Goal: Task Accomplishment & Management: Use online tool/utility

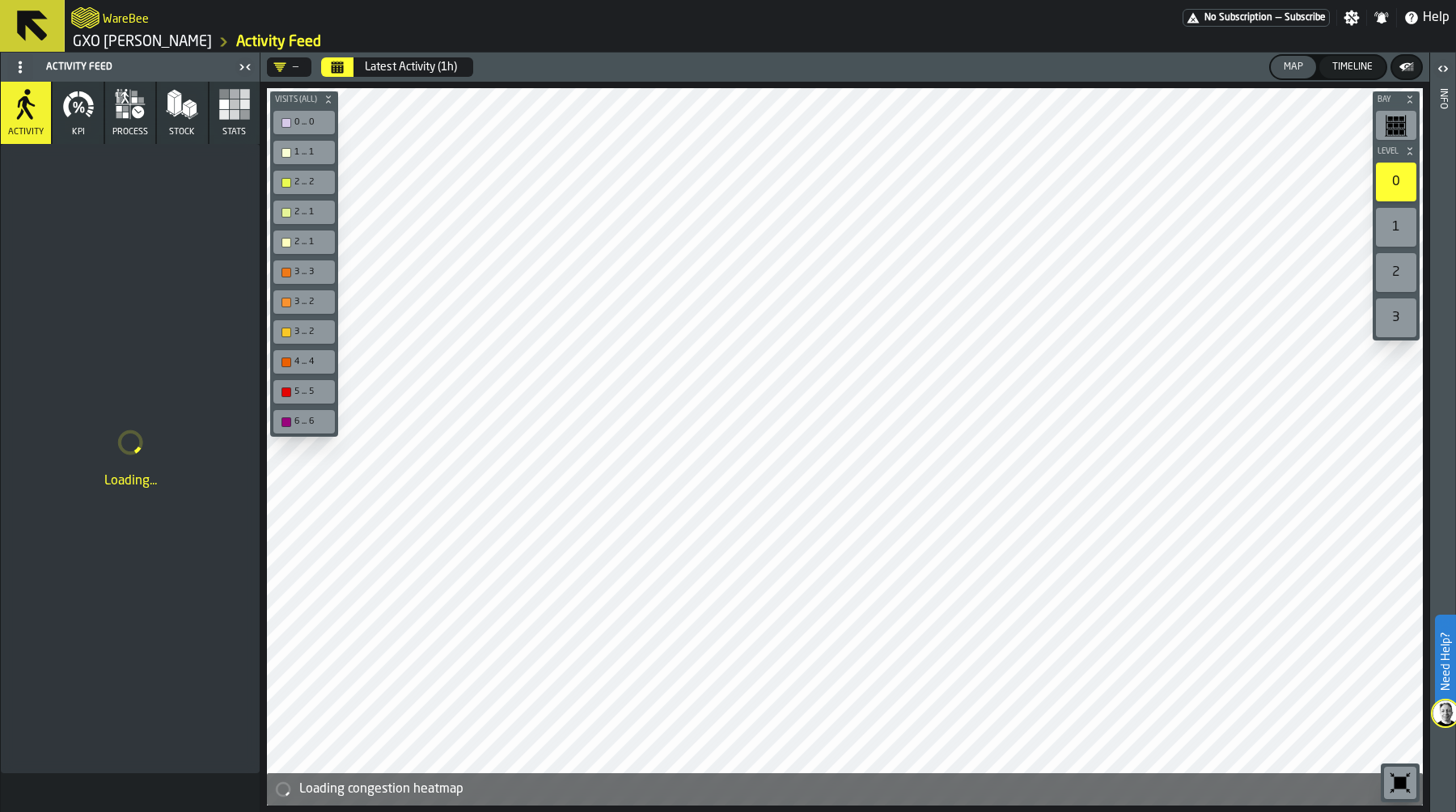
click at [72, 120] on button "KPI" at bounding box center [77, 113] width 51 height 63
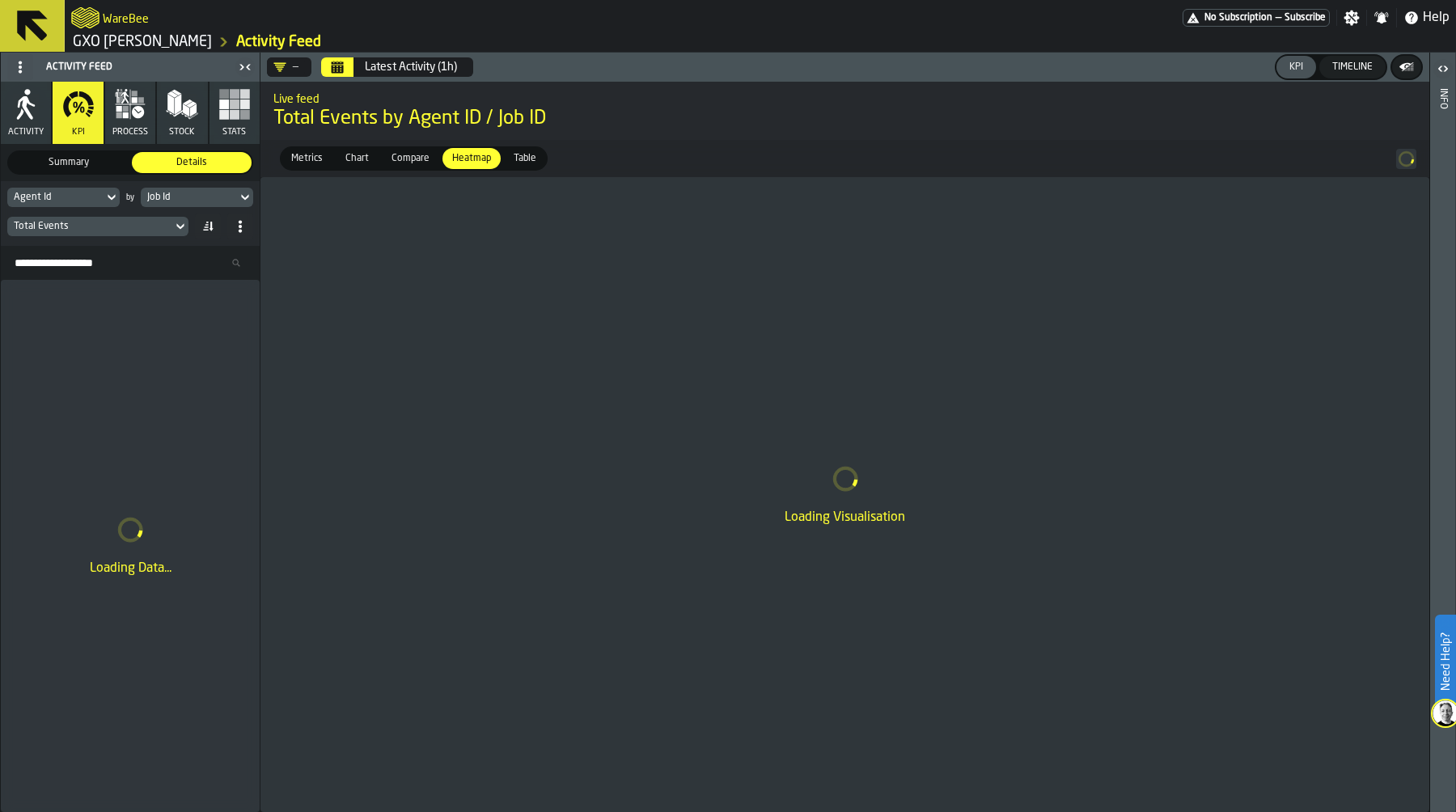
click at [341, 64] on icon "Calendar" at bounding box center [338, 67] width 13 height 13
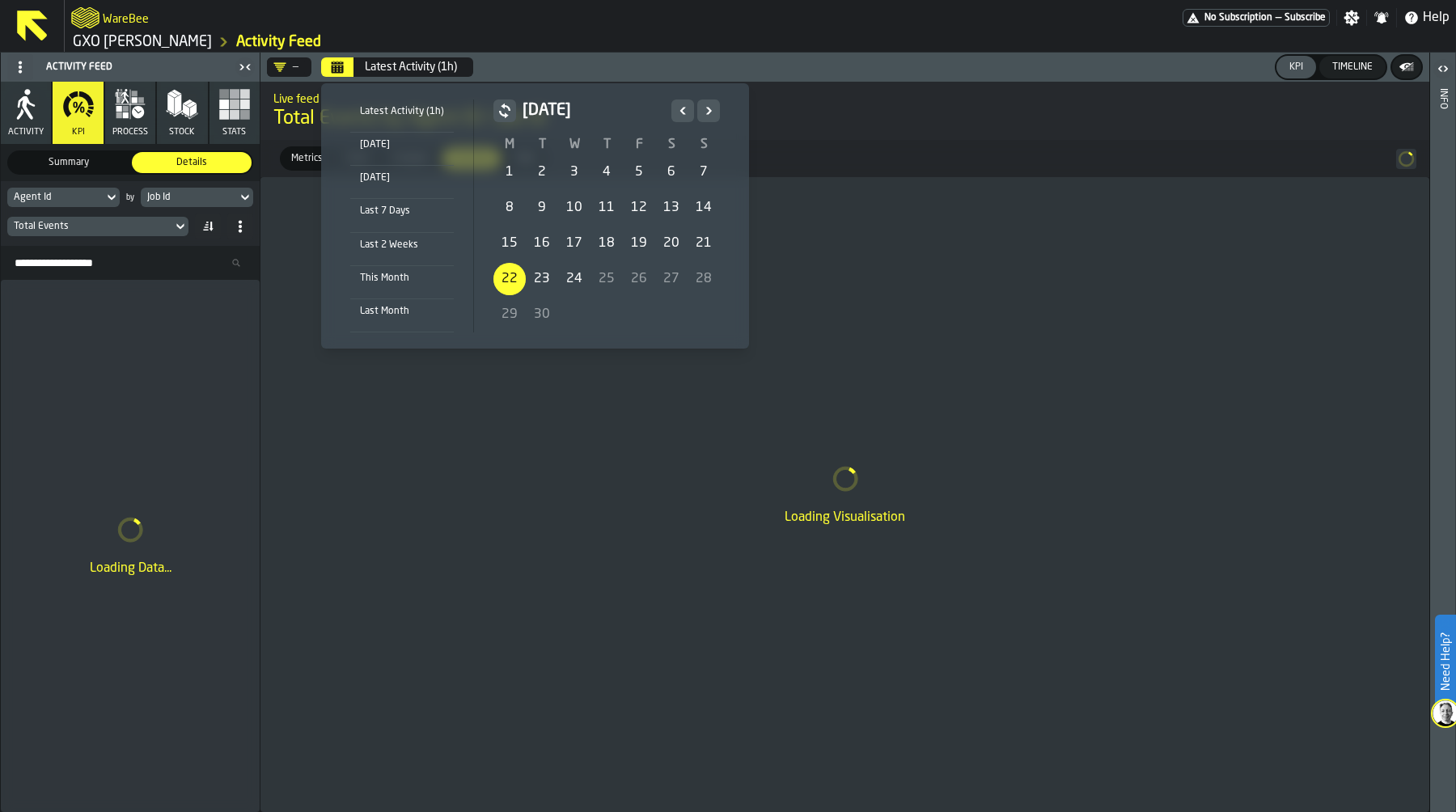
click at [512, 275] on div "22" at bounding box center [509, 279] width 32 height 32
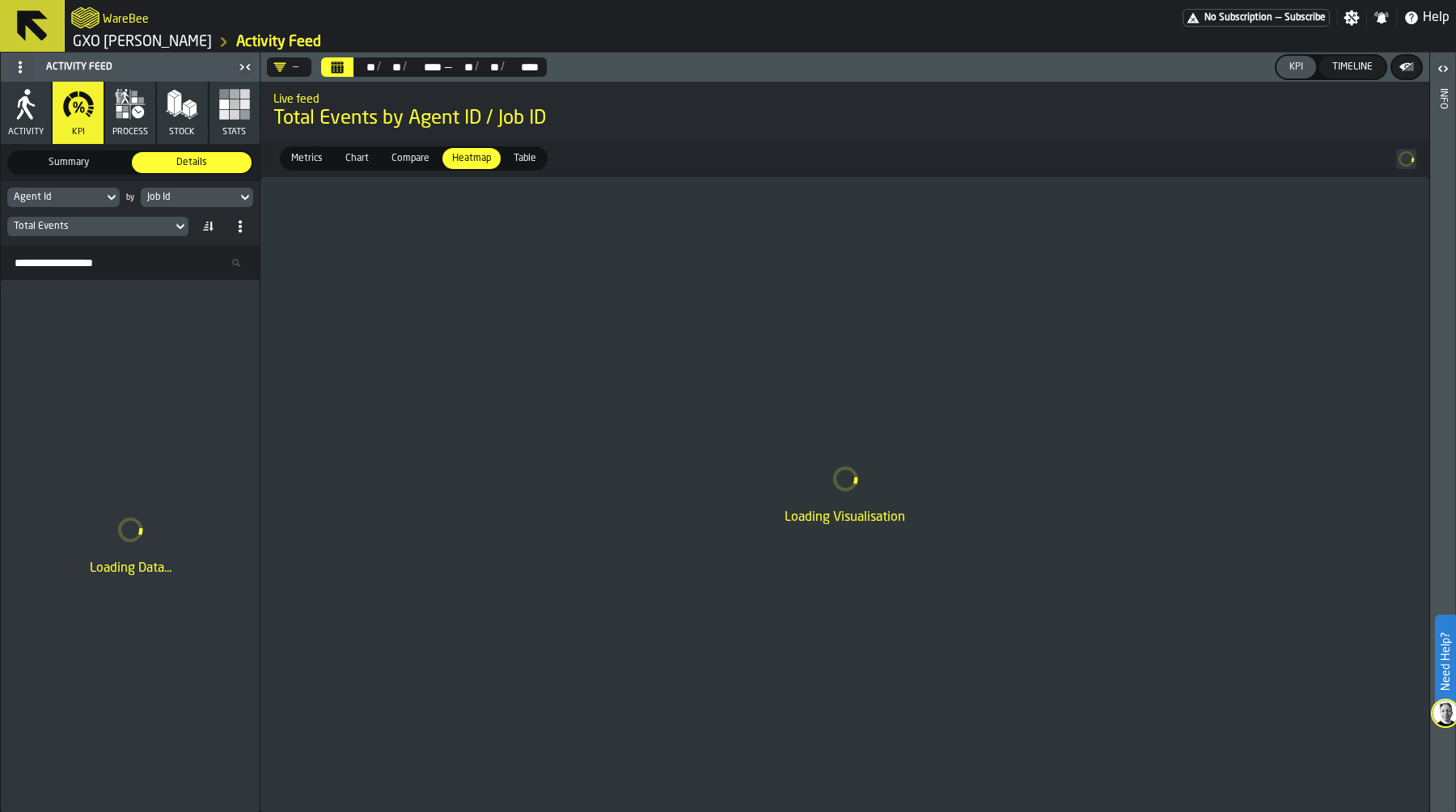
click at [111, 223] on div "Total Events" at bounding box center [89, 226] width 152 height 11
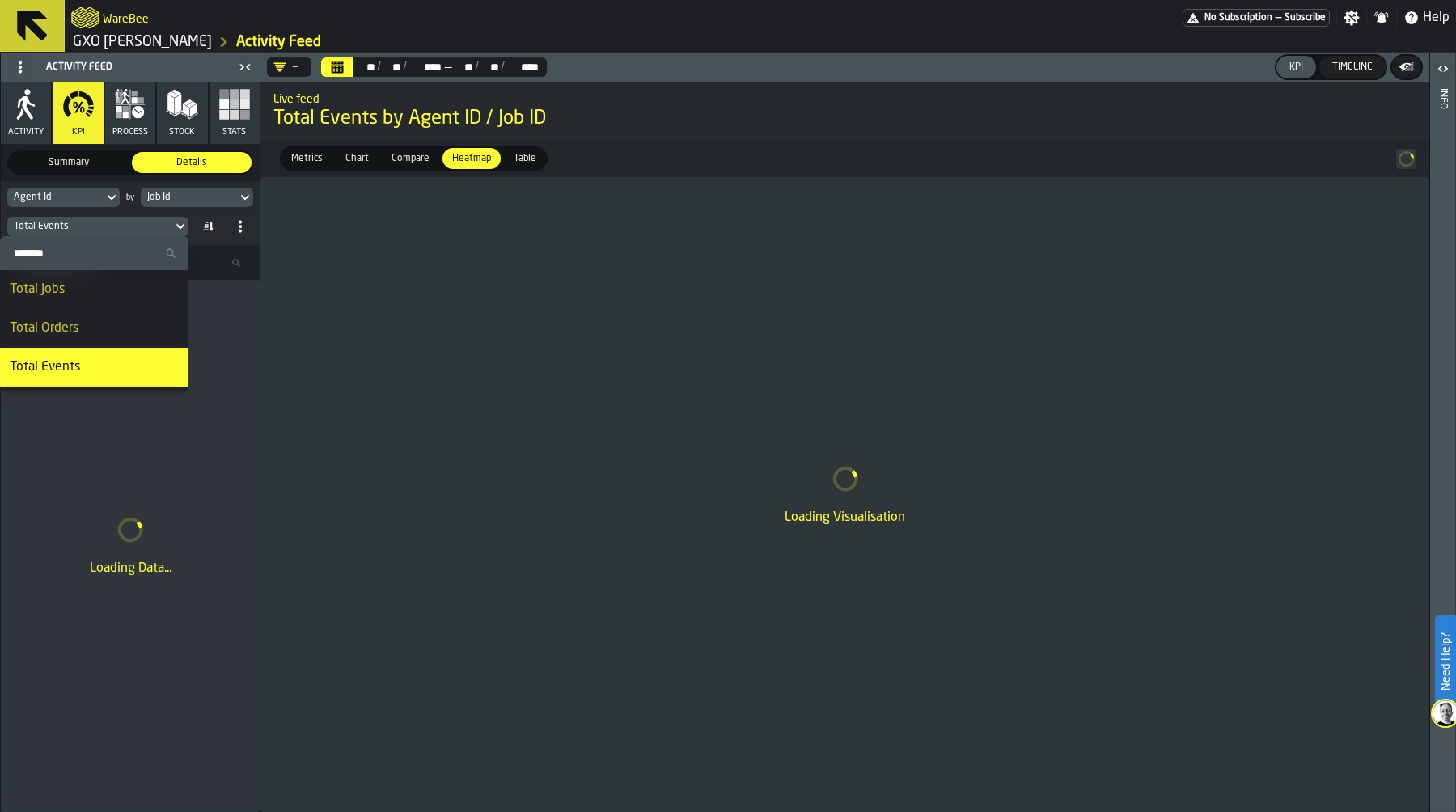
click at [168, 195] on div "Job Id" at bounding box center [189, 197] width 84 height 11
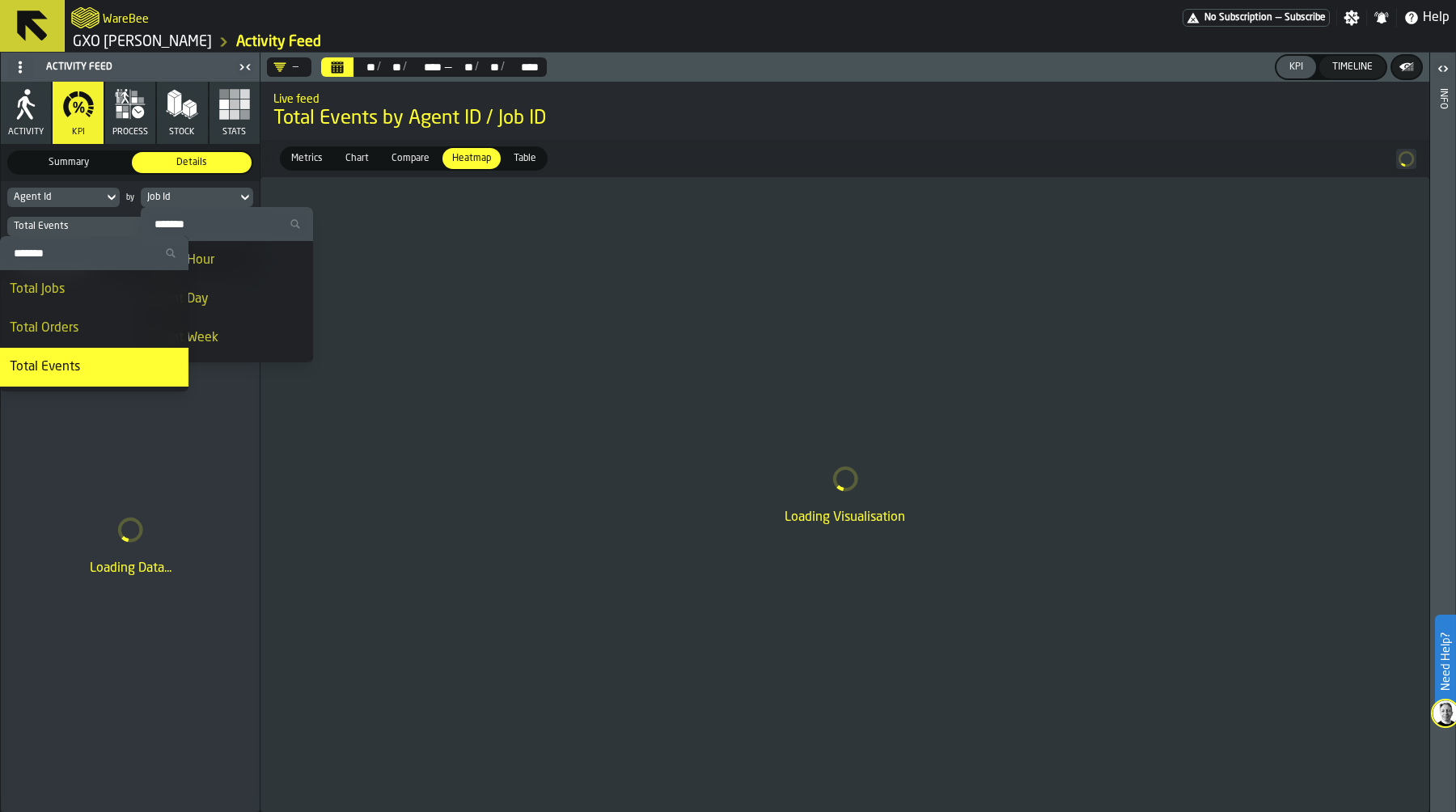
click at [231, 247] on li "Event Hour" at bounding box center [226, 260] width 172 height 39
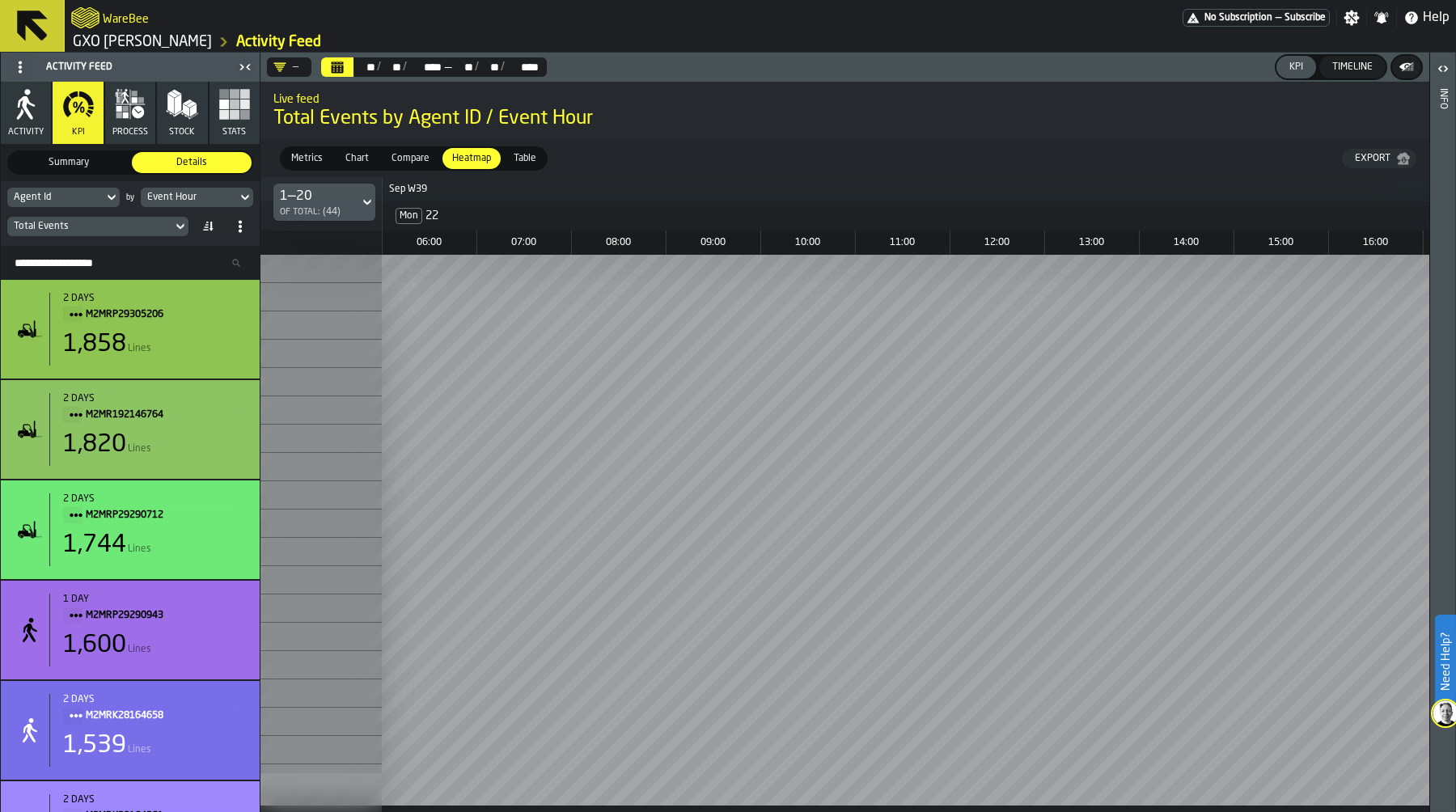
click at [100, 229] on div "Total Events" at bounding box center [89, 226] width 152 height 11
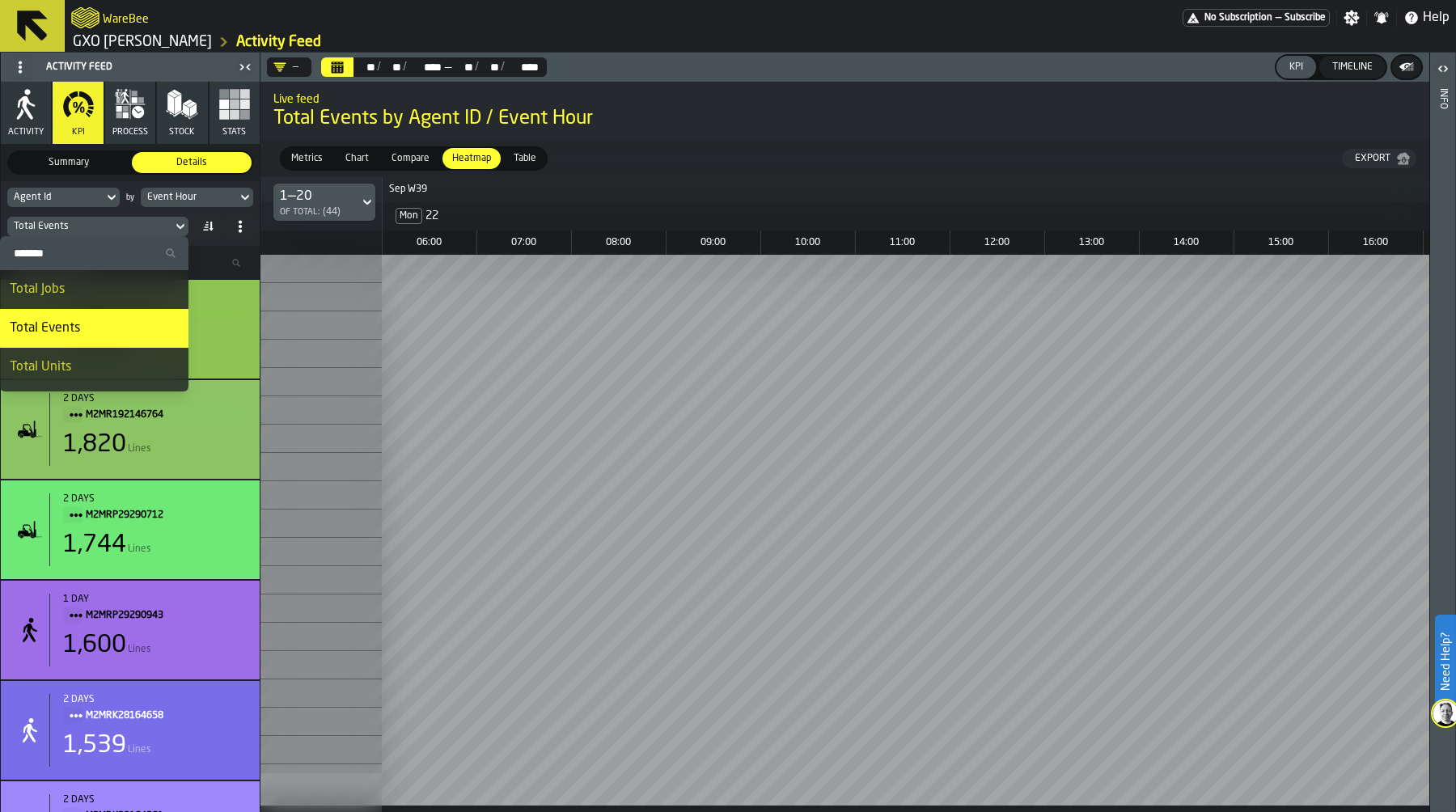
click at [83, 257] on input "Search" at bounding box center [94, 253] width 176 height 21
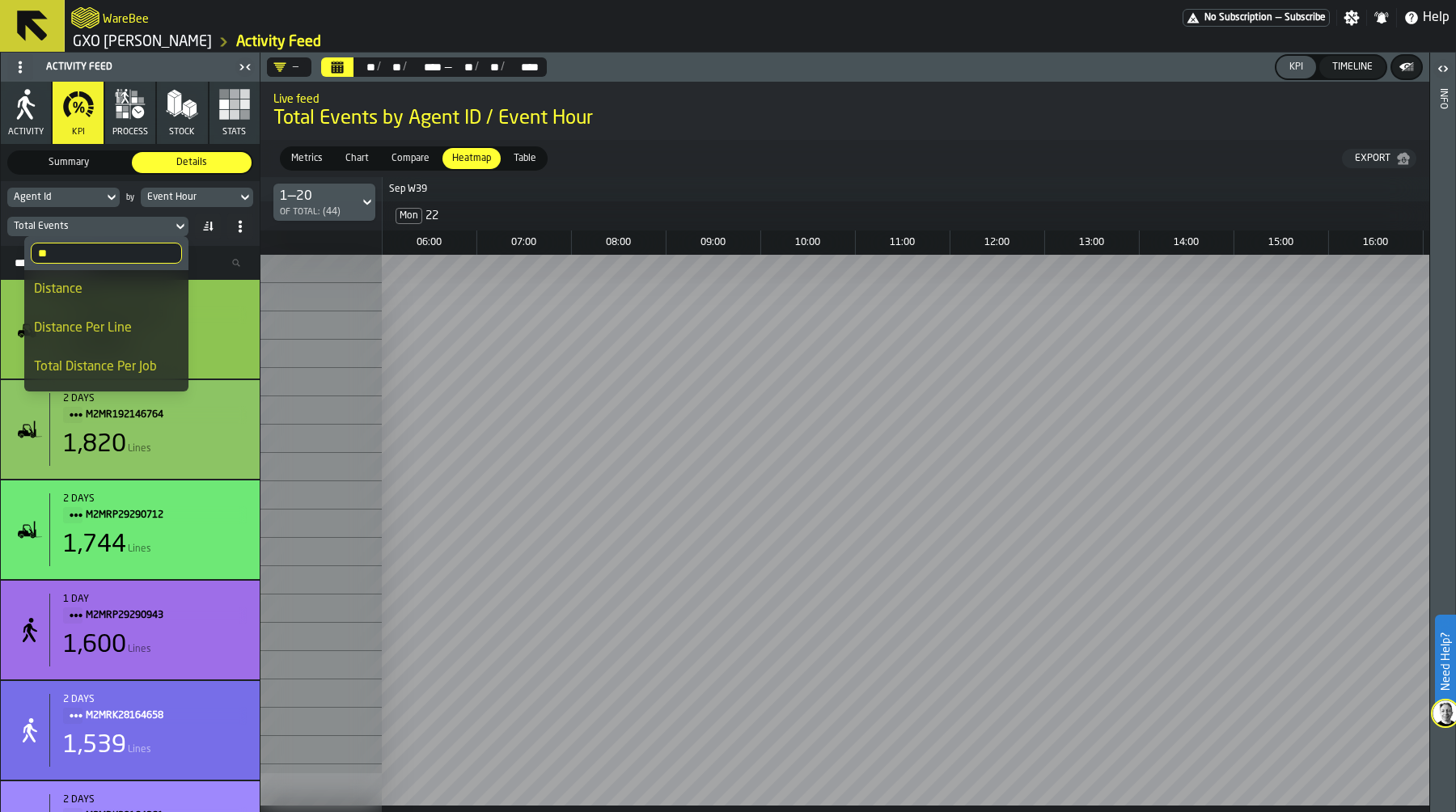
type input "*"
type input "****"
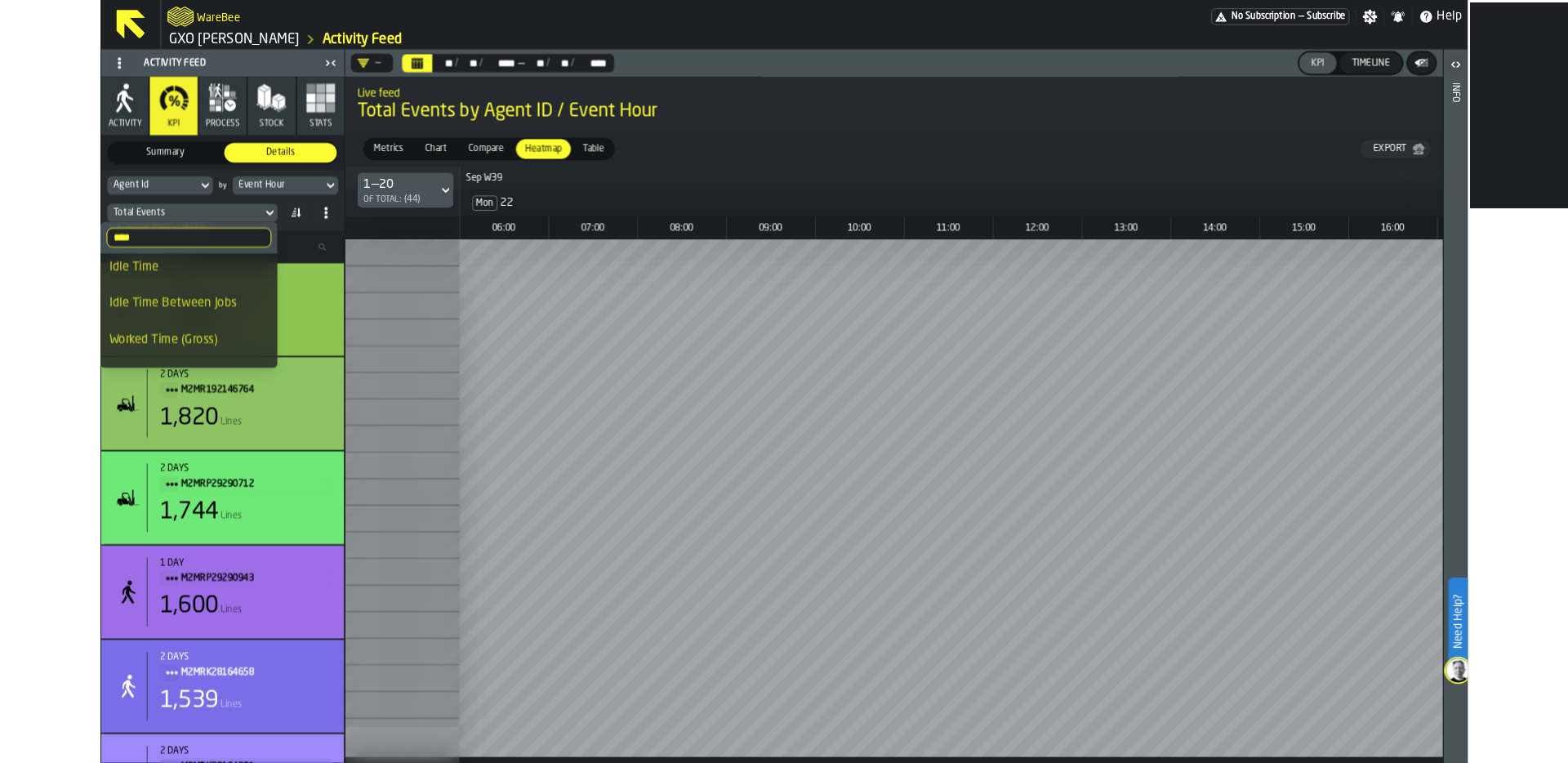
scroll to position [34, 0]
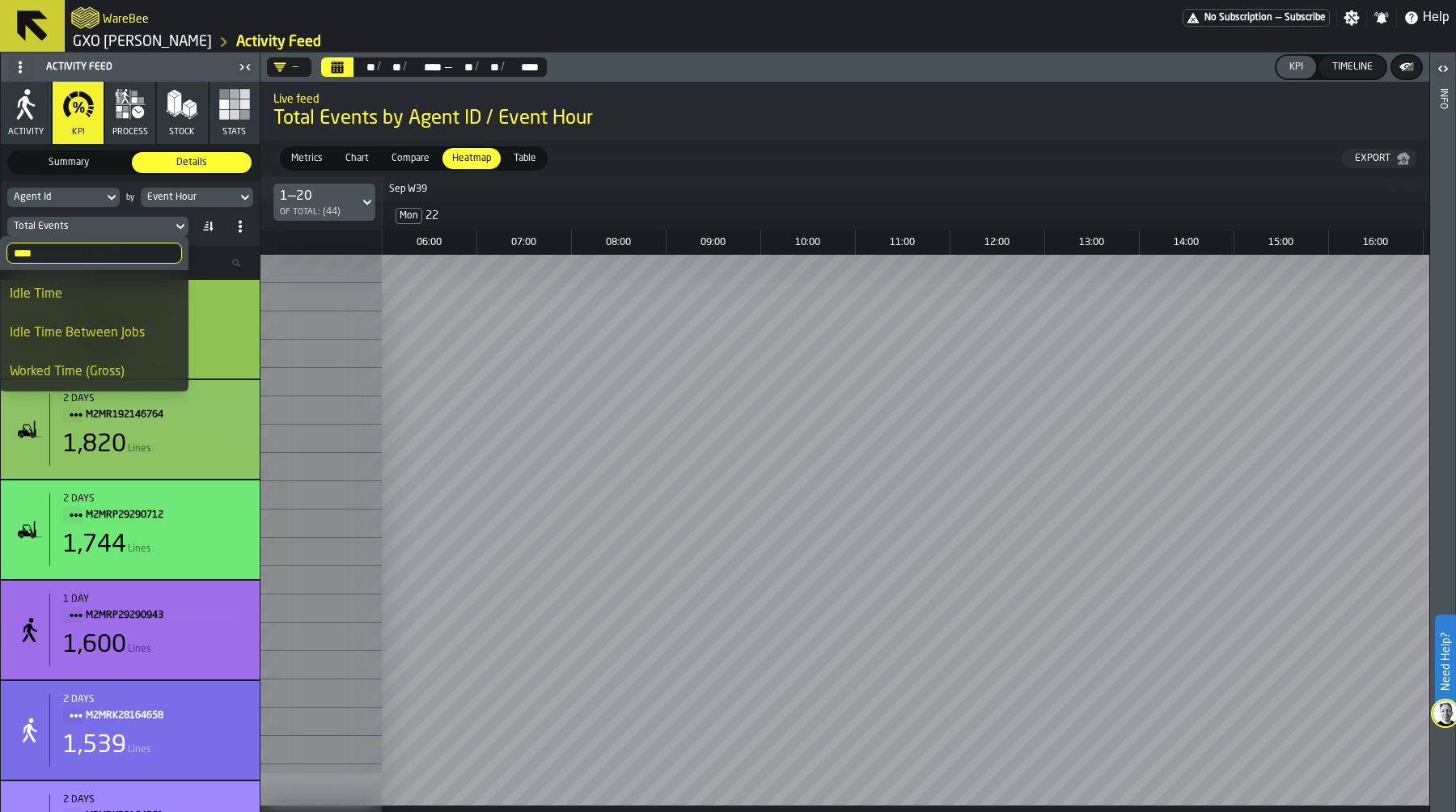
click at [137, 330] on div "Idle Time Between Jobs" at bounding box center [95, 333] width 169 height 19
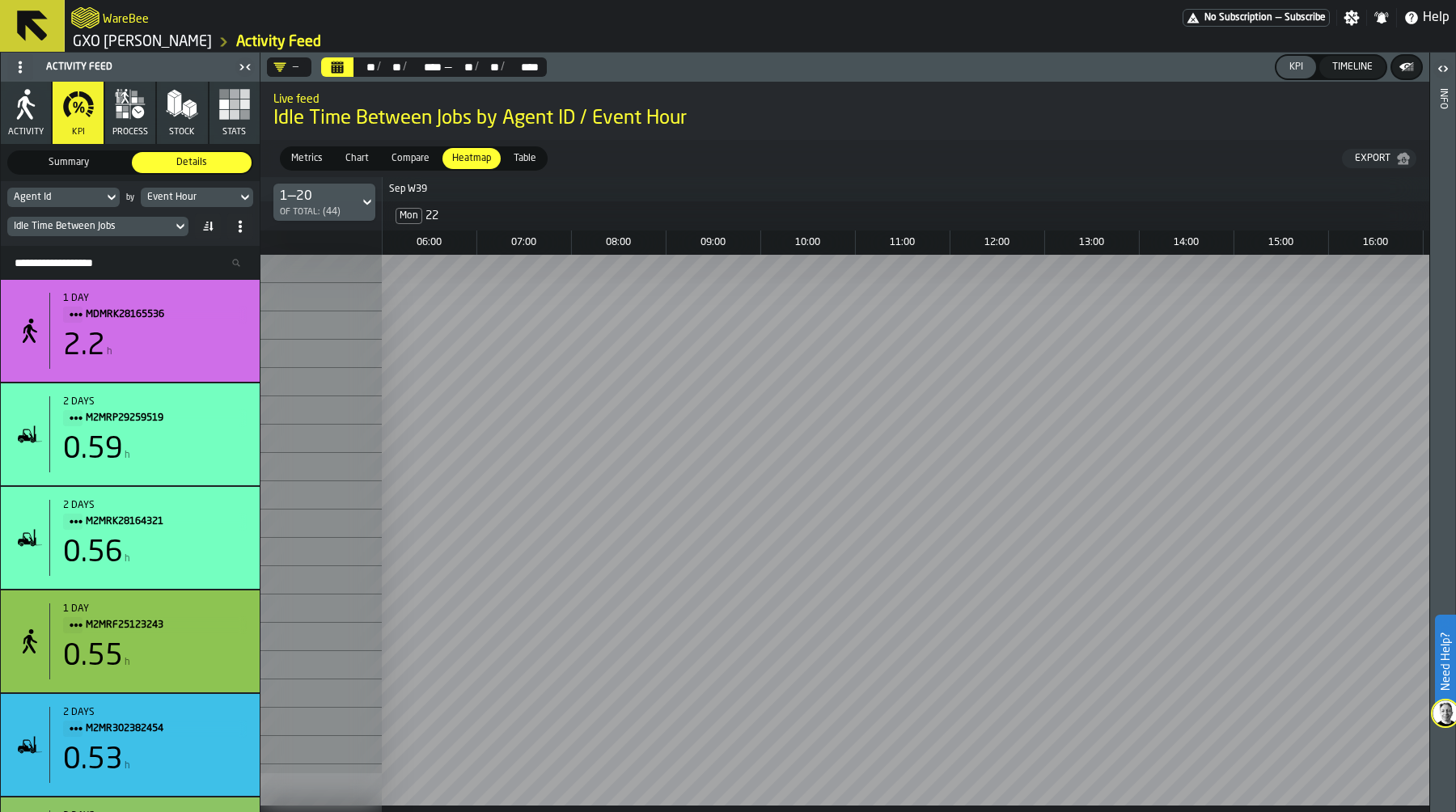
click at [132, 348] on div "2.2 h" at bounding box center [155, 346] width 184 height 32
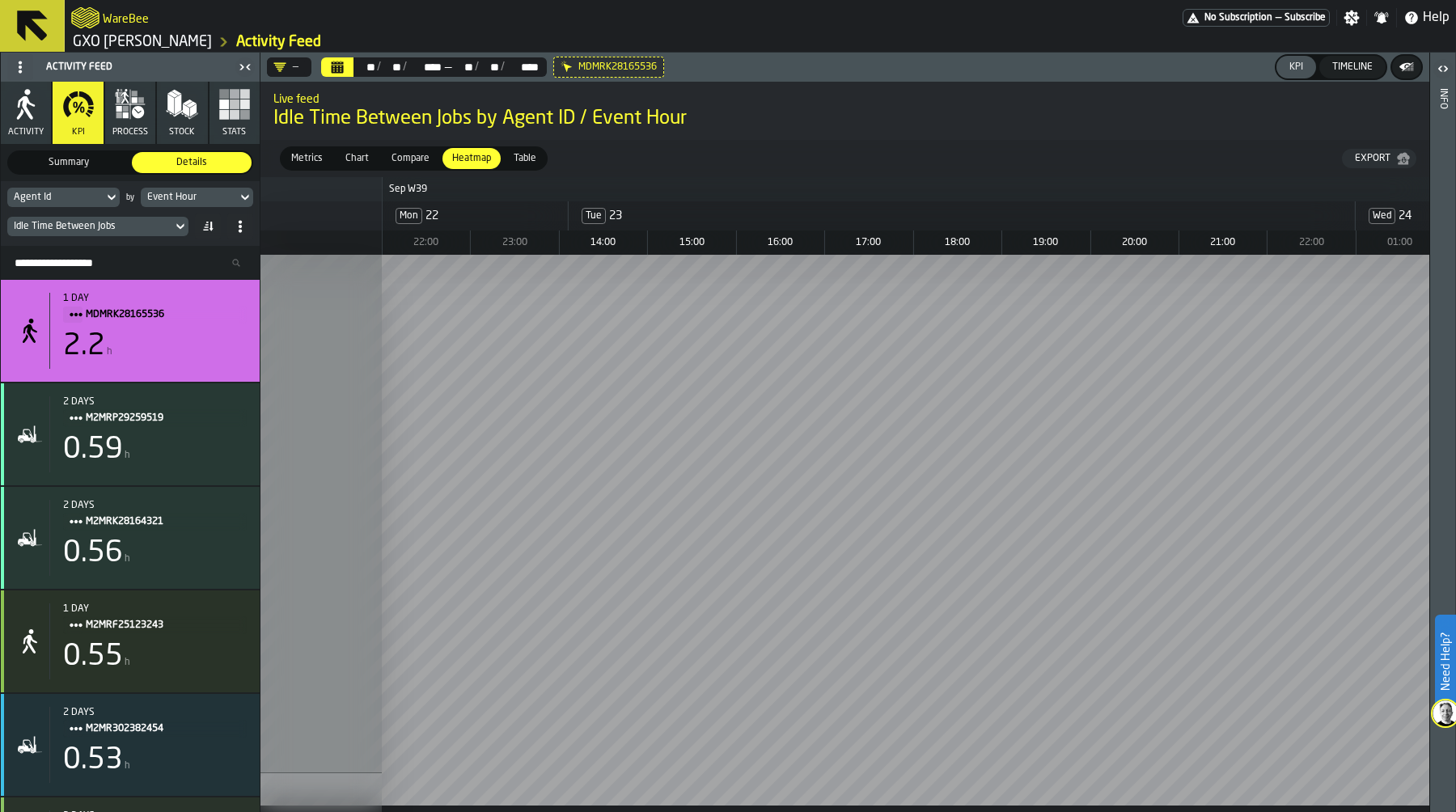
click at [137, 345] on div "2.2 h" at bounding box center [155, 346] width 184 height 32
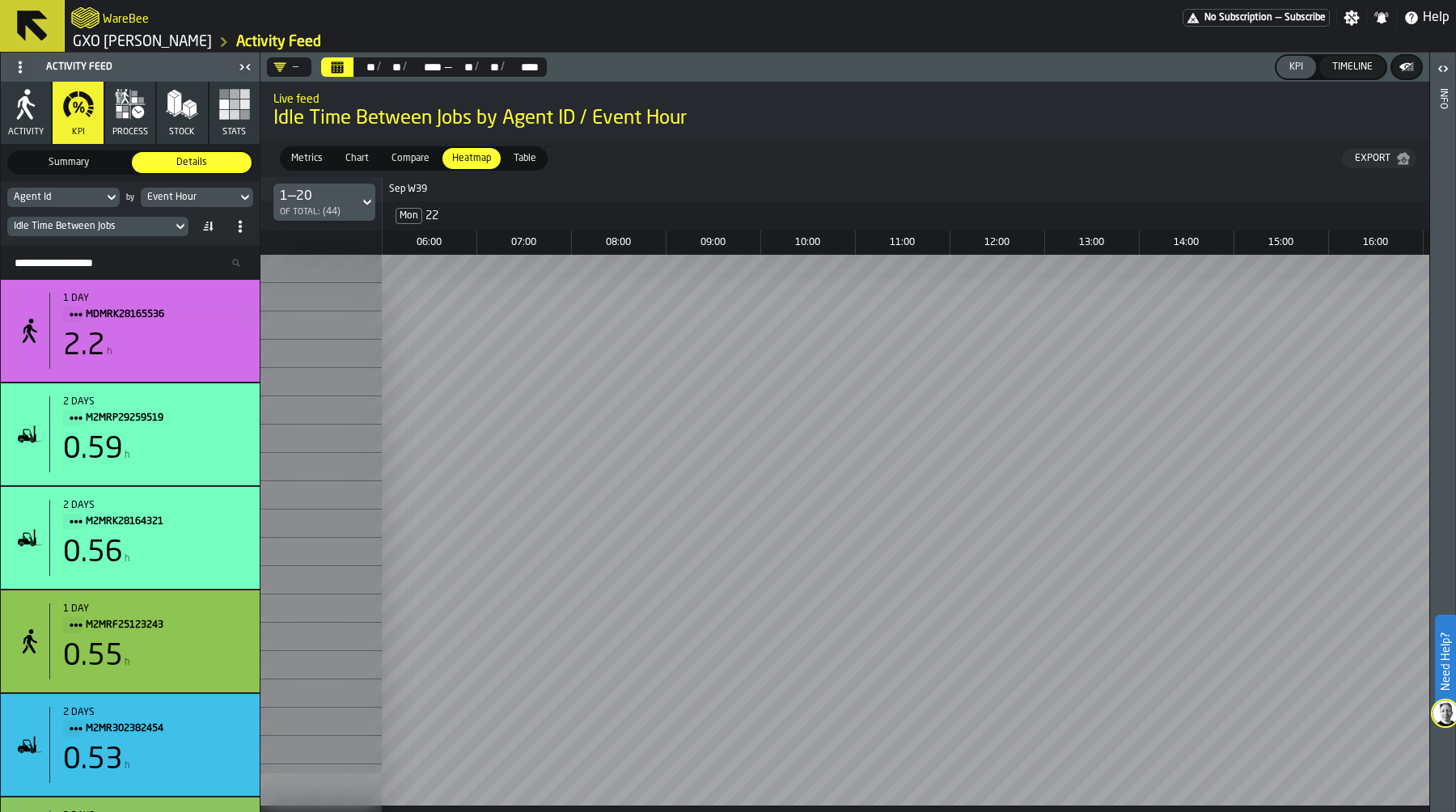
click at [1374, 68] on div "Timeline" at bounding box center [1352, 67] width 53 height 11
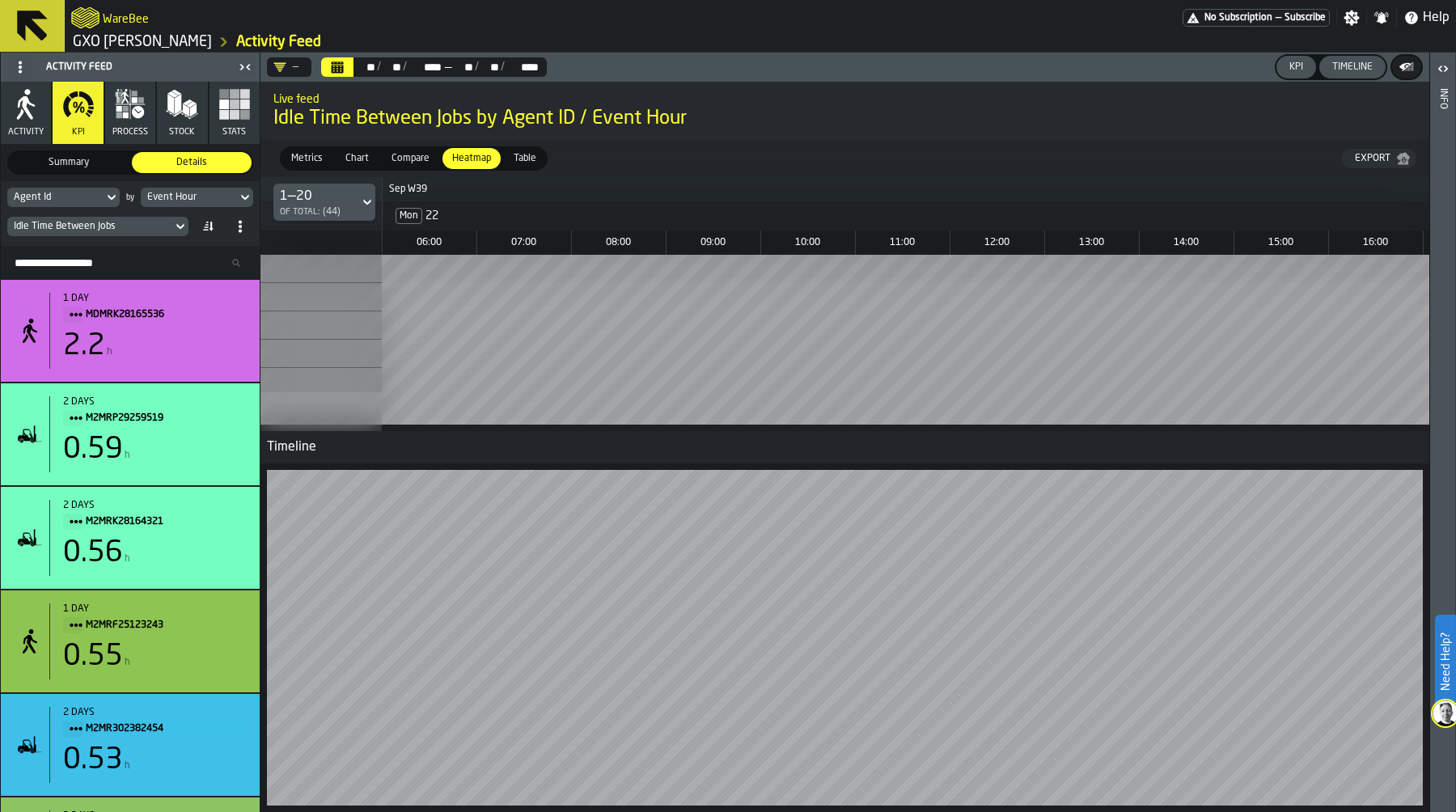
click at [916, 811] on div at bounding box center [844, 638] width 1168 height 349
click at [338, 62] on icon "Calendar" at bounding box center [338, 67] width 13 height 13
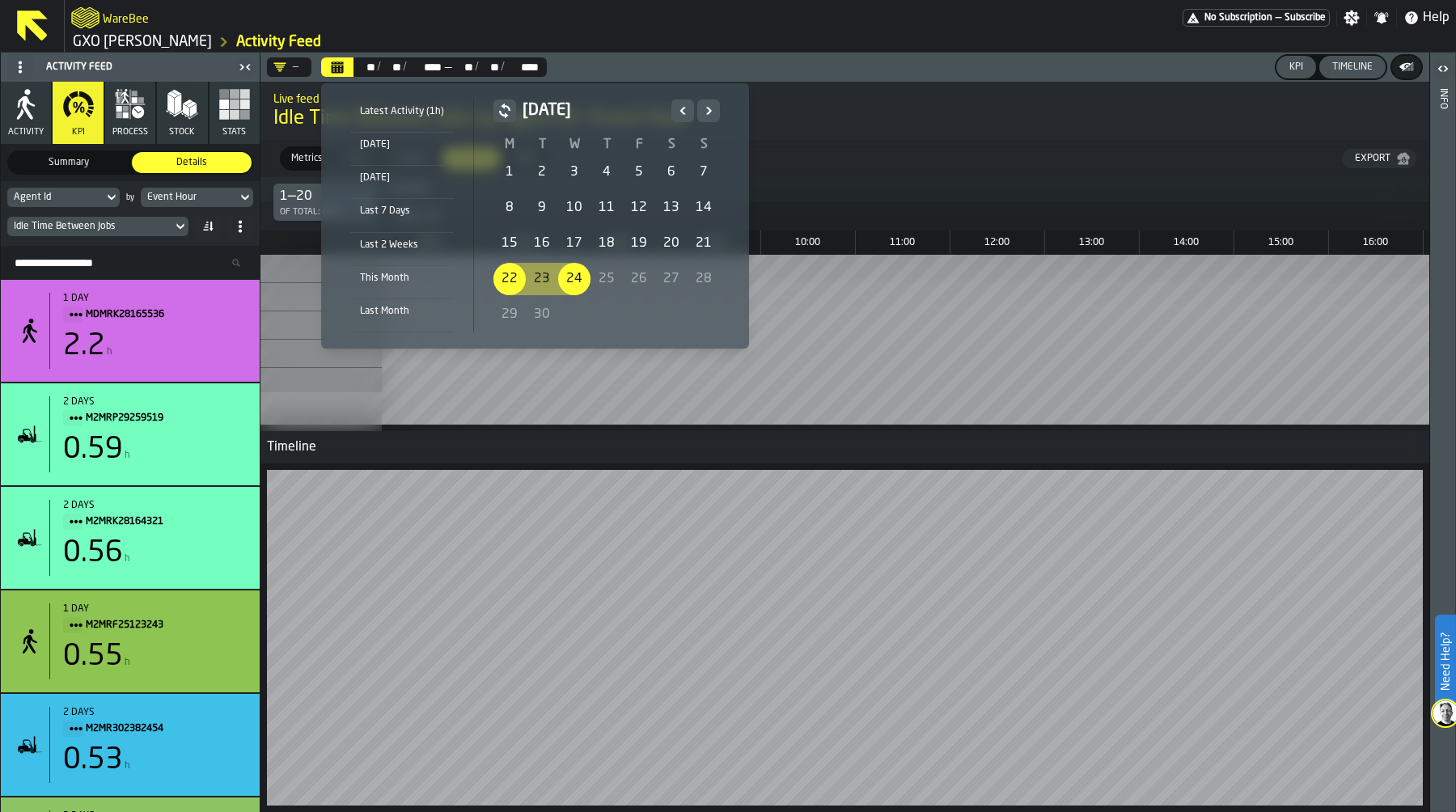
click at [509, 237] on div "15" at bounding box center [509, 243] width 32 height 32
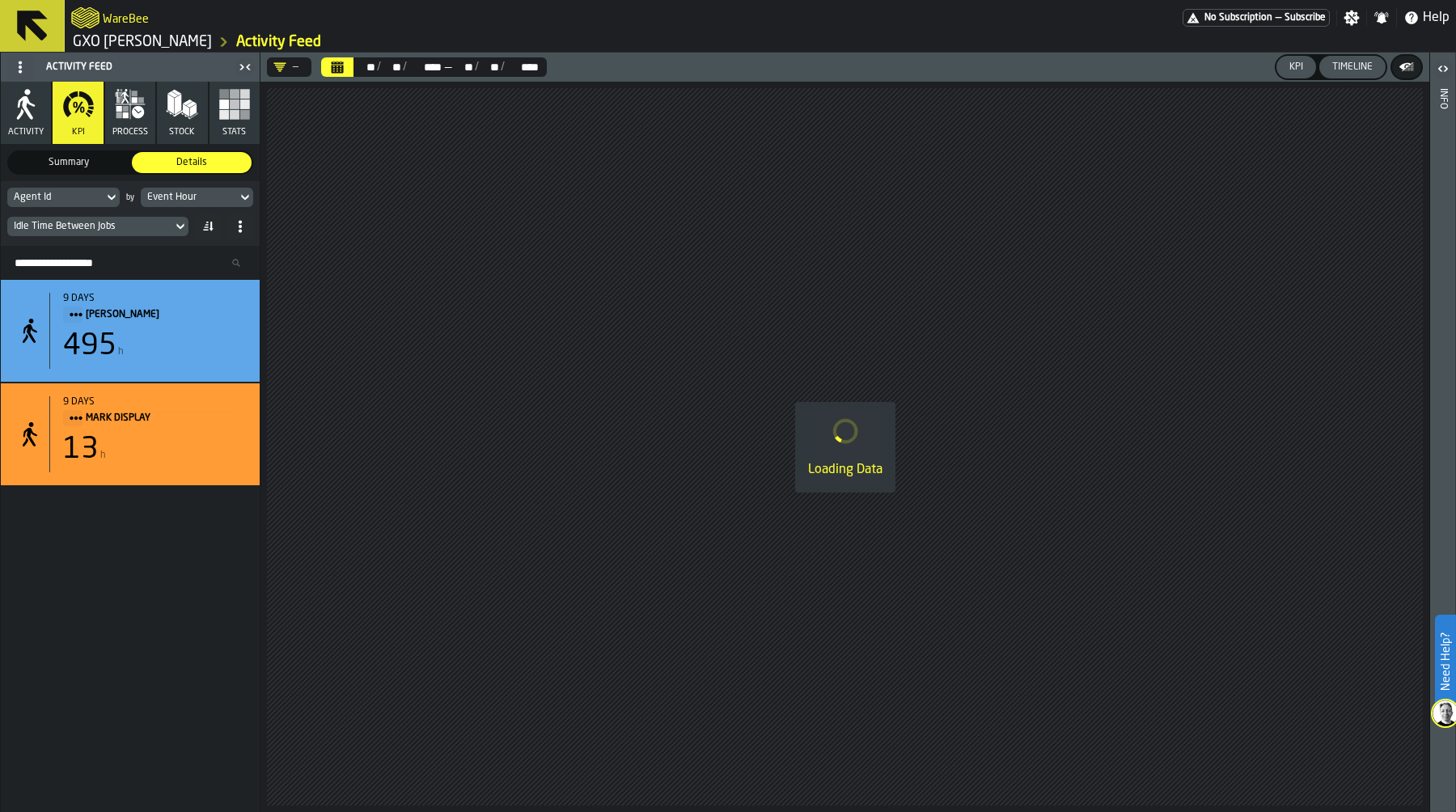
click at [343, 70] on icon "Calendar" at bounding box center [338, 67] width 13 height 13
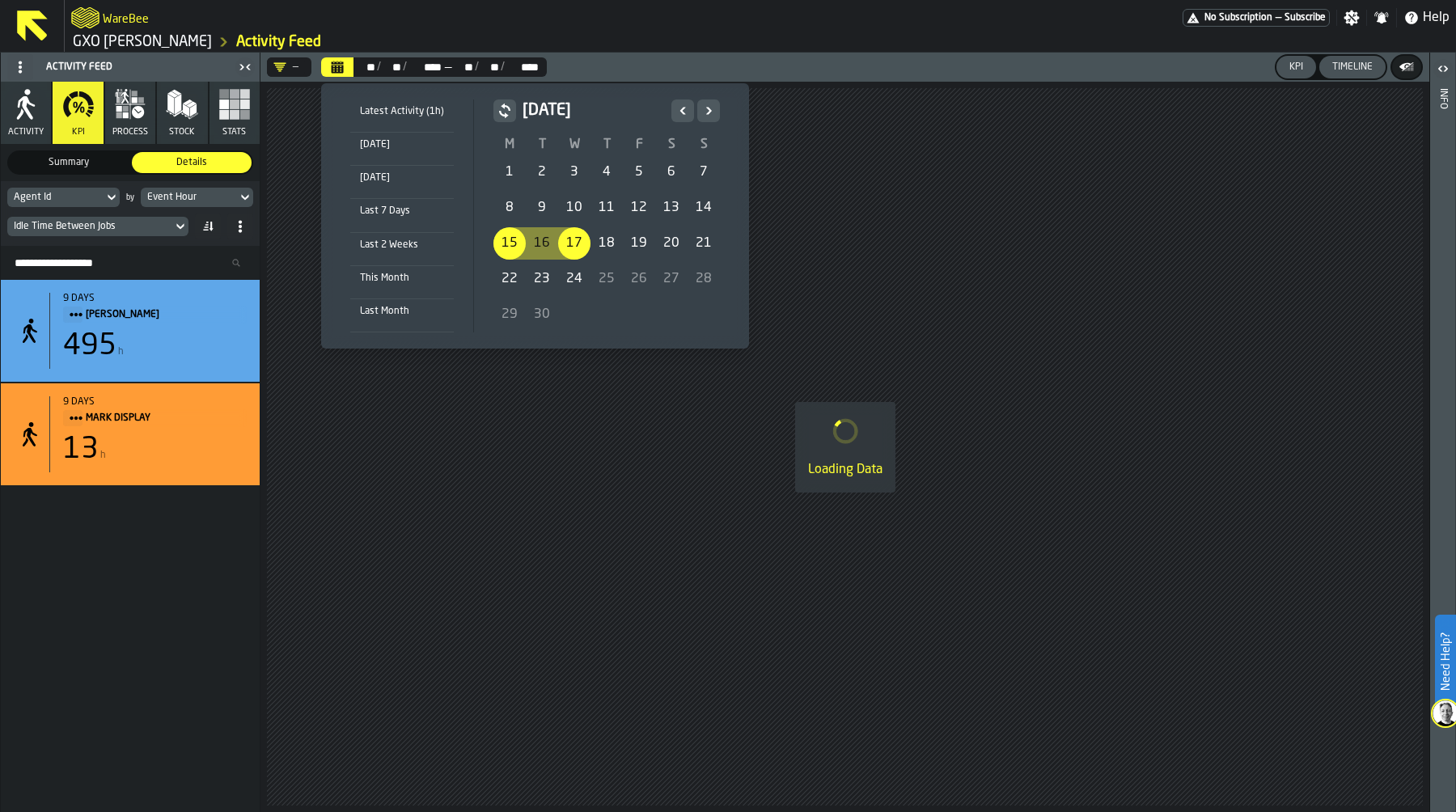
click at [500, 273] on div "22" at bounding box center [509, 279] width 32 height 32
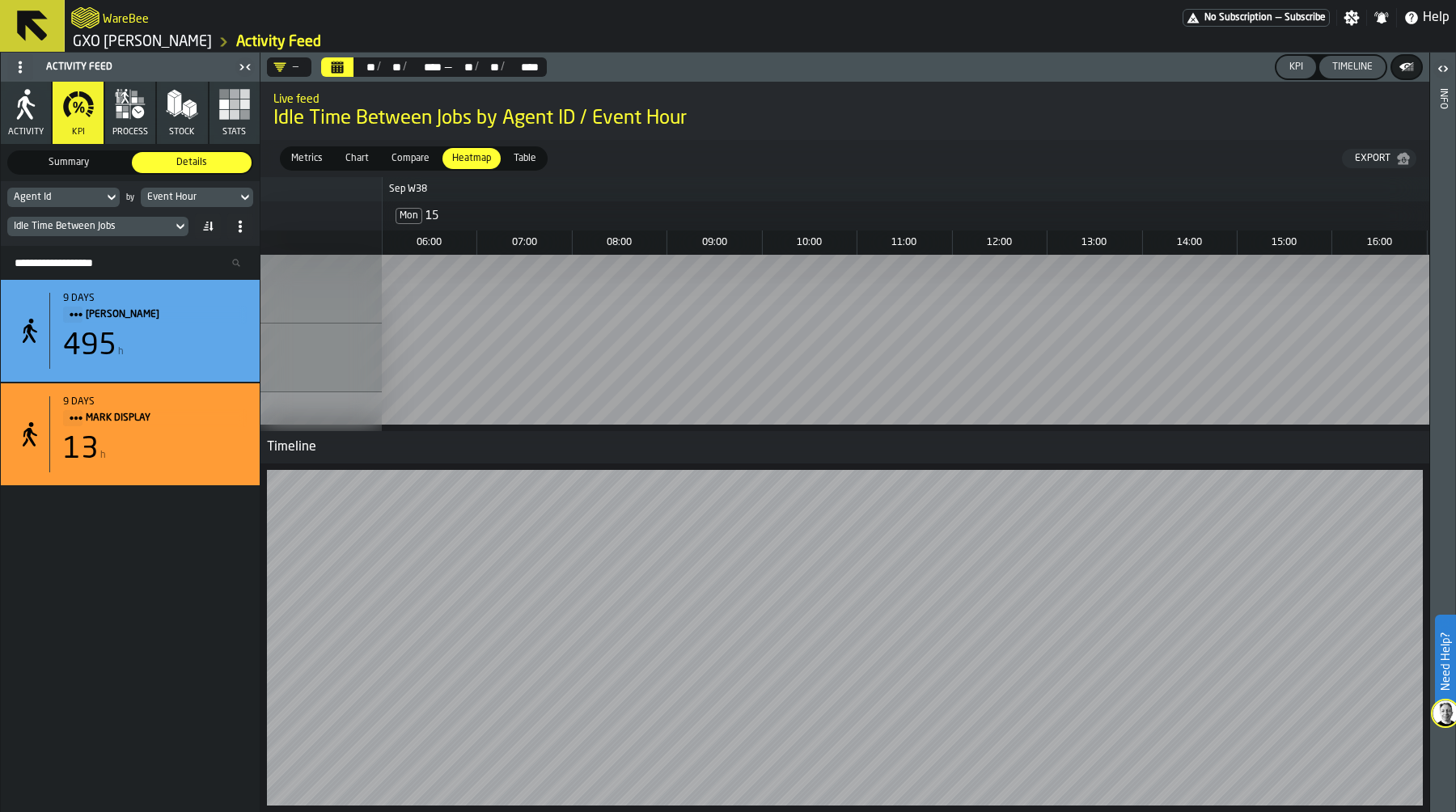
click at [345, 68] on button "Calendar" at bounding box center [337, 66] width 32 height 19
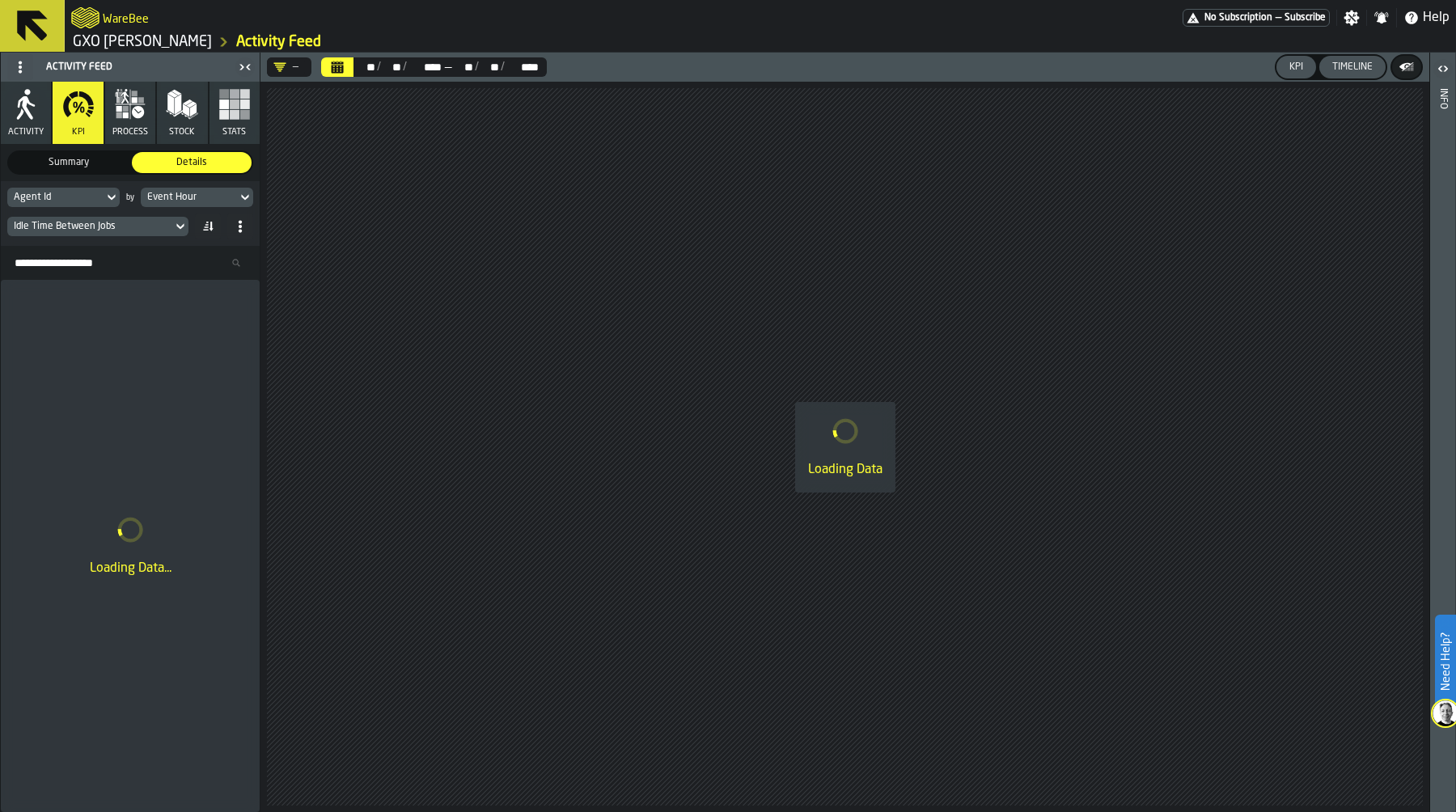
click at [191, 198] on div "Event Hour" at bounding box center [189, 197] width 84 height 11
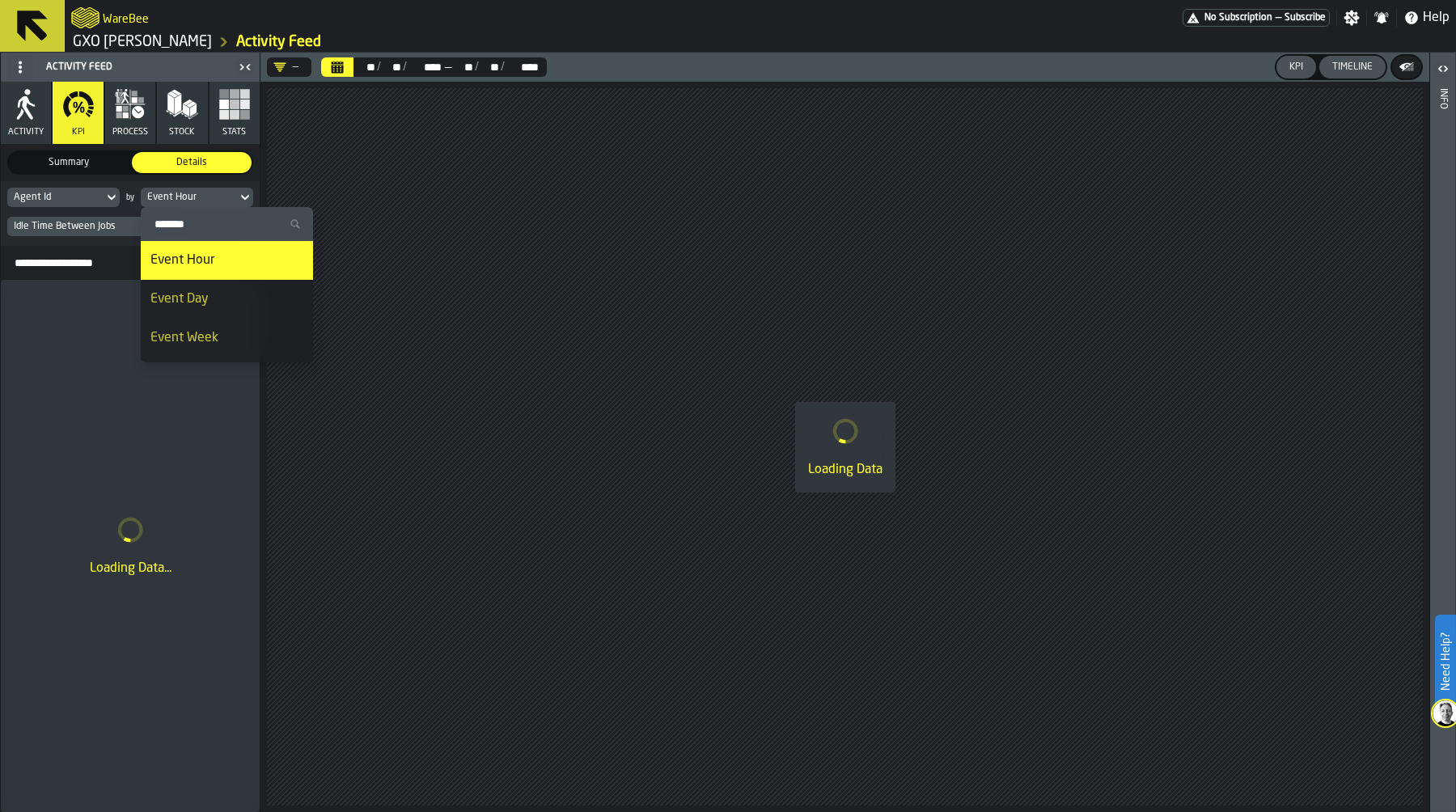
click at [211, 292] on div "Event Day" at bounding box center [227, 299] width 153 height 19
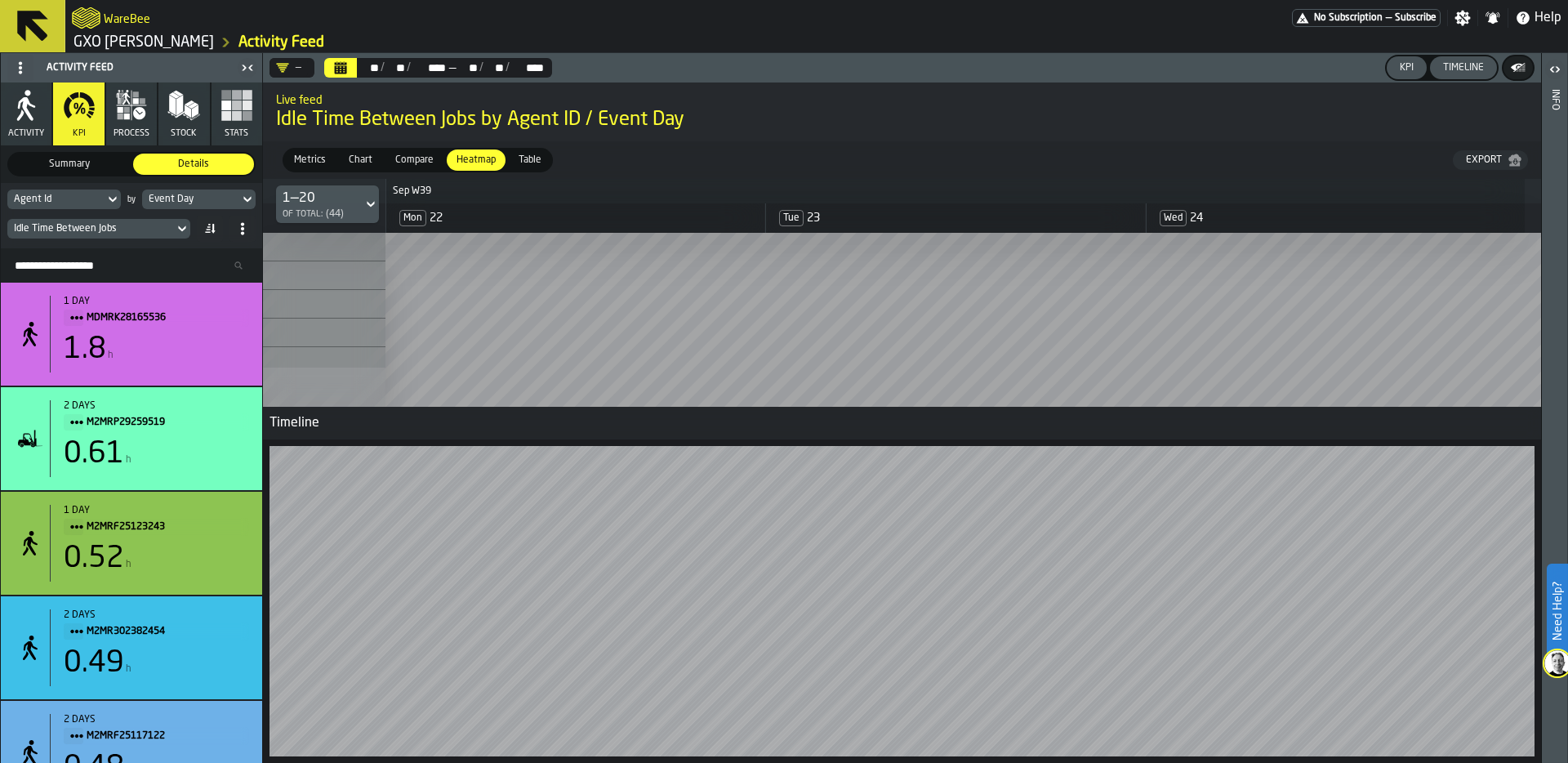
click at [535, 156] on span "Table" at bounding box center [529, 160] width 36 height 15
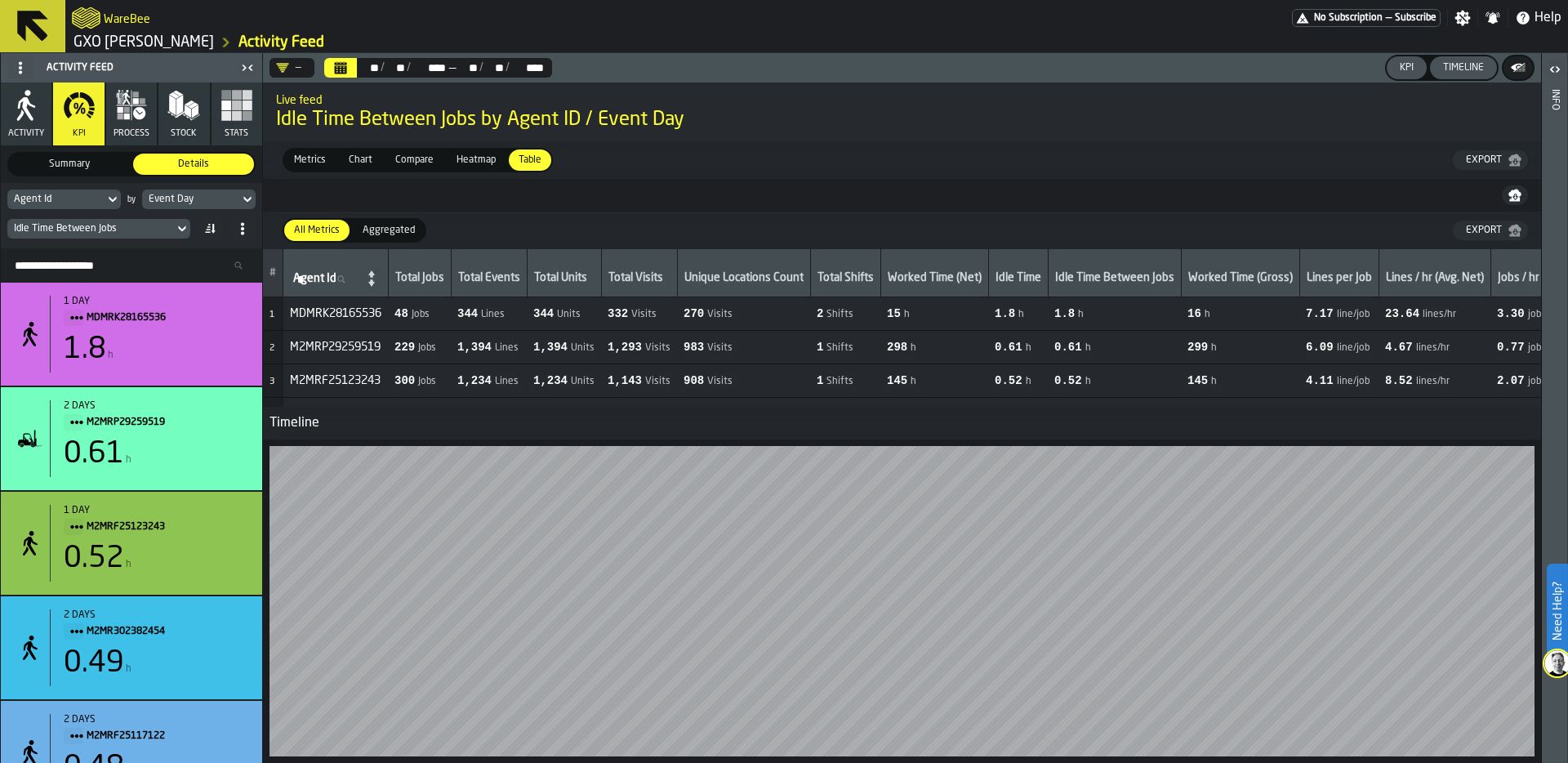
click at [466, 152] on span "Heatmap" at bounding box center [476, 160] width 52 height 15
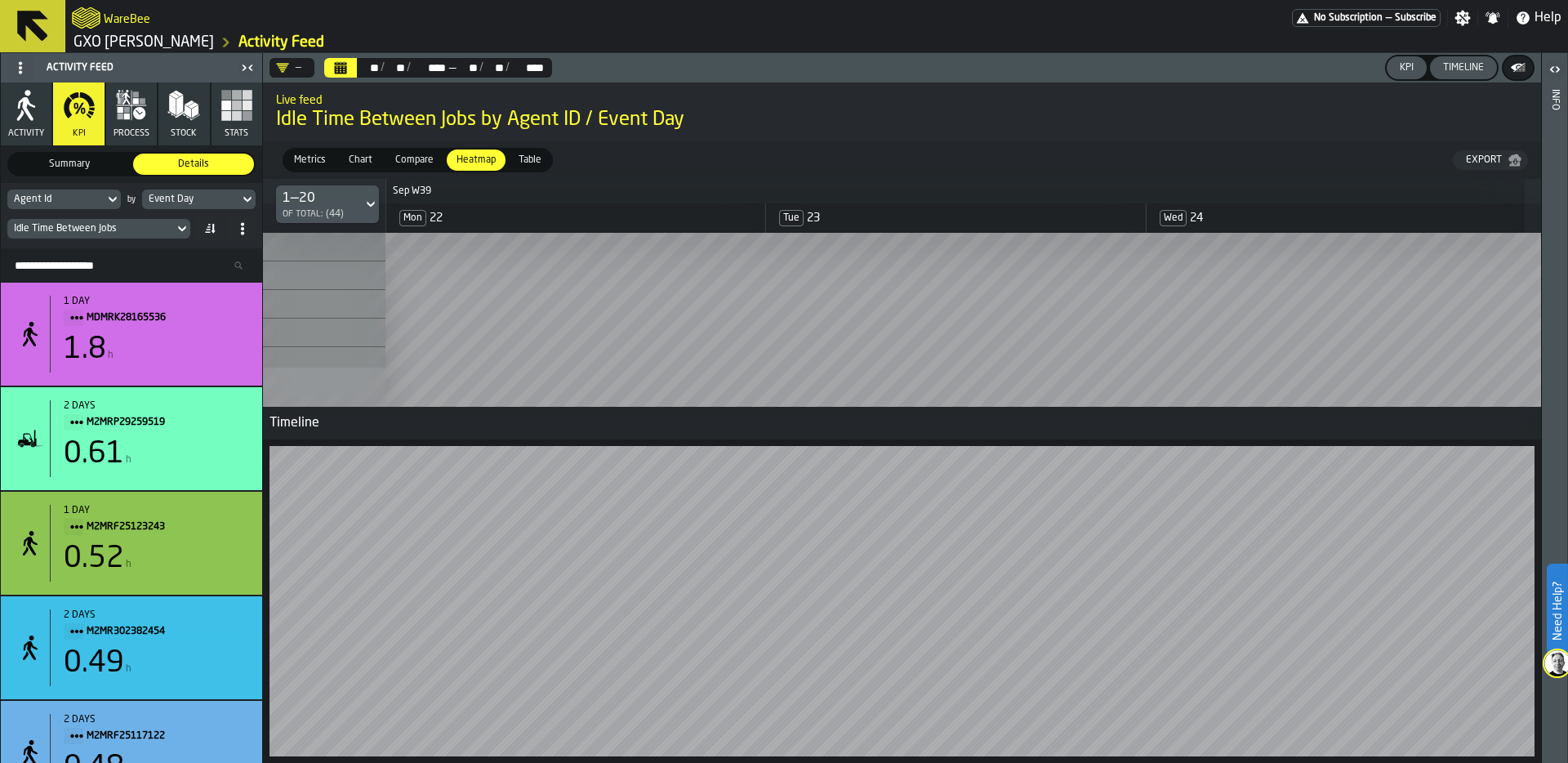
click at [525, 161] on span "Table" at bounding box center [529, 160] width 36 height 15
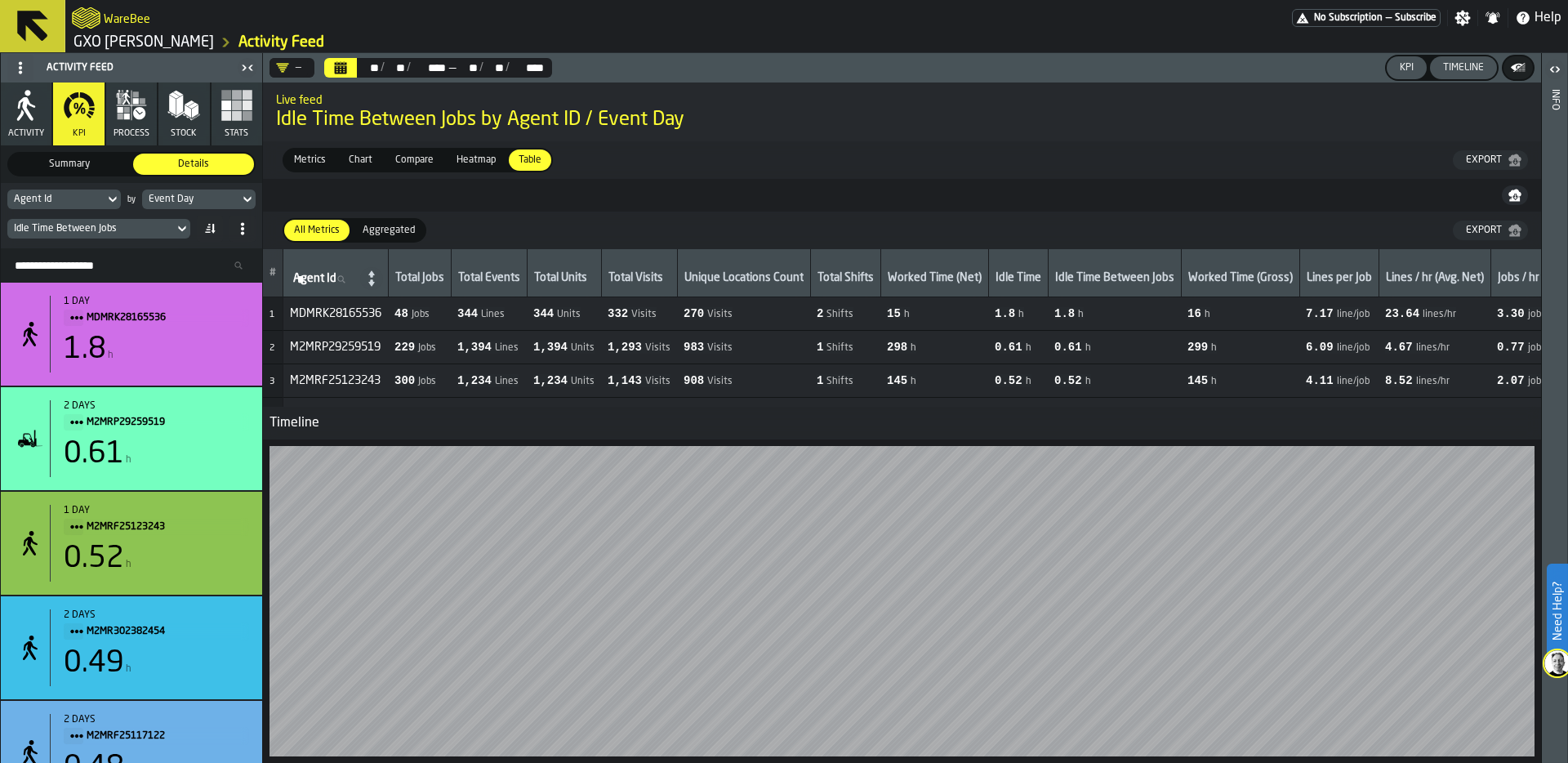
click at [474, 160] on span "Heatmap" at bounding box center [476, 160] width 52 height 15
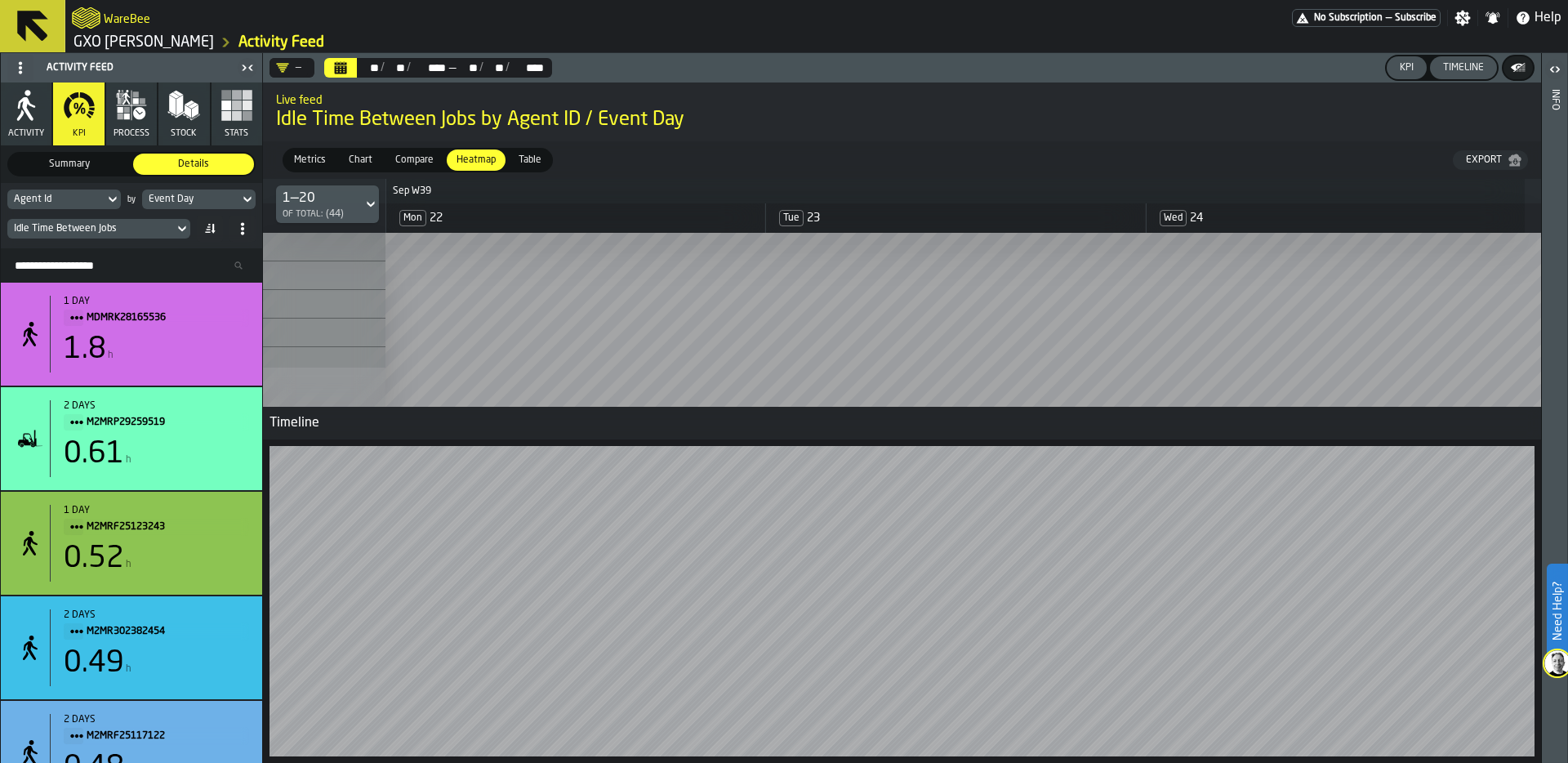
click at [1453, 72] on div "Timeline" at bounding box center [1464, 68] width 54 height 11
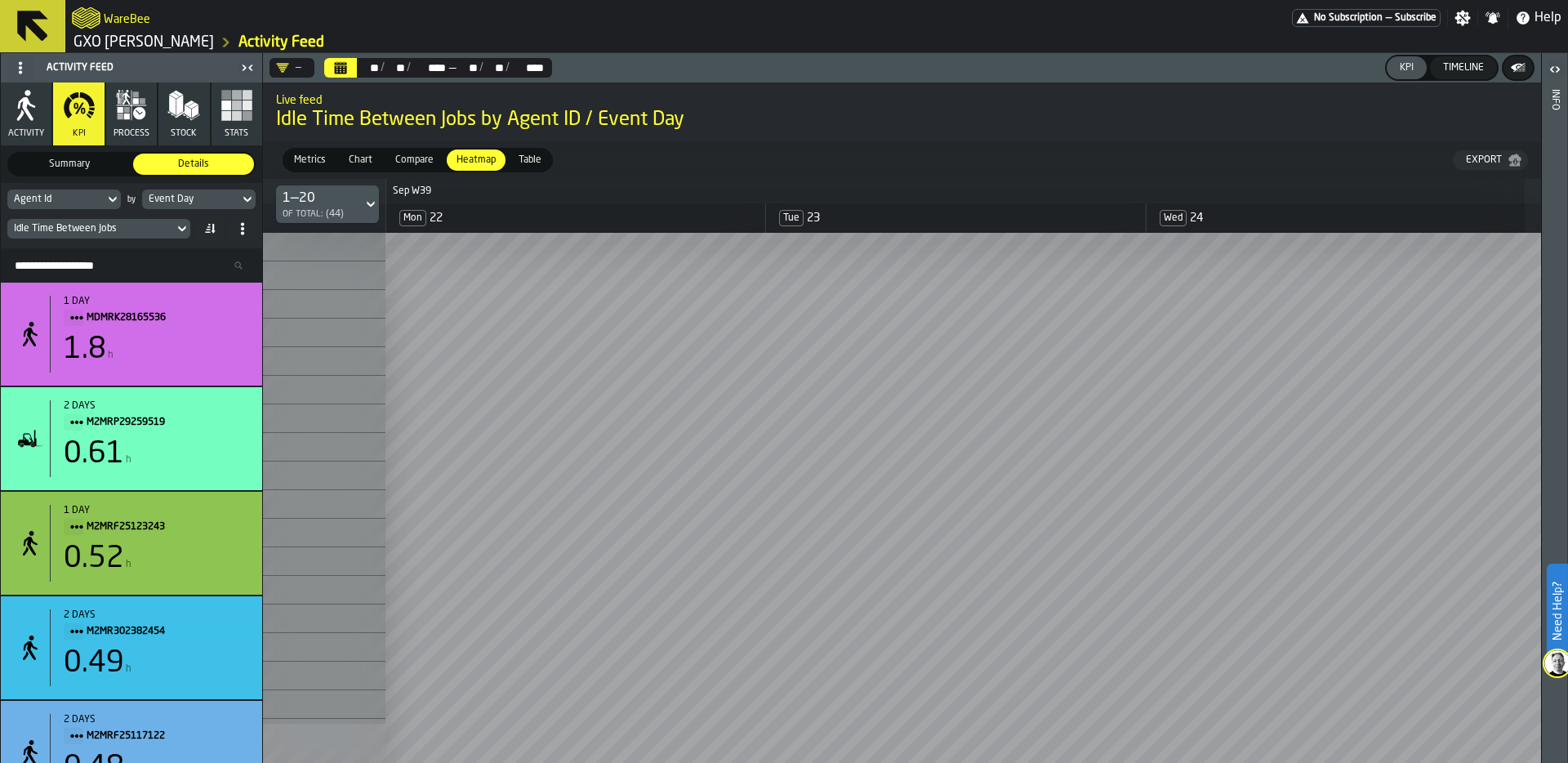
click at [1470, 128] on div "Live feed Idle Time Between Jobs by Agent ID / Event Day" at bounding box center [902, 112] width 1278 height 69
click at [1470, 78] on div "button-toggle-Open" at bounding box center [1555, 69] width 23 height 20
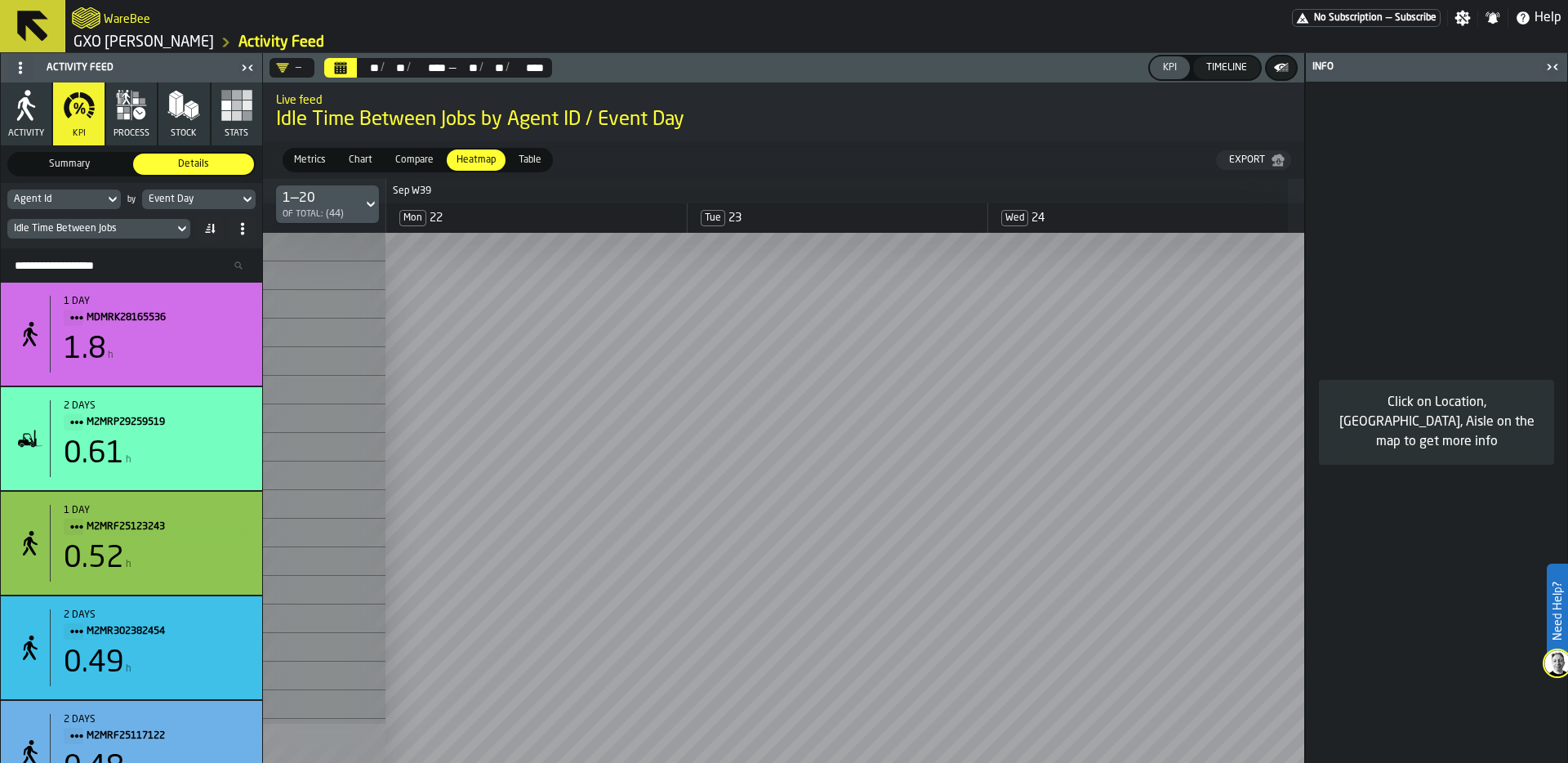
click at [1470, 64] on icon "button-toggle-Close me" at bounding box center [1552, 67] width 20 height 20
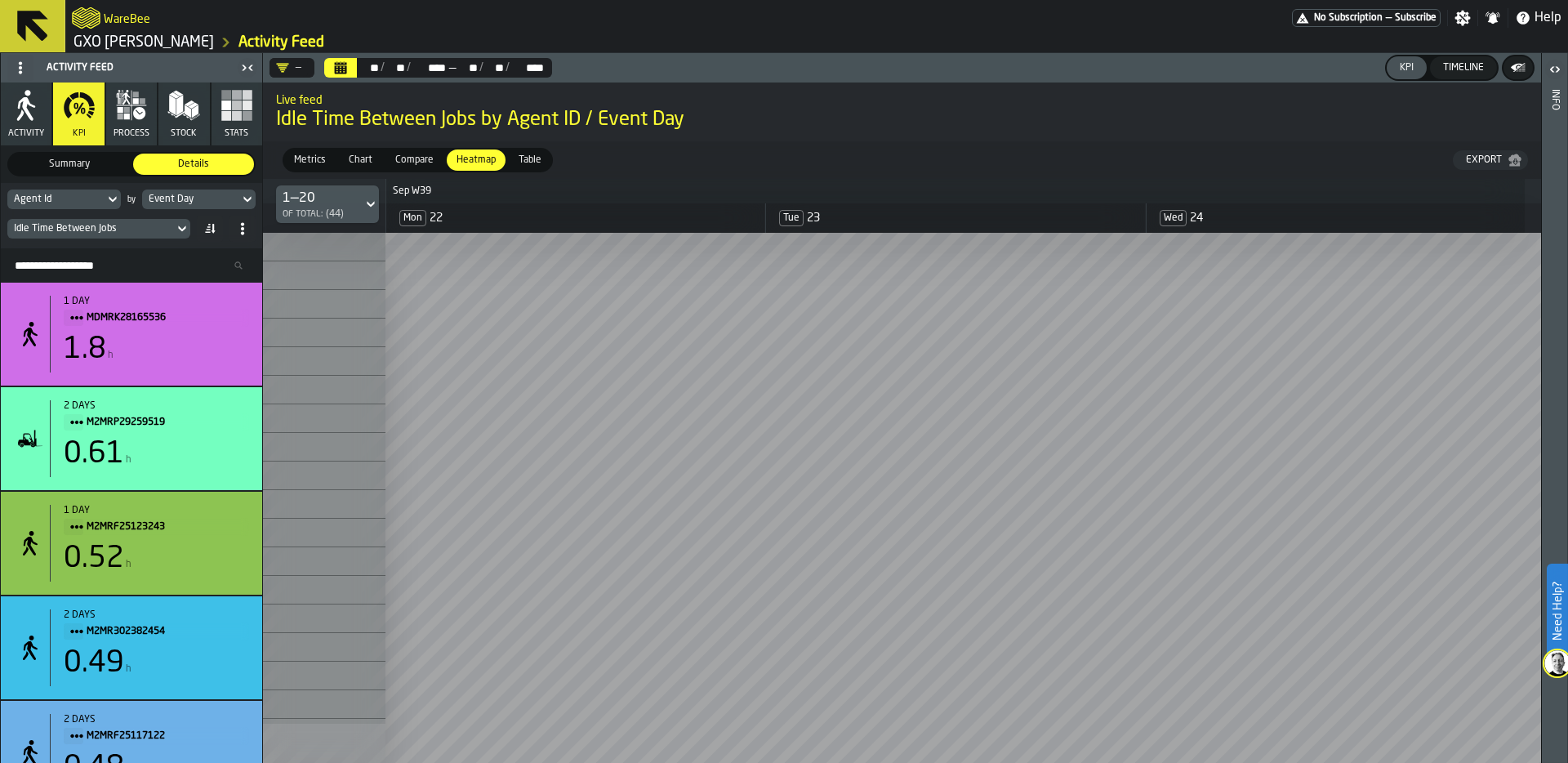
click at [18, 64] on icon at bounding box center [20, 68] width 13 height 13
click at [40, 101] on div "Show Setup" at bounding box center [59, 100] width 85 height 20
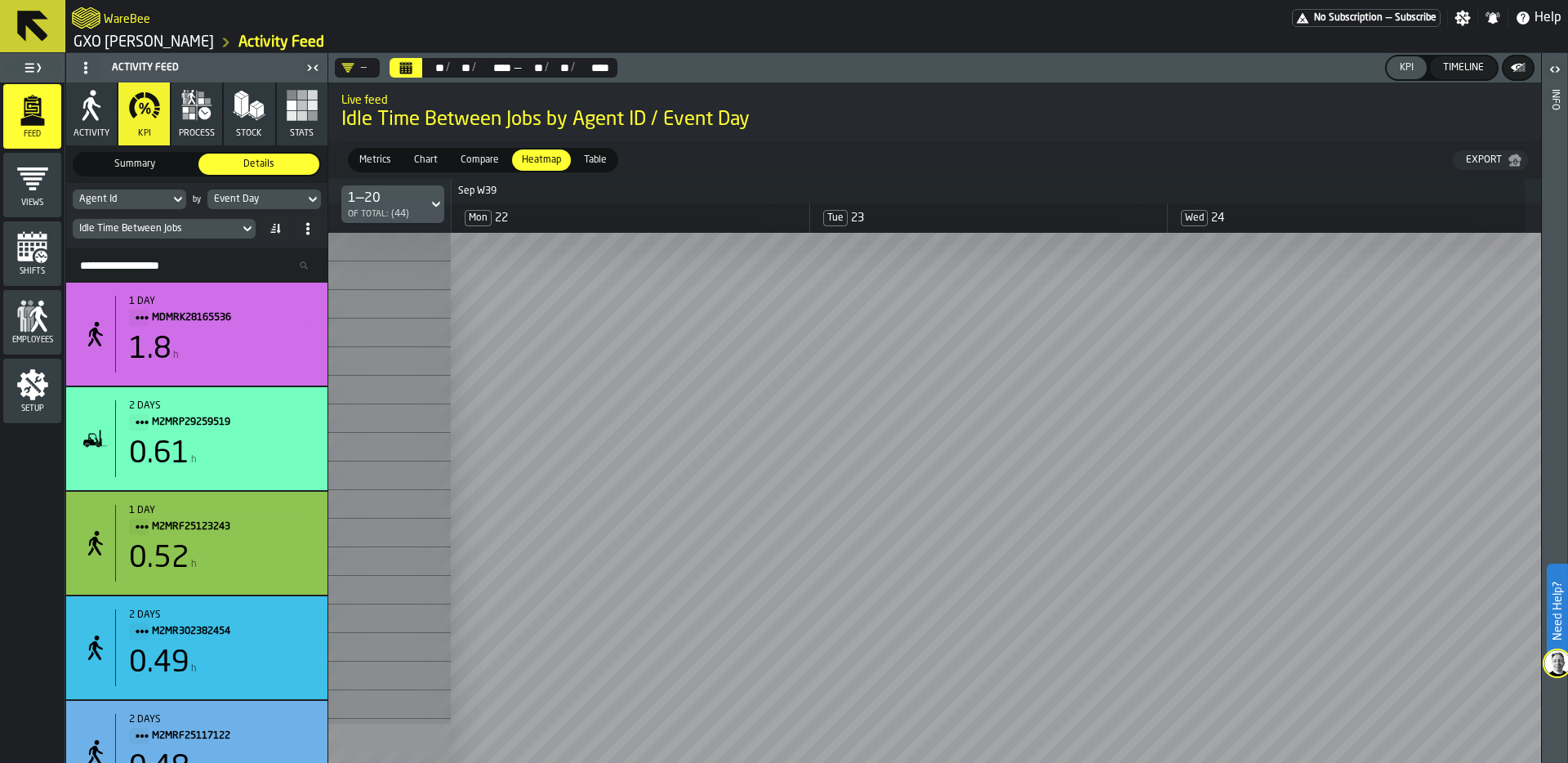
click at [43, 394] on icon "menu Setup" at bounding box center [32, 384] width 31 height 31
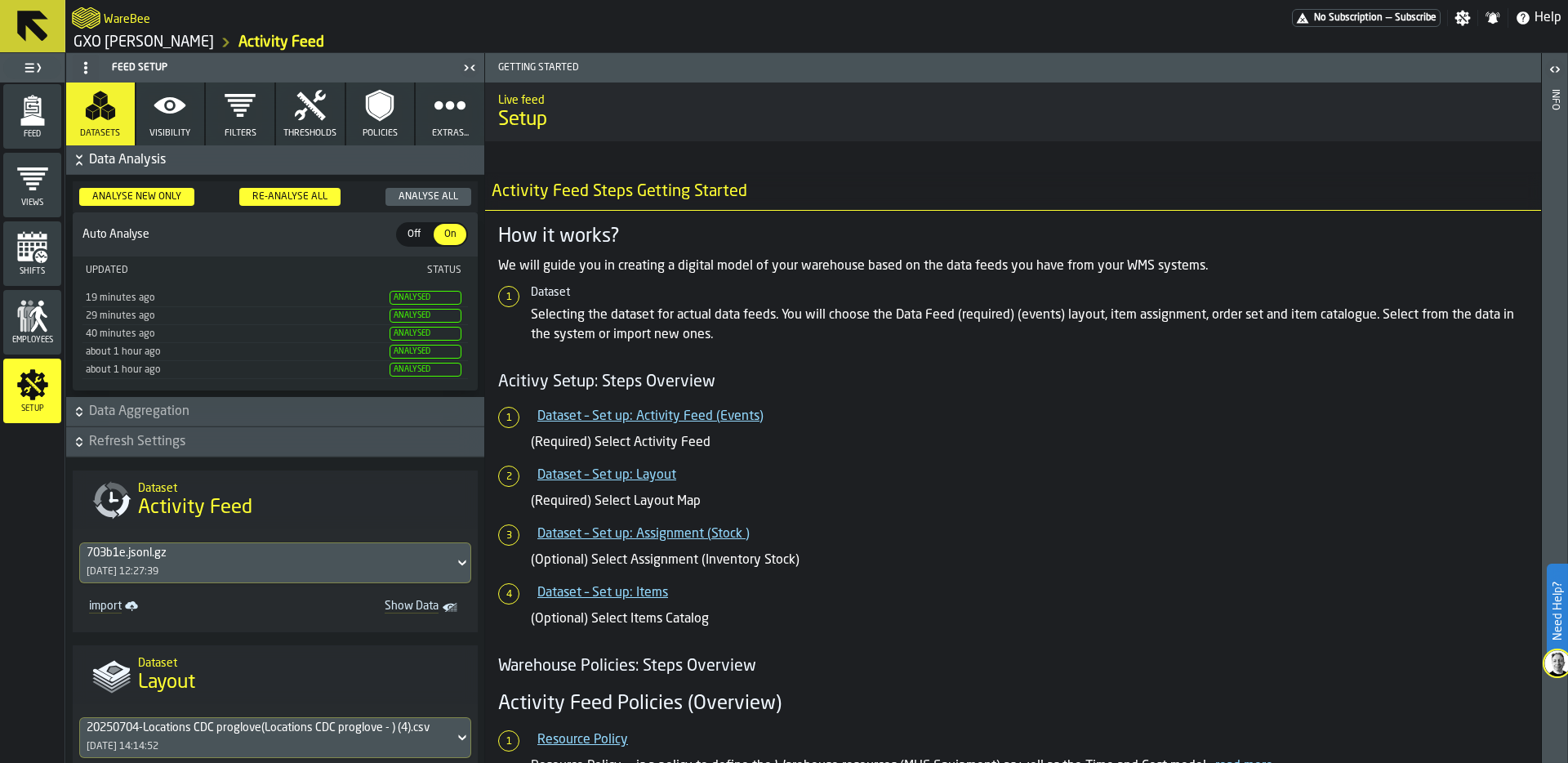
click at [294, 126] on button "Thresholds" at bounding box center [310, 114] width 69 height 63
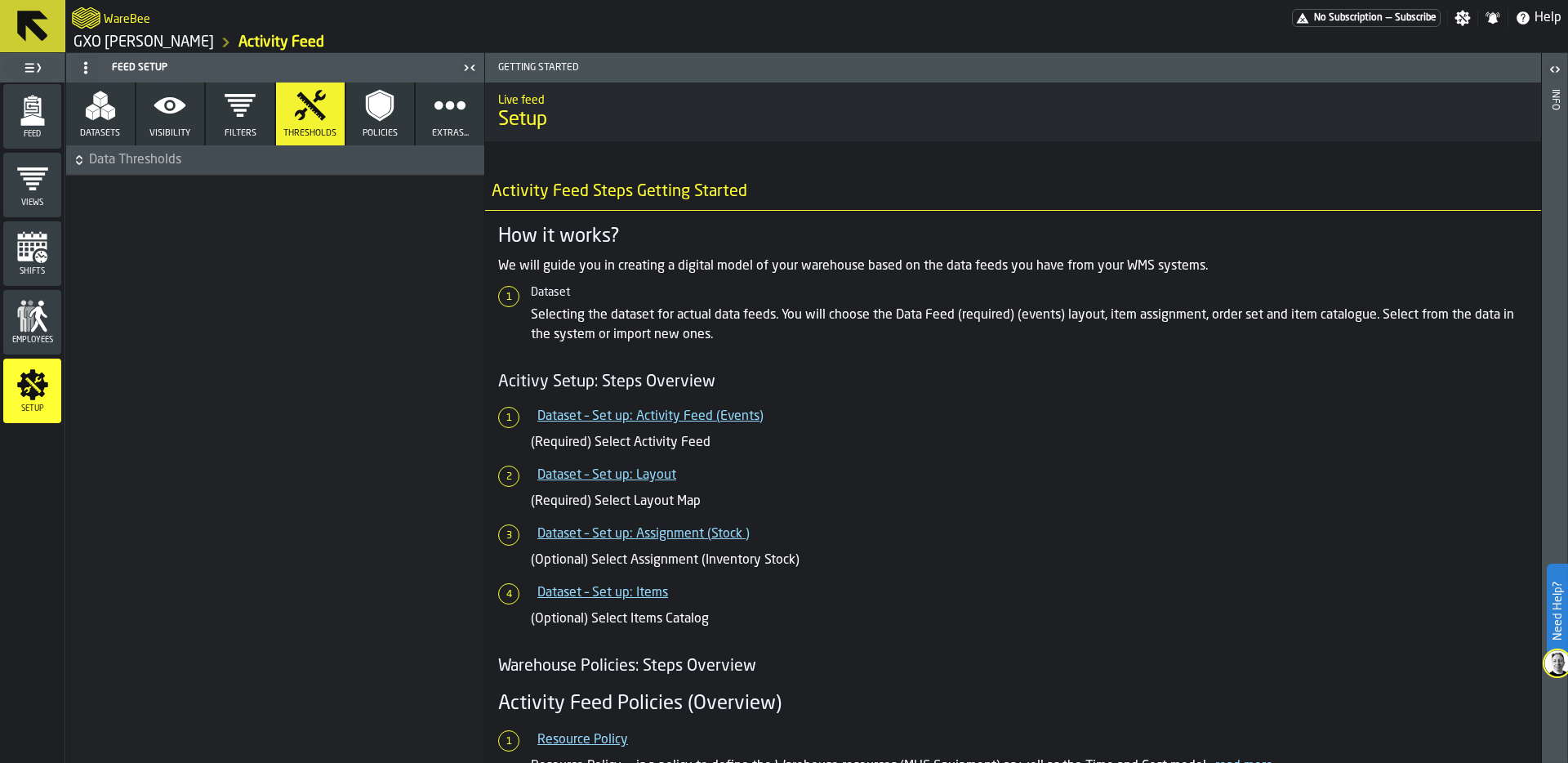
click at [89, 162] on span "Data Thresholds" at bounding box center [285, 160] width 392 height 20
click at [172, 122] on button "Visibility" at bounding box center [171, 114] width 69 height 63
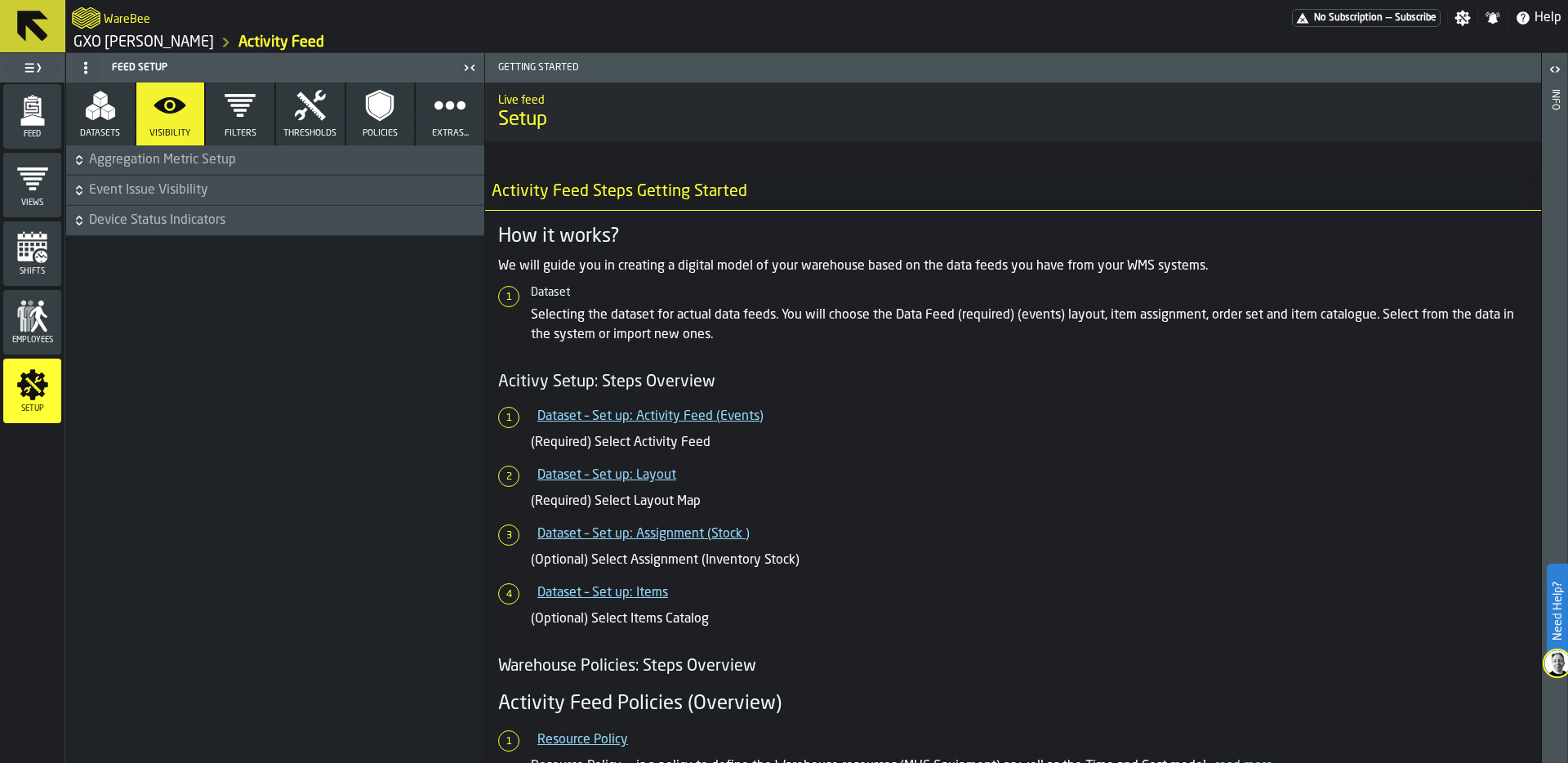
click at [79, 159] on icon "button-" at bounding box center [79, 161] width 17 height 17
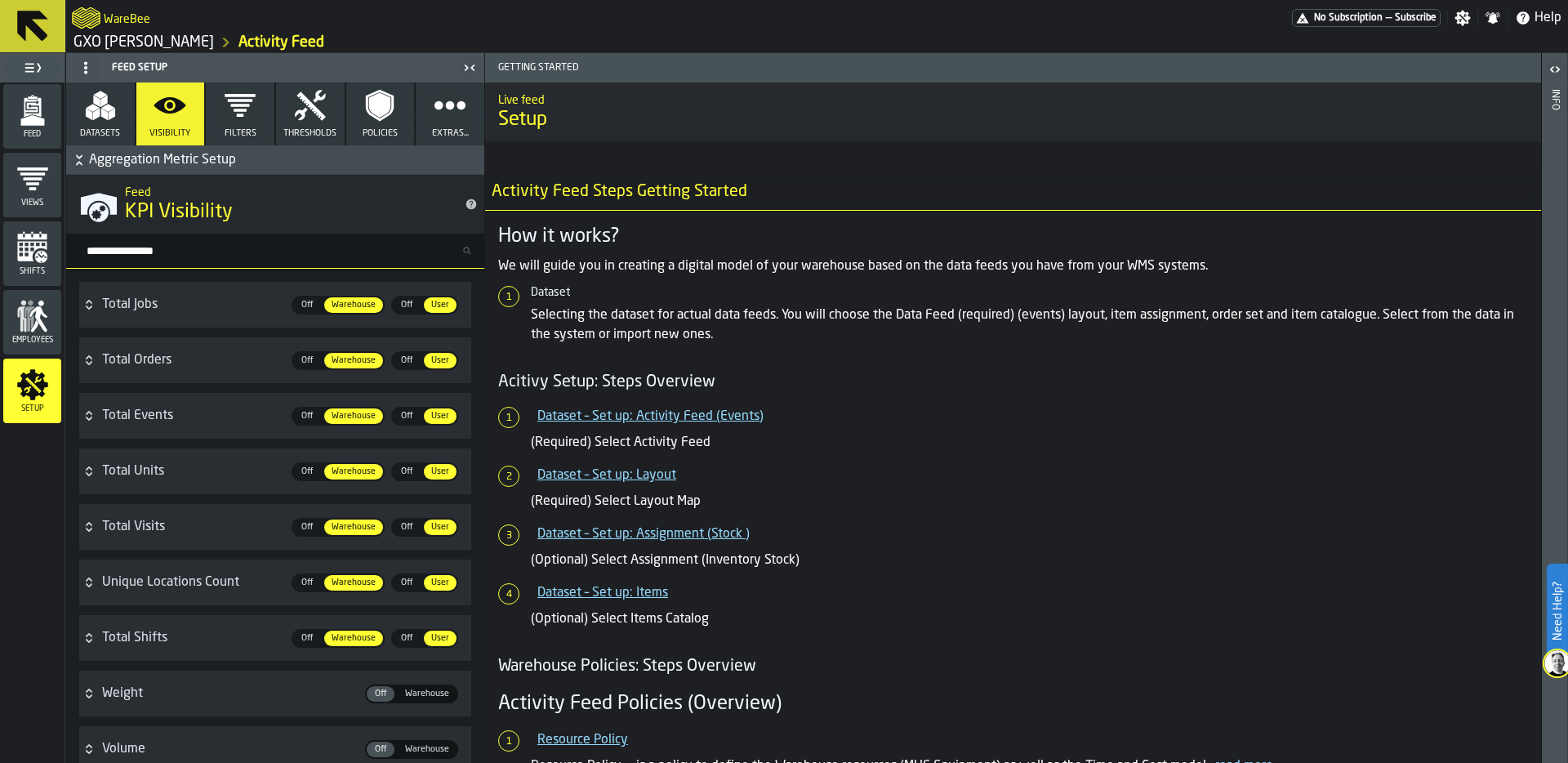
scroll to position [431, 0]
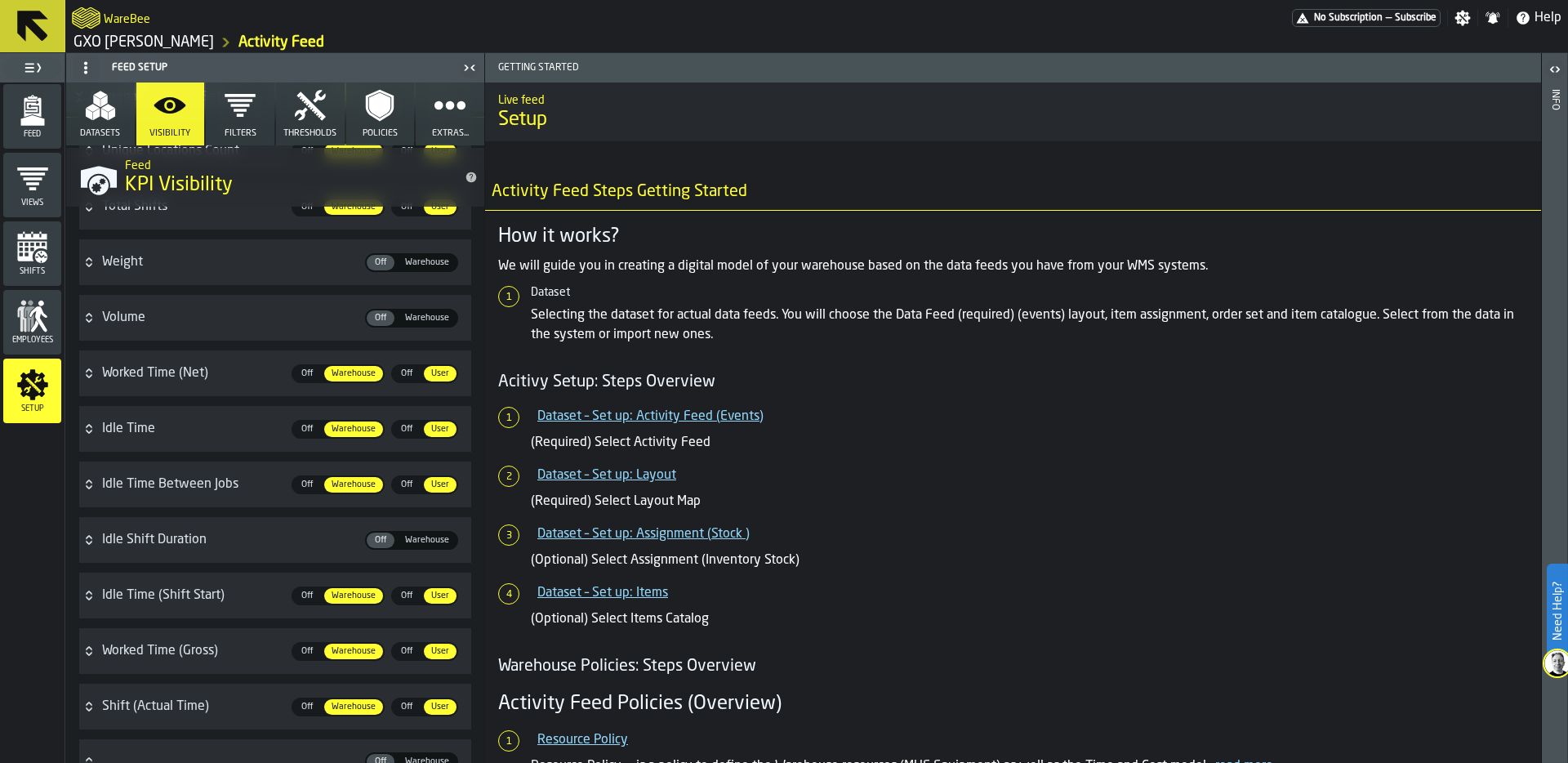
click at [233, 497] on div "Idle Time Between Jobs Off Off Warehouse Warehouse Off Off User User" at bounding box center [286, 484] width 369 height 33
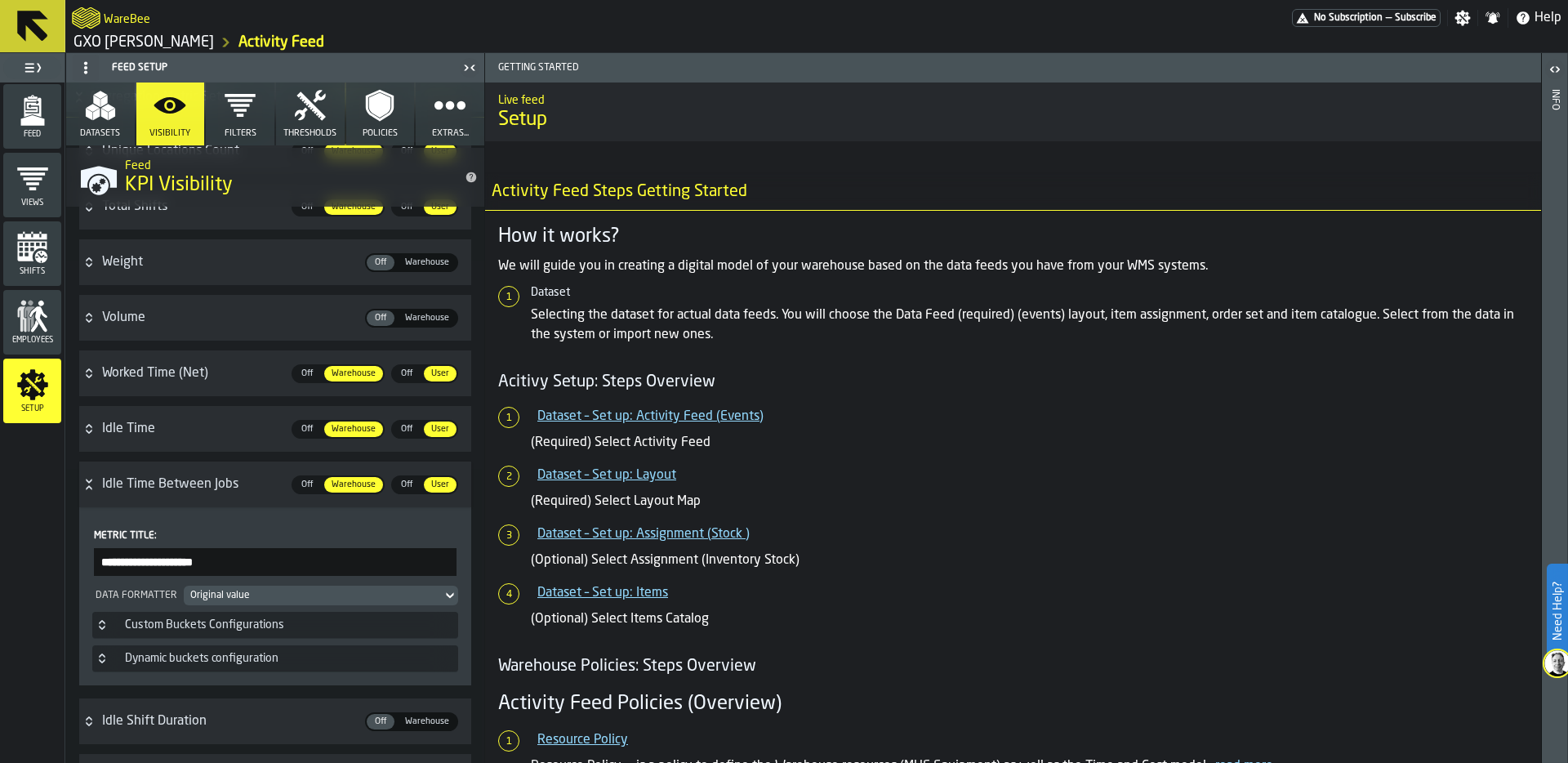
click at [98, 621] on icon "Button-Custom Buckets Configurations-closed" at bounding box center [102, 625] width 13 height 13
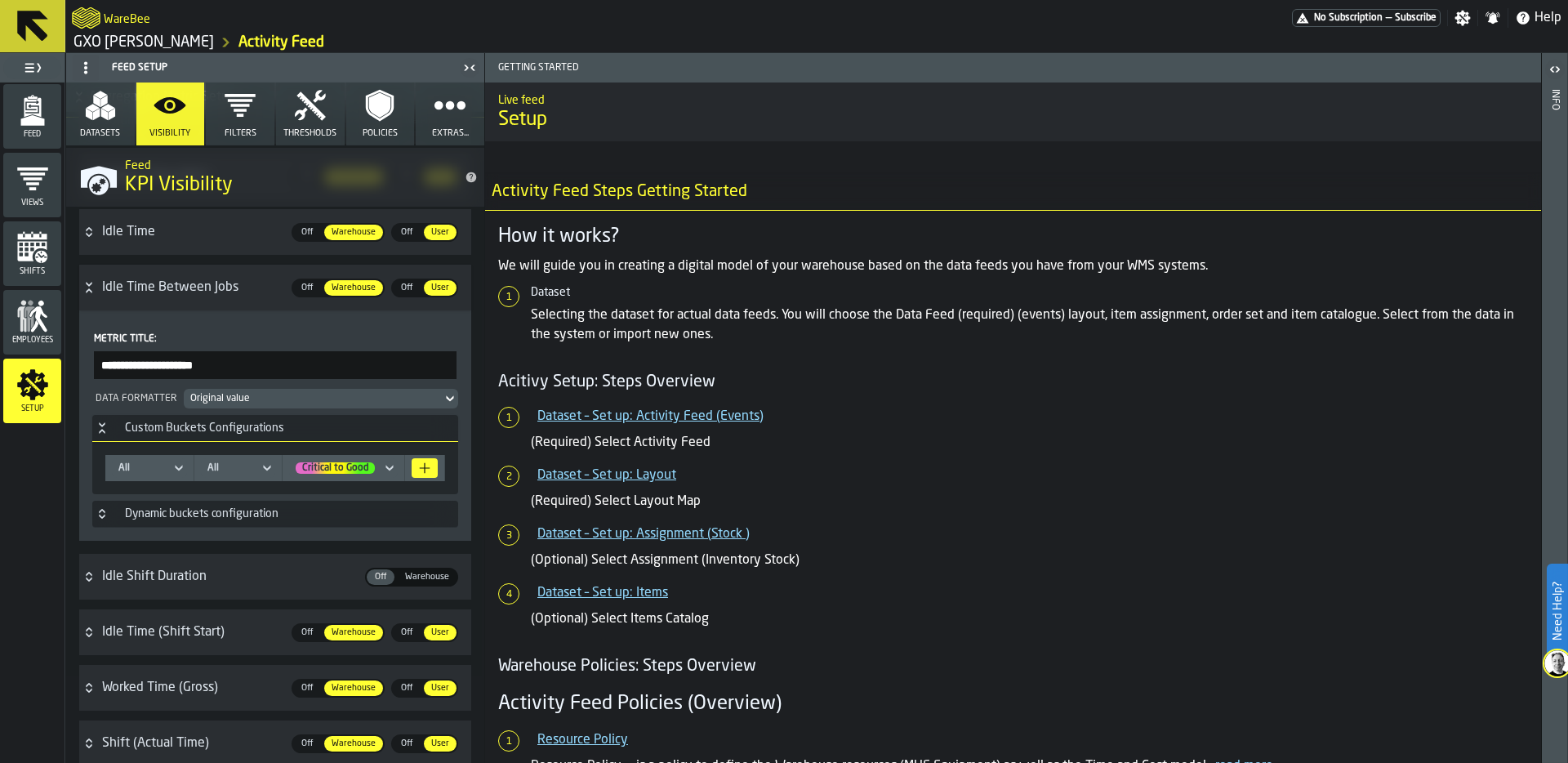
scroll to position [629, 0]
click at [100, 516] on icon "Button-Dynamic buckets configuration-closed" at bounding box center [101, 516] width 6 height 4
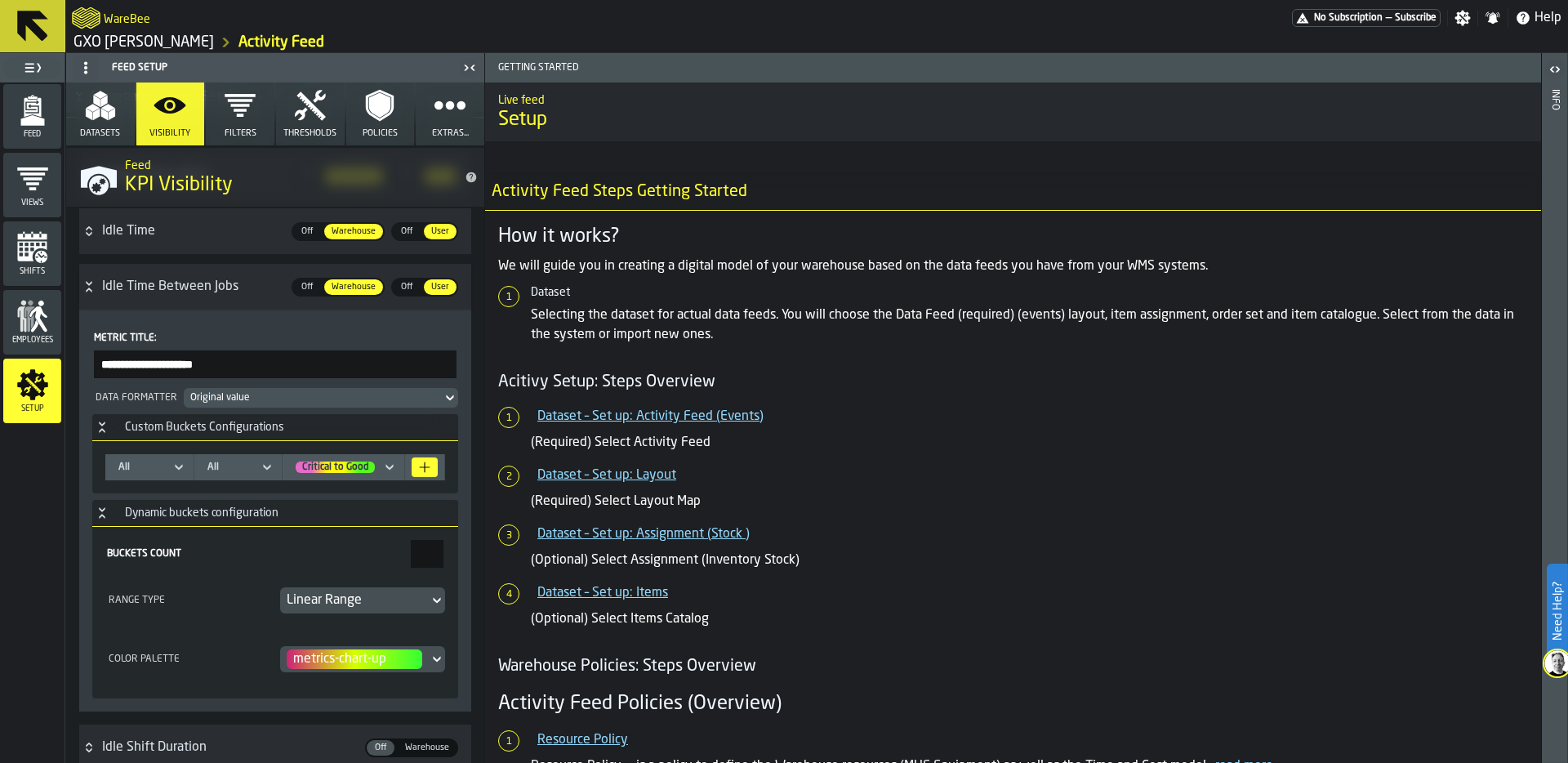
click at [382, 464] on icon at bounding box center [390, 467] width 17 height 20
click at [261, 466] on icon at bounding box center [268, 467] width 17 height 20
click at [80, 617] on div "**********" at bounding box center [275, 510] width 392 height 402
click at [408, 596] on div "Linear Range" at bounding box center [355, 600] width 136 height 20
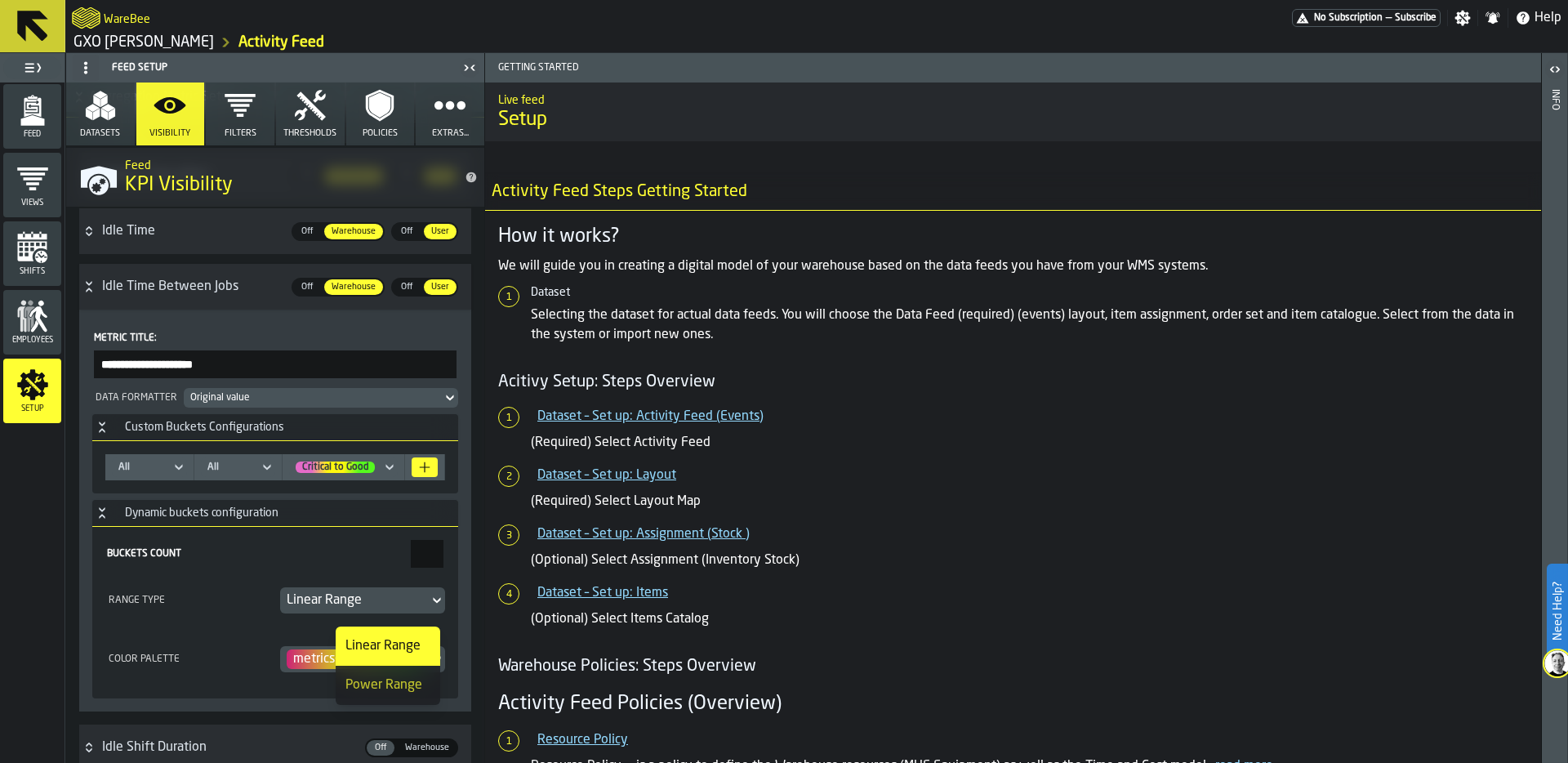
click at [209, 559] on div "Buckets Count" at bounding box center [257, 554] width 301 height 11
click at [411, 559] on input "*" at bounding box center [426, 554] width 33 height 28
click at [200, 559] on div "Buckets Count" at bounding box center [257, 554] width 301 height 11
click at [411, 559] on input "*" at bounding box center [426, 554] width 33 height 28
click at [216, 587] on div "Range Type Linear Range" at bounding box center [275, 600] width 340 height 26
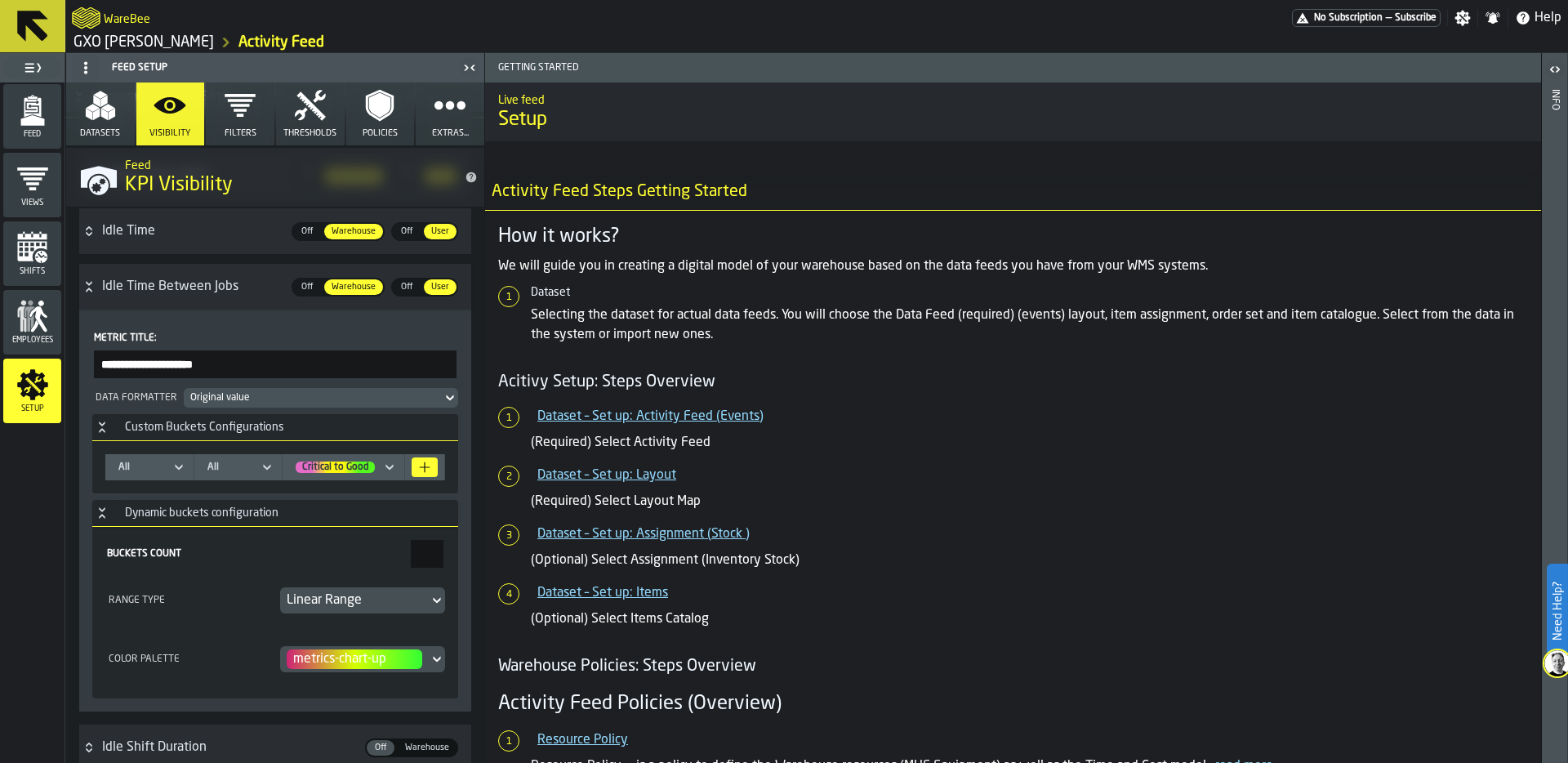
click at [171, 461] on icon at bounding box center [179, 467] width 17 height 20
click at [276, 394] on div "Original value" at bounding box center [313, 398] width 245 height 11
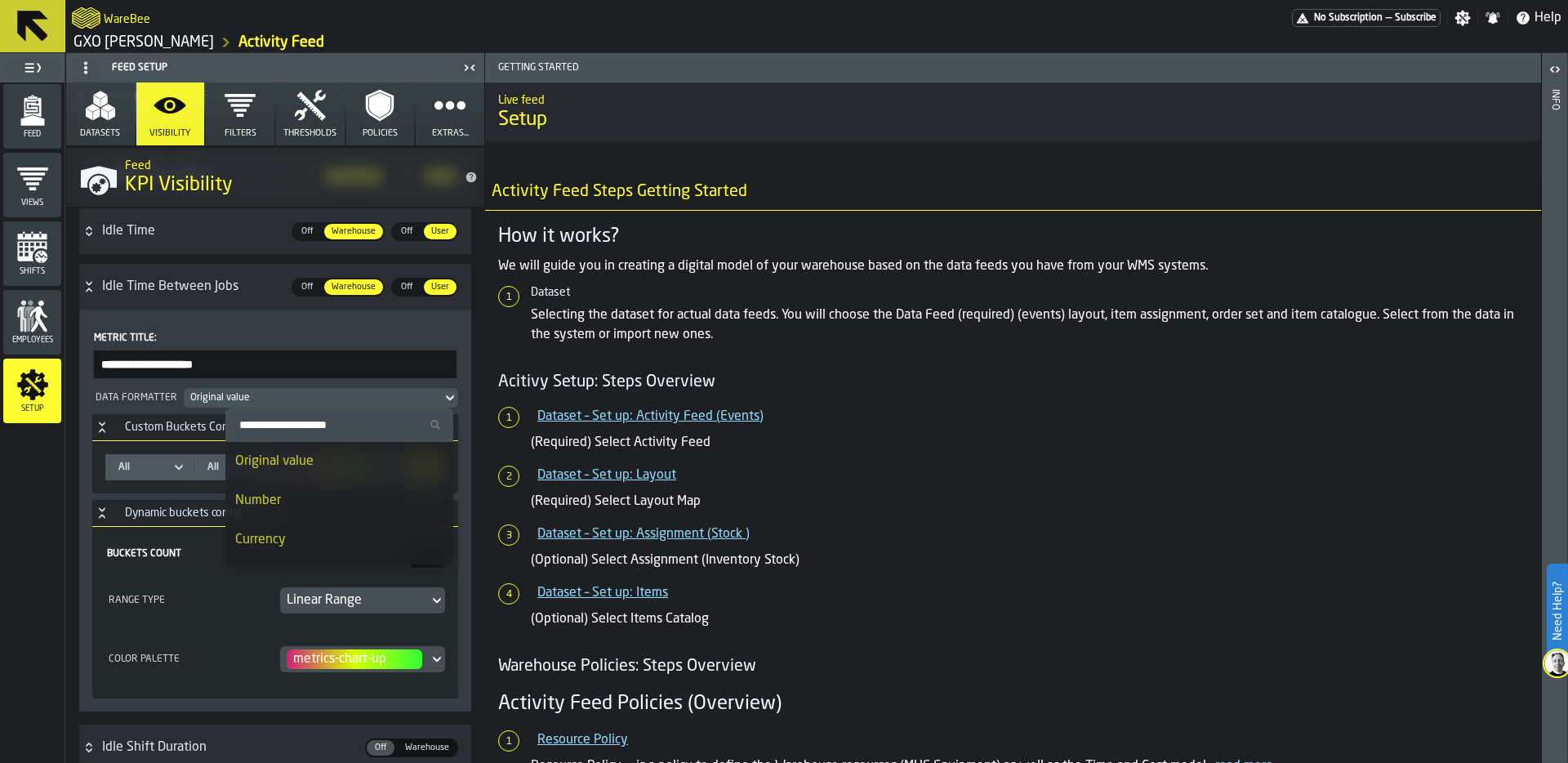
click at [301, 328] on div "**********" at bounding box center [275, 510] width 392 height 402
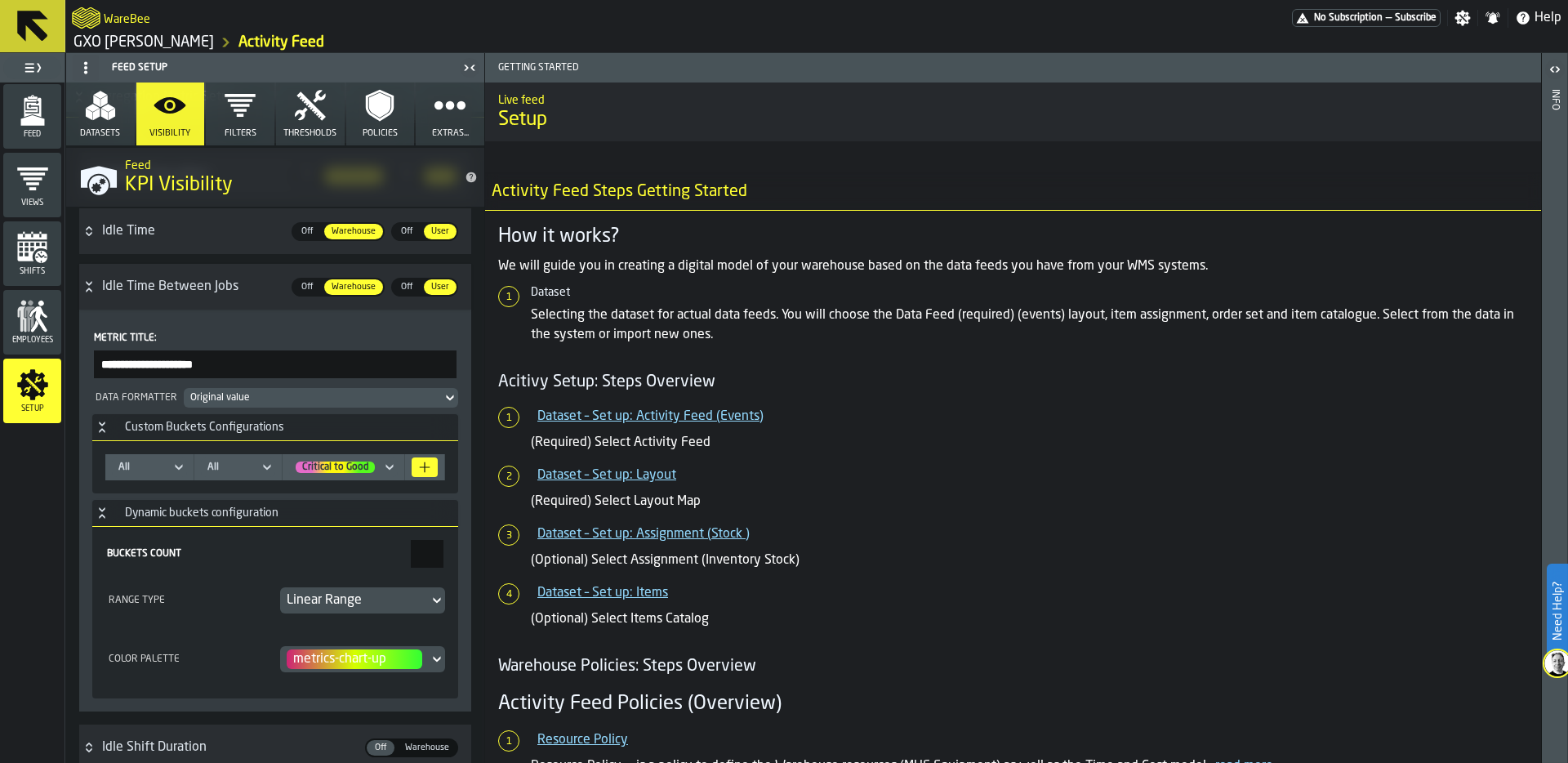
click at [87, 286] on icon "Button-totalIdleDurationBetweenJobs-open" at bounding box center [89, 287] width 13 height 13
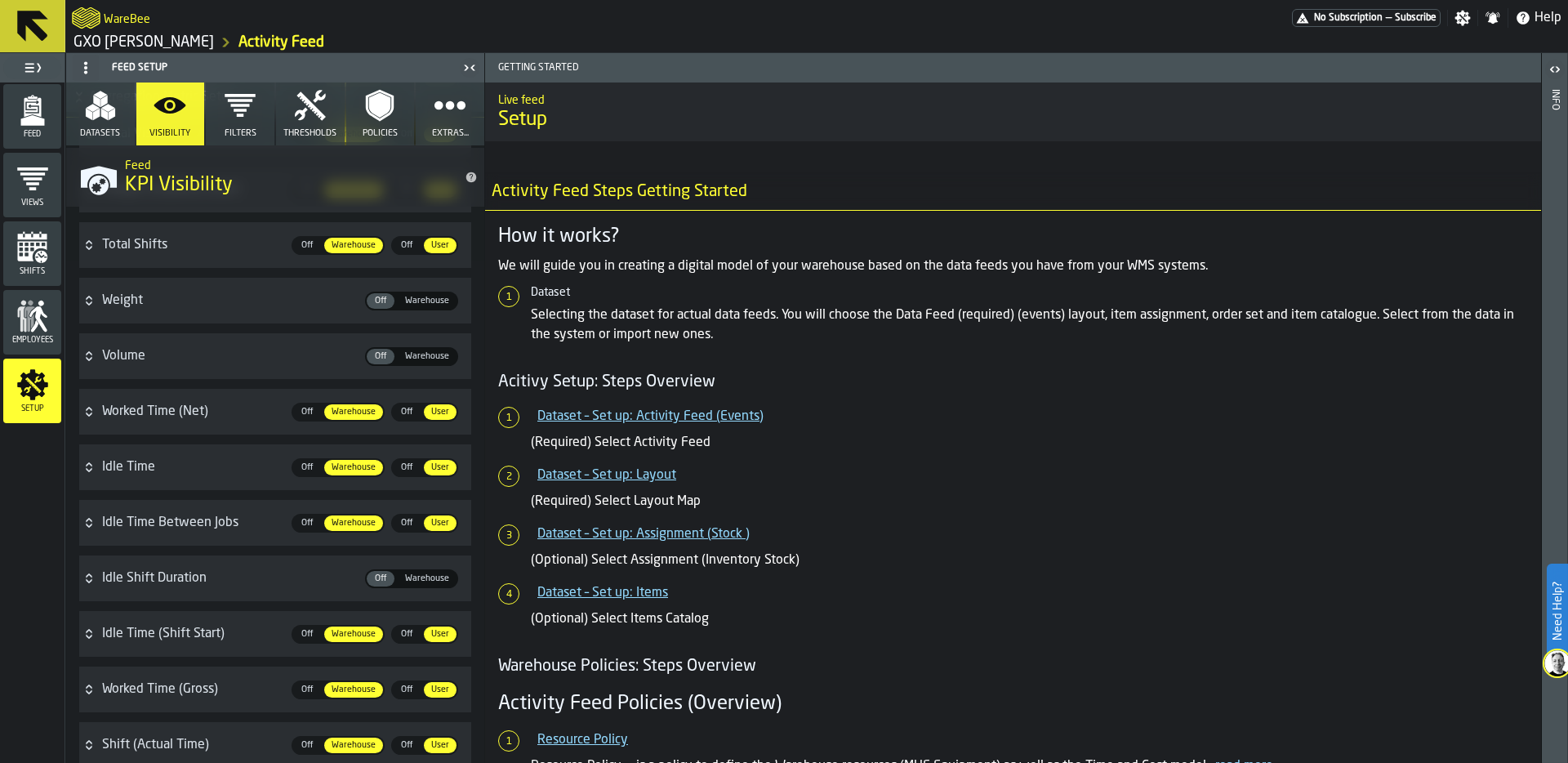
scroll to position [400, 0]
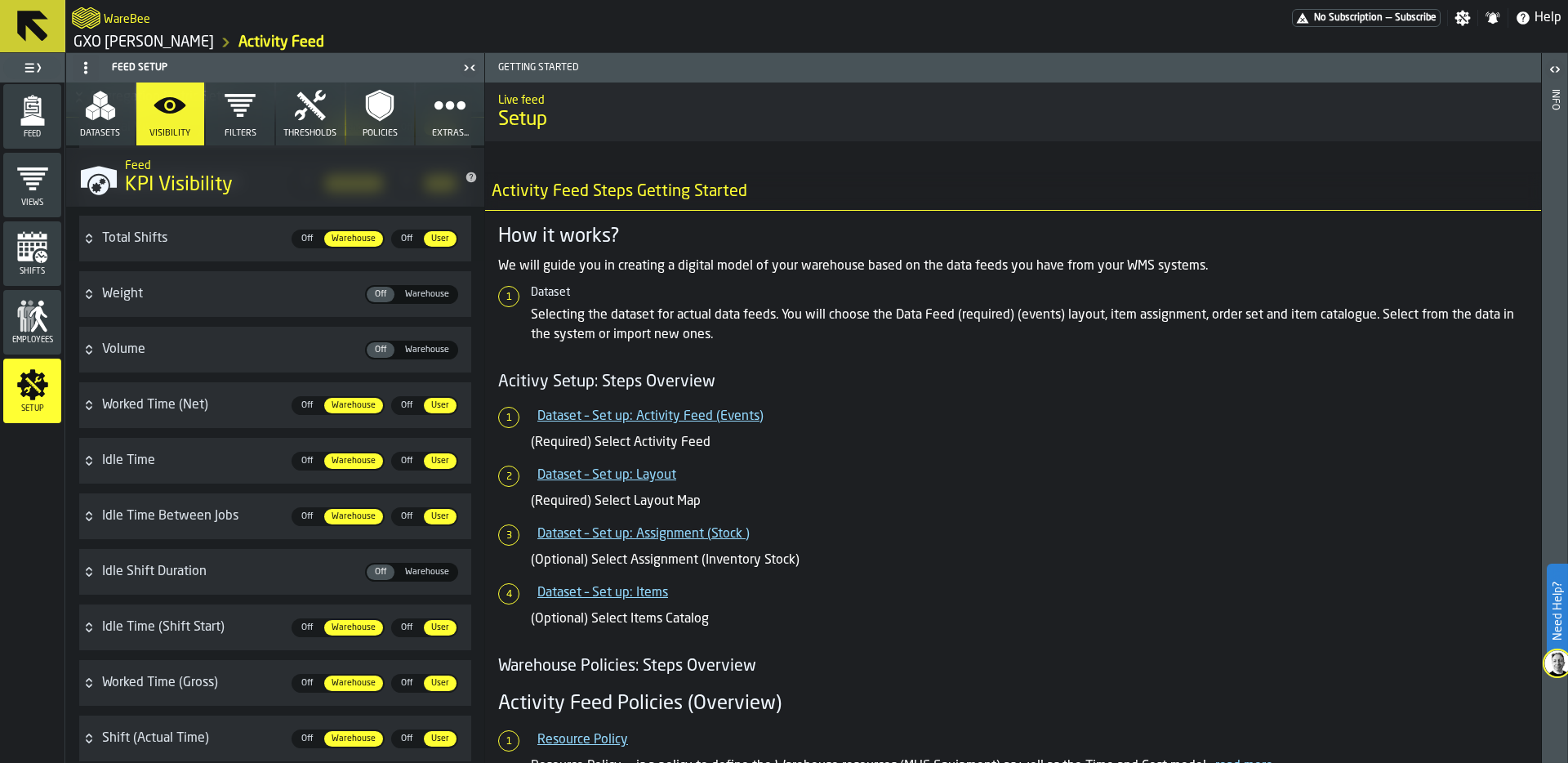
click at [37, 112] on icon "menu Feed" at bounding box center [32, 108] width 17 height 20
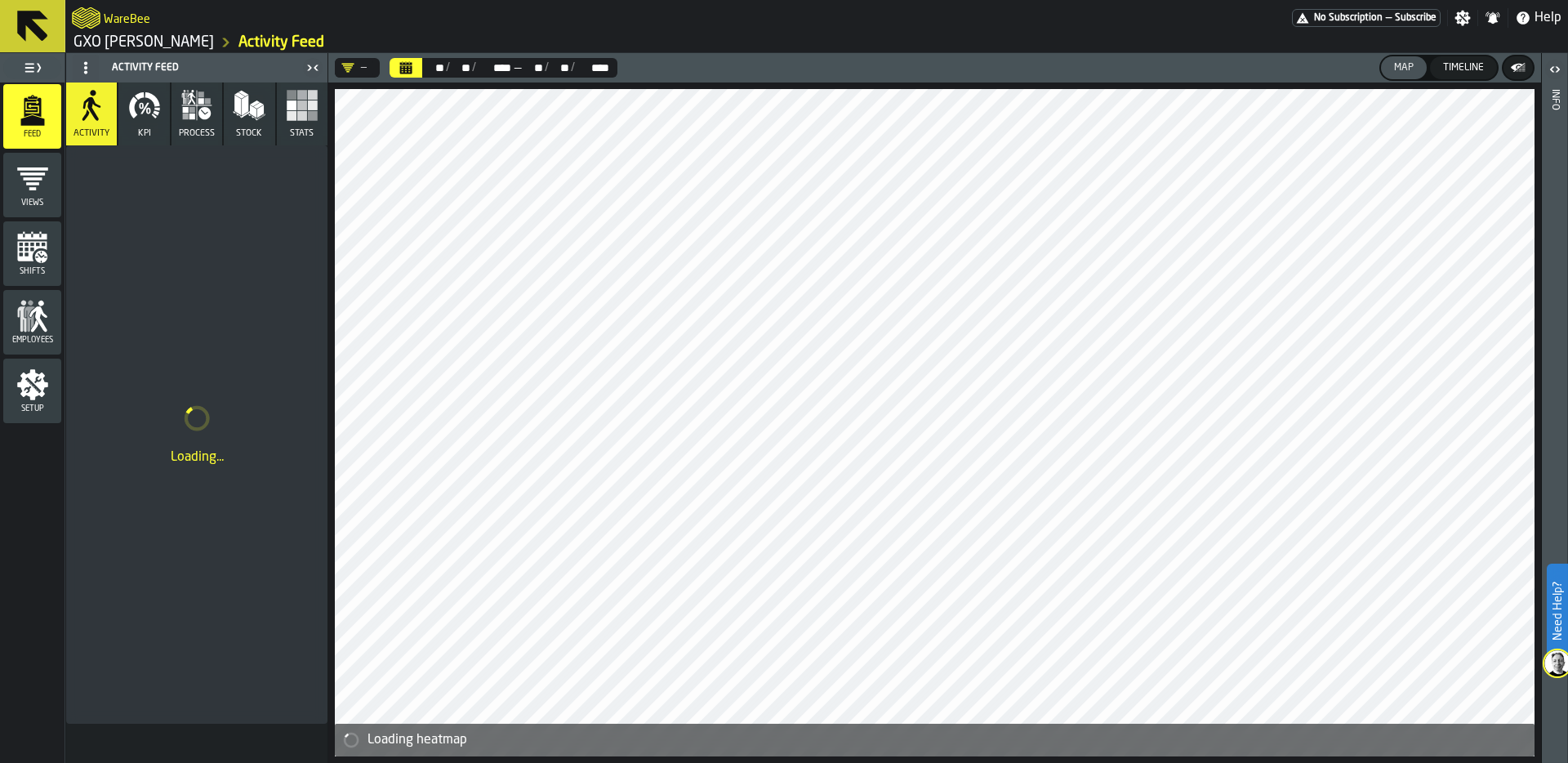
click at [189, 109] on icon "button" at bounding box center [192, 110] width 6 height 6
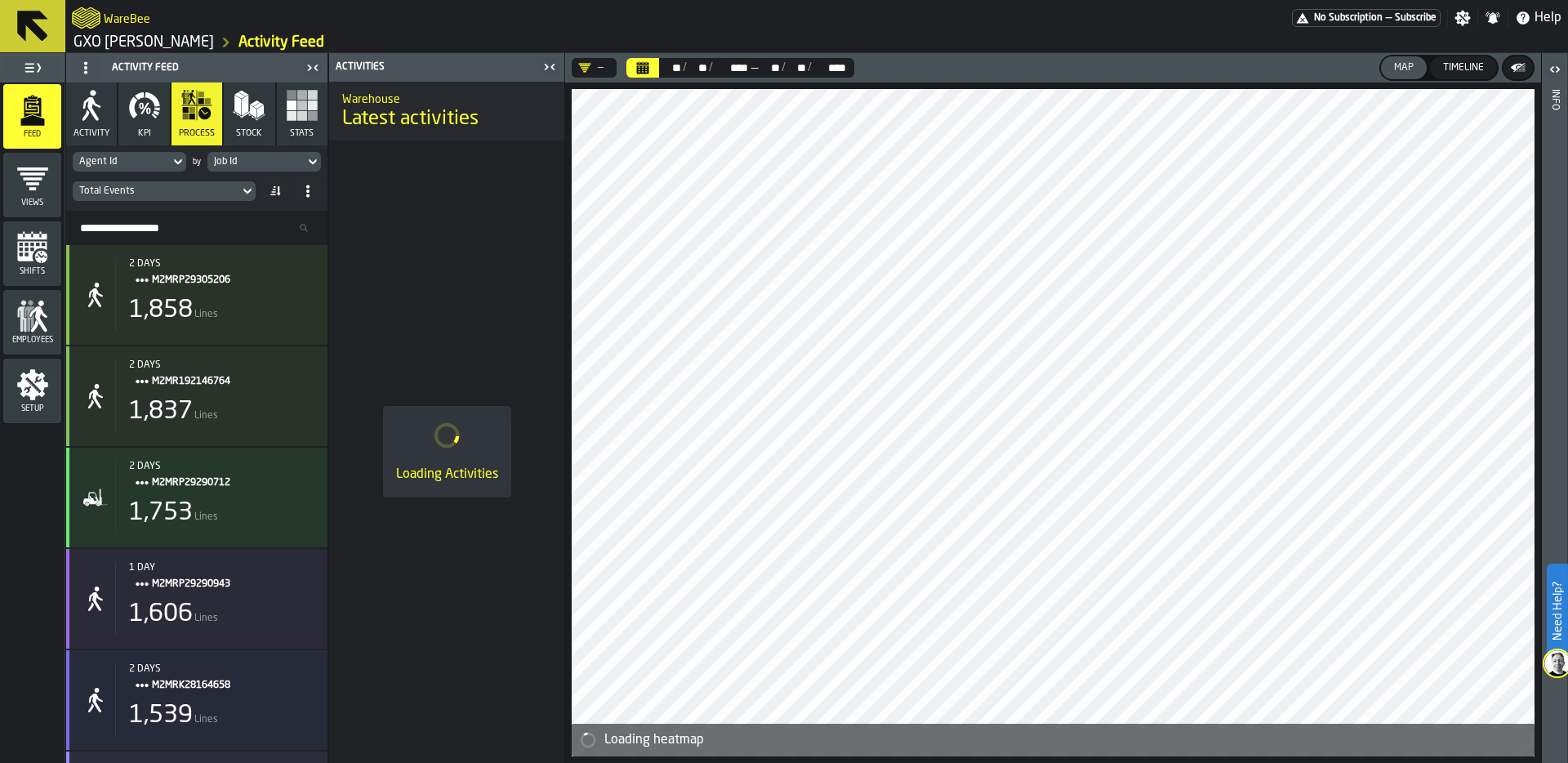
click at [265, 152] on div "Job Id" at bounding box center [255, 161] width 98 height 18
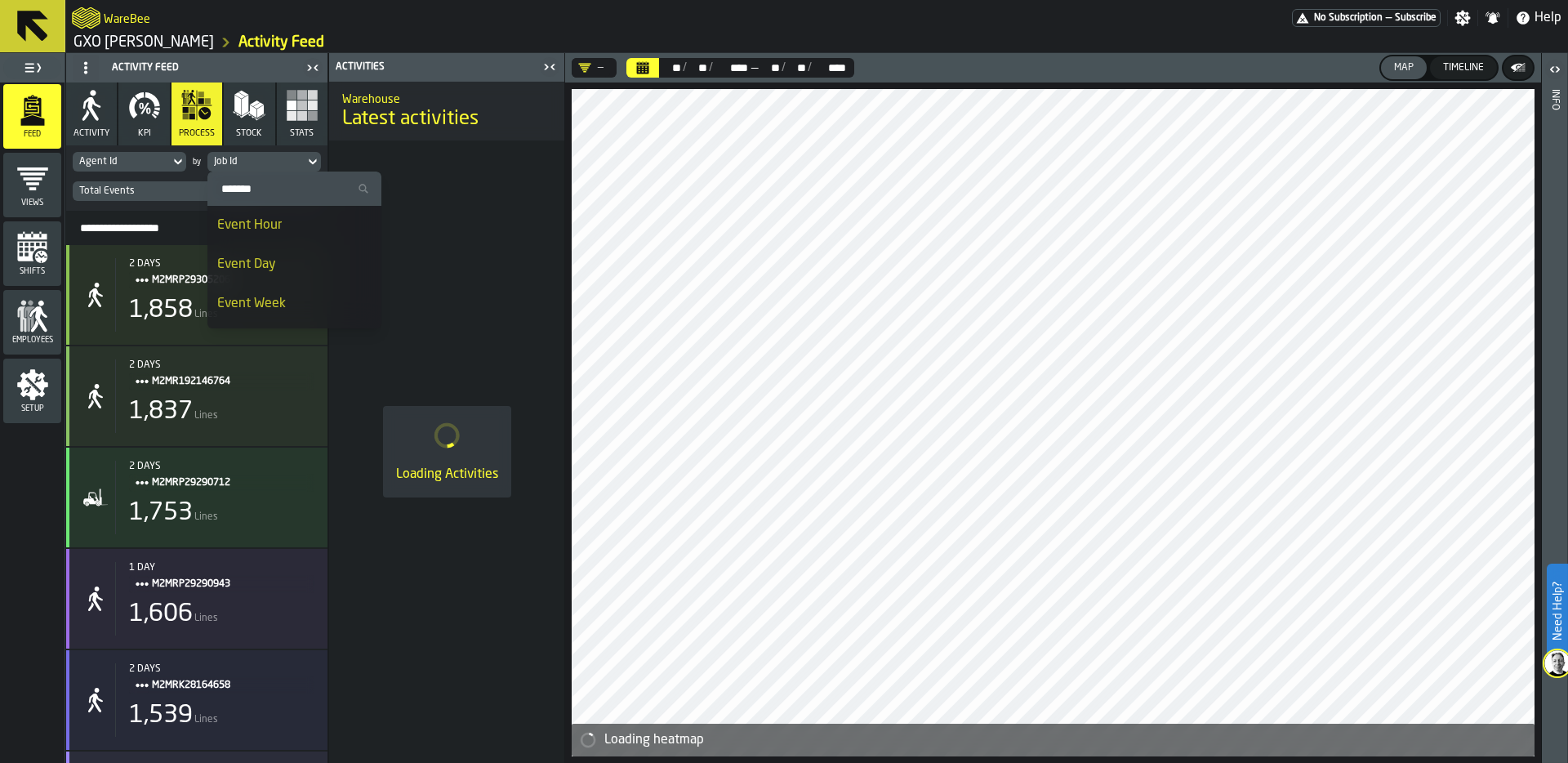
click at [278, 268] on div "Event Day" at bounding box center [294, 264] width 154 height 20
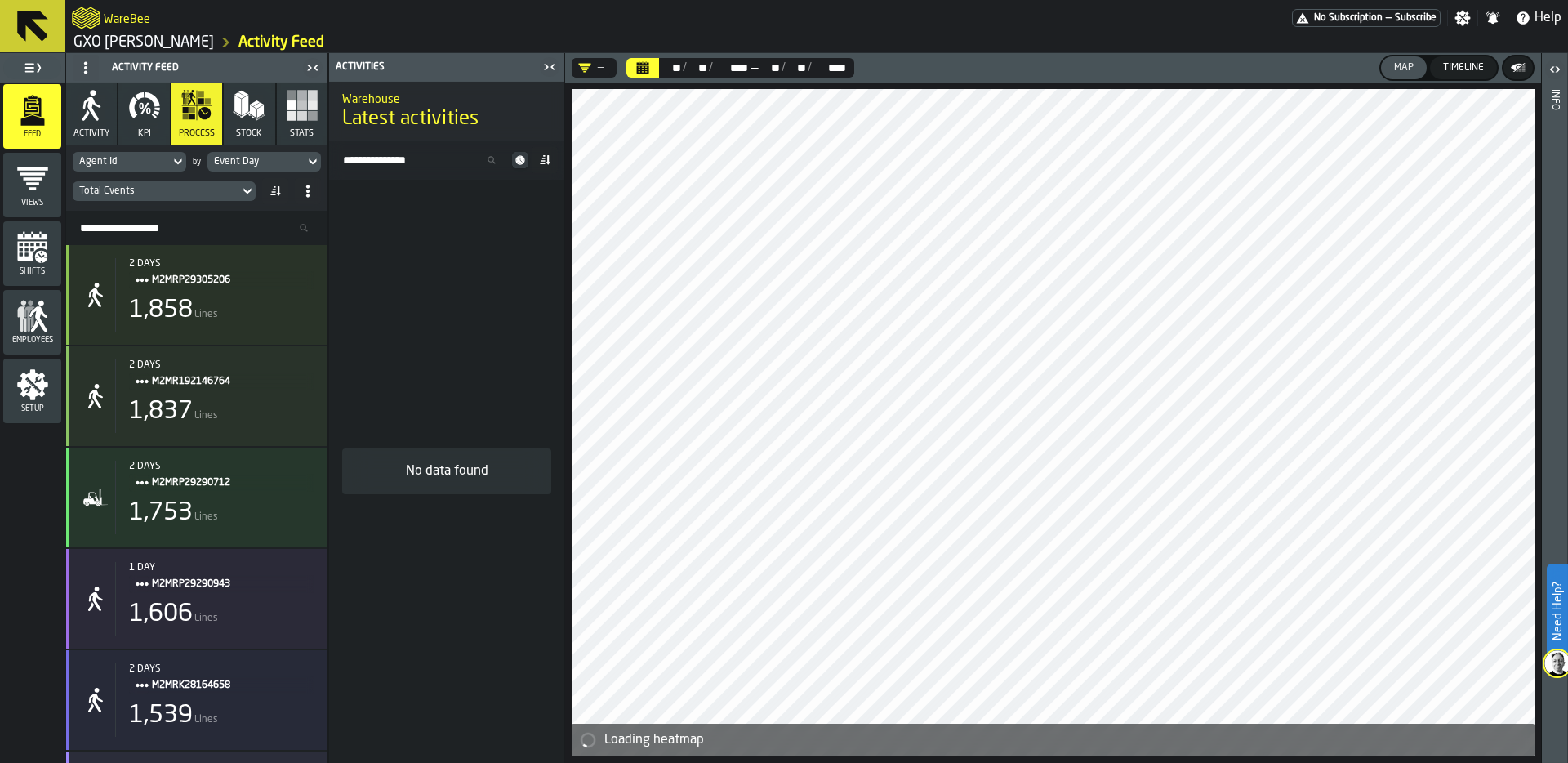
click at [145, 190] on div "Total Events" at bounding box center [155, 191] width 153 height 11
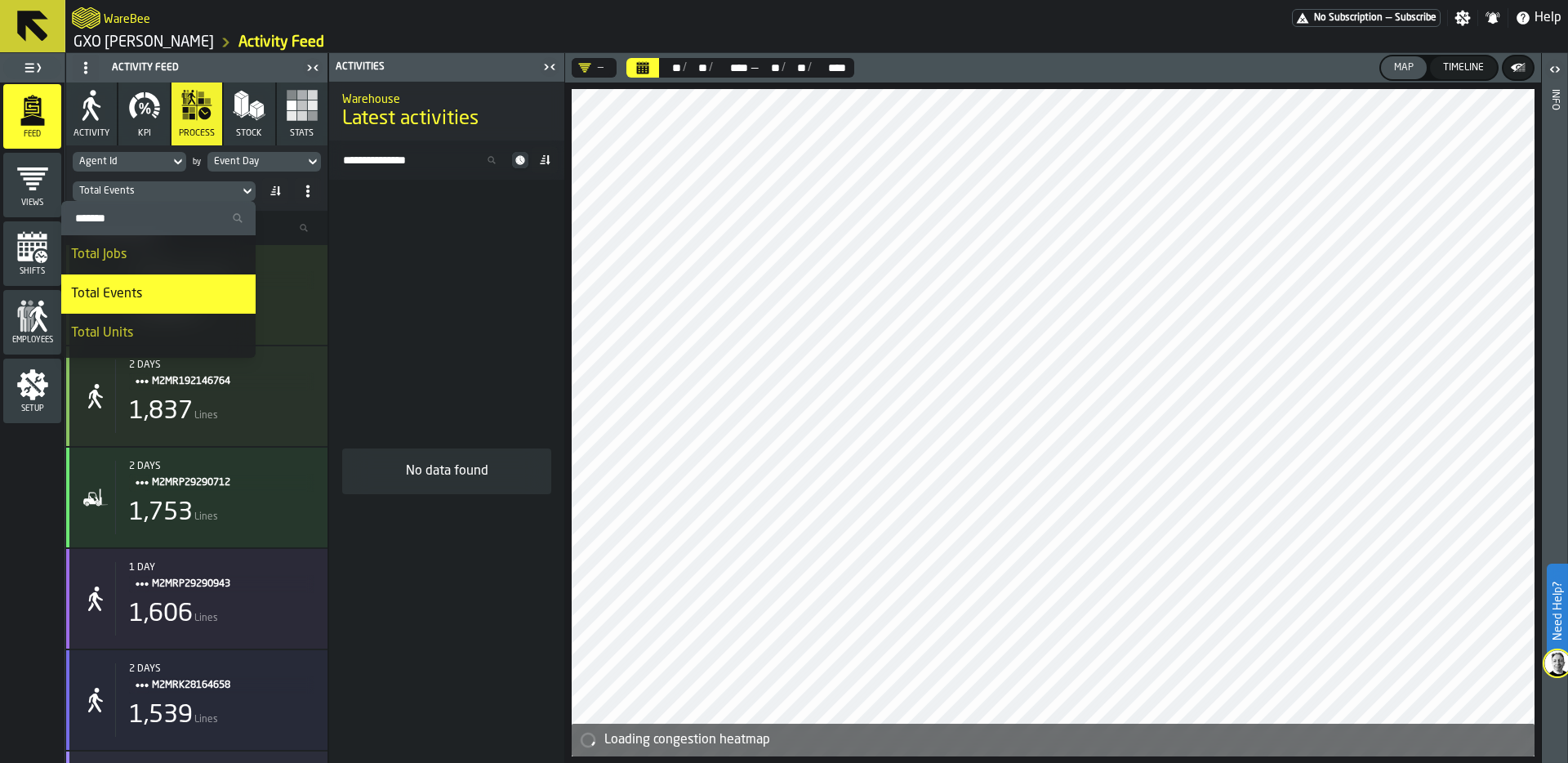
click at [140, 227] on input "Search" at bounding box center [158, 217] width 181 height 21
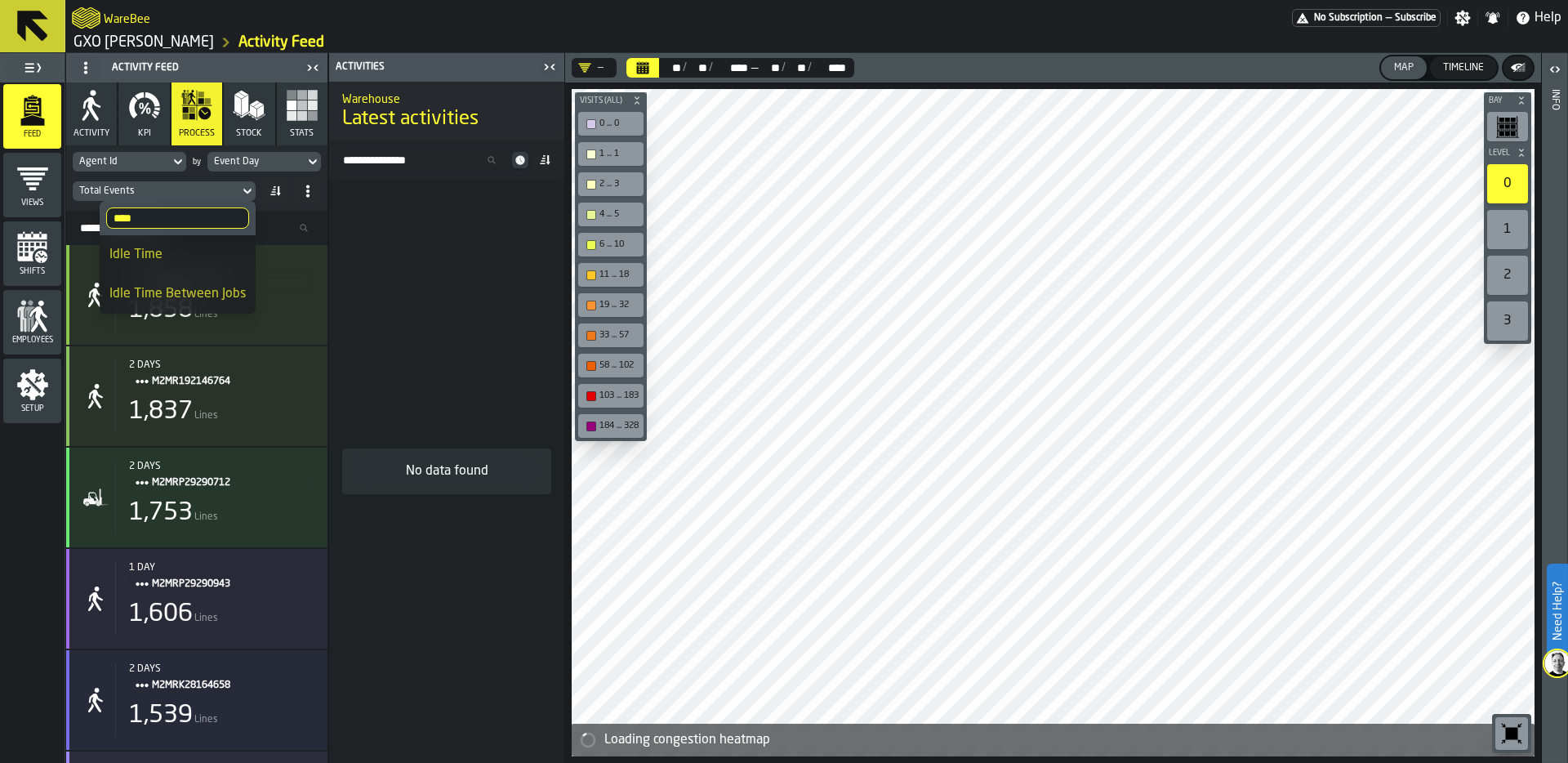
type input "****"
click at [184, 287] on div "Idle Time Between Jobs" at bounding box center [177, 294] width 137 height 20
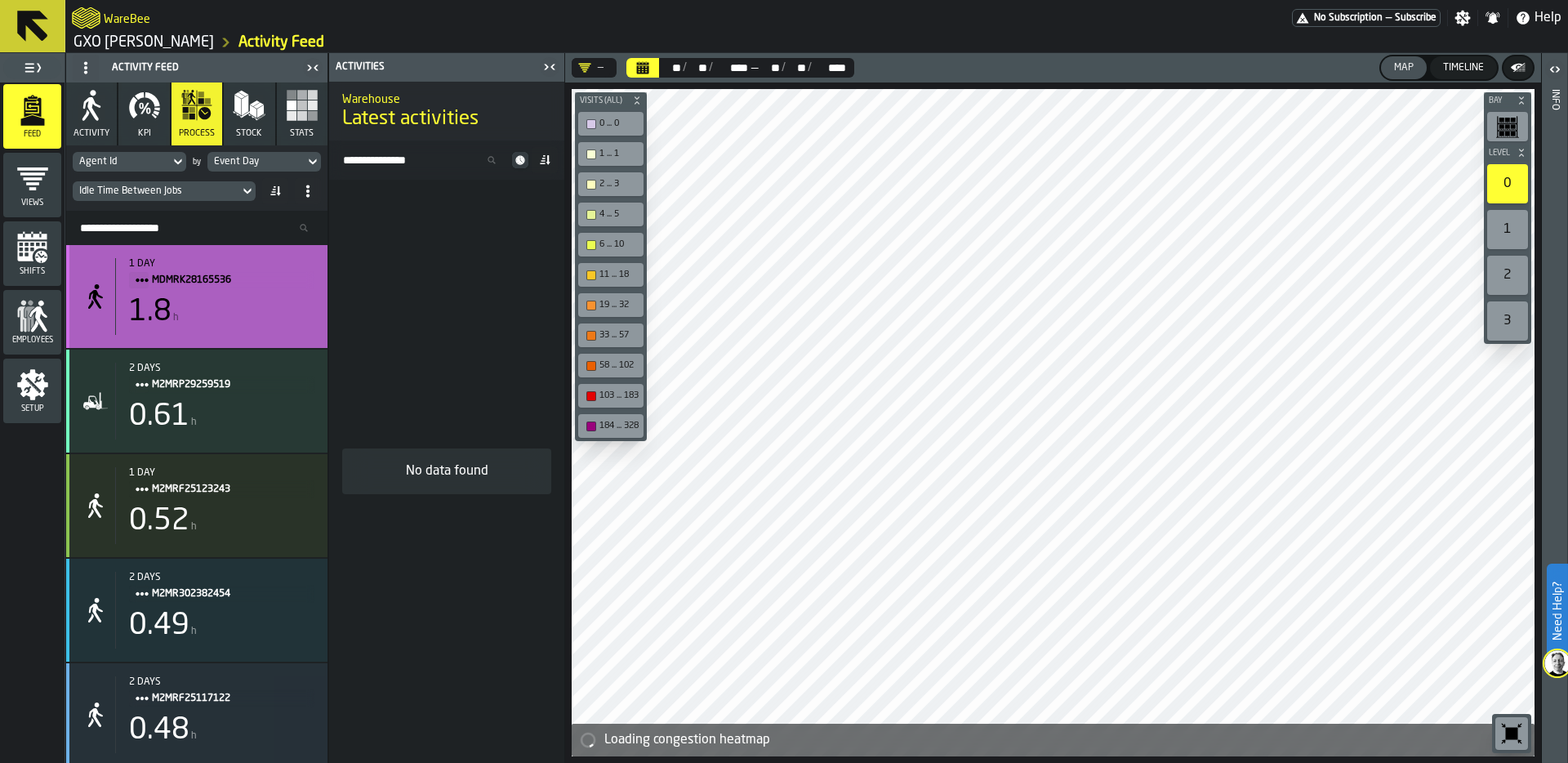
click at [201, 320] on div "1.8 h" at bounding box center [222, 311] width 186 height 33
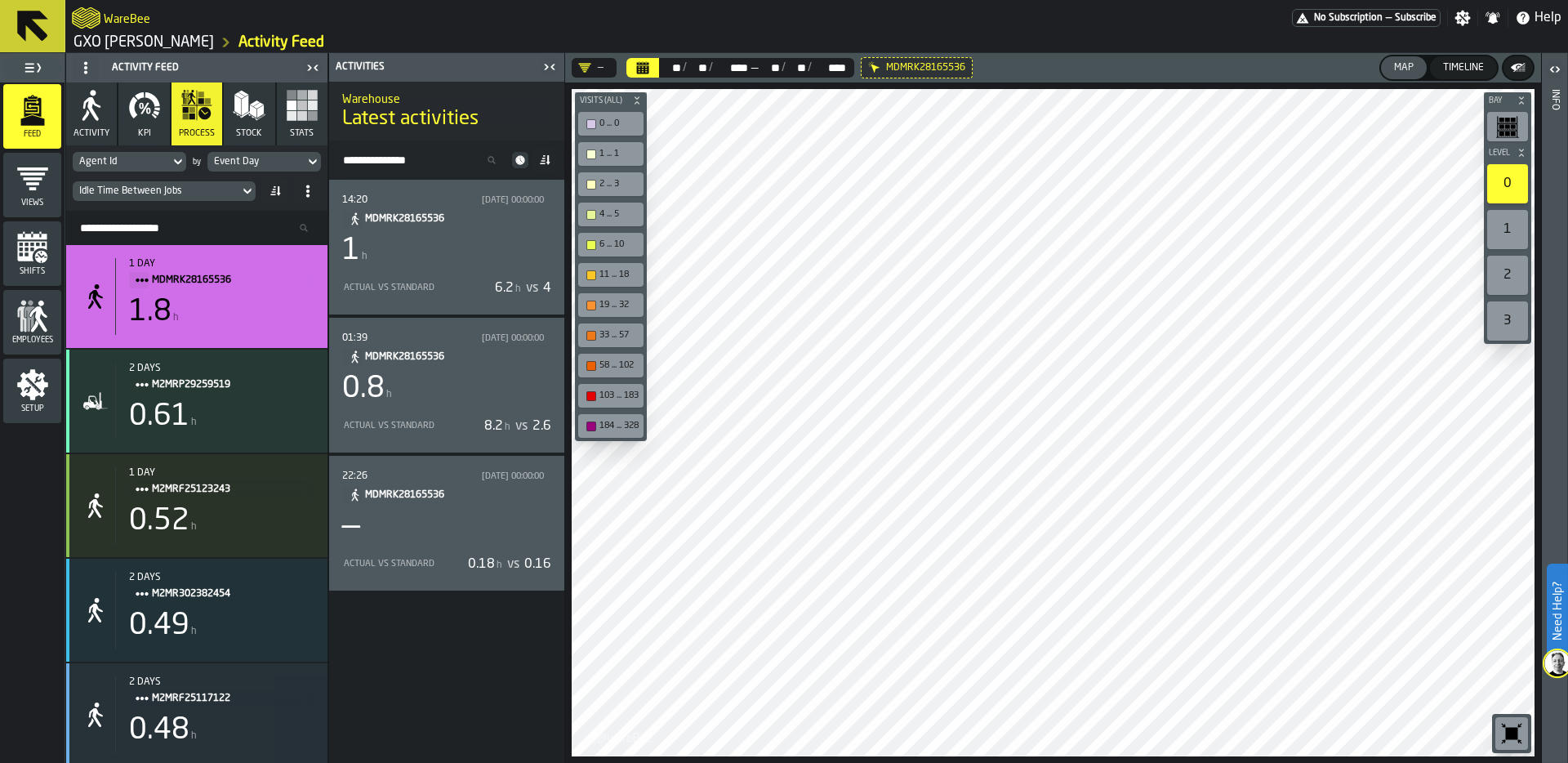
click at [431, 267] on div "1 h" at bounding box center [446, 250] width 209 height 33
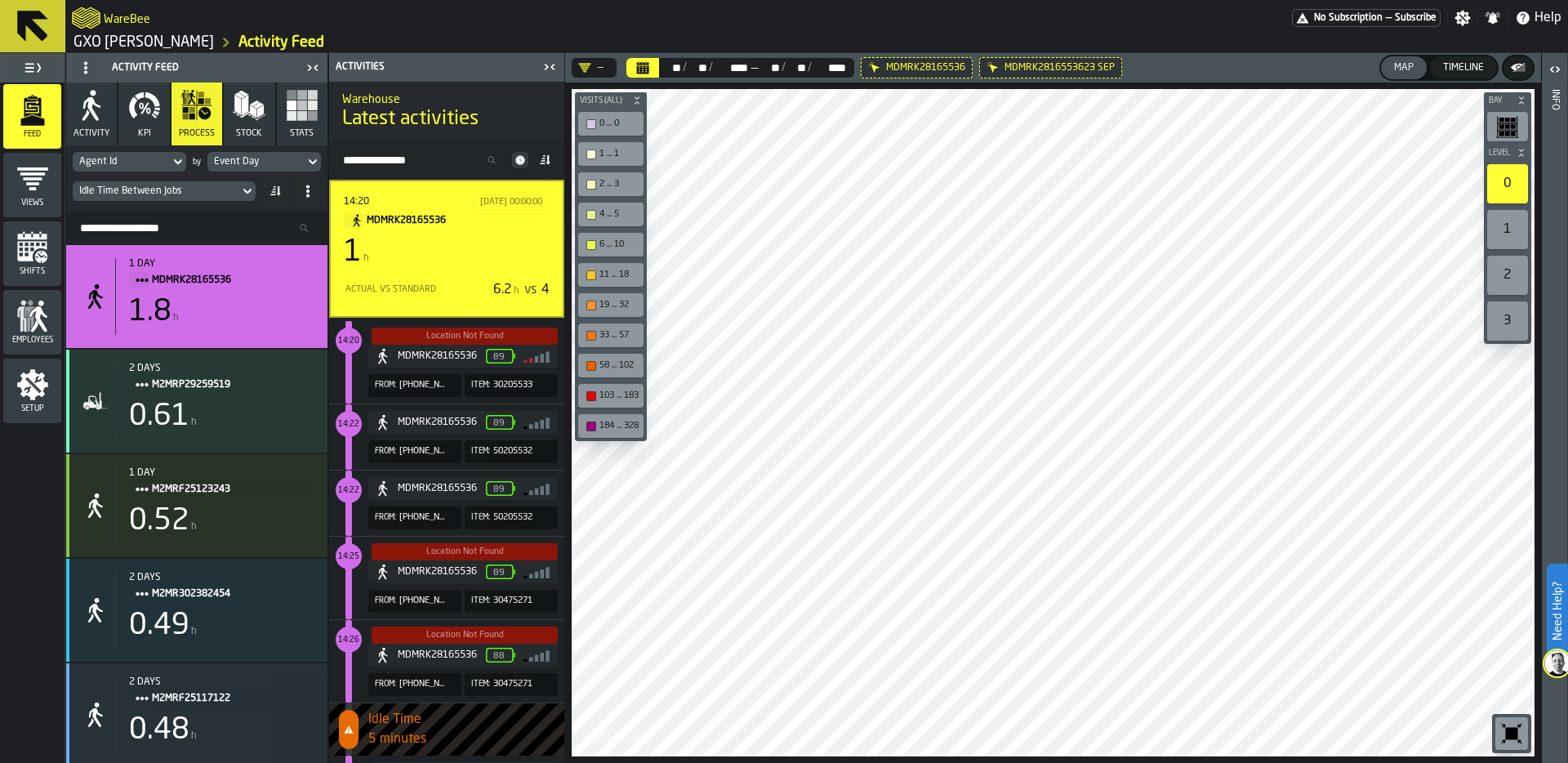
click at [162, 160] on div "Agent Id" at bounding box center [121, 162] width 85 height 11
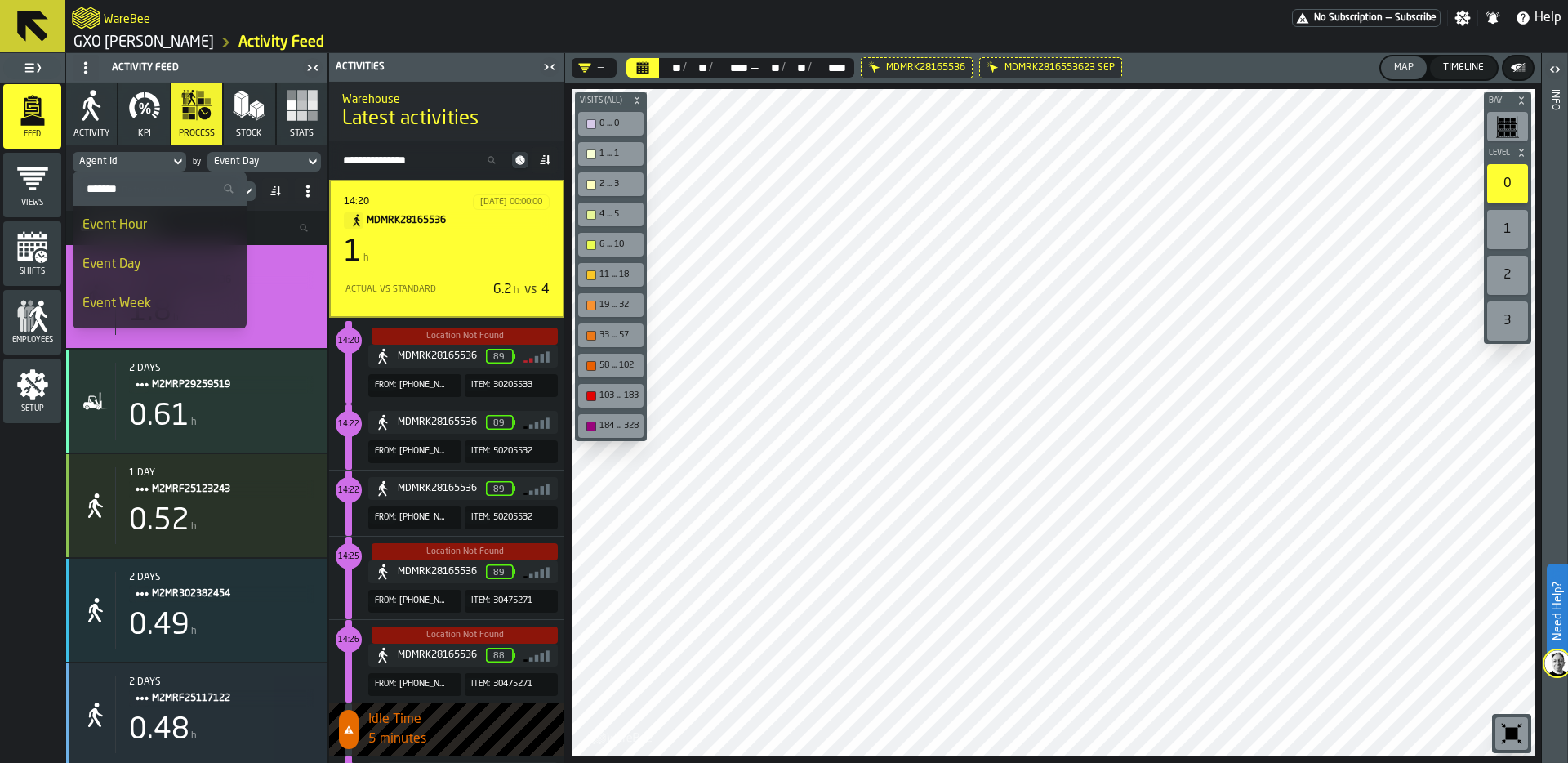
click at [150, 189] on input "Search" at bounding box center [159, 189] width 161 height 21
type input "****"
click at [130, 256] on div "Item" at bounding box center [138, 264] width 112 height 20
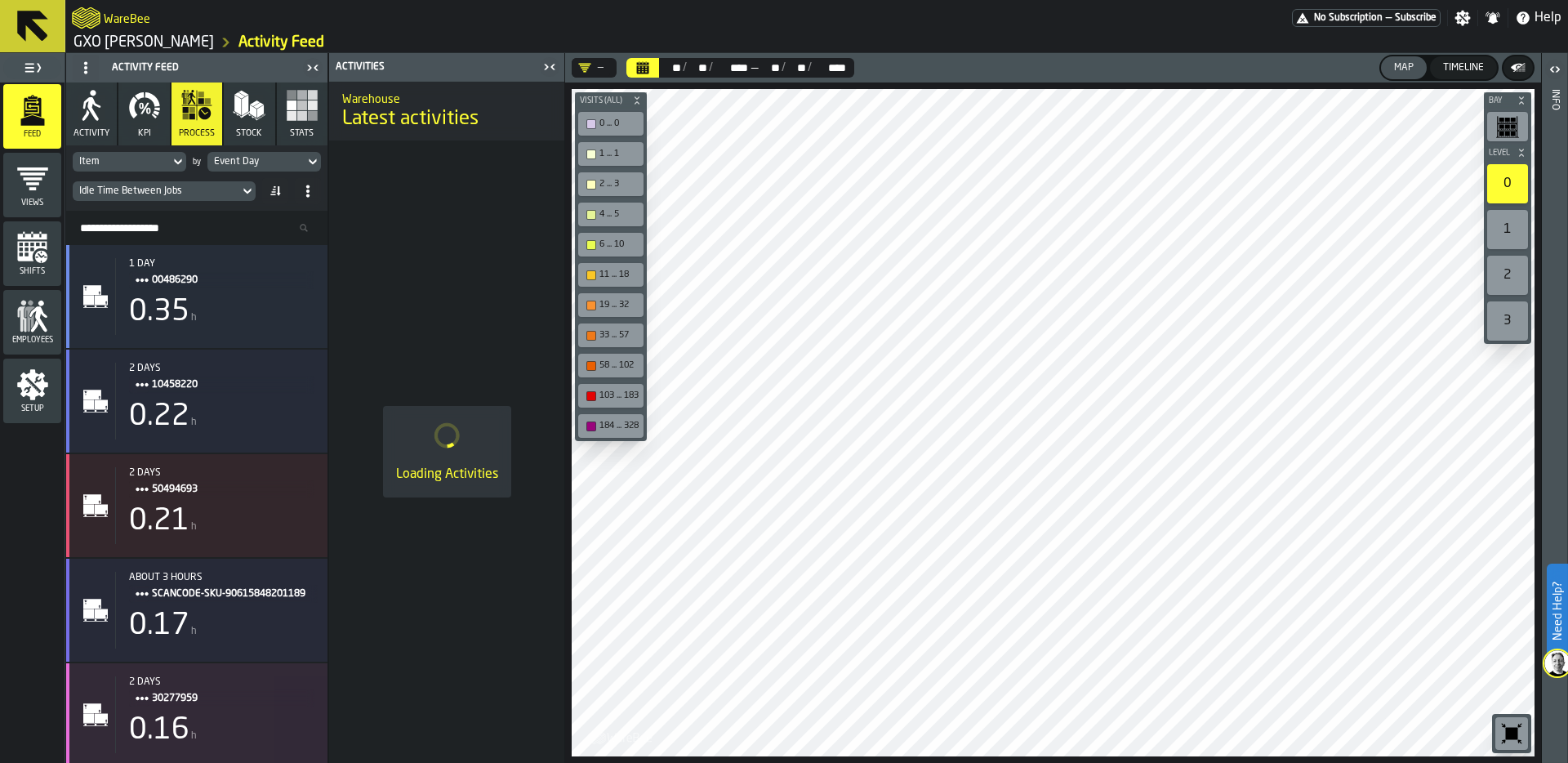
click at [175, 192] on div "Idle Time Between Jobs" at bounding box center [155, 191] width 153 height 11
click at [242, 189] on icon at bounding box center [248, 191] width 17 height 20
click at [243, 192] on icon at bounding box center [248, 191] width 17 height 20
click at [164, 301] on div "0.35" at bounding box center [159, 311] width 60 height 33
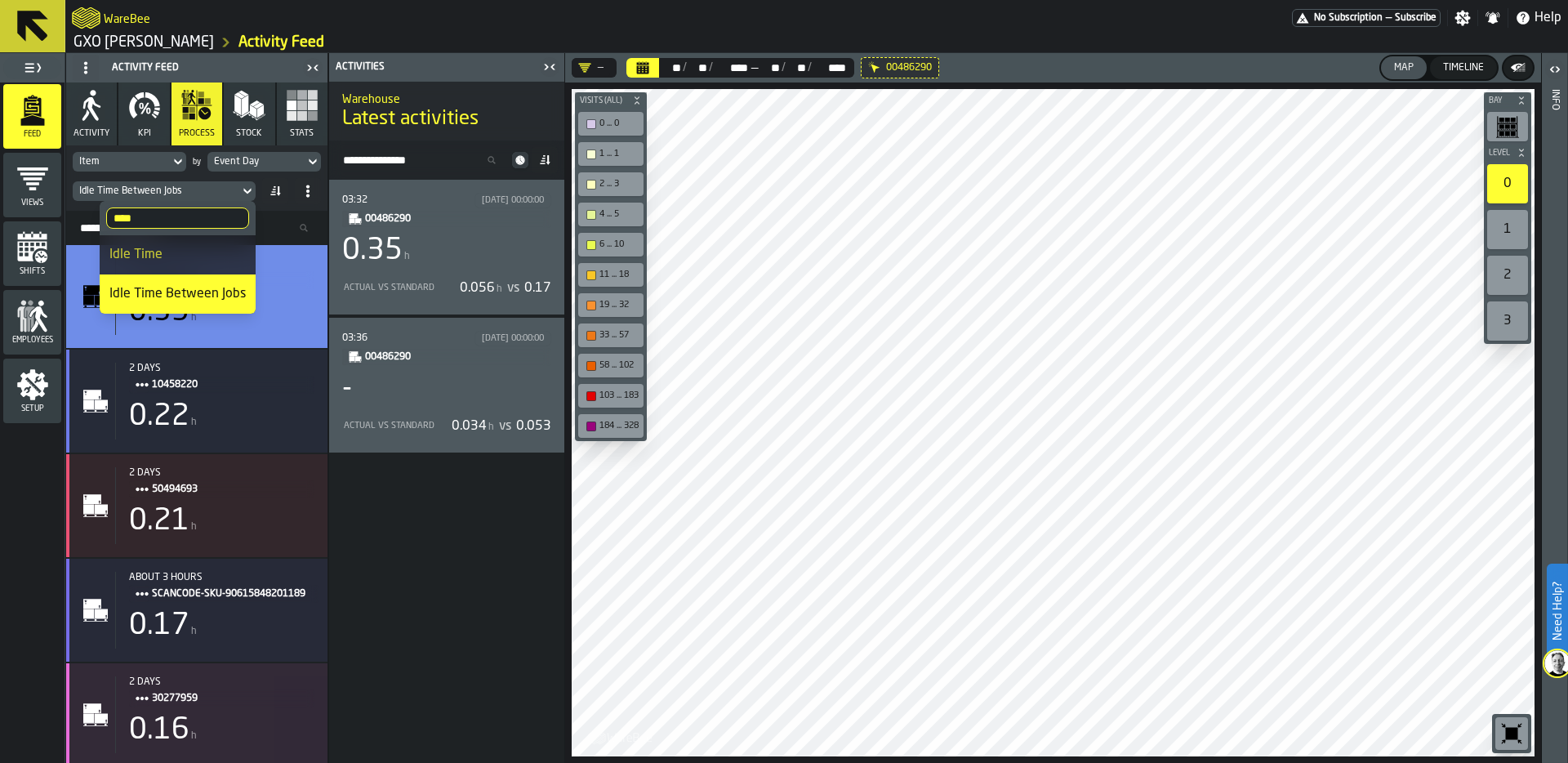
click at [160, 118] on icon "button" at bounding box center [144, 105] width 33 height 33
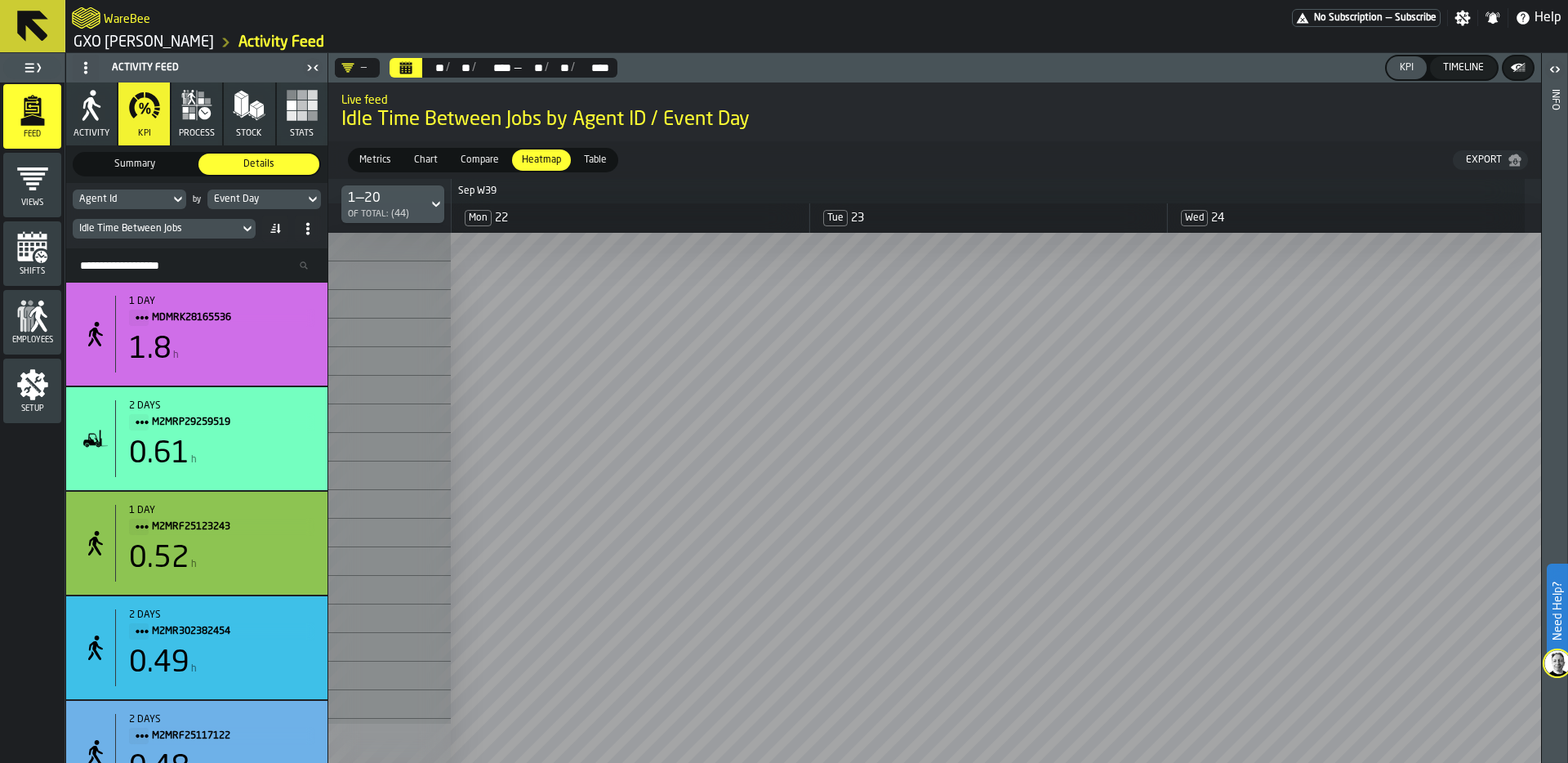
click at [1462, 62] on div "Timeline" at bounding box center [1464, 68] width 54 height 11
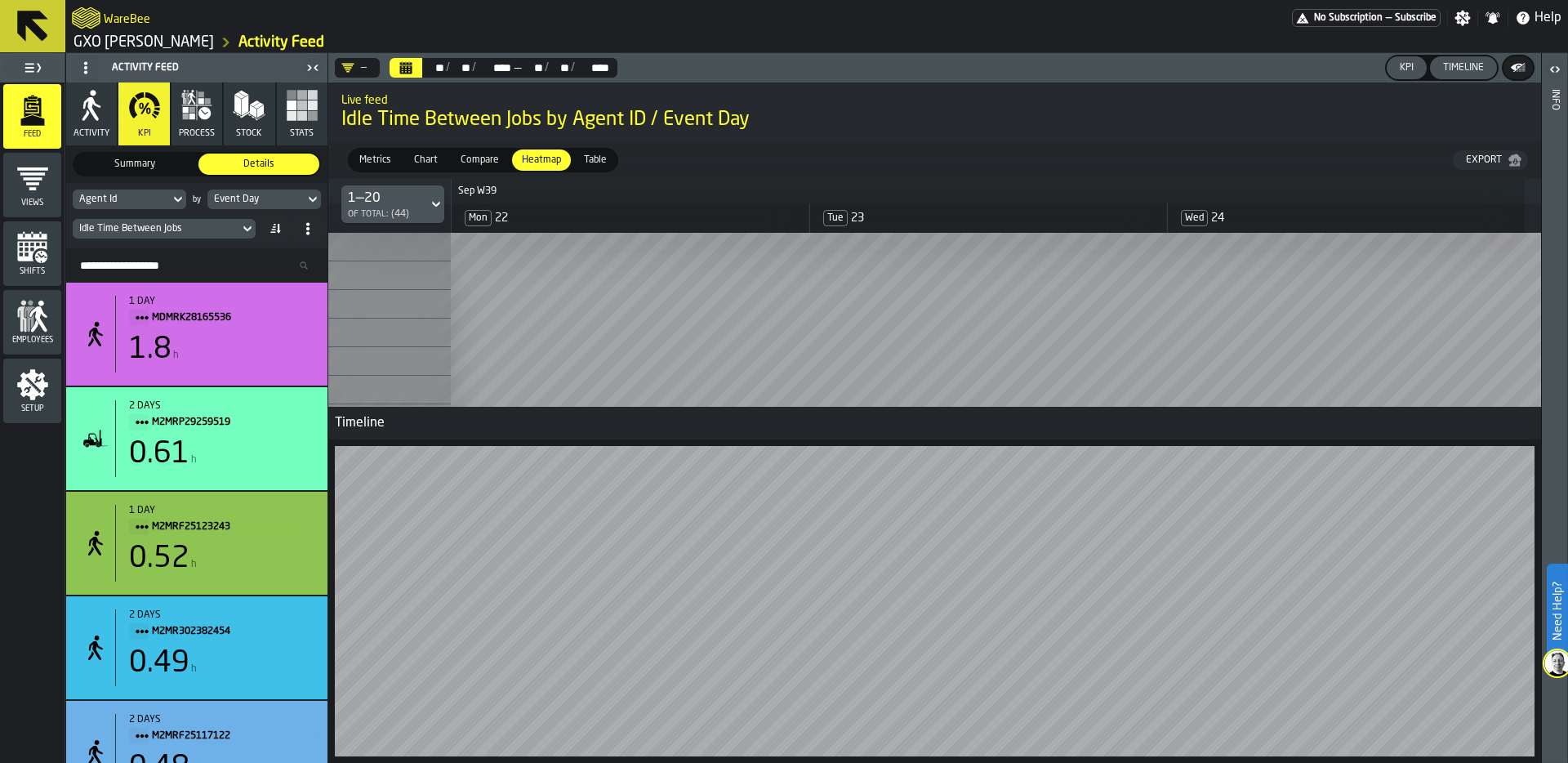
click at [255, 198] on div "Event Day" at bounding box center [255, 199] width 85 height 11
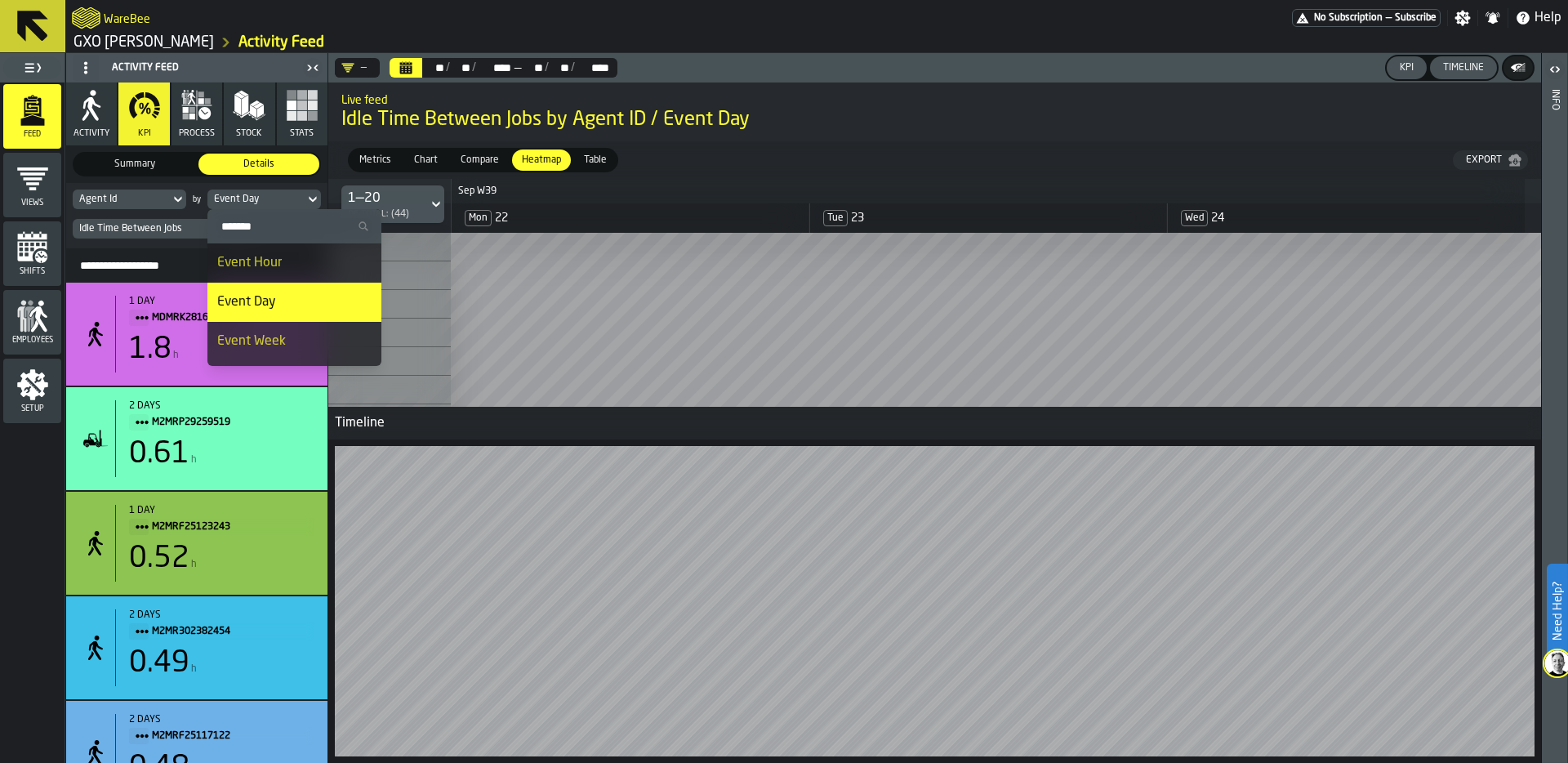
click at [201, 104] on icon "button" at bounding box center [196, 105] width 33 height 33
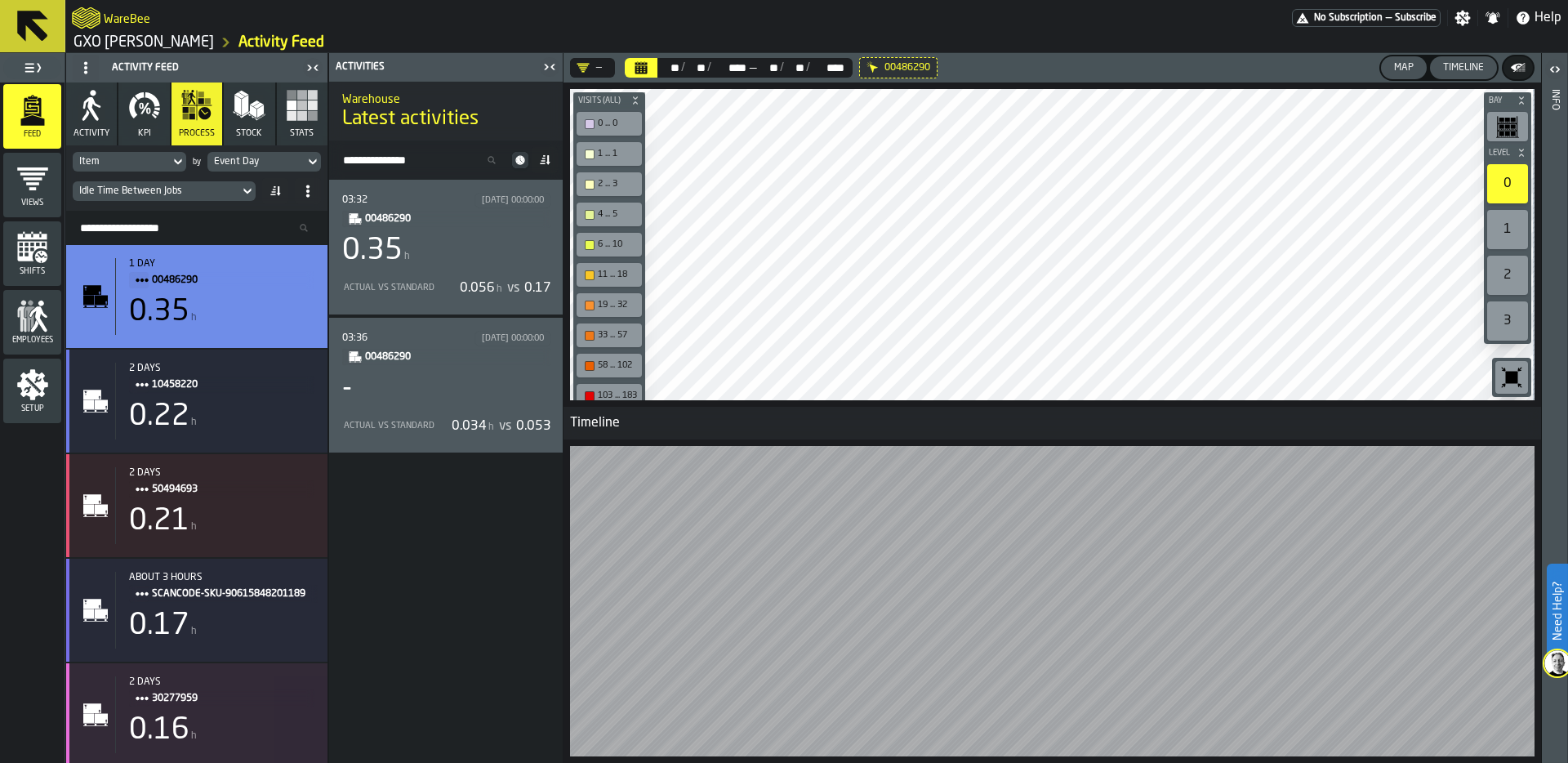
click at [260, 157] on div "Event Day" at bounding box center [255, 162] width 85 height 11
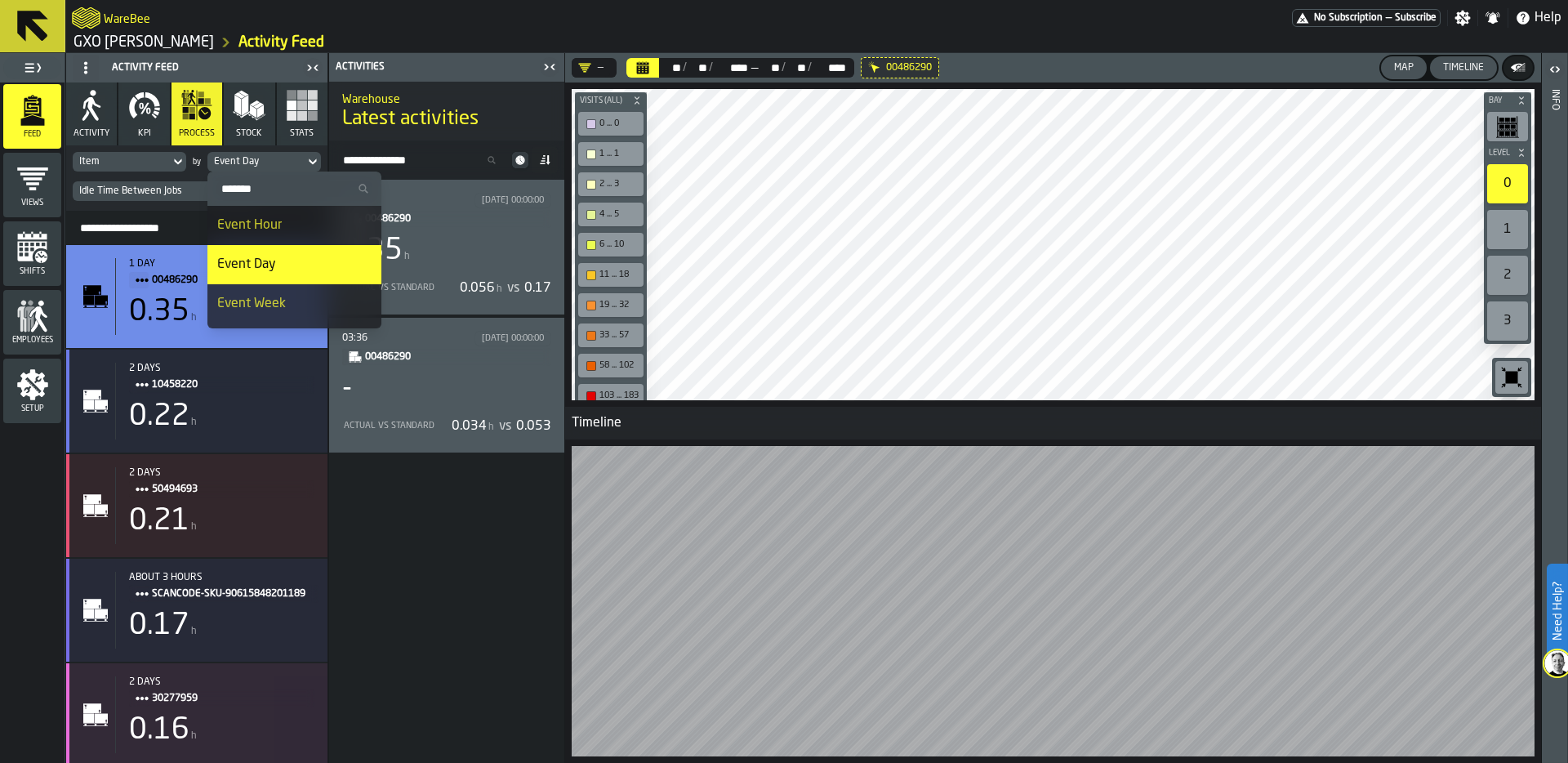
click at [266, 185] on input "Search" at bounding box center [294, 189] width 161 height 21
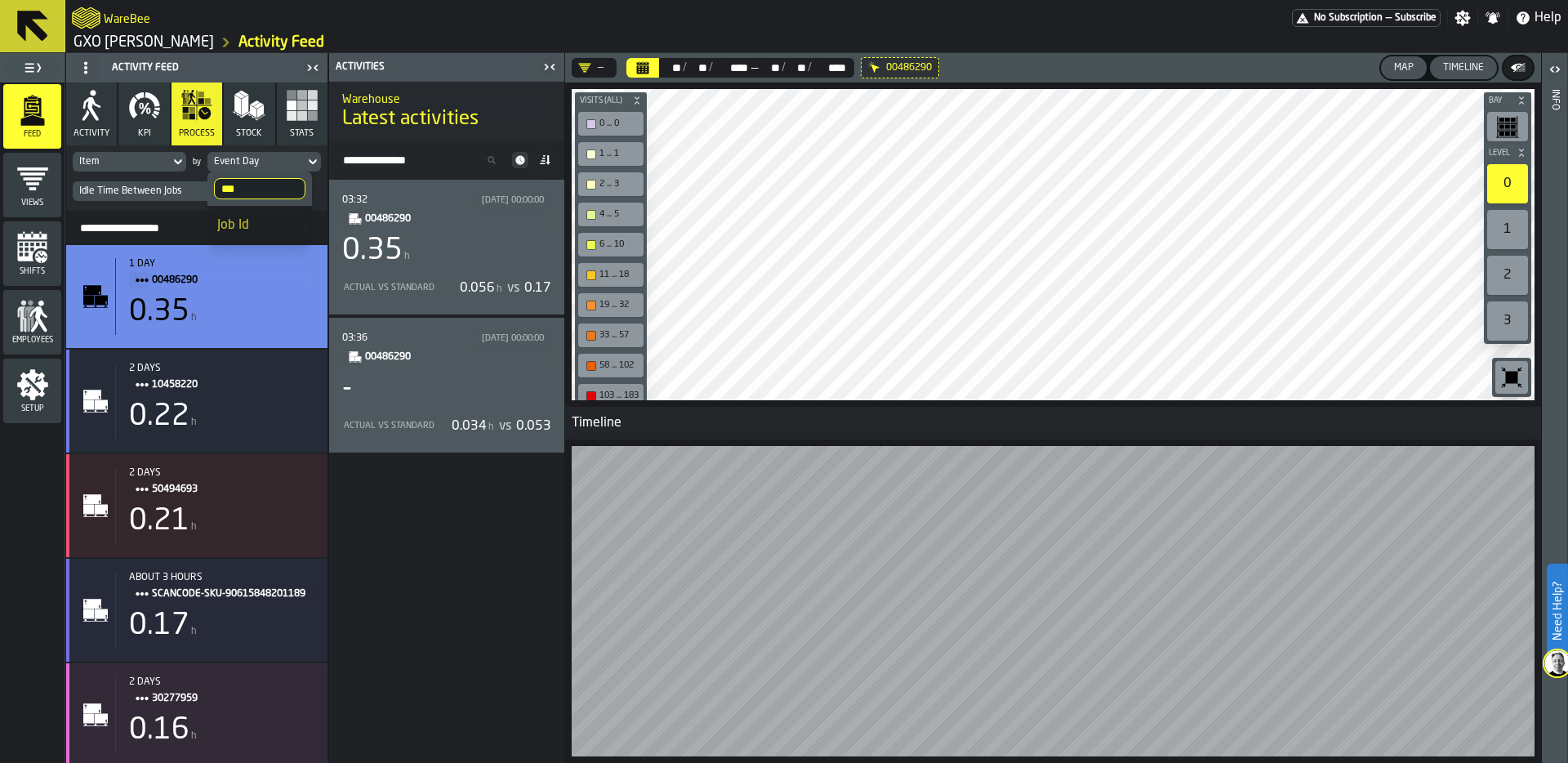
type input "***"
click at [245, 216] on div "Job Id" at bounding box center [259, 225] width 85 height 20
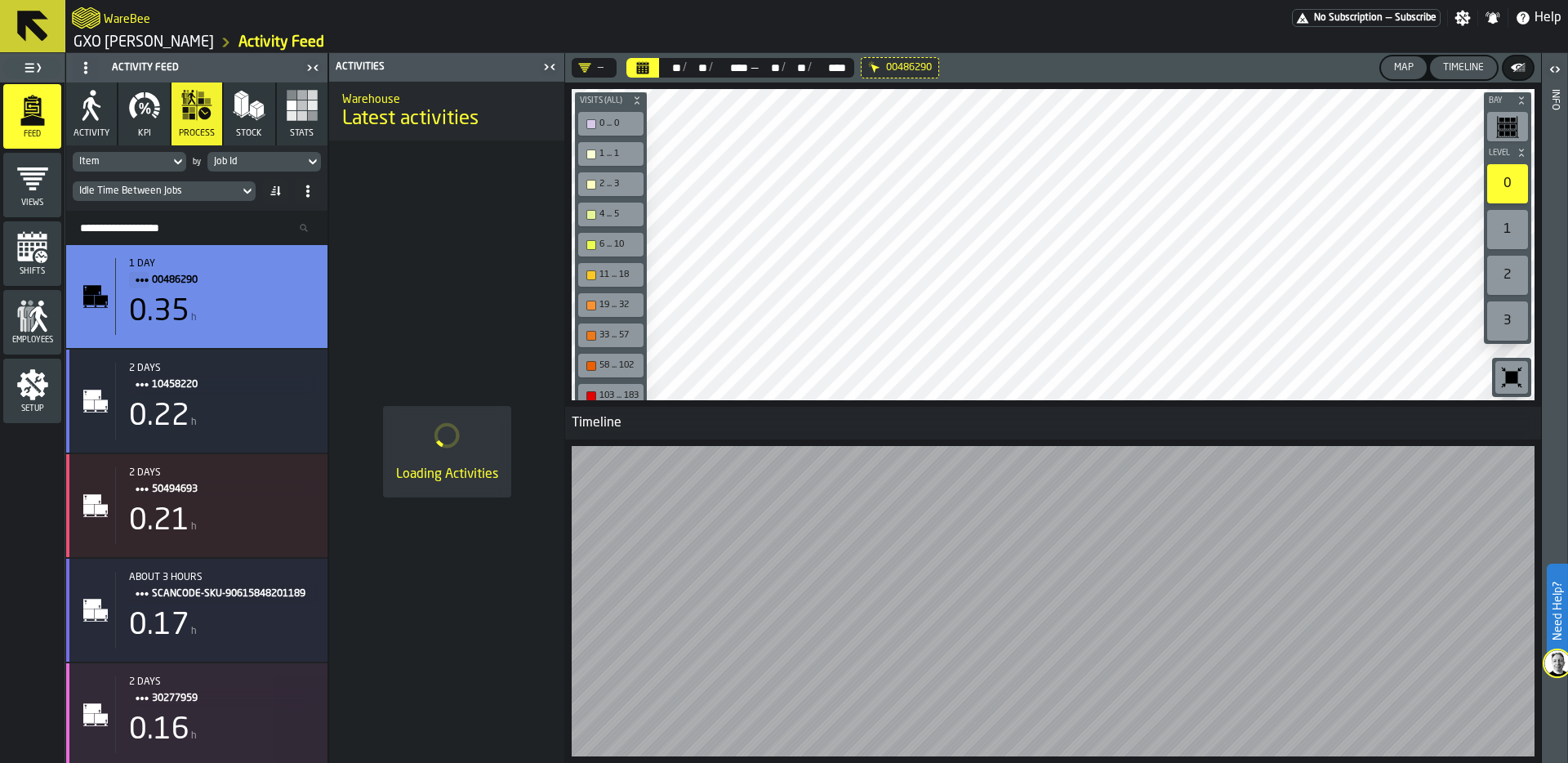
click at [154, 191] on div "Idle Time Between Jobs" at bounding box center [155, 191] width 153 height 11
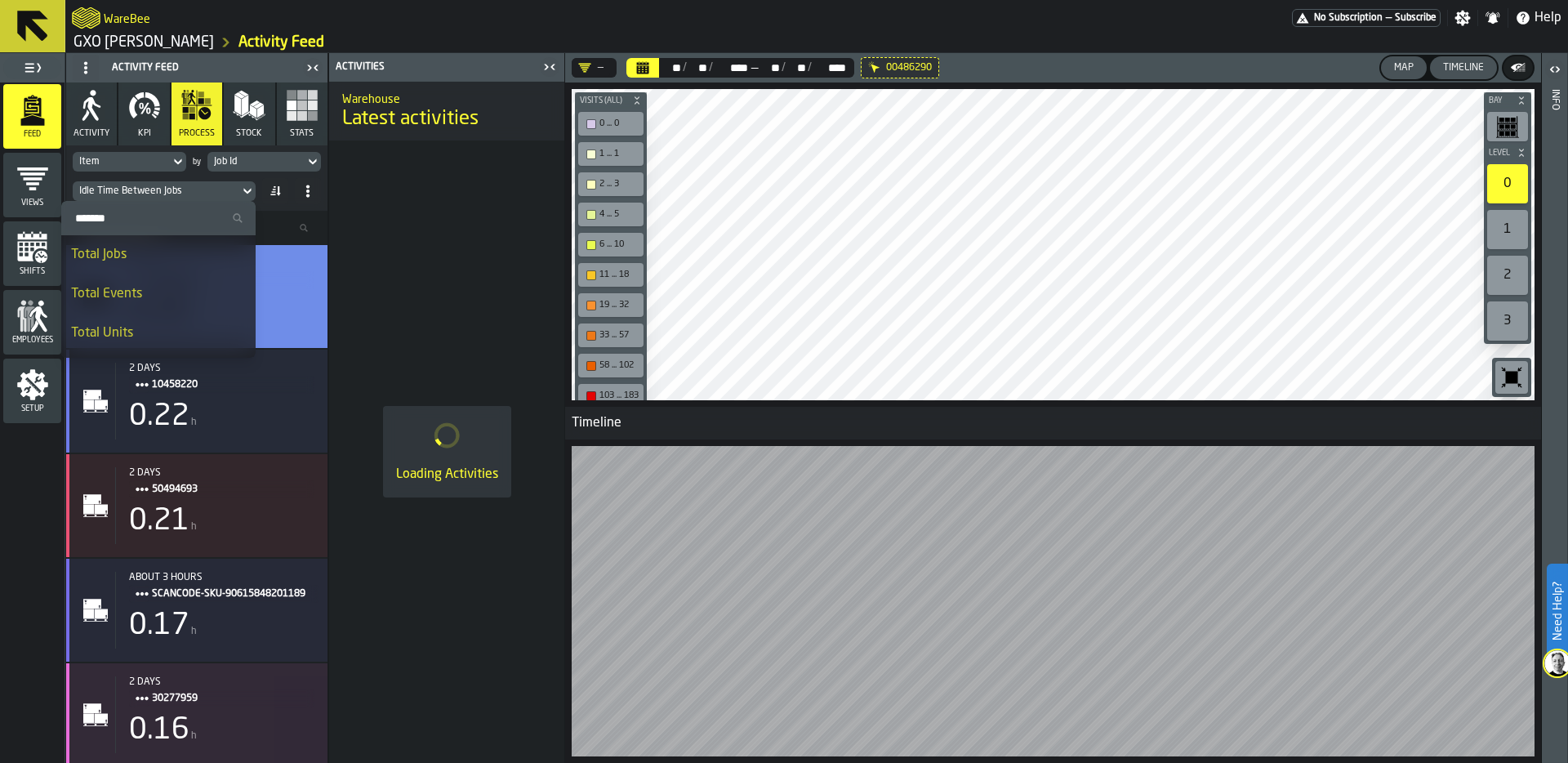
click at [124, 213] on input "Search" at bounding box center [158, 217] width 181 height 21
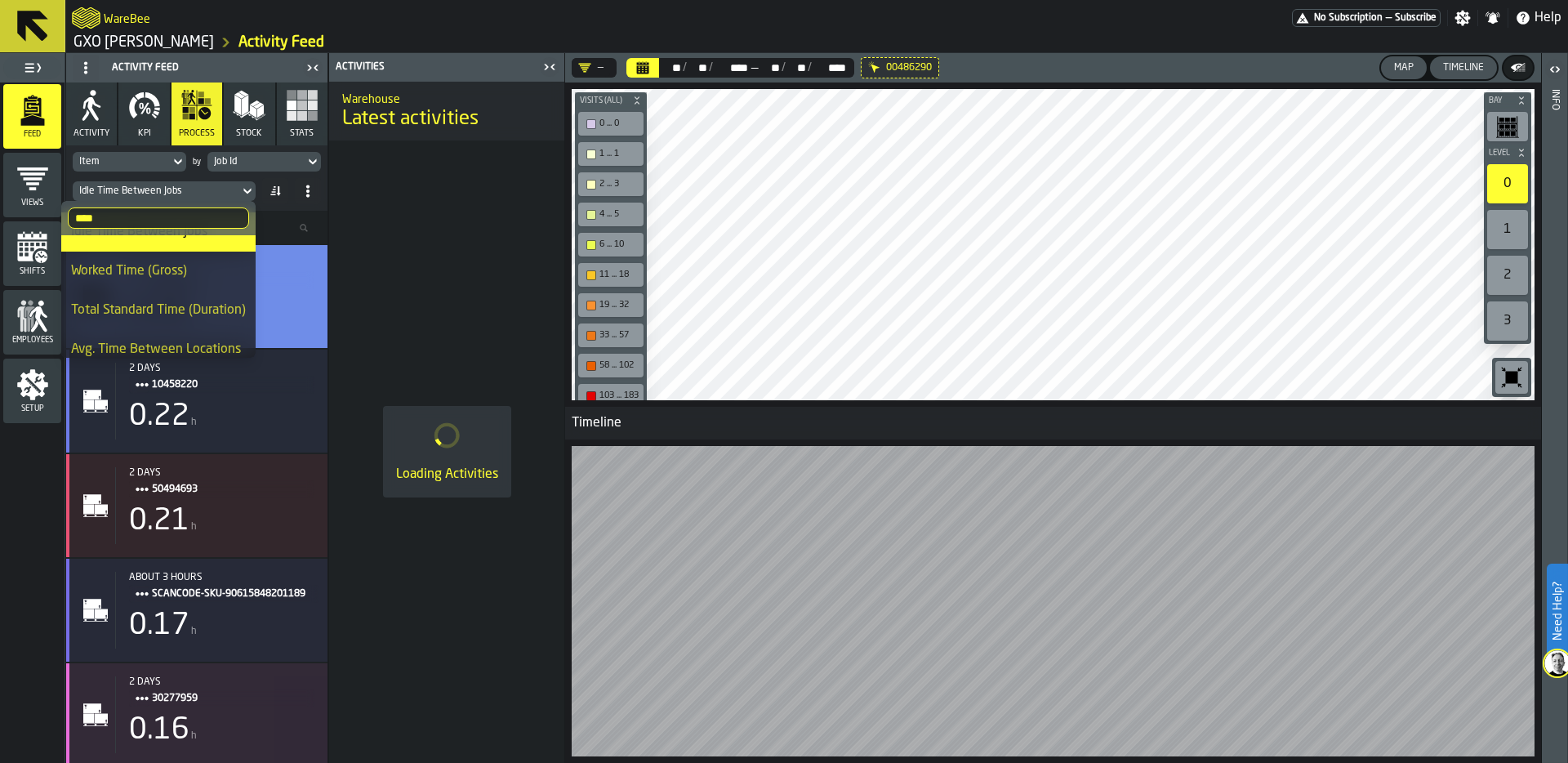
scroll to position [113, 0]
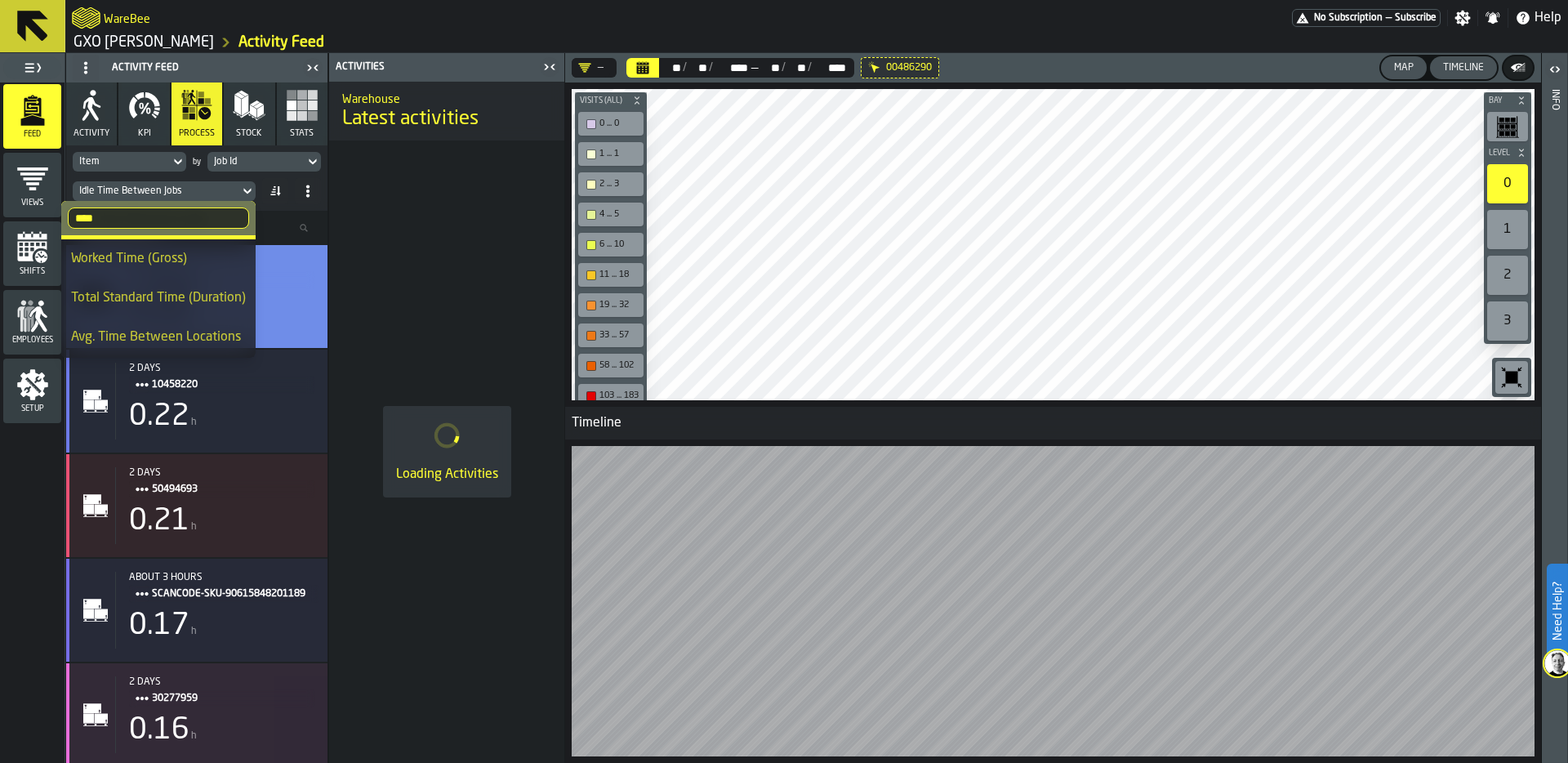
type input "****"
click at [117, 268] on div "Worked Time (Gross)" at bounding box center [158, 258] width 175 height 20
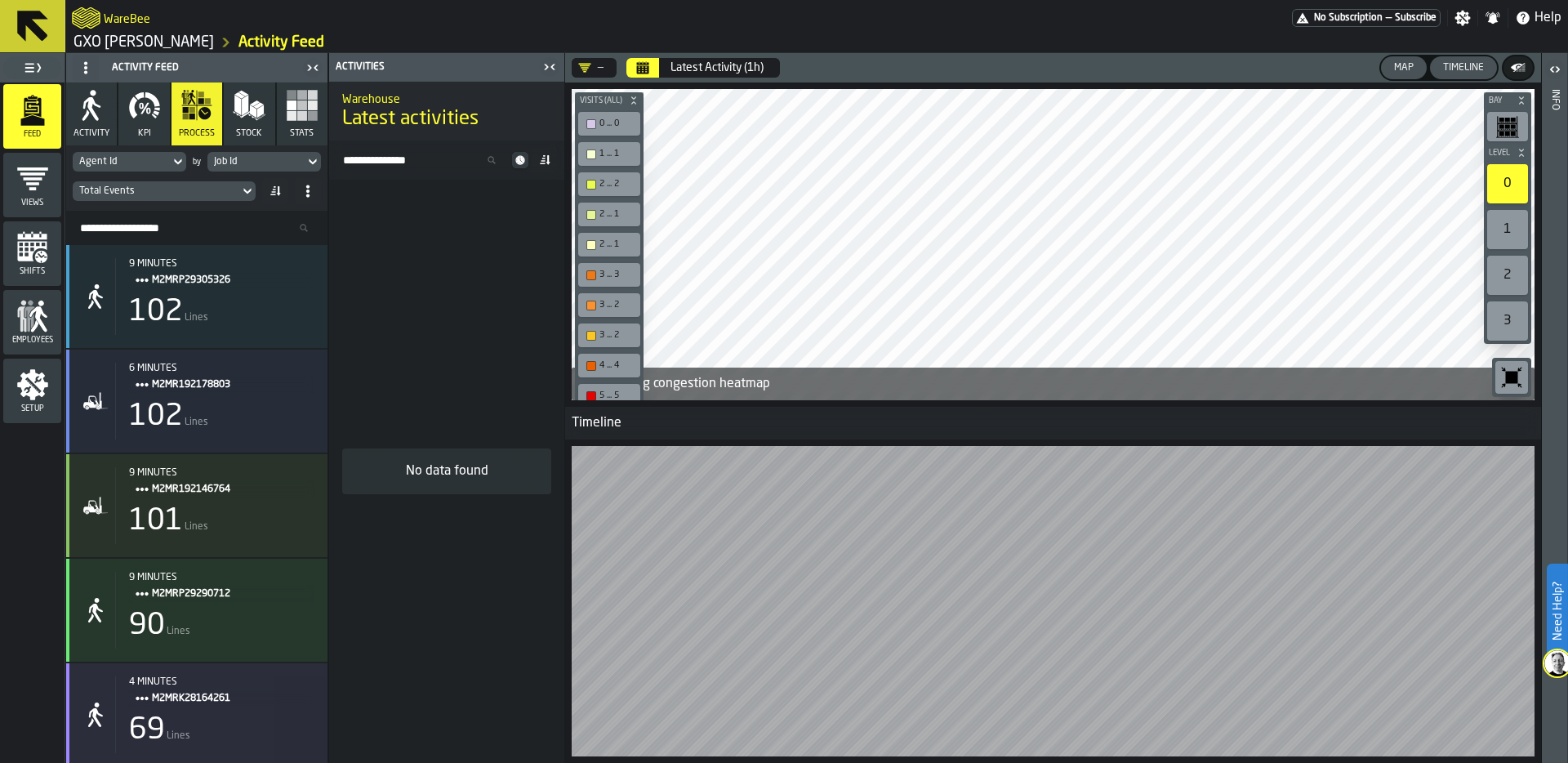
click at [1456, 63] on div "Timeline" at bounding box center [1464, 68] width 54 height 11
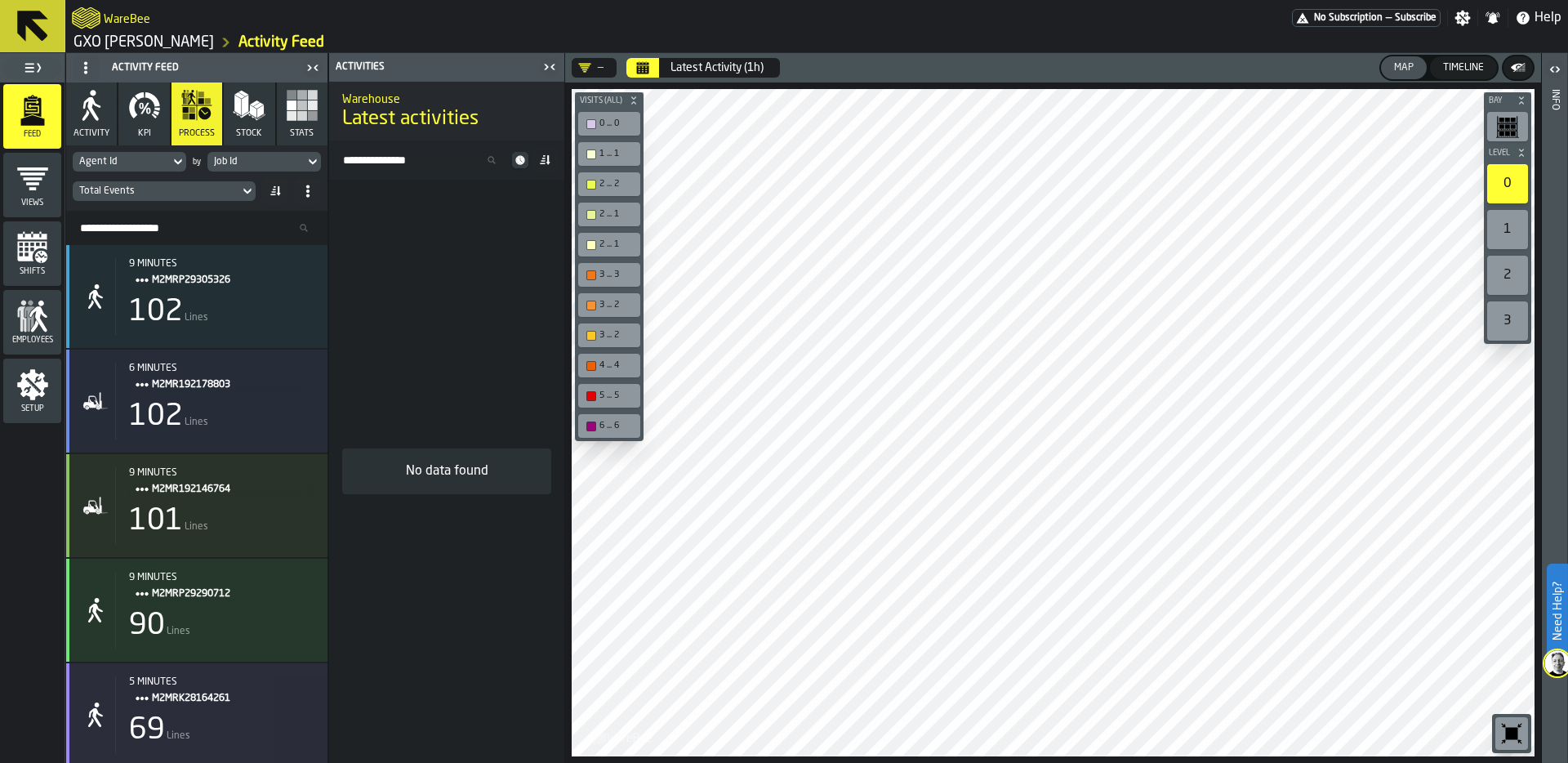
click at [152, 191] on div "Total Events" at bounding box center [155, 191] width 153 height 11
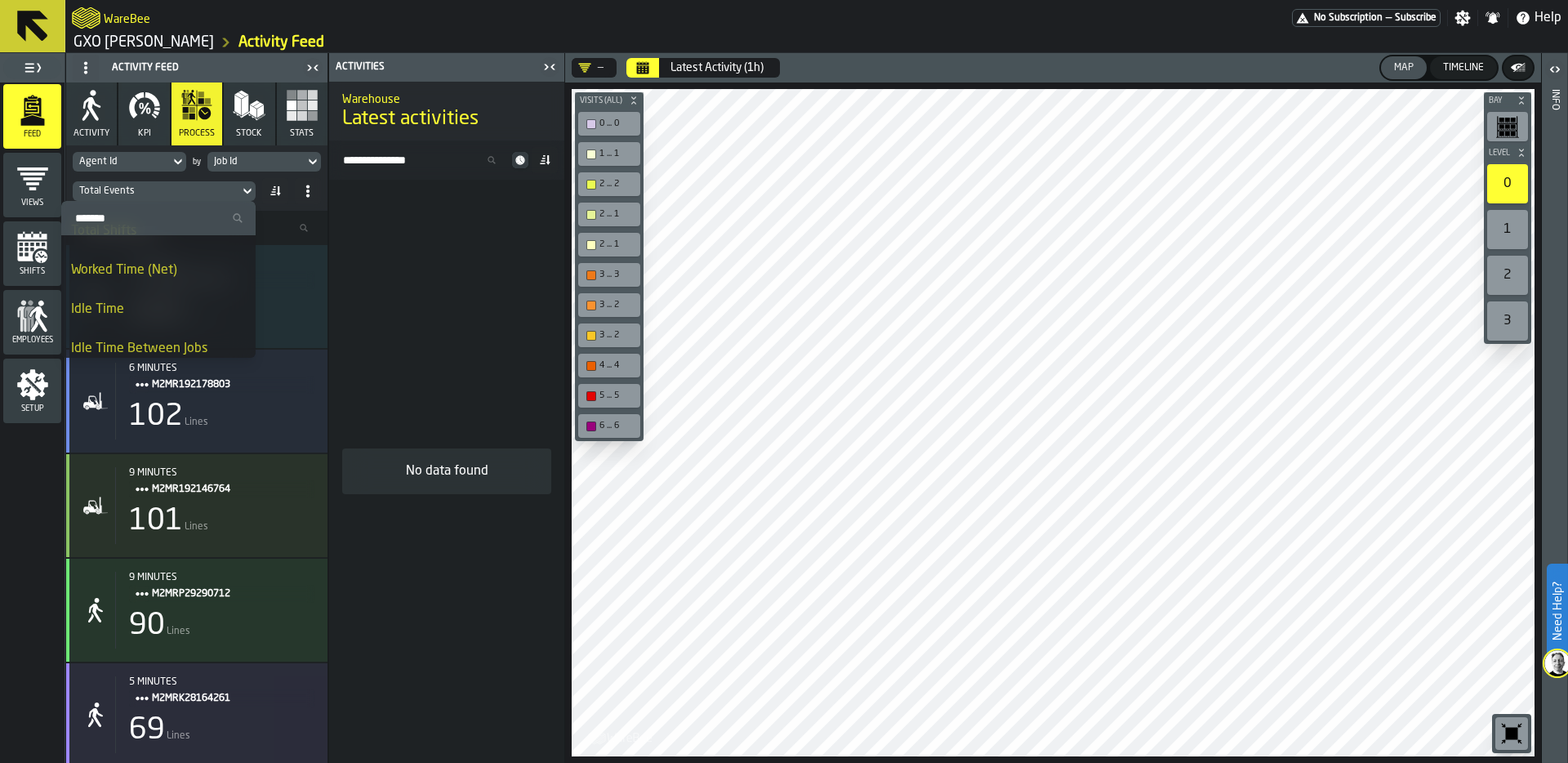
scroll to position [219, 0]
click at [141, 270] on div "Worked Time (Net)" at bounding box center [158, 270] width 175 height 20
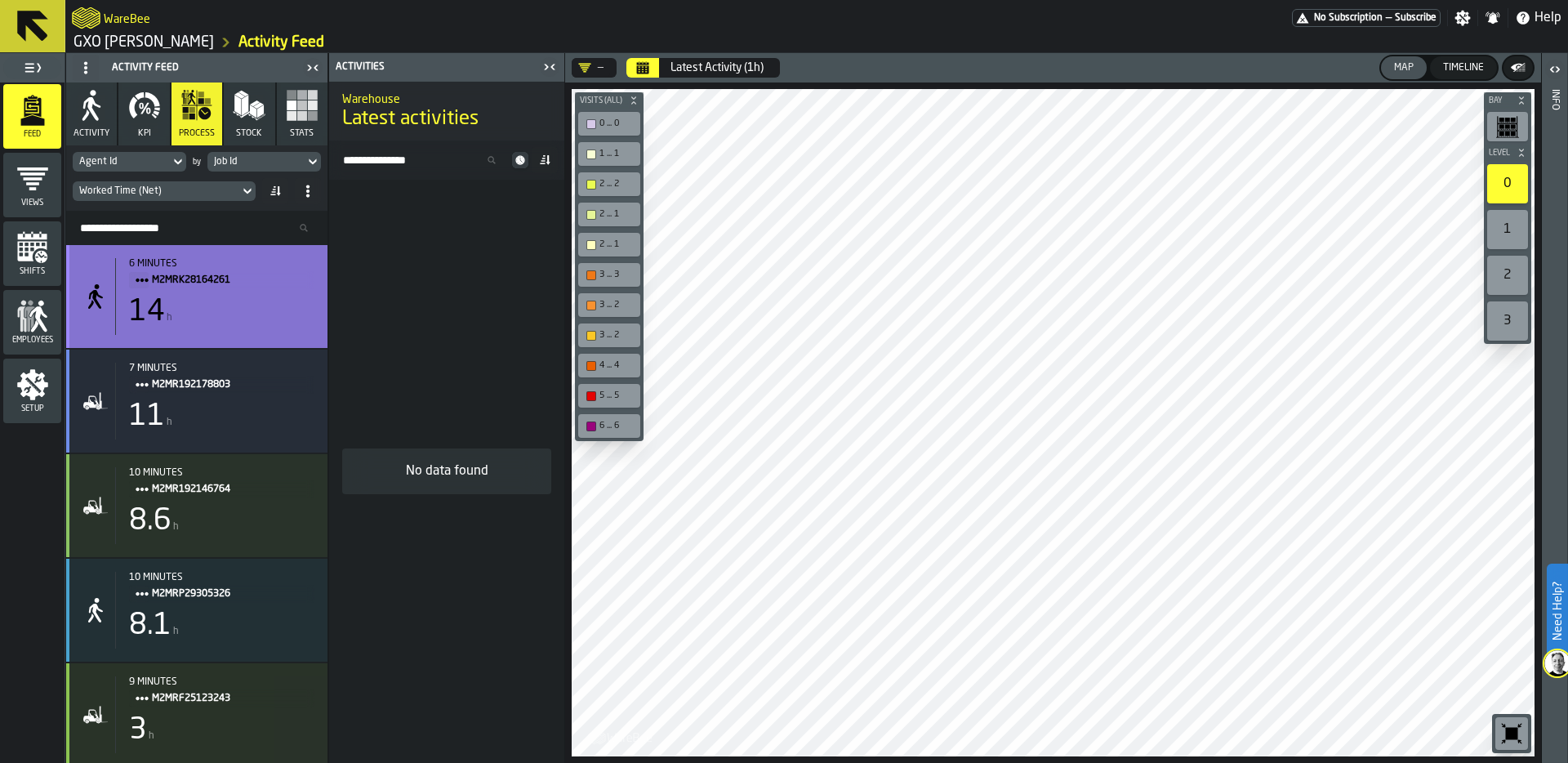
click at [200, 287] on span "M2MRK28164261" at bounding box center [227, 280] width 150 height 18
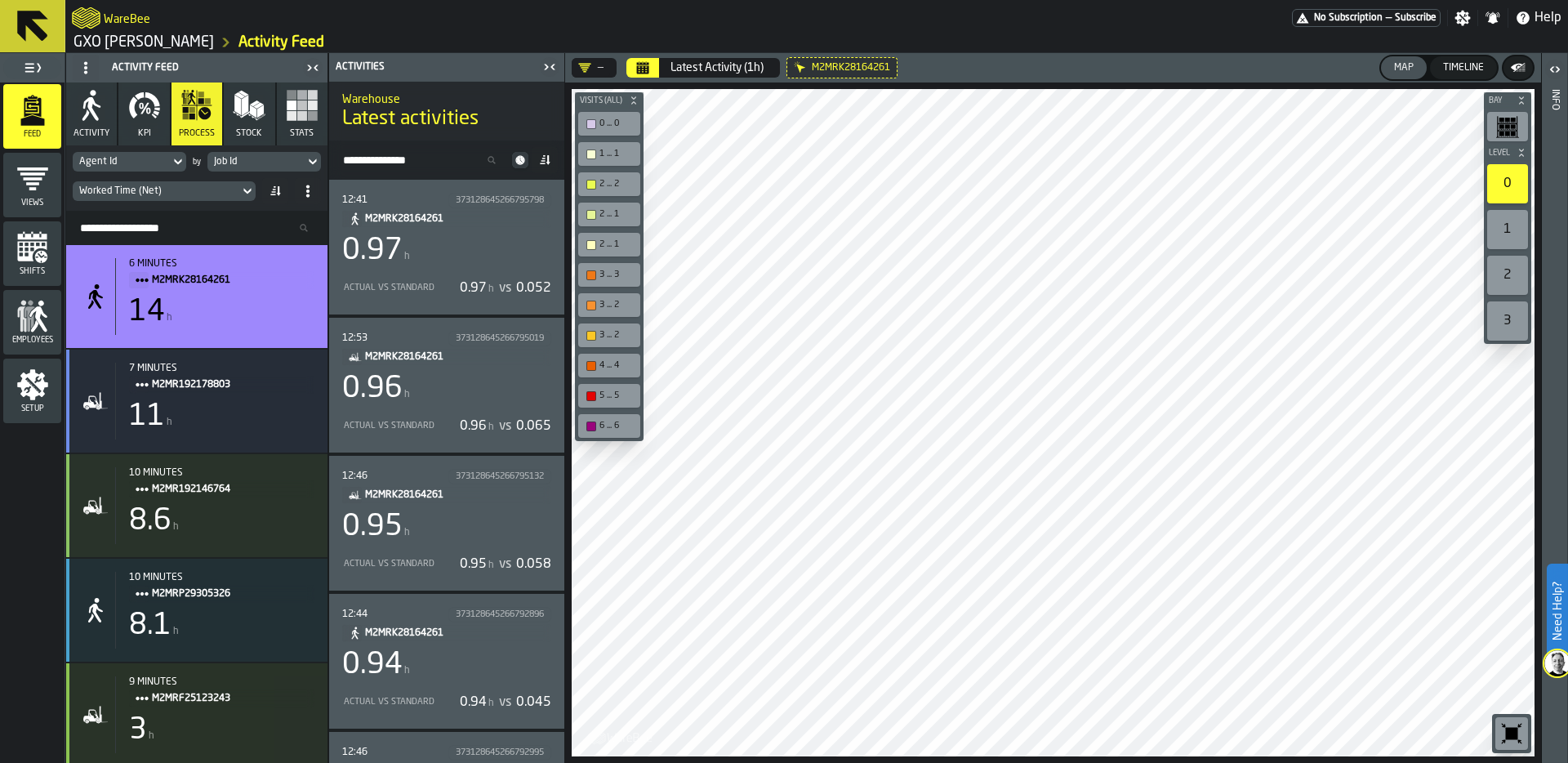
click at [455, 274] on div "Actual vs Standard 0.97 h vs 0.052" at bounding box center [446, 288] width 209 height 28
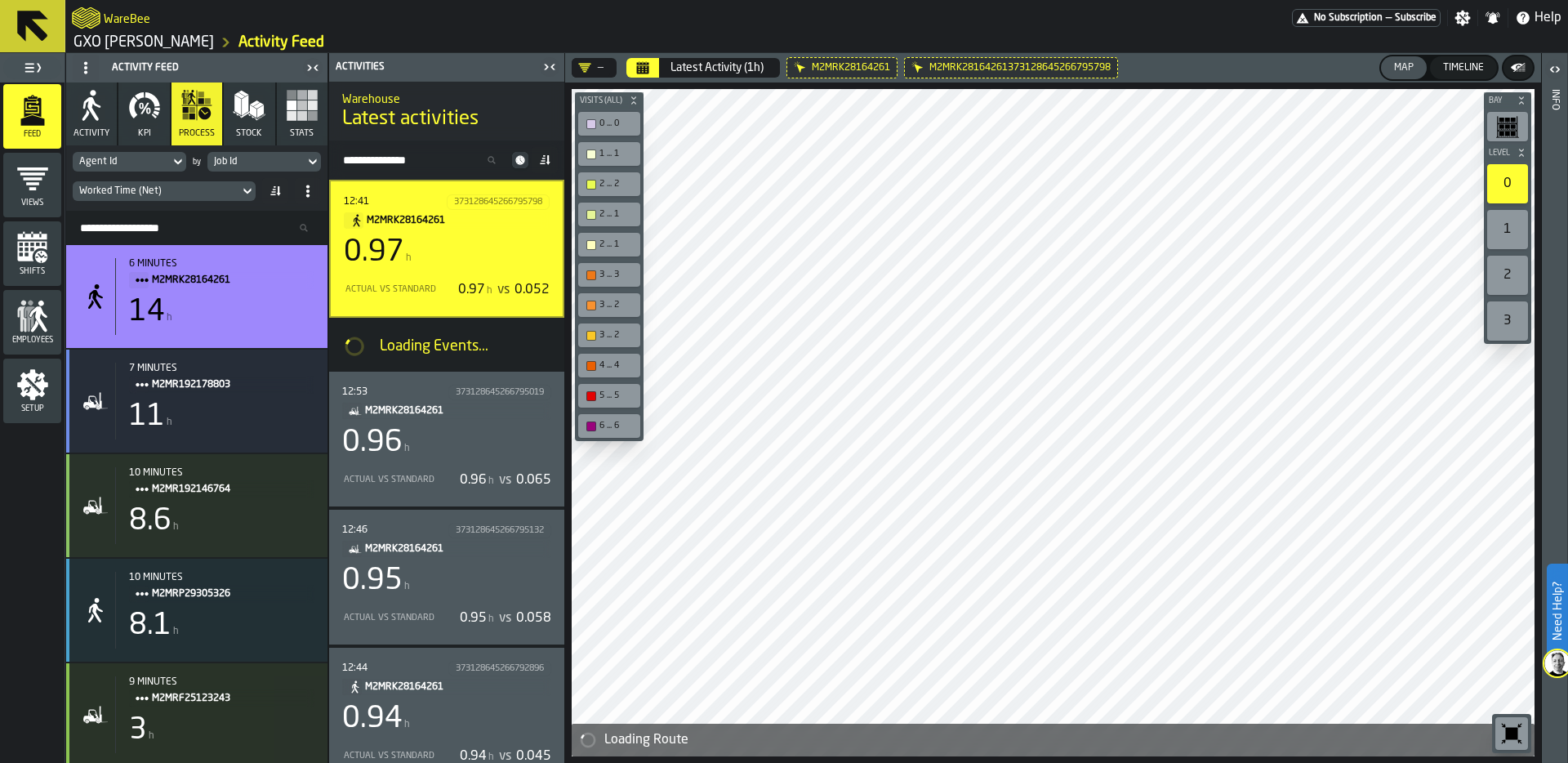
click at [1511, 735] on icon "button-toolbar-undefined" at bounding box center [1511, 733] width 12 height 12
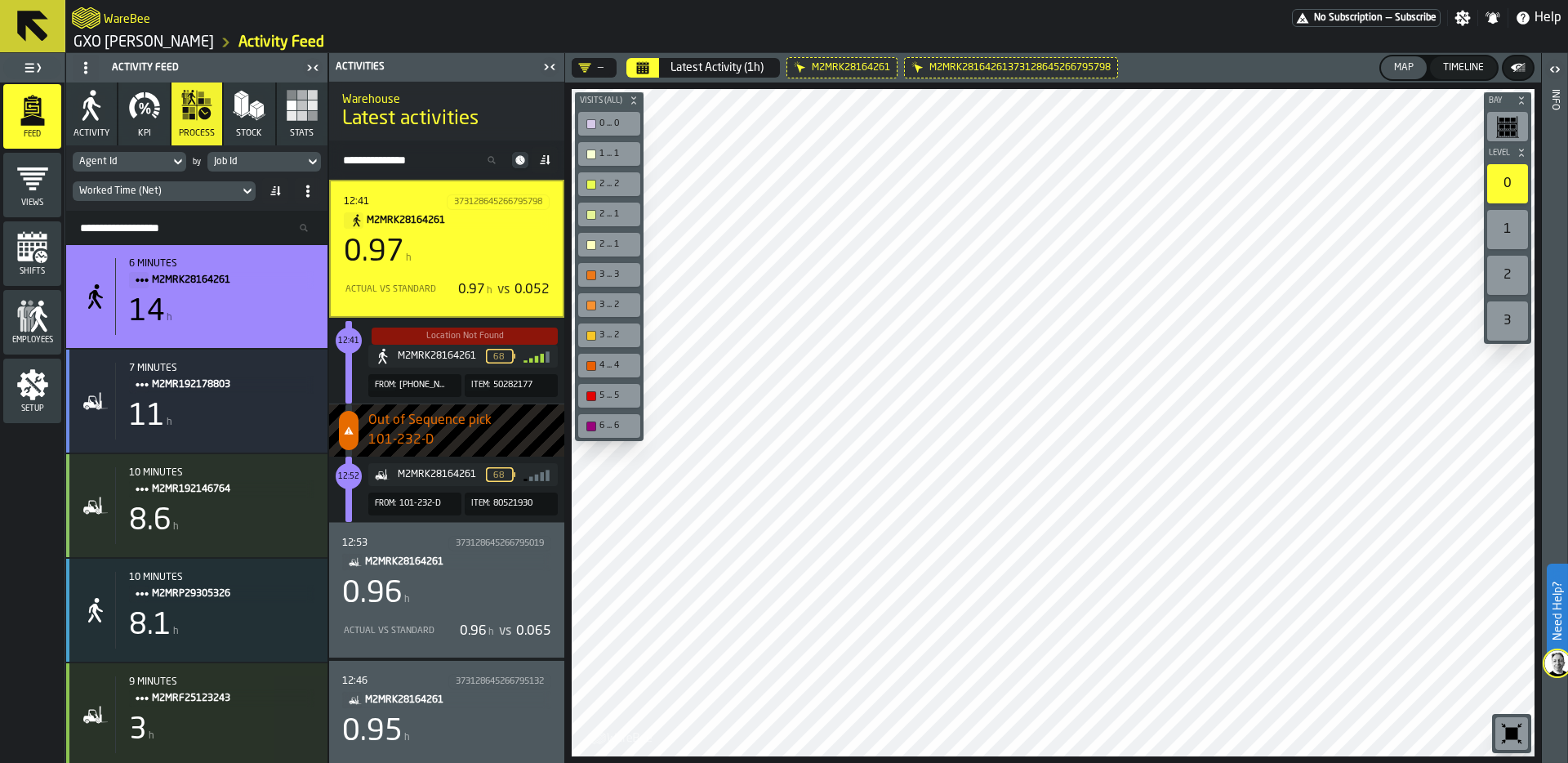
click at [443, 357] on div "M2MRK28164261" at bounding box center [441, 356] width 88 height 11
click at [414, 439] on span "101-232-D" at bounding box center [466, 440] width 196 height 20
click at [396, 489] on div "M2MRK28164261 68 From: 101-232-D Item: 80521930" at bounding box center [443, 489] width 229 height 65
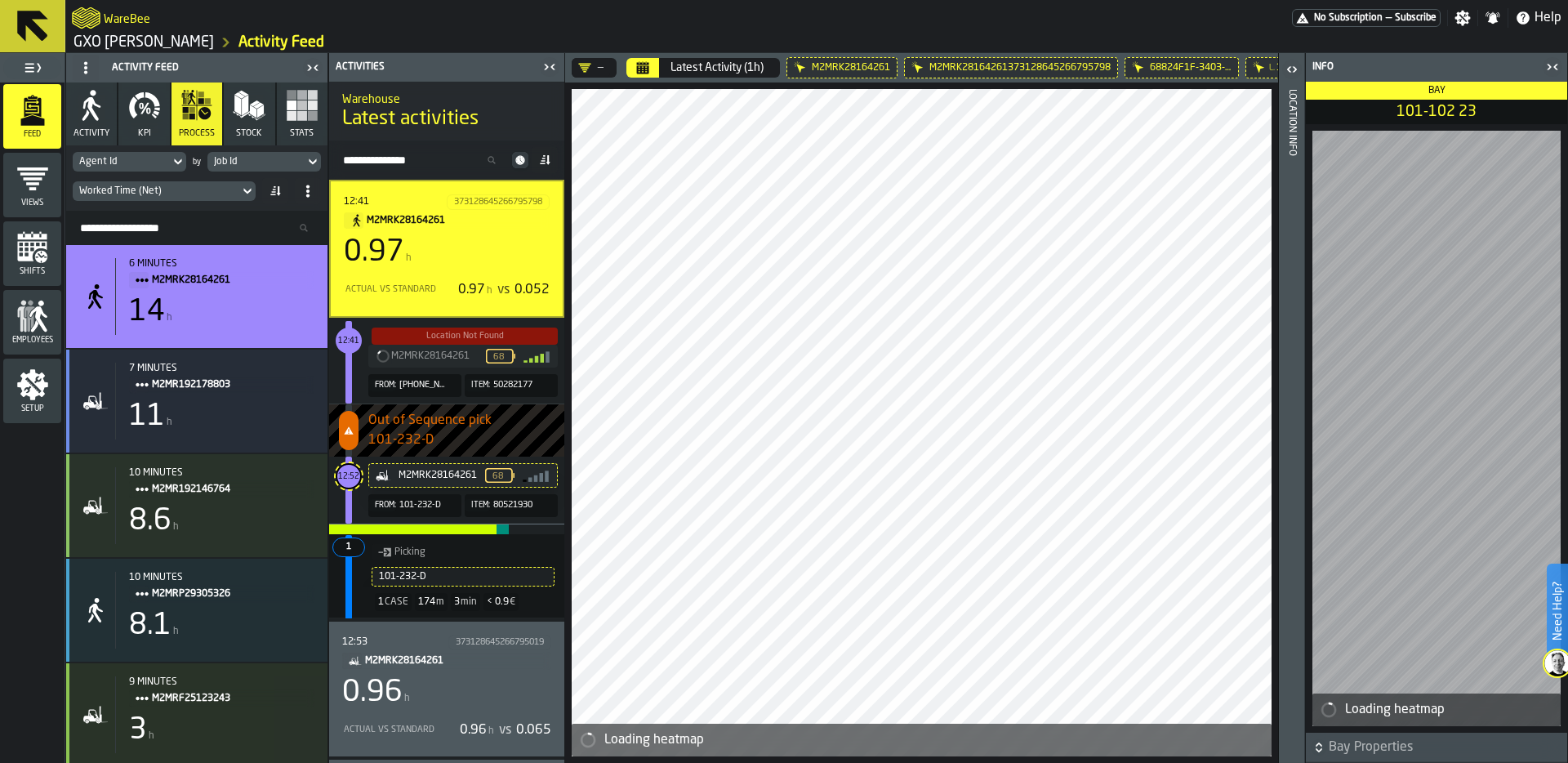
click at [473, 556] on span "Picking" at bounding box center [468, 552] width 147 height 18
click at [467, 602] on span "min" at bounding box center [469, 602] width 17 height 10
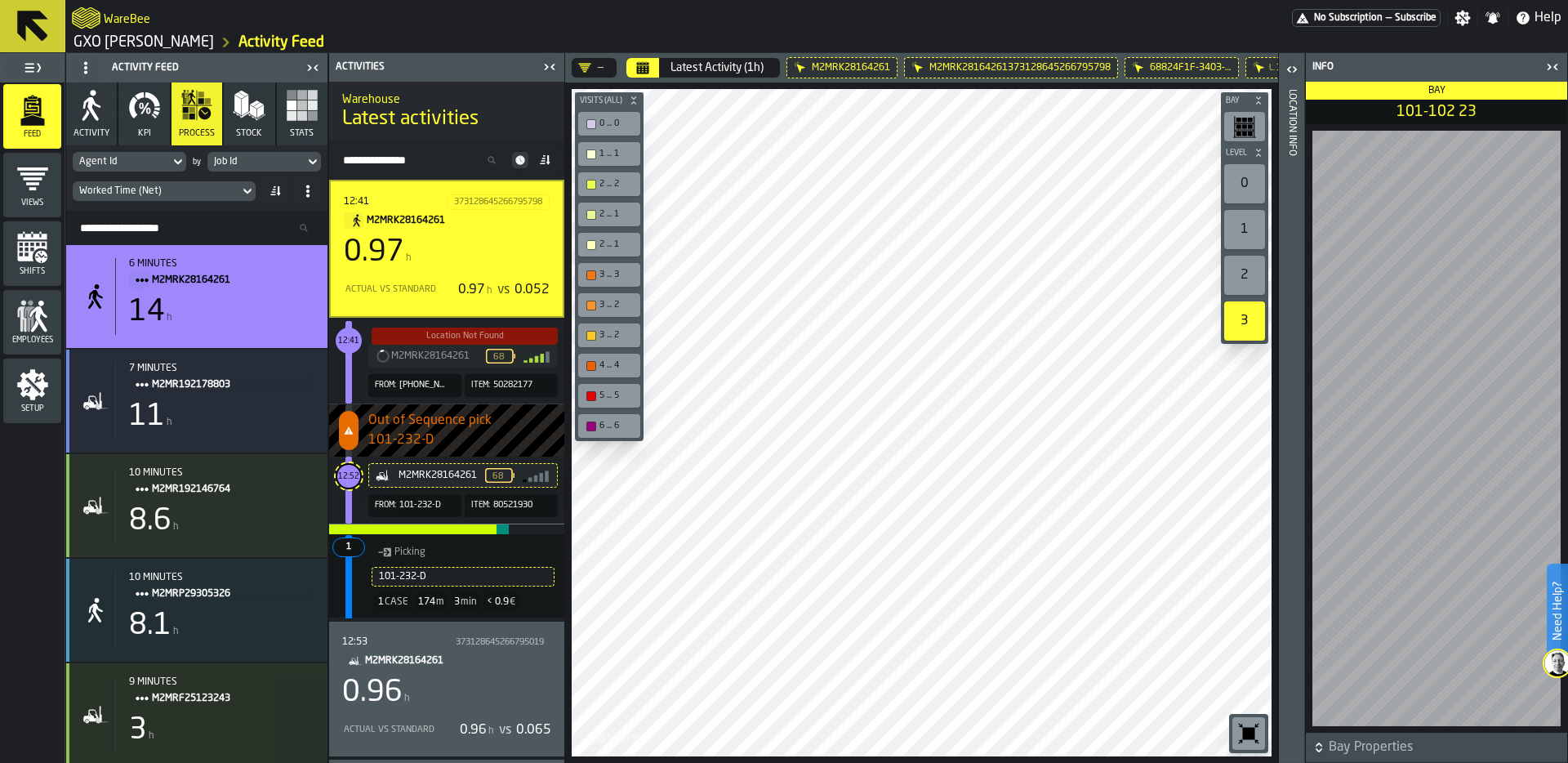
click at [422, 200] on div "12:41" at bounding box center [393, 202] width 99 height 11
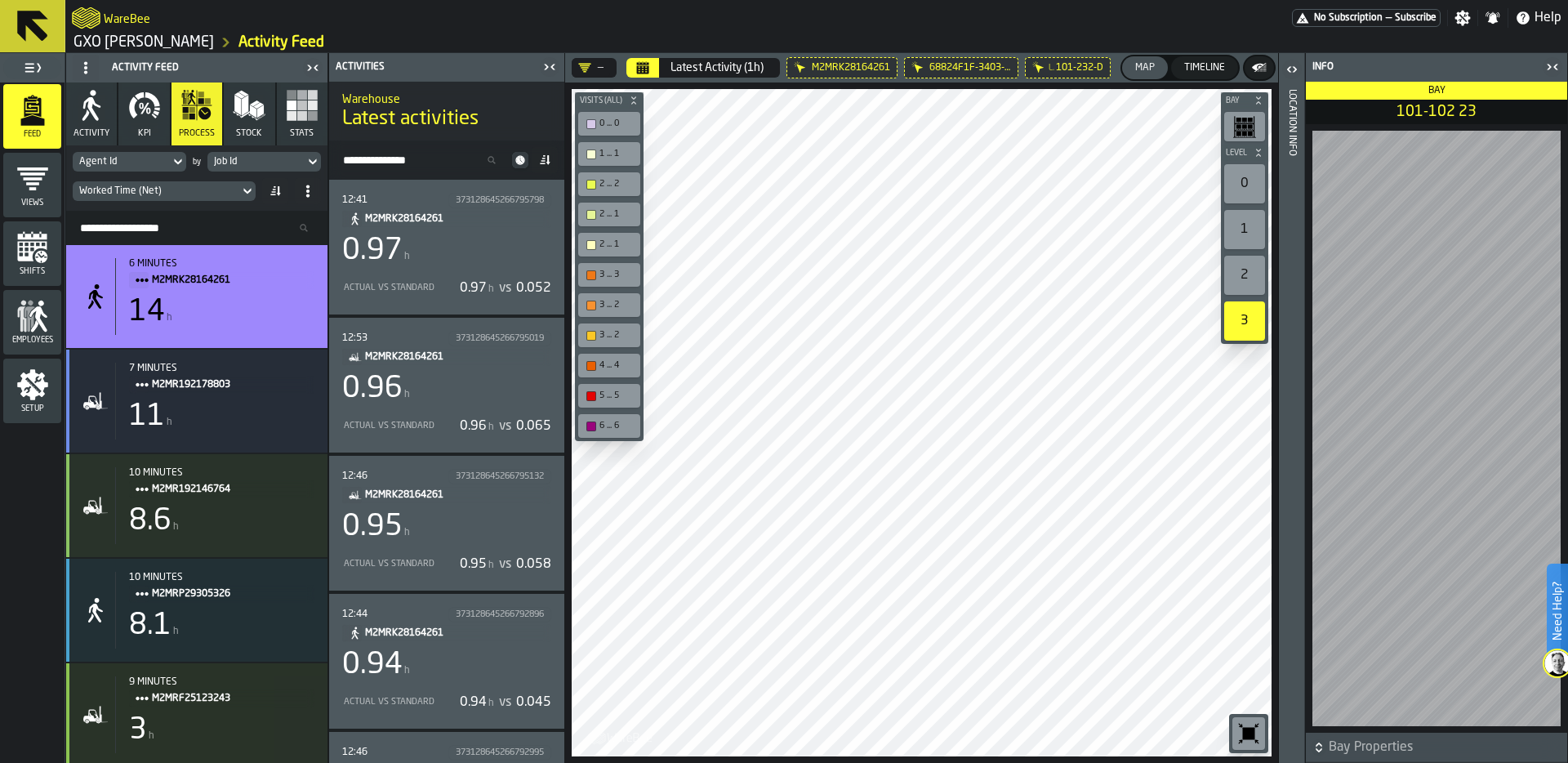
click at [470, 387] on div "0.96 h" at bounding box center [446, 388] width 209 height 33
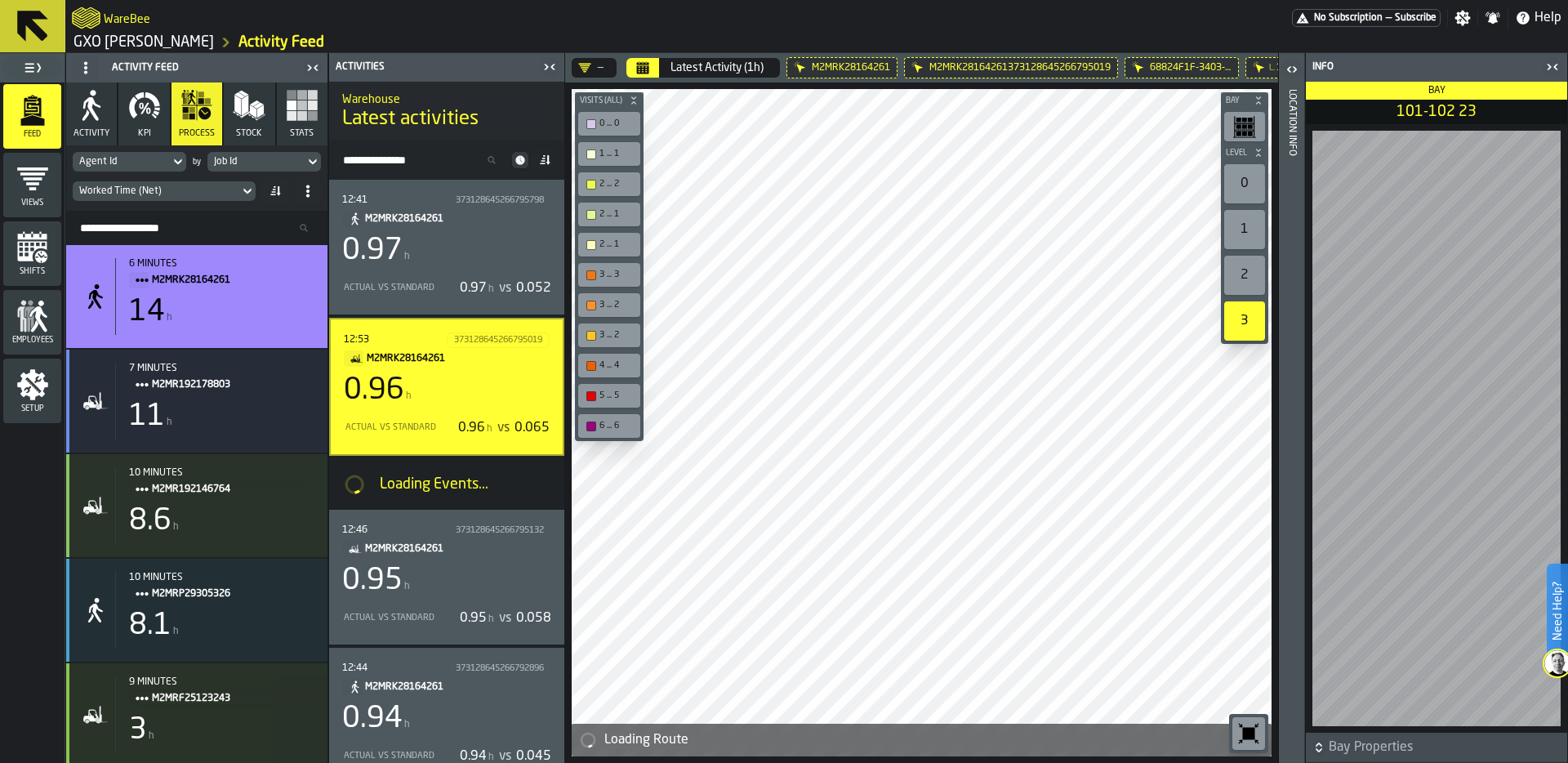
click at [1240, 188] on div "0" at bounding box center [1245, 184] width 41 height 39
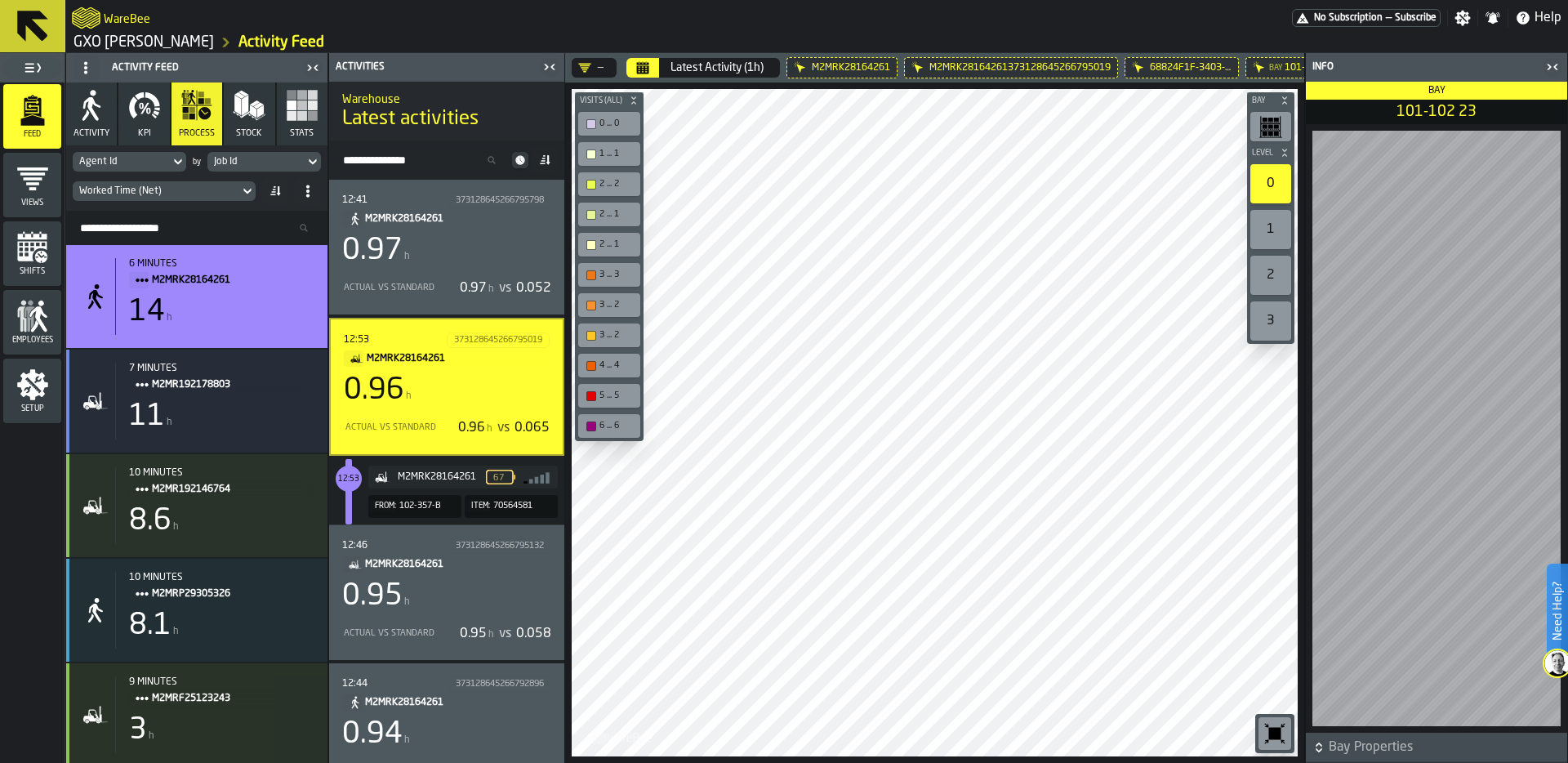
click at [540, 481] on icon "button-M2MRK28164261" at bounding box center [537, 478] width 30 height 15
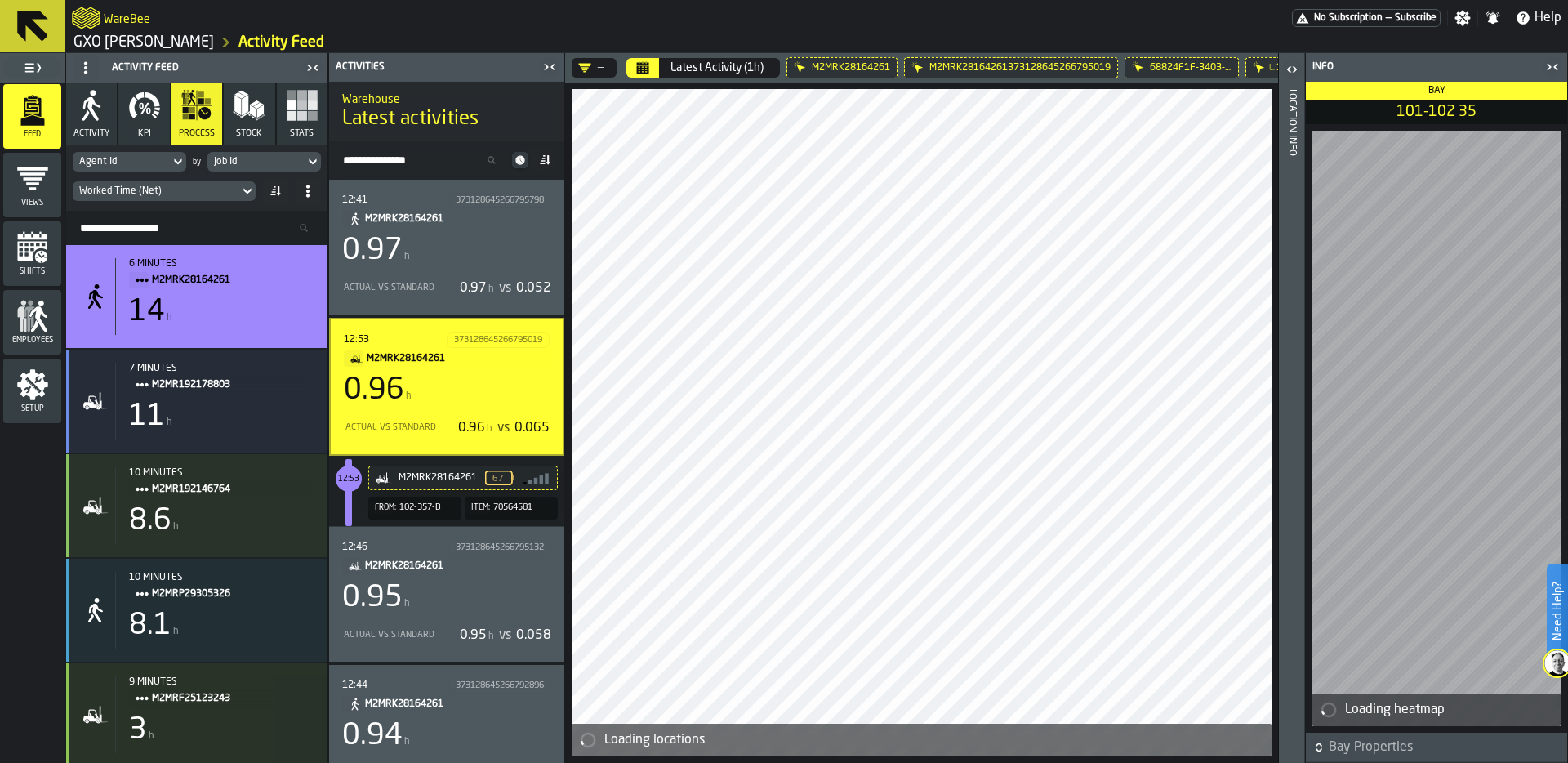
click at [543, 507] on div "Item: 70564581" at bounding box center [511, 507] width 93 height 17
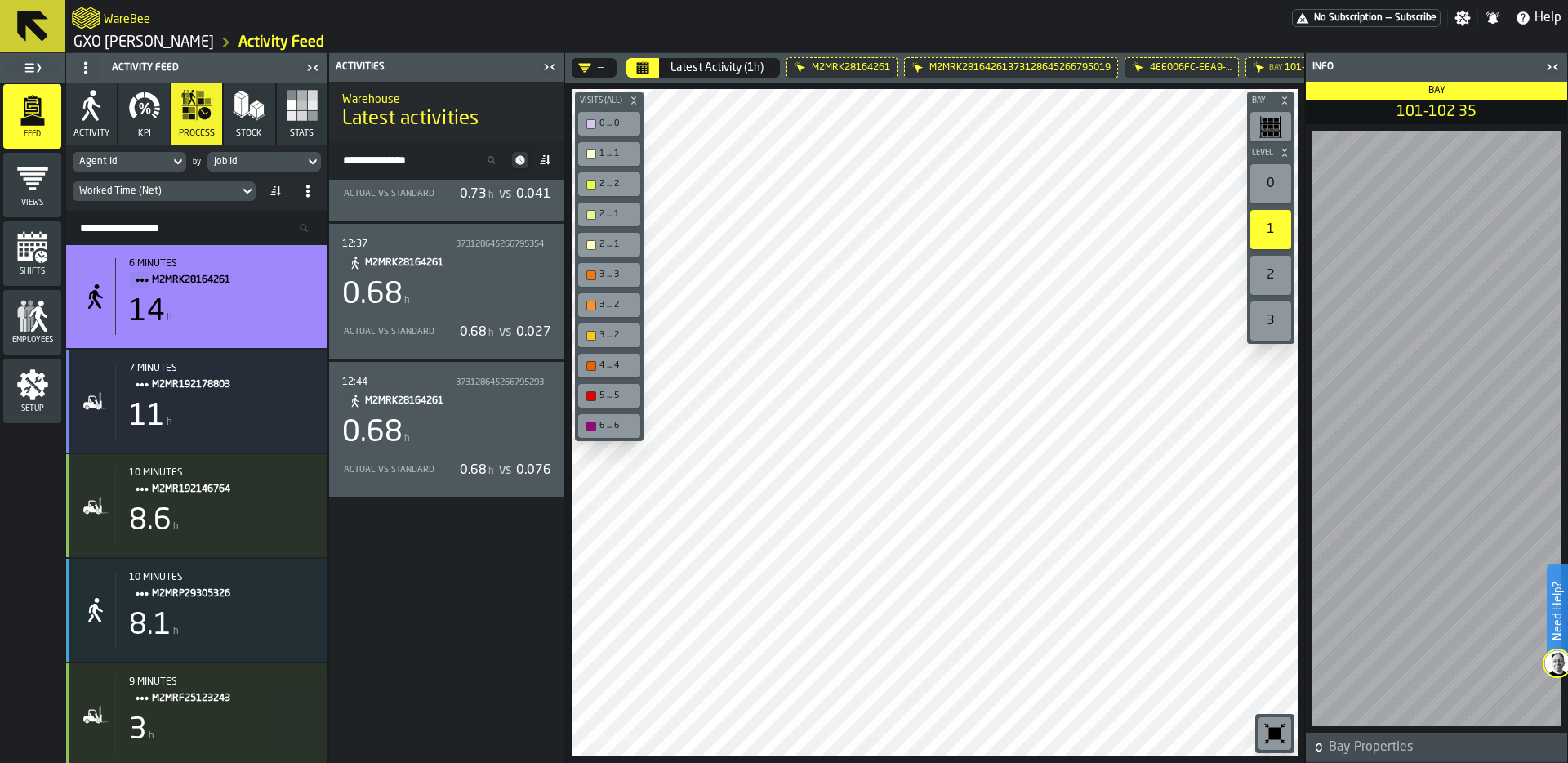
scroll to position [1862, 0]
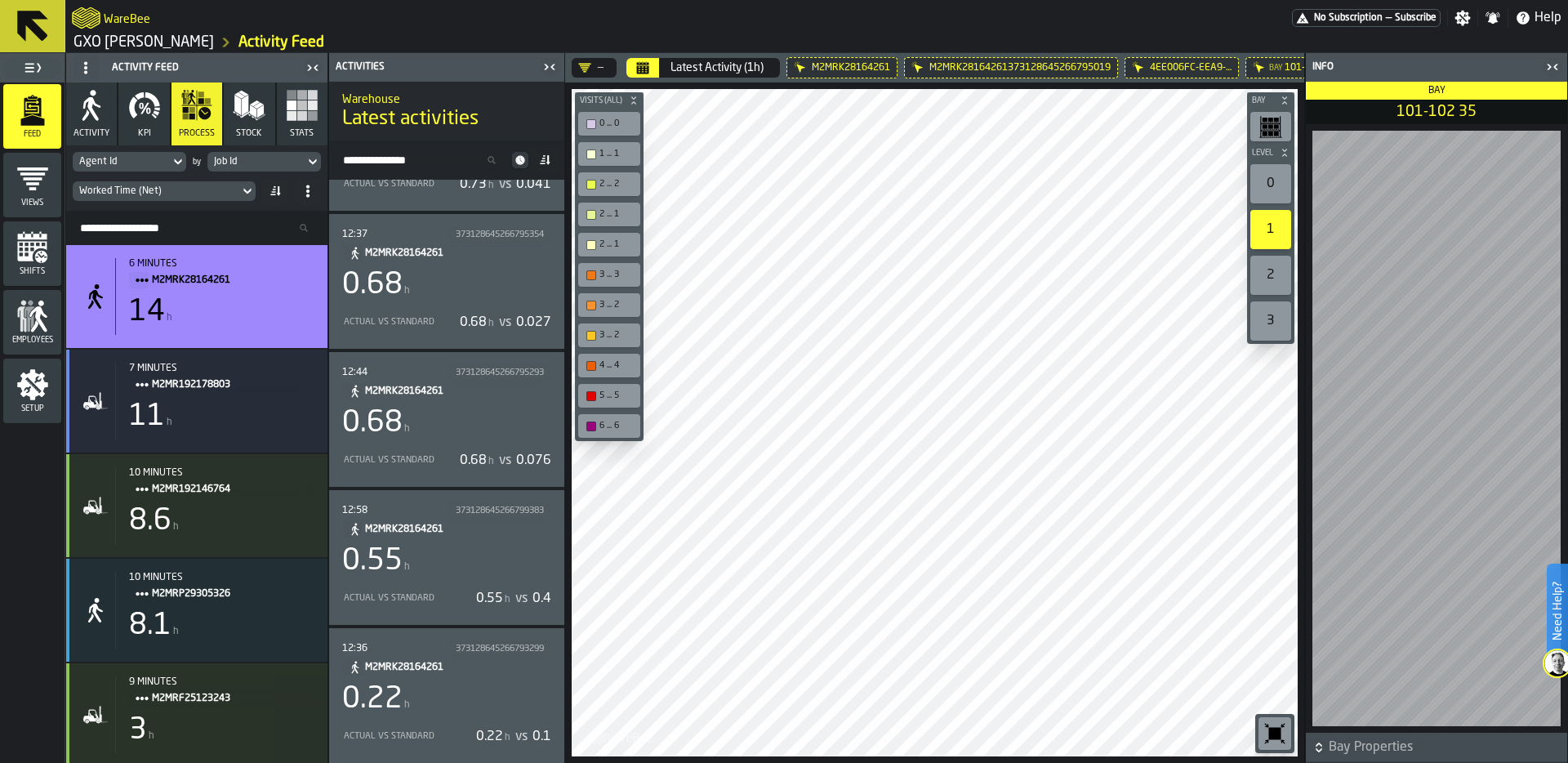
click at [206, 191] on div "Worked Time (Net)" at bounding box center [155, 191] width 153 height 11
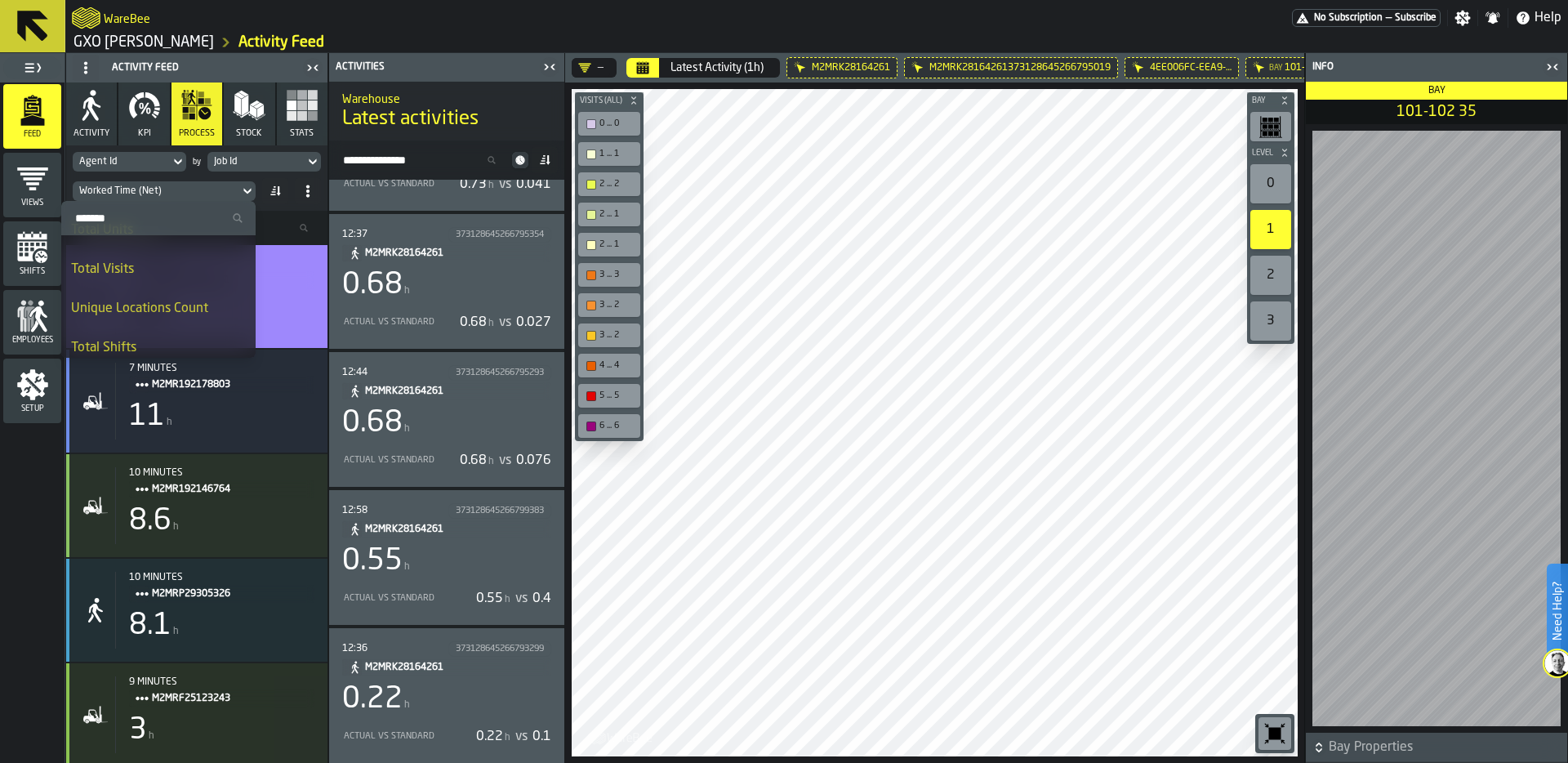
scroll to position [108, 0]
click at [142, 263] on div "Total Visits" at bounding box center [158, 264] width 175 height 20
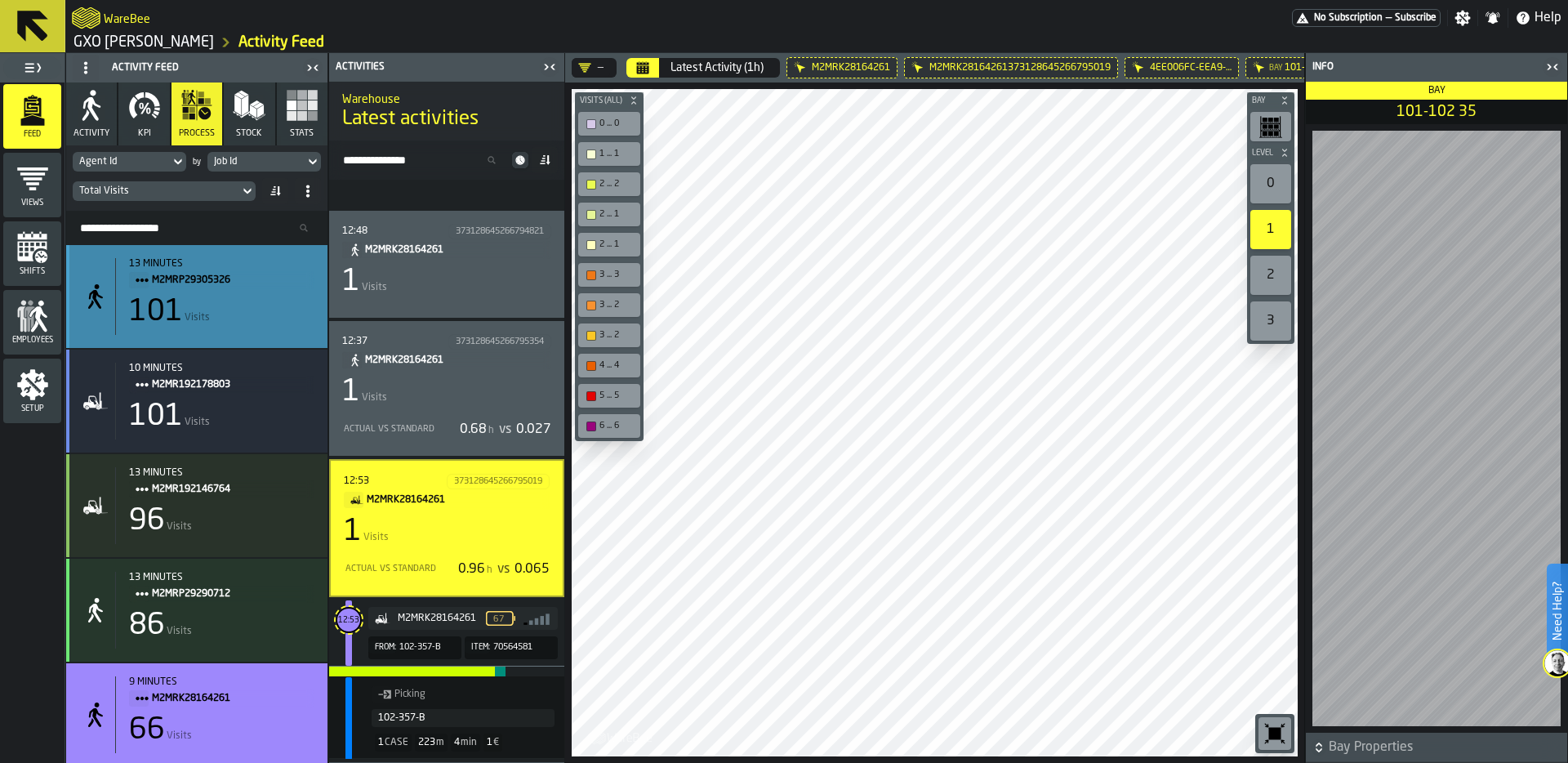
scroll to position [1996, 0]
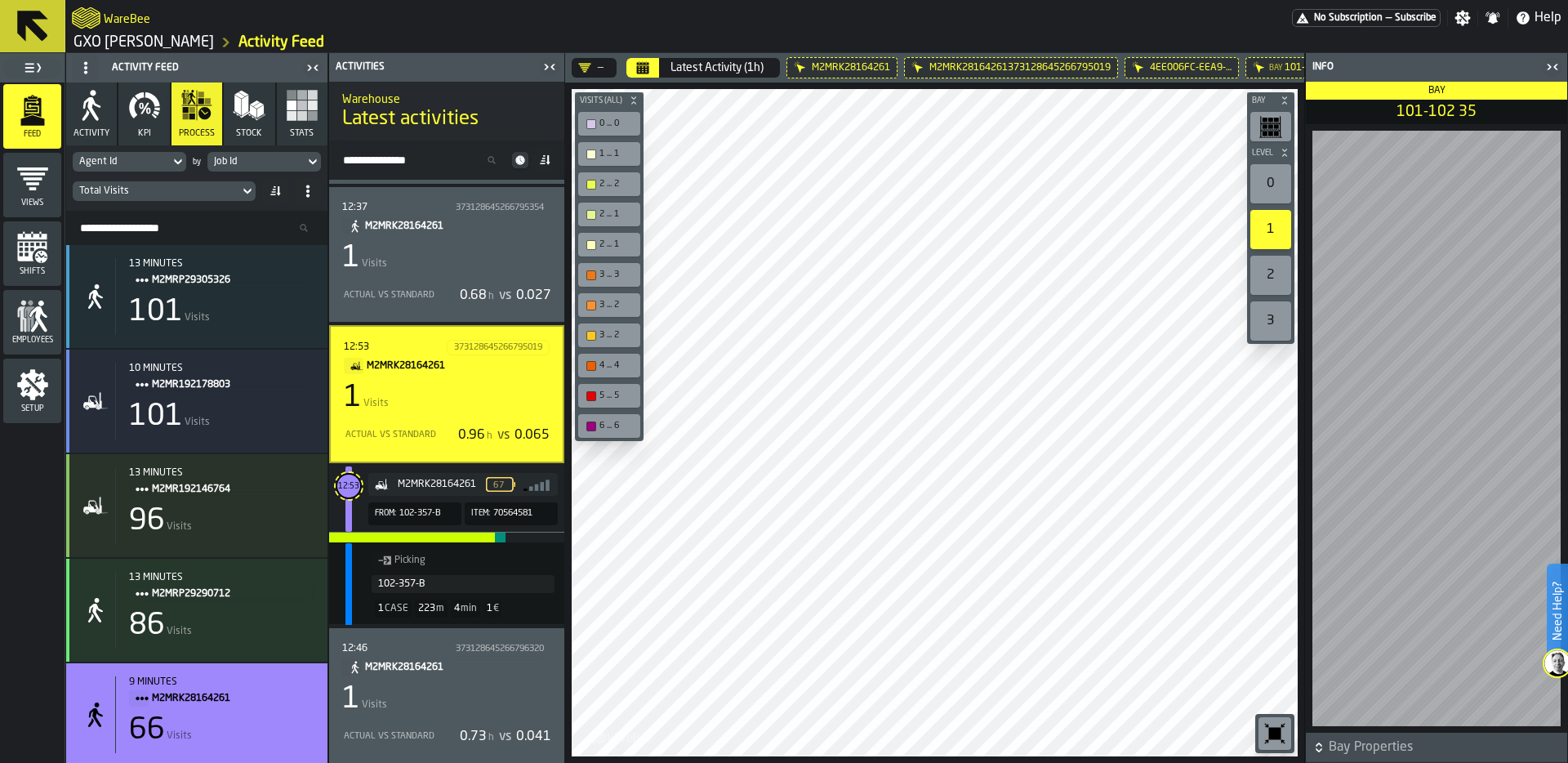
click at [548, 331] on div "12:53 373128645266795019 M2MRK28164261 1 Visits Actual vs Standard 0.96 h vs 0.…" at bounding box center [446, 394] width 235 height 138
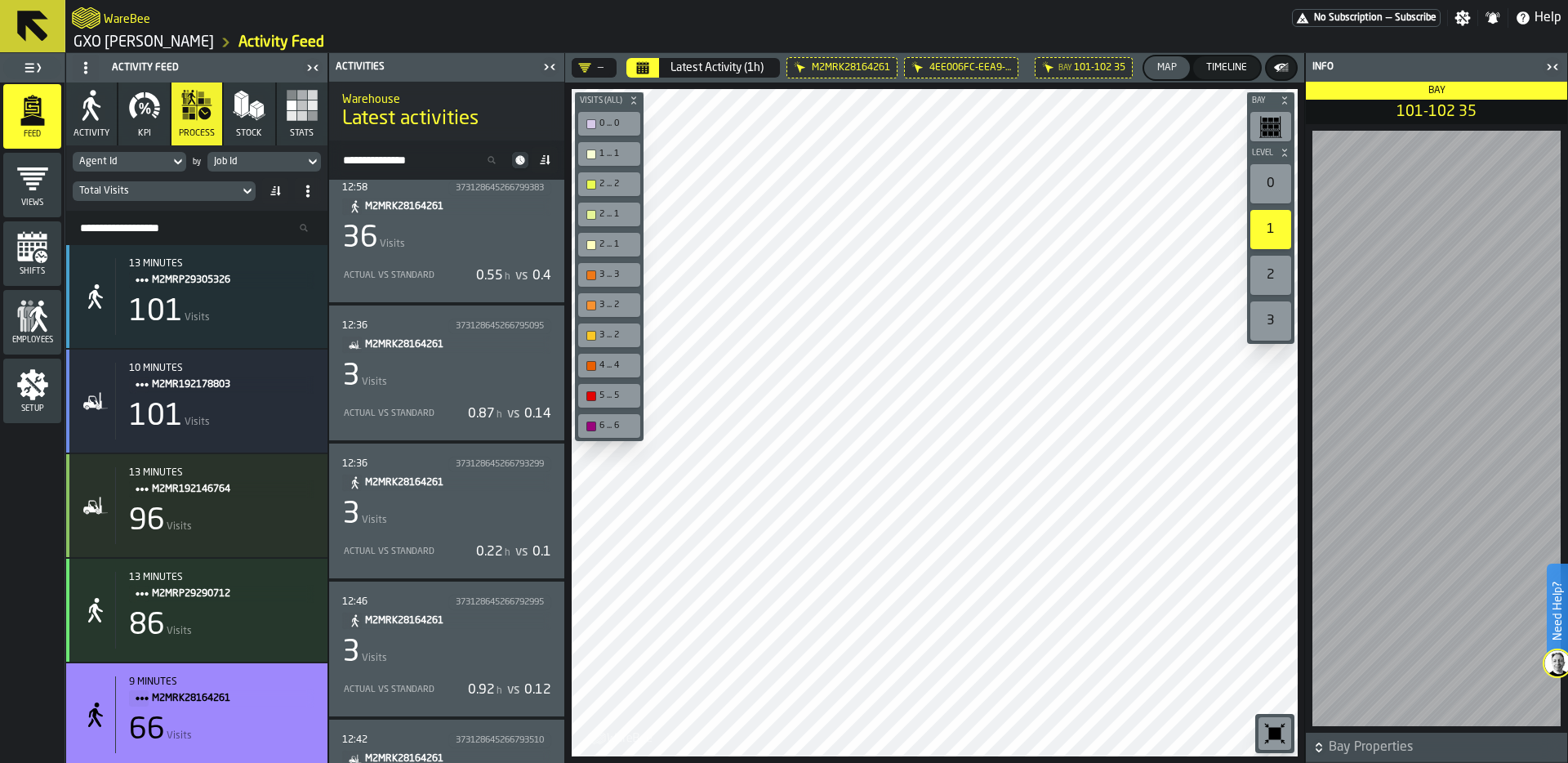
scroll to position [0, 0]
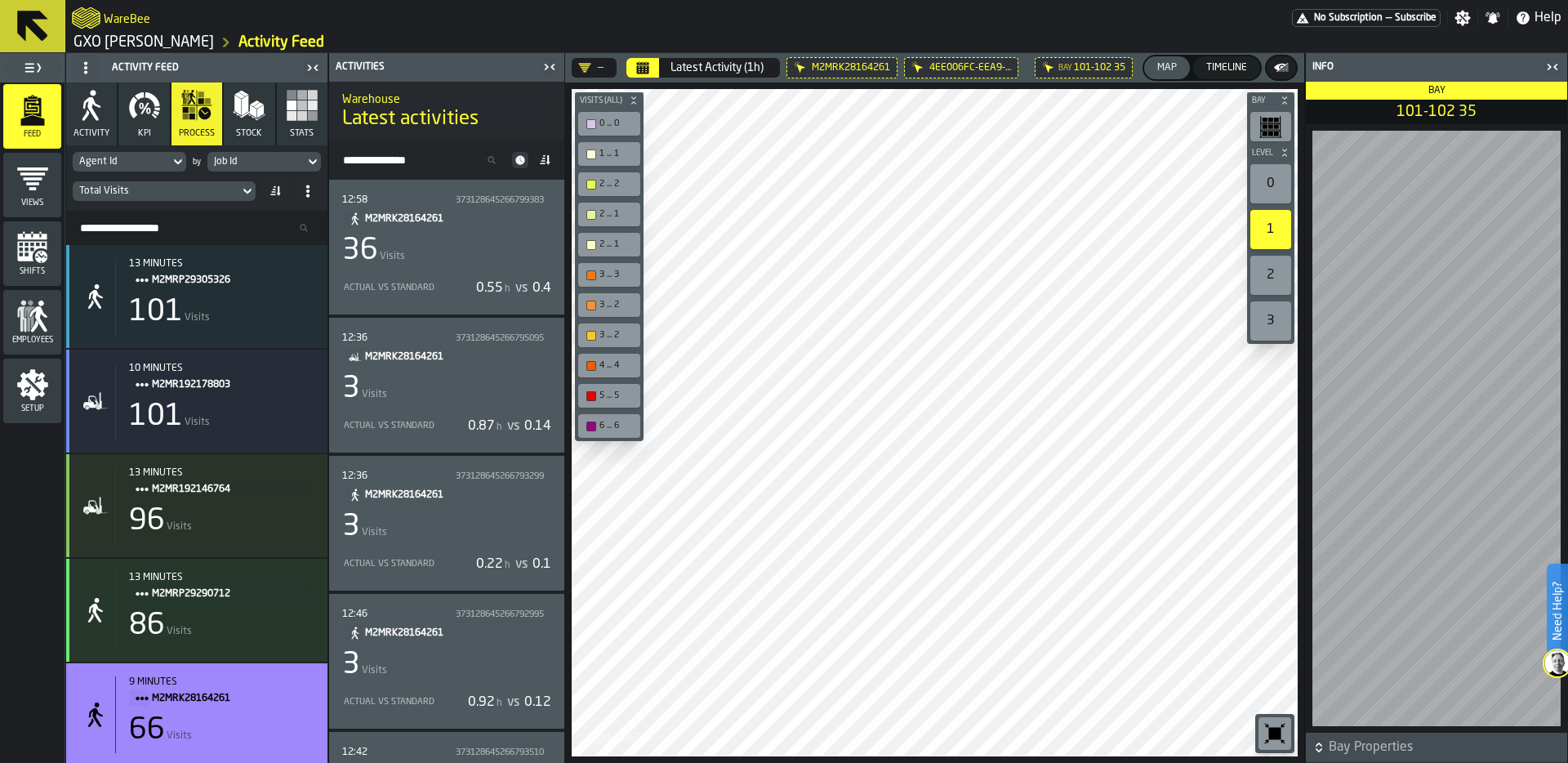
click at [514, 239] on div "36 Visits" at bounding box center [446, 250] width 209 height 33
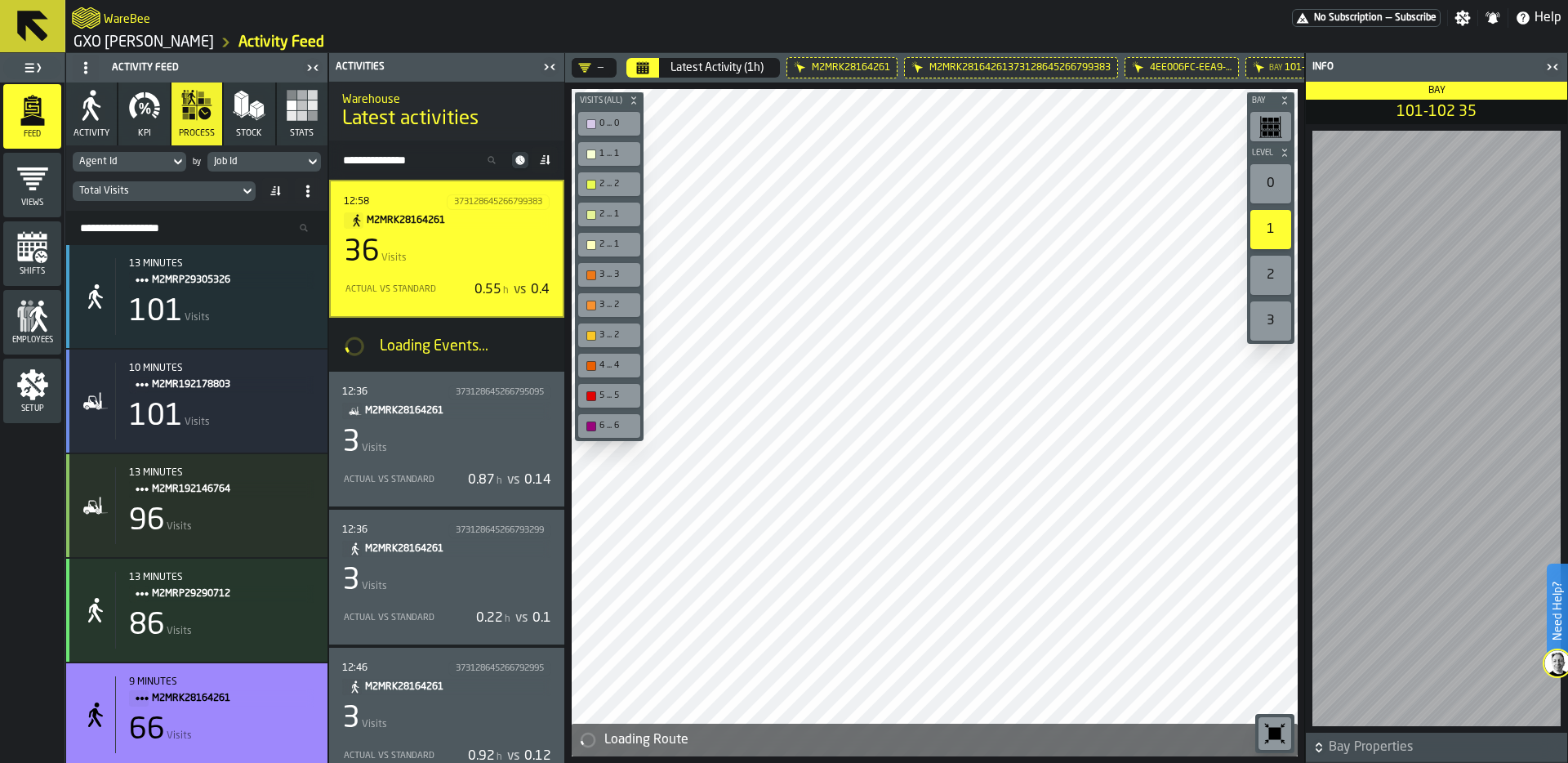
click at [1557, 64] on icon "button-toggle-Close me" at bounding box center [1555, 67] width 4 height 6
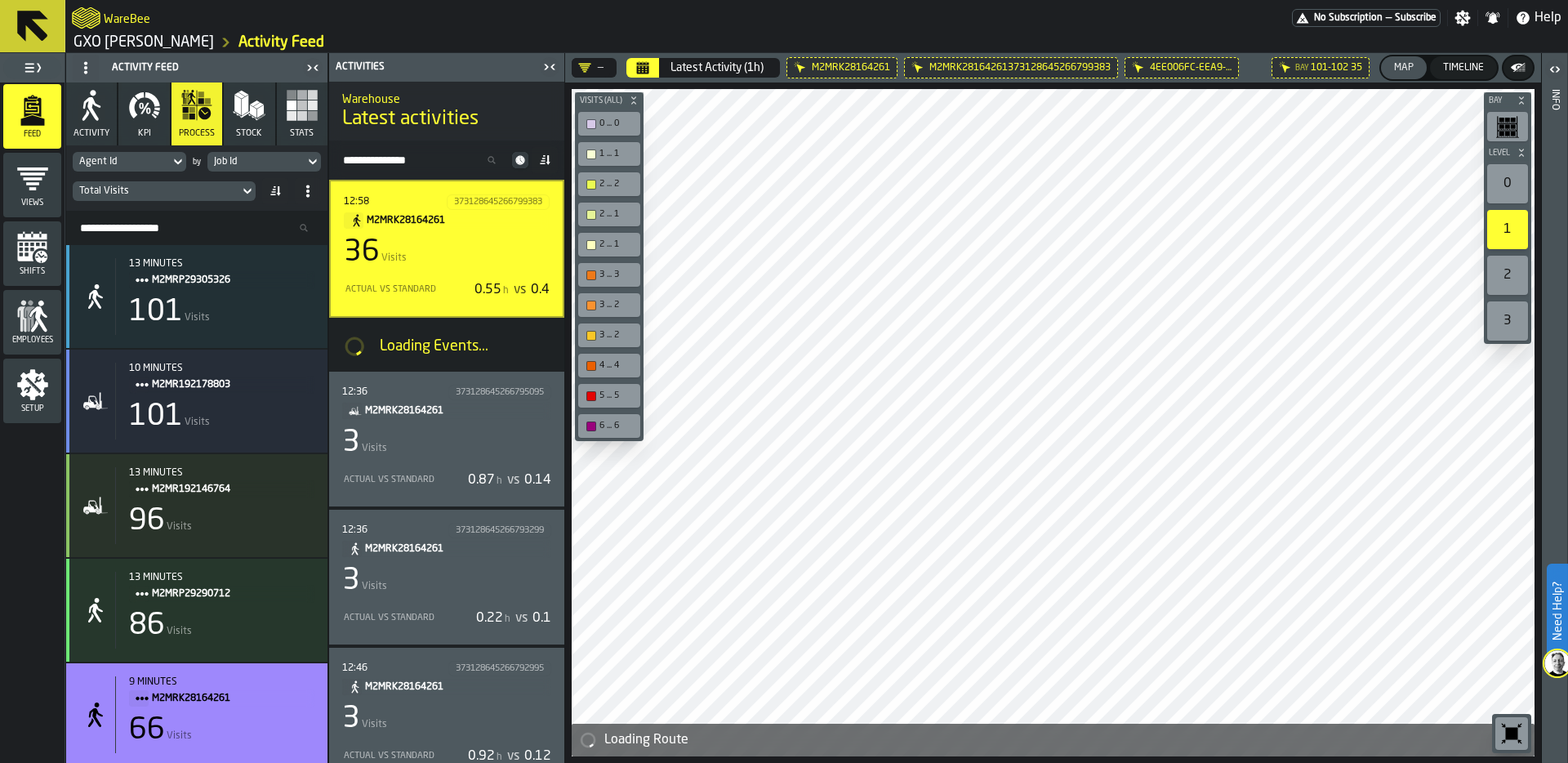
click at [1510, 729] on icon "button-toolbar-undefined" at bounding box center [1511, 733] width 12 height 12
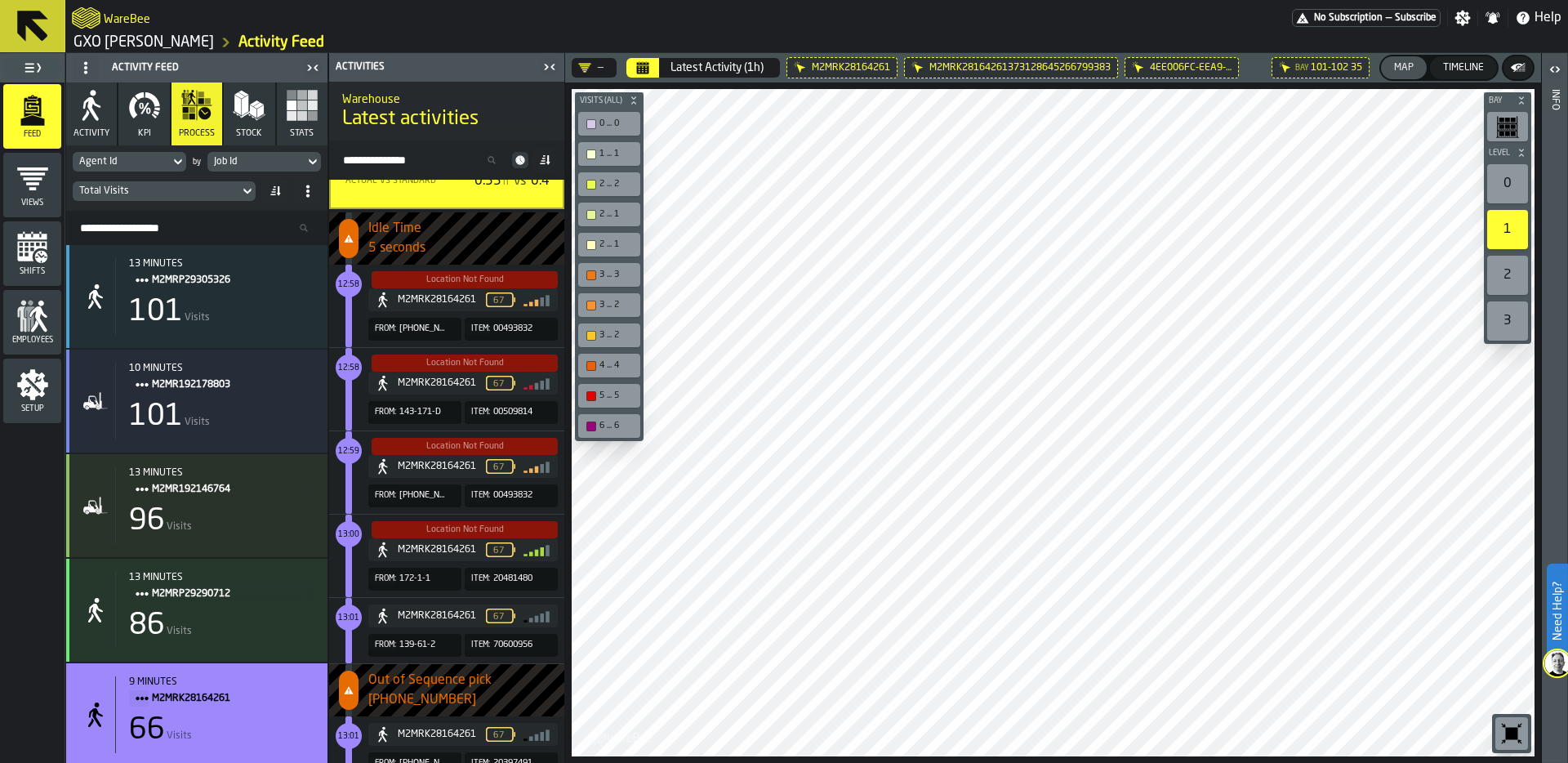
scroll to position [111, 0]
click at [132, 38] on link "GXO [PERSON_NAME]" at bounding box center [143, 42] width 140 height 18
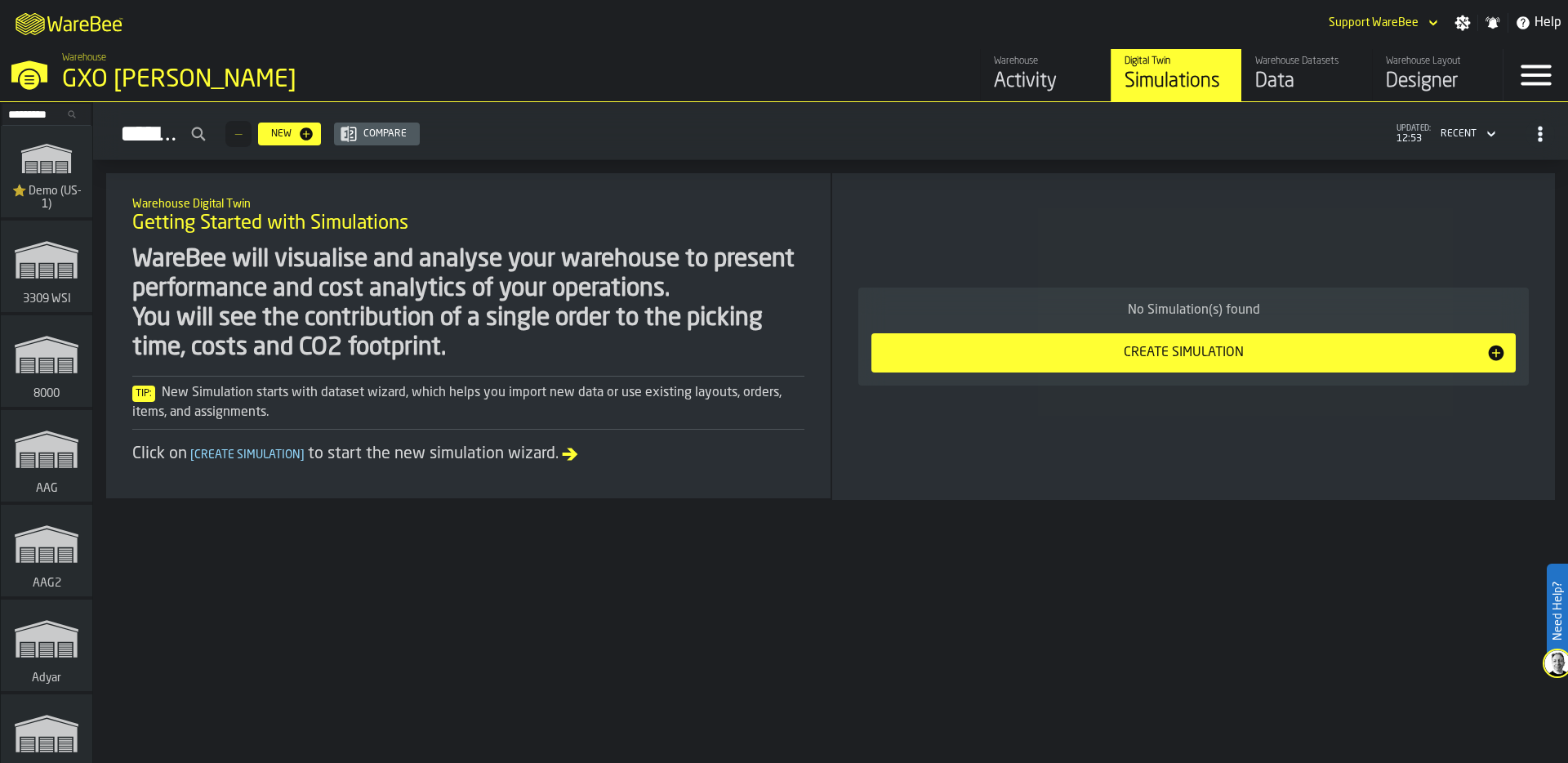
click at [43, 118] on input "Search..." at bounding box center [46, 113] width 85 height 18
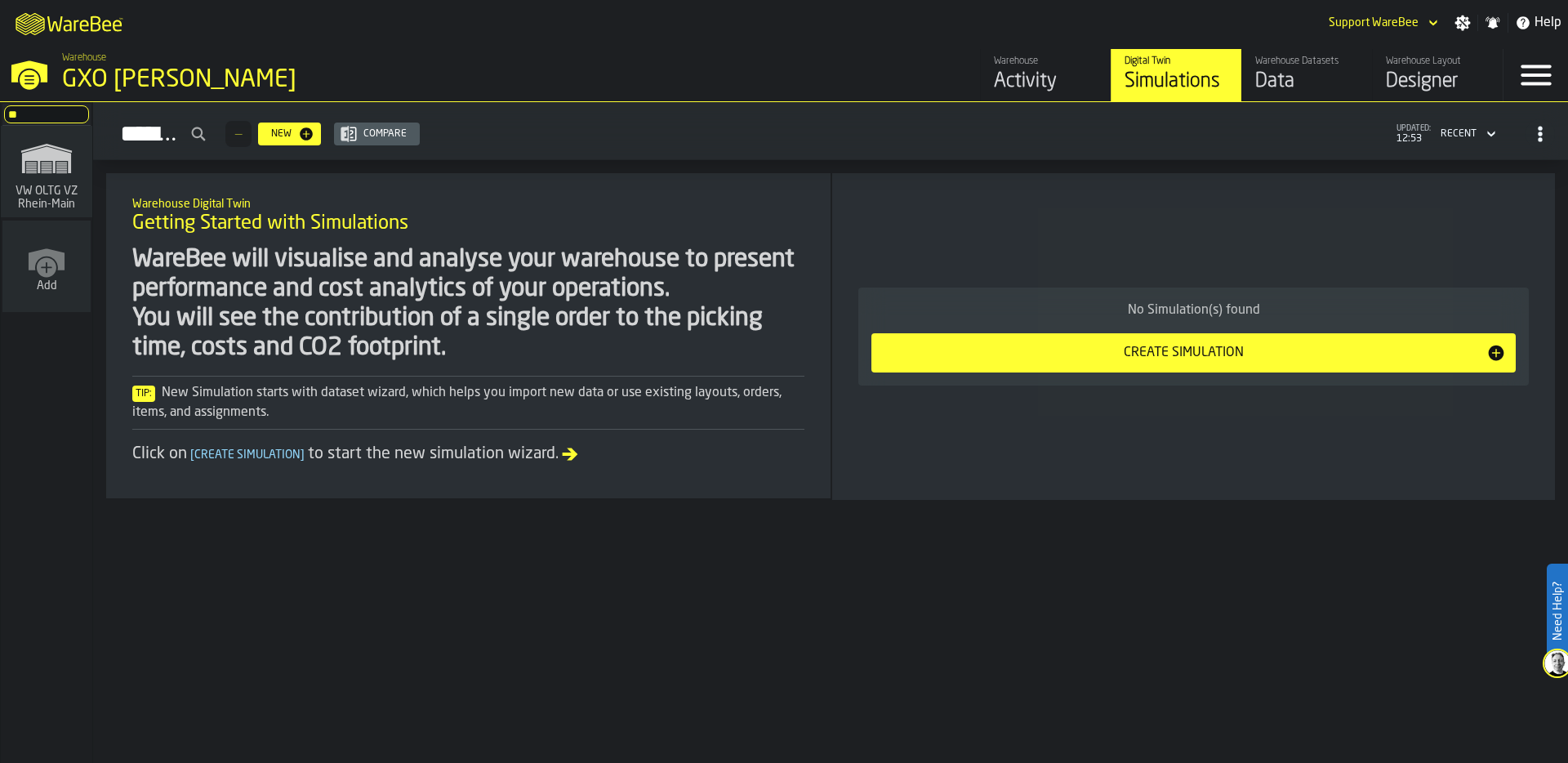
type input "**"
click at [70, 166] on polygon "link-to-/wh/i/44979e6c-6f66-405e-9874-c1e29f02a54a/simulations" at bounding box center [46, 160] width 49 height 27
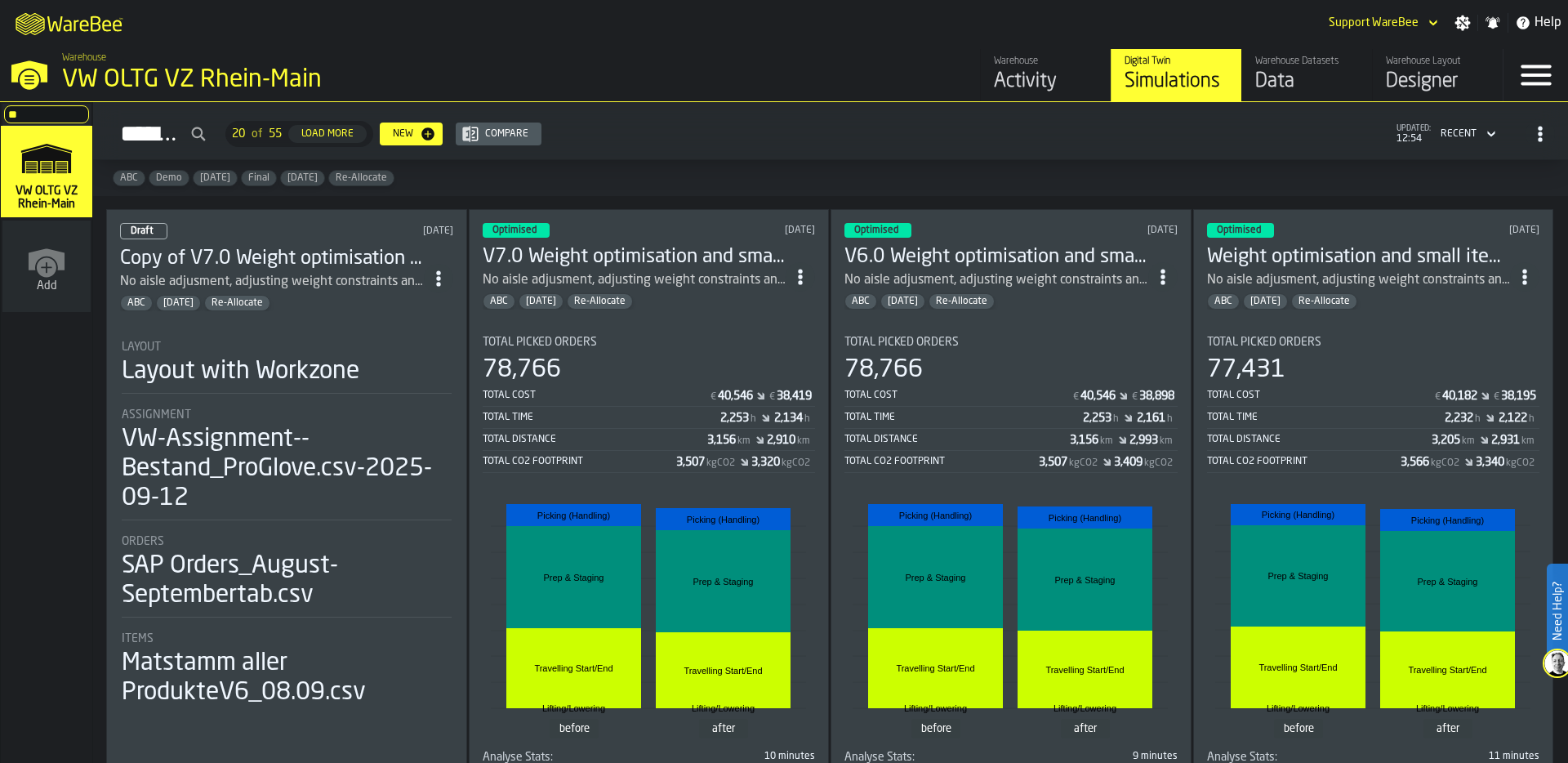
click at [667, 296] on div "ABC Feb/25 Re-Allocate" at bounding box center [634, 302] width 304 height 17
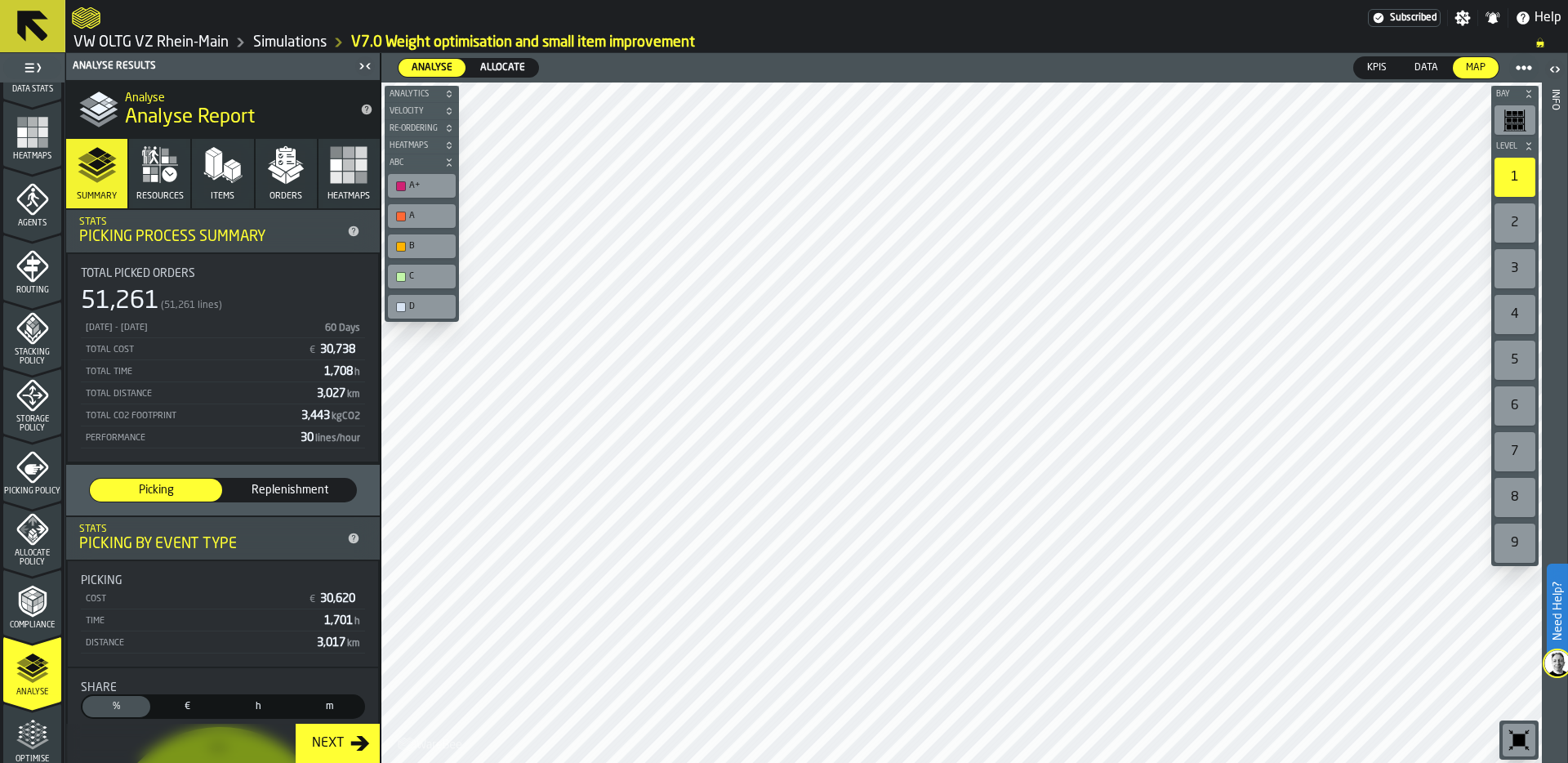
scroll to position [525, 0]
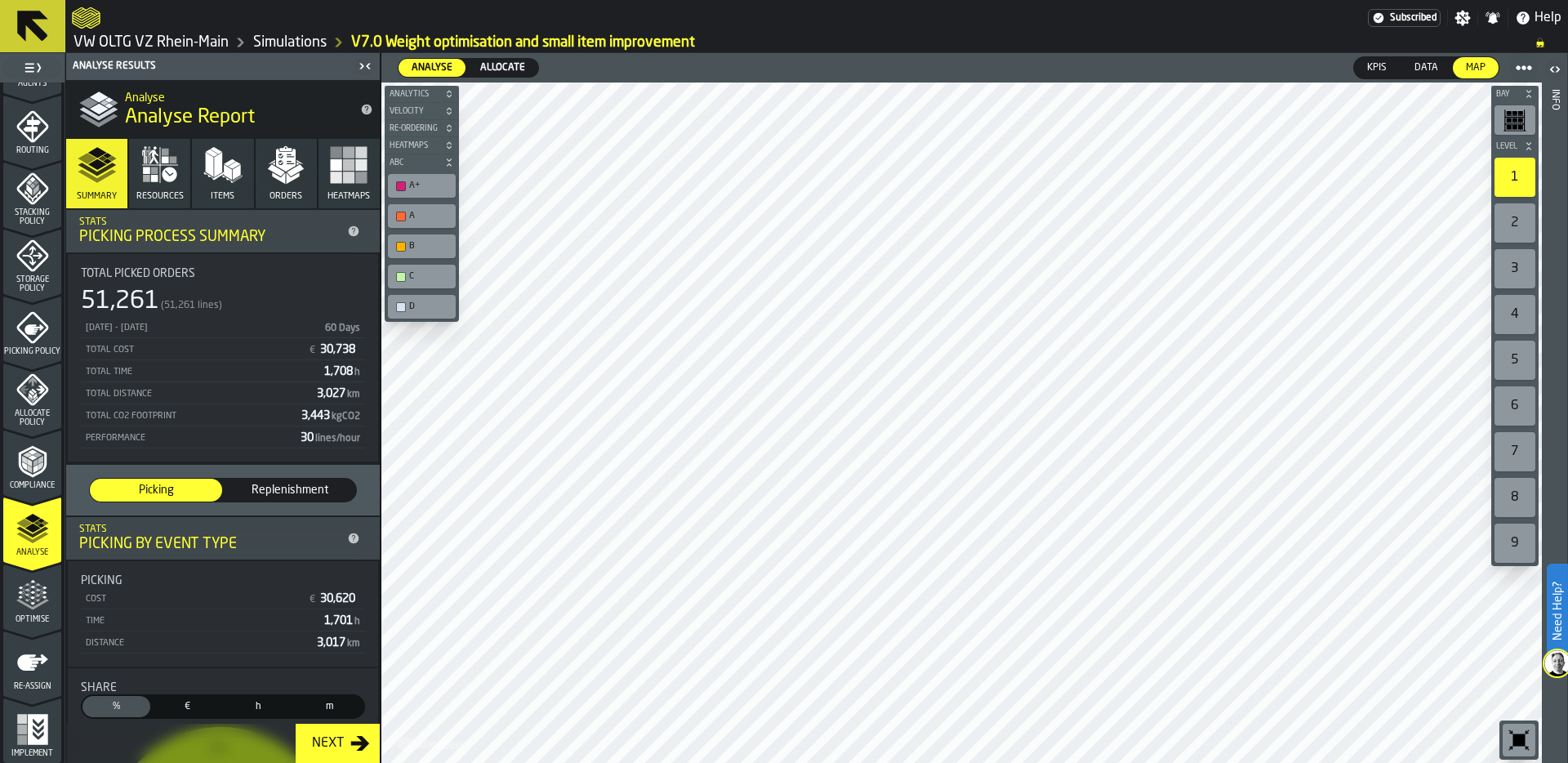
click at [36, 606] on icon "menu Optimise" at bounding box center [33, 595] width 33 height 33
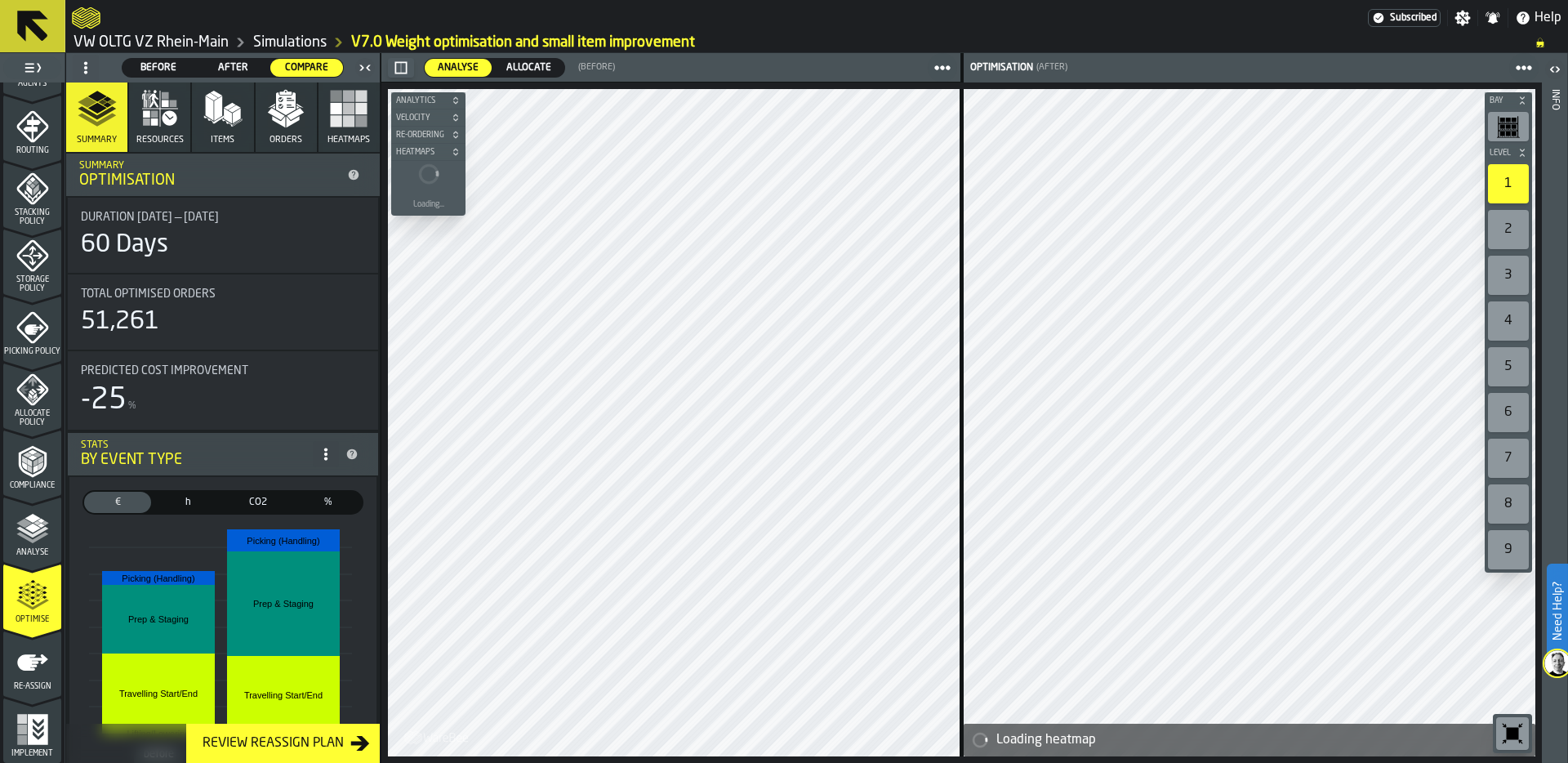
click at [236, 65] on span "After" at bounding box center [233, 68] width 59 height 15
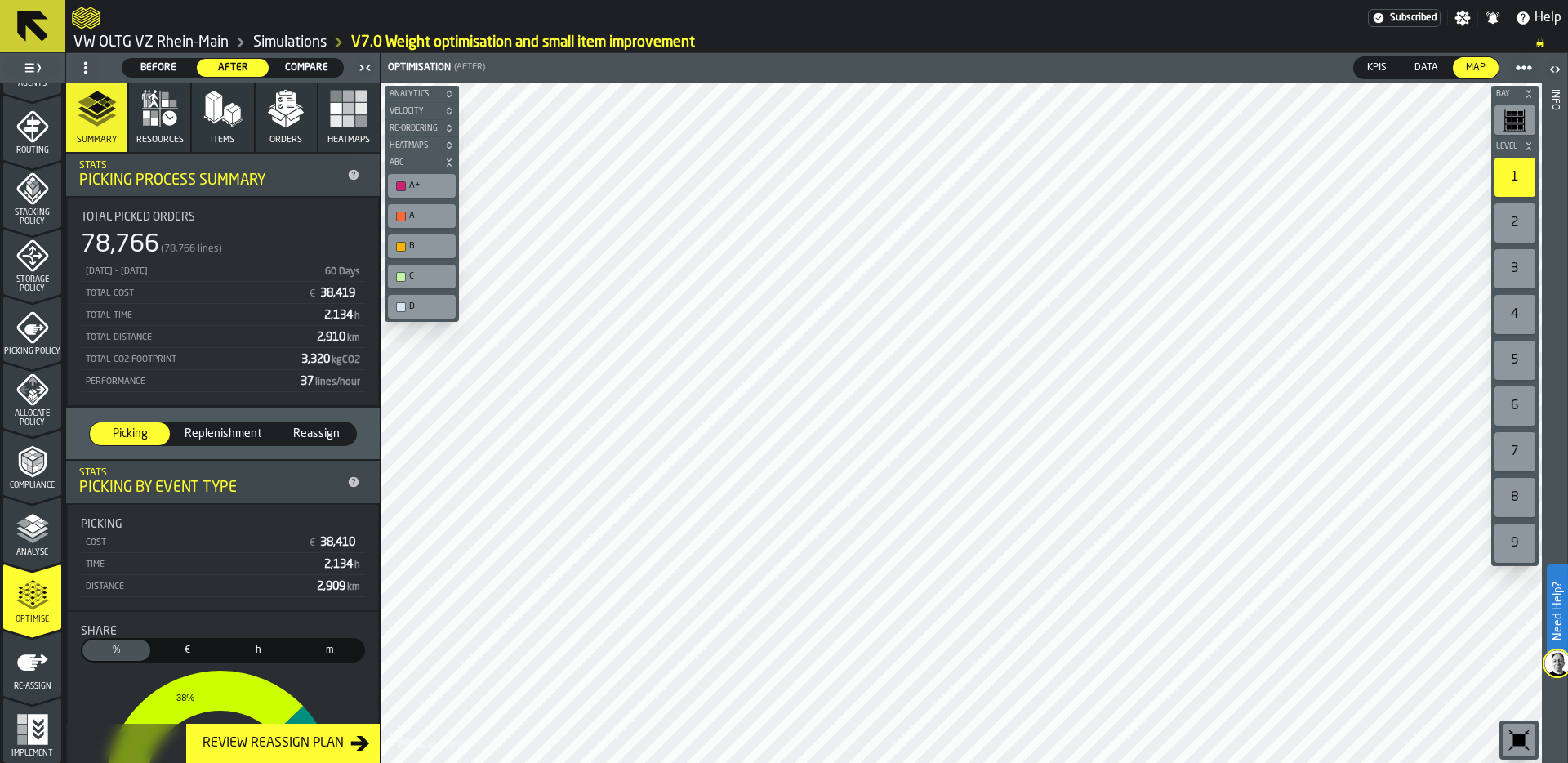
click at [302, 59] on div "Compare" at bounding box center [307, 67] width 72 height 18
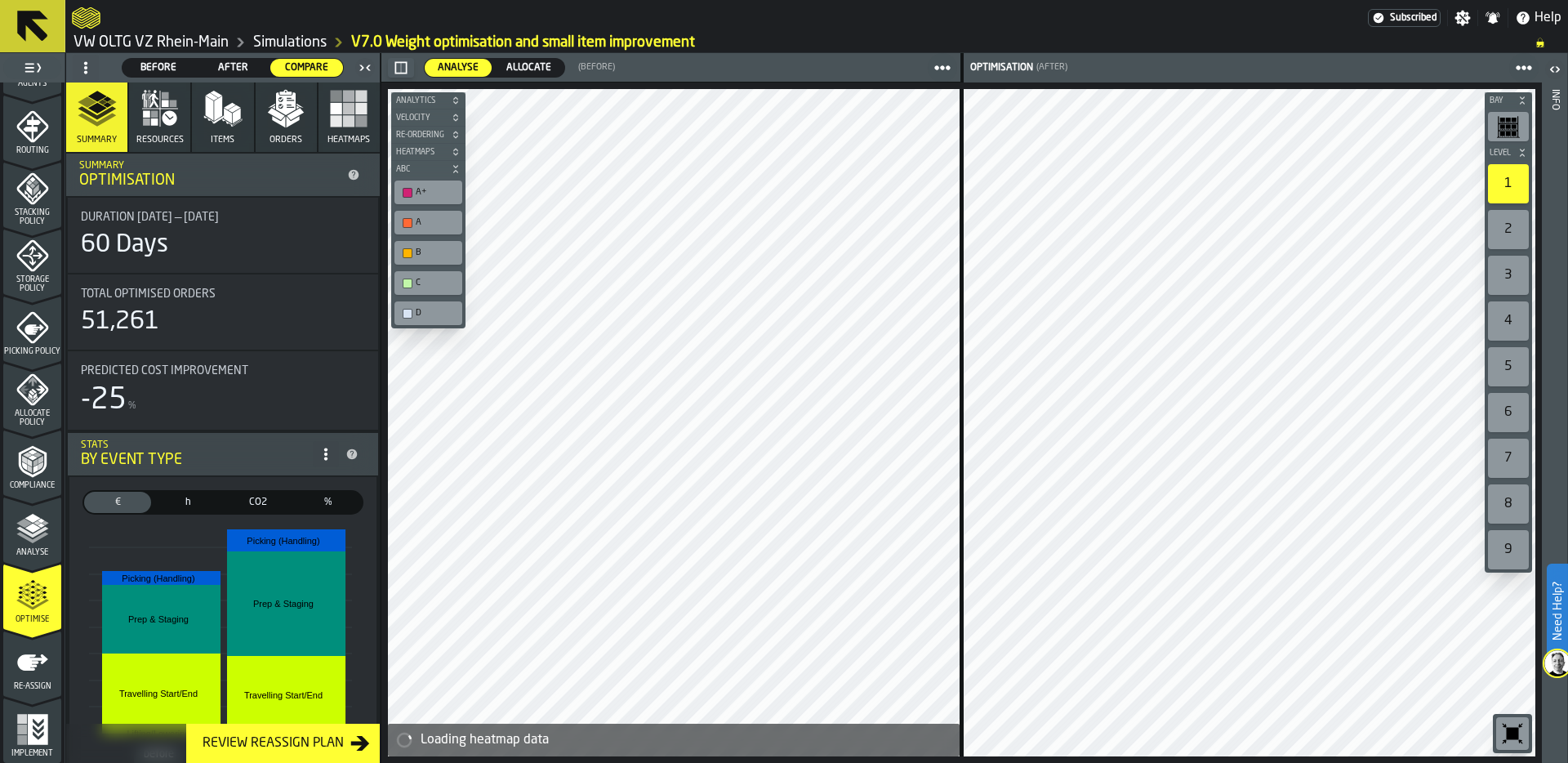
click at [543, 64] on span "Allocate" at bounding box center [529, 68] width 58 height 15
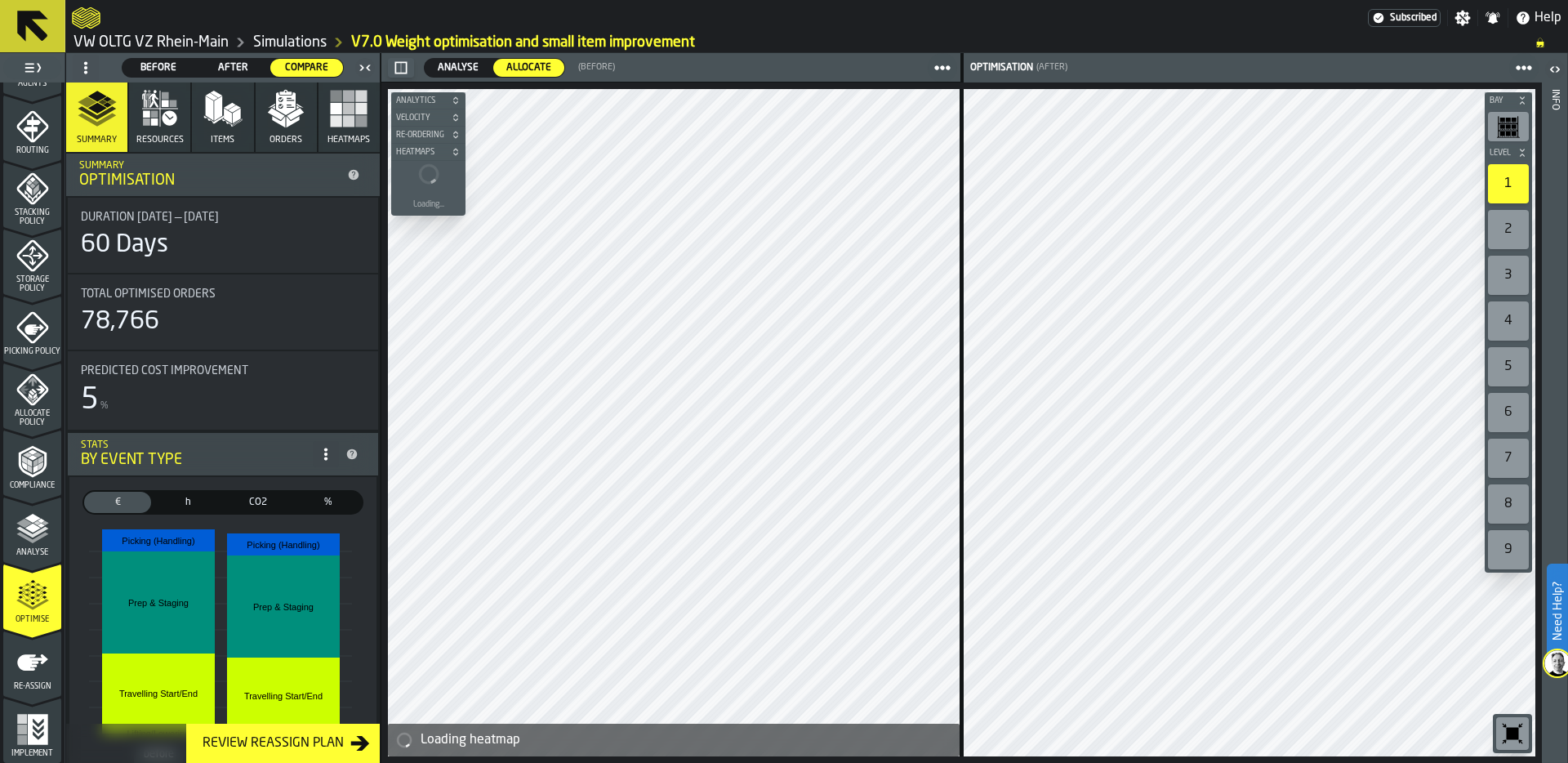
click at [224, 61] on span "After" at bounding box center [233, 68] width 59 height 15
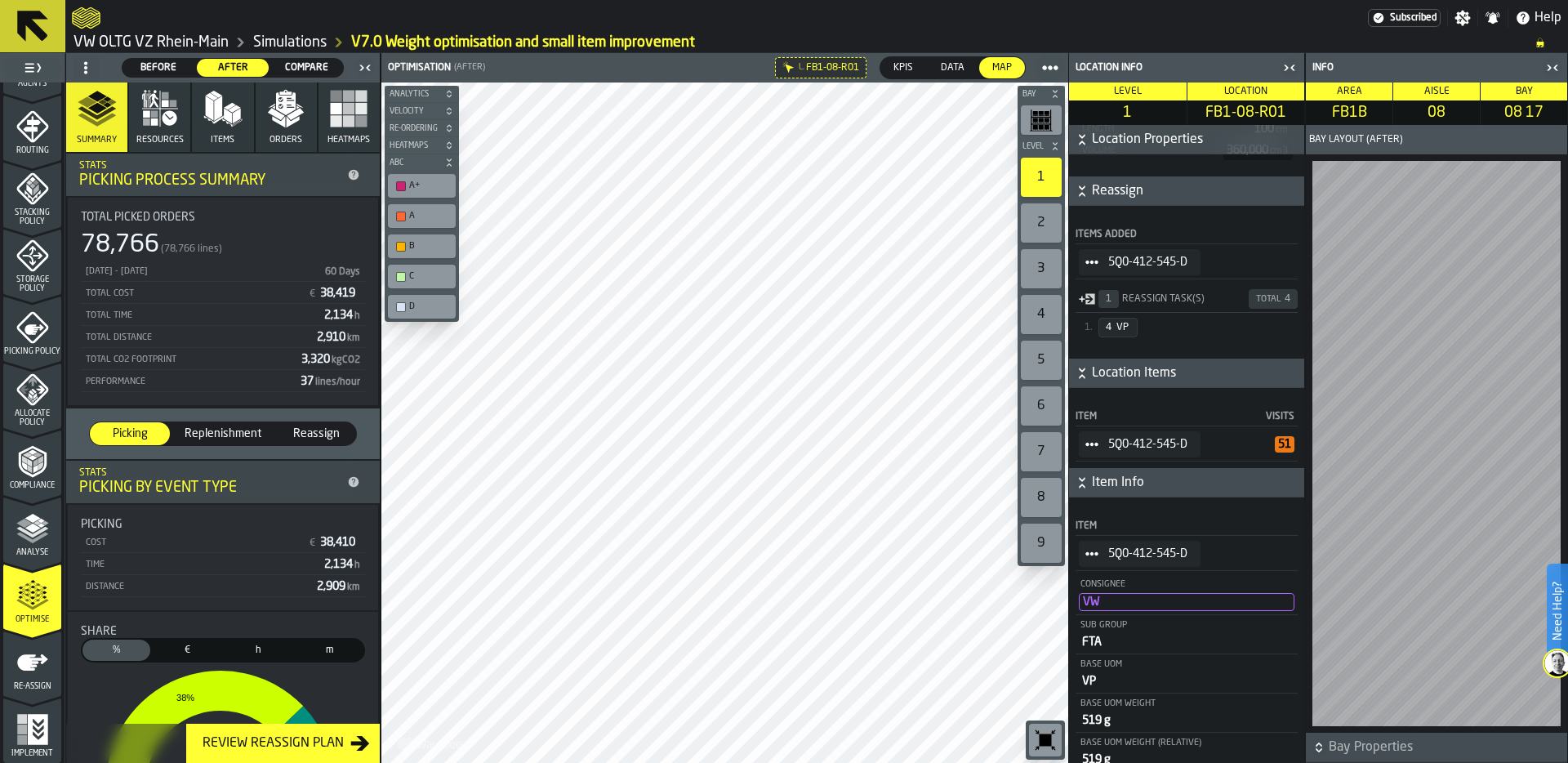
scroll to position [482, 0]
click at [1091, 451] on icon "StatList-item-5Q0-412-545-D" at bounding box center [1091, 448] width 13 height 13
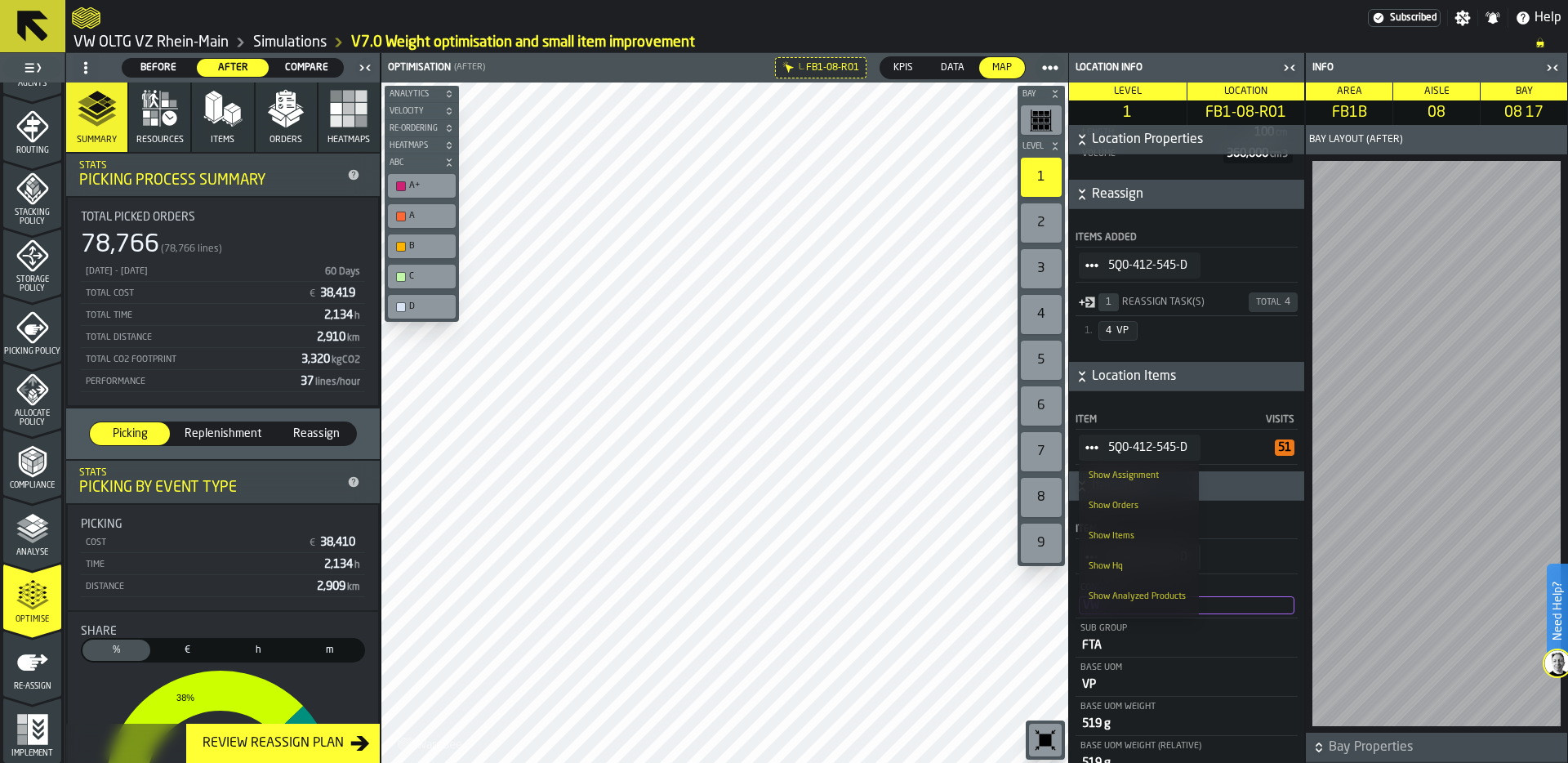
click at [1147, 531] on div "Show Items" at bounding box center [1139, 535] width 100 height 10
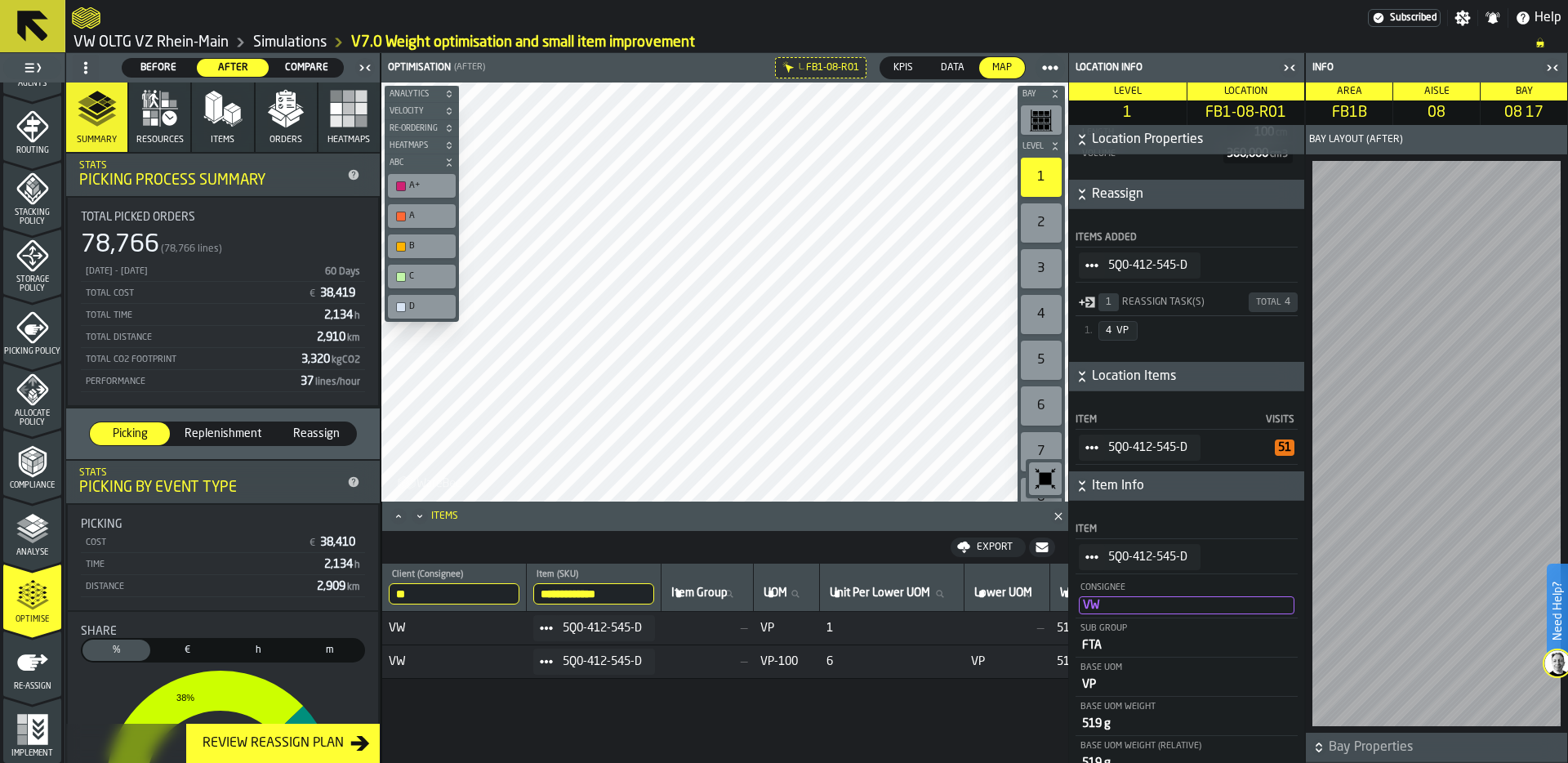
drag, startPoint x: 629, startPoint y: 594, endPoint x: 527, endPoint y: 594, distance: 102.0
click at [527, 594] on tr "**********" at bounding box center [1506, 588] width 2249 height 48
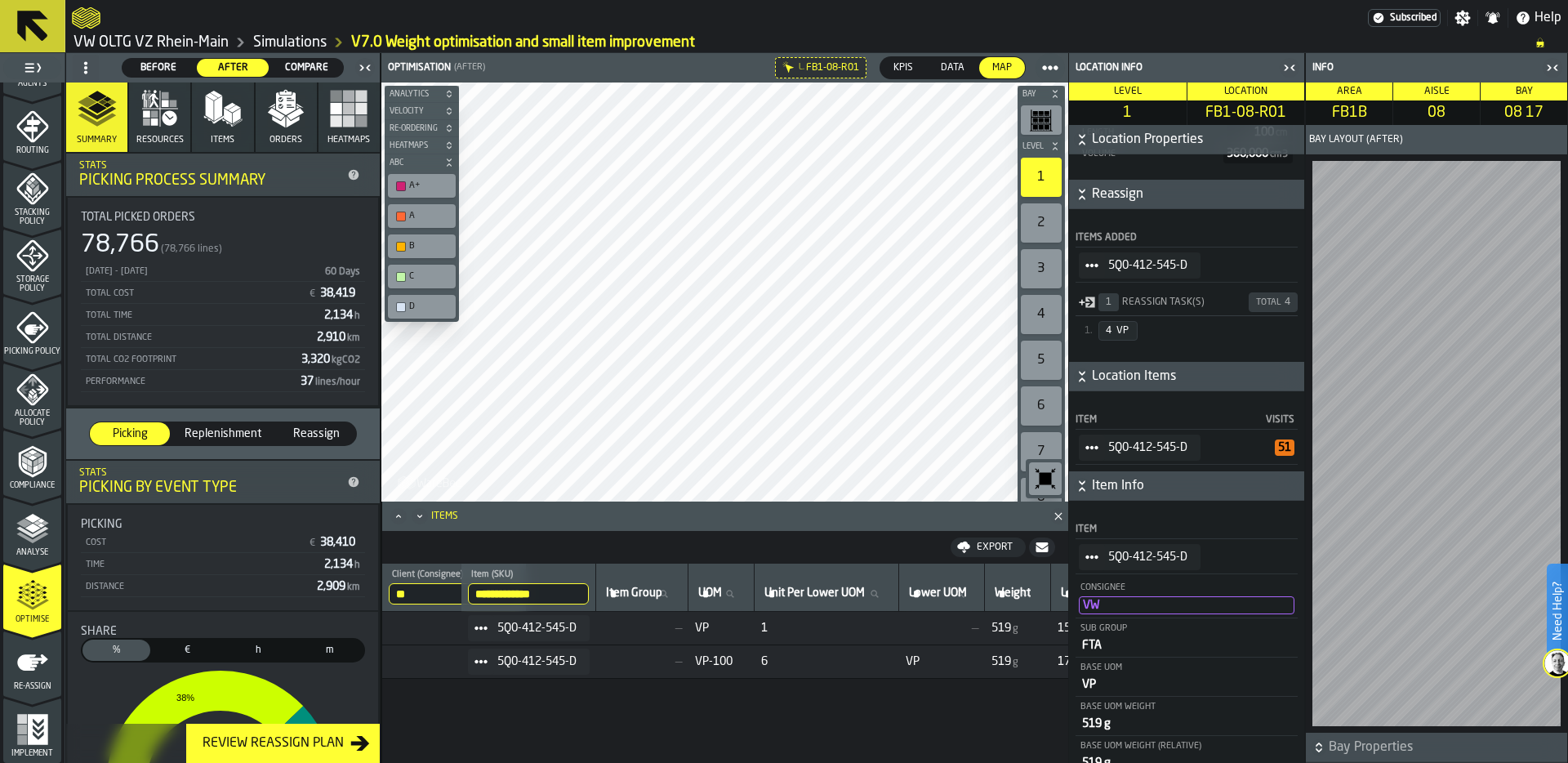
scroll to position [0, 0]
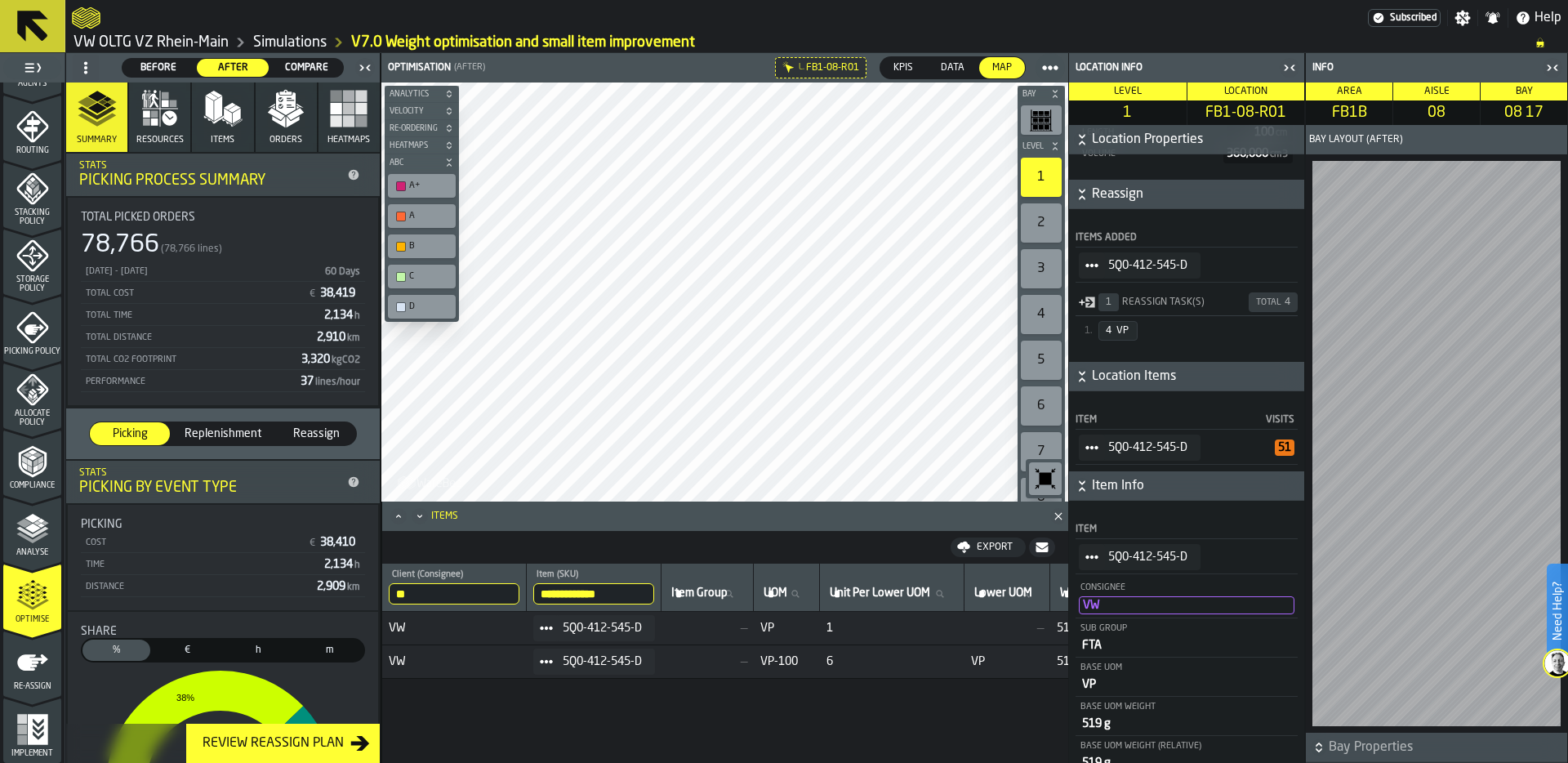
click at [1468, 17] on icon "button-toggle-Settings" at bounding box center [1463, 18] width 16 height 16
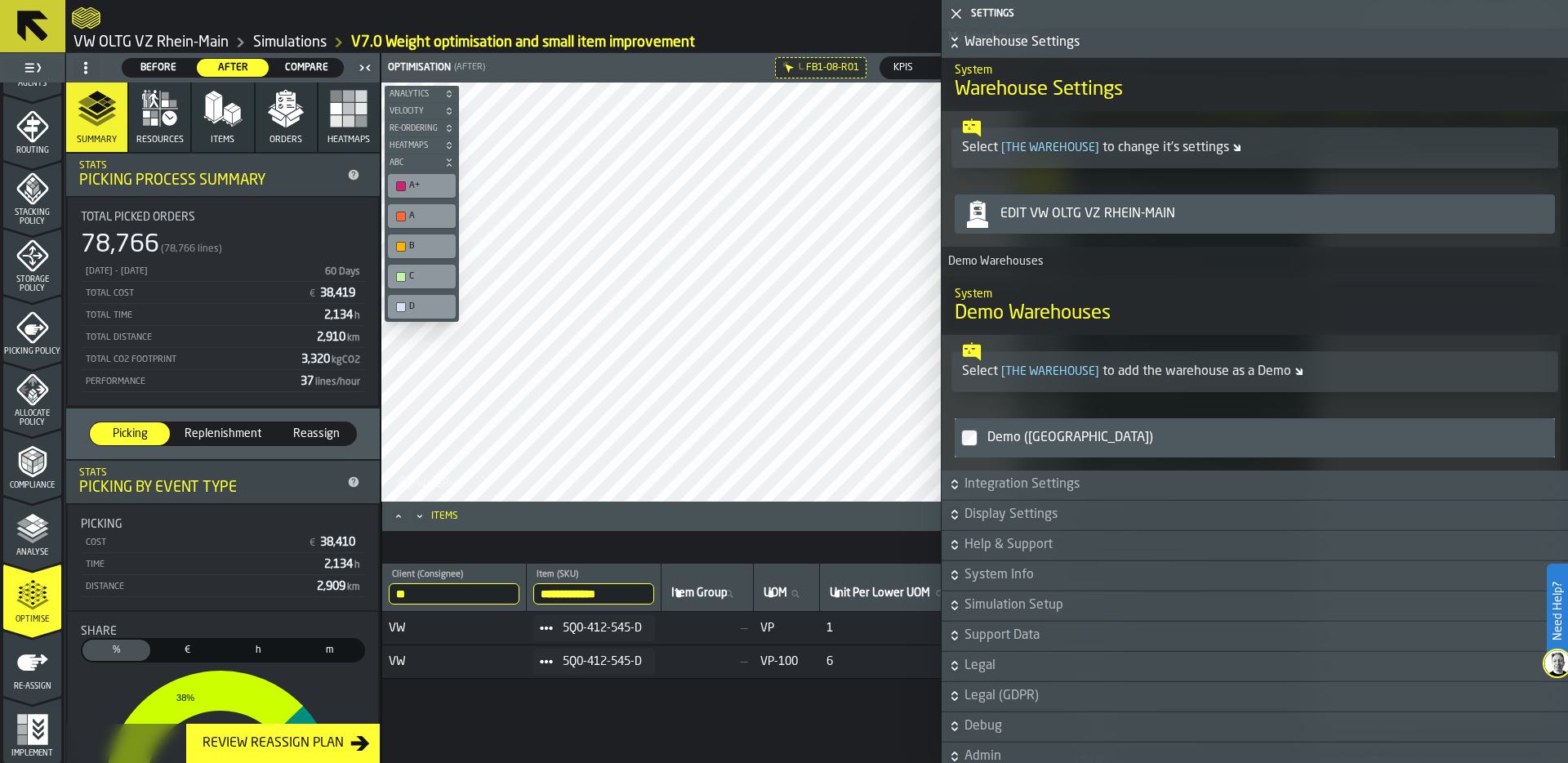
scroll to position [455, 0]
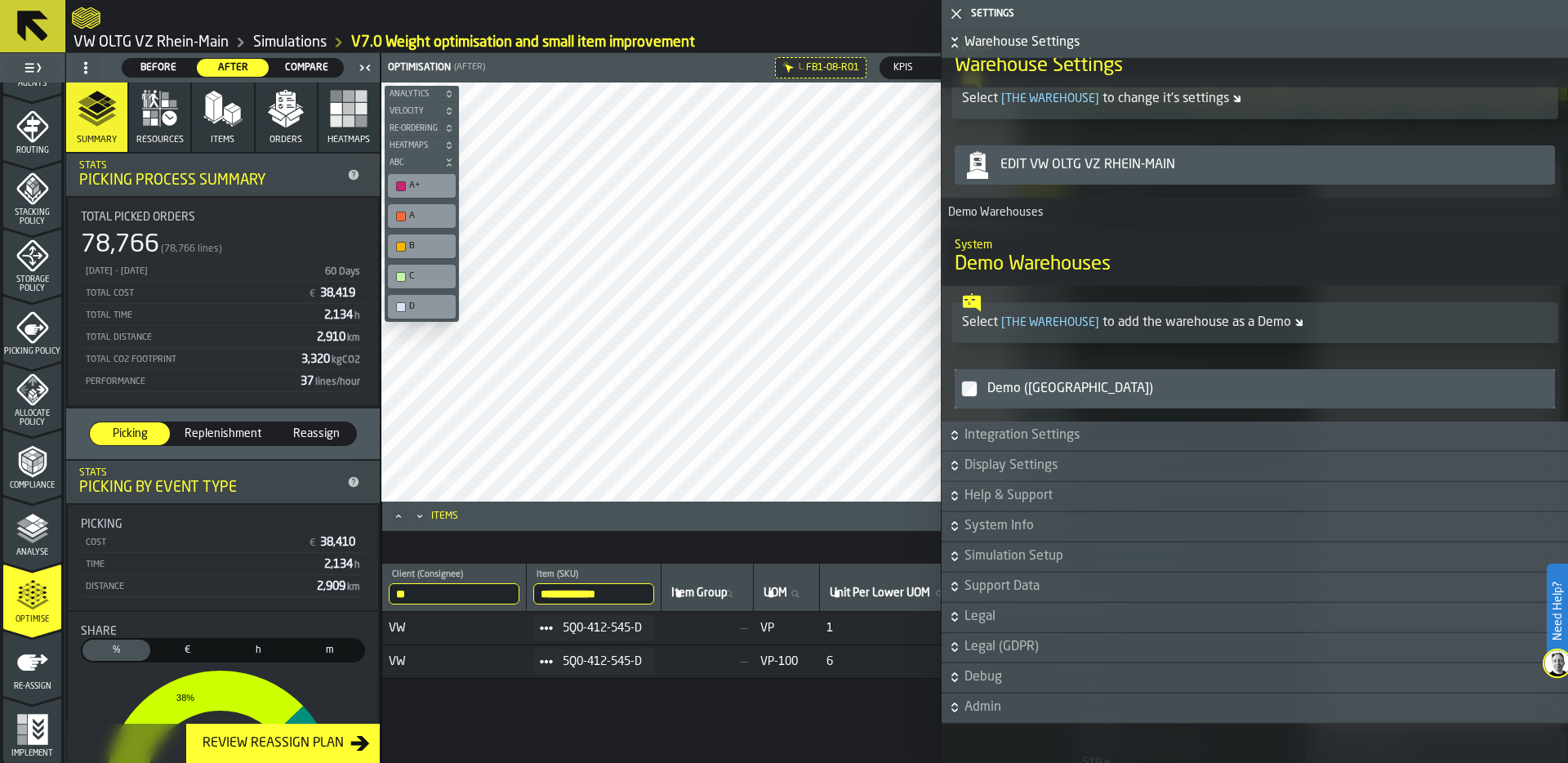
click at [1011, 583] on span "Support Data" at bounding box center [1264, 586] width 600 height 20
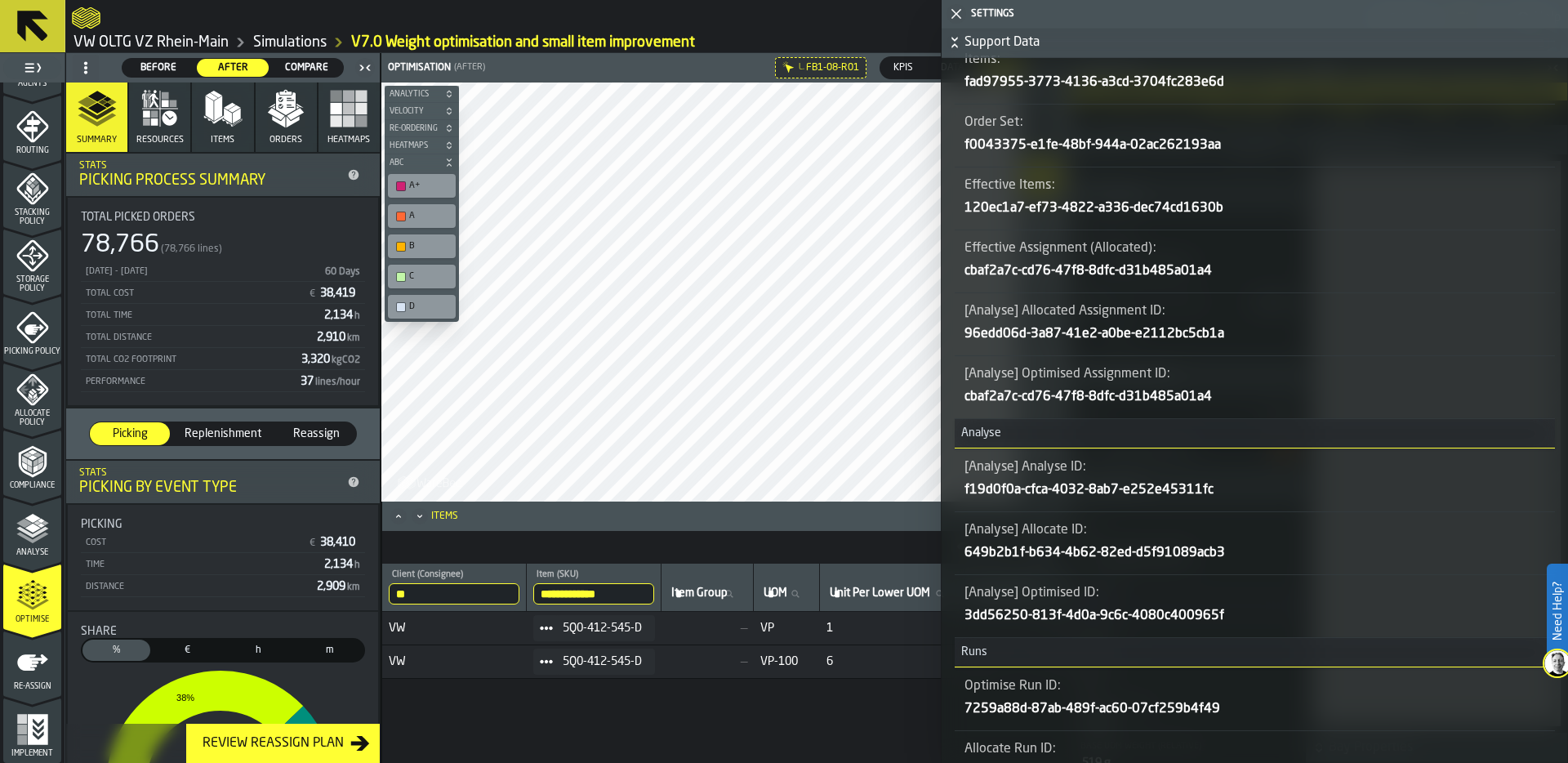
scroll to position [1336, 0]
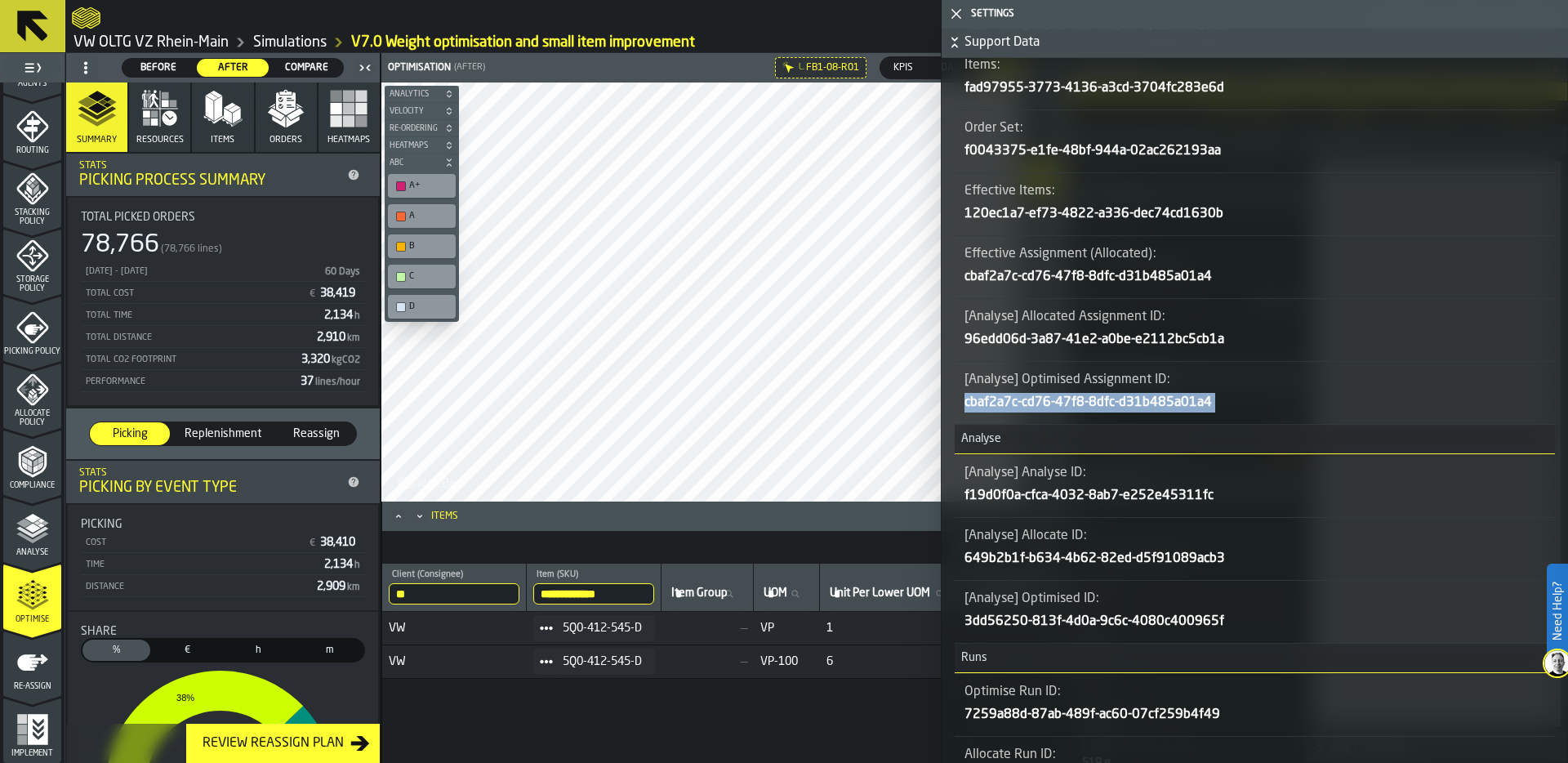
copy div "cbaf2a7c-cd76-47f8-8dfc-d31b485a01a4 Analyse"
click at [34, 394] on icon "menu Allocate Policy" at bounding box center [33, 389] width 33 height 33
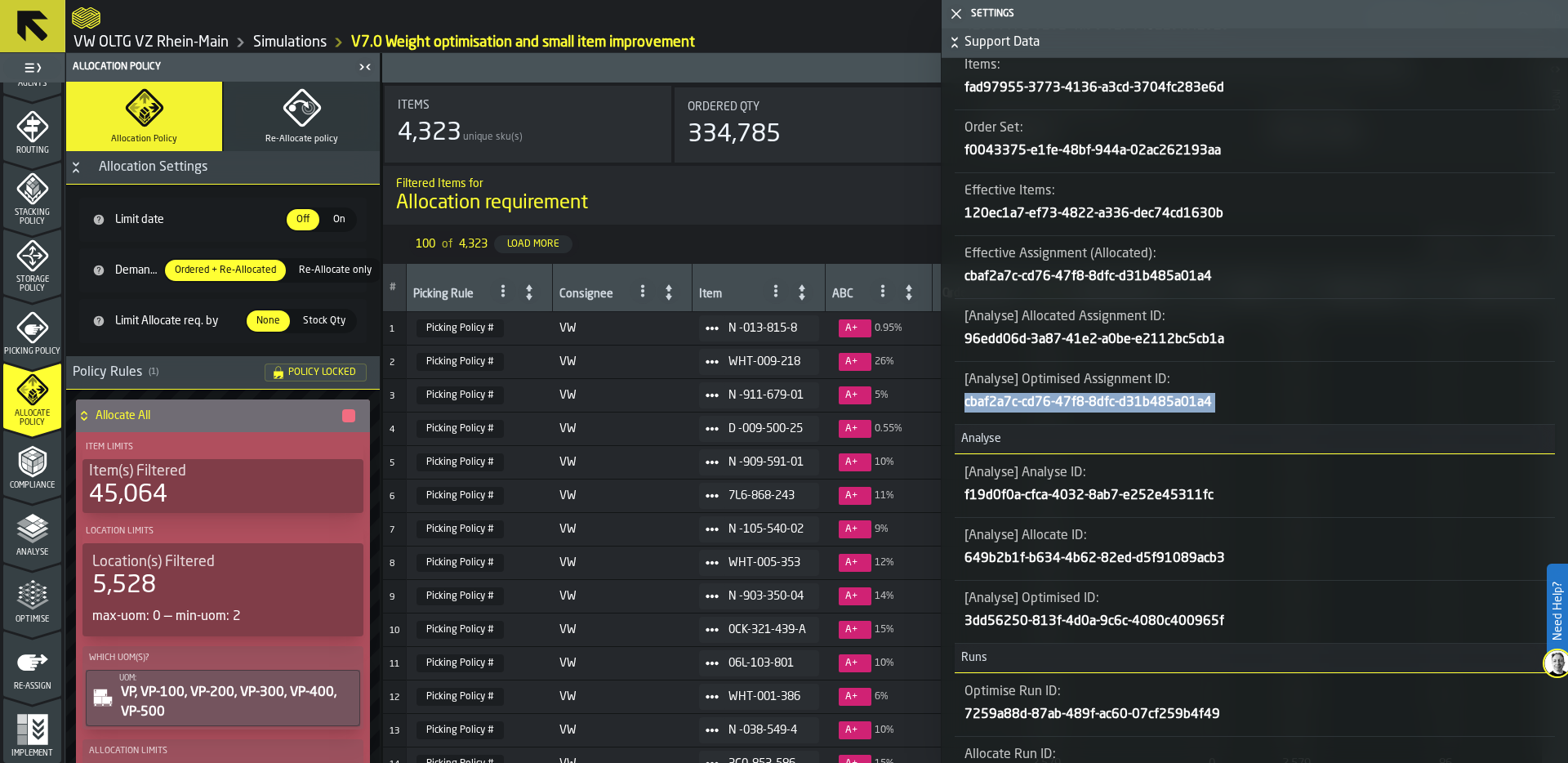
click at [76, 161] on icon "Button-Allocation Settings-open" at bounding box center [76, 167] width 13 height 13
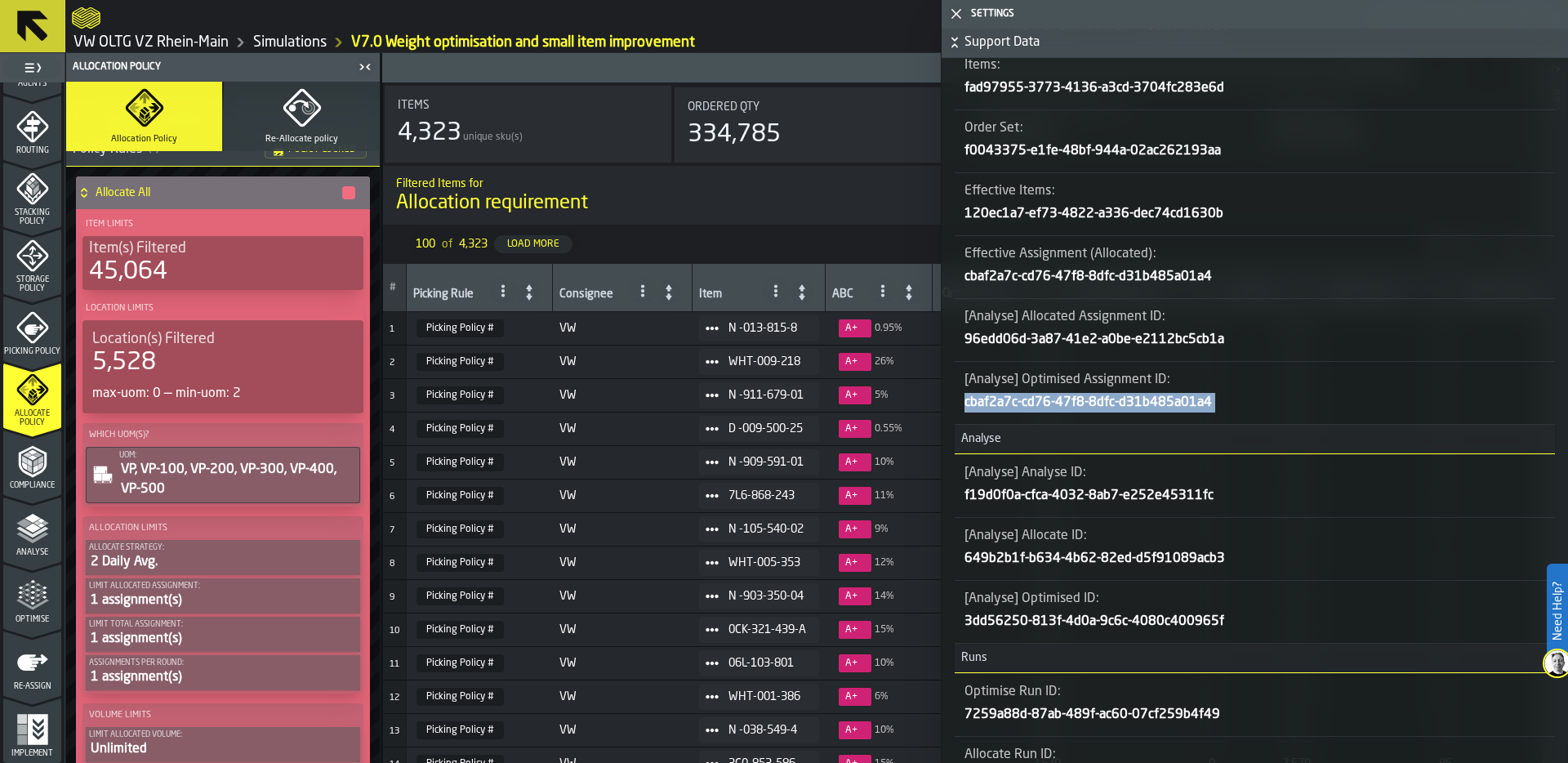
scroll to position [90, 0]
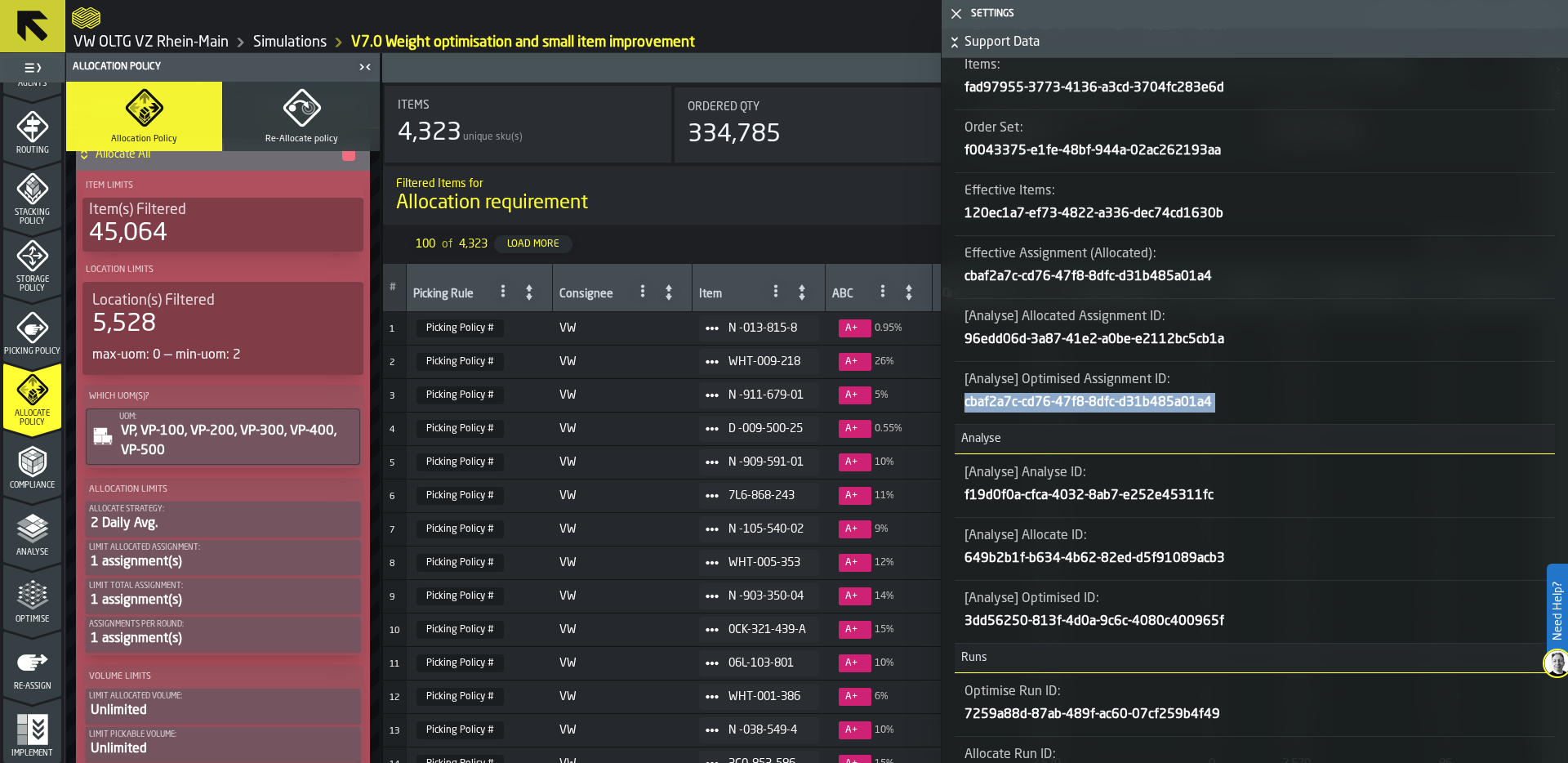
click at [26, 265] on icon "menu Storage Policy" at bounding box center [33, 256] width 33 height 33
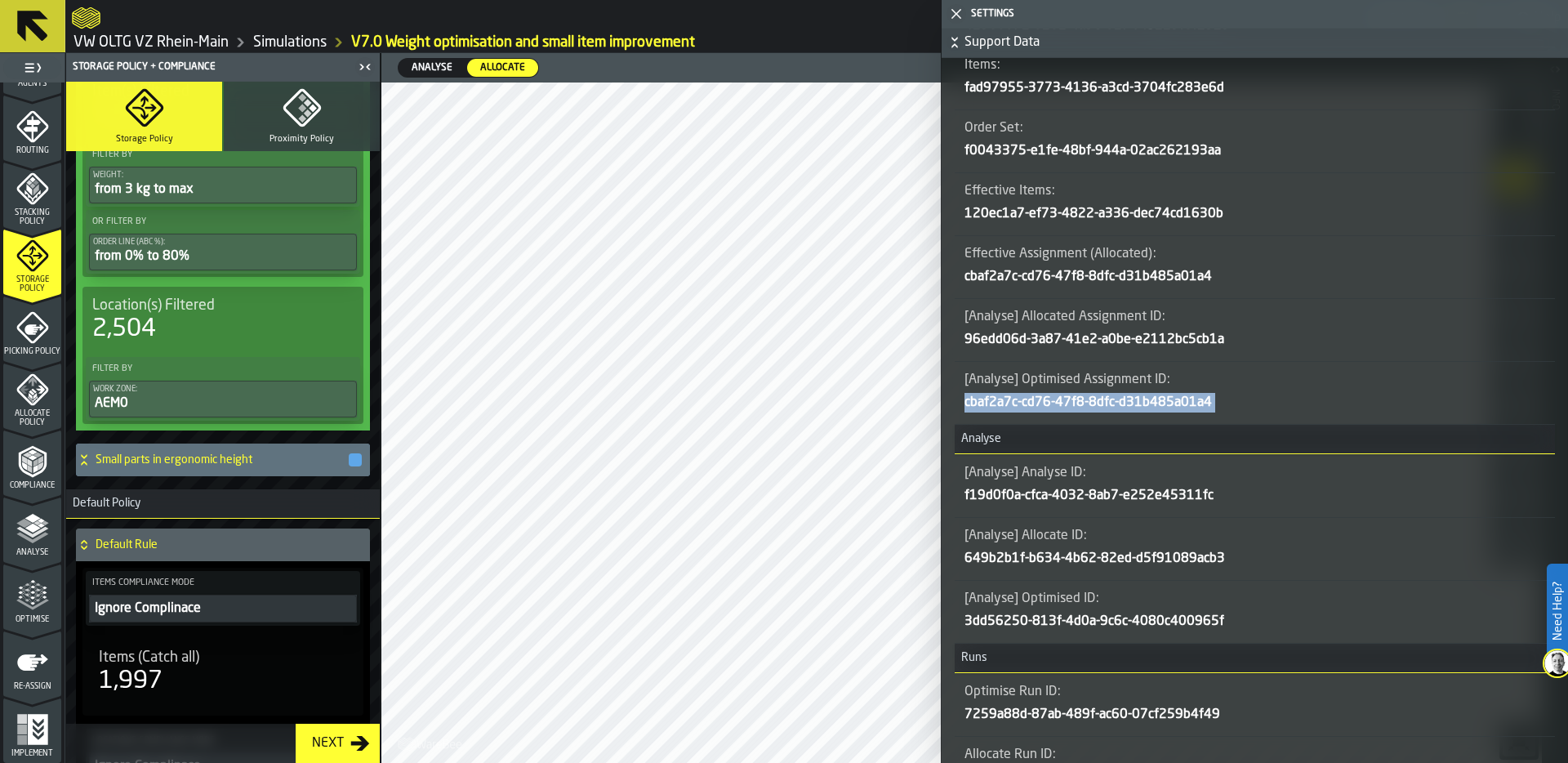
scroll to position [290, 0]
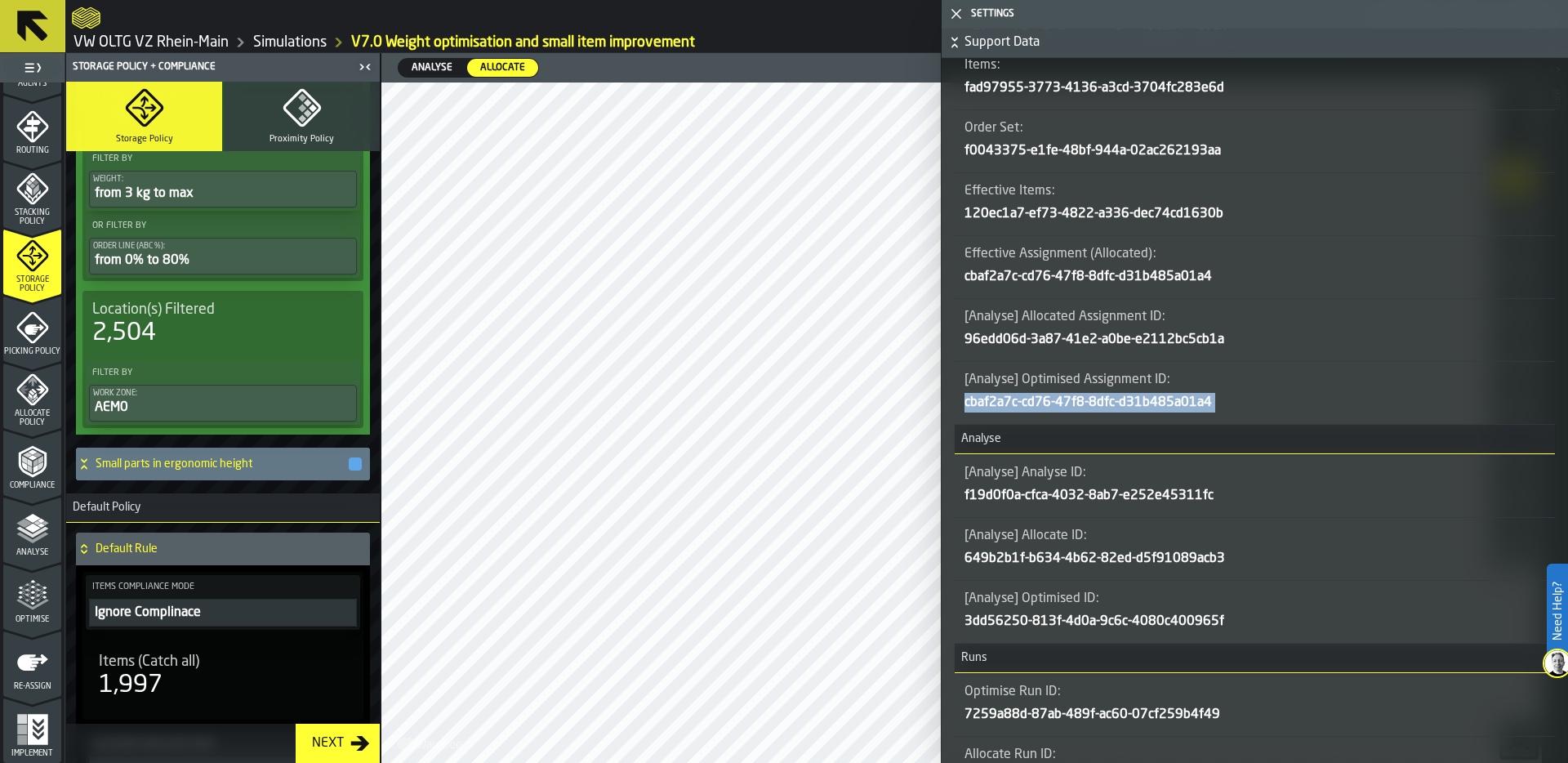
click at [85, 464] on icon at bounding box center [85, 464] width 17 height 13
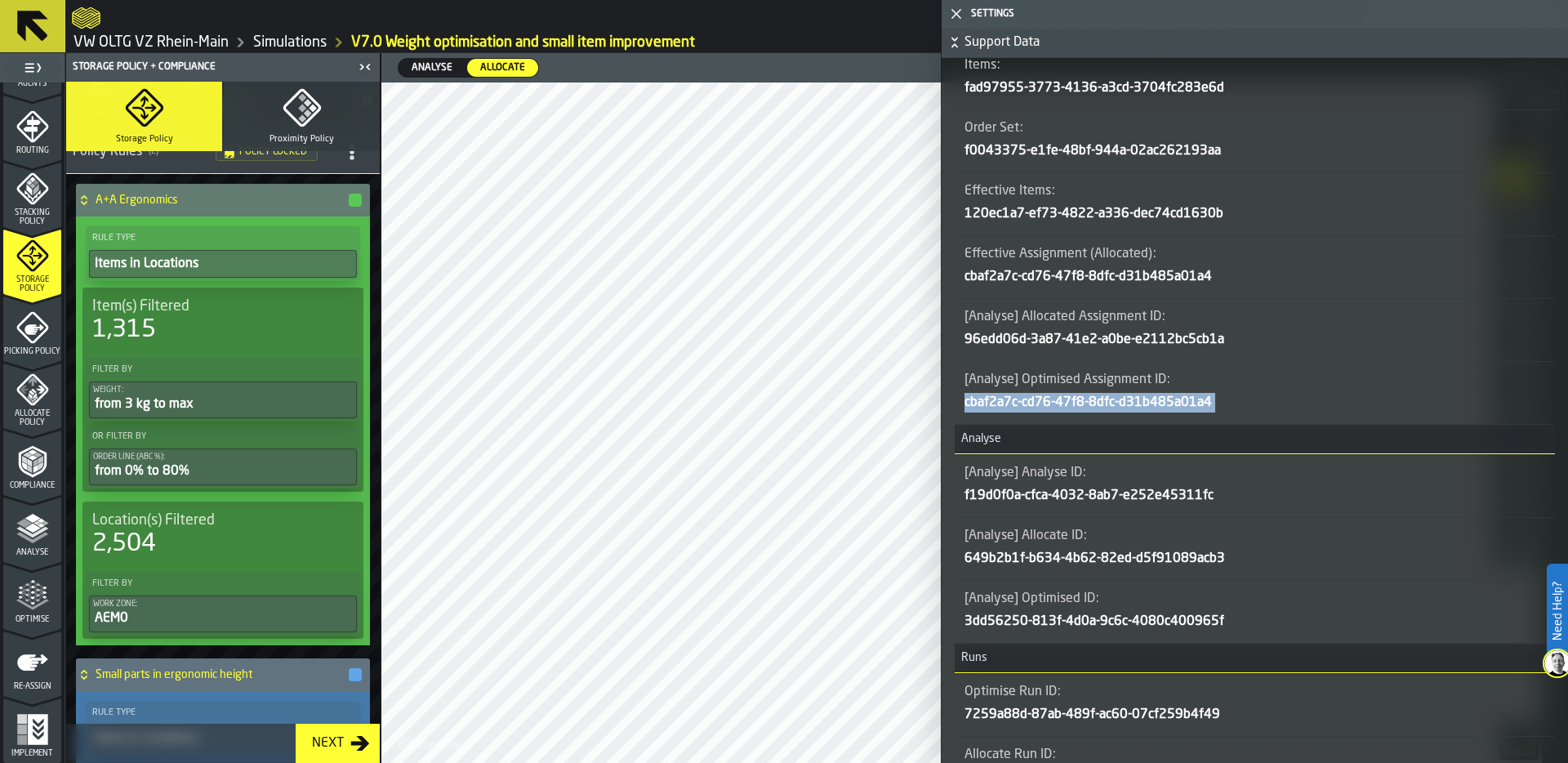
scroll to position [78, 0]
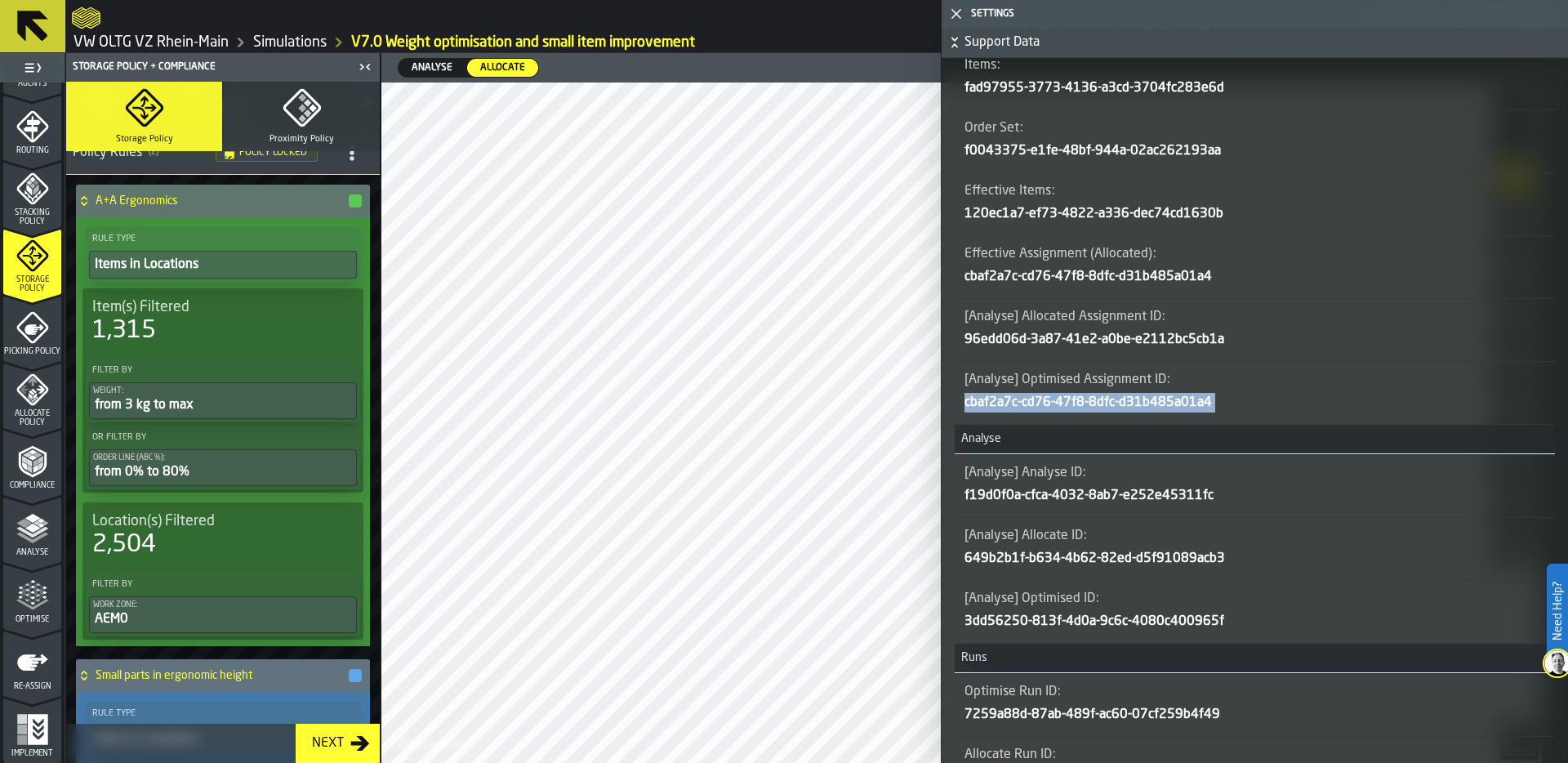
click at [281, 43] on link "Simulations" at bounding box center [290, 42] width 73 height 18
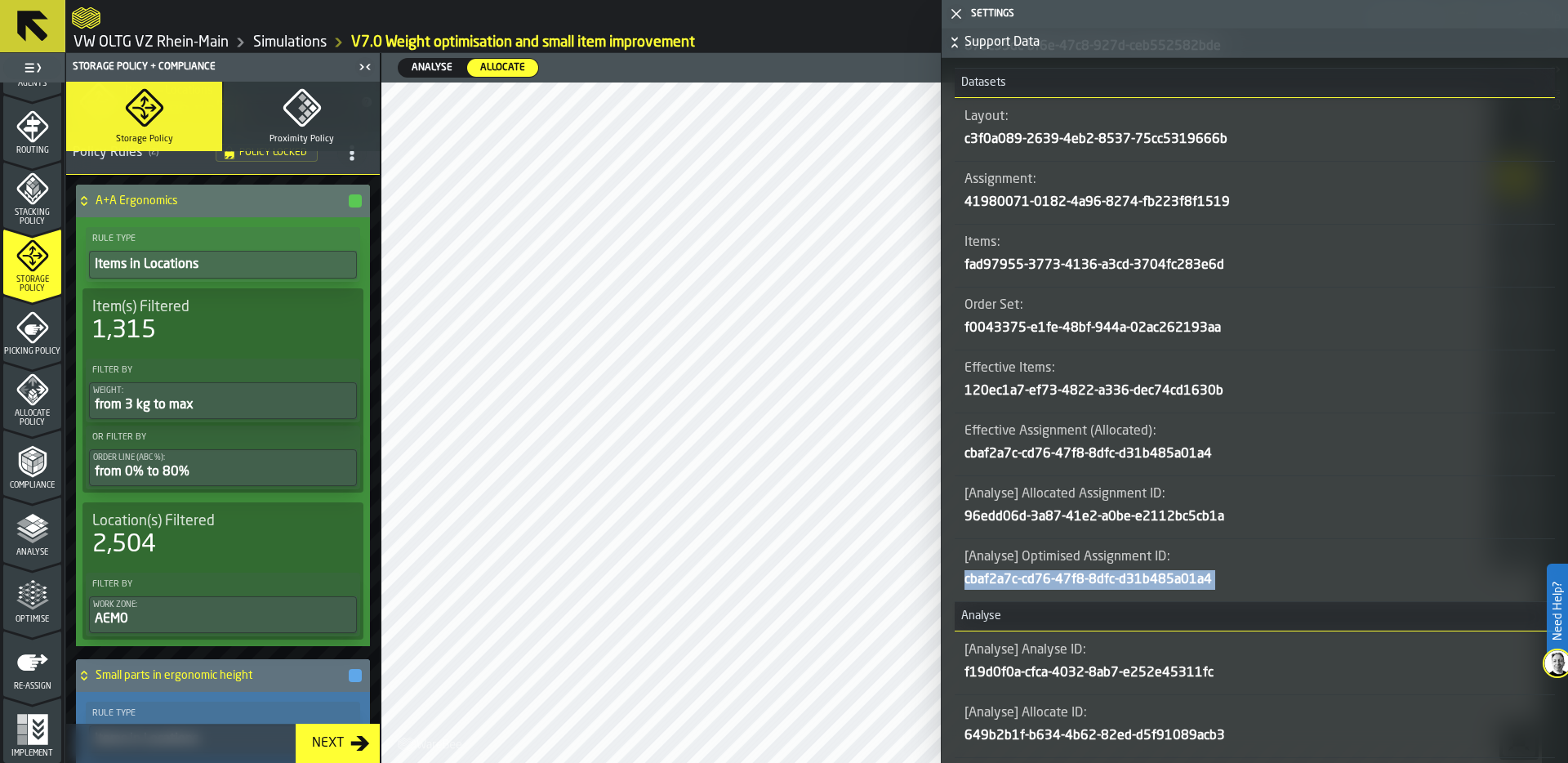
scroll to position [1138, 0]
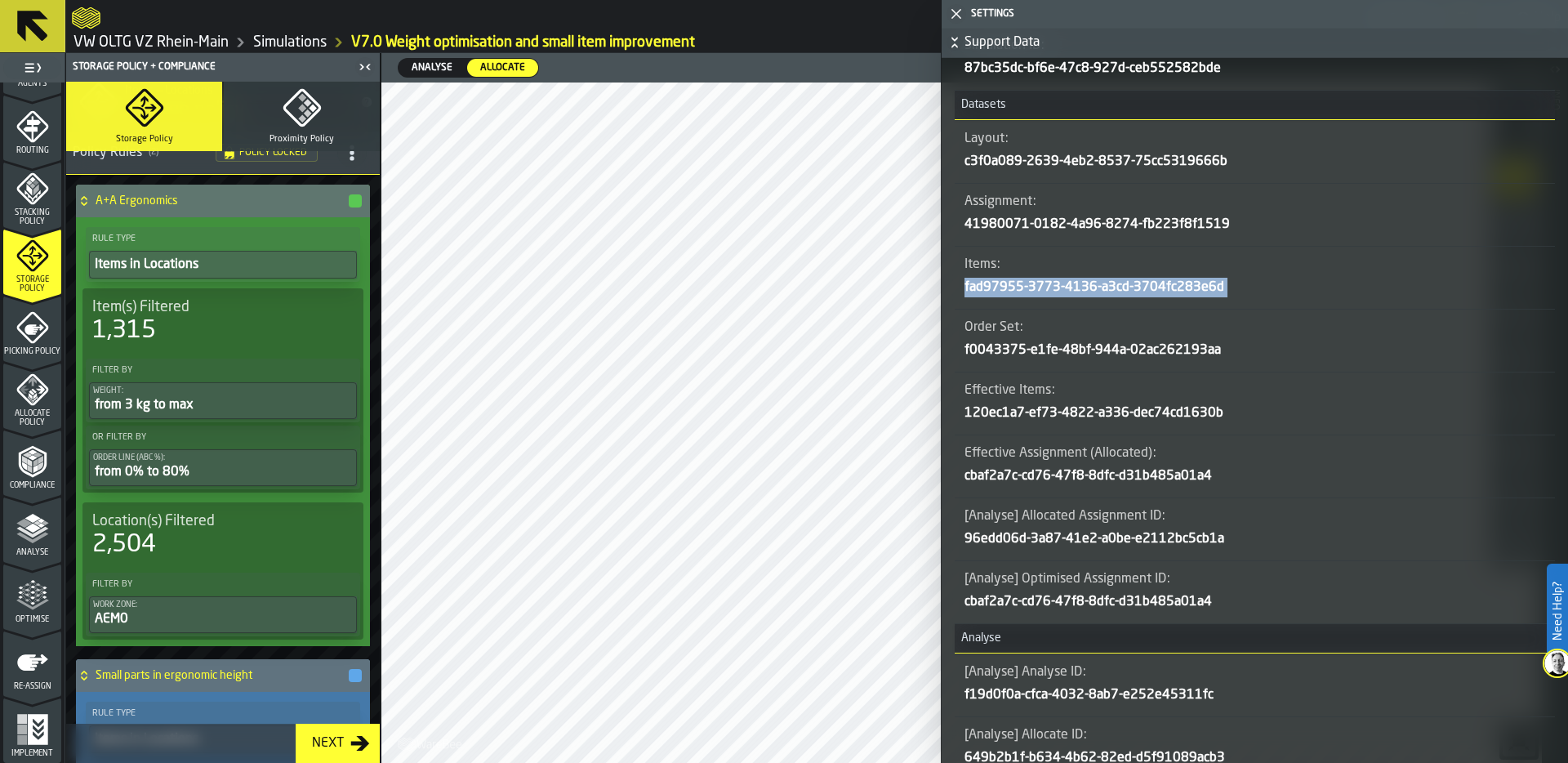
copy div "fad97955-3773-4136-a3cd-3704fc283e6d"
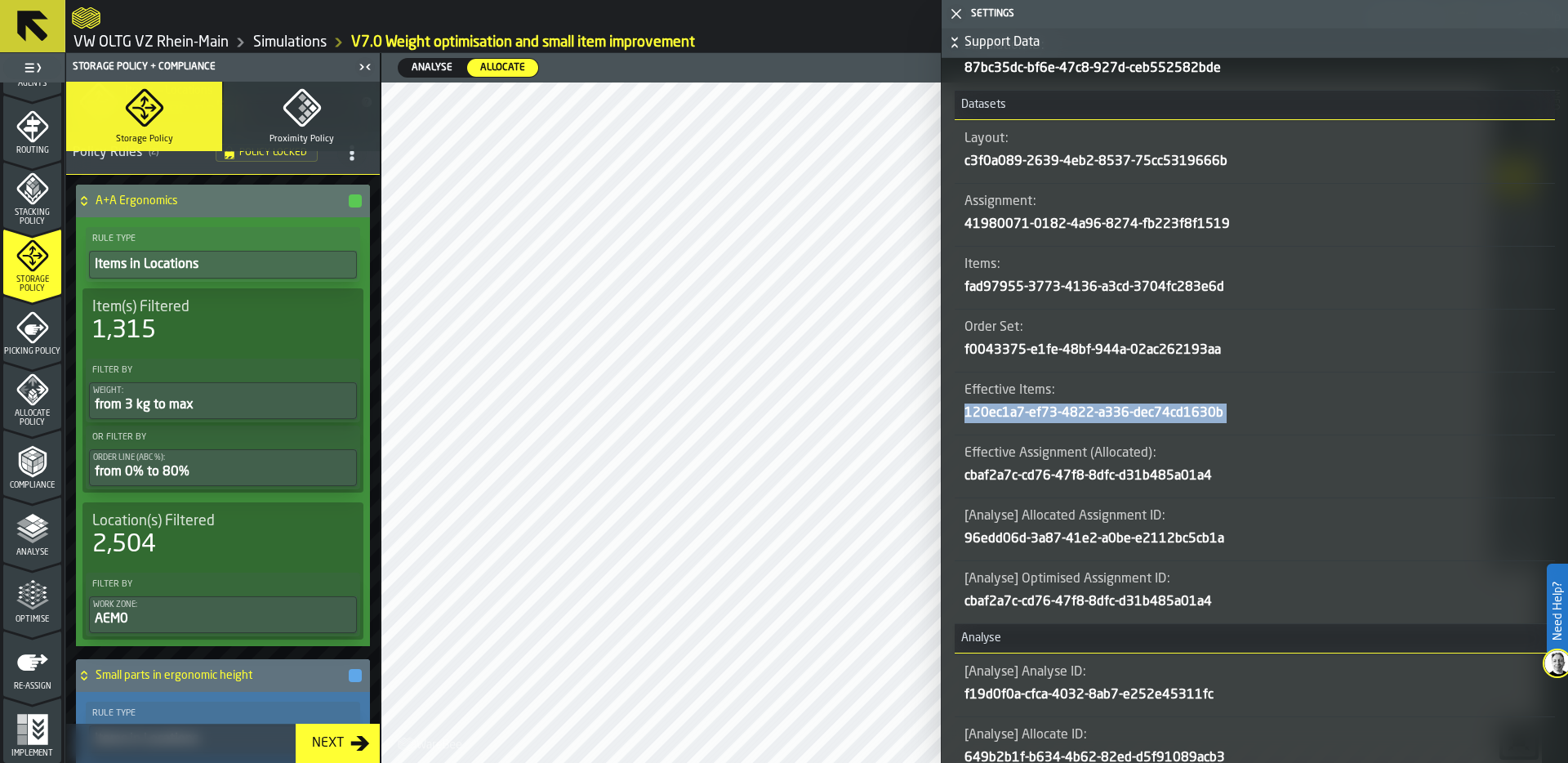
copy div "120ec1a7-ef73-4822-a336-dec74cd1630b"
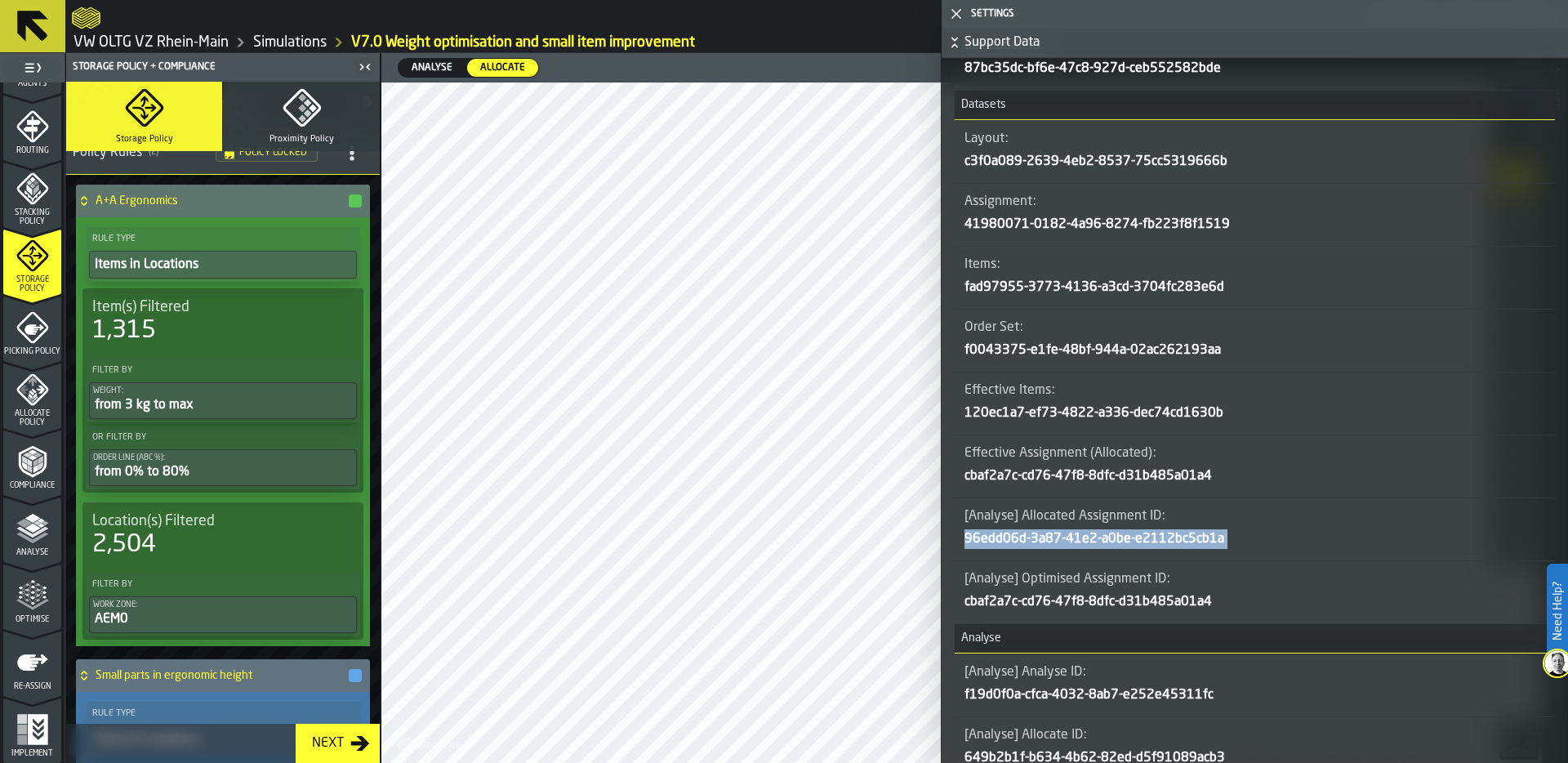
copy ID"] "96edd06d-3a87-41e2-a0be-e2112bc5cb1a"
click at [960, 15] on icon "button-toggle-Close me" at bounding box center [956, 13] width 20 height 20
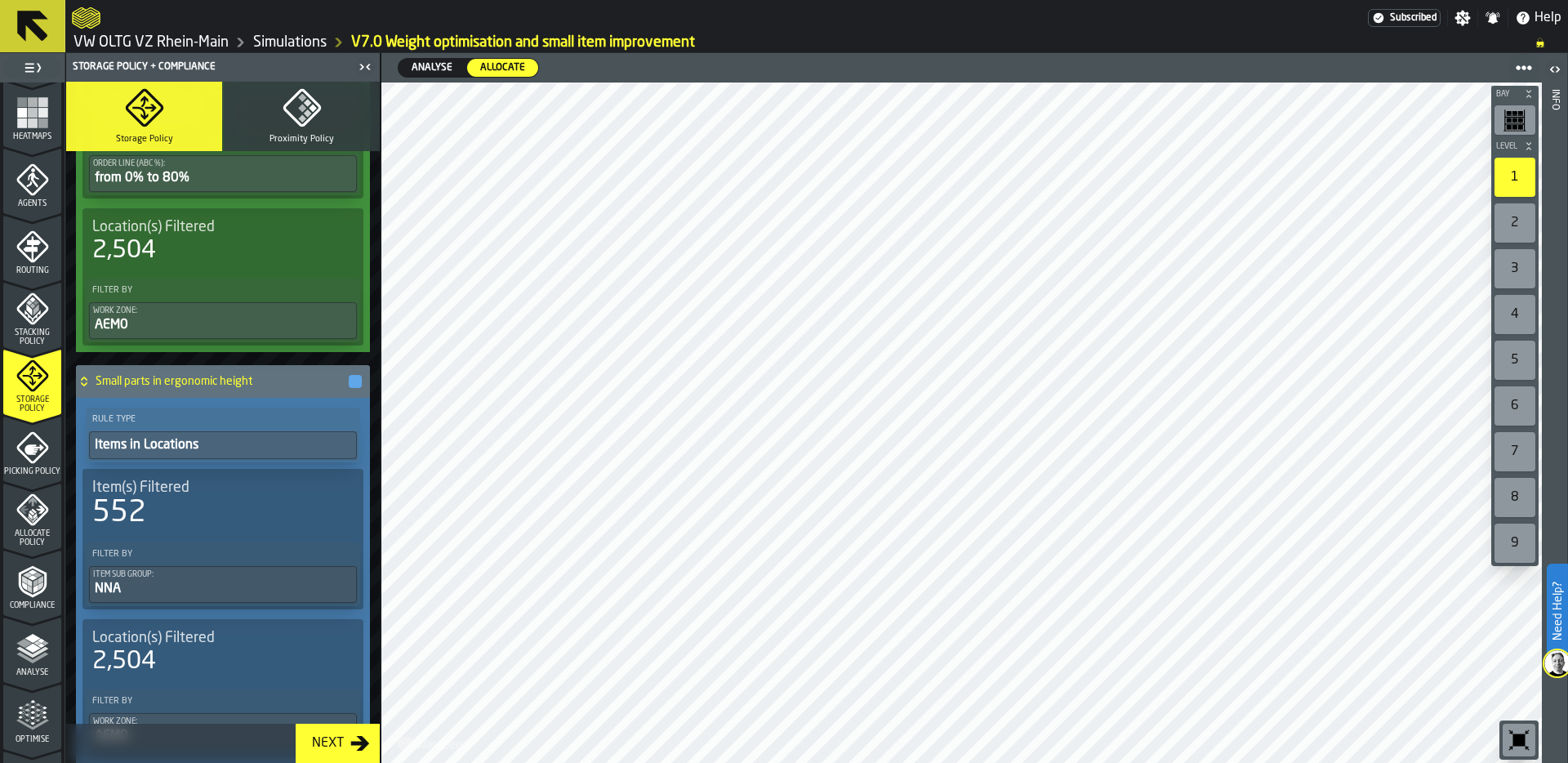
scroll to position [525, 0]
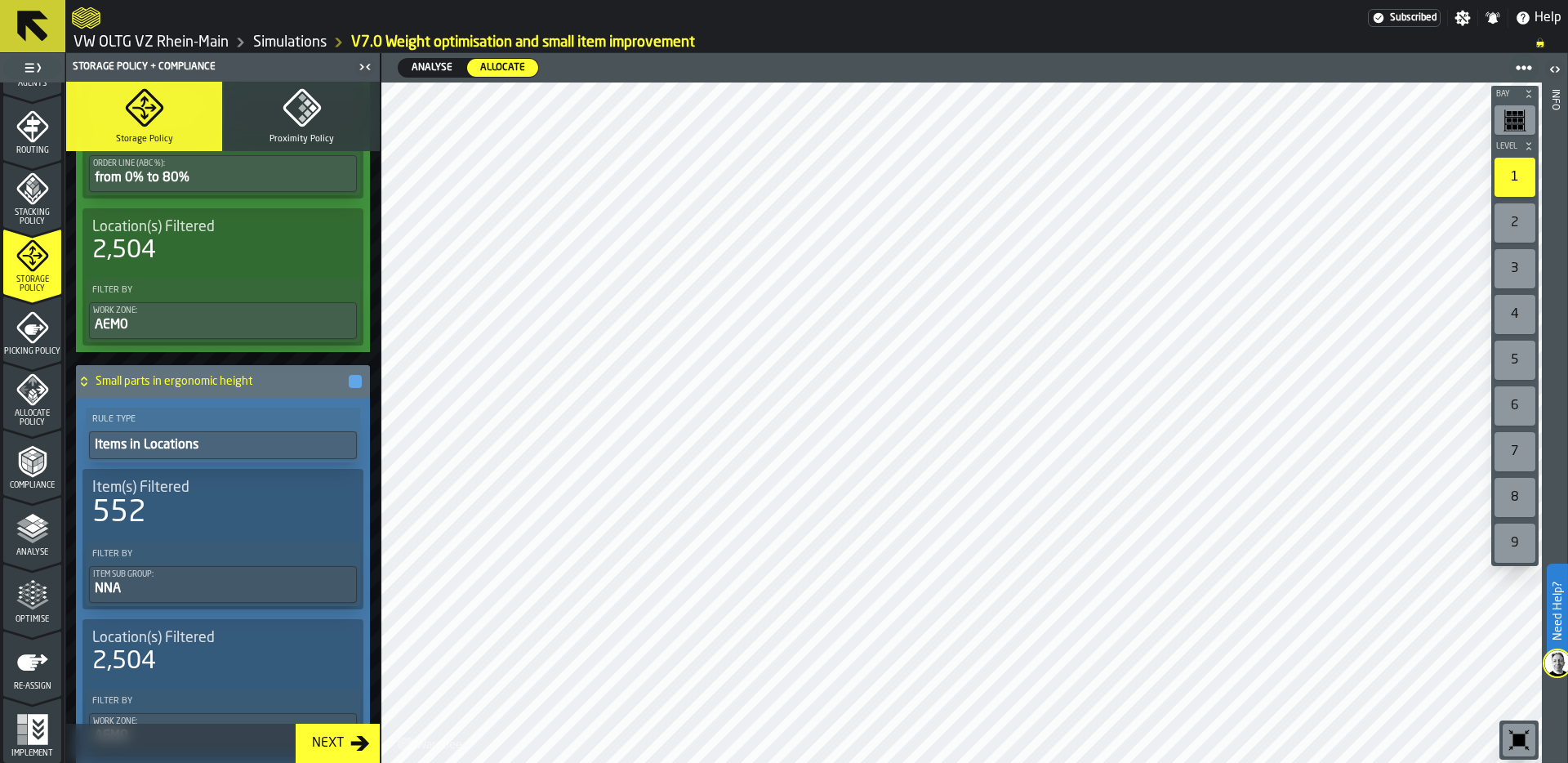
click at [24, 594] on icon "menu Optimise" at bounding box center [33, 595] width 33 height 33
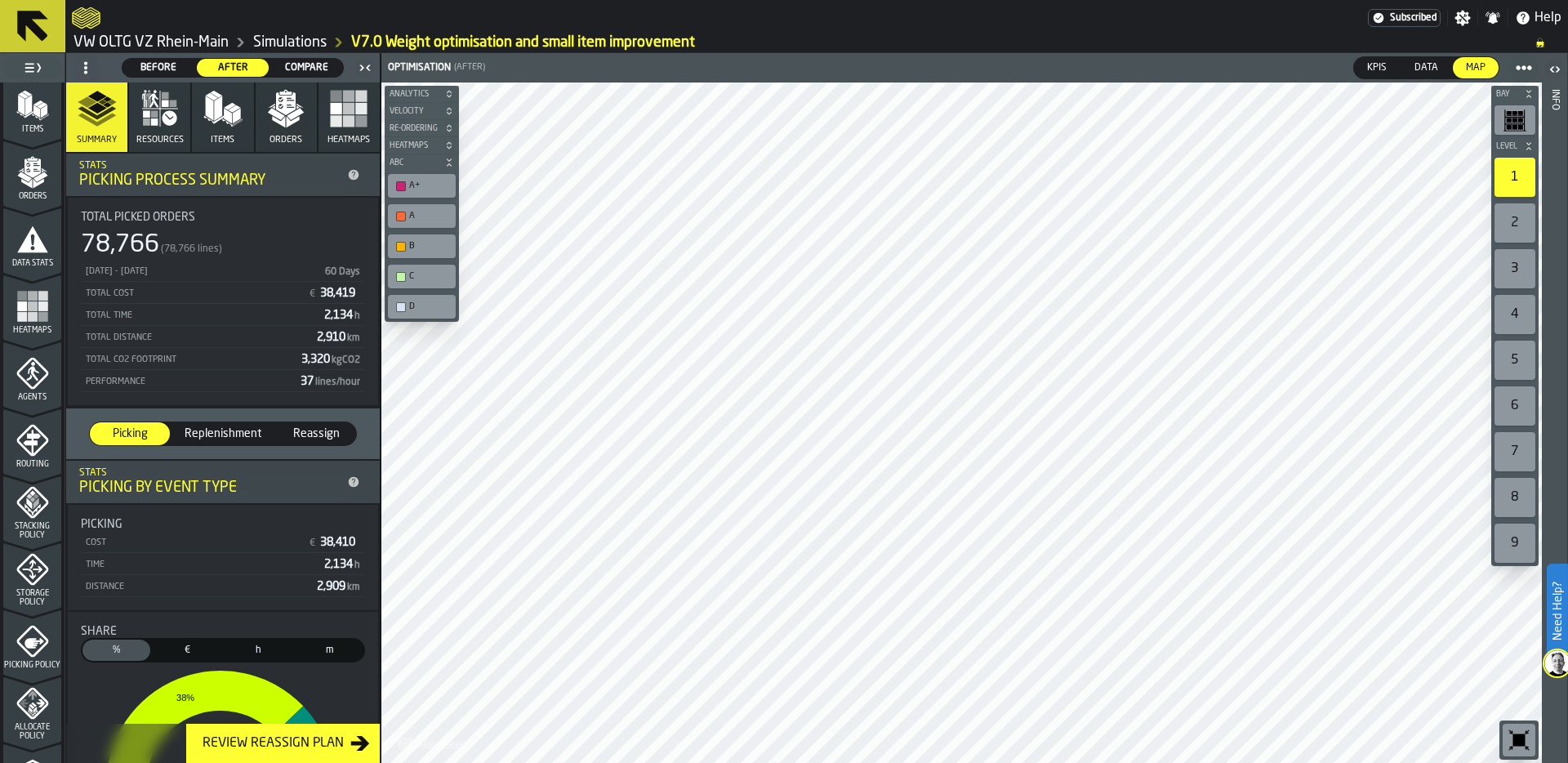
scroll to position [0, 0]
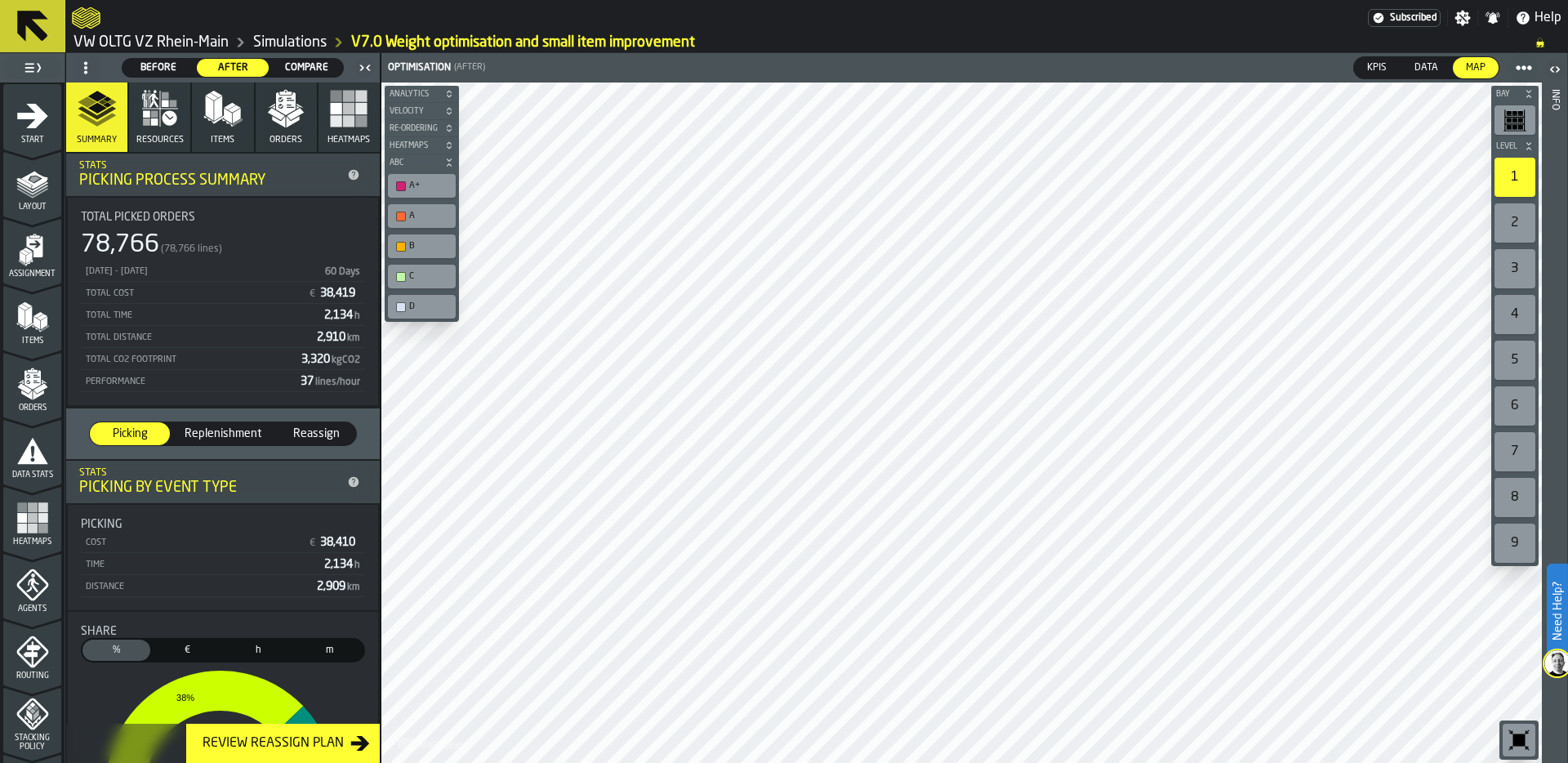
click at [28, 262] on icon "menu Assignment" at bounding box center [33, 249] width 33 height 33
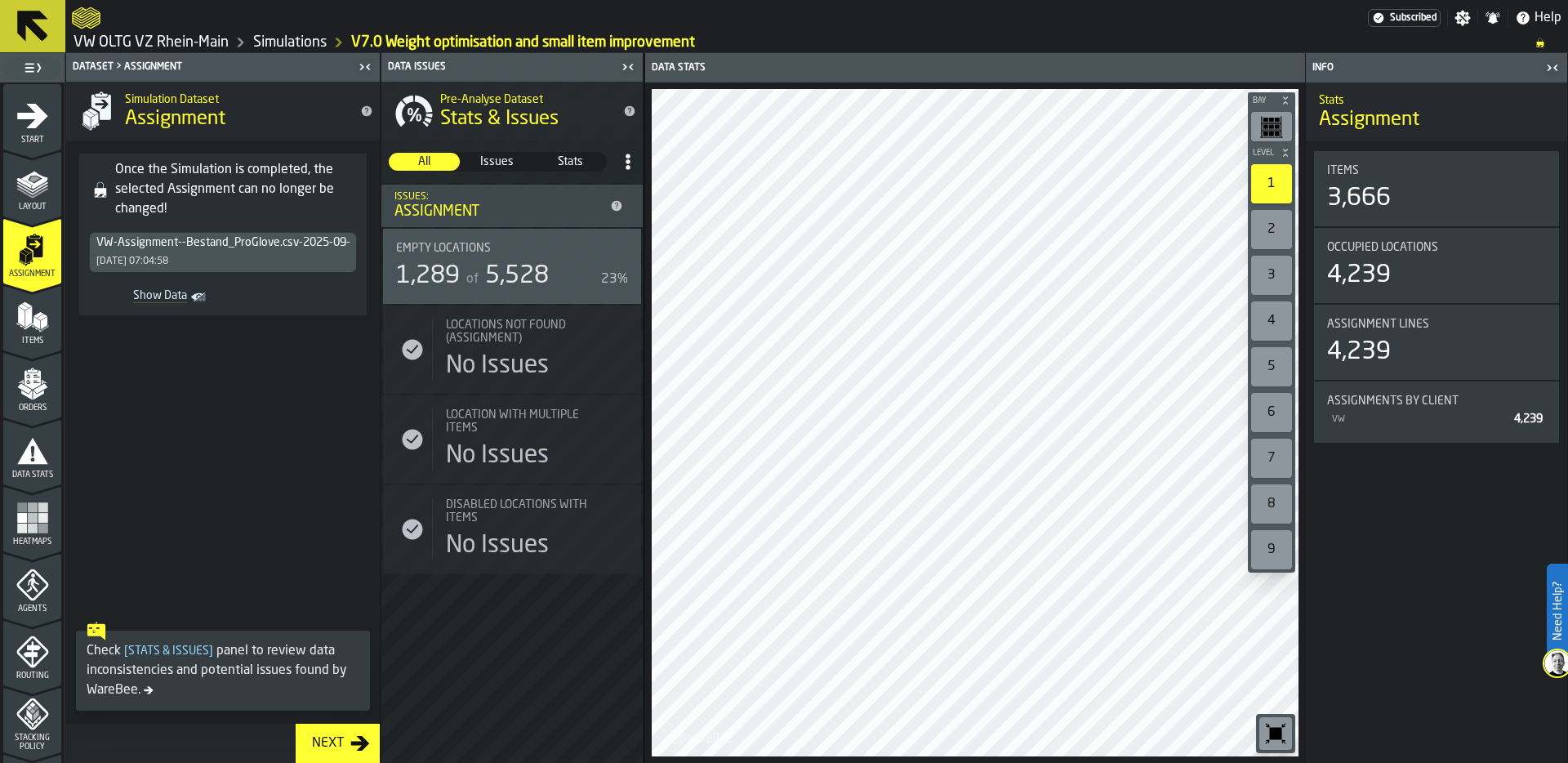
click at [33, 321] on polygon "menu Items" at bounding box center [35, 322] width 7 height 13
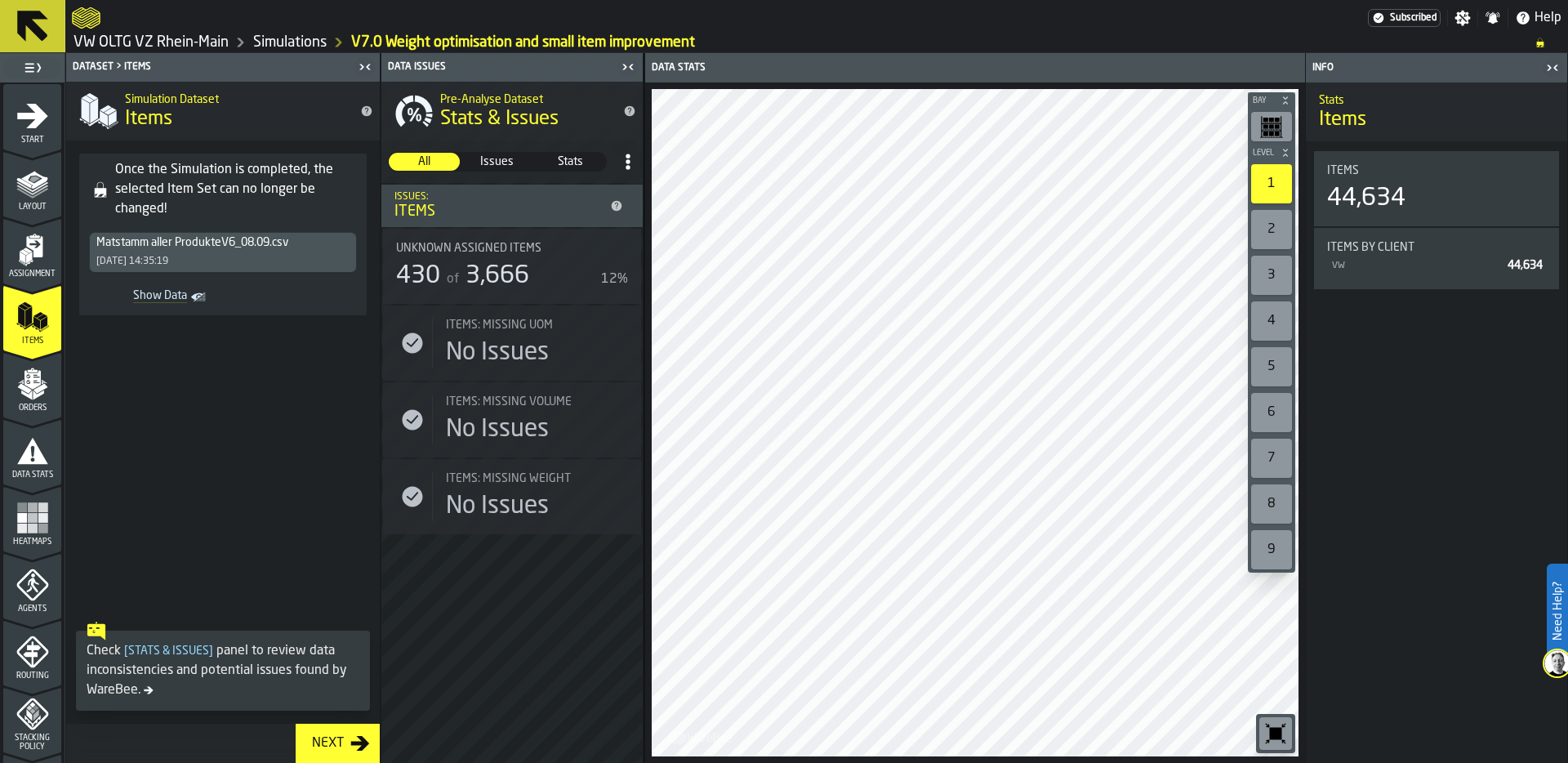
click at [42, 181] on icon "menu Layout" at bounding box center [33, 182] width 33 height 33
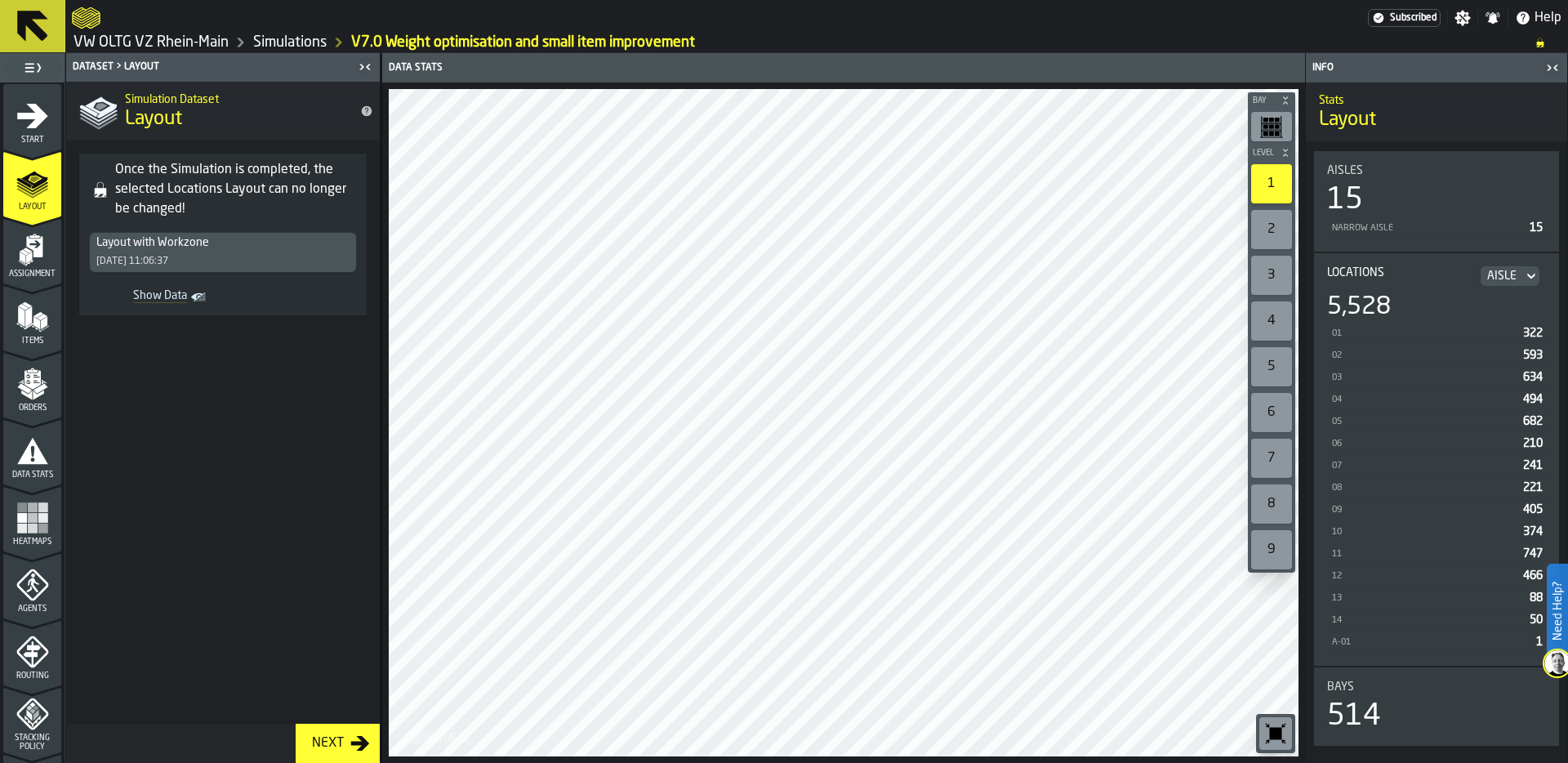
click at [30, 260] on polygon "menu Assignment" at bounding box center [29, 262] width 7 height 7
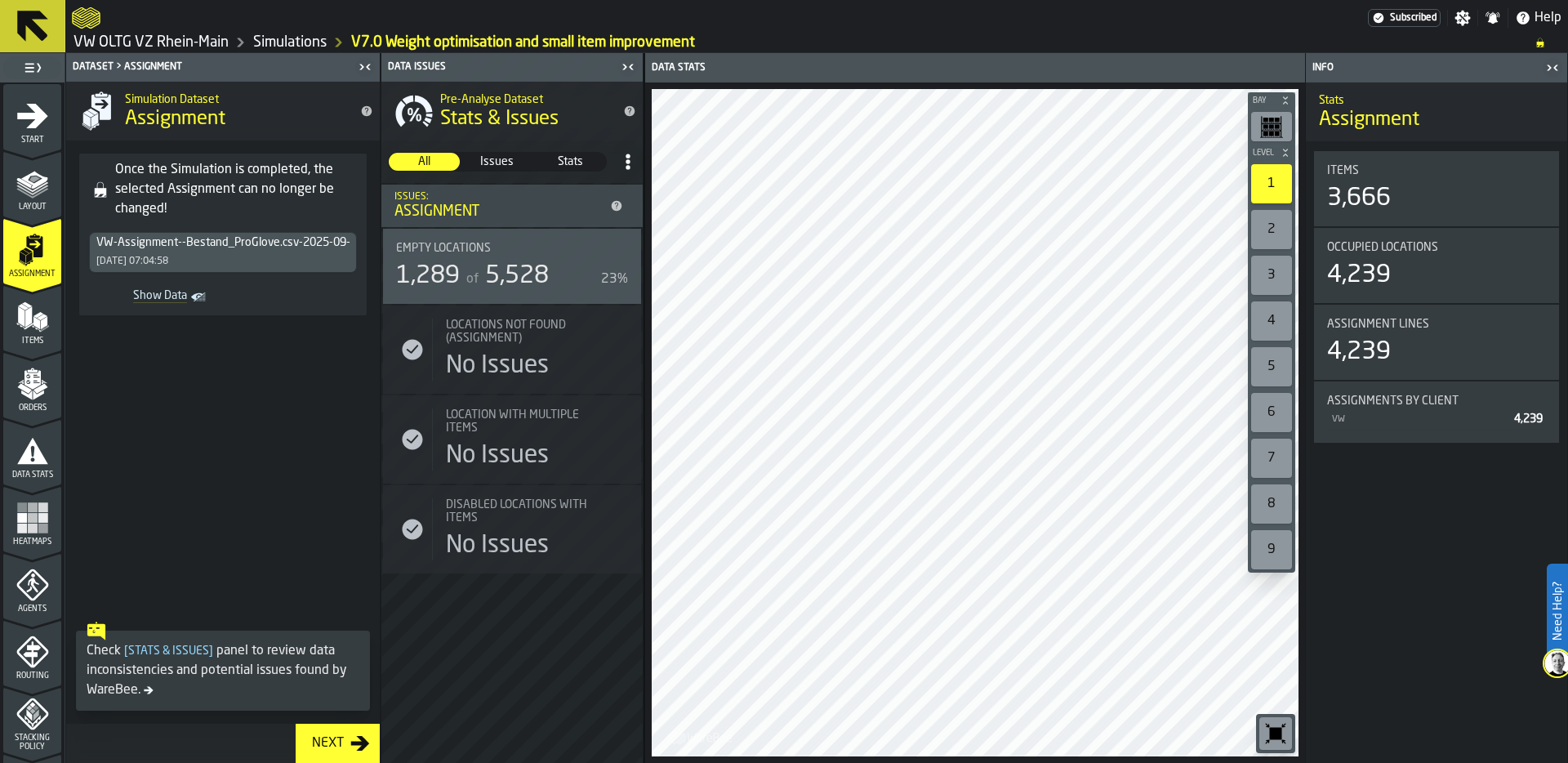
click at [28, 324] on icon "menu Items" at bounding box center [28, 325] width 8 height 7
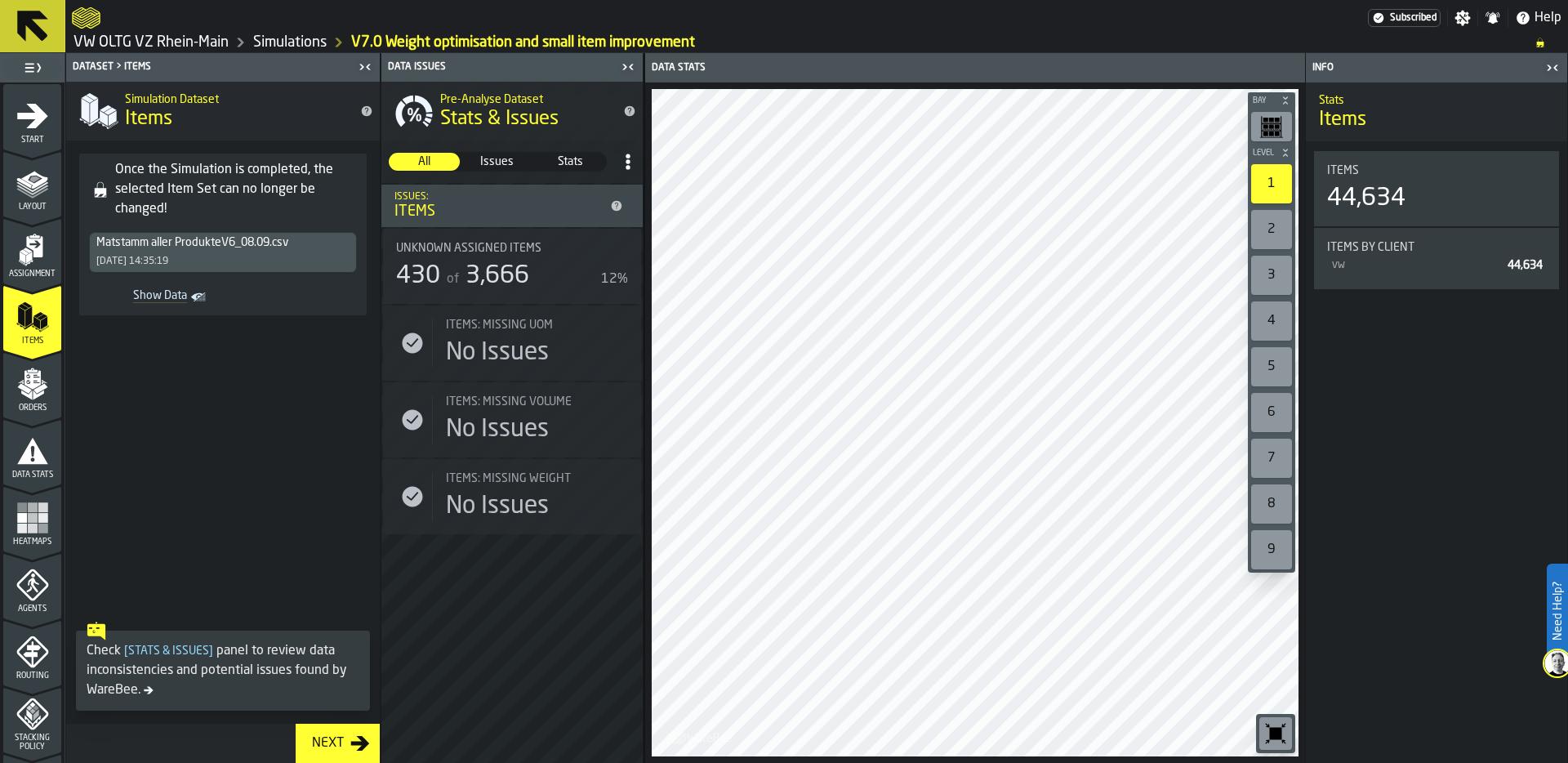
click at [1556, 65] on icon "button-toggle-Close me" at bounding box center [1555, 67] width 4 height 6
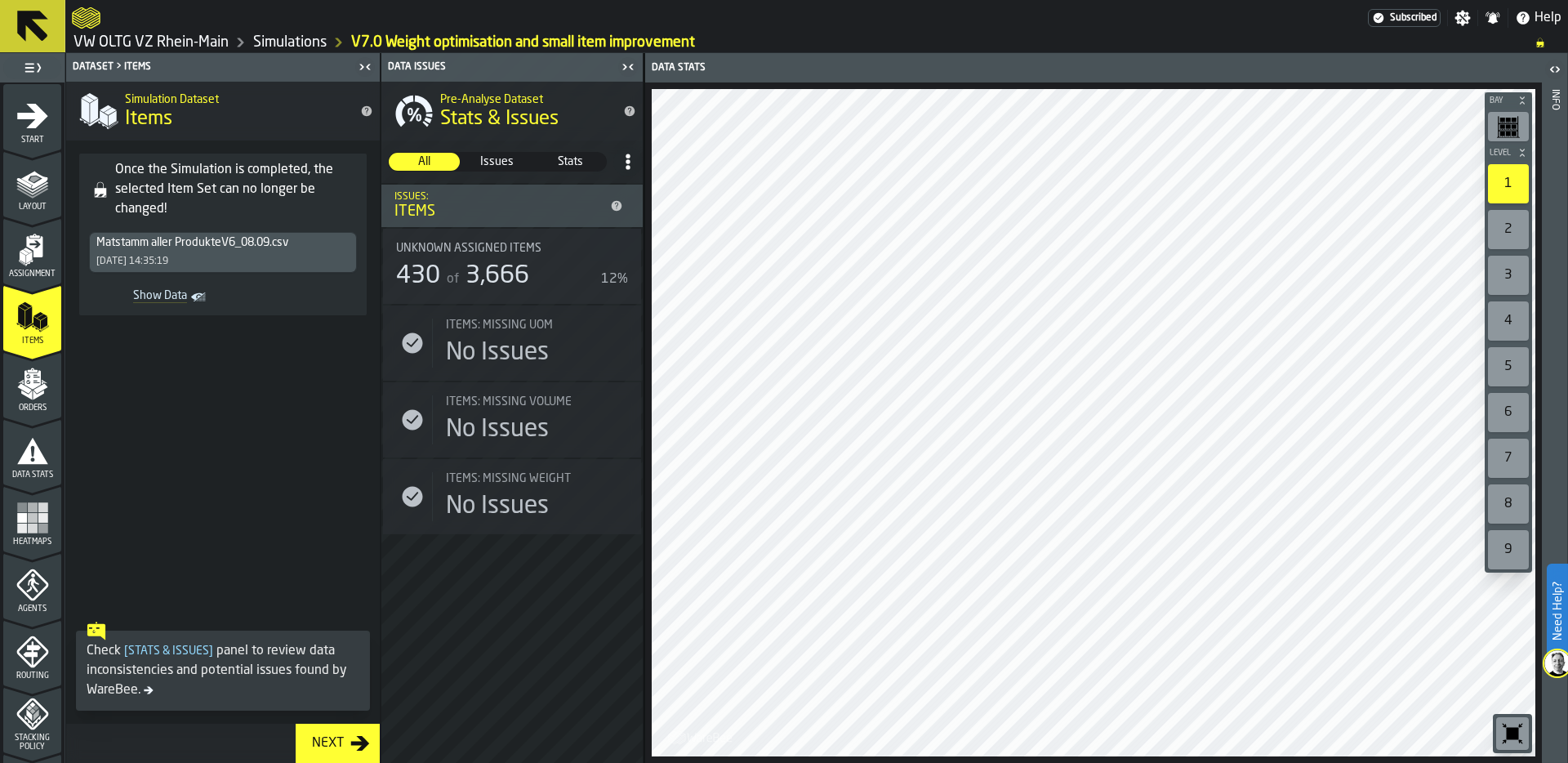
click at [1510, 736] on icon "button-toolbar-undefined" at bounding box center [1512, 733] width 12 height 12
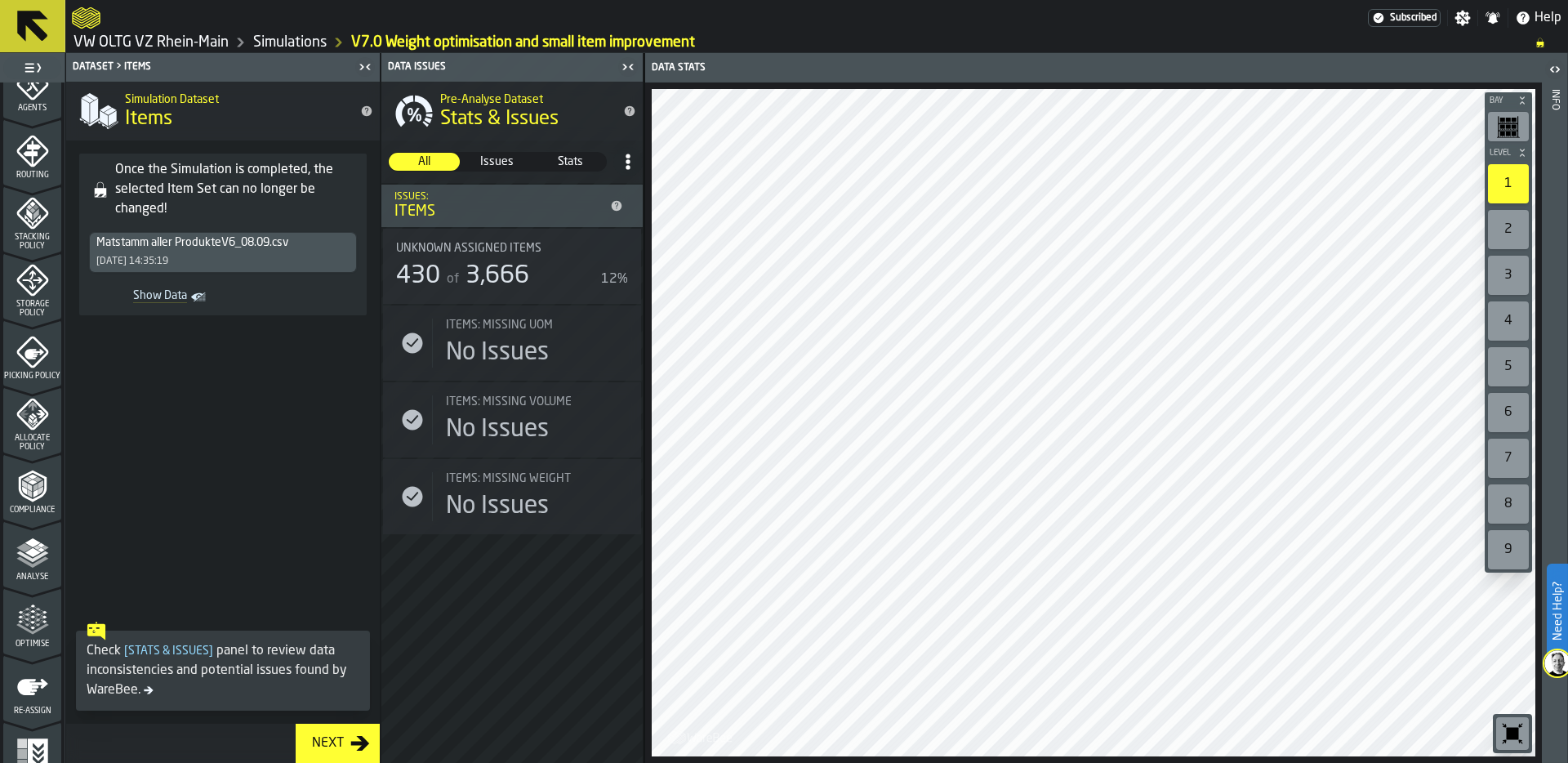
scroll to position [525, 0]
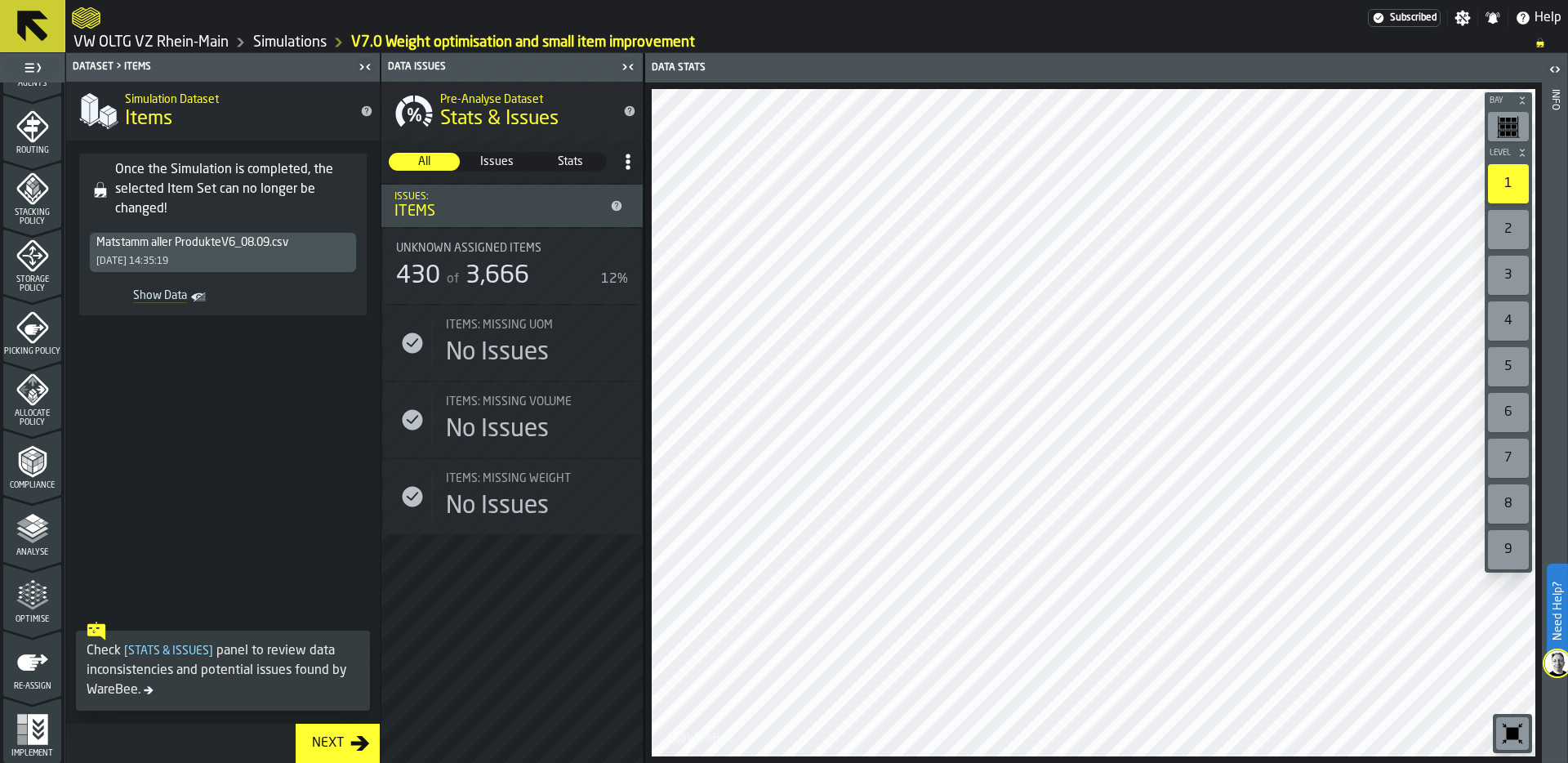
click at [26, 595] on icon "menu Optimise" at bounding box center [33, 595] width 33 height 33
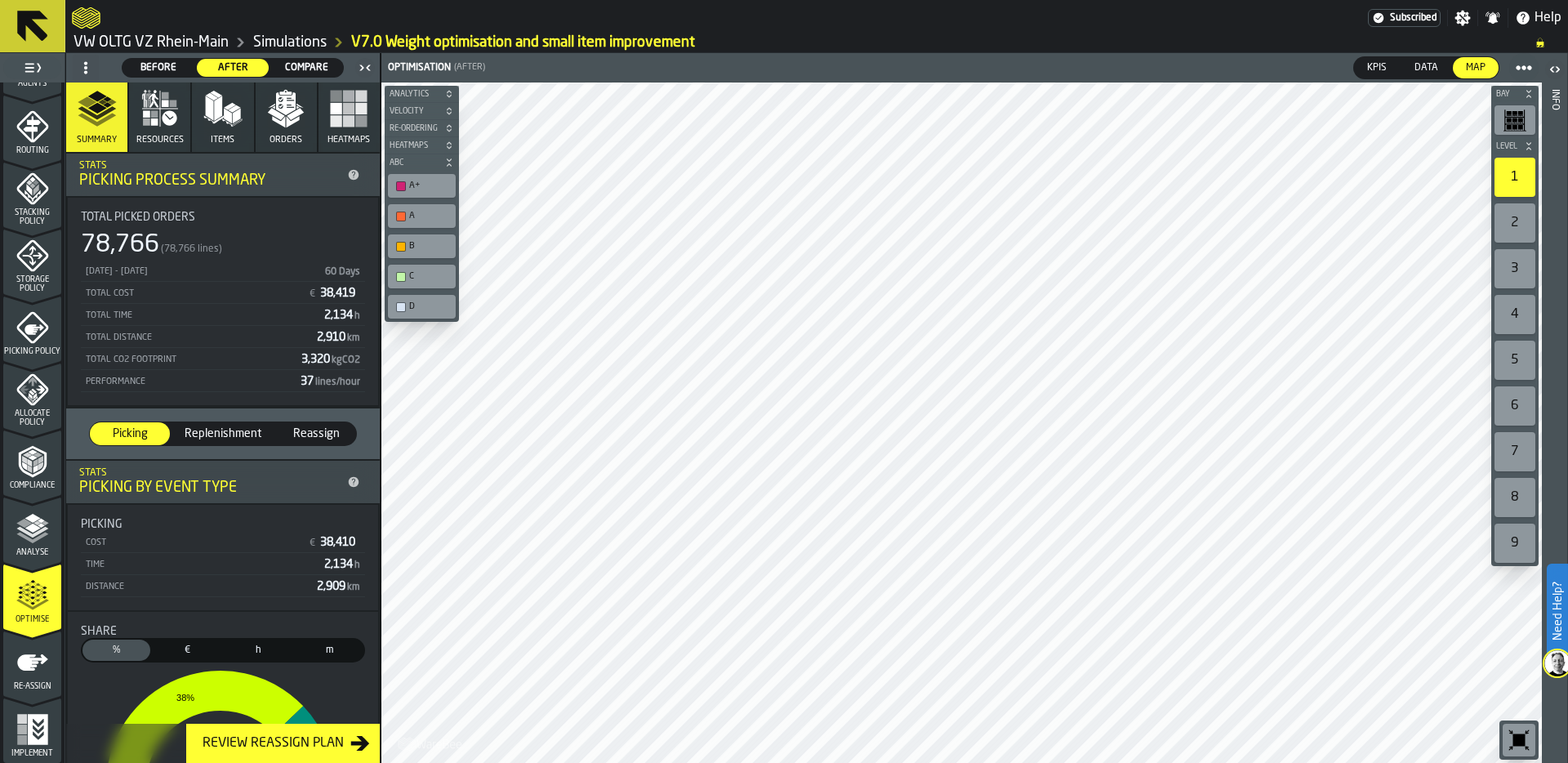
click at [86, 70] on icon at bounding box center [85, 68] width 13 height 13
click at [119, 109] on div "Show Setup" at bounding box center [124, 100] width 85 height 20
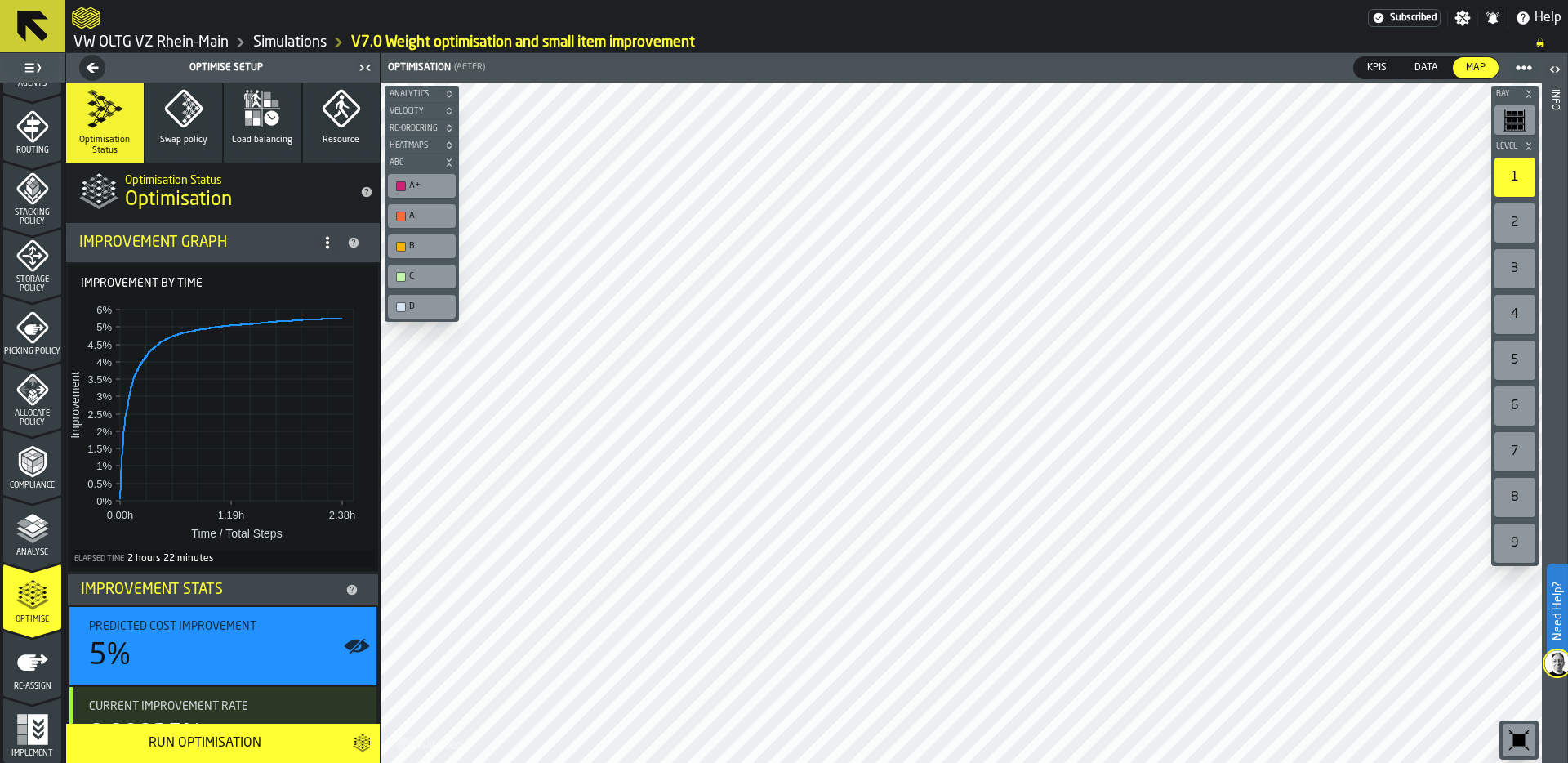
click at [180, 116] on icon "button" at bounding box center [184, 109] width 39 height 39
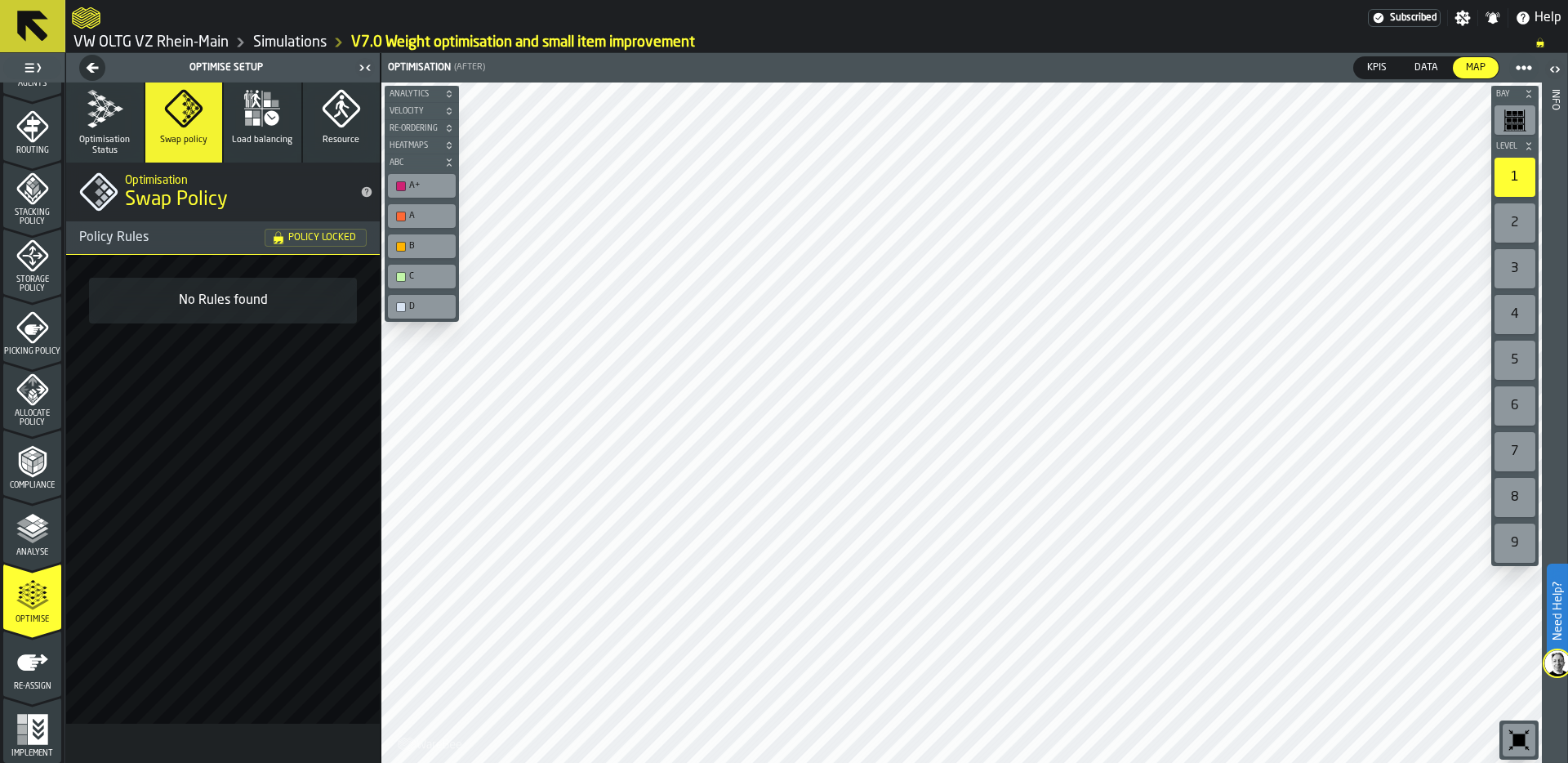
click at [277, 118] on icon "button" at bounding box center [272, 118] width 15 height 15
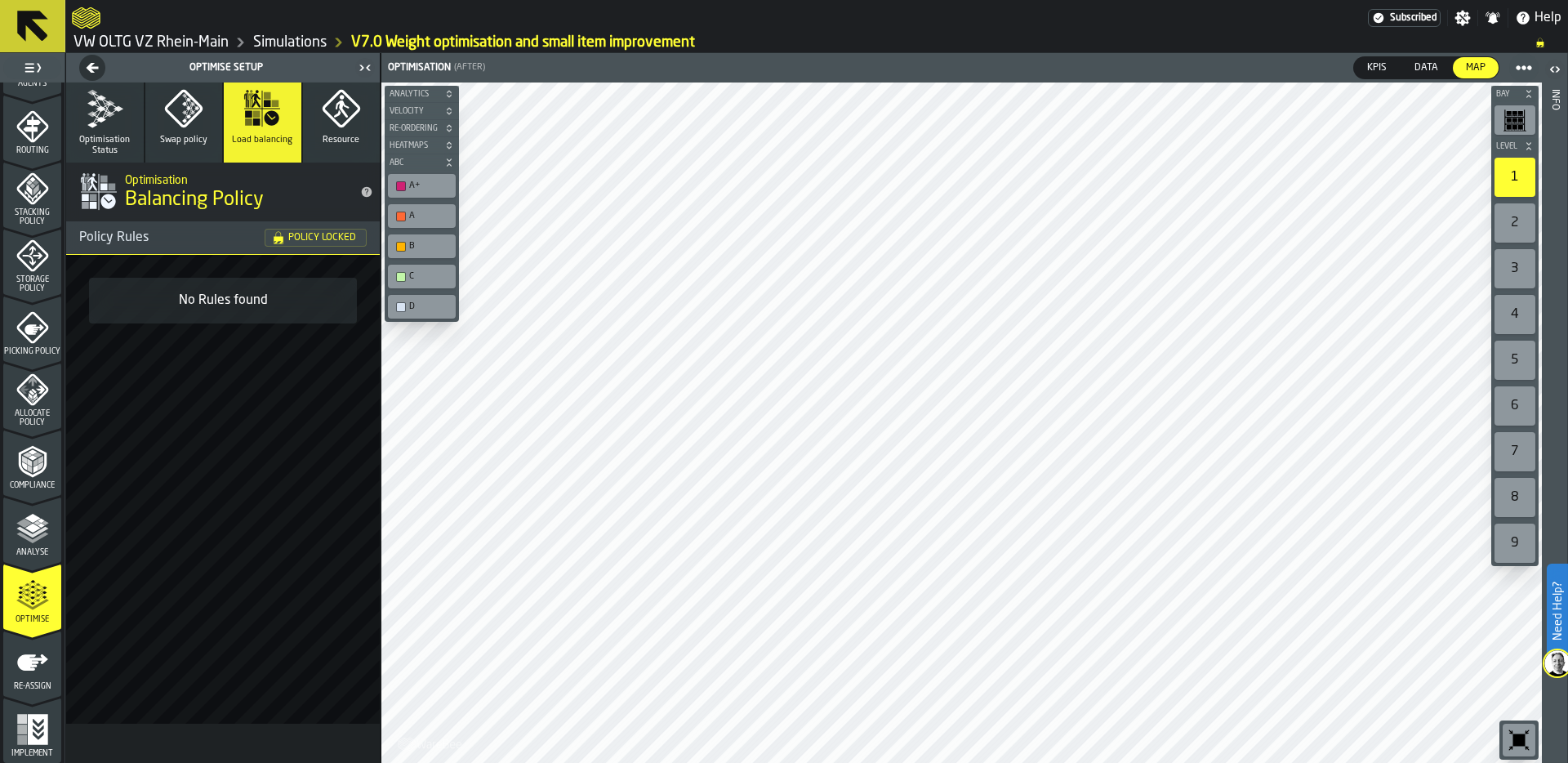
click at [112, 117] on icon "button" at bounding box center [104, 109] width 39 height 39
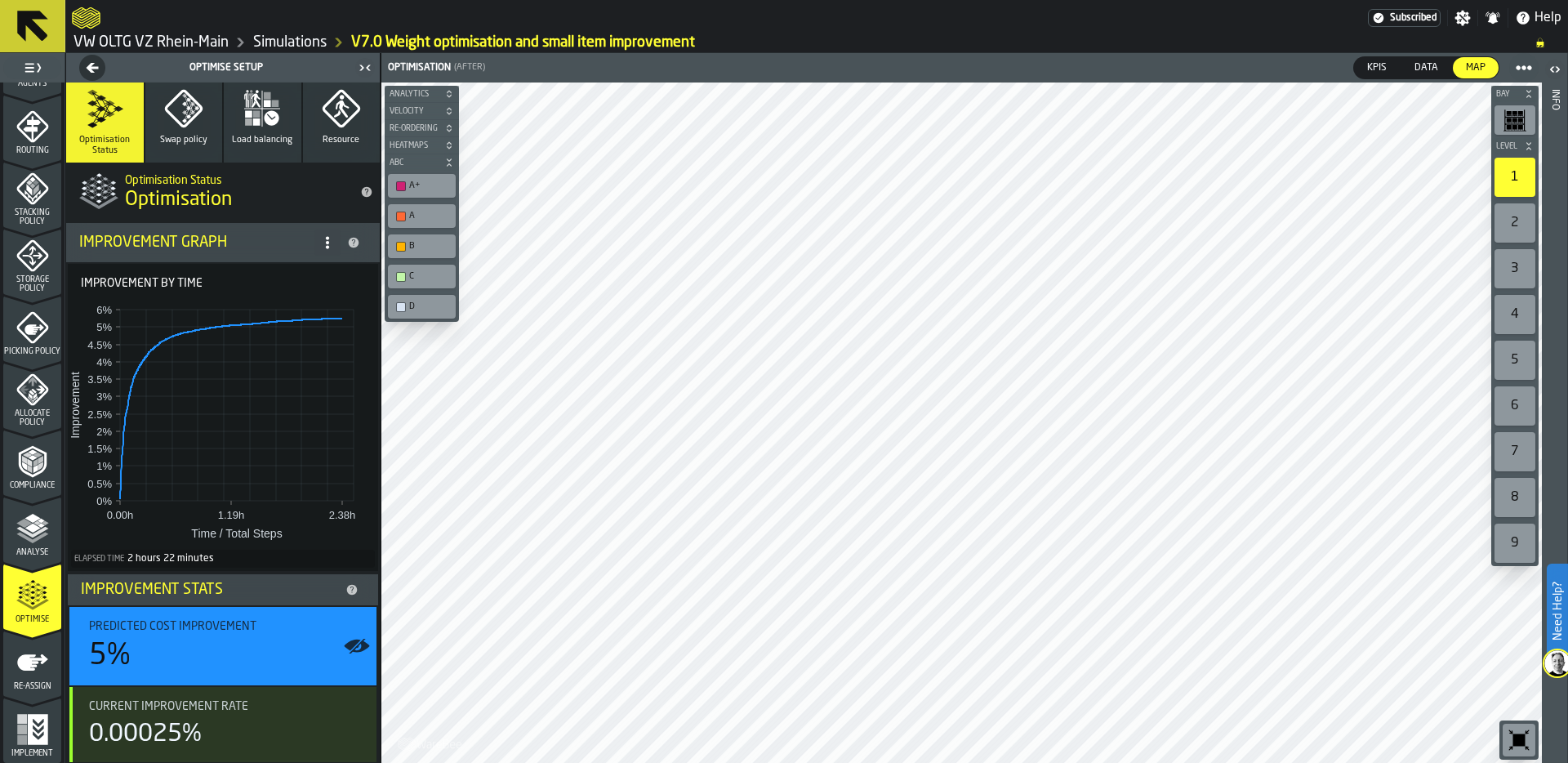
click at [90, 67] on icon "button-Optimise Setup" at bounding box center [92, 67] width 12 height 10
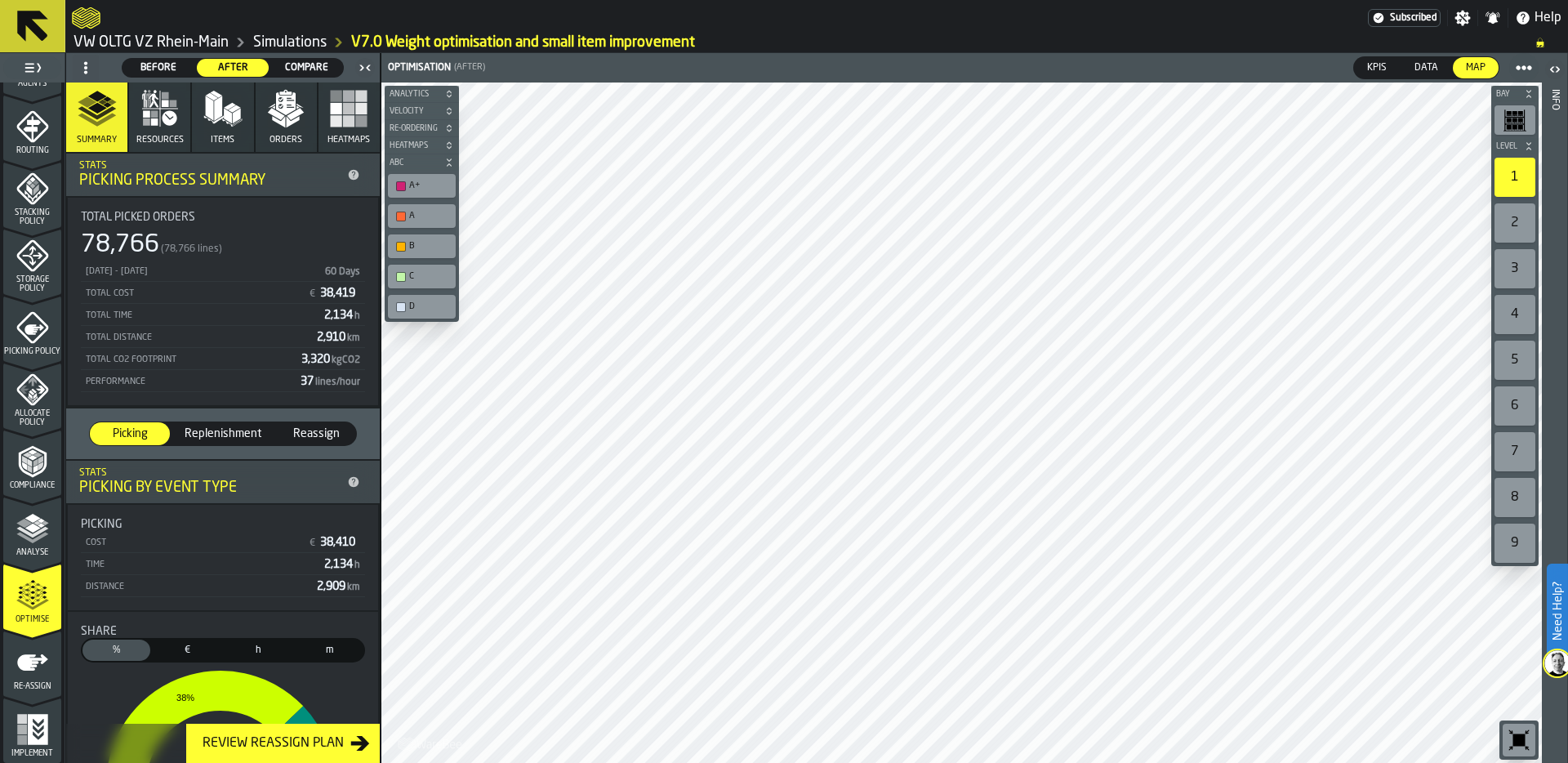
click at [150, 71] on span "Before" at bounding box center [159, 68] width 59 height 15
click at [1518, 66] on circle at bounding box center [1518, 67] width 7 height 7
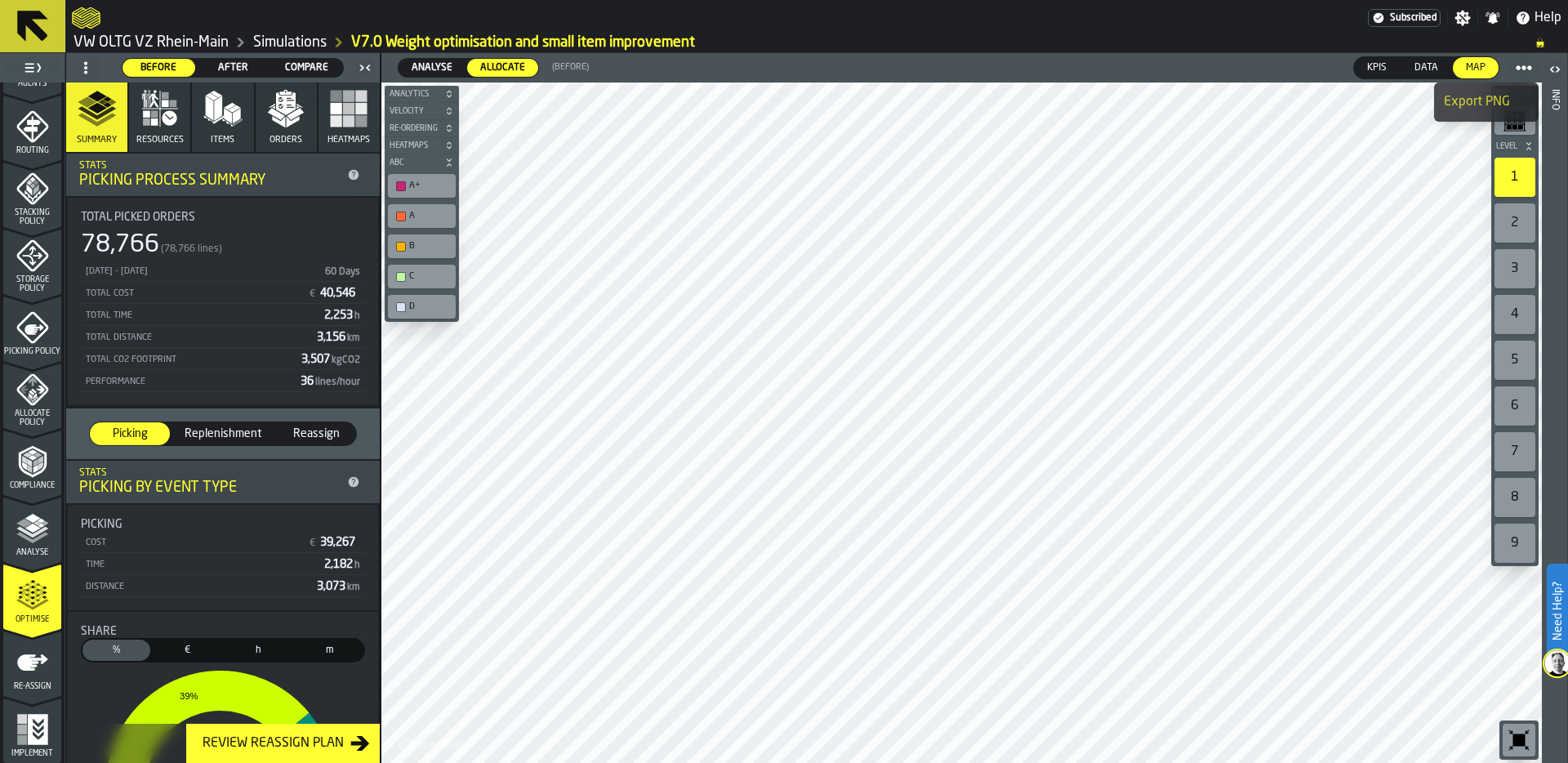
click at [1478, 14] on div "Notifications" at bounding box center [1493, 19] width 30 height 17
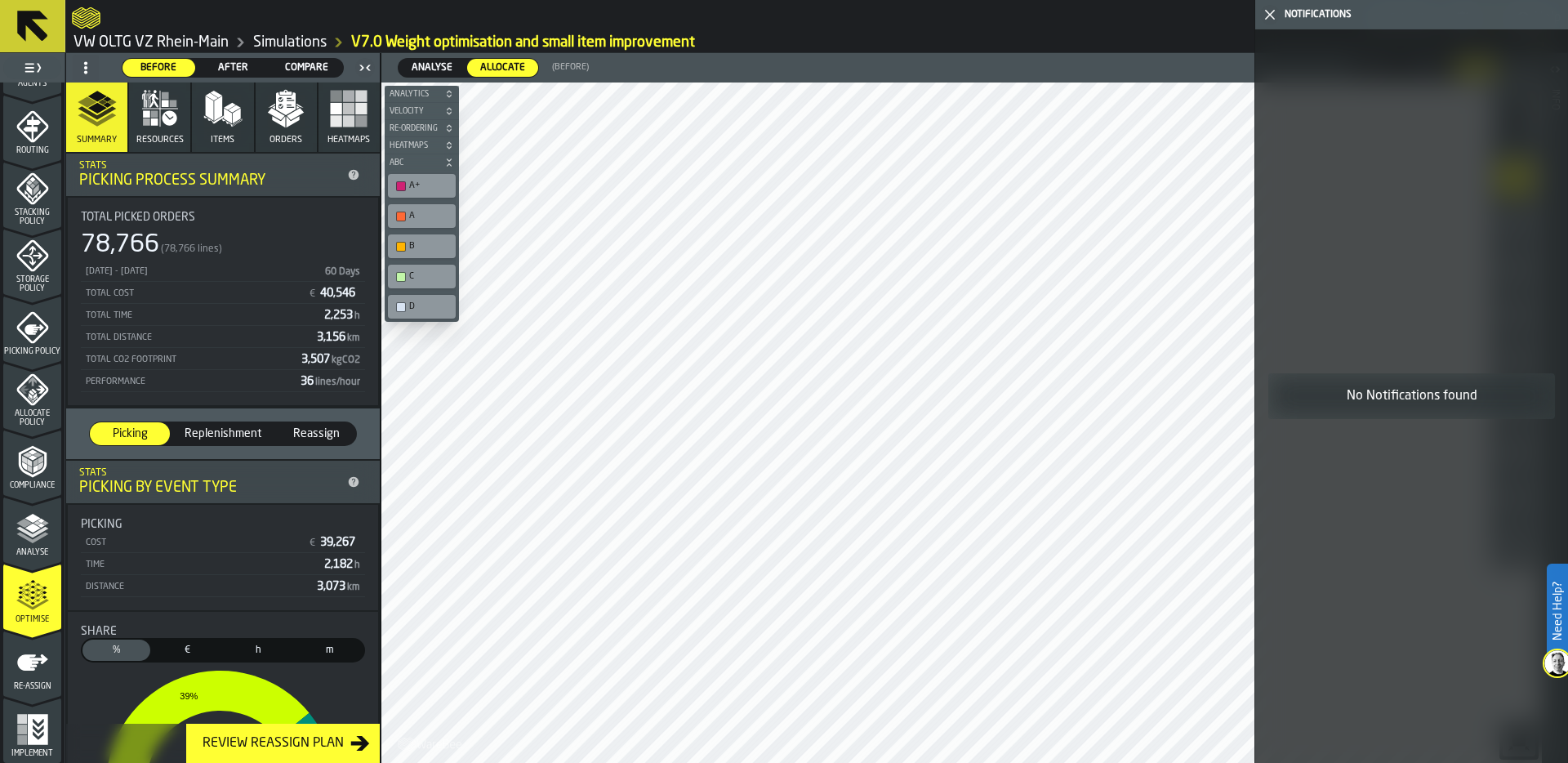
click at [1268, 10] on icon "button-toggle-Close me" at bounding box center [1270, 14] width 20 height 20
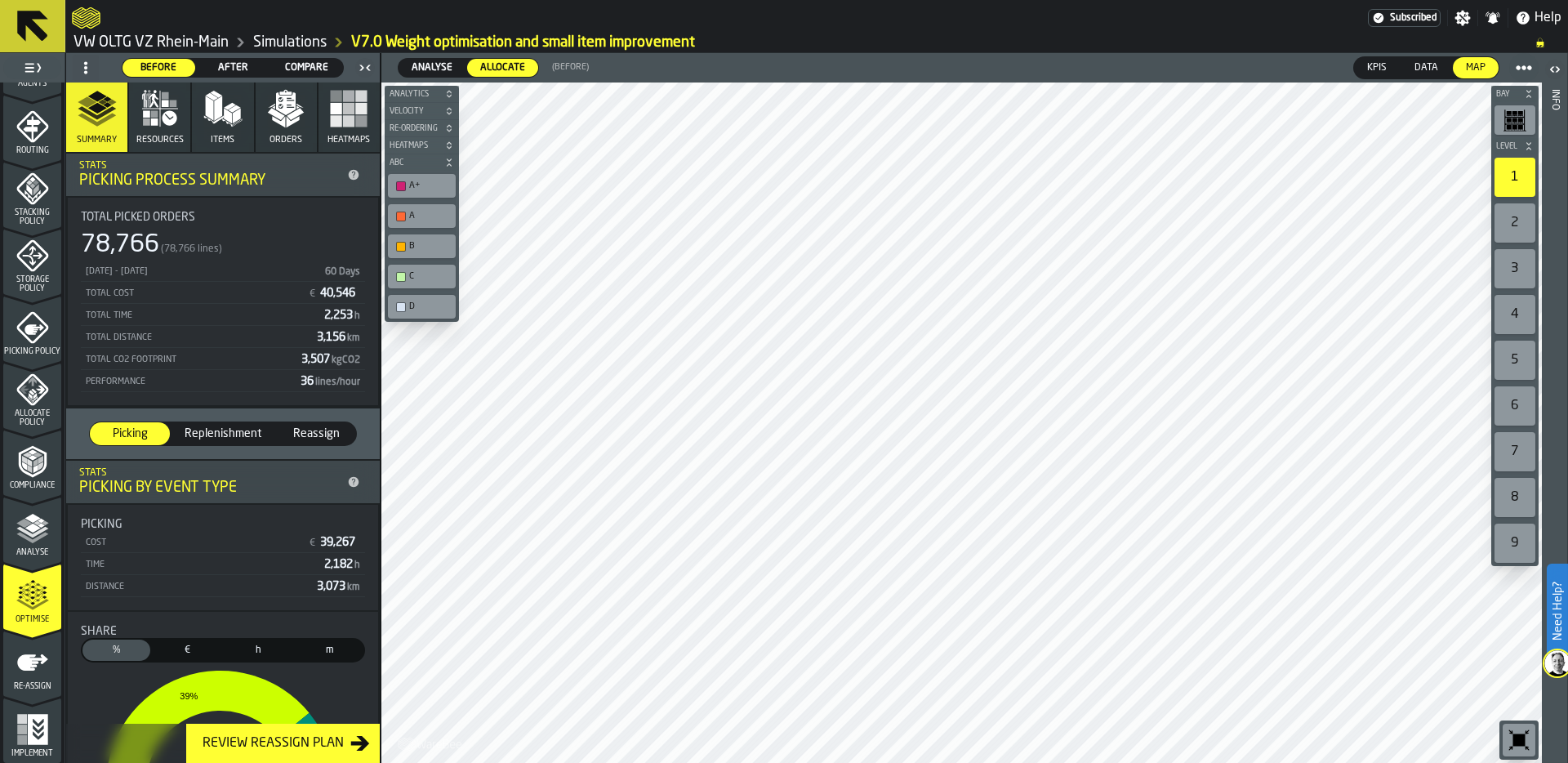
click at [1464, 16] on icon "button-toggle-Settings" at bounding box center [1463, 18] width 16 height 16
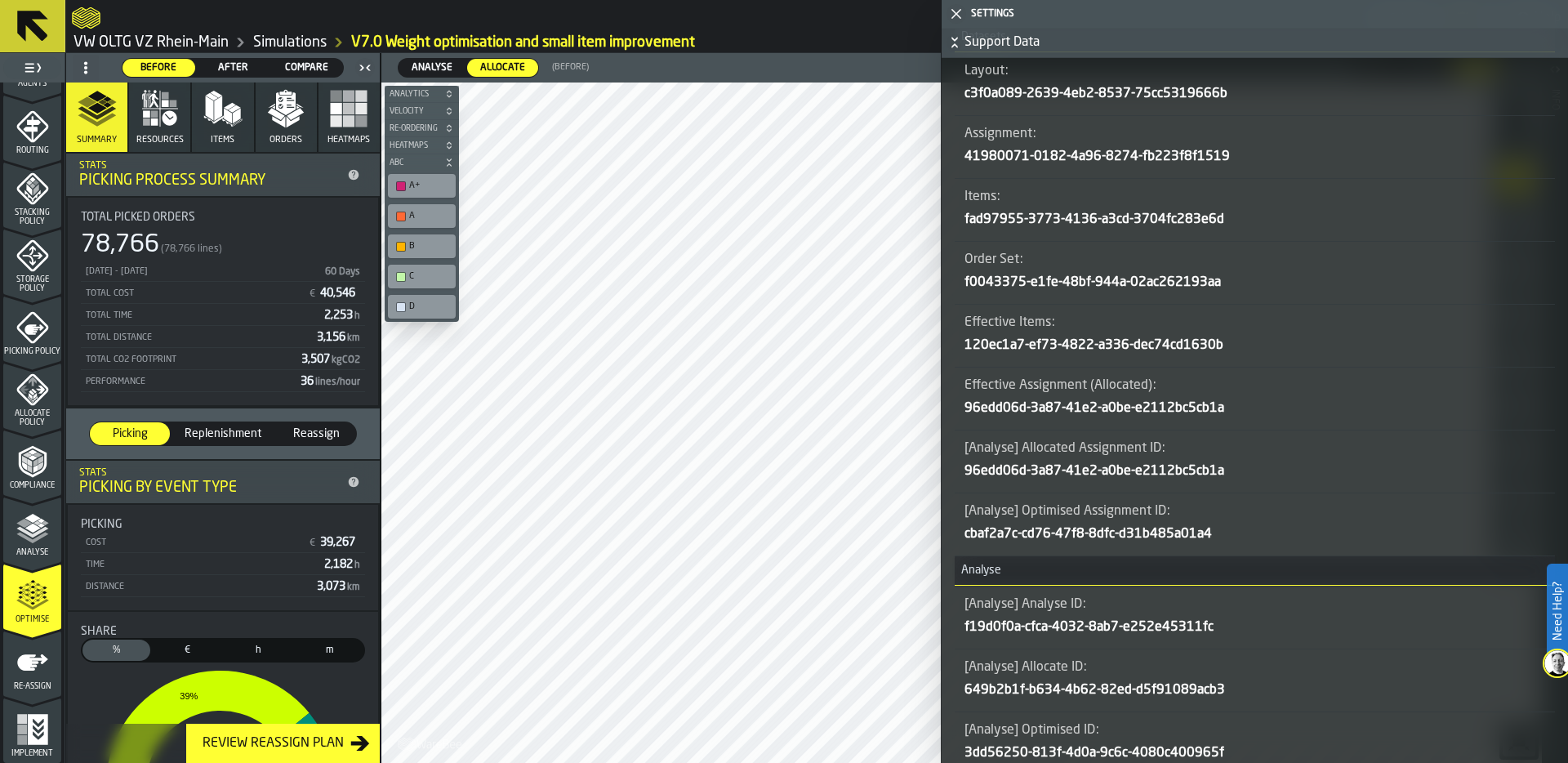
scroll to position [1219, 0]
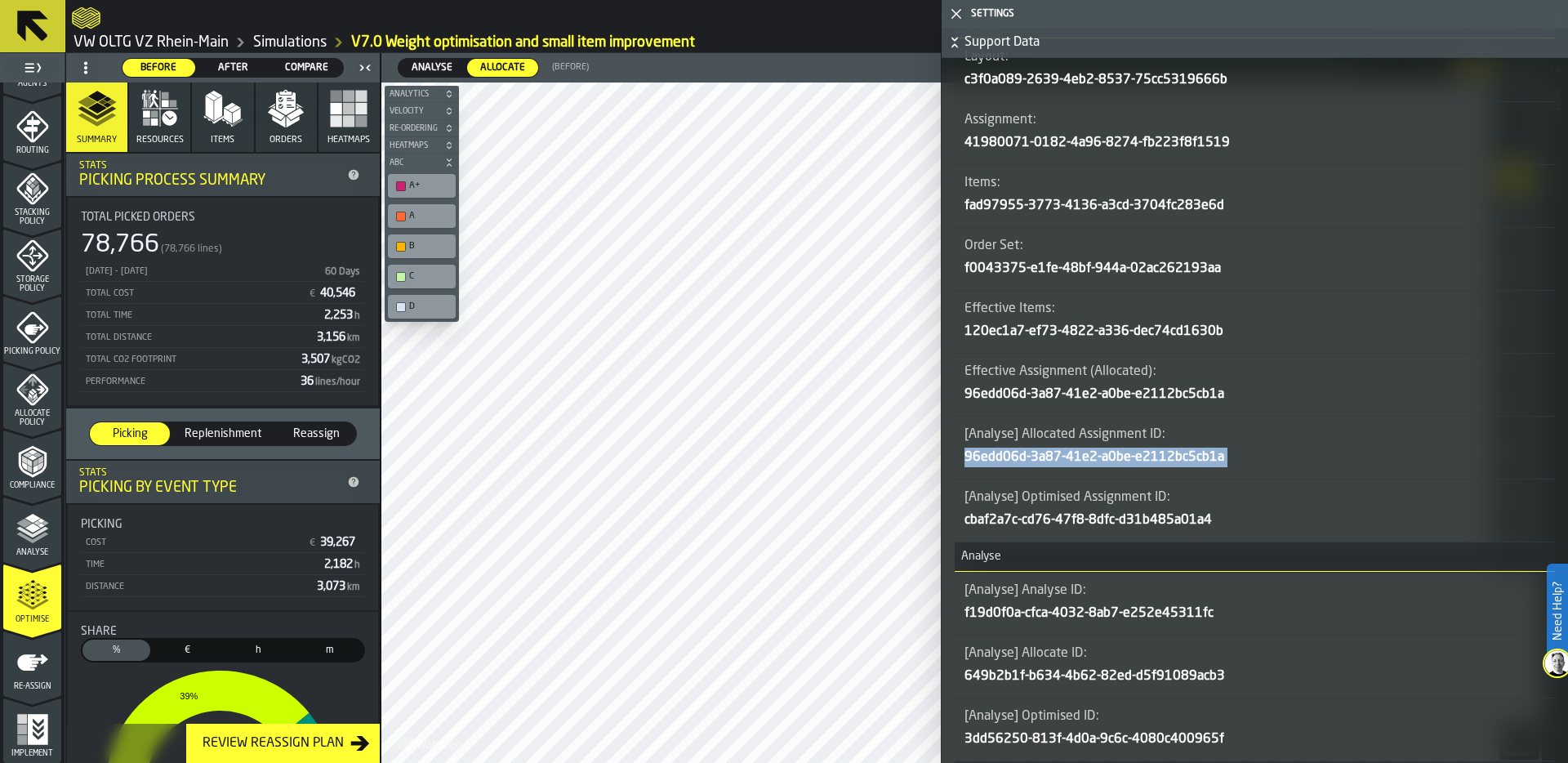
copy ID"] "96edd06d-3a87-41e2-a0be-e2112bc5cb1a"
click at [957, 19] on icon "button-toggle-Close me" at bounding box center [956, 13] width 20 height 20
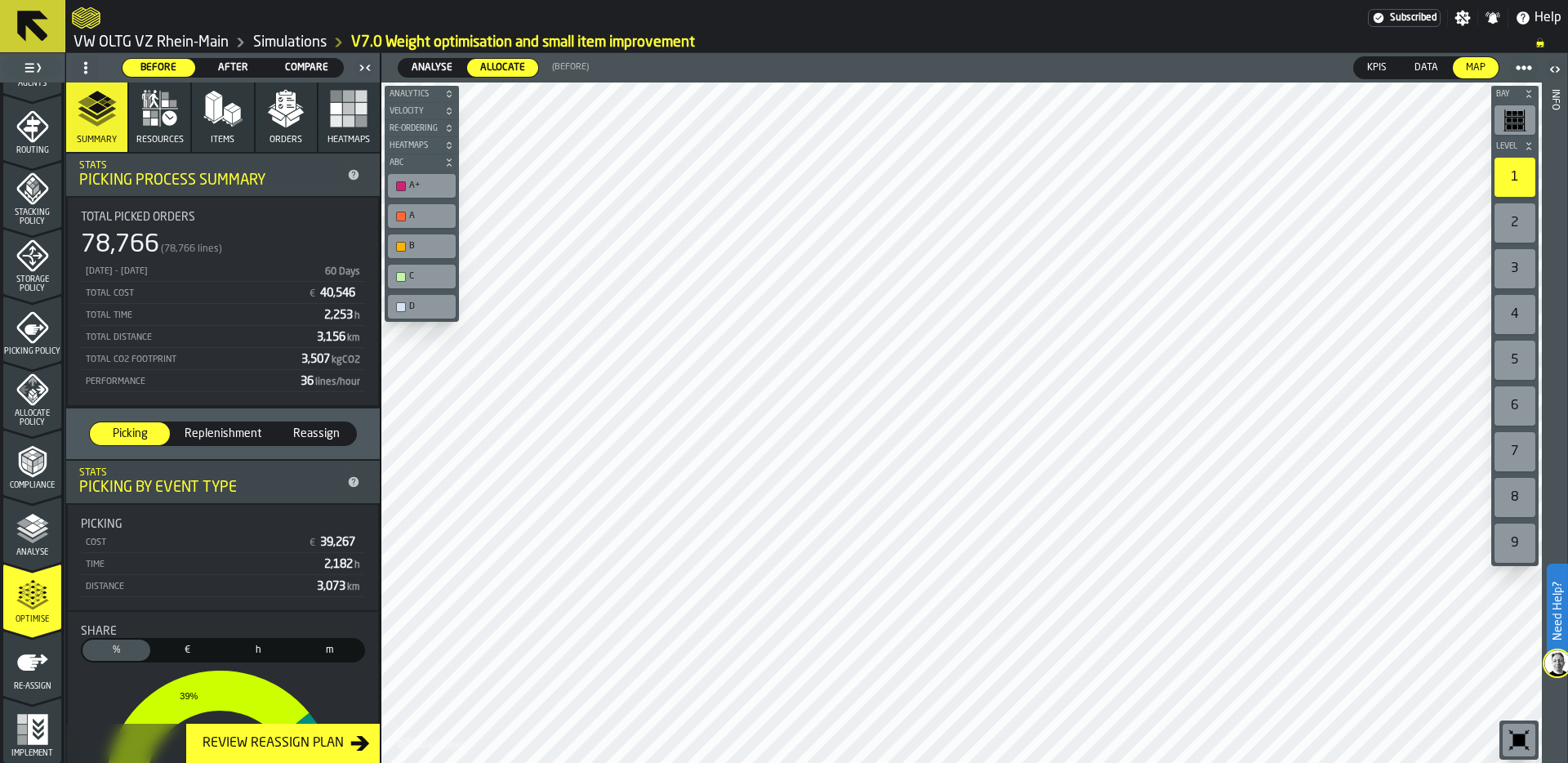
click at [808, 37] on ol "VW OLTG VZ Rhein-Main Simulations V7.0 Weight optimisation and small item impro…" at bounding box center [795, 42] width 1447 height 20
click at [218, 135] on span "Items" at bounding box center [222, 139] width 23 height 10
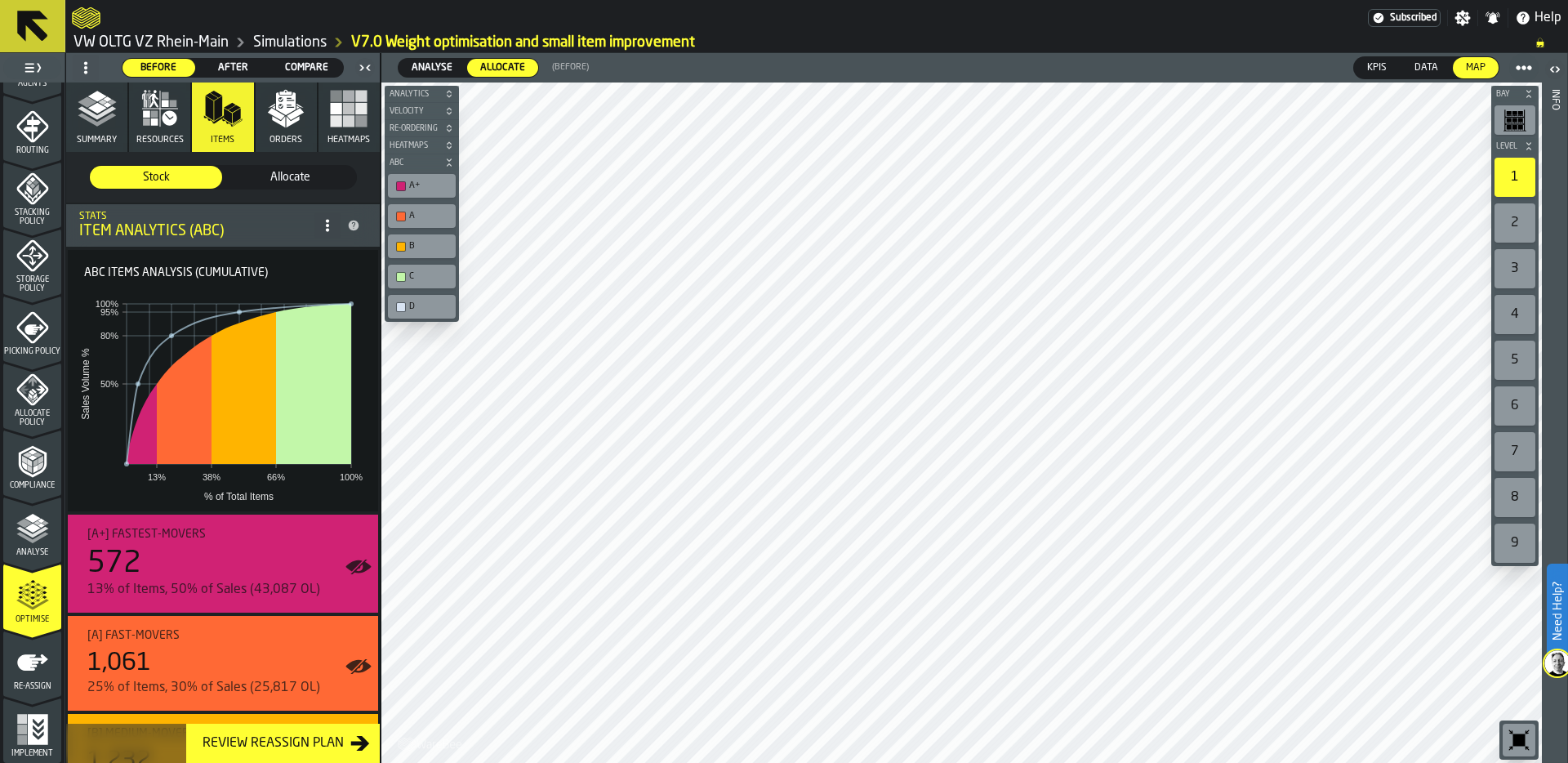
click at [84, 66] on icon at bounding box center [85, 68] width 13 height 13
click at [119, 105] on div "Show Setup" at bounding box center [124, 100] width 85 height 20
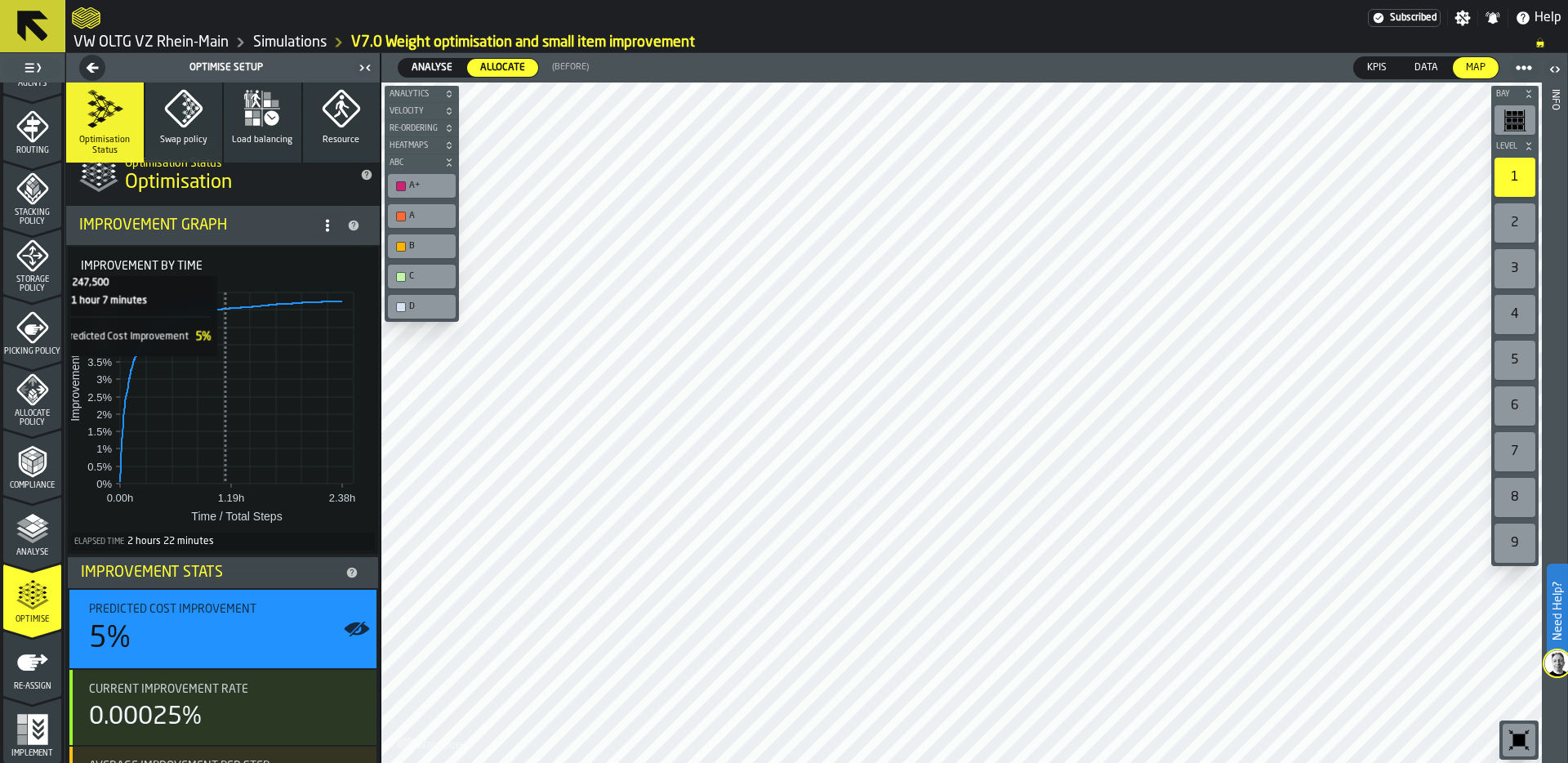
scroll to position [0, 0]
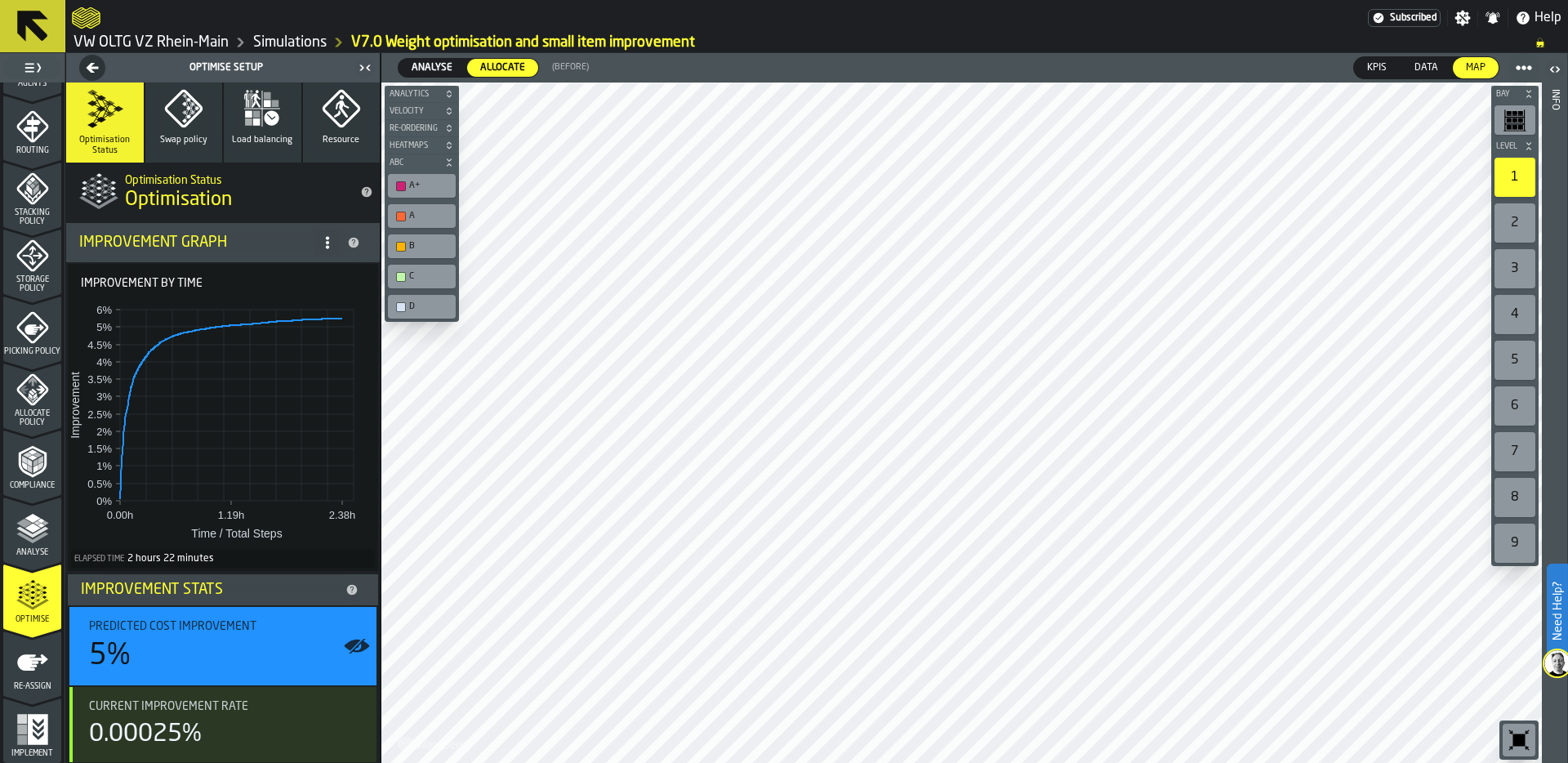
click at [320, 250] on span at bounding box center [328, 243] width 26 height 26
click at [307, 279] on div "Show Support Options..." at bounding box center [257, 275] width 137 height 20
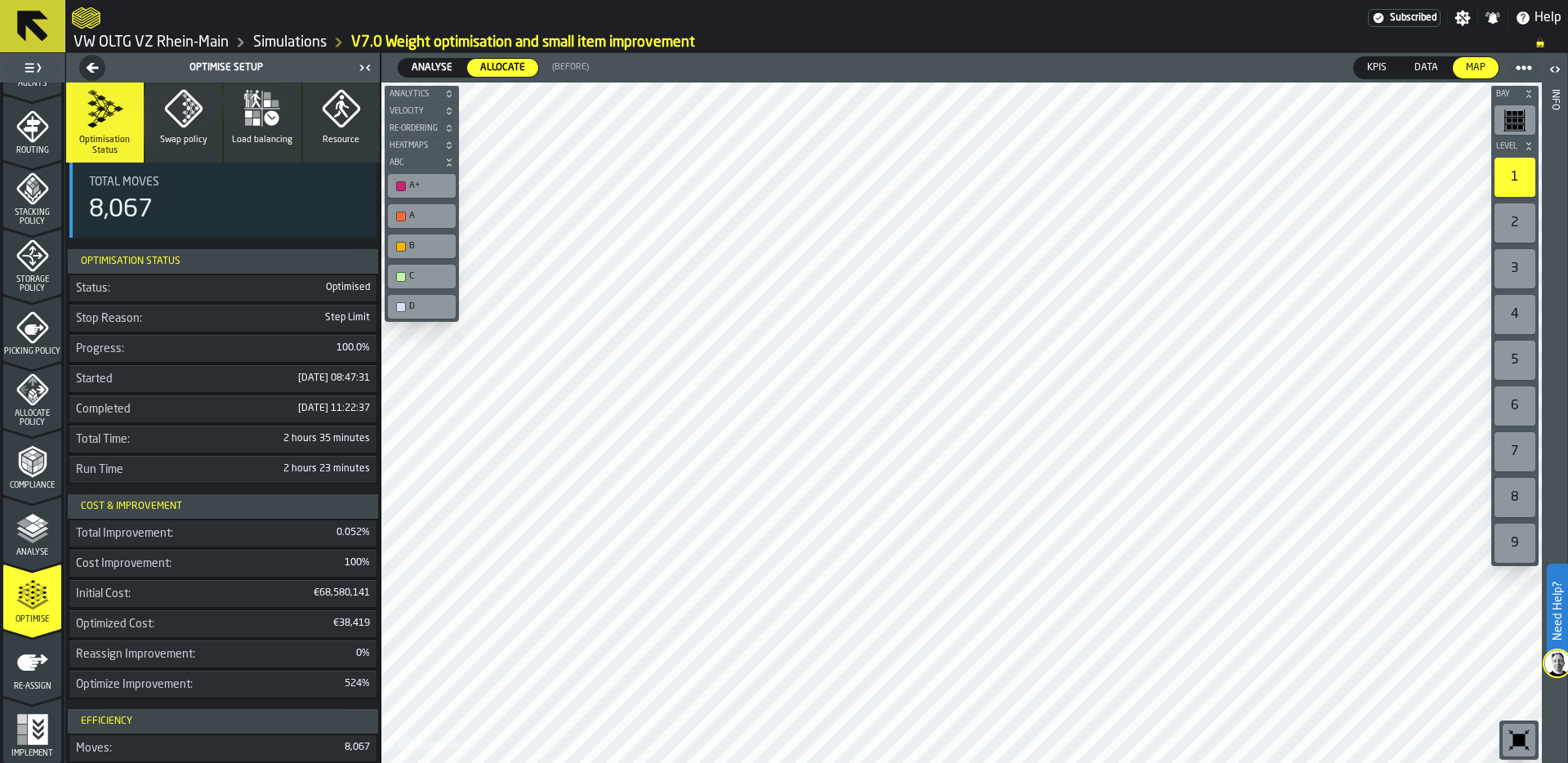
scroll to position [675, 0]
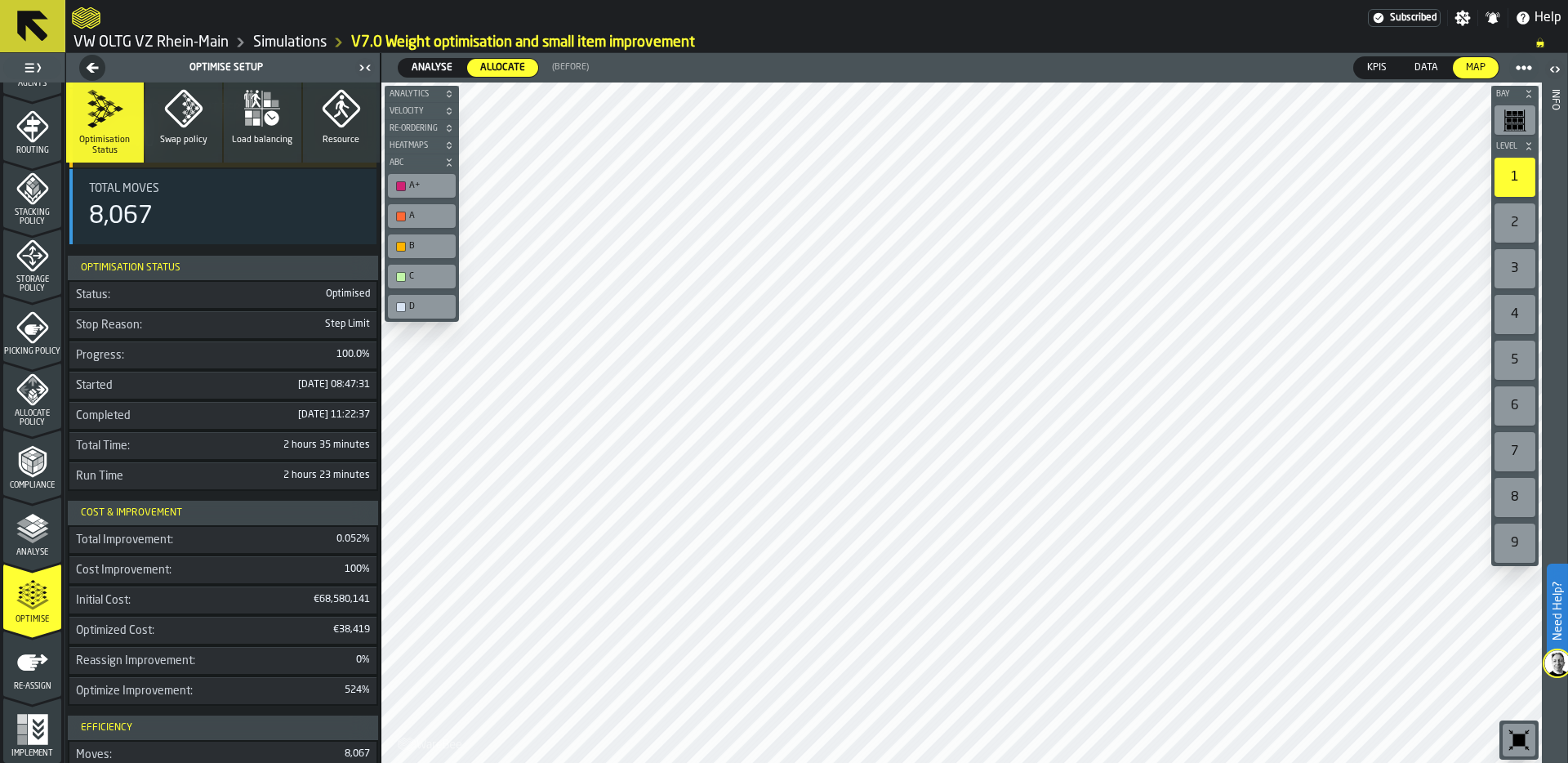
drag, startPoint x: 320, startPoint y: 322, endPoint x: 365, endPoint y: 322, distance: 45.0
click at [366, 322] on div "Stop Reason: Step Limit" at bounding box center [223, 324] width 307 height 27
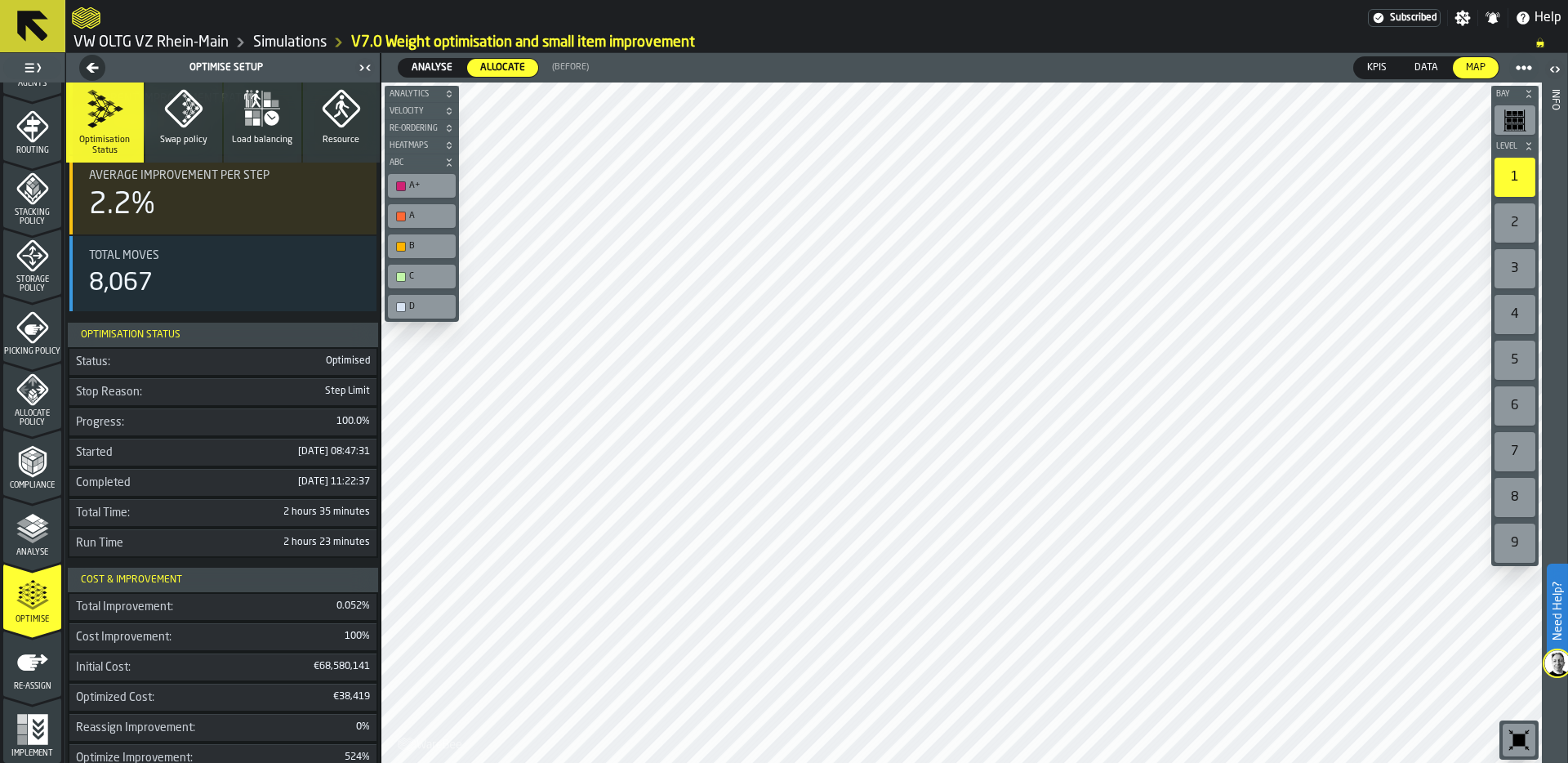
scroll to position [598, 0]
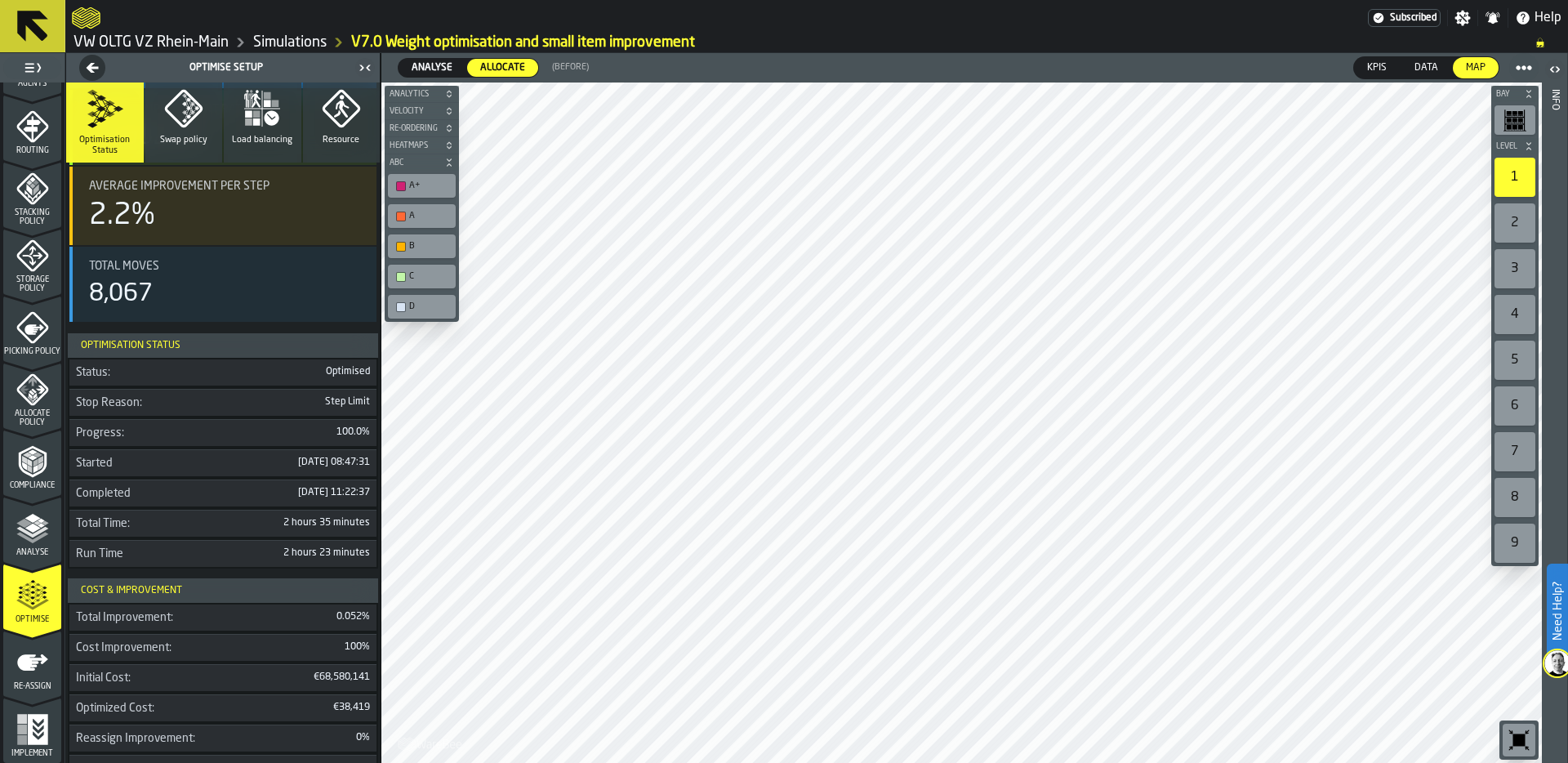
click at [91, 65] on icon "button-Optimise Setup" at bounding box center [92, 68] width 23 height 13
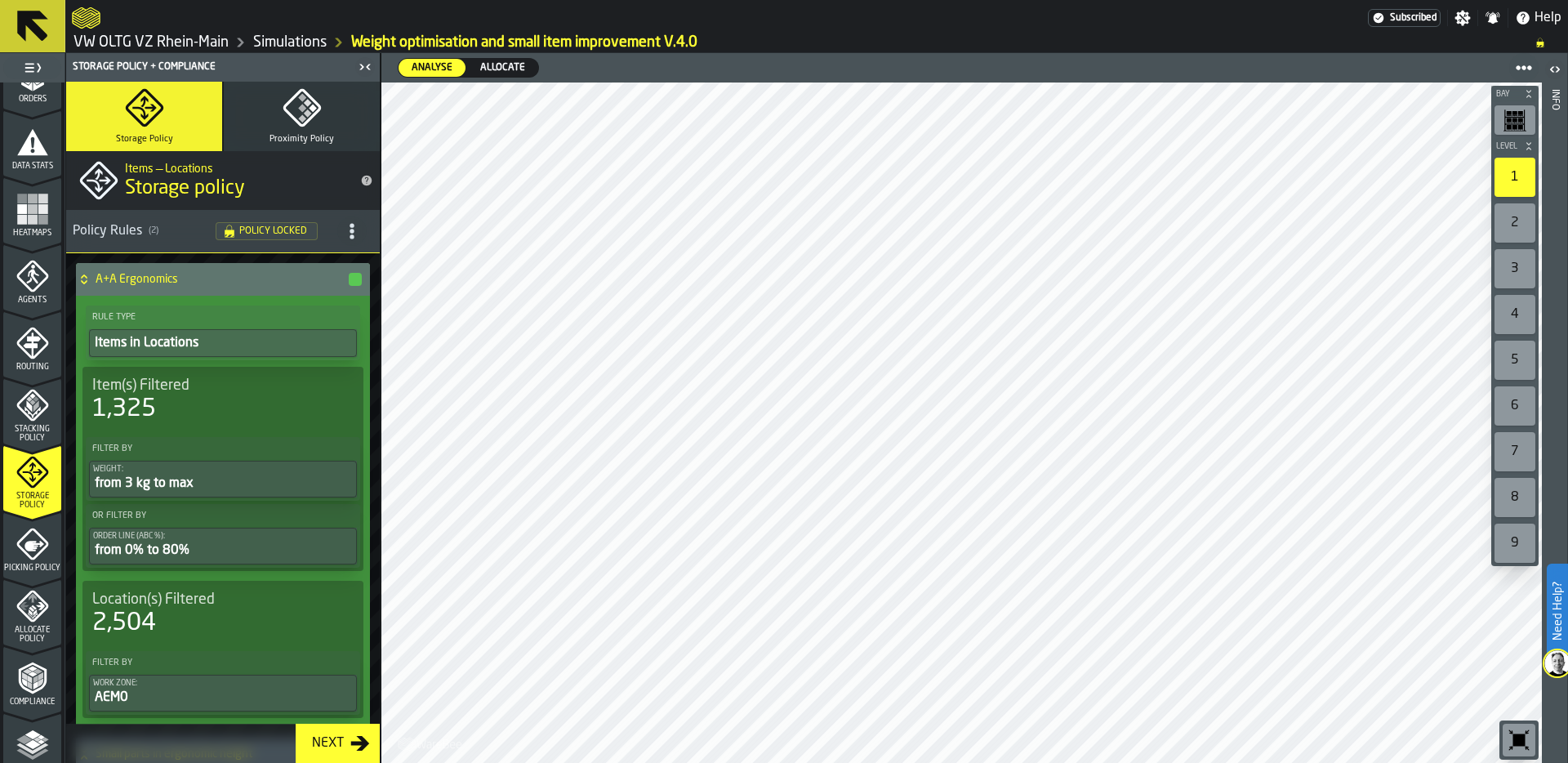
scroll to position [525, 0]
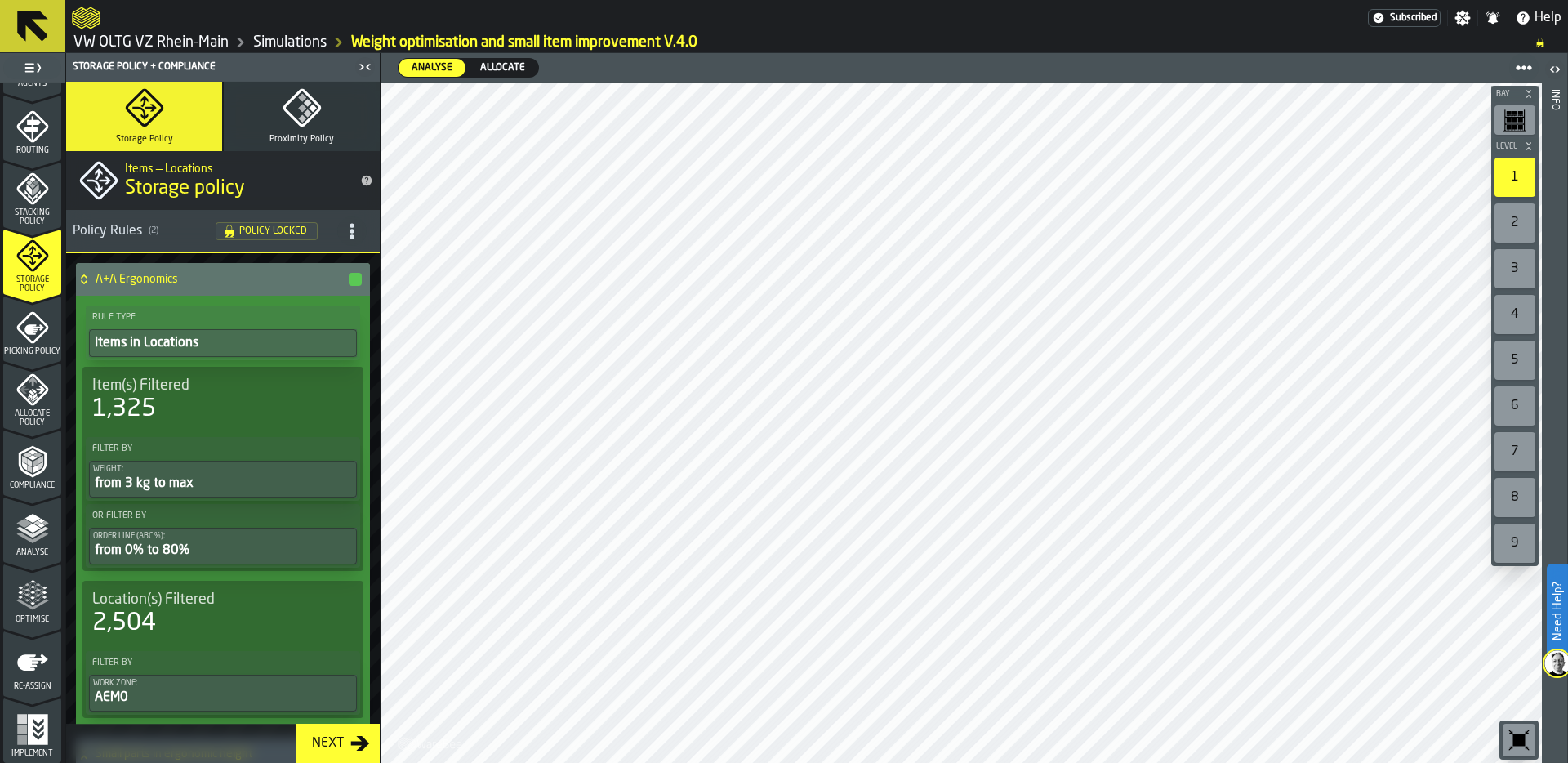
click at [26, 625] on icon "menu Optimise" at bounding box center [33, 630] width 58 height 16
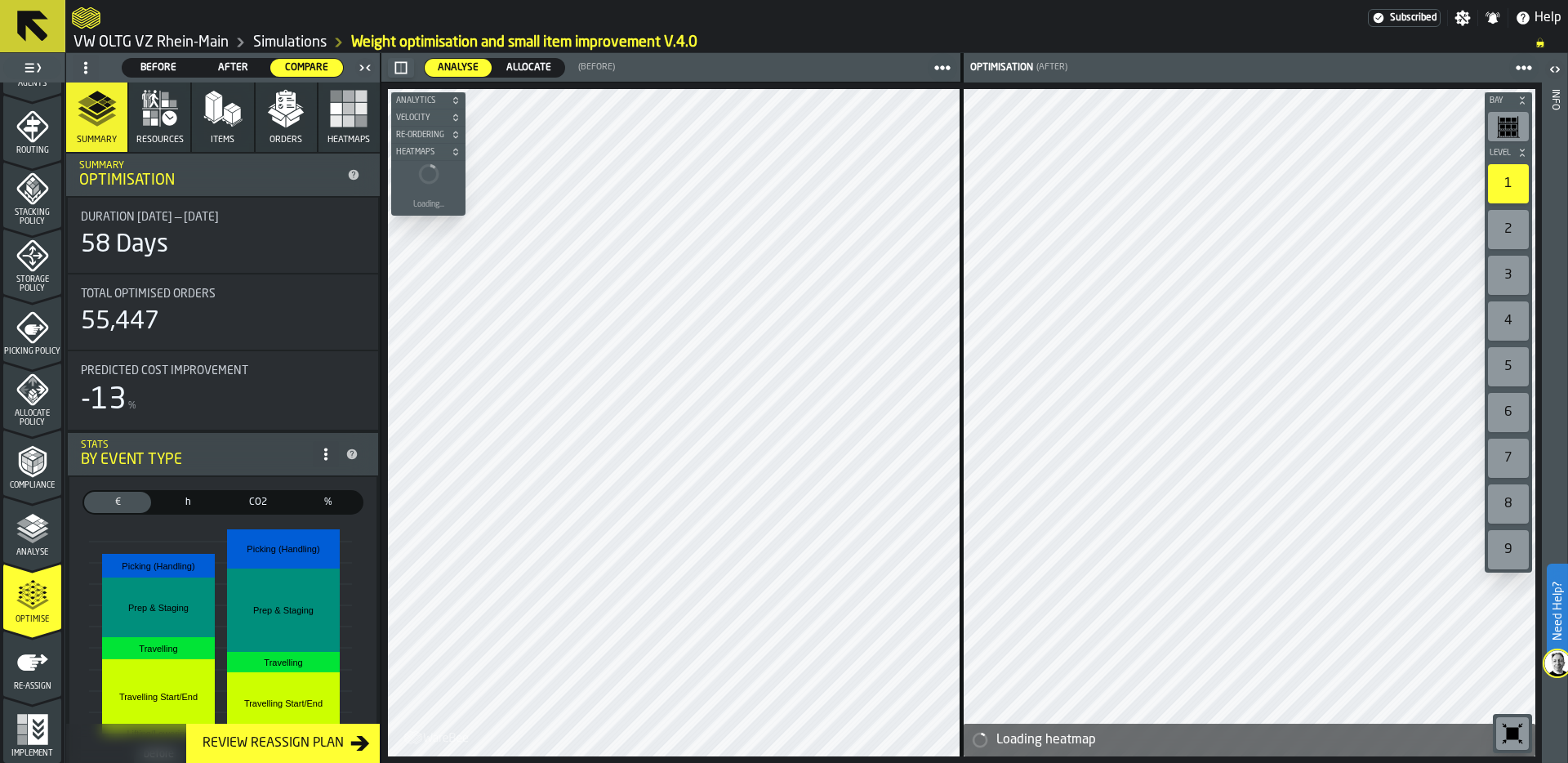
click at [529, 71] on span "Allocate" at bounding box center [529, 68] width 58 height 15
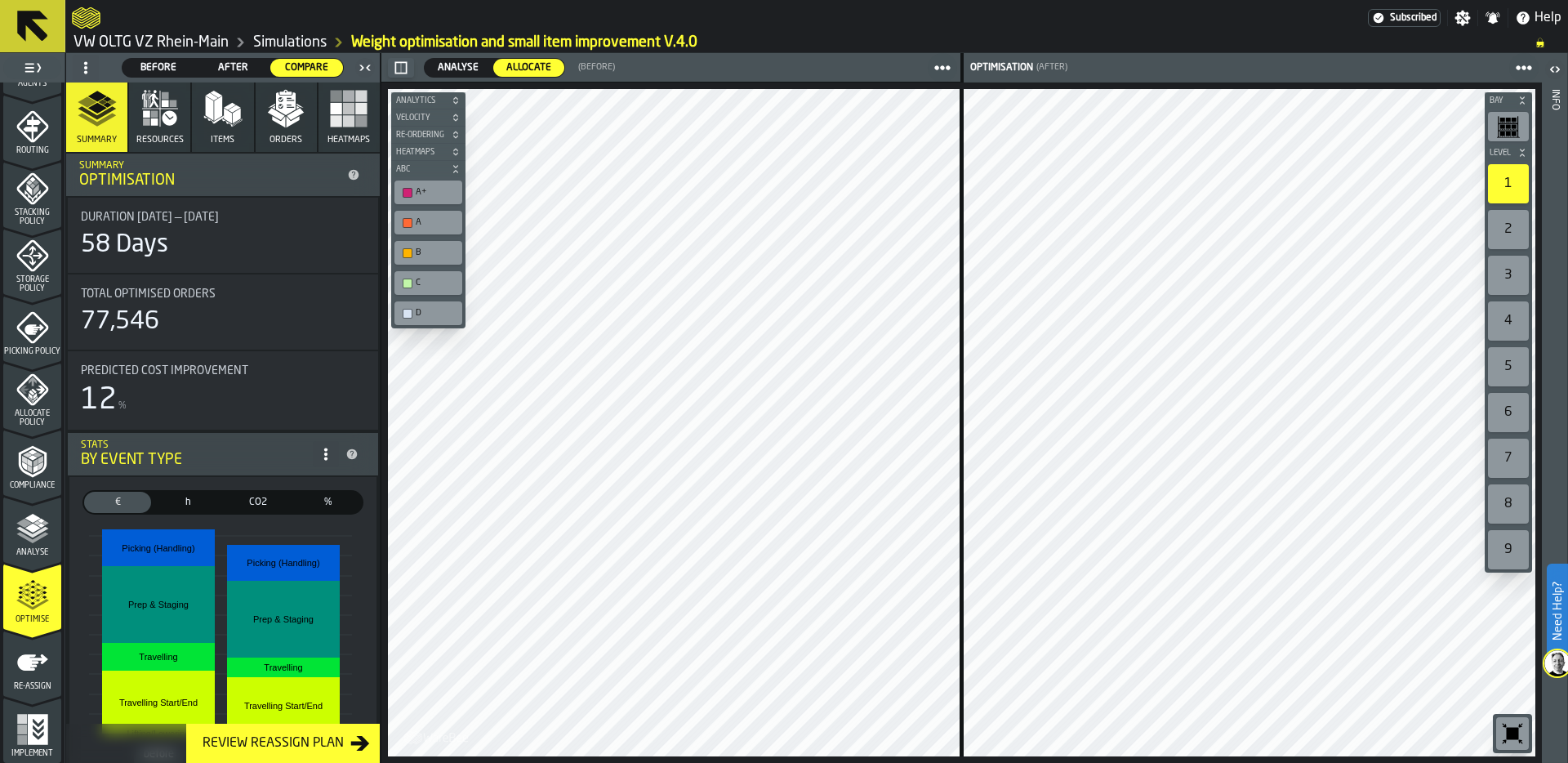
click at [236, 59] on div "After" at bounding box center [233, 67] width 72 height 18
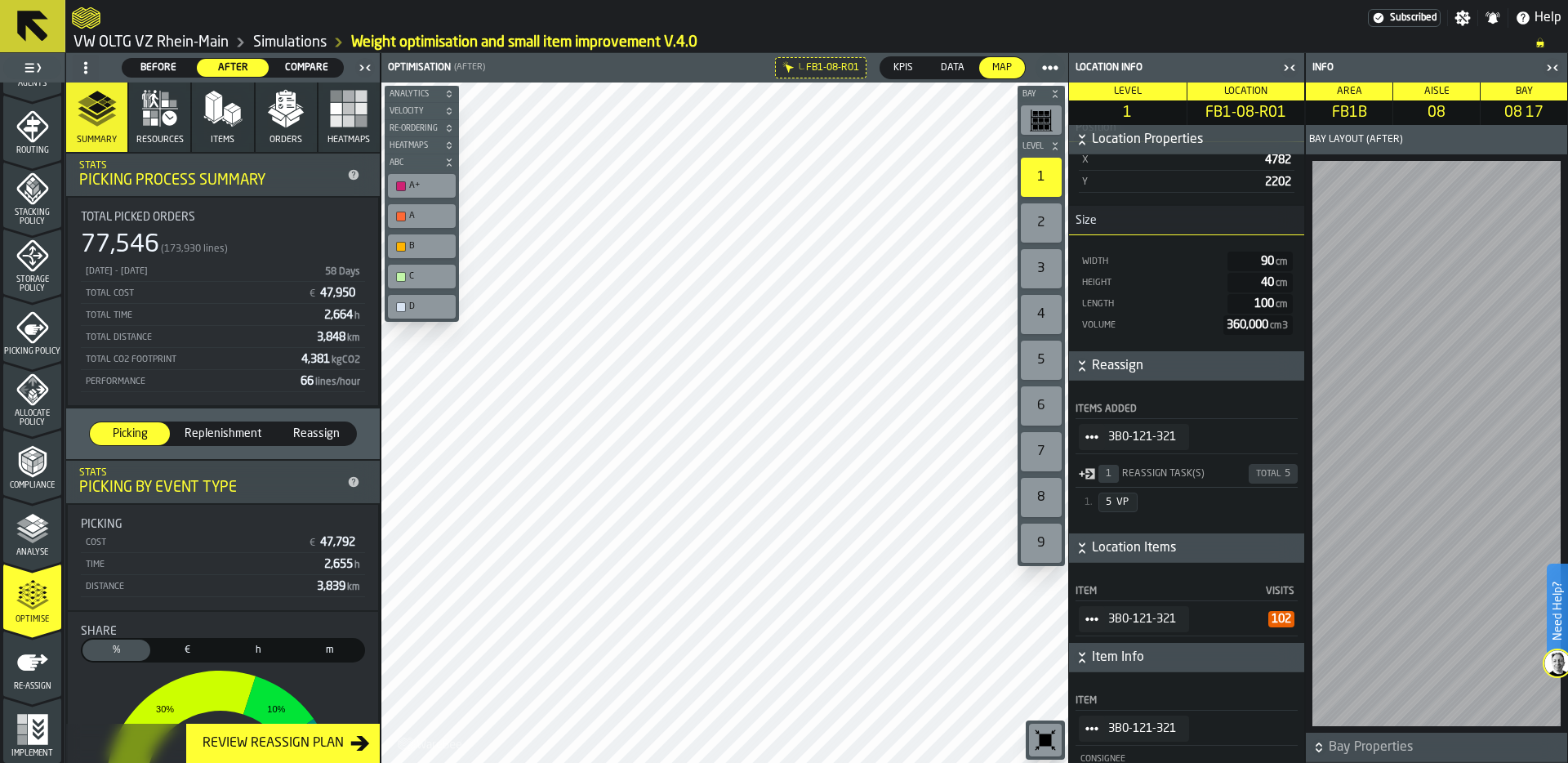
scroll to position [322, 0]
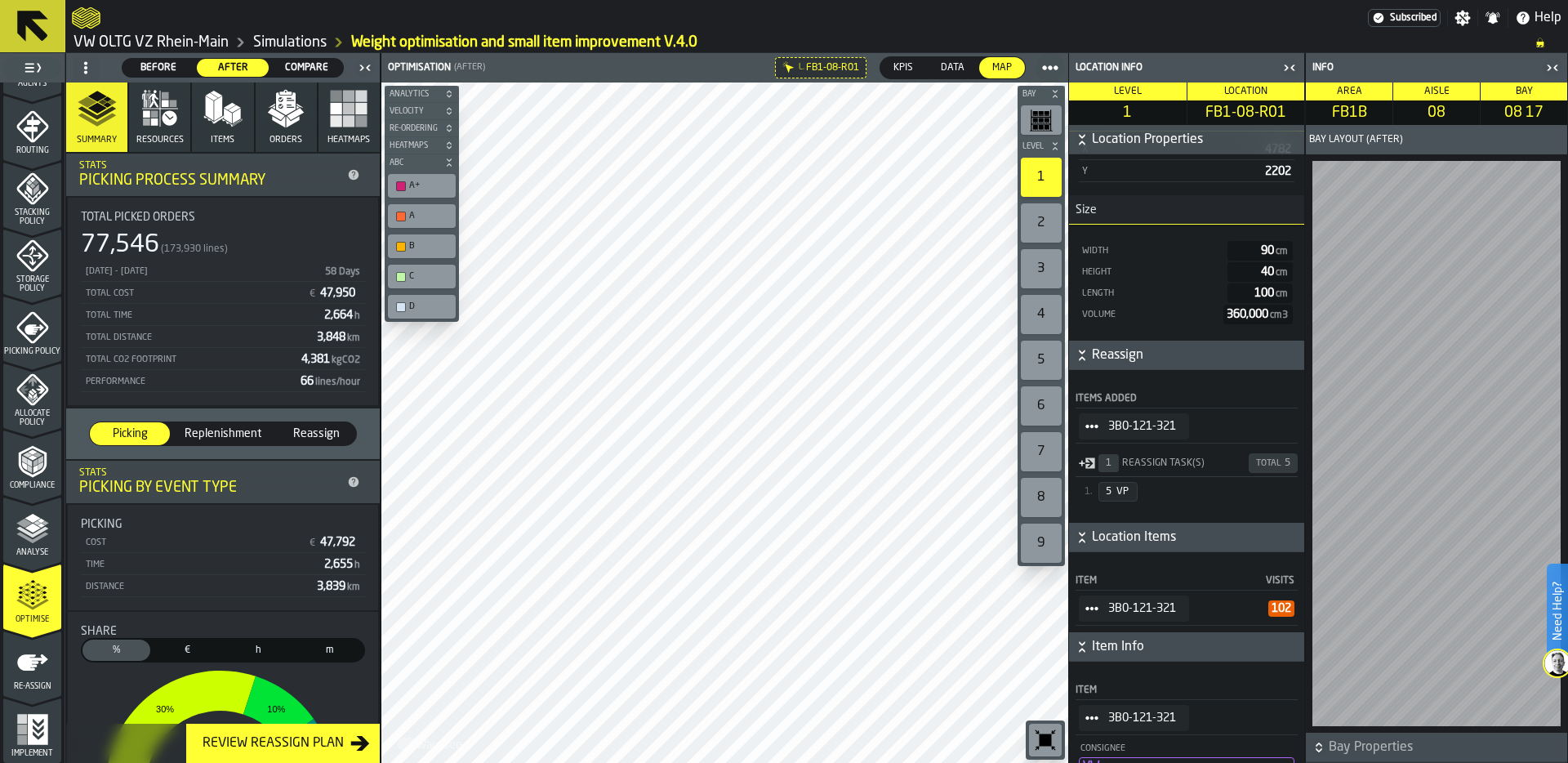
click at [1085, 610] on icon "StatList-item-3B0-121-321" at bounding box center [1091, 609] width 13 height 13
click at [1141, 693] on div "Show Items" at bounding box center [1139, 697] width 100 height 10
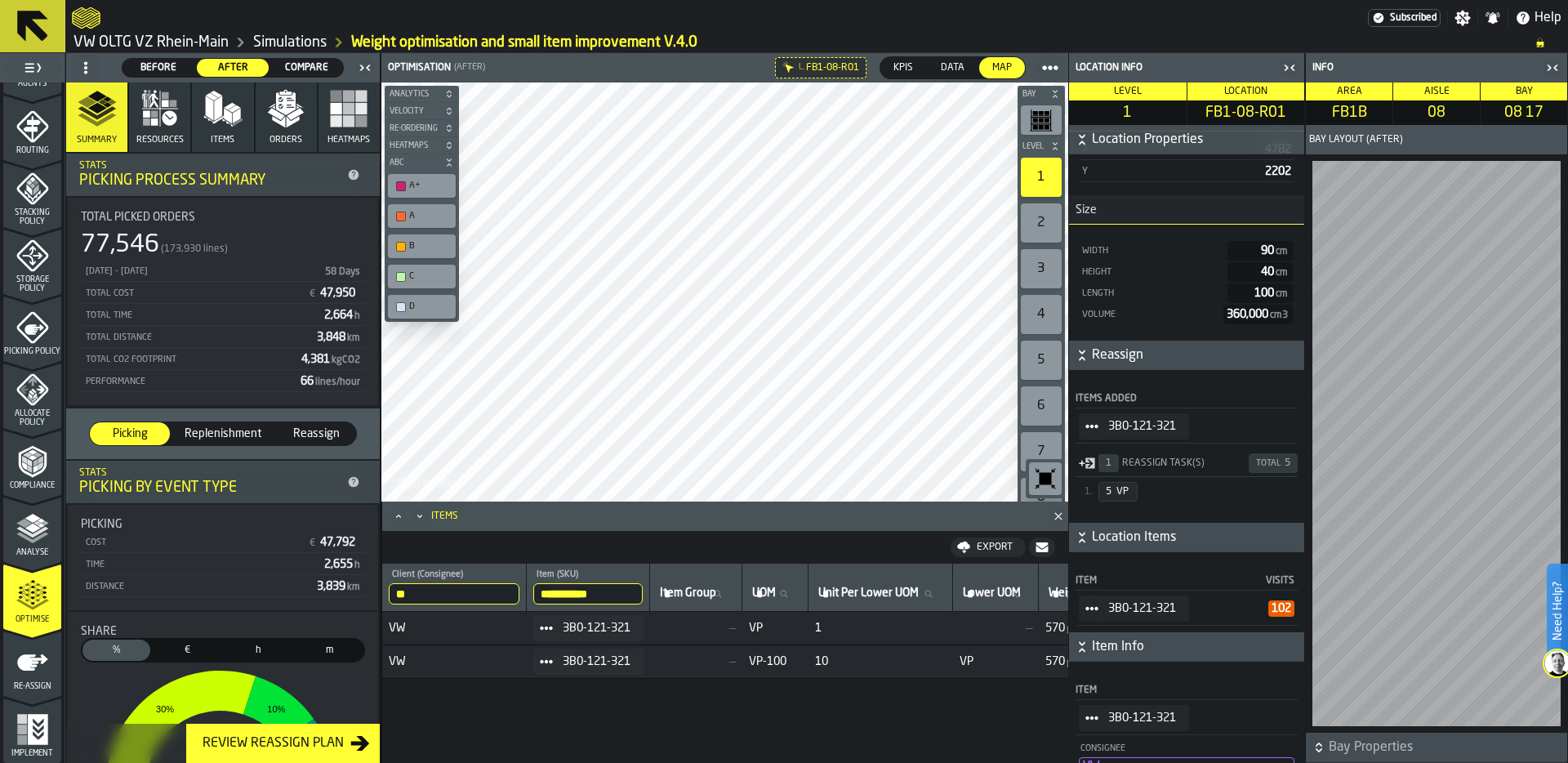
drag, startPoint x: 625, startPoint y: 594, endPoint x: 551, endPoint y: 593, distance: 74.0
click at [551, 593] on input "**********" at bounding box center [588, 594] width 110 height 21
paste input "**"
type input "**********"
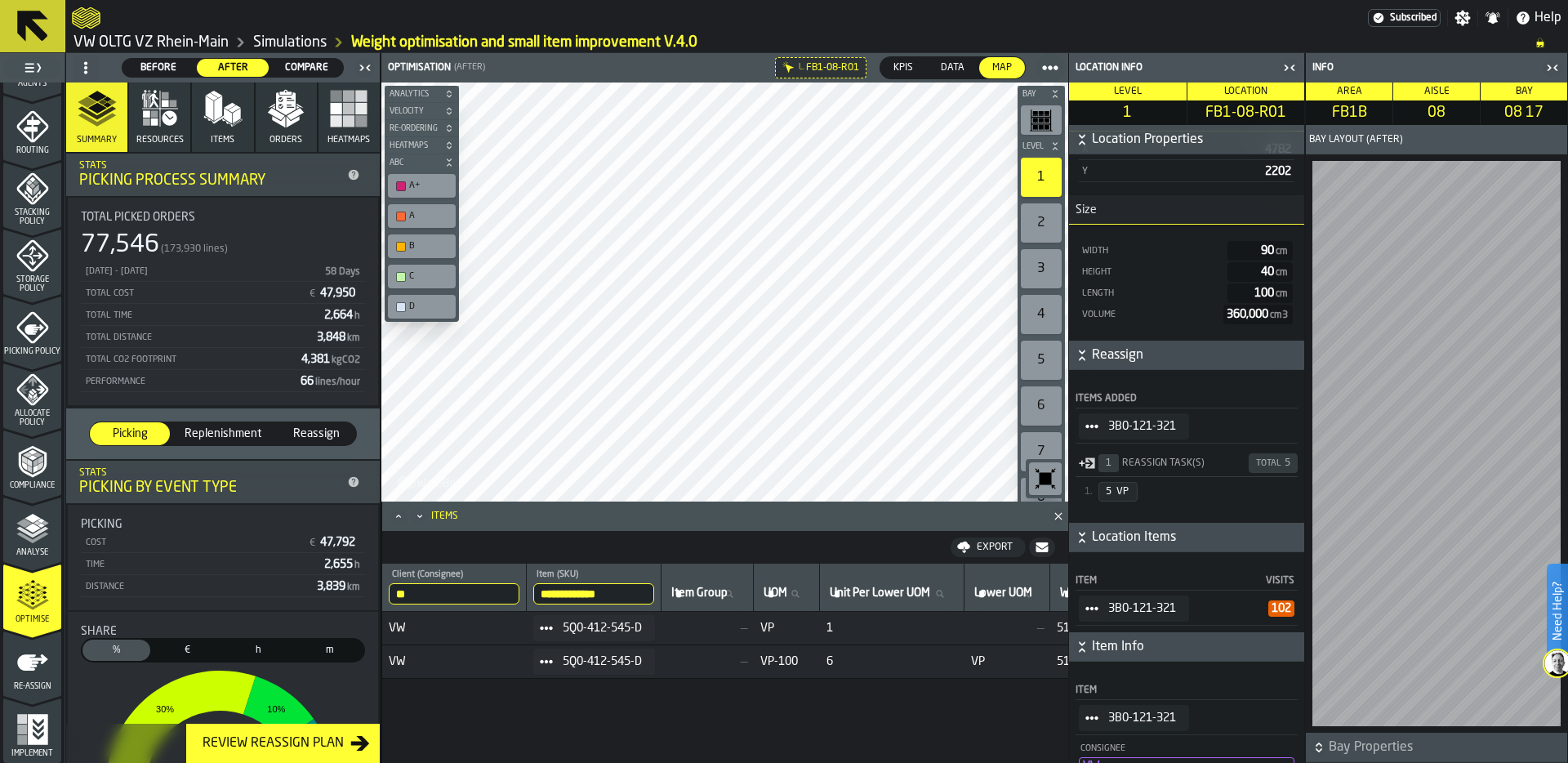
click at [440, 511] on div "Items" at bounding box center [733, 517] width 605 height 11
click at [634, 592] on input "**********" at bounding box center [594, 594] width 121 height 21
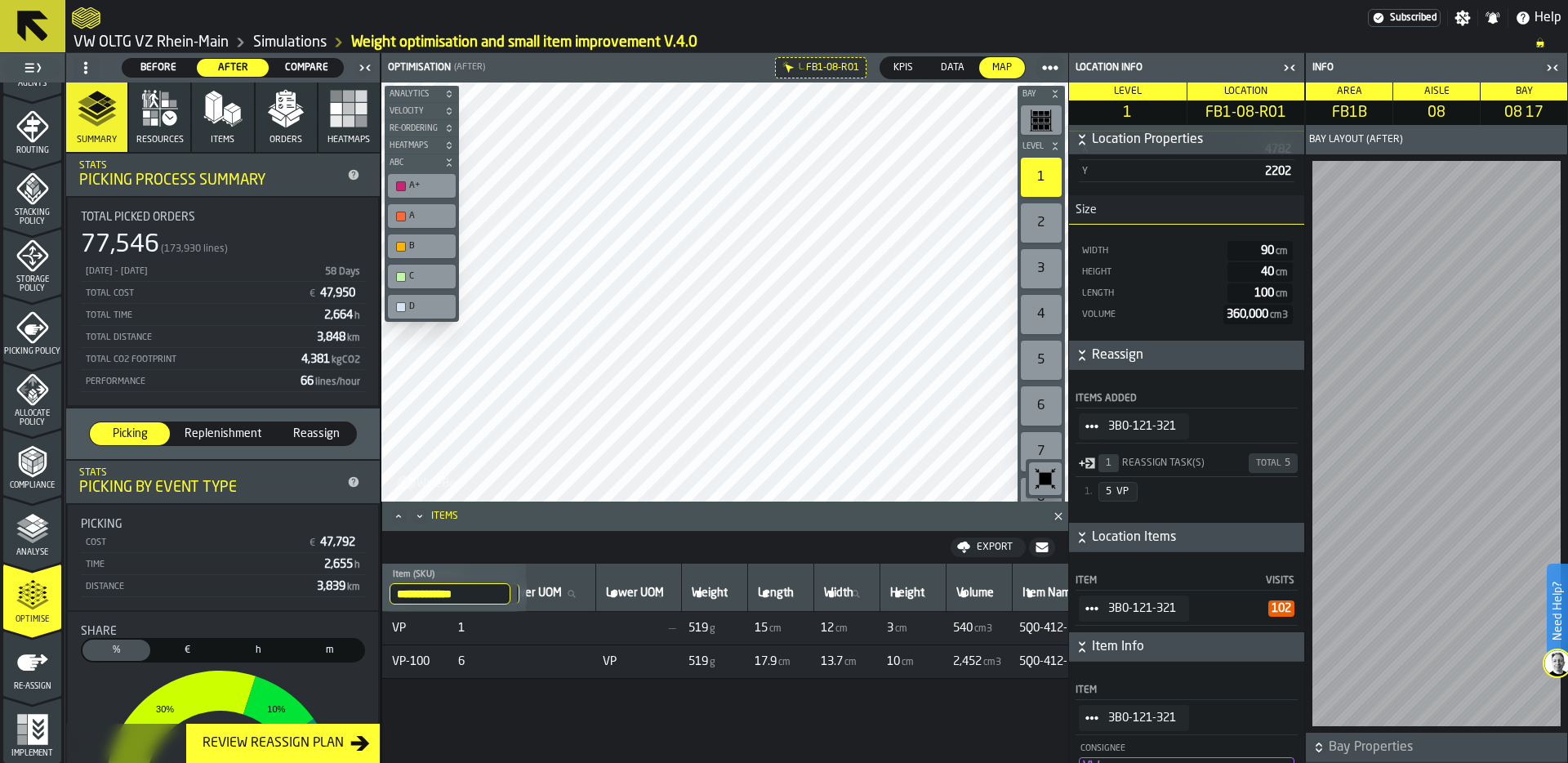
scroll to position [0, 0]
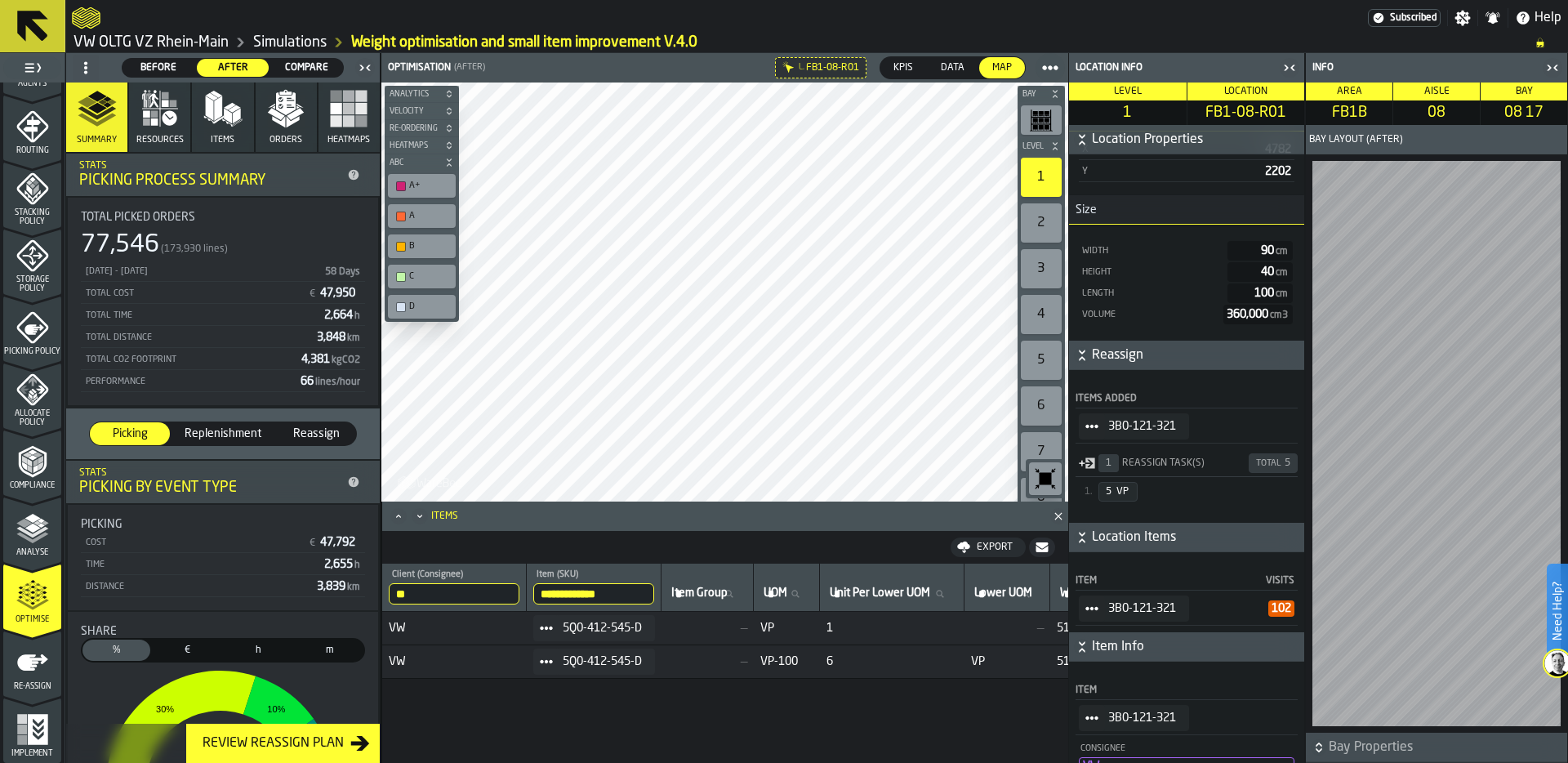
click at [1091, 714] on icon "StatList-item-3B0-121-321" at bounding box center [1091, 718] width 13 height 13
click at [1126, 739] on li "Show Assignment" at bounding box center [1138, 746] width 120 height 31
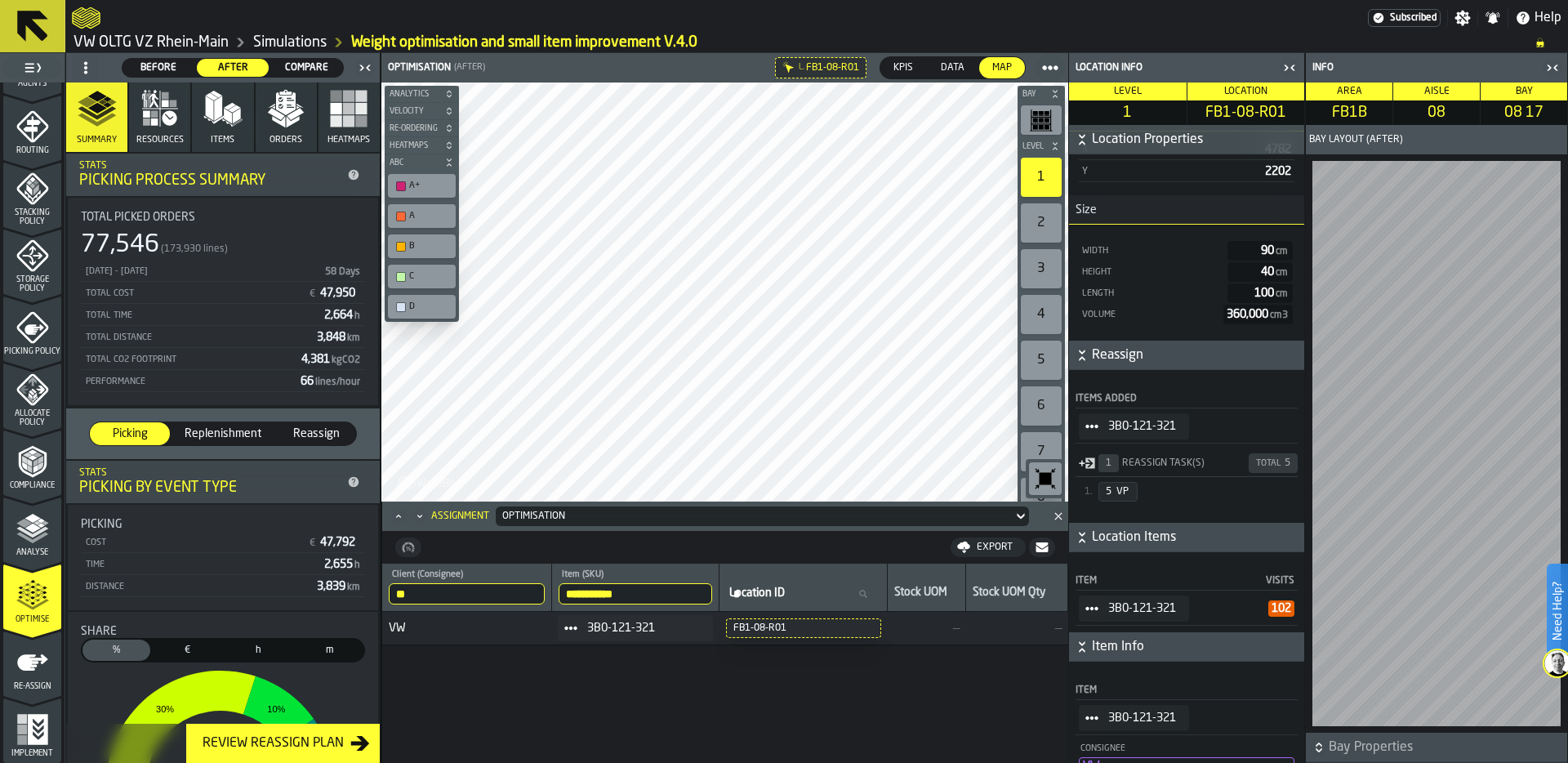
drag, startPoint x: 635, startPoint y: 590, endPoint x: 522, endPoint y: 603, distance: 113.7
click at [522, 601] on tr "**********" at bounding box center [725, 588] width 686 height 48
click at [705, 592] on input "**********" at bounding box center [635, 594] width 154 height 21
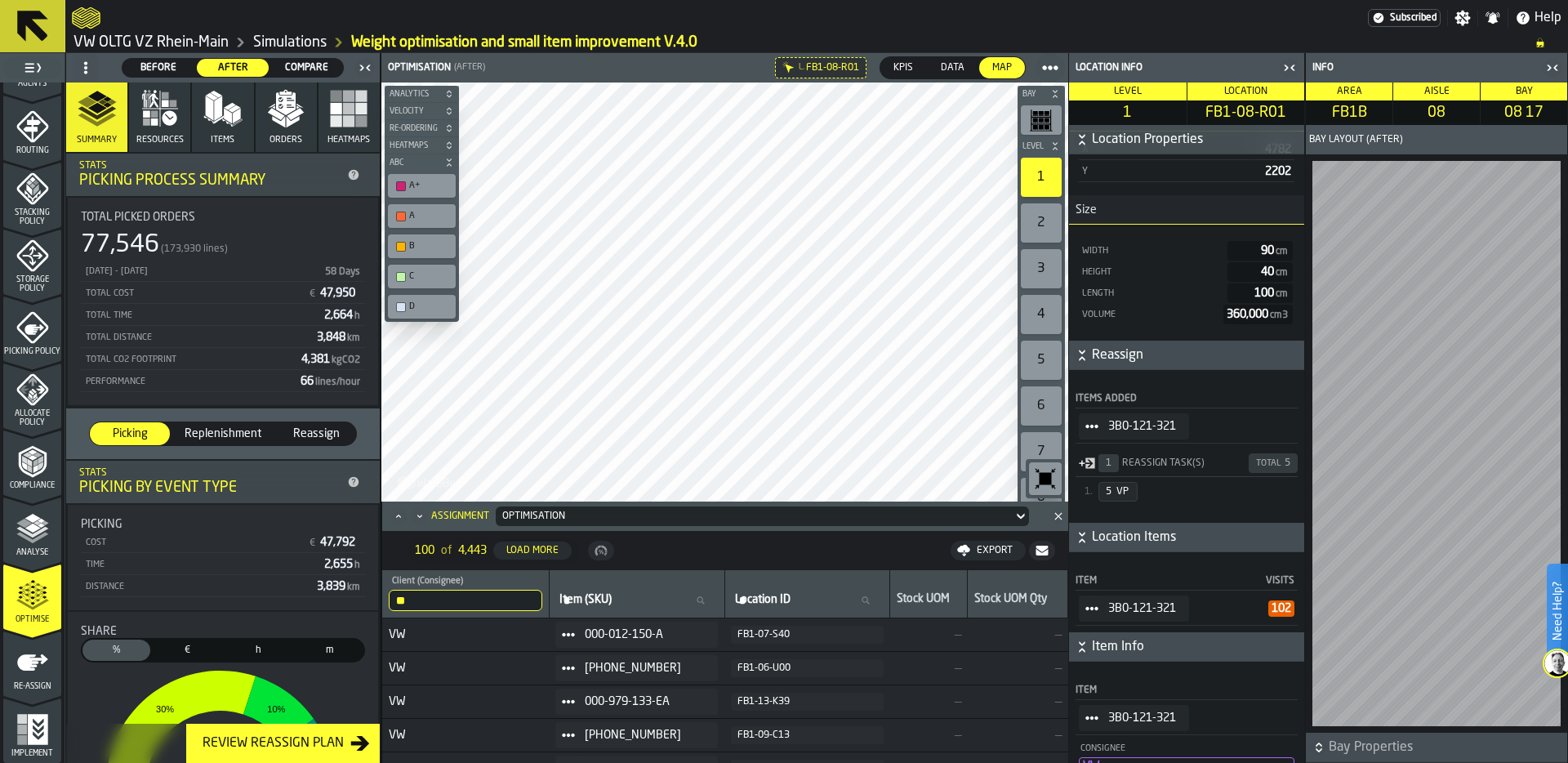
click at [612, 595] on span "Item (SKU)" at bounding box center [585, 599] width 52 height 13
click at [615, 595] on input "Item (SKU) Item (SKU)" at bounding box center [637, 600] width 162 height 21
paste input "**********"
type input "**********"
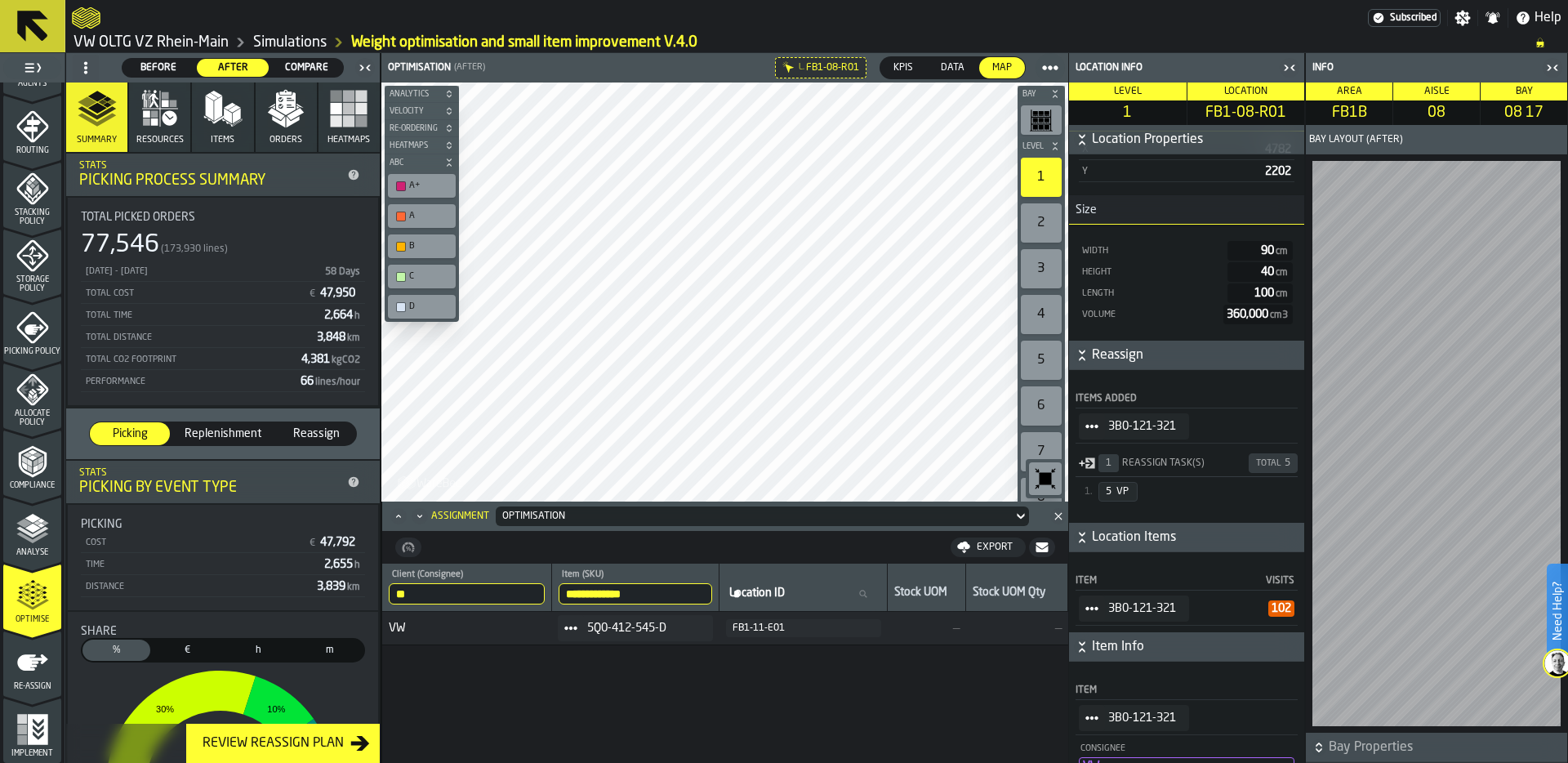
click at [782, 628] on div "FB1-11-E01" at bounding box center [804, 628] width 142 height 11
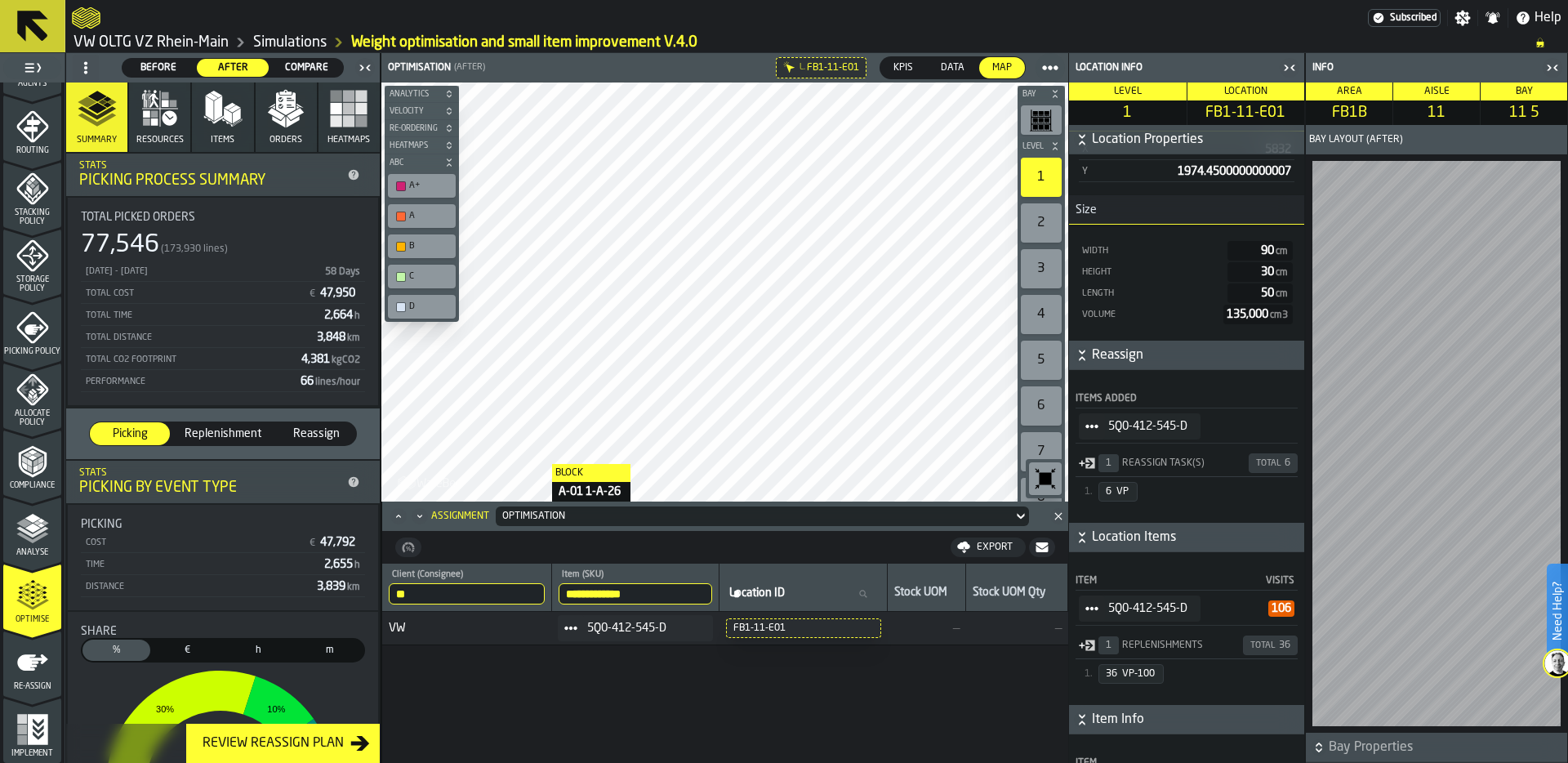
drag, startPoint x: 652, startPoint y: 599, endPoint x: 515, endPoint y: 596, distance: 137.0
click at [515, 596] on tr "**********" at bounding box center [725, 588] width 686 height 48
click at [178, 36] on link "VW OLTG VZ Rhein-Main" at bounding box center [150, 42] width 155 height 18
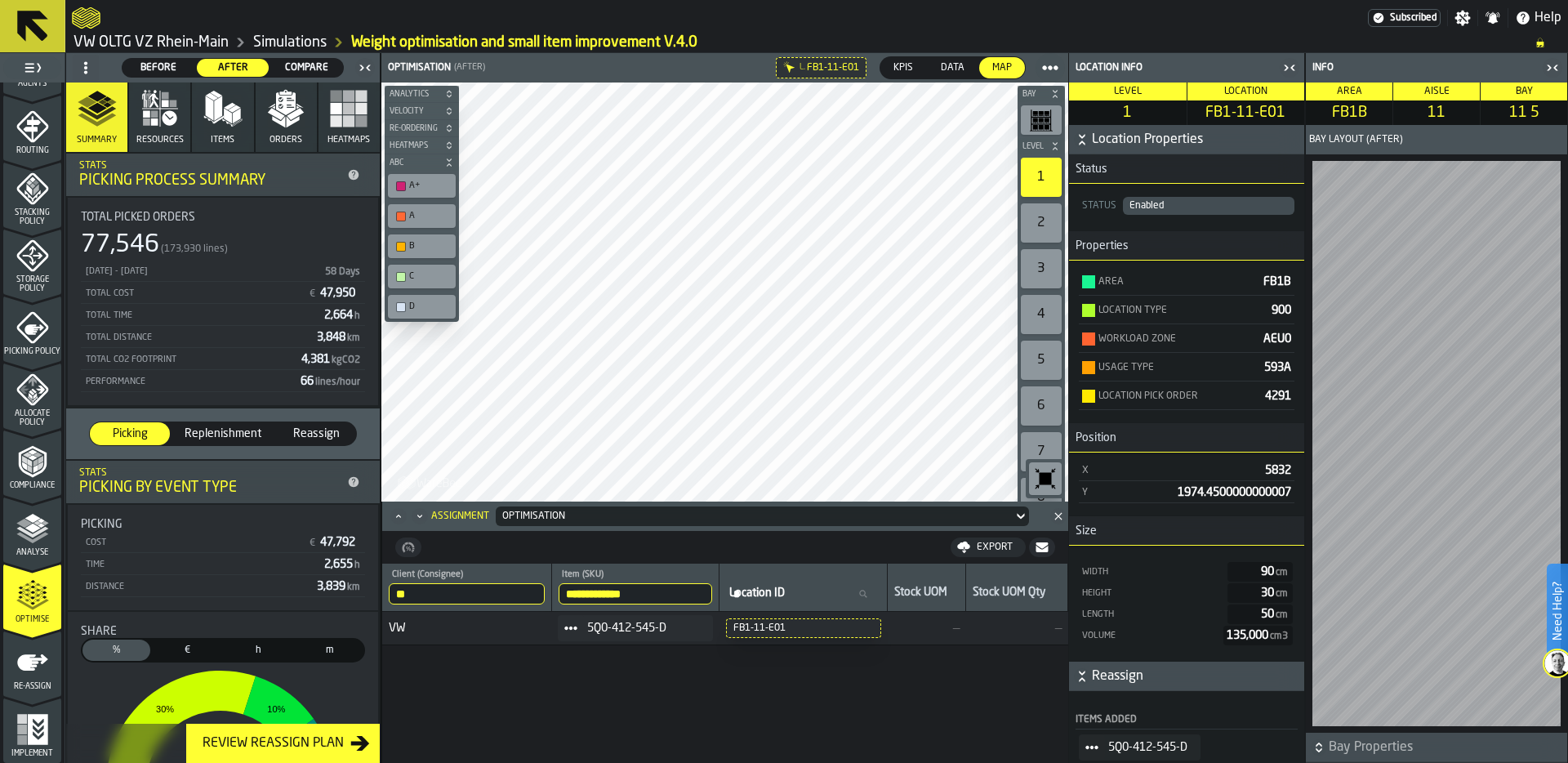
drag, startPoint x: 1259, startPoint y: 336, endPoint x: 1283, endPoint y: 337, distance: 24.0
click at [1283, 337] on span "AEU0" at bounding box center [1277, 339] width 28 height 11
click at [286, 41] on link "Simulations" at bounding box center [290, 42] width 73 height 18
click at [1466, 15] on icon "button-toggle-Settings" at bounding box center [1463, 18] width 16 height 16
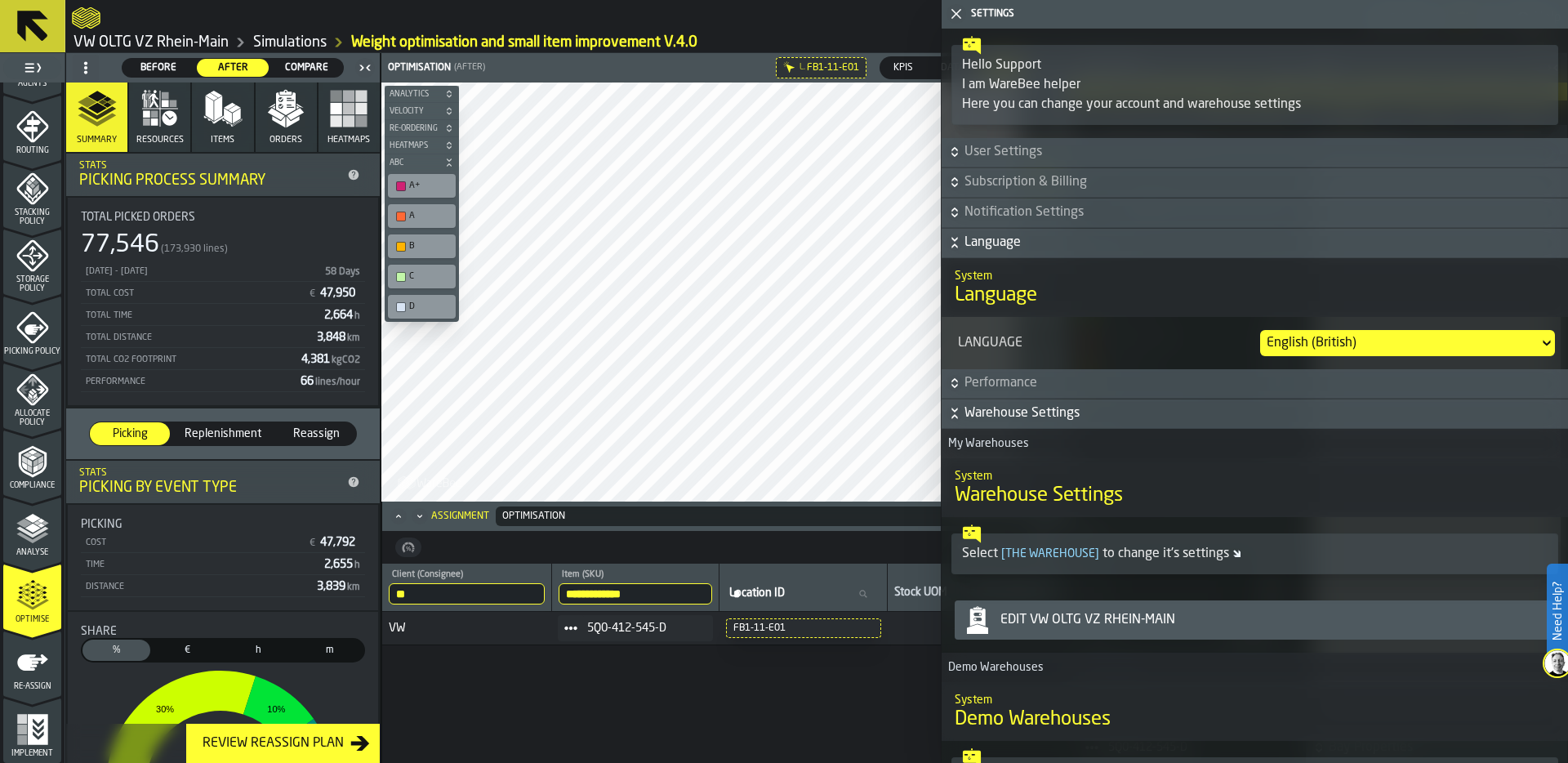
click at [960, 415] on icon "button-" at bounding box center [955, 414] width 17 height 17
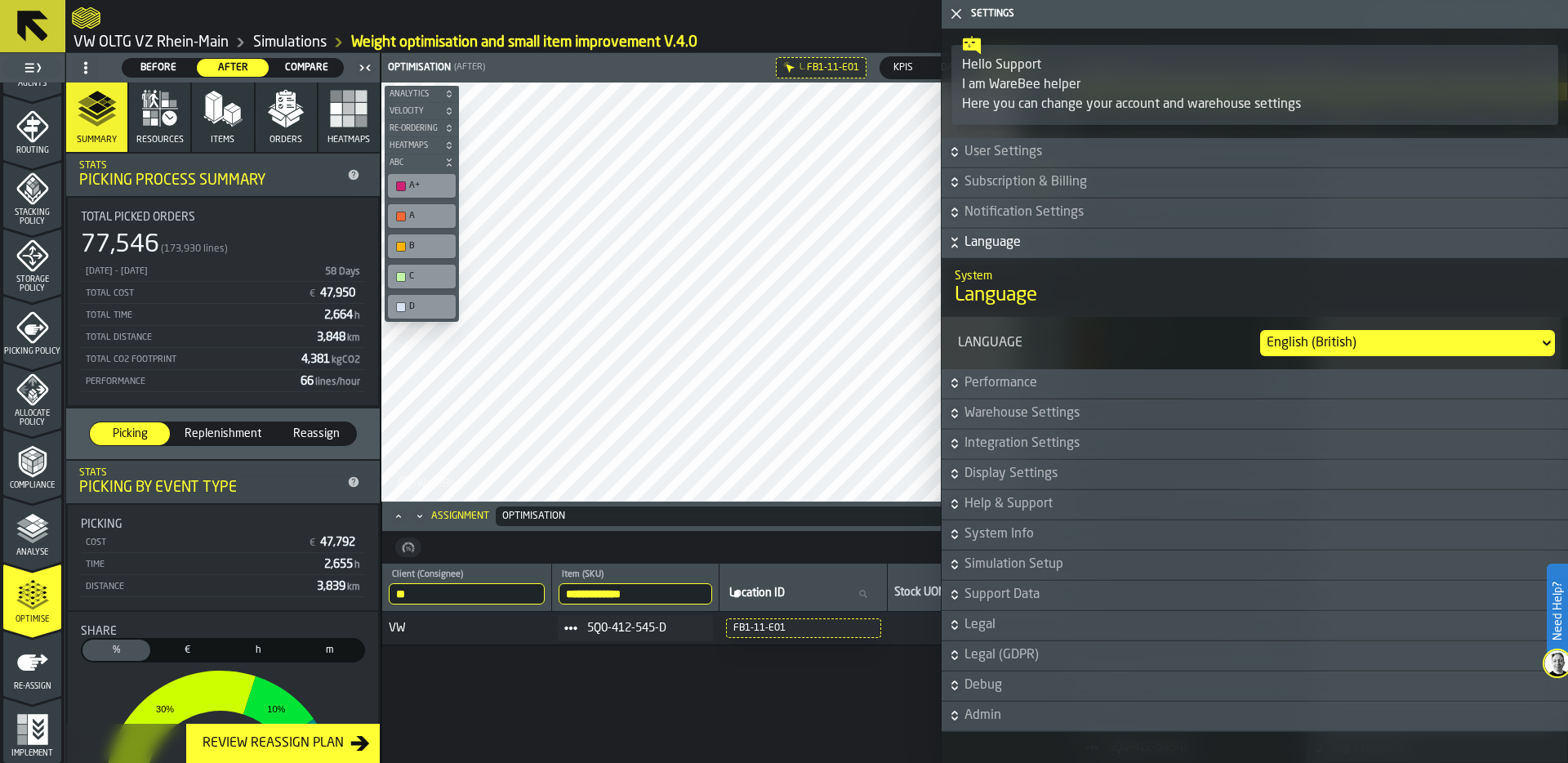
click at [950, 586] on icon "button-" at bounding box center [955, 595] width 17 height 17
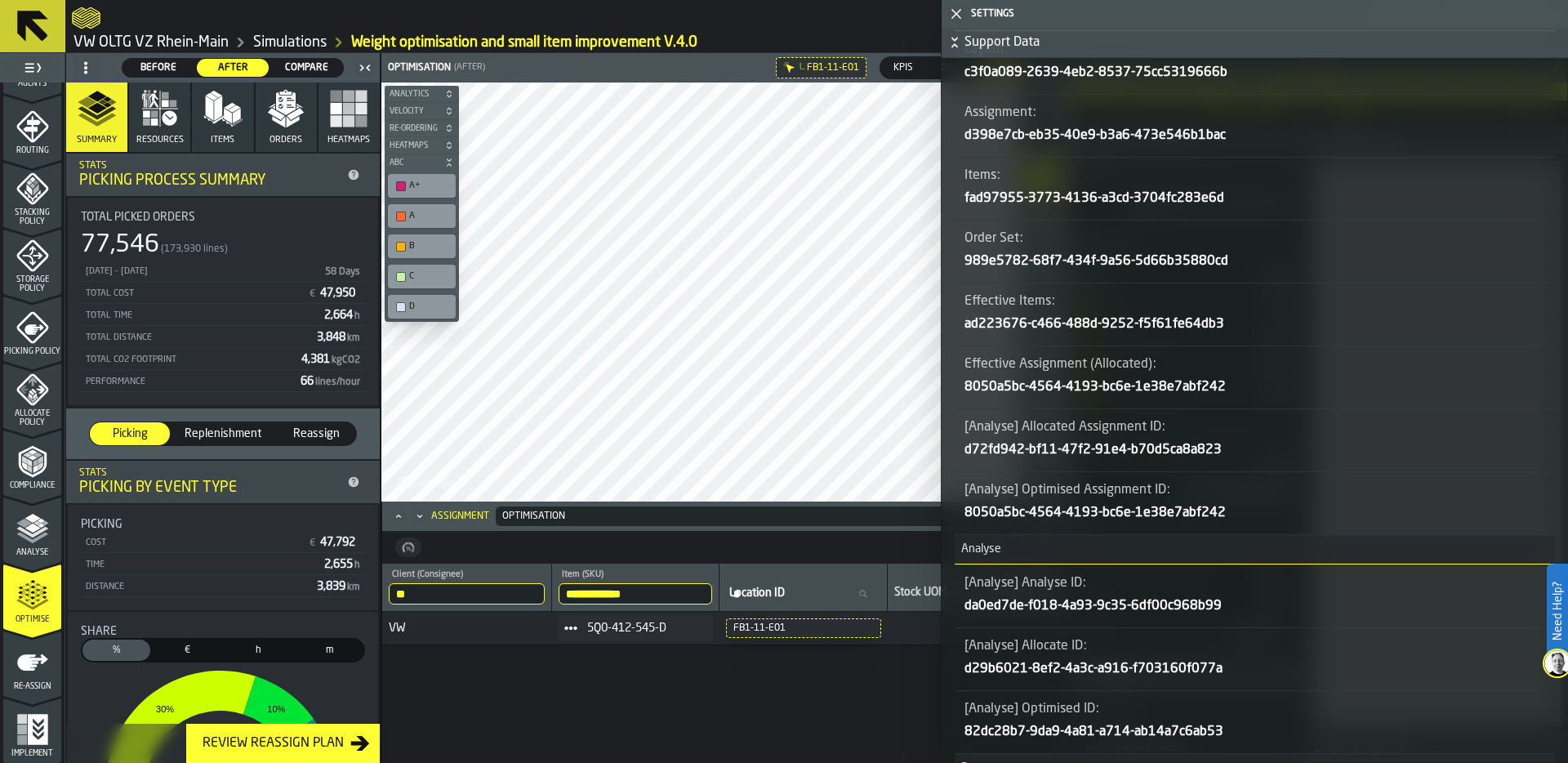
scroll to position [781, 0]
click at [0, 0] on icon "button-" at bounding box center [0, 0] width 0 height 0
click at [35, 260] on icon "menu Storage Policy" at bounding box center [33, 256] width 33 height 33
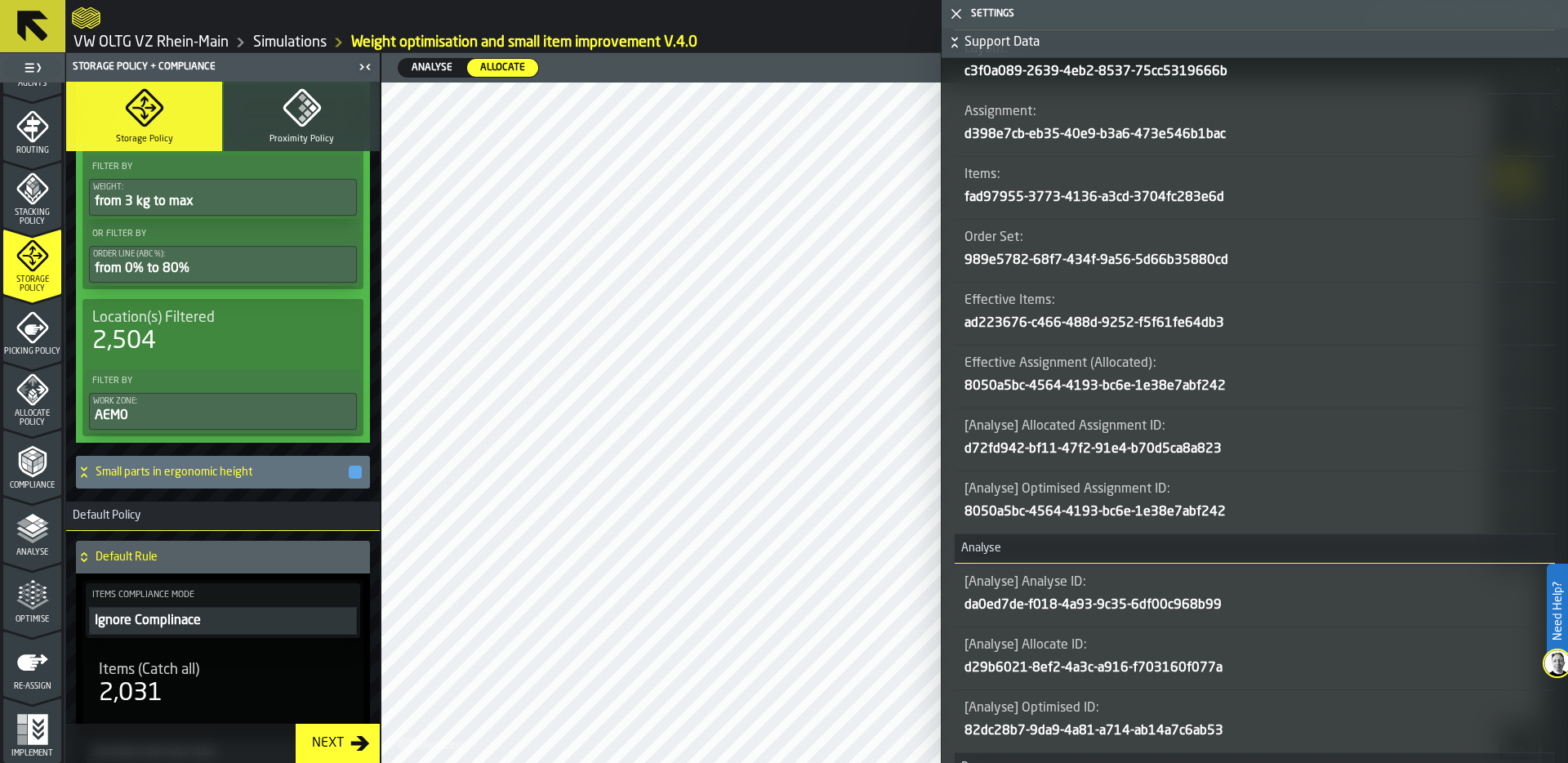
scroll to position [300, 0]
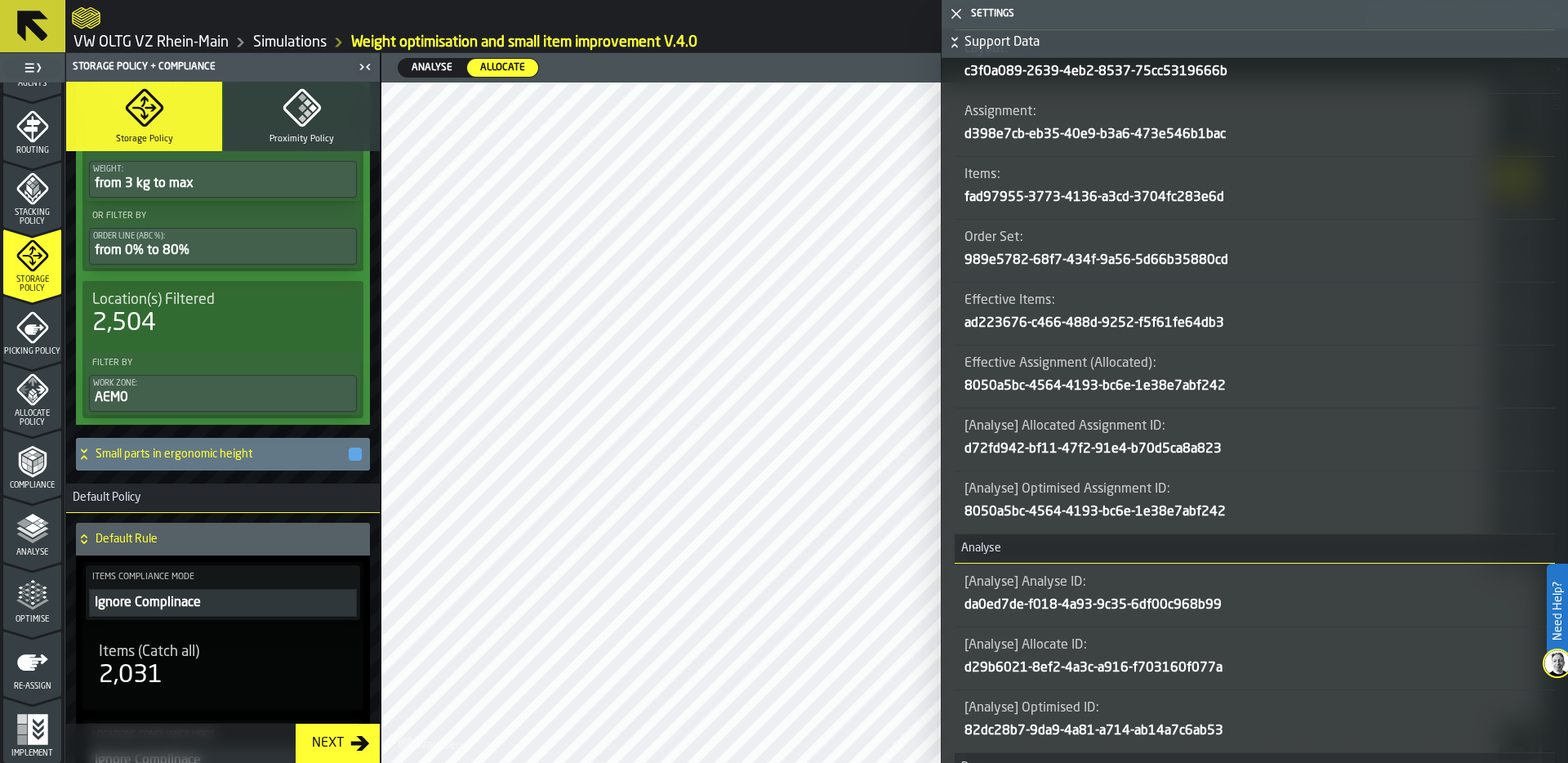
click at [84, 455] on icon at bounding box center [84, 457] width 6 height 4
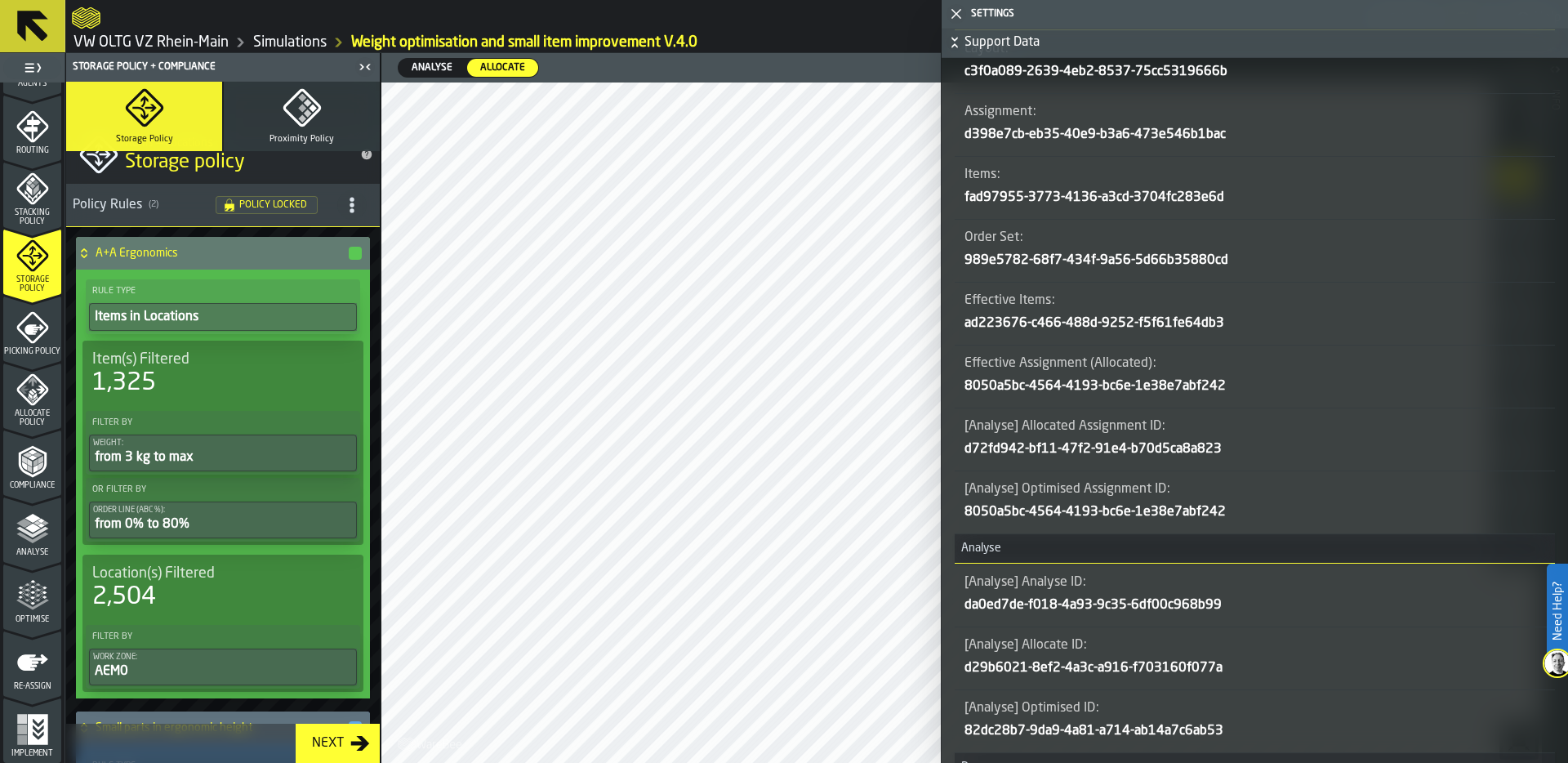
scroll to position [0, 0]
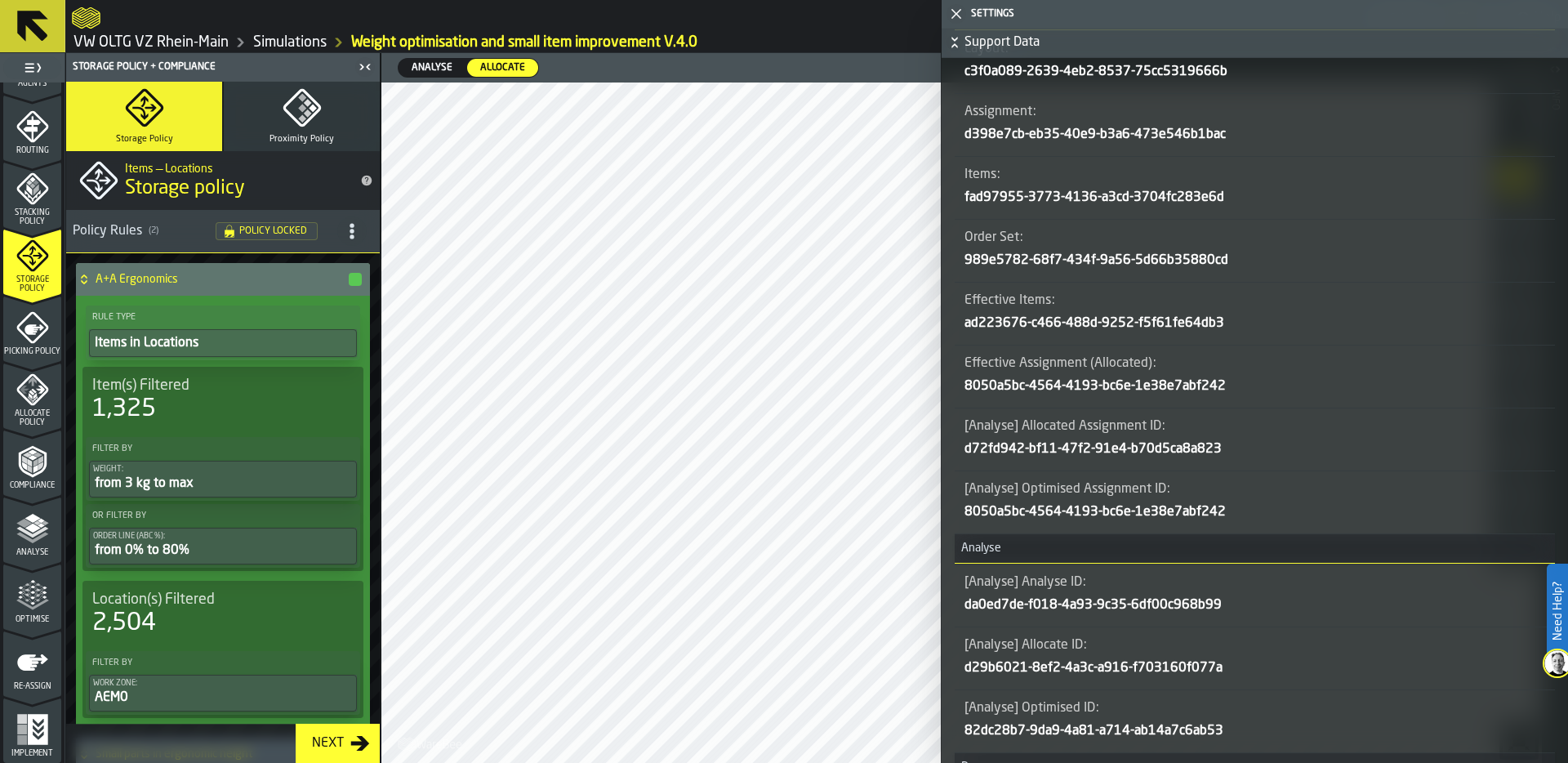
click at [958, 10] on polygon "button-toggle-Close me" at bounding box center [956, 14] width 10 height 10
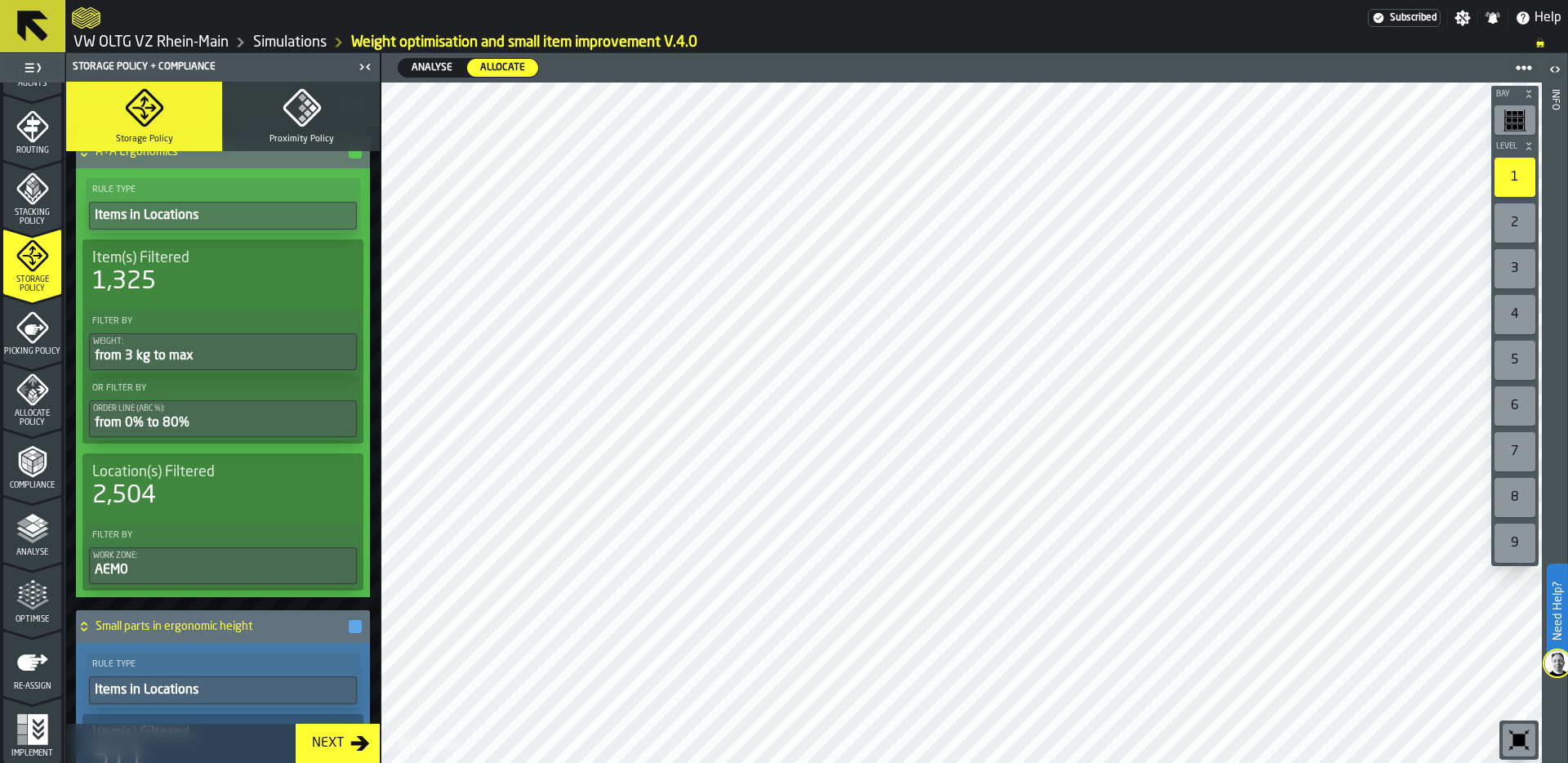
scroll to position [165, 0]
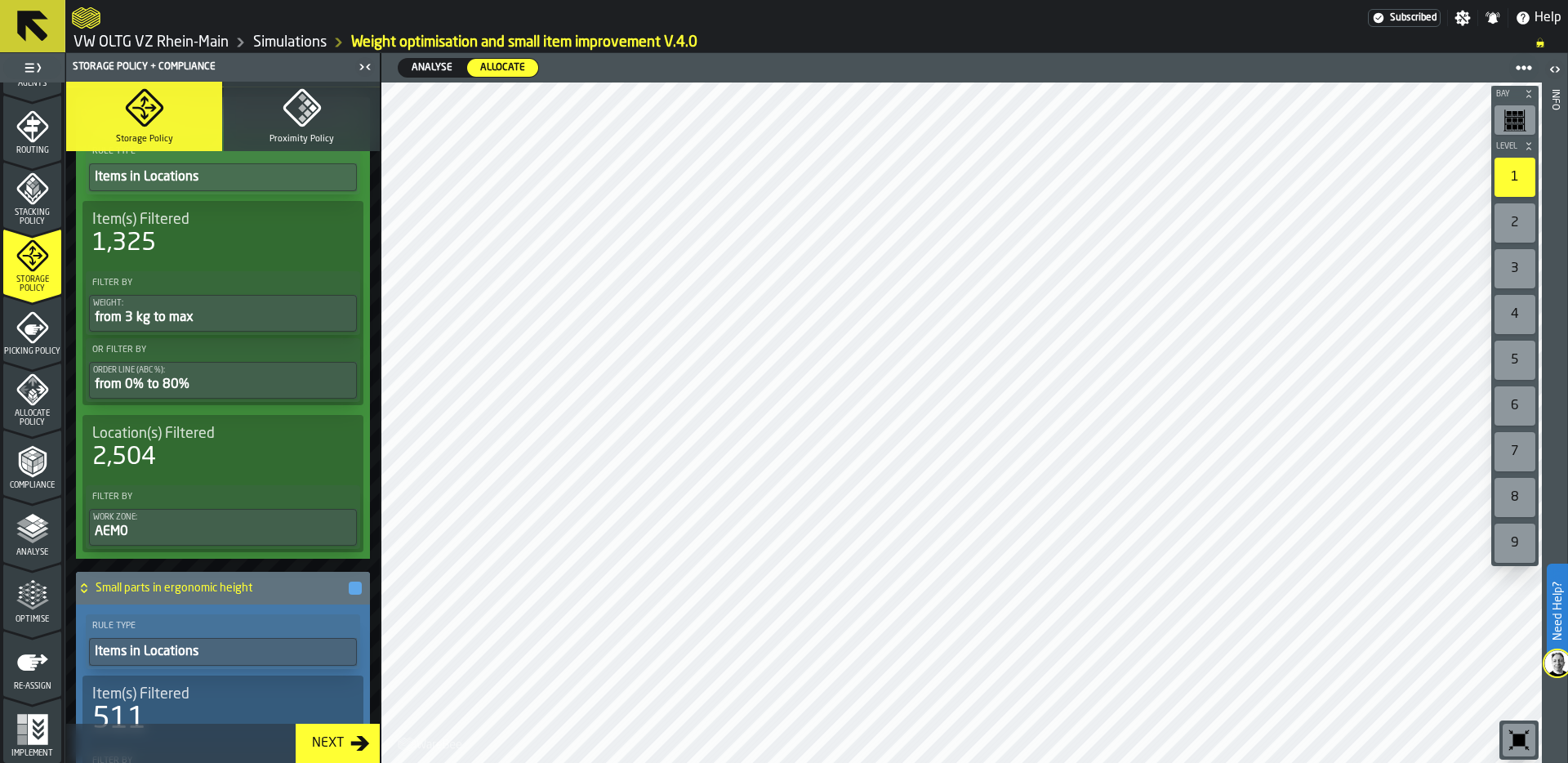
click at [1465, 18] on icon "button-toggle-Settings" at bounding box center [1463, 18] width 16 height 16
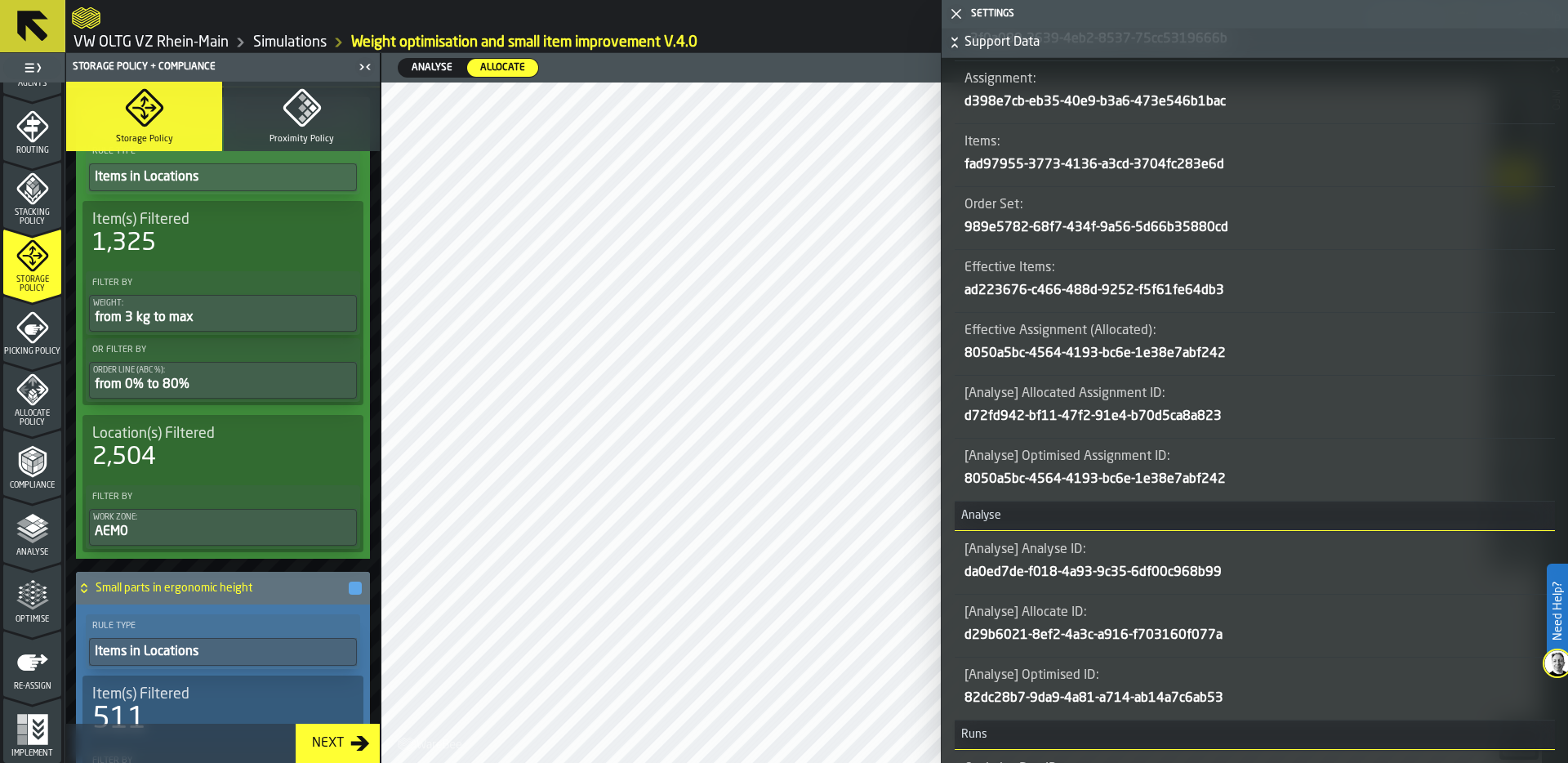
scroll to position [812, 0]
click at [0, 0] on main "Subscribed Settings Notifications Help VW OLTG VZ Rhein-Main Simulations Weight…" at bounding box center [784, 381] width 1568 height 763
click at [304, 42] on link "Simulations" at bounding box center [290, 42] width 73 height 18
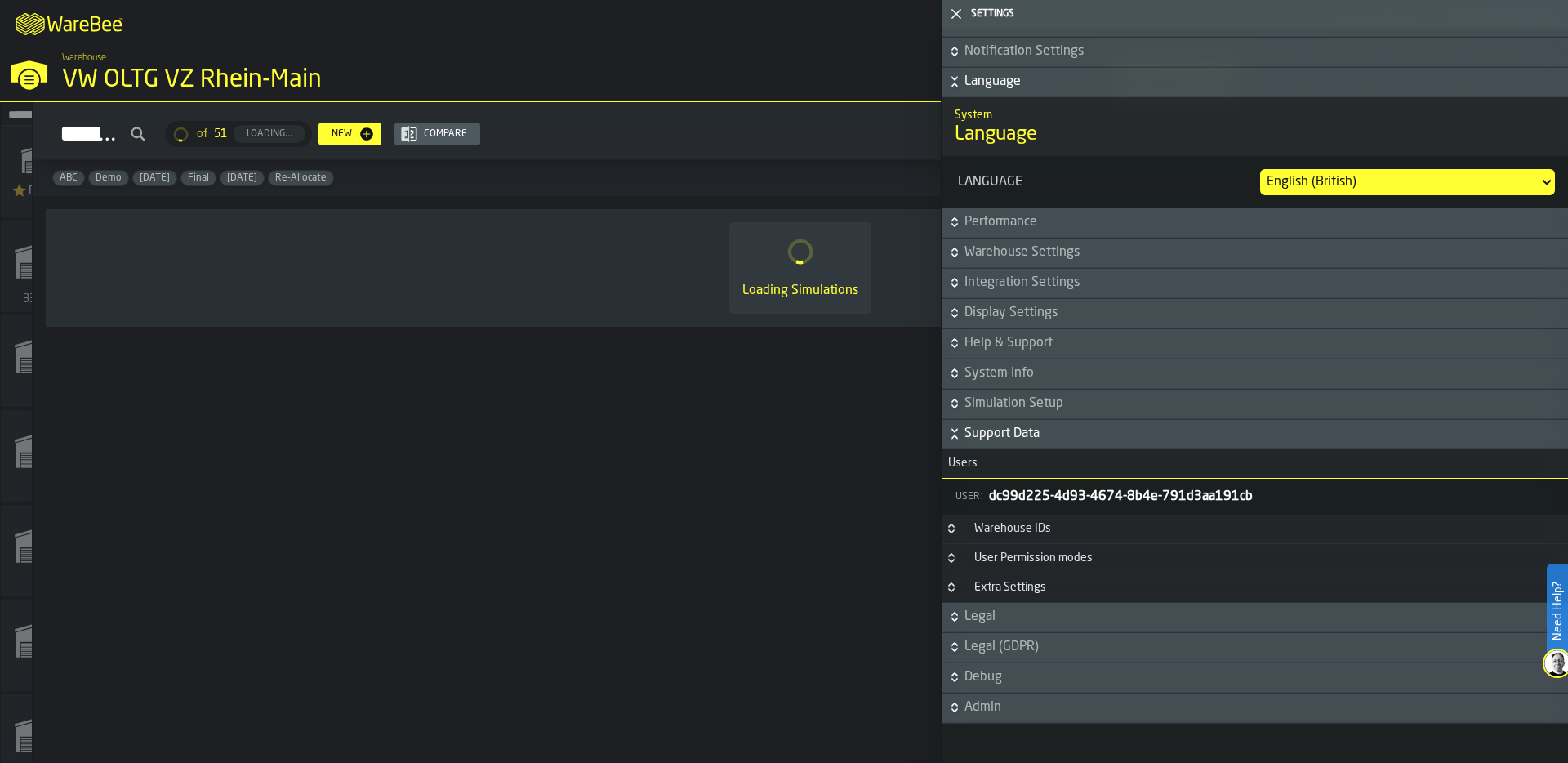
scroll to position [161, 0]
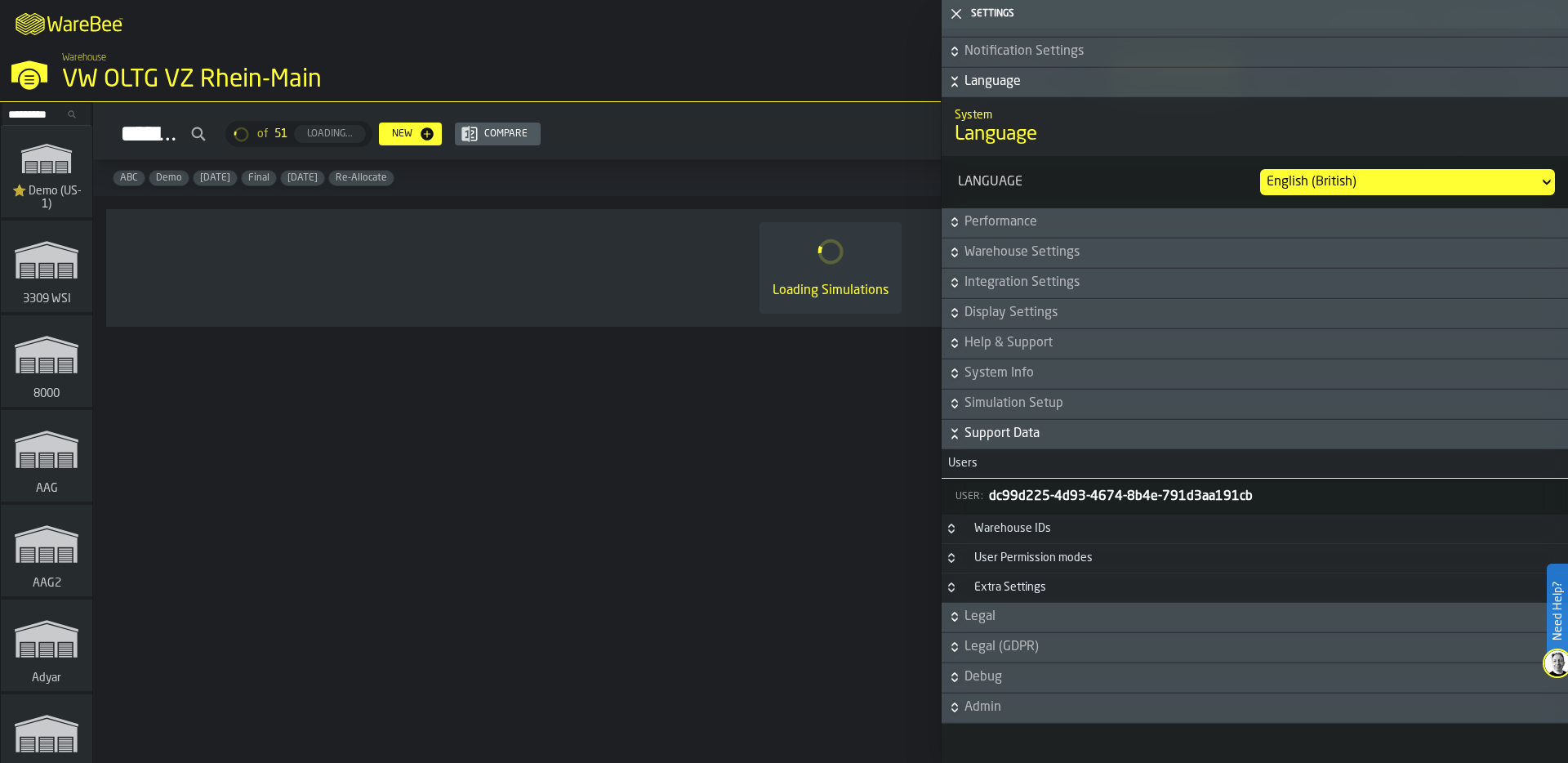
click at [960, 12] on icon "button-toggle-Close me" at bounding box center [956, 13] width 20 height 20
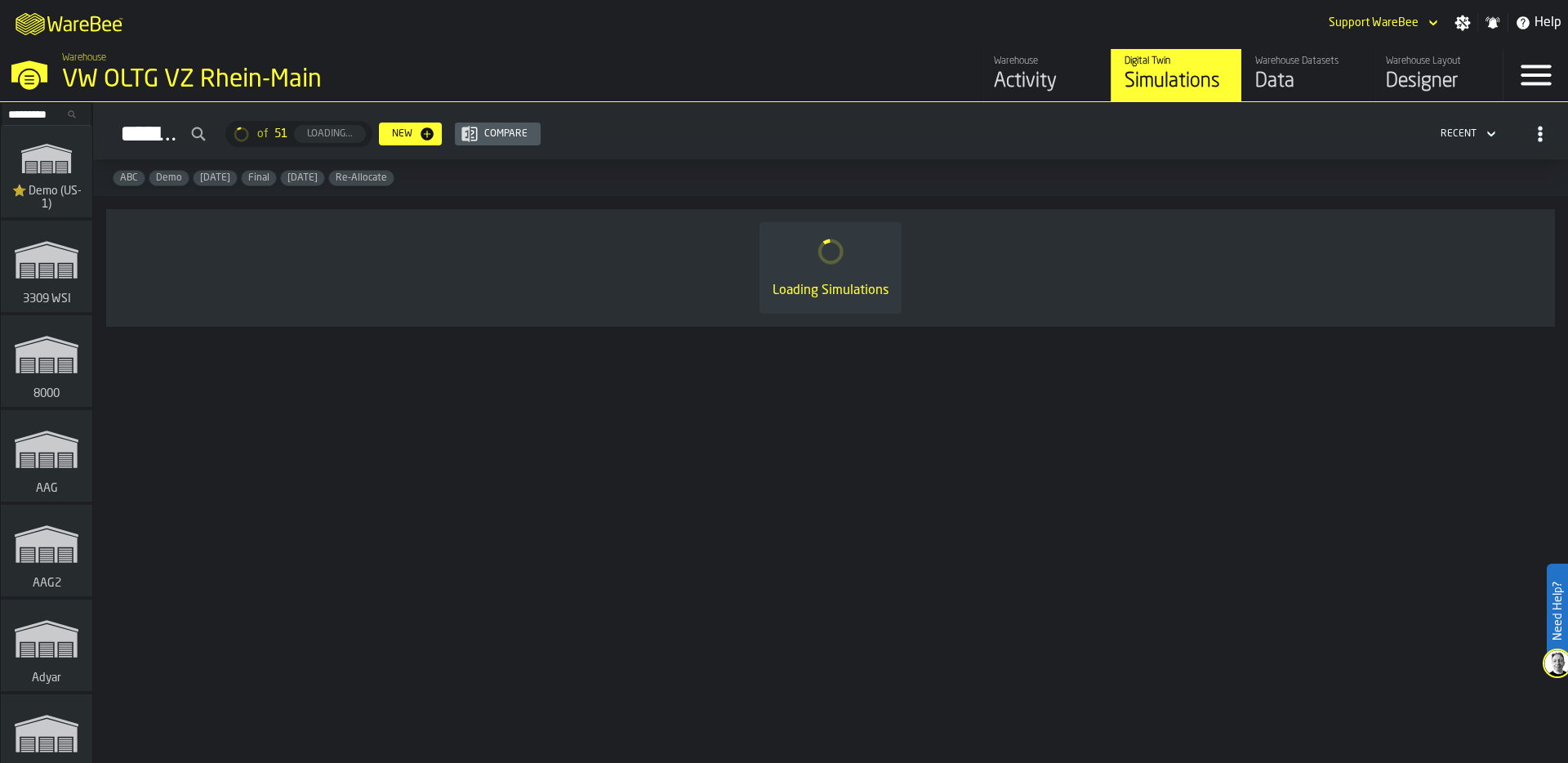
click at [98, 74] on div "VW OLTG VZ Rhein-Main" at bounding box center [282, 80] width 441 height 30
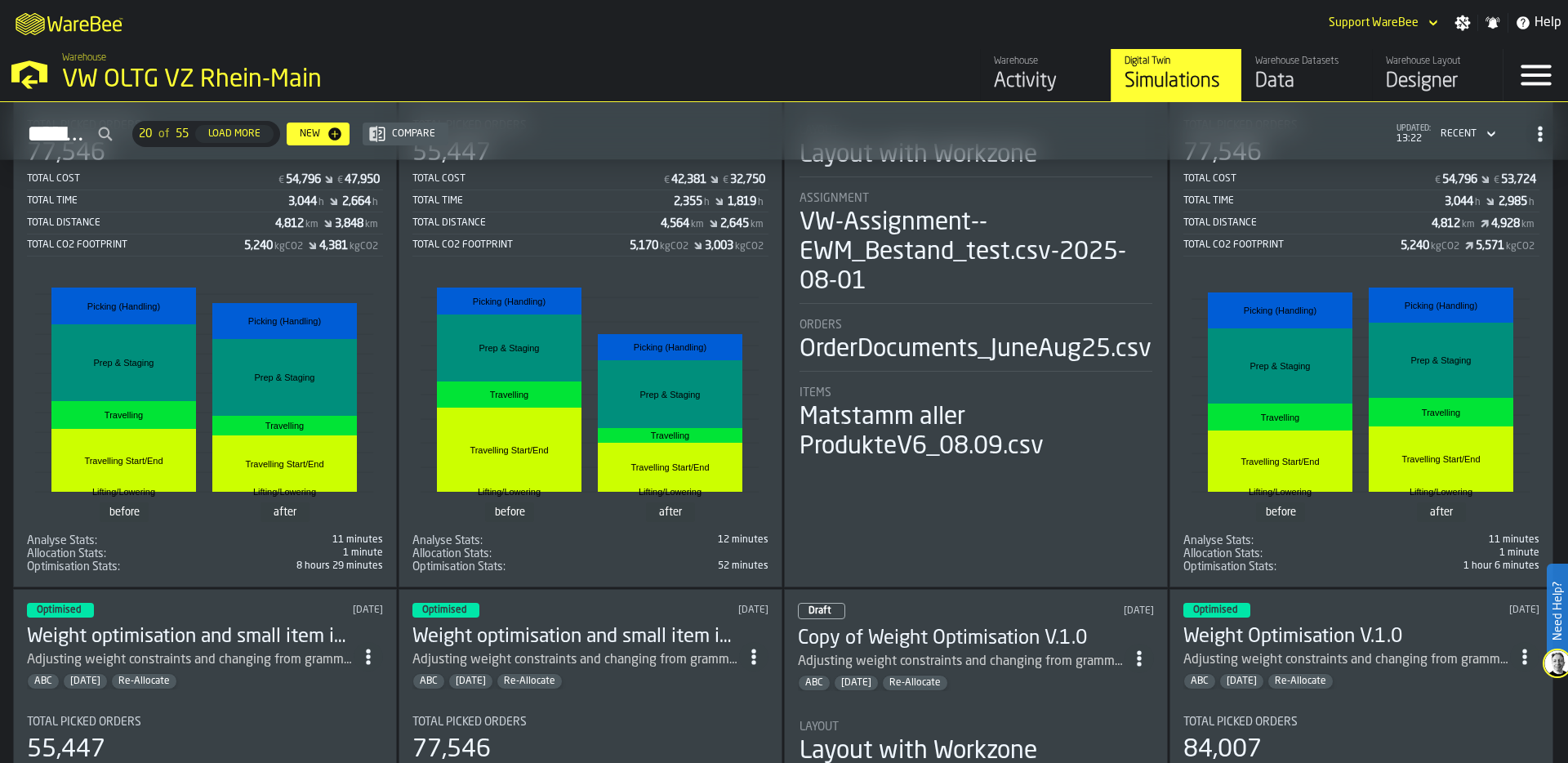
scroll to position [258, 0]
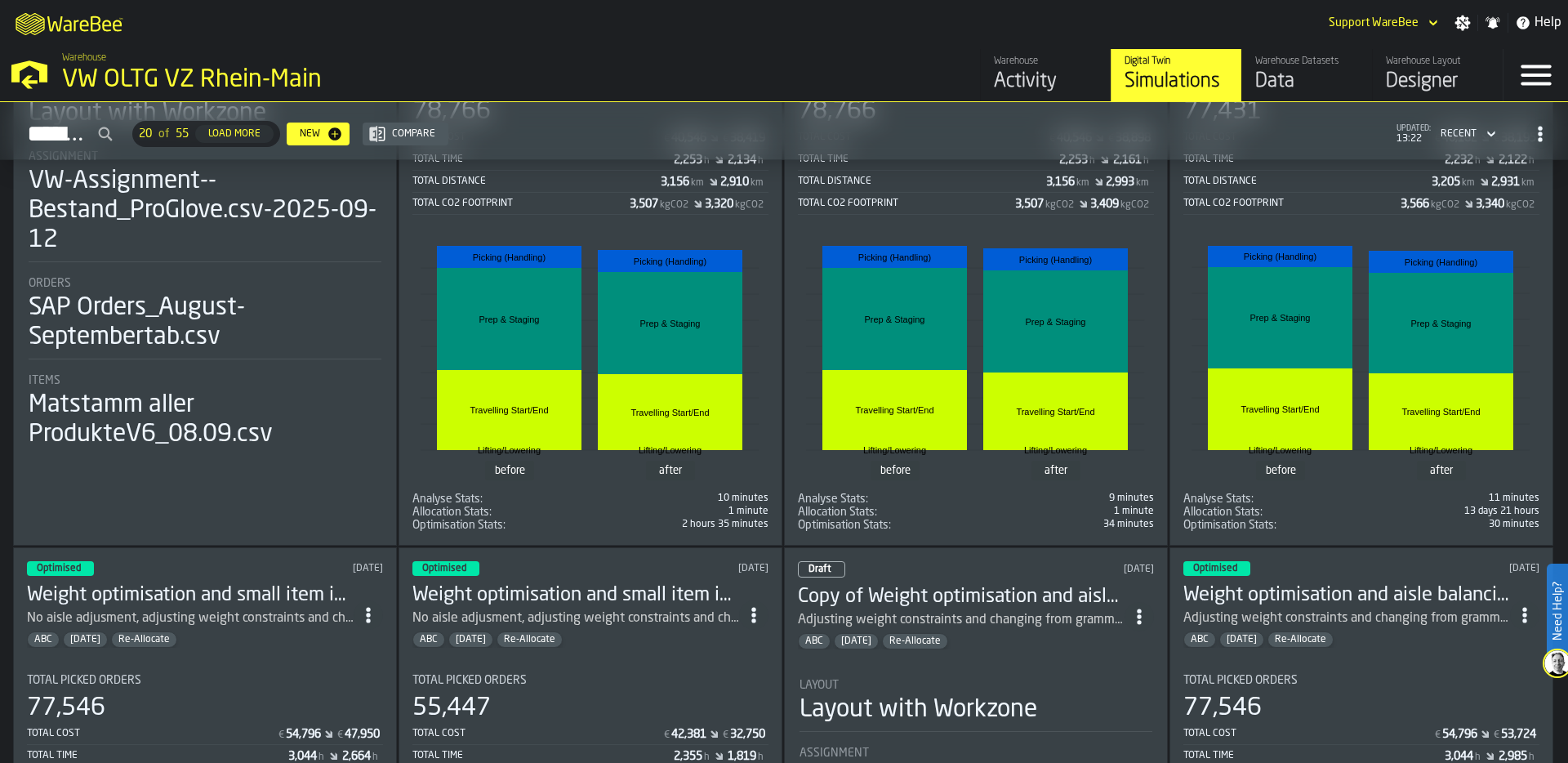
click at [1467, 128] on div "Recent" at bounding box center [1458, 134] width 36 height 11
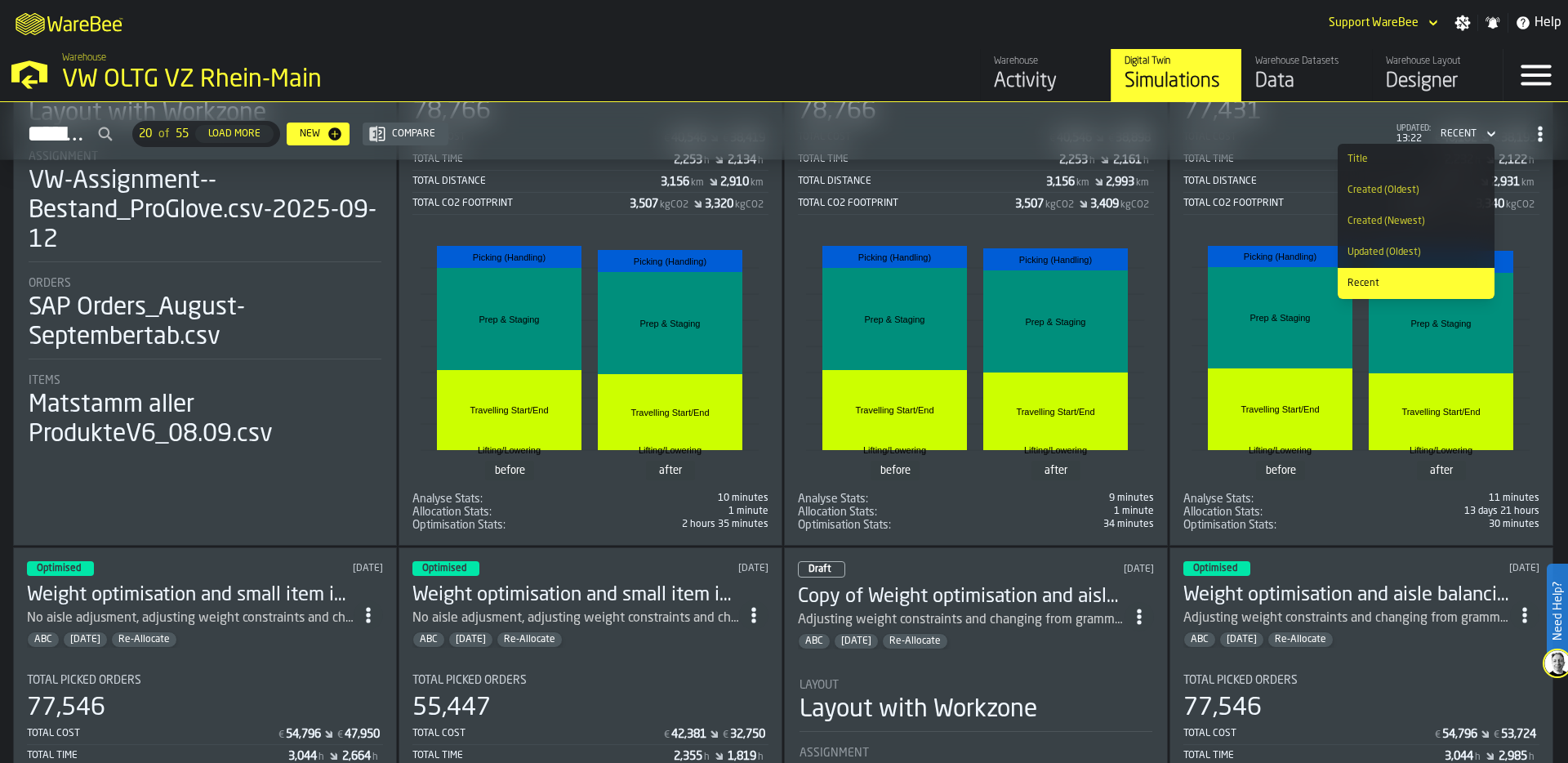
click at [1423, 218] on div "Created (Newest)" at bounding box center [1417, 221] width 137 height 11
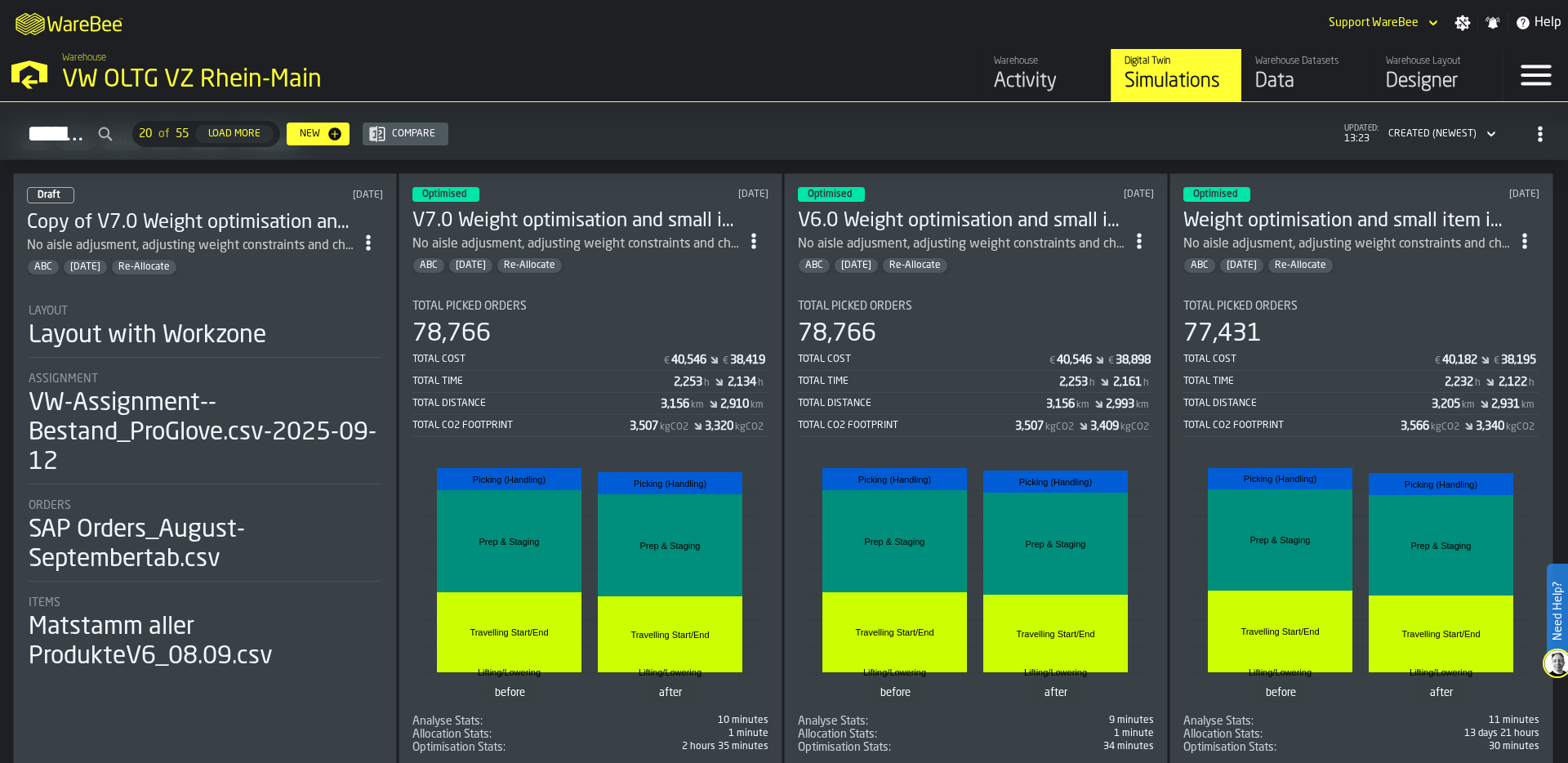
scroll to position [0, 0]
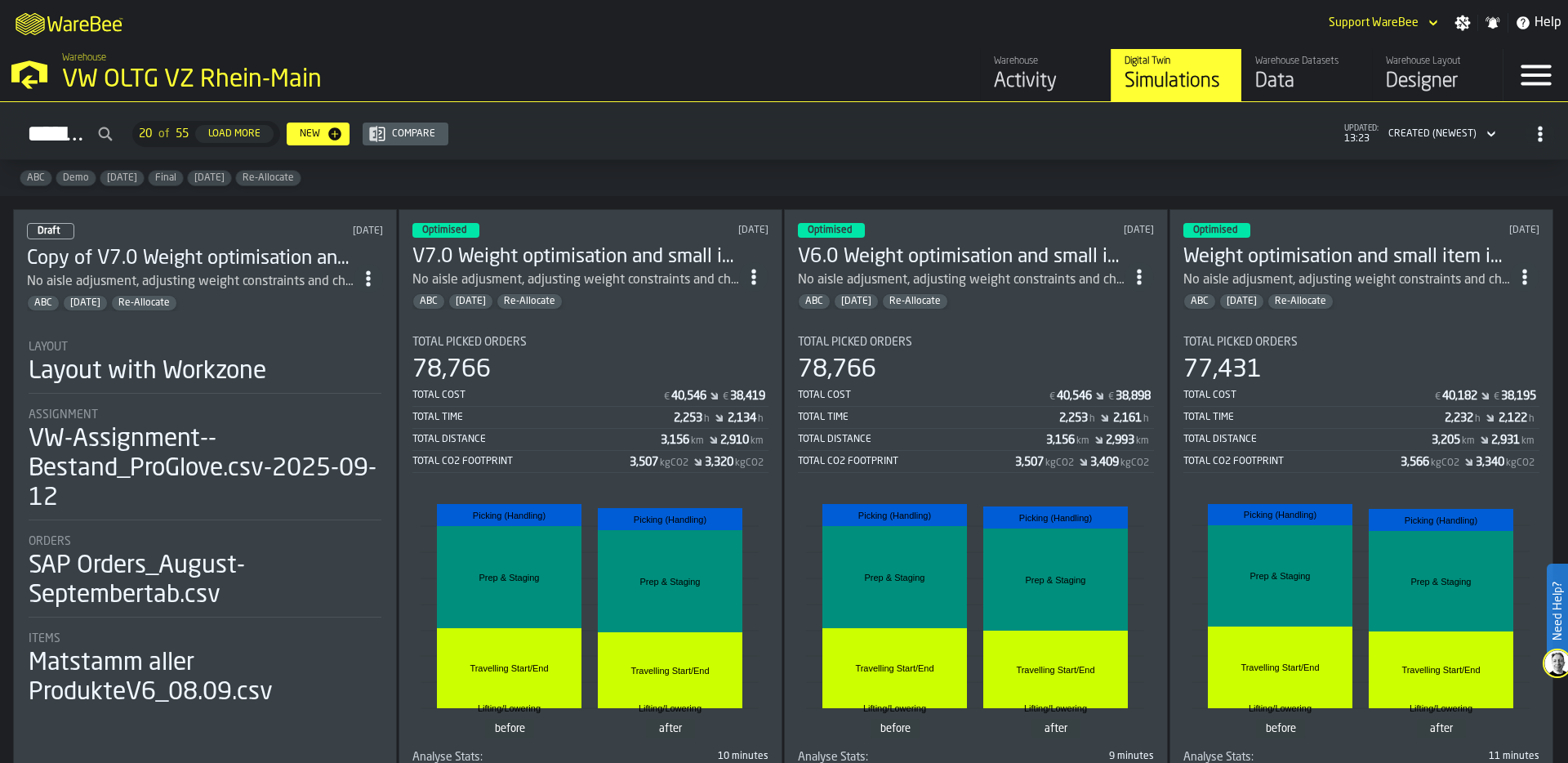
click at [161, 174] on span "Final" at bounding box center [165, 178] width 34 height 11
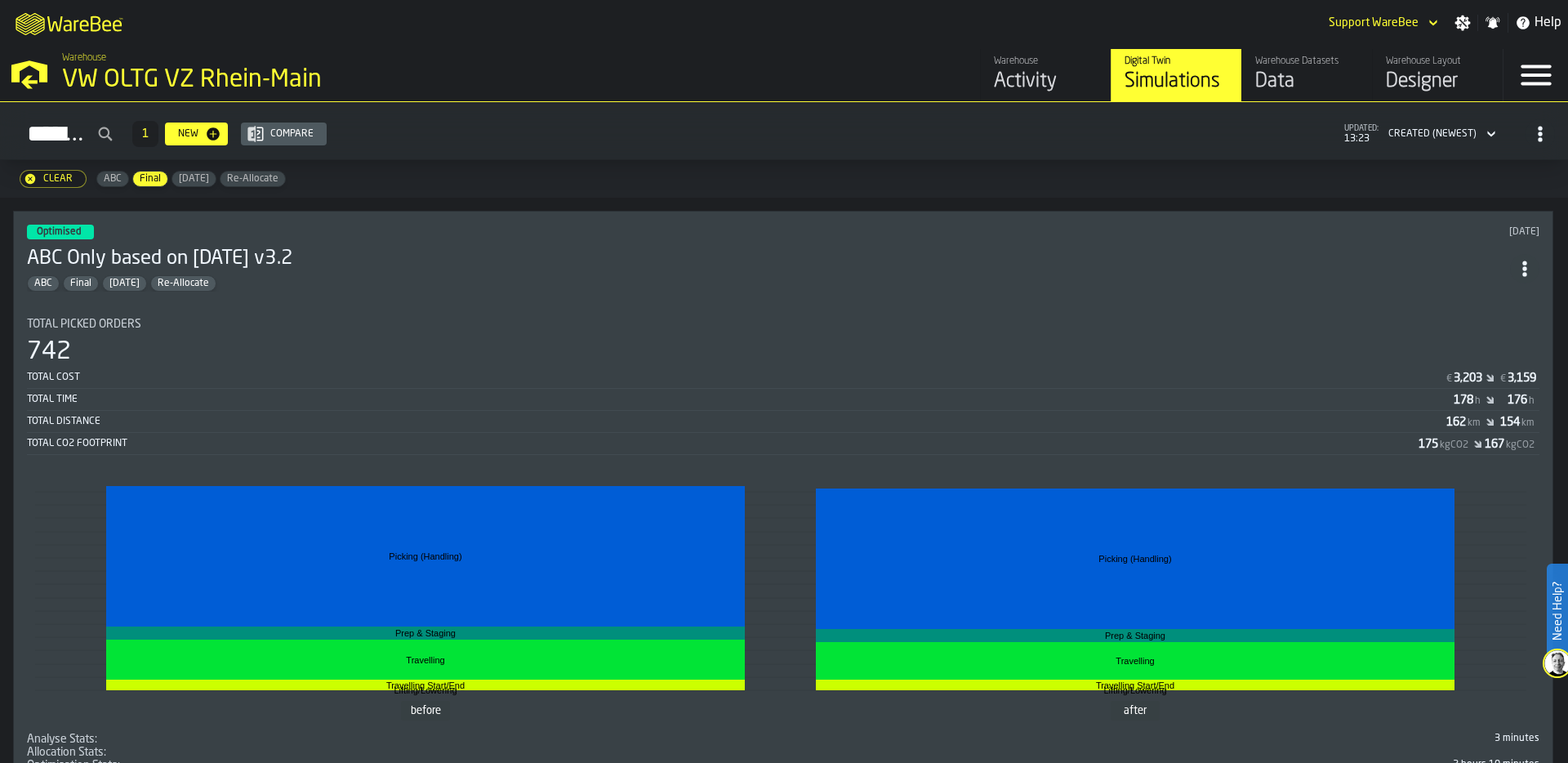
click at [145, 178] on span "Final" at bounding box center [150, 178] width 34 height 11
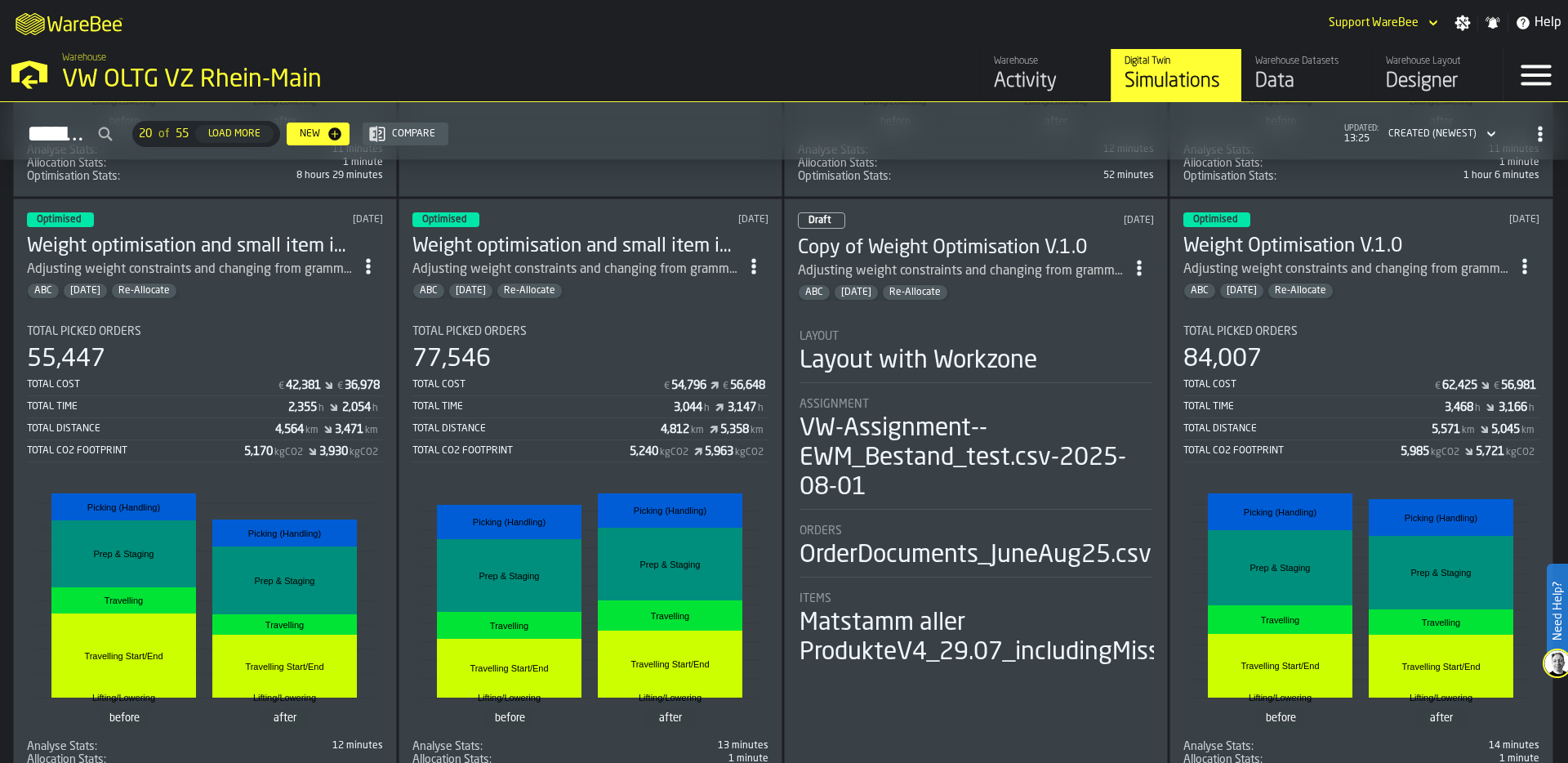
scroll to position [1183, 0]
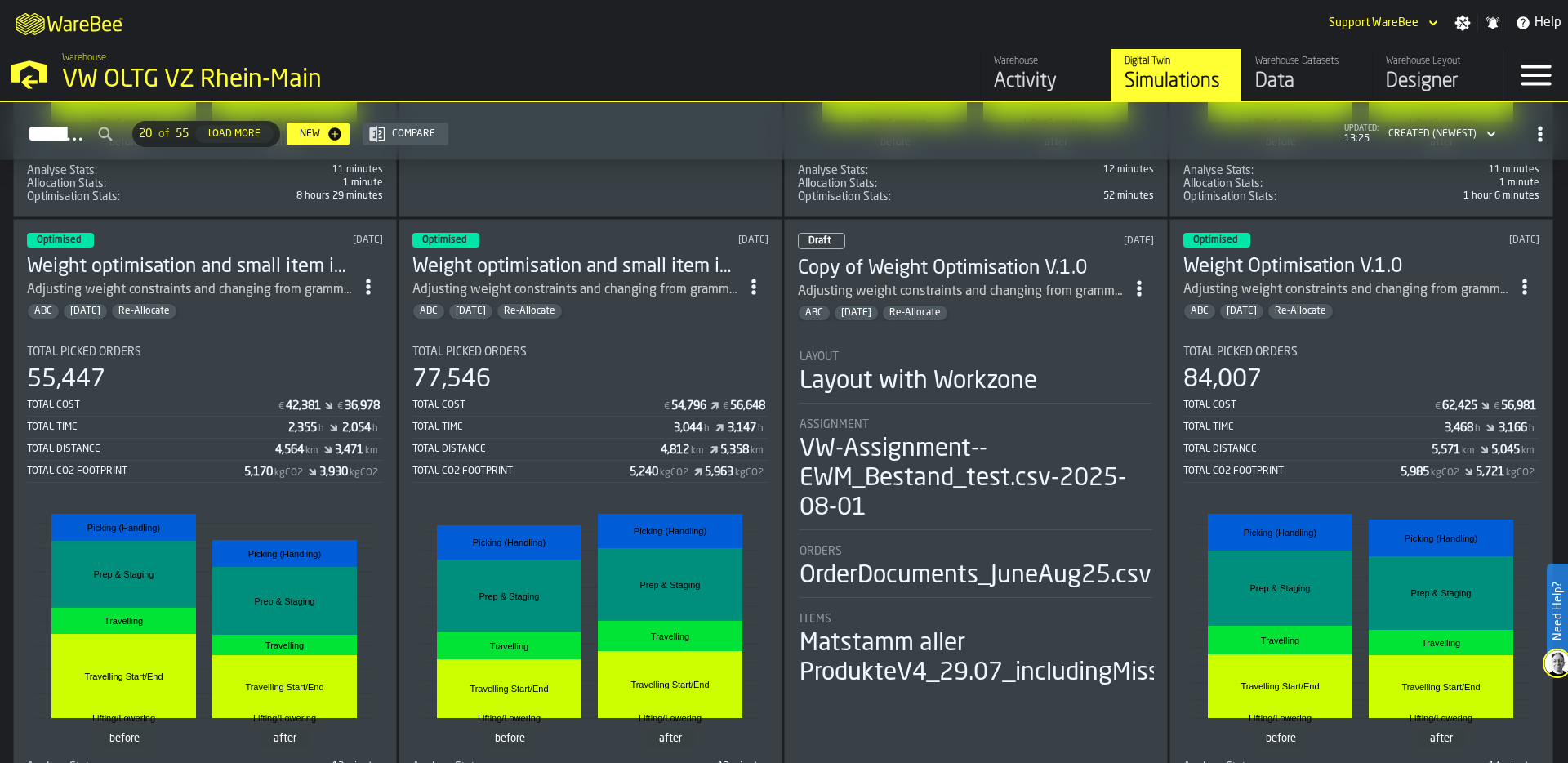
click at [1470, 133] on icon "button-Simulations" at bounding box center [1492, 134] width 17 height 20
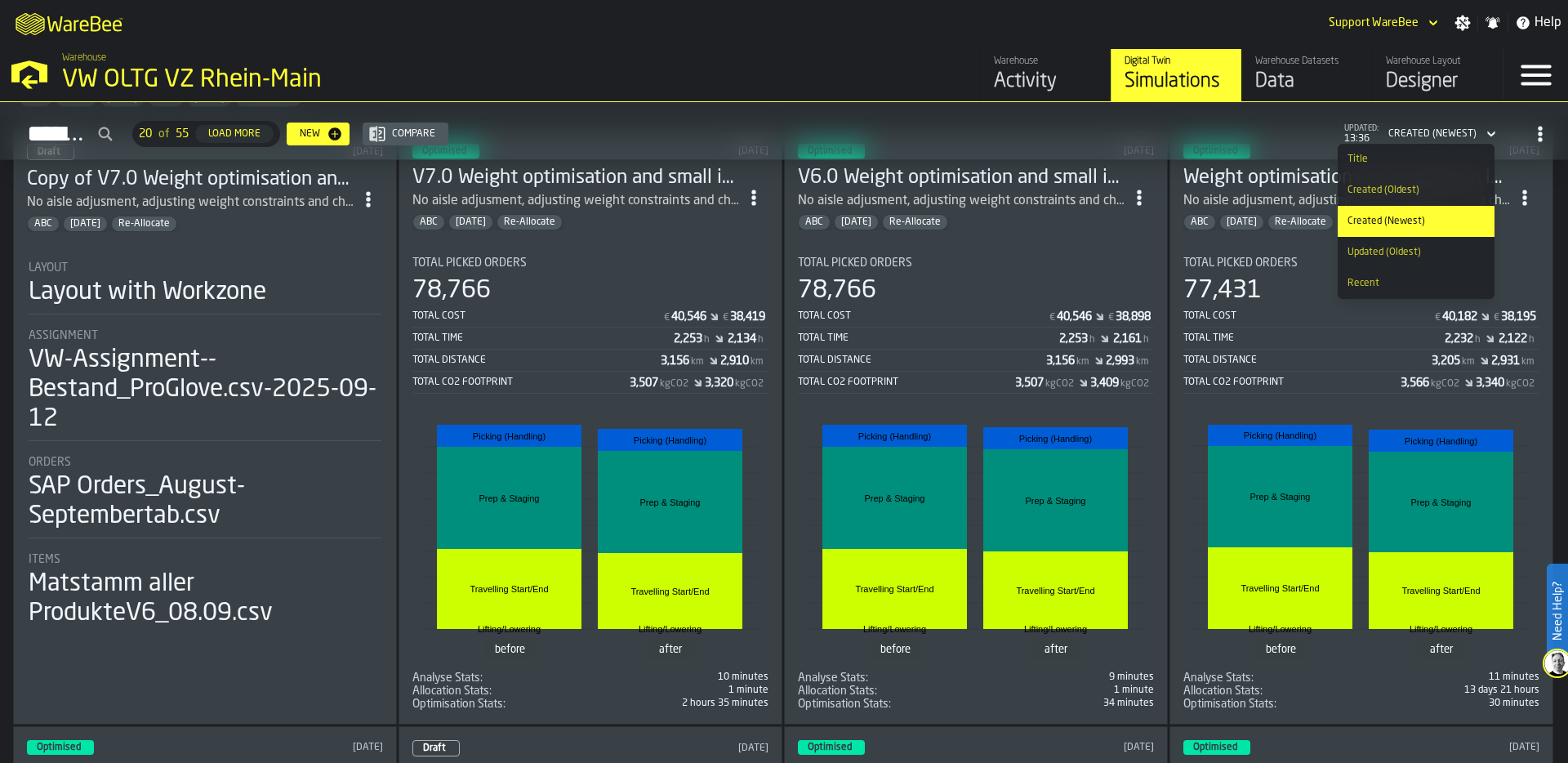
scroll to position [0, 0]
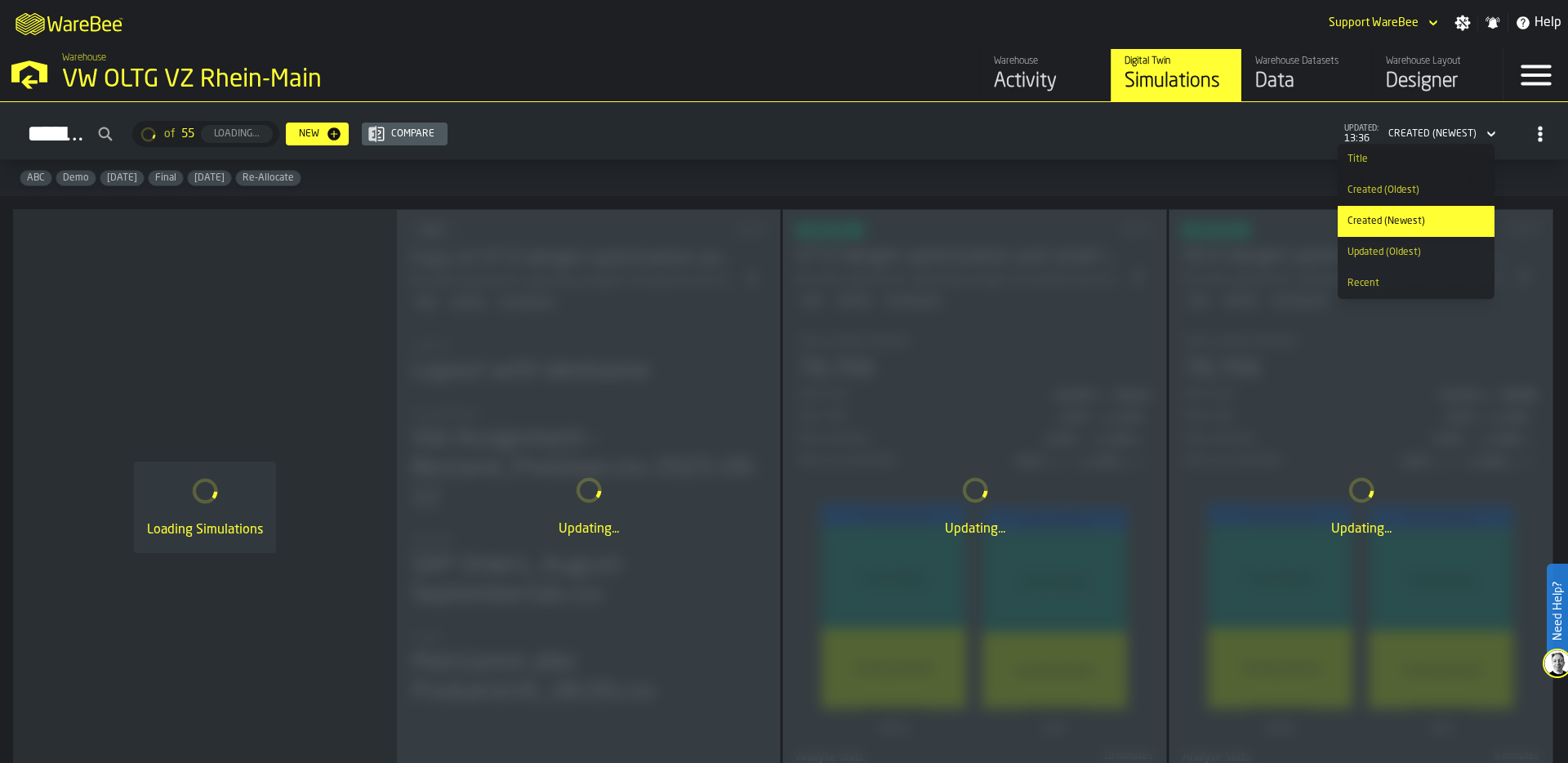
click at [547, 338] on div "Updating..." at bounding box center [588, 506] width 383 height 593
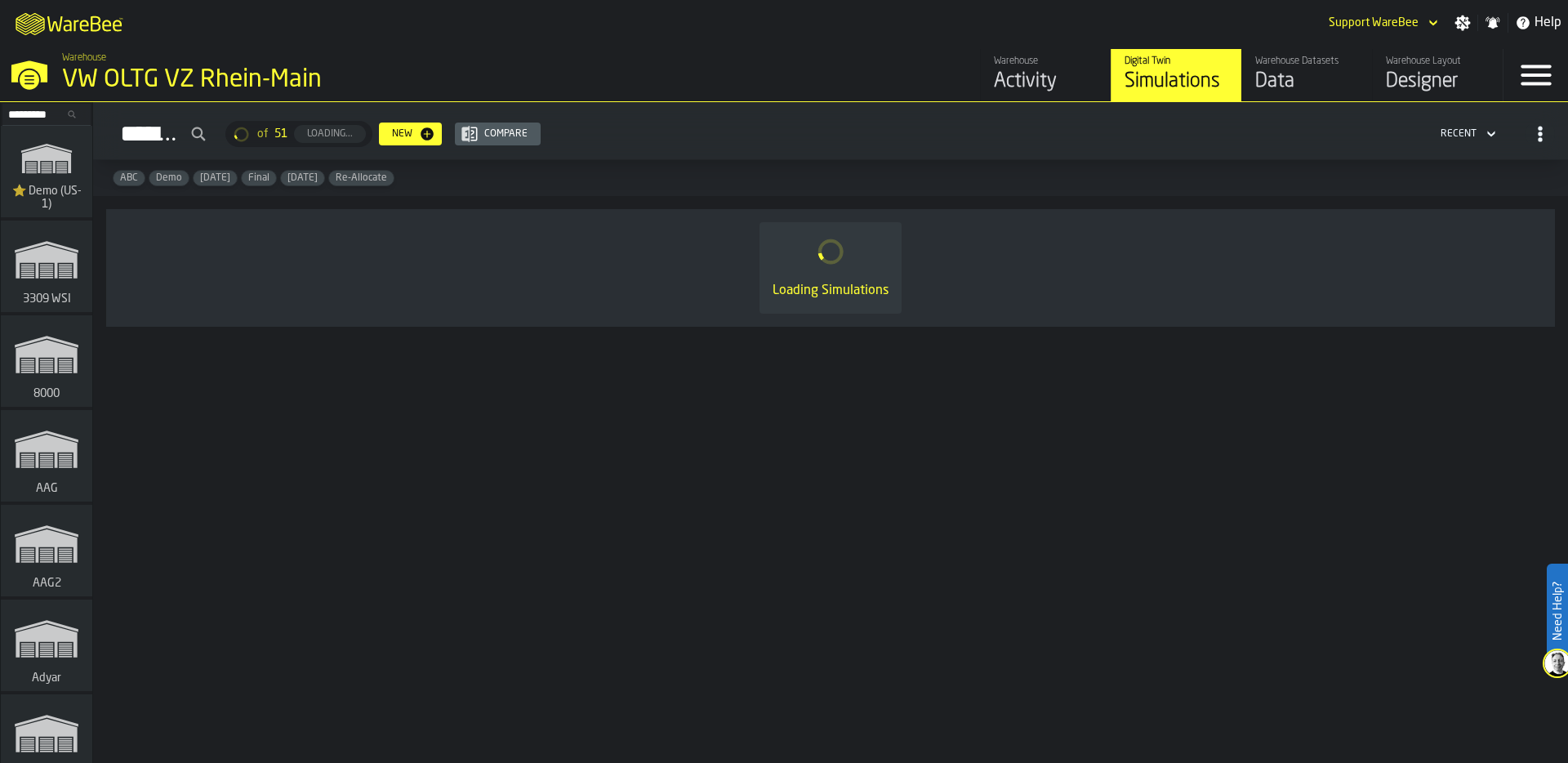
click at [1019, 80] on div "Activity" at bounding box center [1046, 82] width 104 height 26
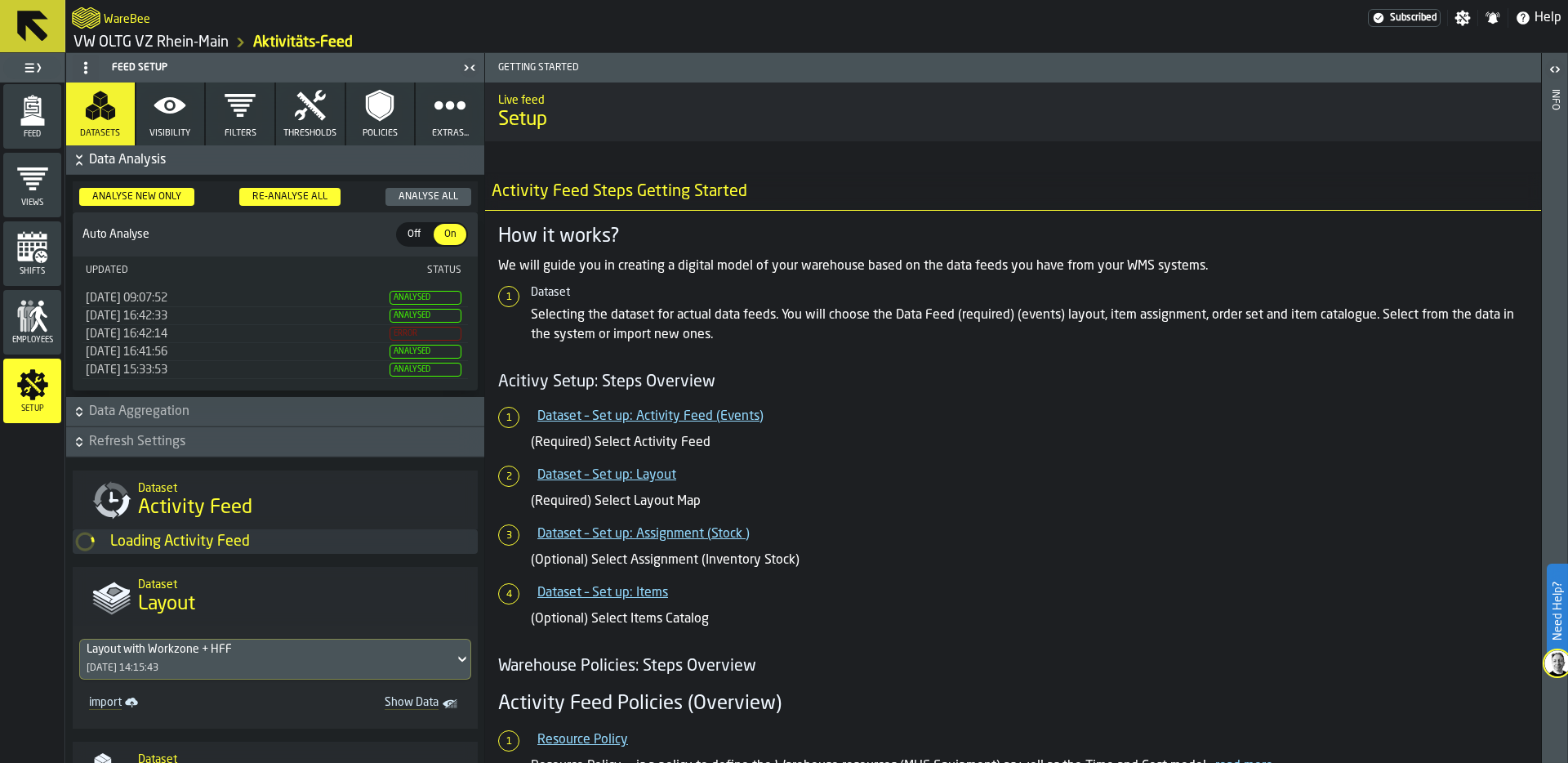
click at [32, 130] on span "Feed" at bounding box center [33, 135] width 58 height 9
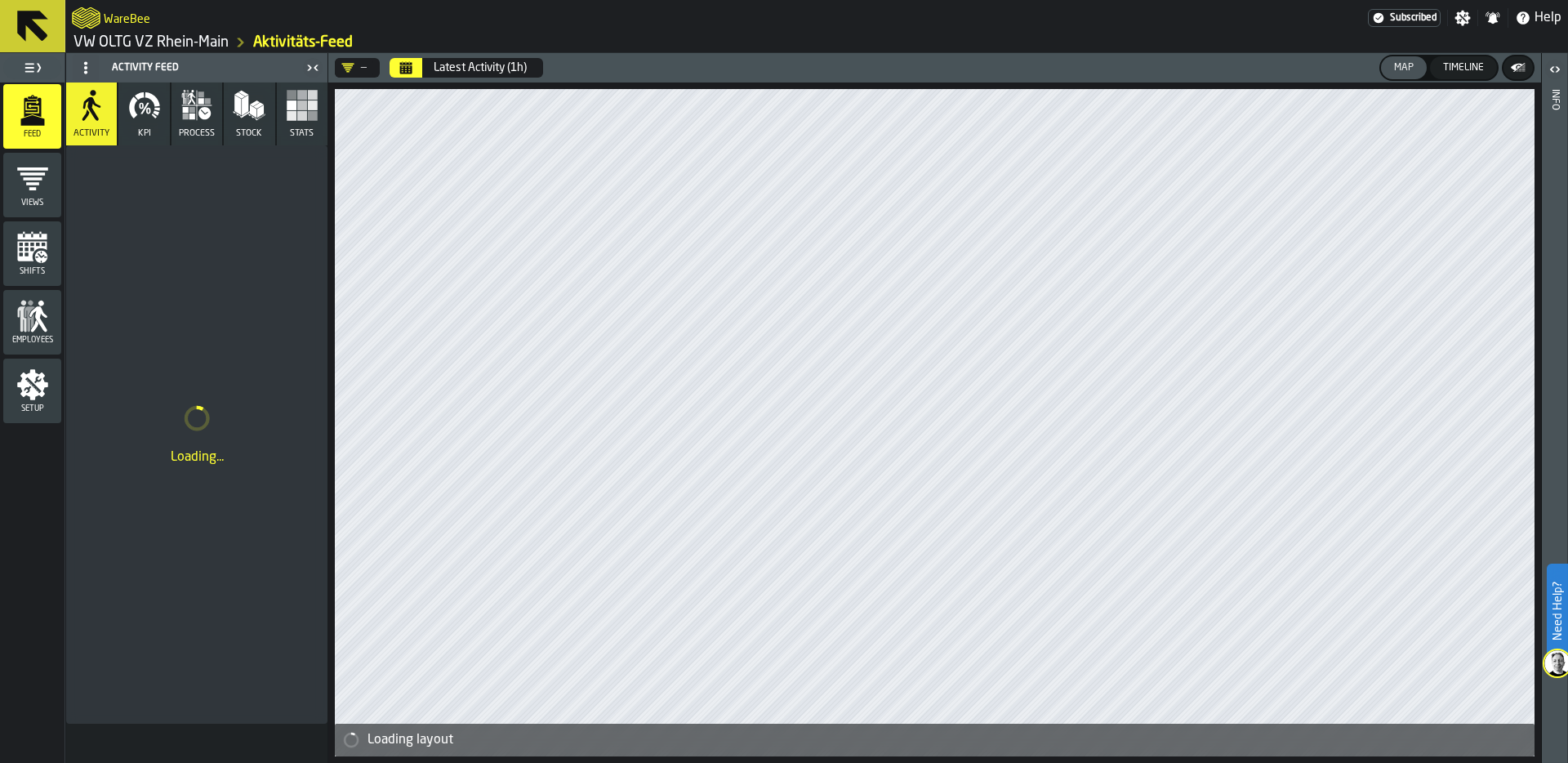
click at [79, 69] on icon at bounding box center [85, 68] width 13 height 13
click at [102, 99] on div "Hide Setup" at bounding box center [124, 100] width 85 height 20
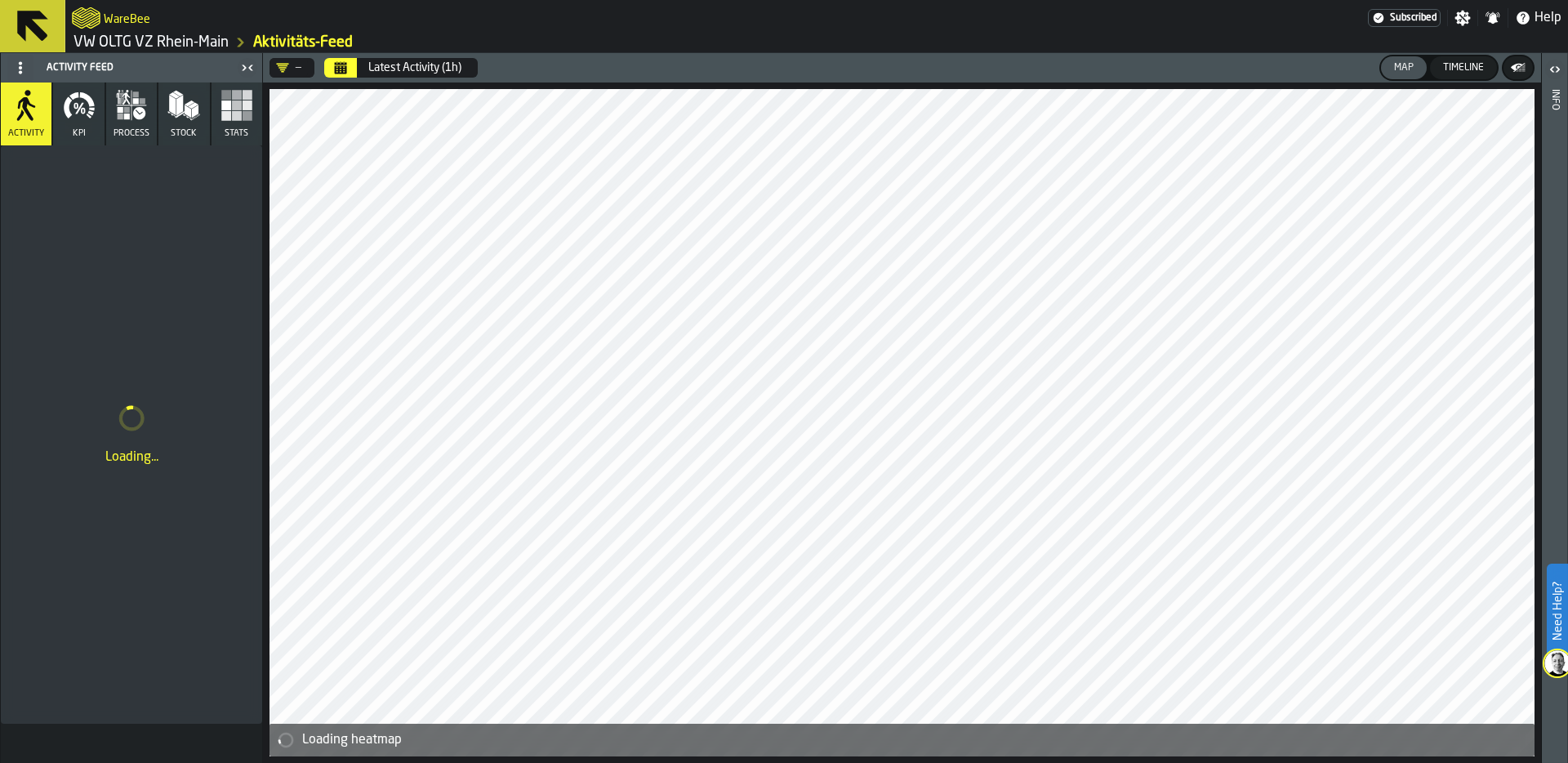
click at [78, 117] on icon "button" at bounding box center [79, 105] width 33 height 33
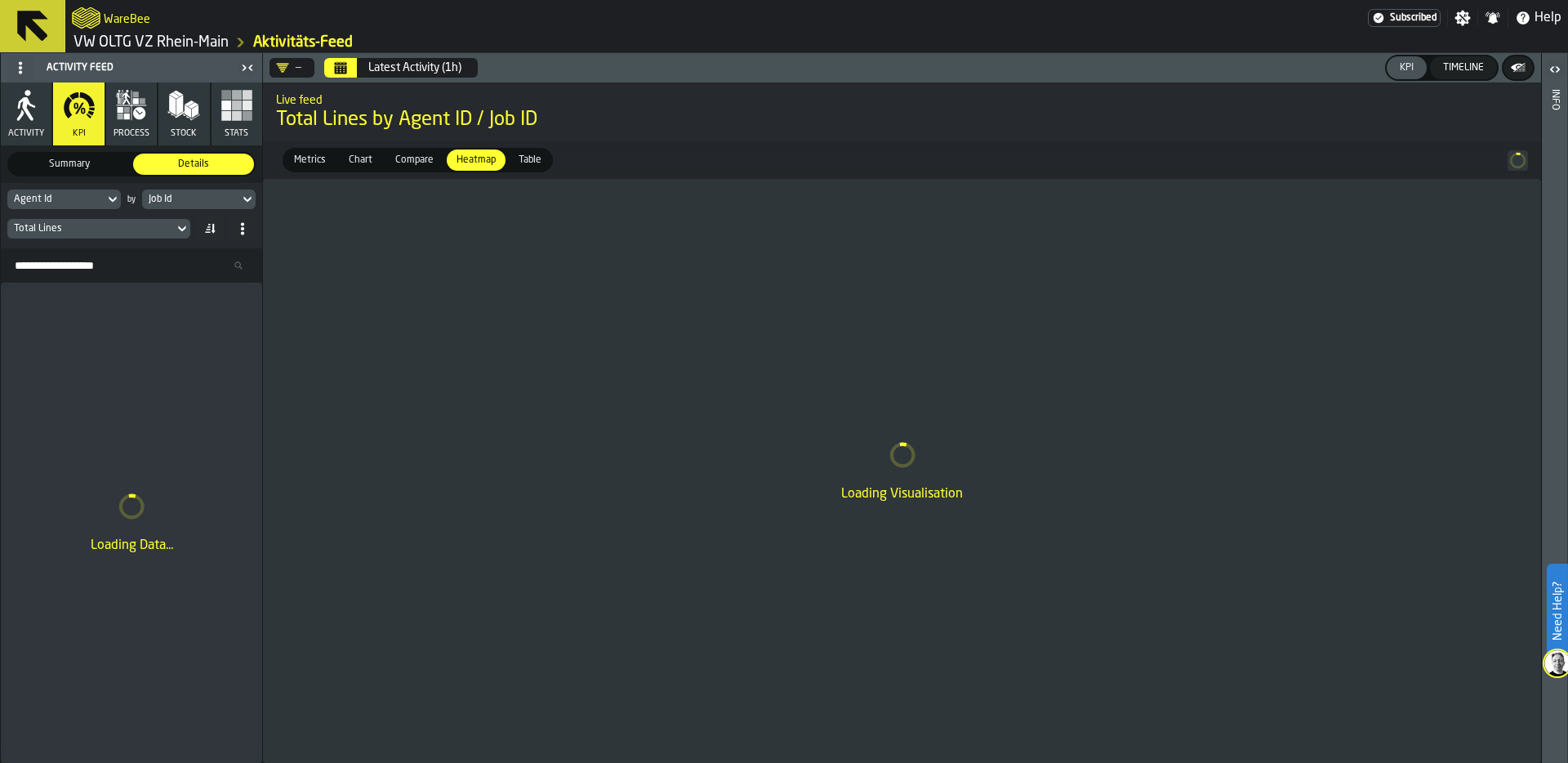
click at [91, 197] on div "Agent Id" at bounding box center [56, 199] width 85 height 11
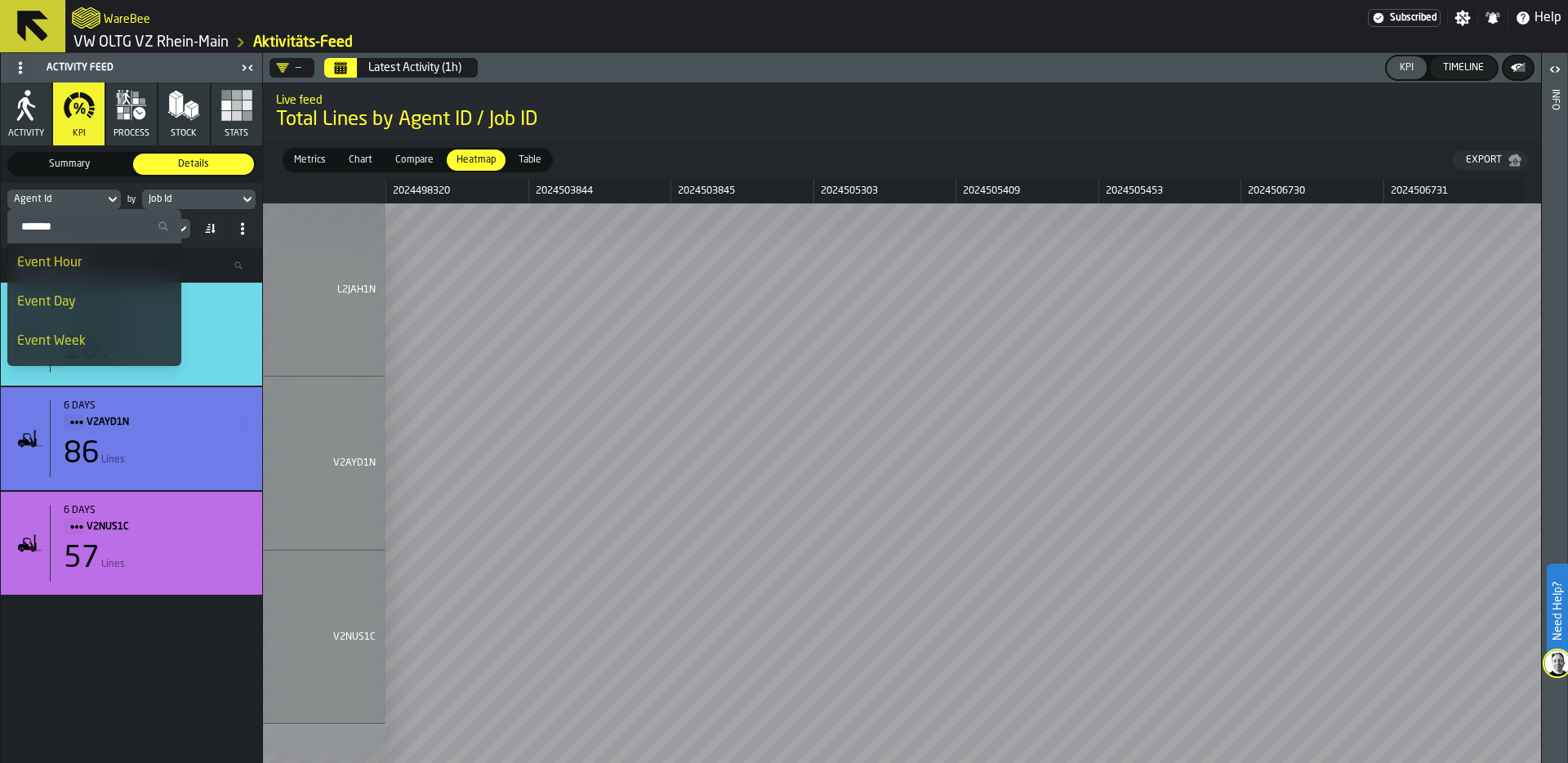
click at [208, 197] on div "Job Id" at bounding box center [190, 199] width 85 height 11
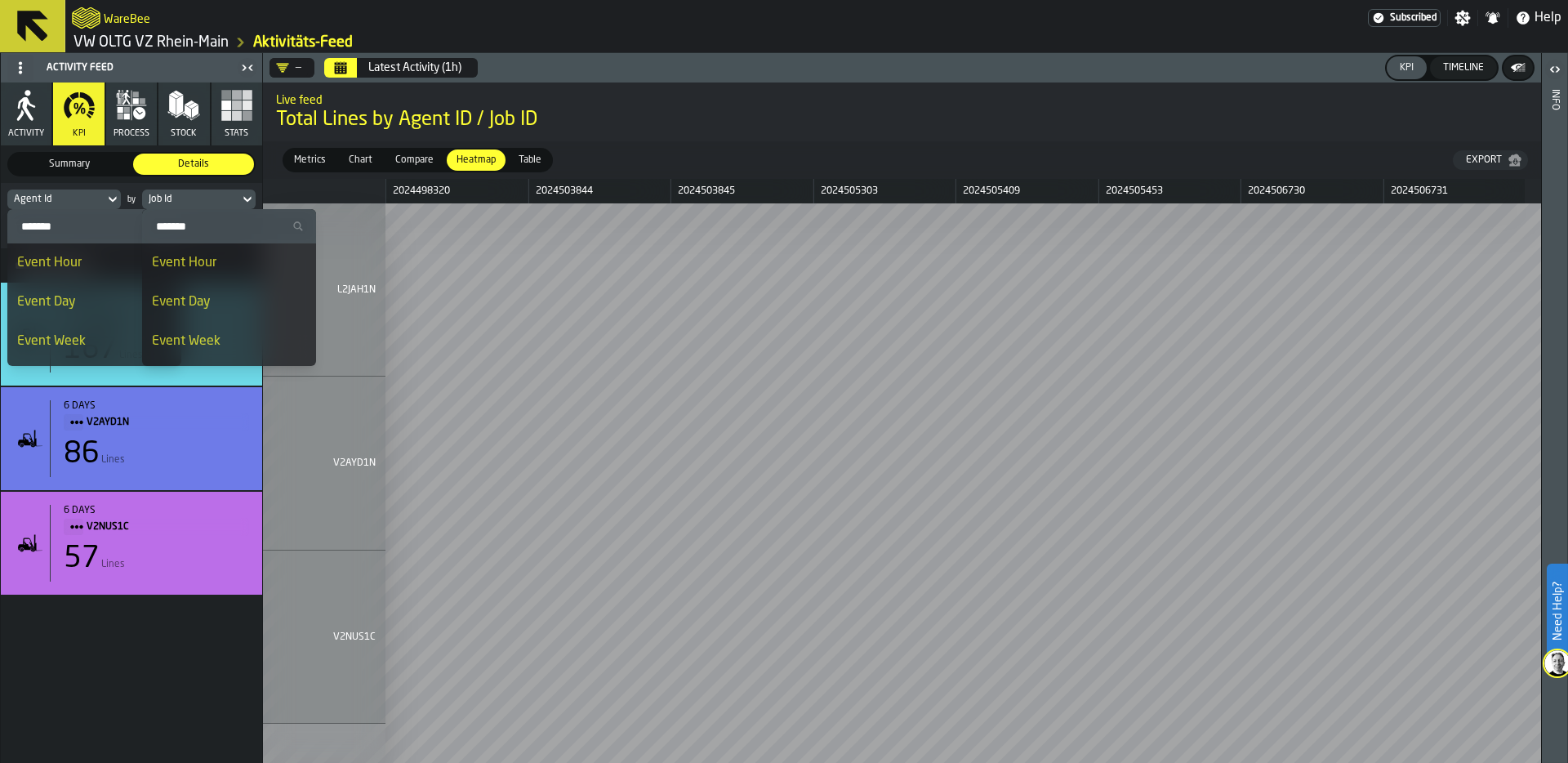
click at [215, 301] on div "Event Day" at bounding box center [229, 302] width 154 height 20
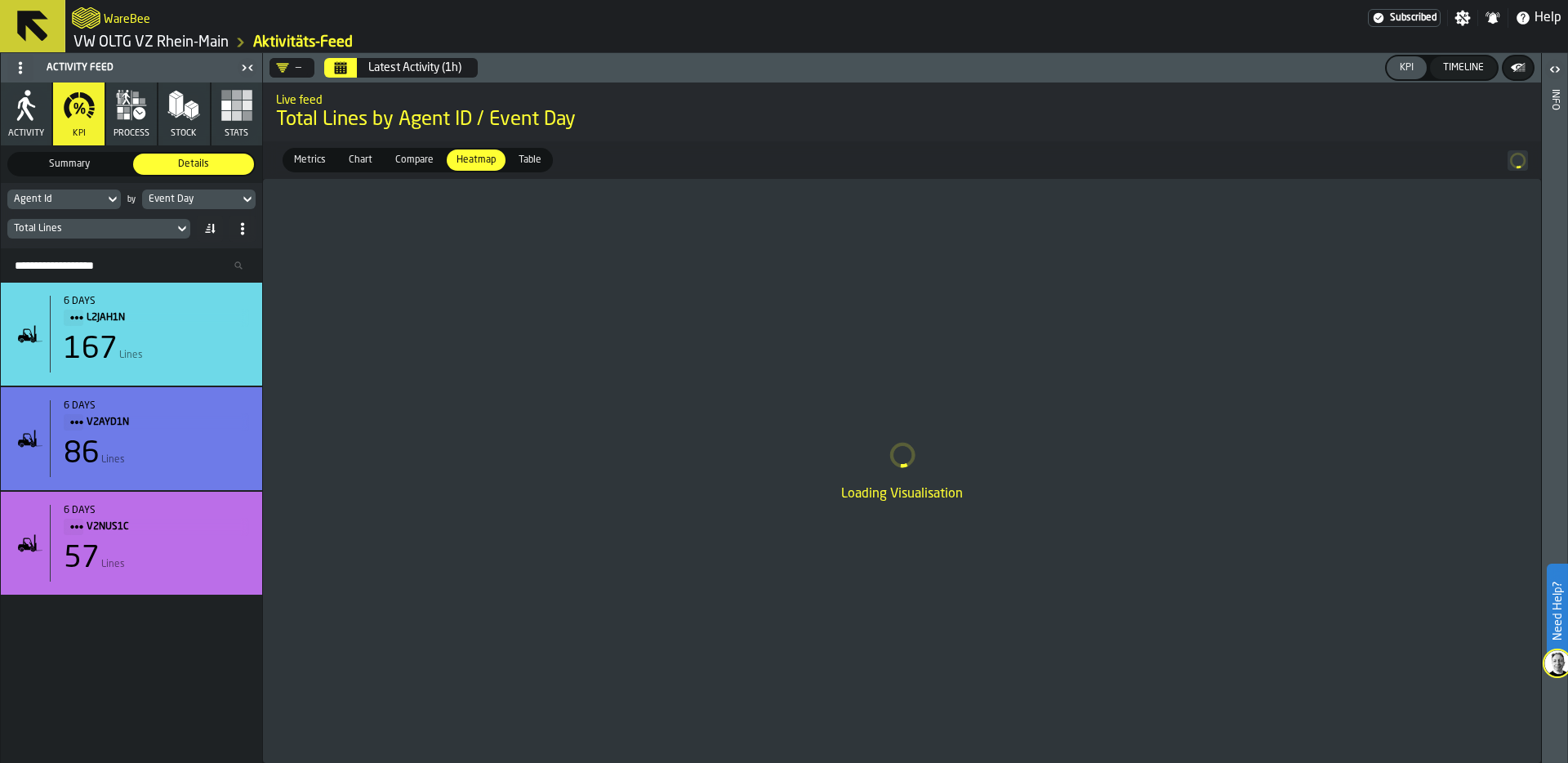
click at [90, 164] on span "Summary" at bounding box center [69, 164] width 114 height 15
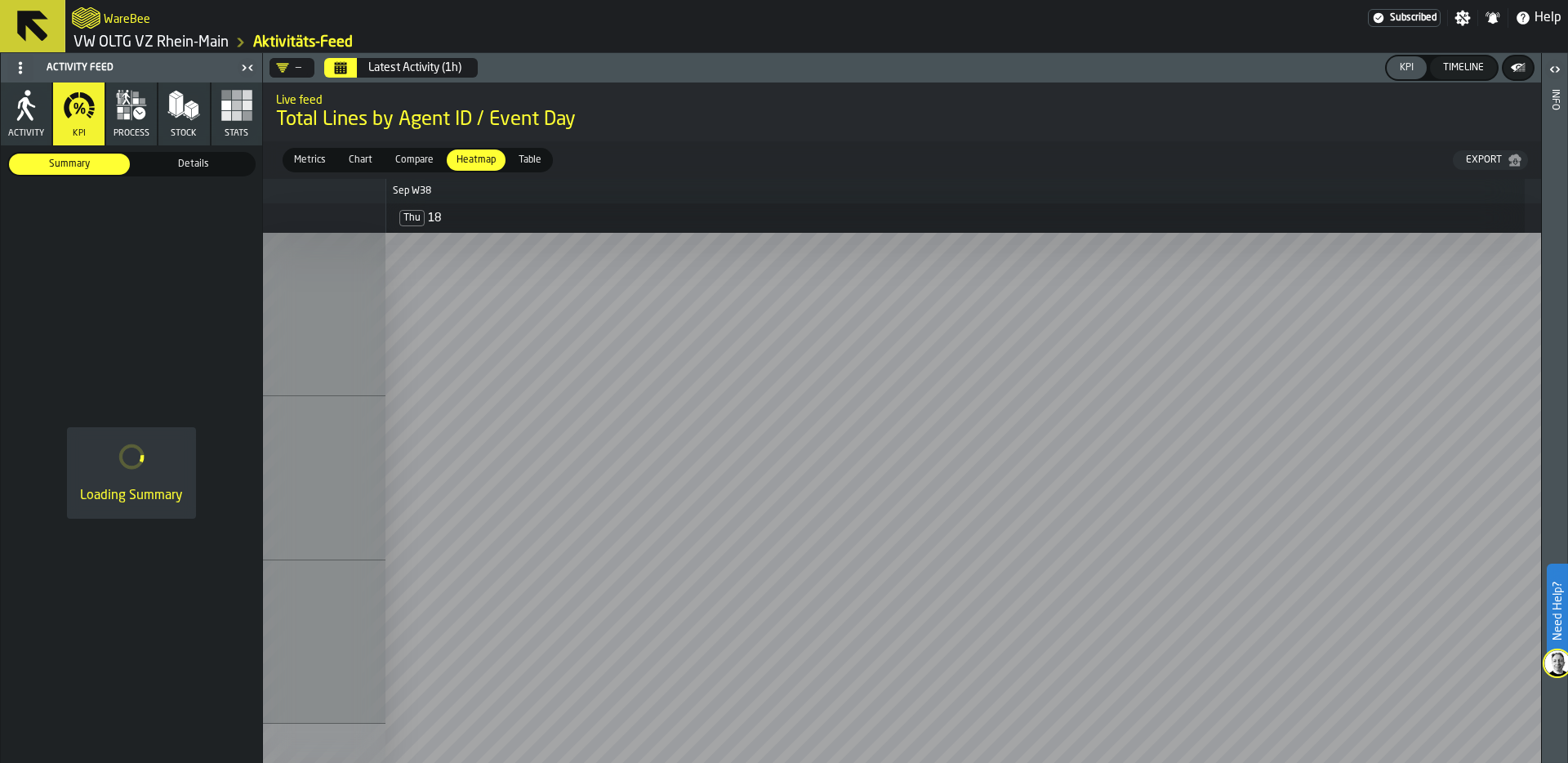
click at [342, 67] on icon "Calendar" at bounding box center [340, 69] width 12 height 8
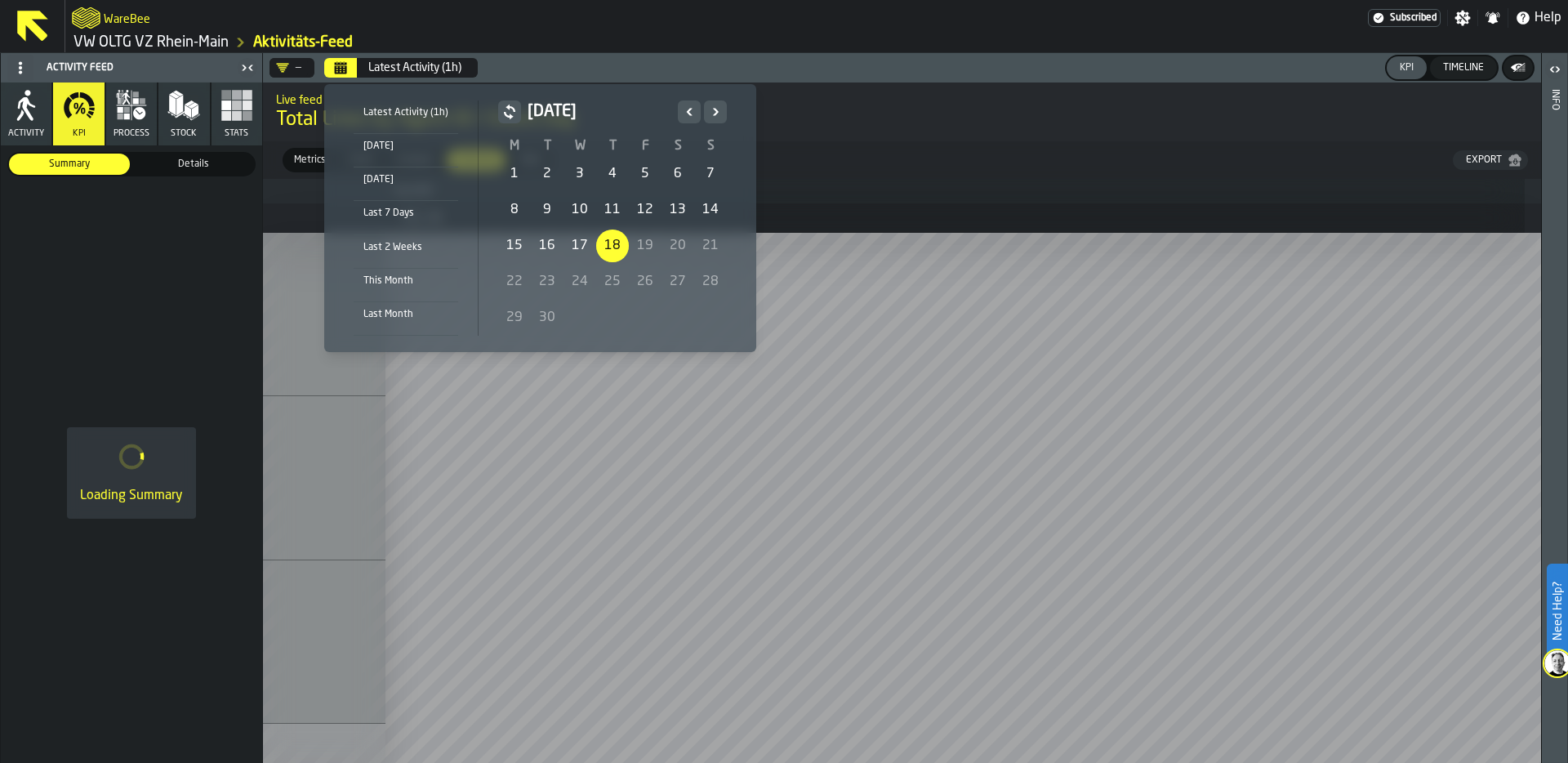
click at [510, 243] on div "15" at bounding box center [514, 245] width 33 height 33
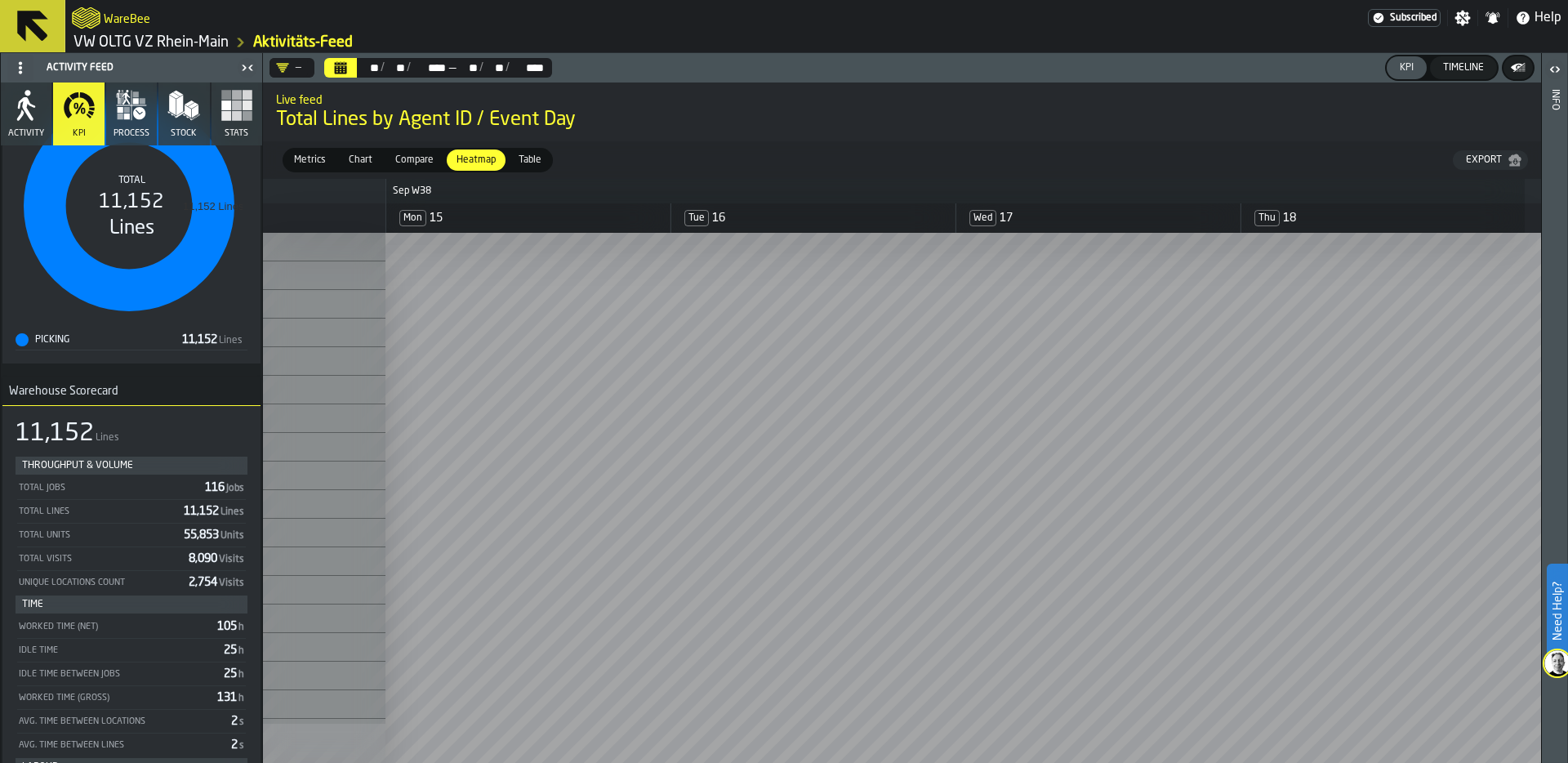
scroll to position [217, 0]
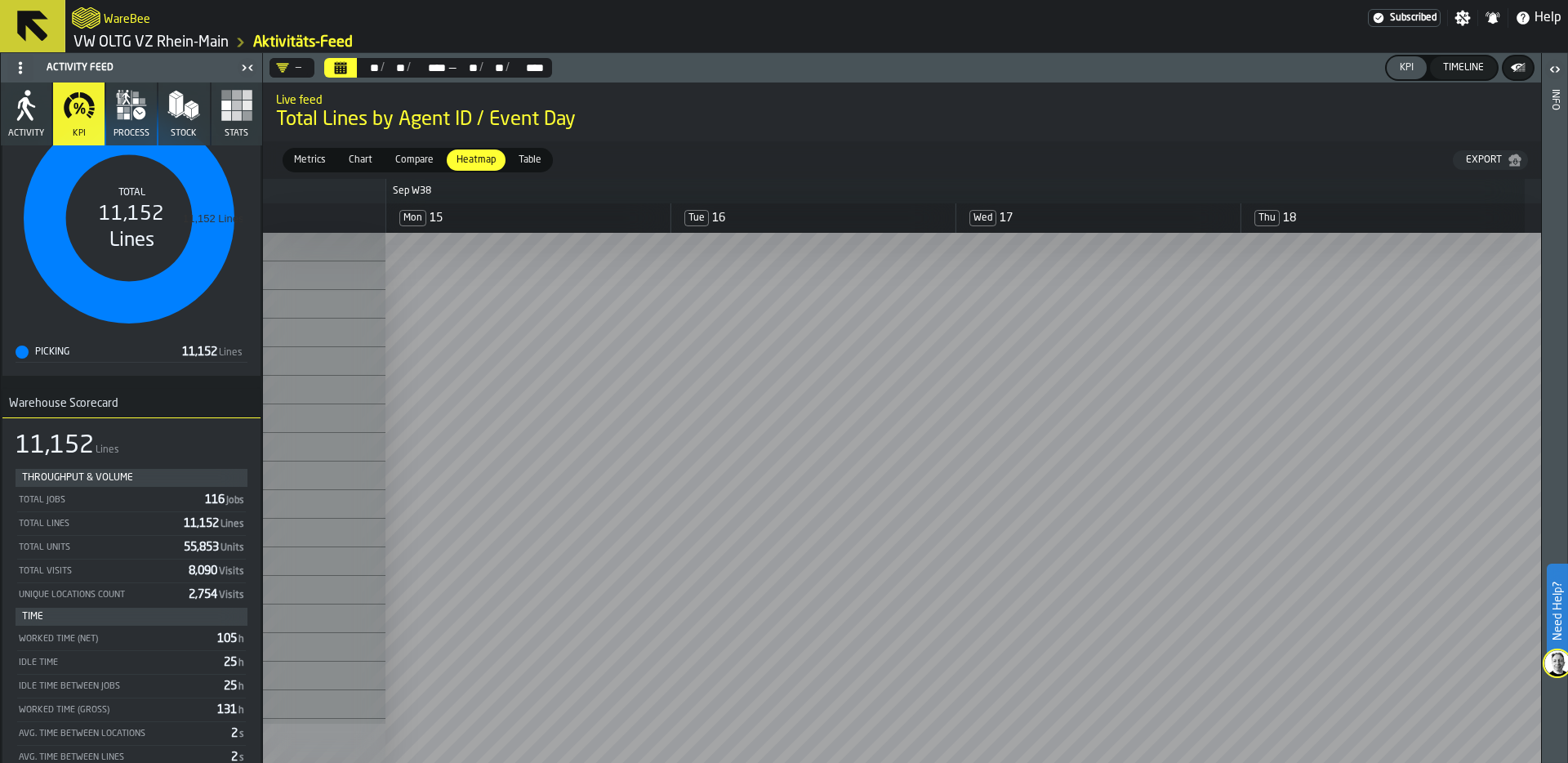
click at [301, 151] on div "Metrics" at bounding box center [309, 160] width 51 height 21
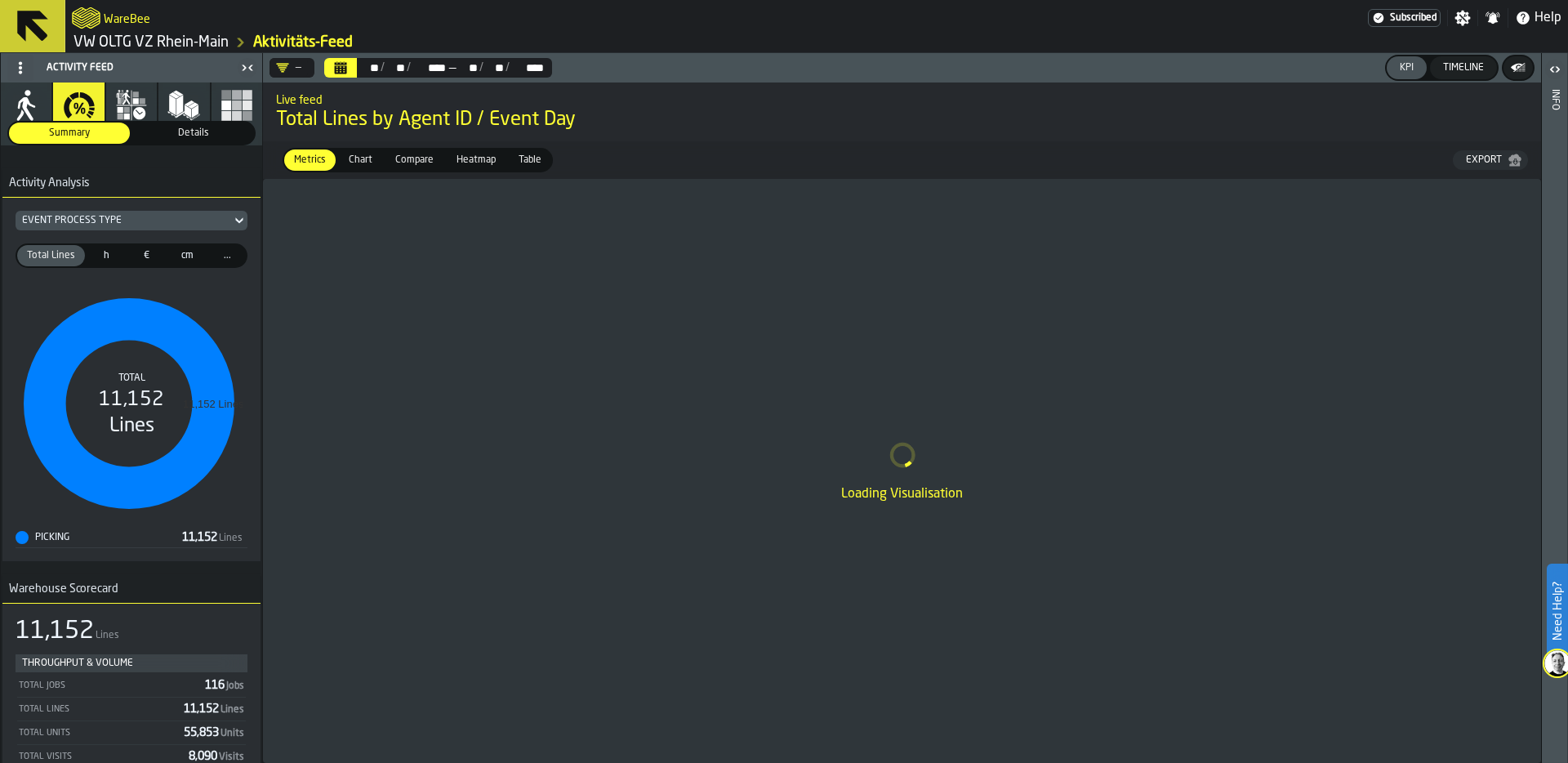
scroll to position [0, 0]
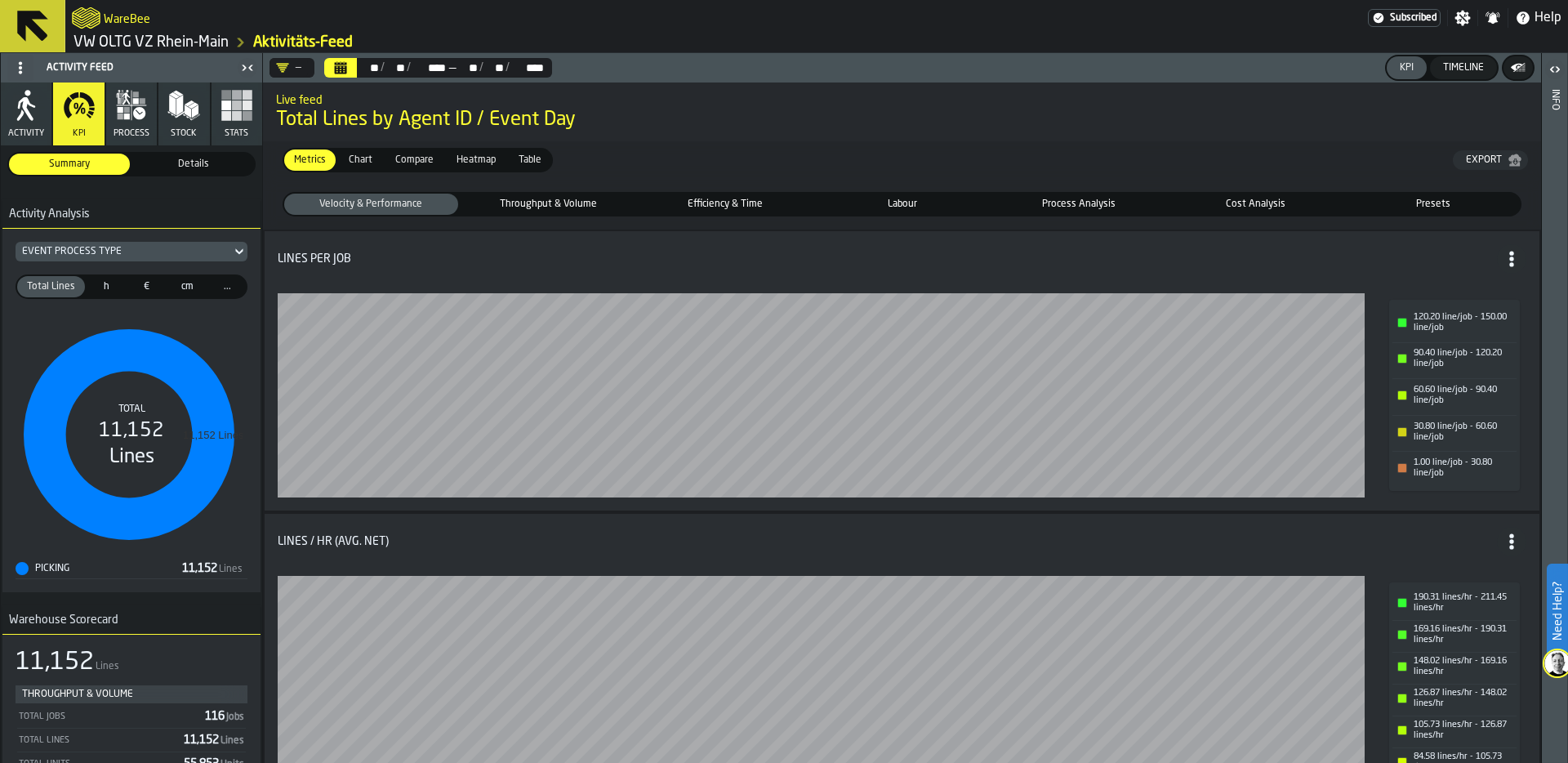
click at [200, 159] on span "Details" at bounding box center [193, 164] width 114 height 15
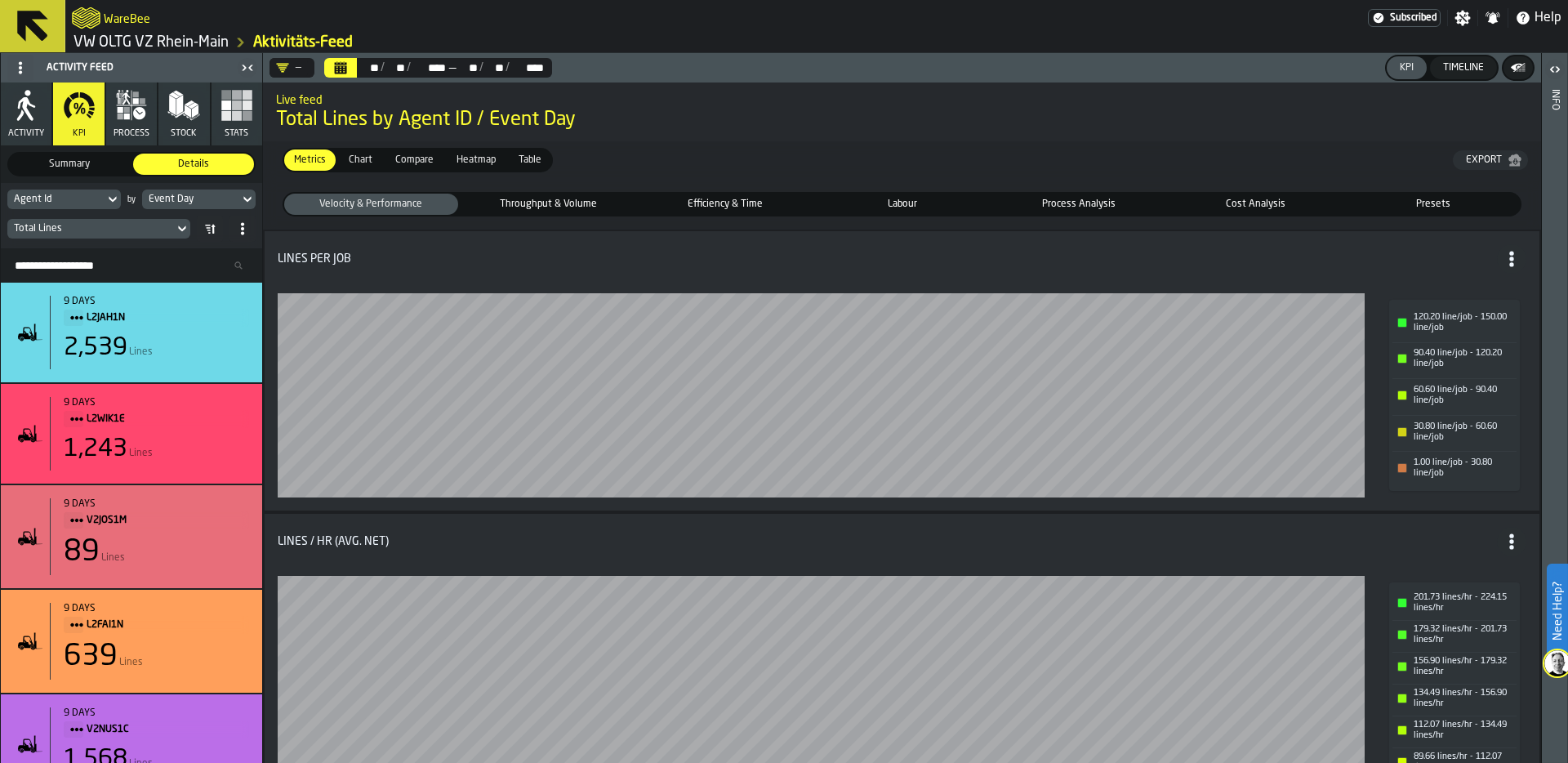
click at [78, 223] on div "Total Lines" at bounding box center [90, 229] width 153 height 11
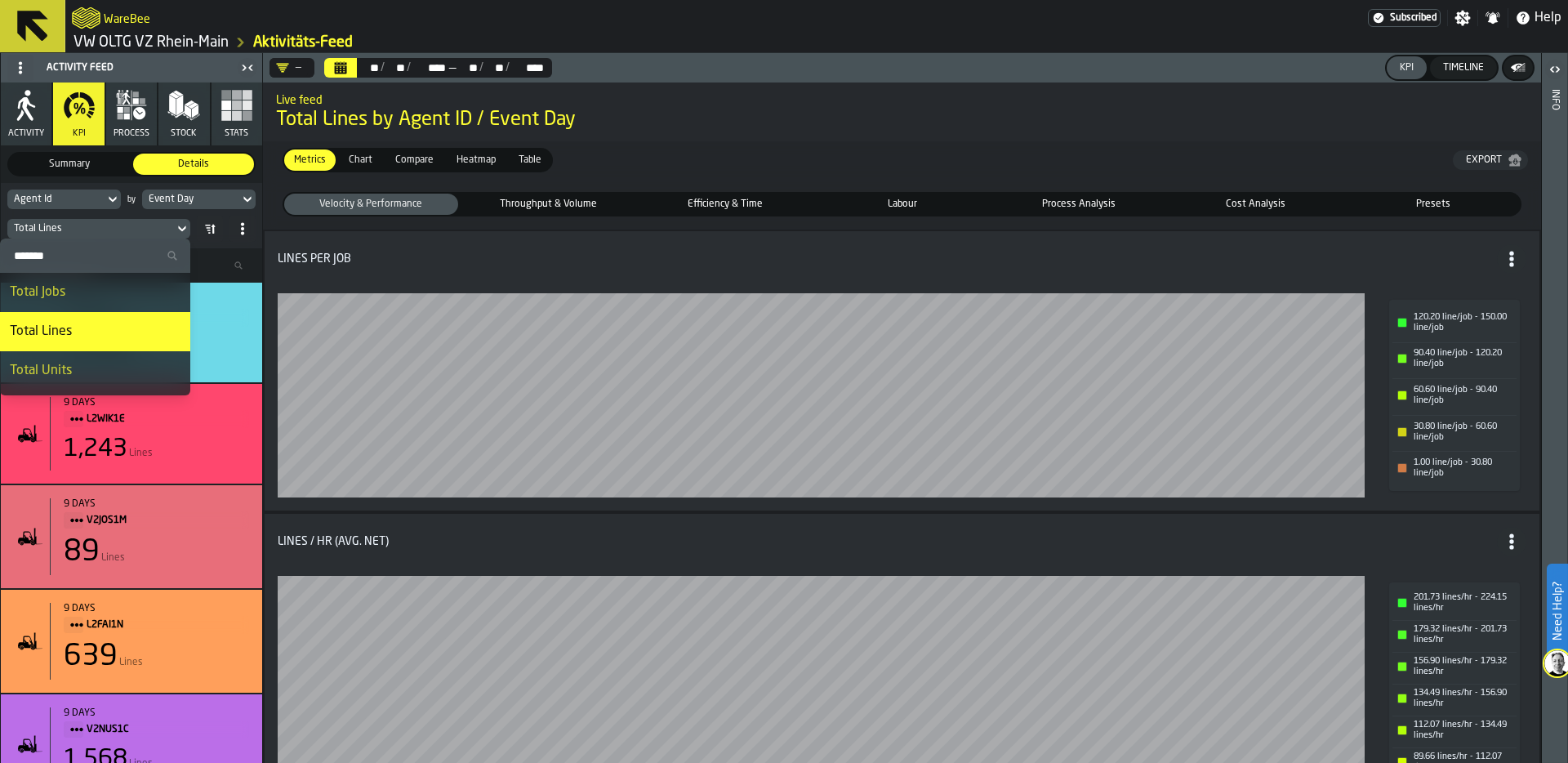
click at [67, 255] on input "Search" at bounding box center [95, 256] width 177 height 21
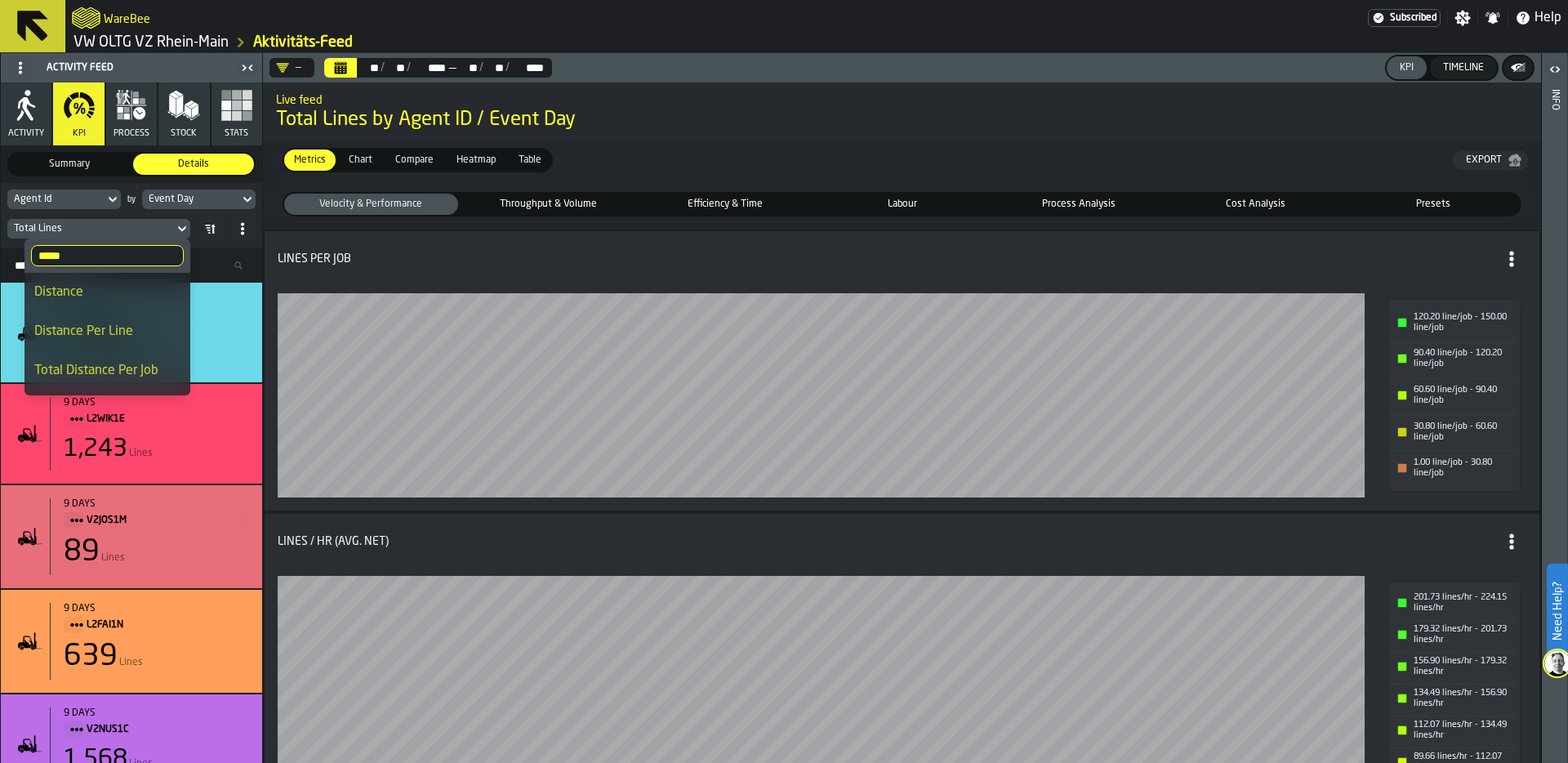
type input "*****"
click at [98, 326] on div "Distance Per Line" at bounding box center [107, 331] width 146 height 20
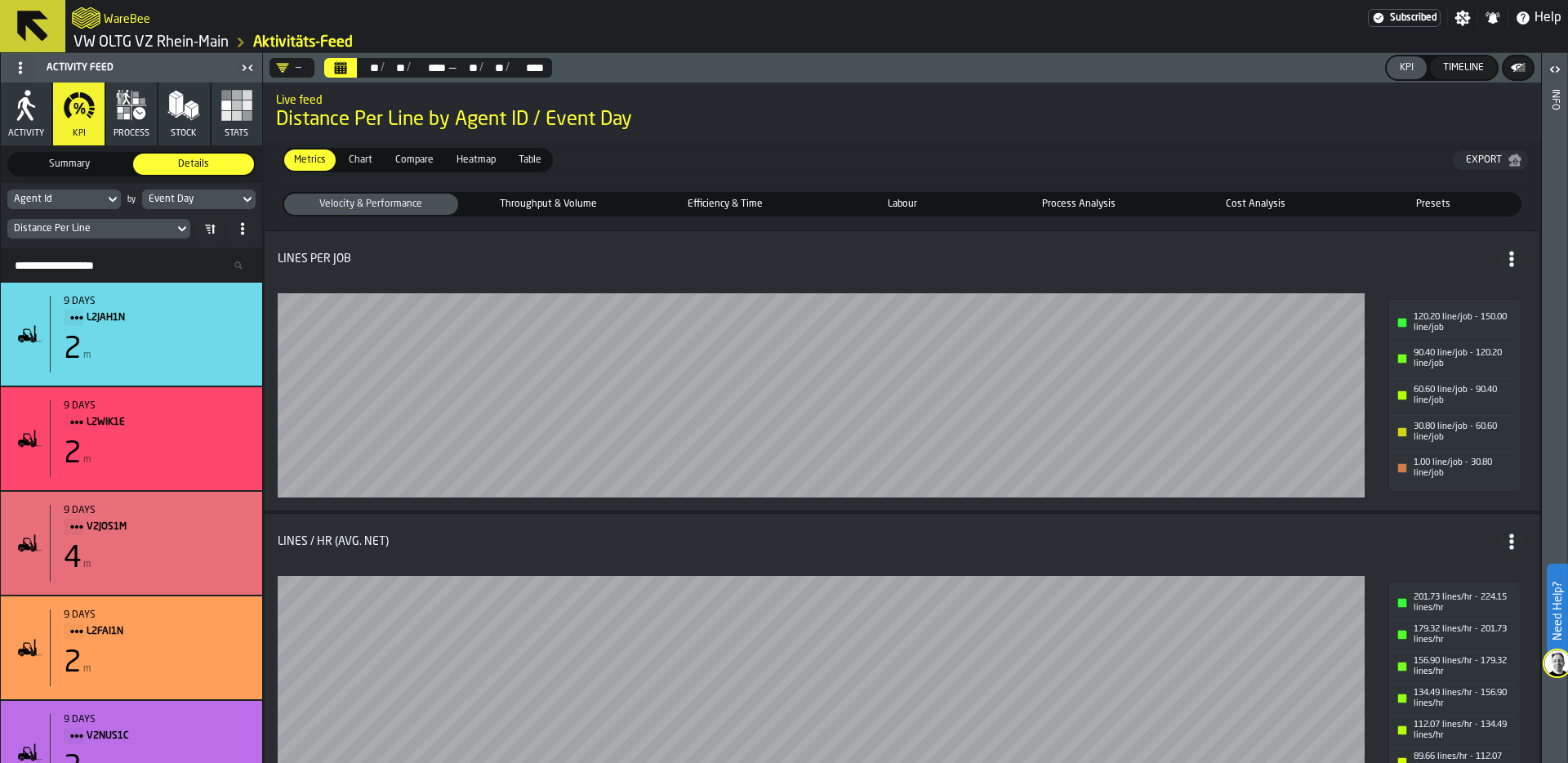
click at [606, 199] on span "Throughput & Volume" at bounding box center [548, 204] width 167 height 15
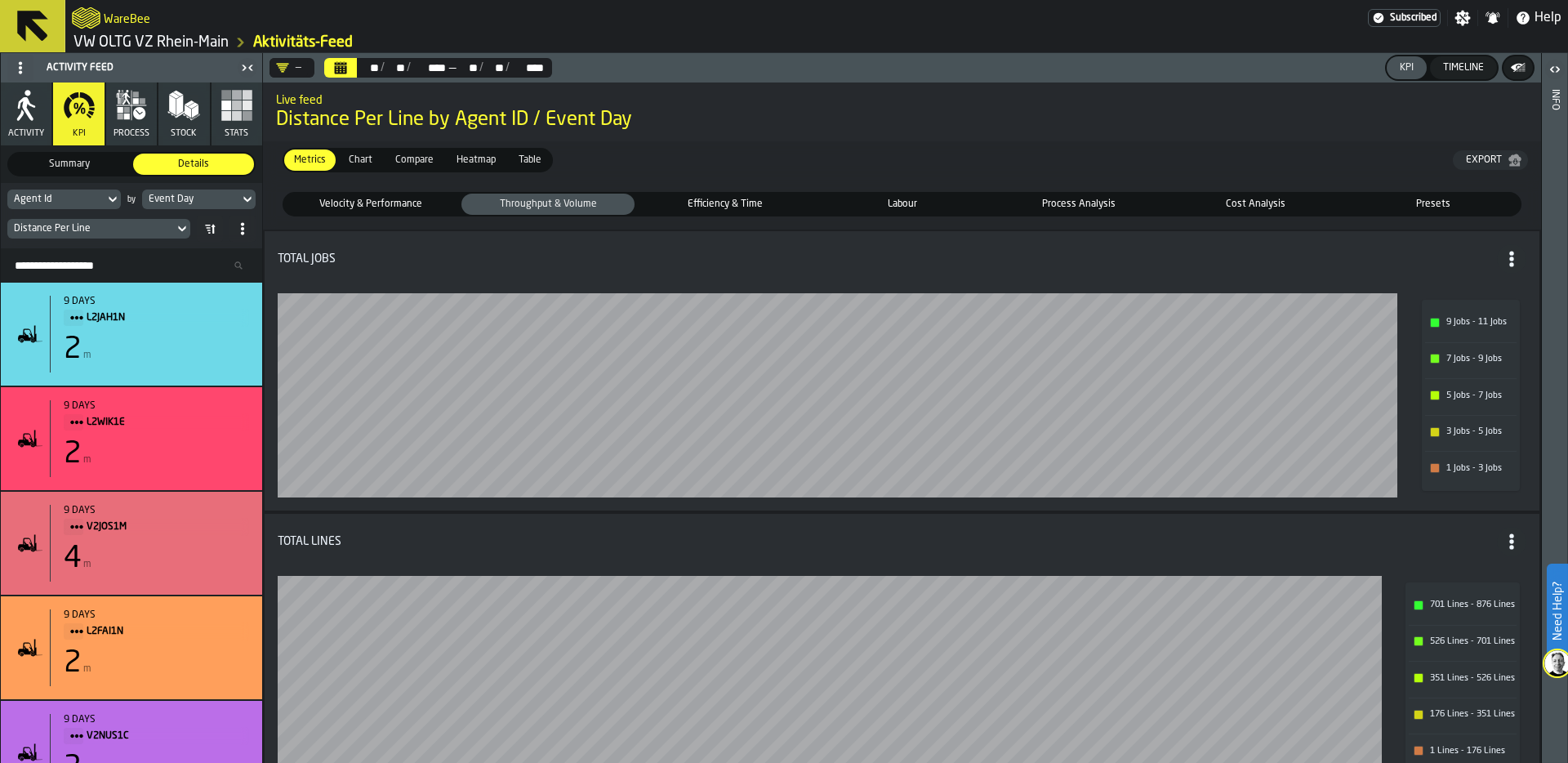
click at [732, 200] on span "Efficiency & Time" at bounding box center [725, 204] width 167 height 15
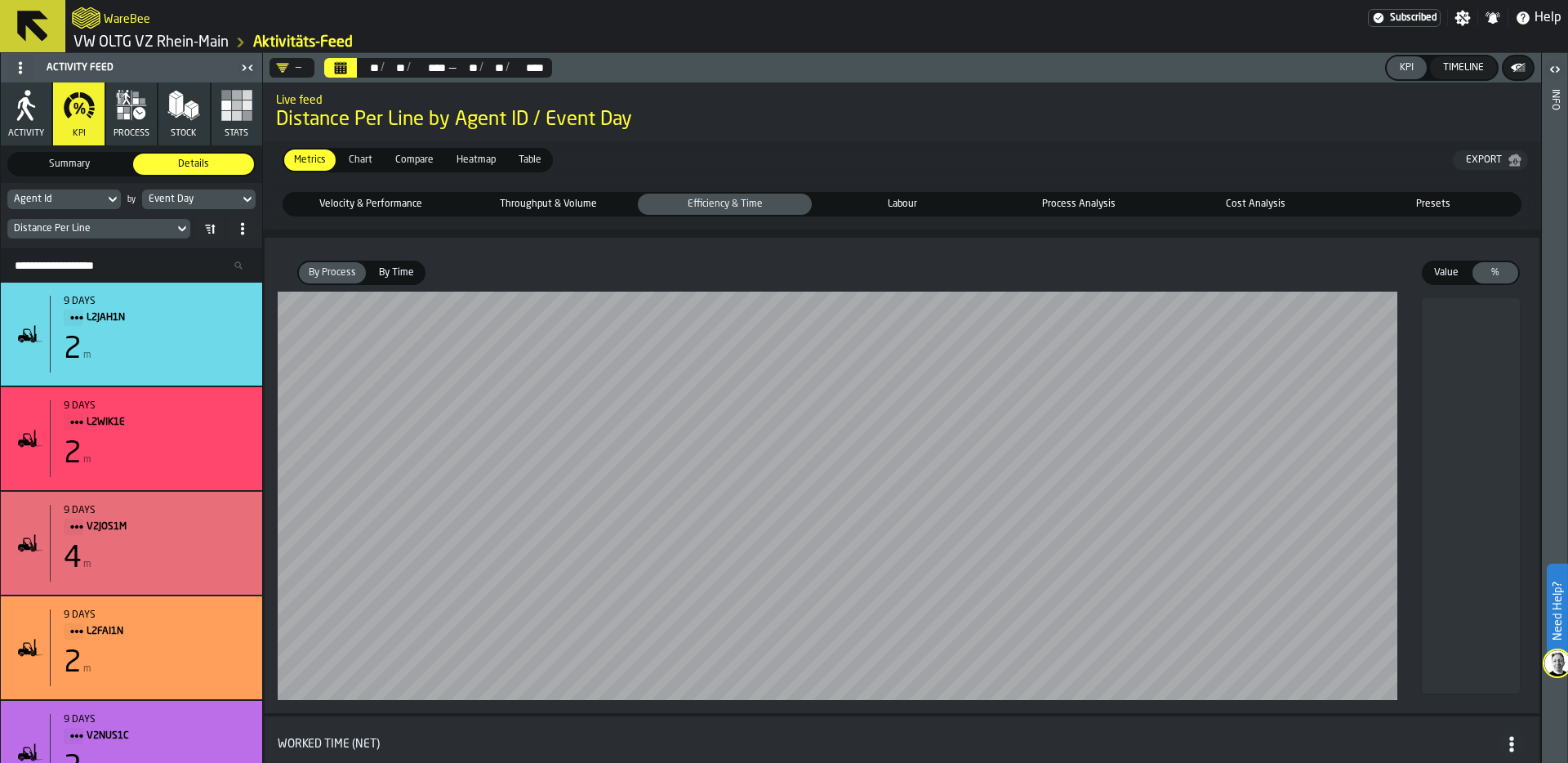
click at [911, 199] on span "Labour" at bounding box center [902, 204] width 167 height 15
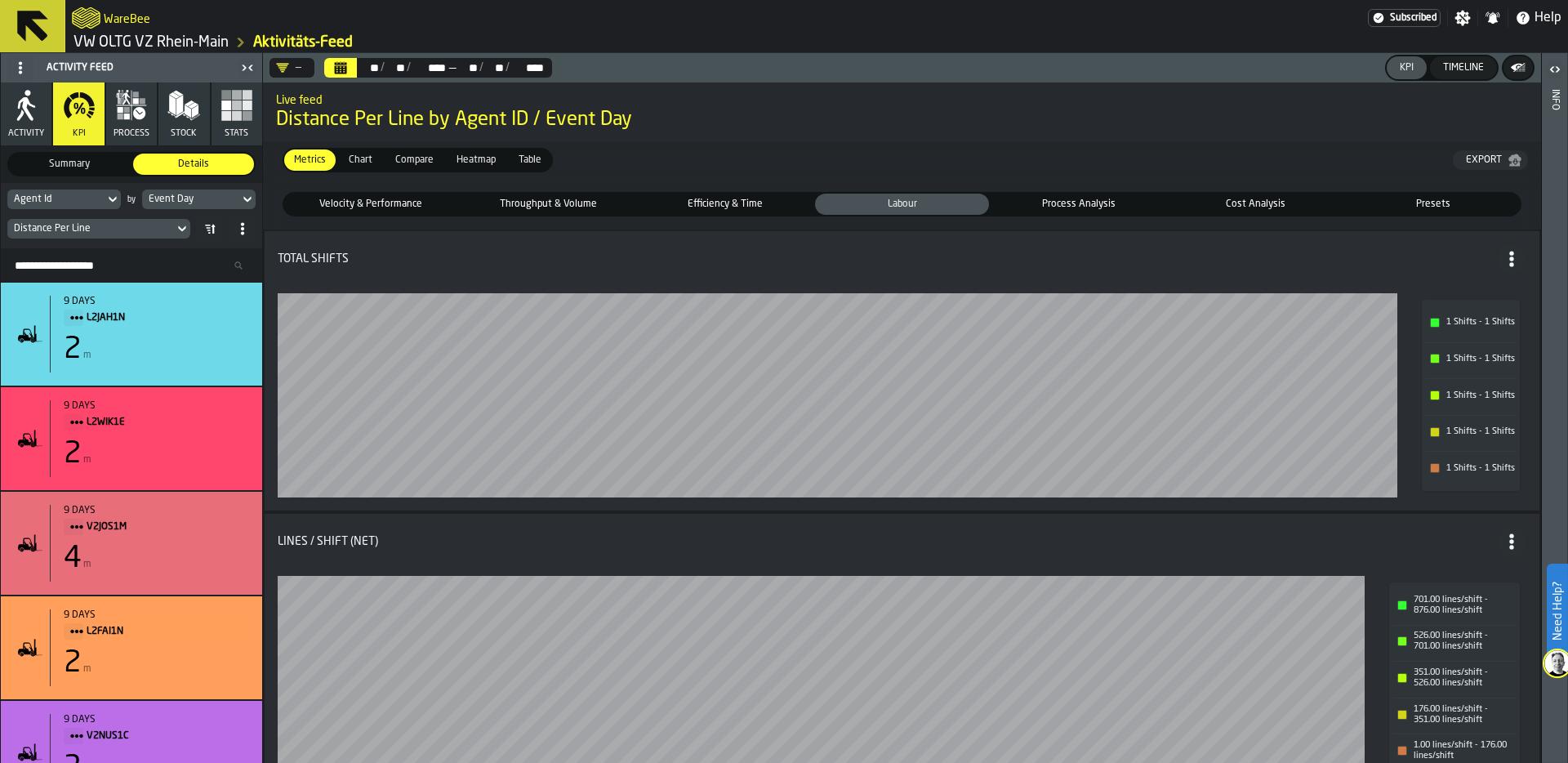
click at [1109, 202] on span "Process Analysis" at bounding box center [1079, 204] width 167 height 15
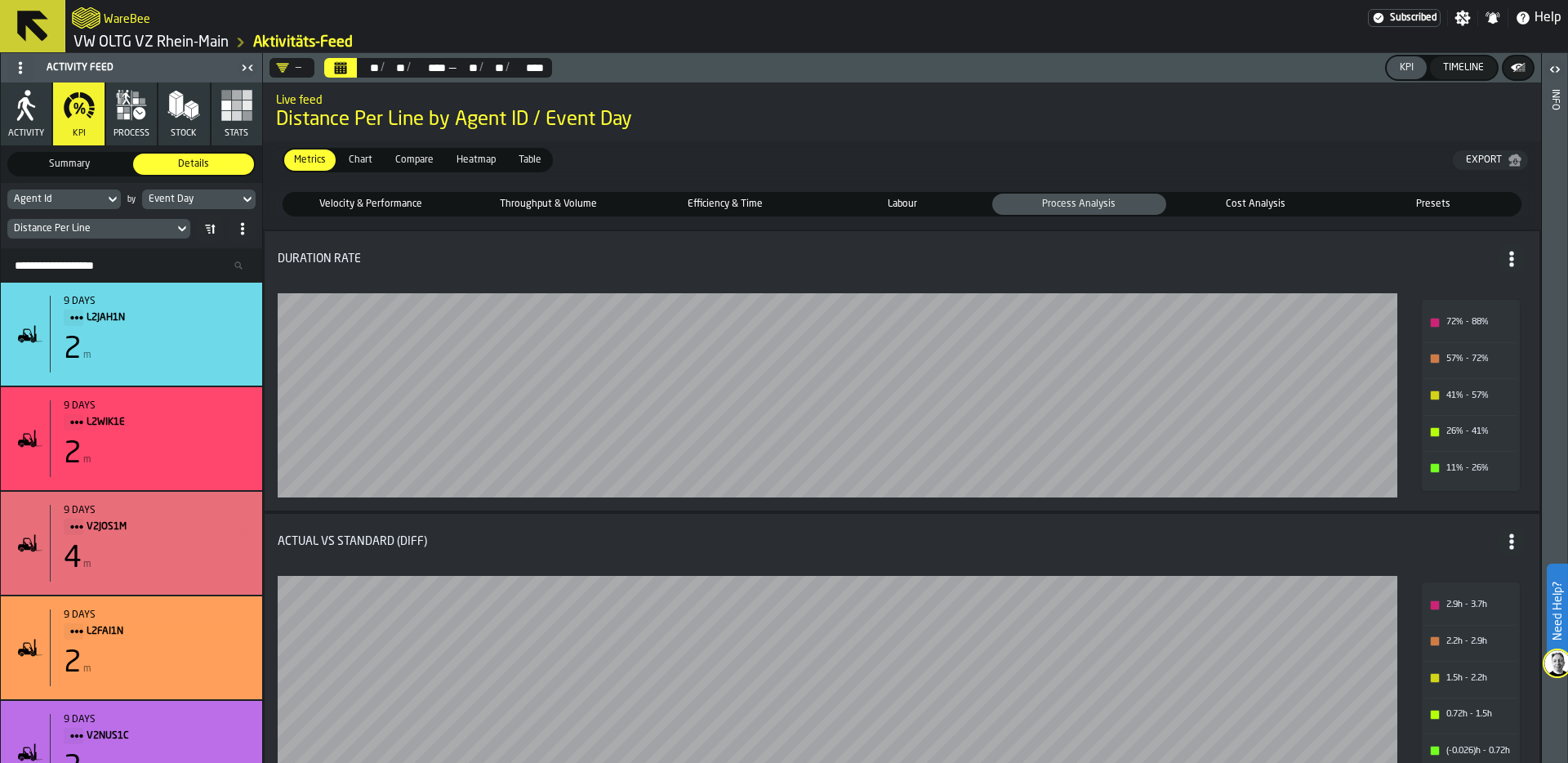
click at [1254, 202] on span "Cost Analysis" at bounding box center [1257, 204] width 167 height 15
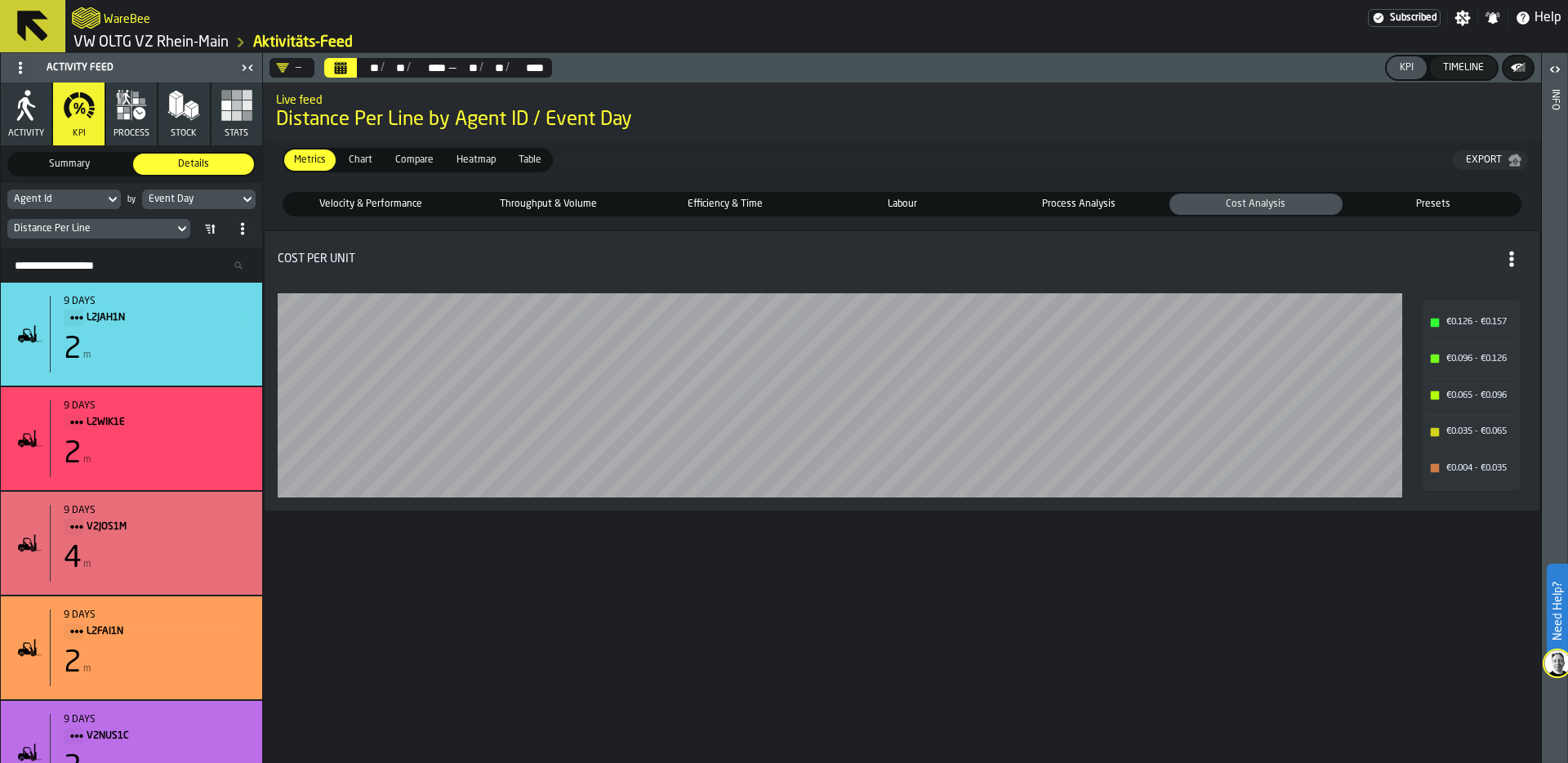
click at [1424, 200] on span "Presets" at bounding box center [1432, 204] width 167 height 15
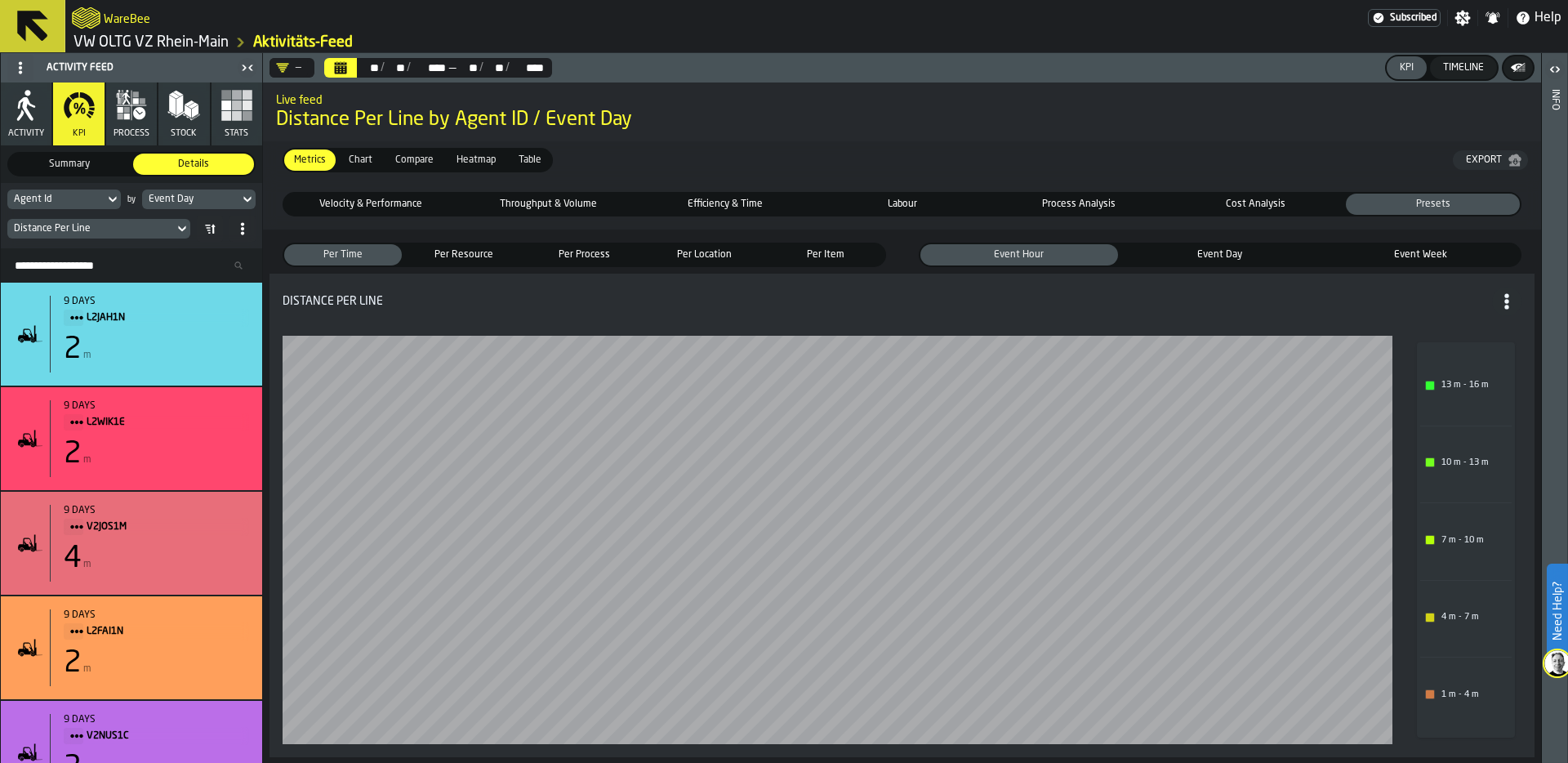
click at [827, 246] on div "Per Item" at bounding box center [826, 255] width 118 height 21
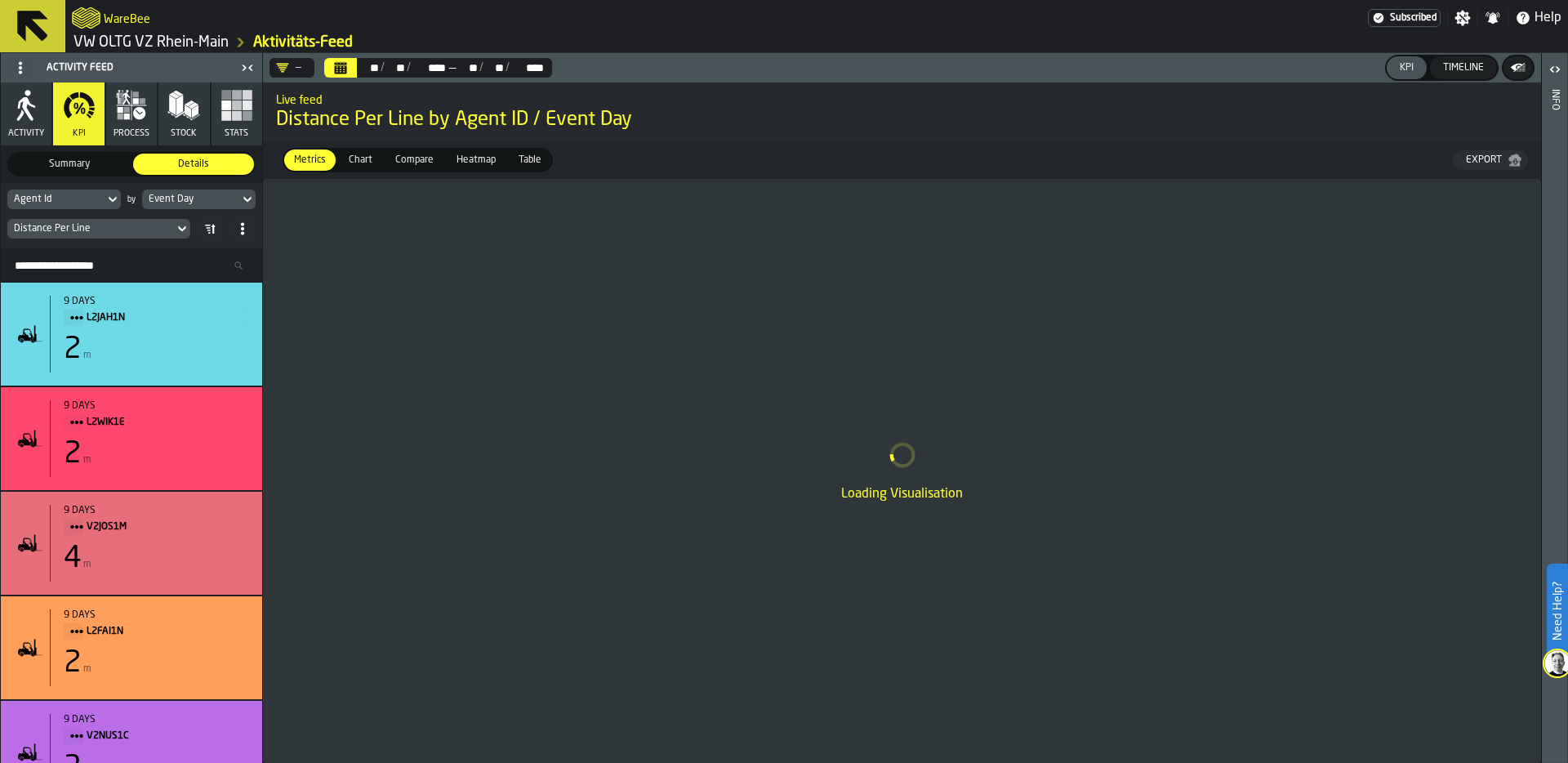
click at [481, 152] on span "Heatmap" at bounding box center [476, 160] width 52 height 15
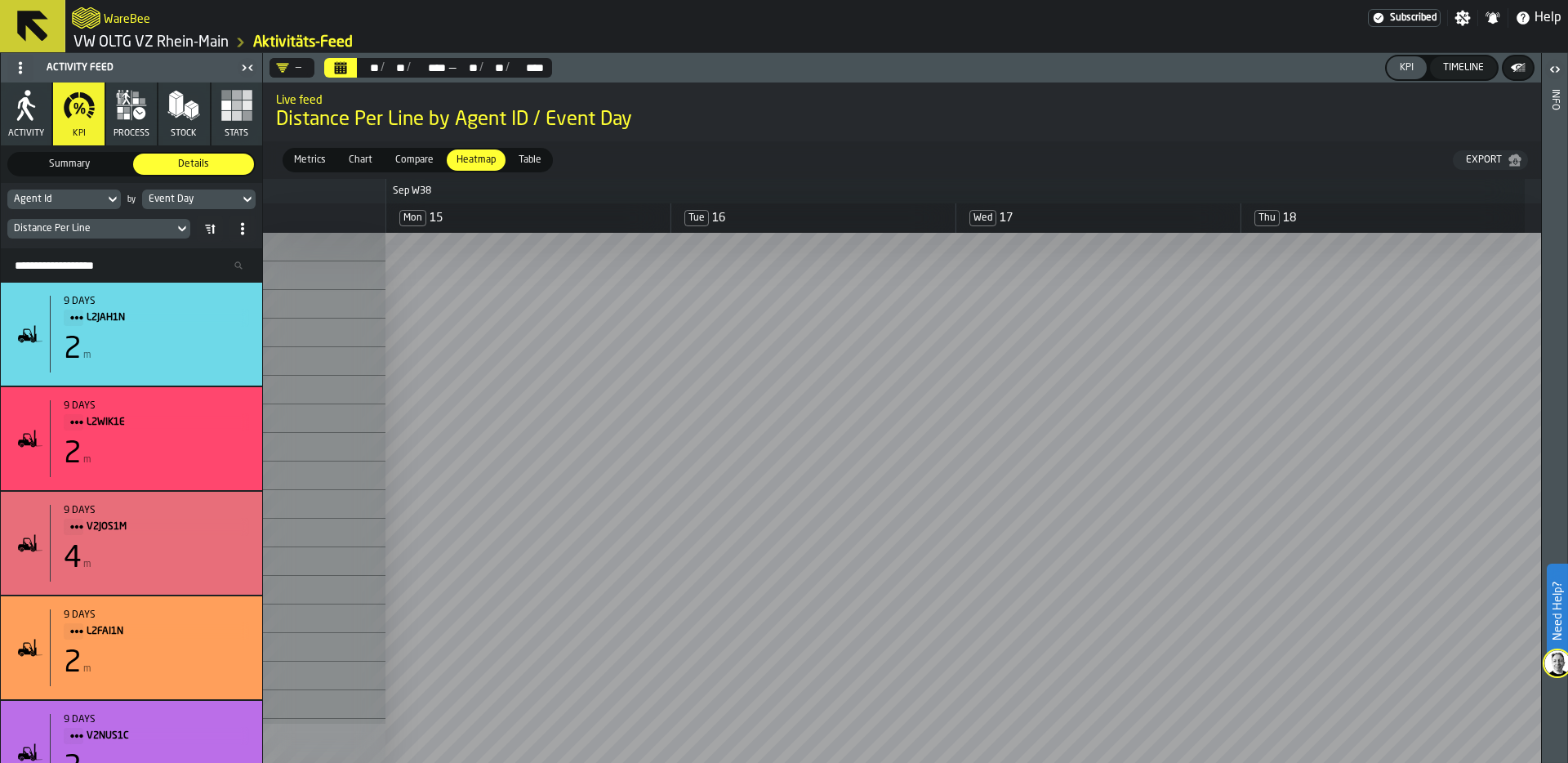
click at [90, 195] on div "Agent Id" at bounding box center [56, 199] width 85 height 11
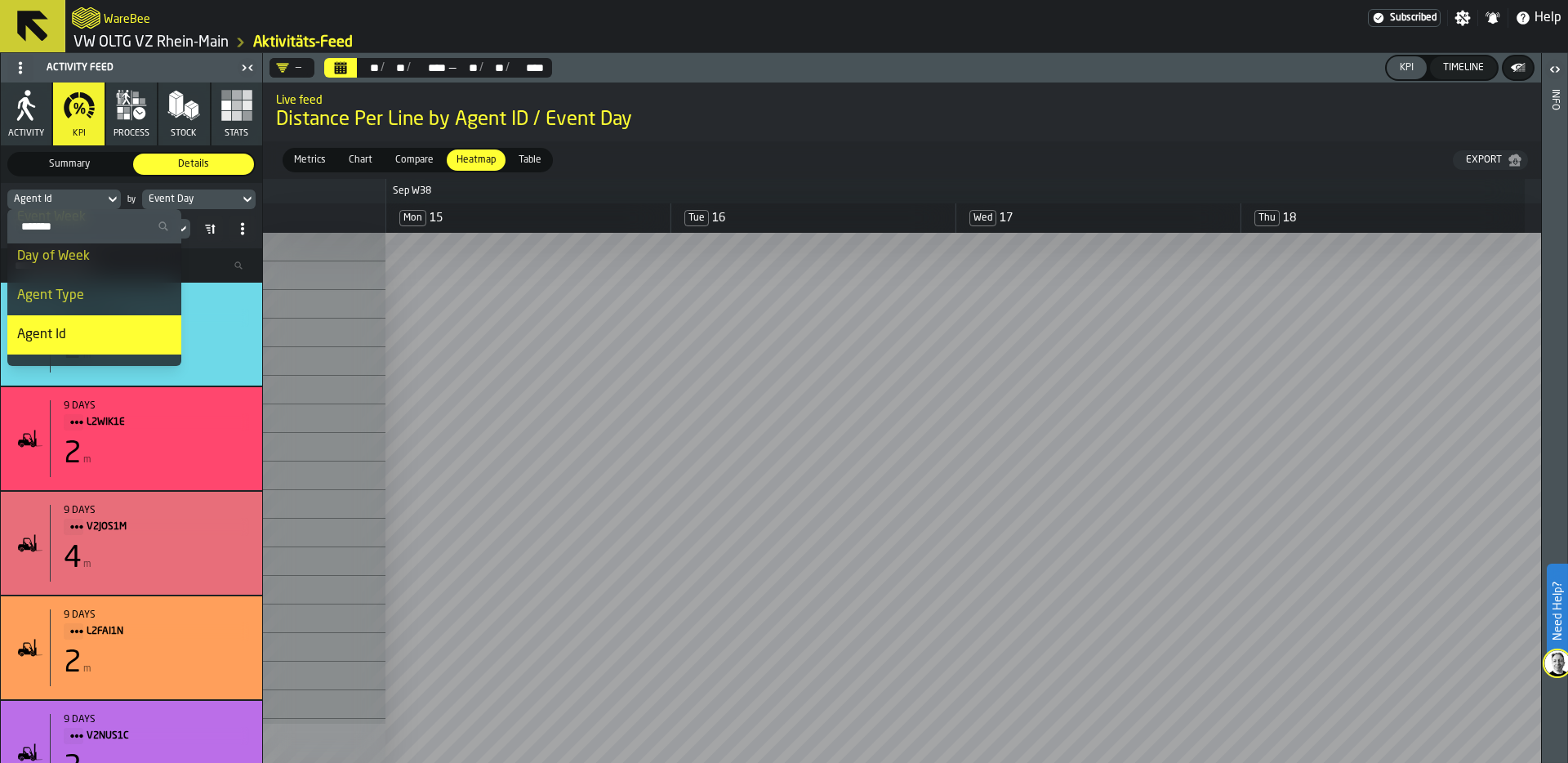
scroll to position [128, 0]
click at [85, 281] on li "Agent Type" at bounding box center [94, 292] width 174 height 39
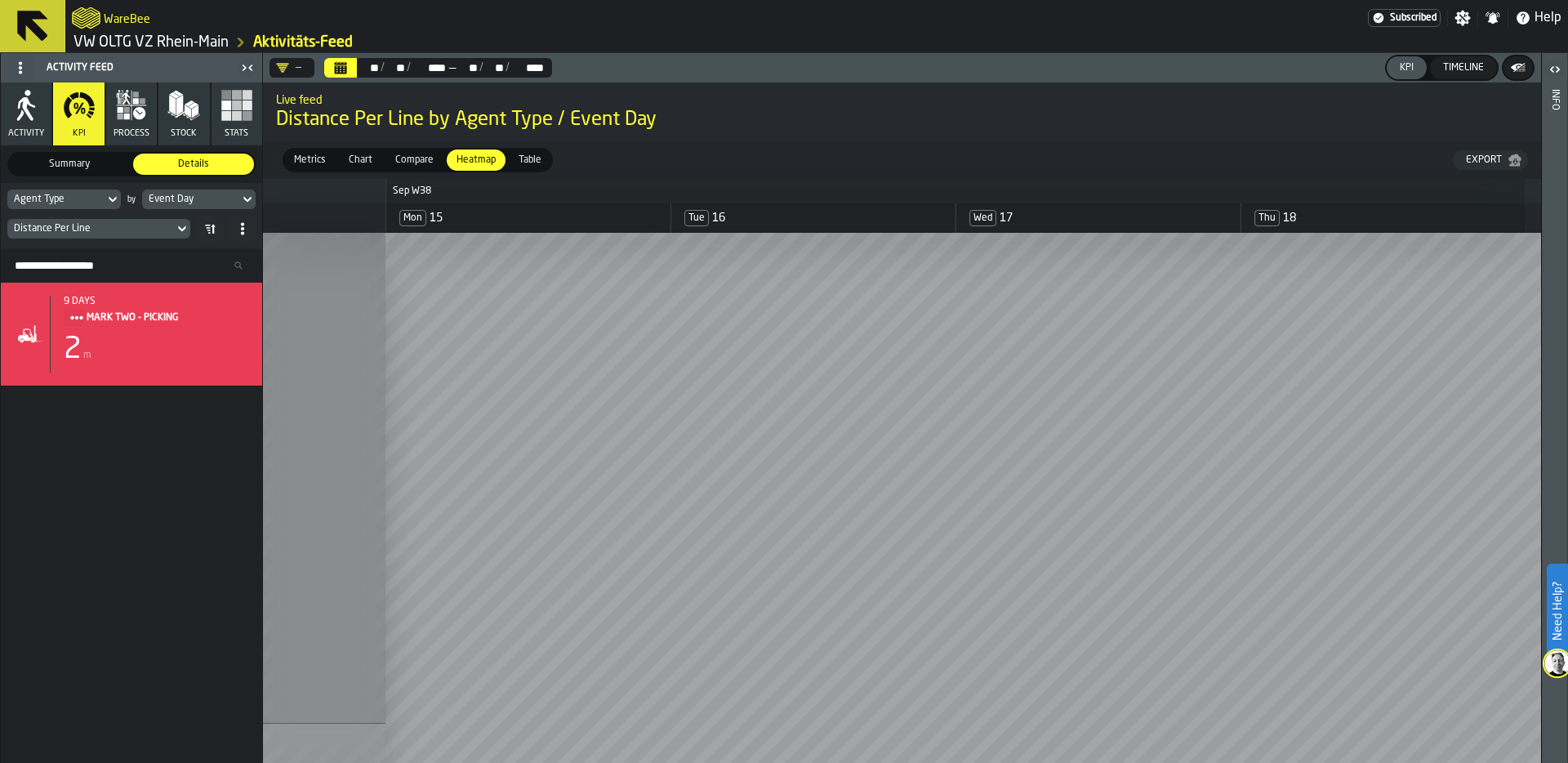
click at [427, 154] on span "Compare" at bounding box center [414, 160] width 51 height 15
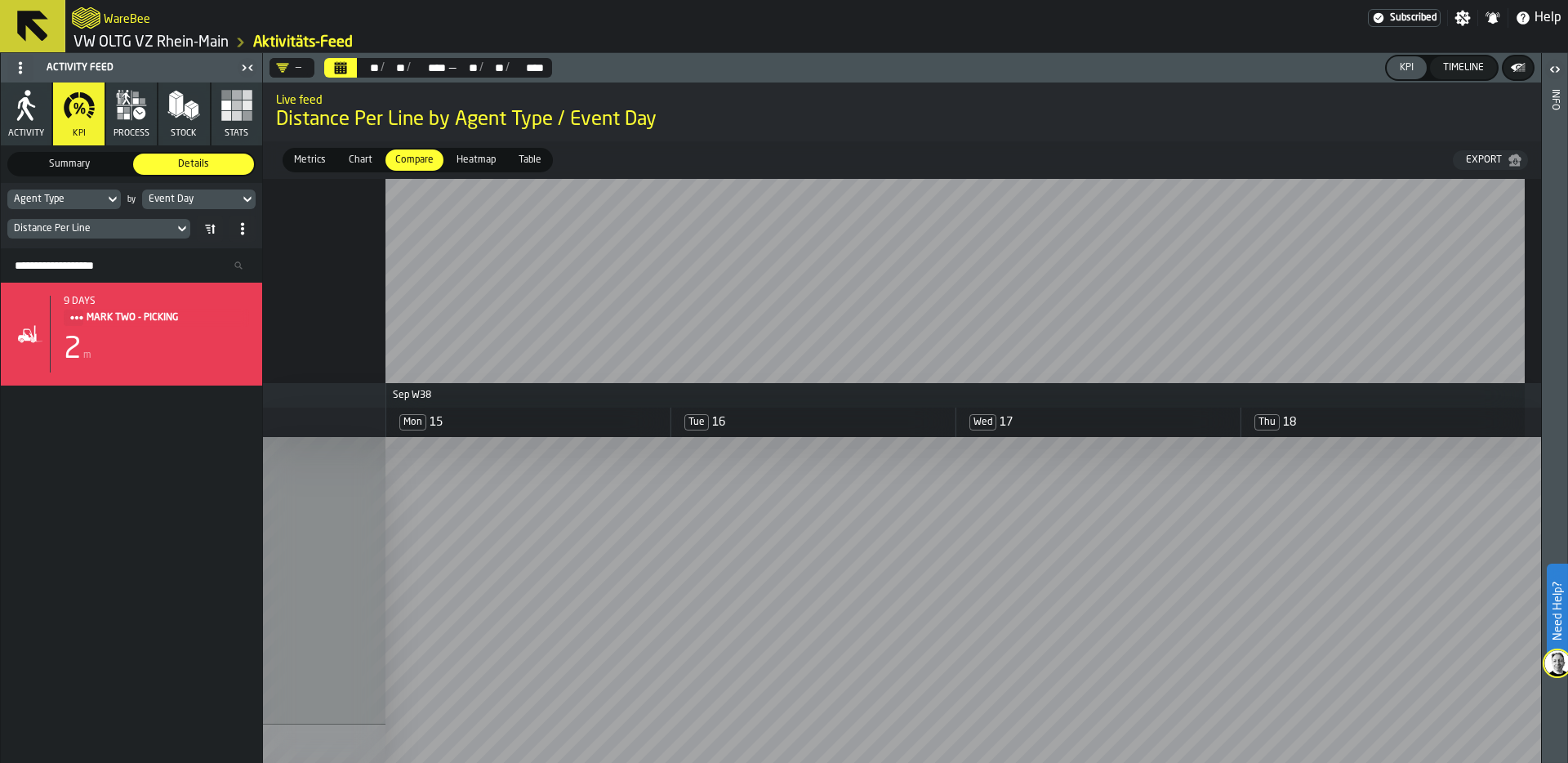
click at [545, 156] on div "Table" at bounding box center [530, 160] width 43 height 21
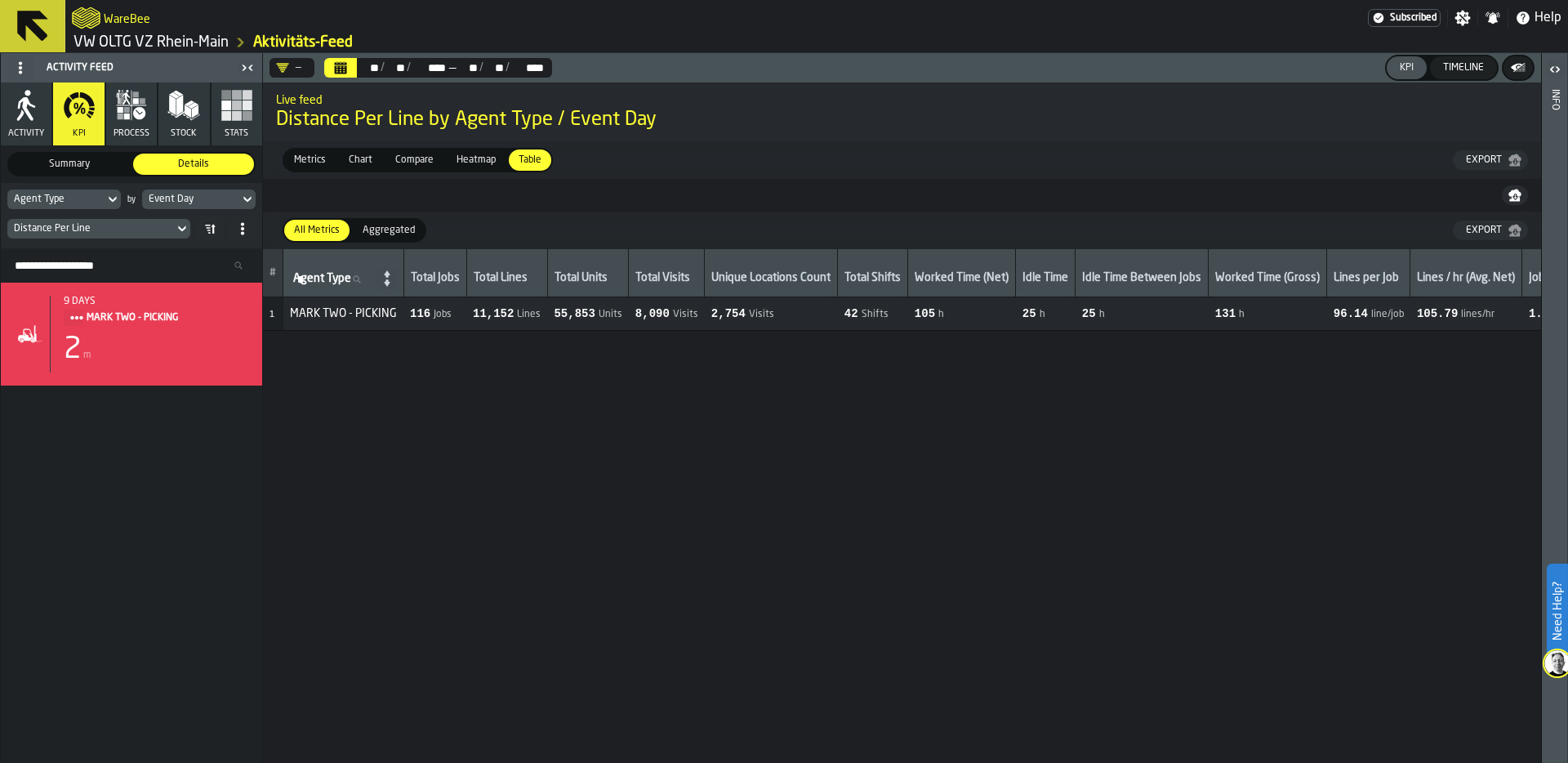
click at [91, 196] on div "Agent Type" at bounding box center [56, 199] width 85 height 11
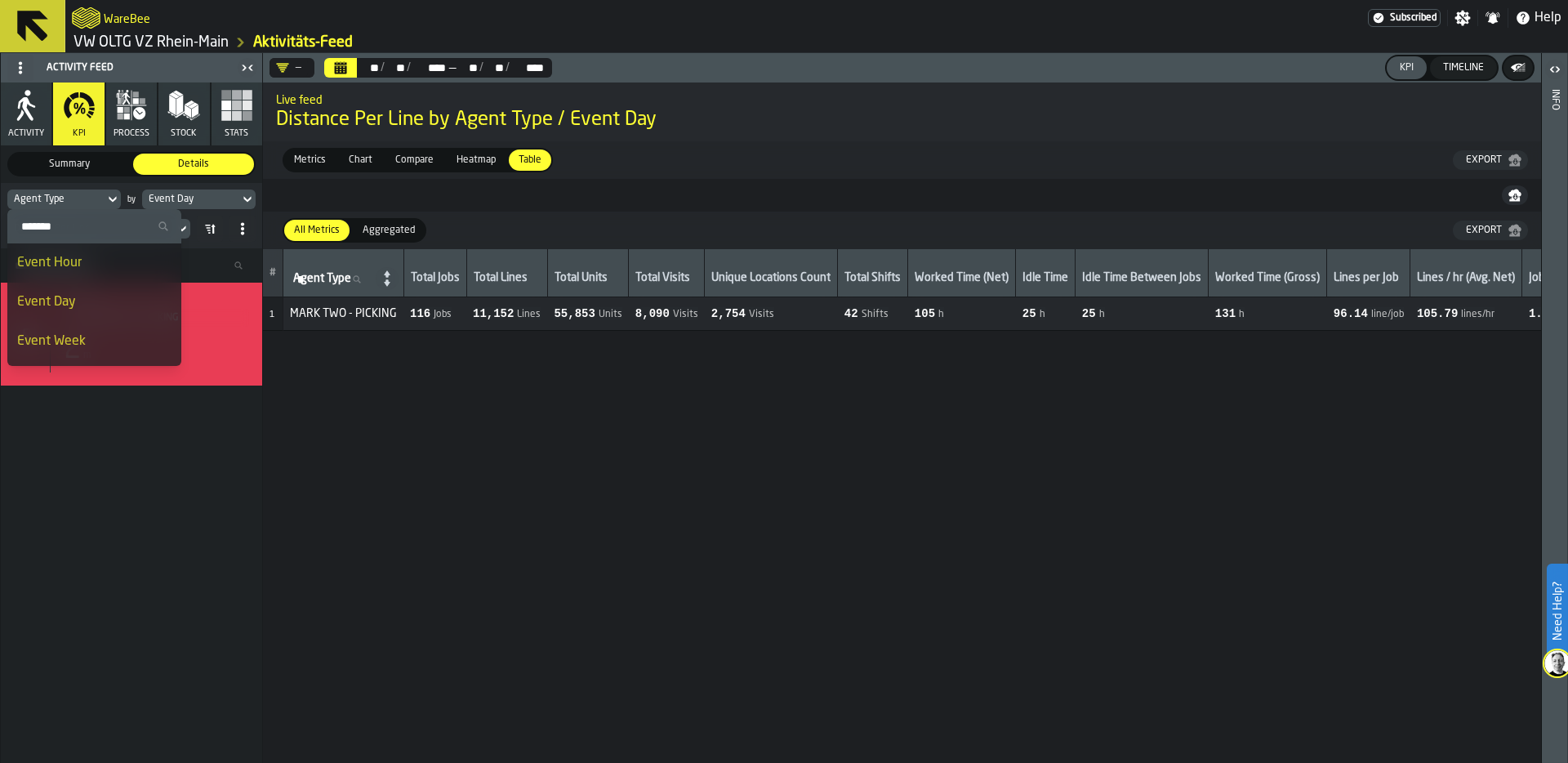
click at [72, 297] on div "Event Day" at bounding box center [94, 302] width 154 height 20
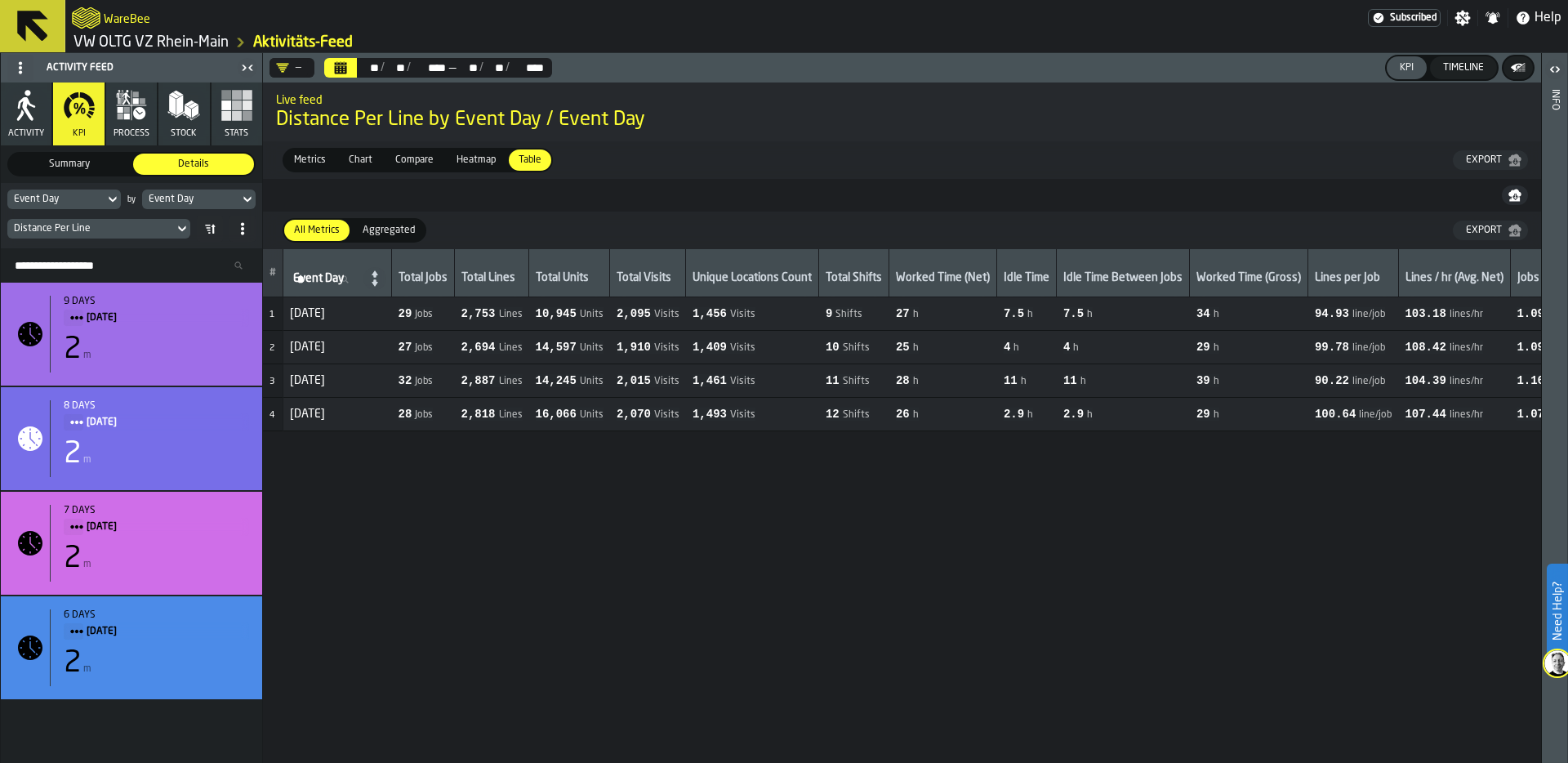
click at [398, 230] on span "Aggregated" at bounding box center [388, 230] width 65 height 15
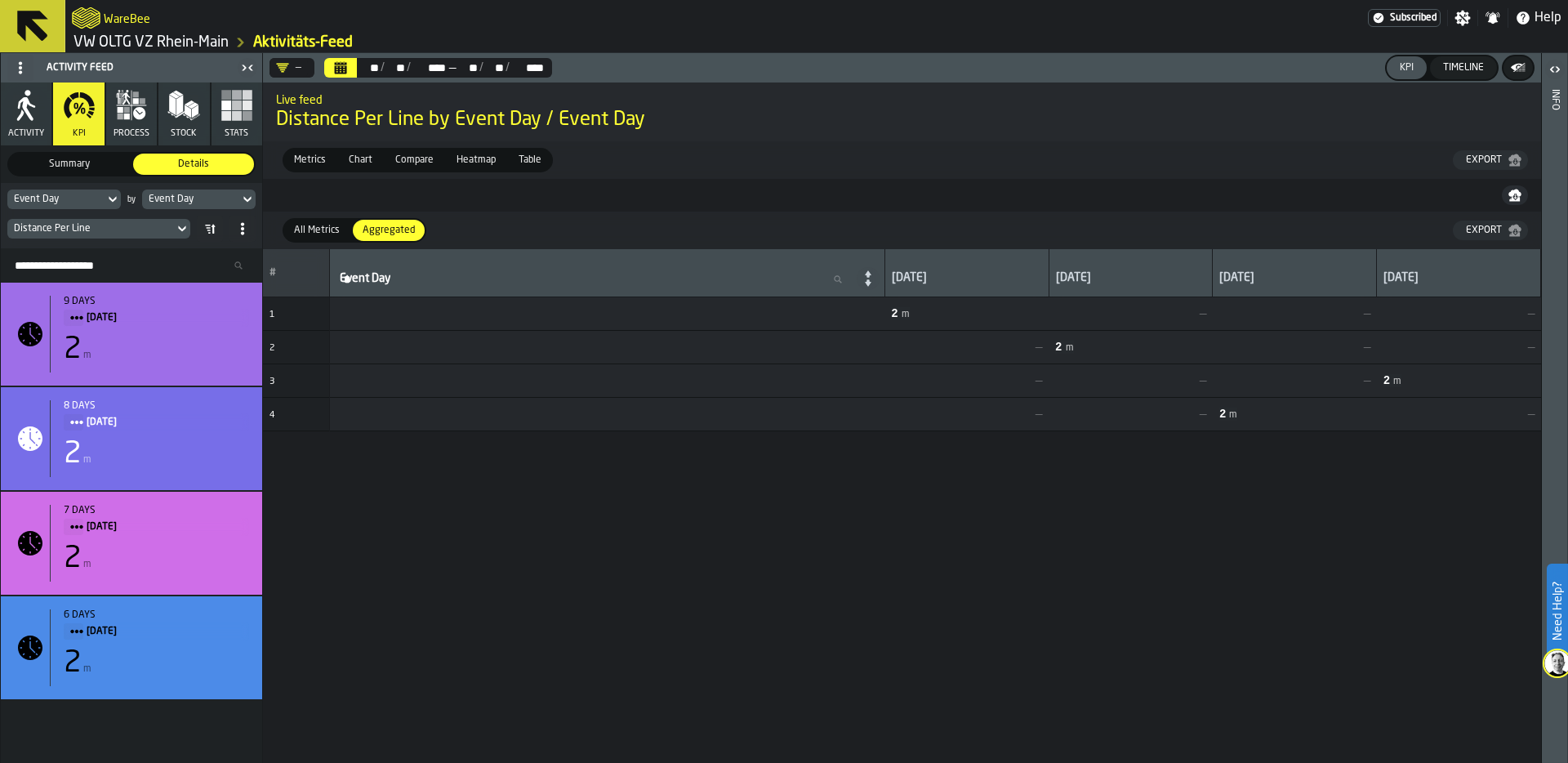
click at [319, 225] on span "All Metrics" at bounding box center [316, 230] width 59 height 15
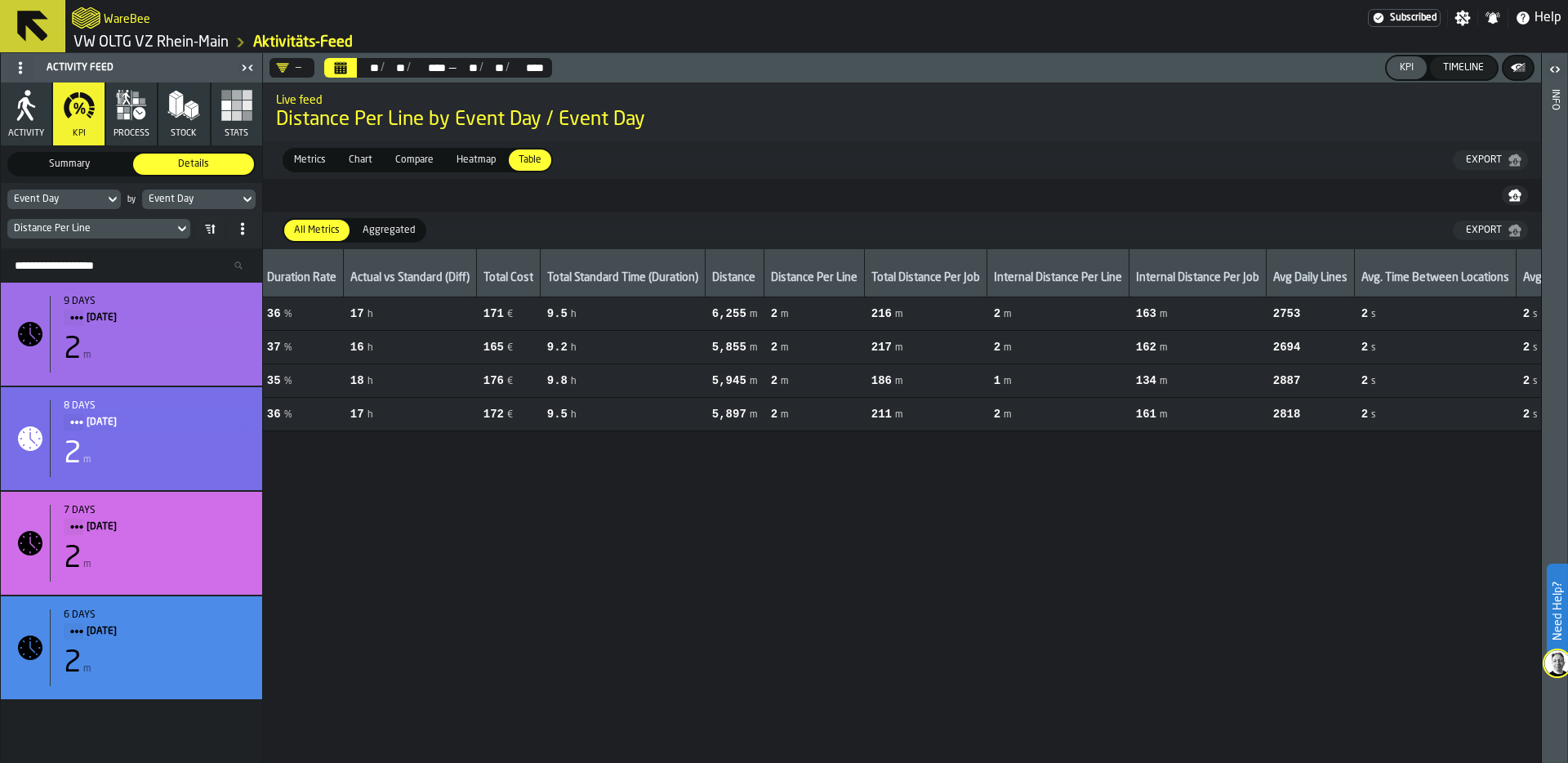
scroll to position [0, 1921]
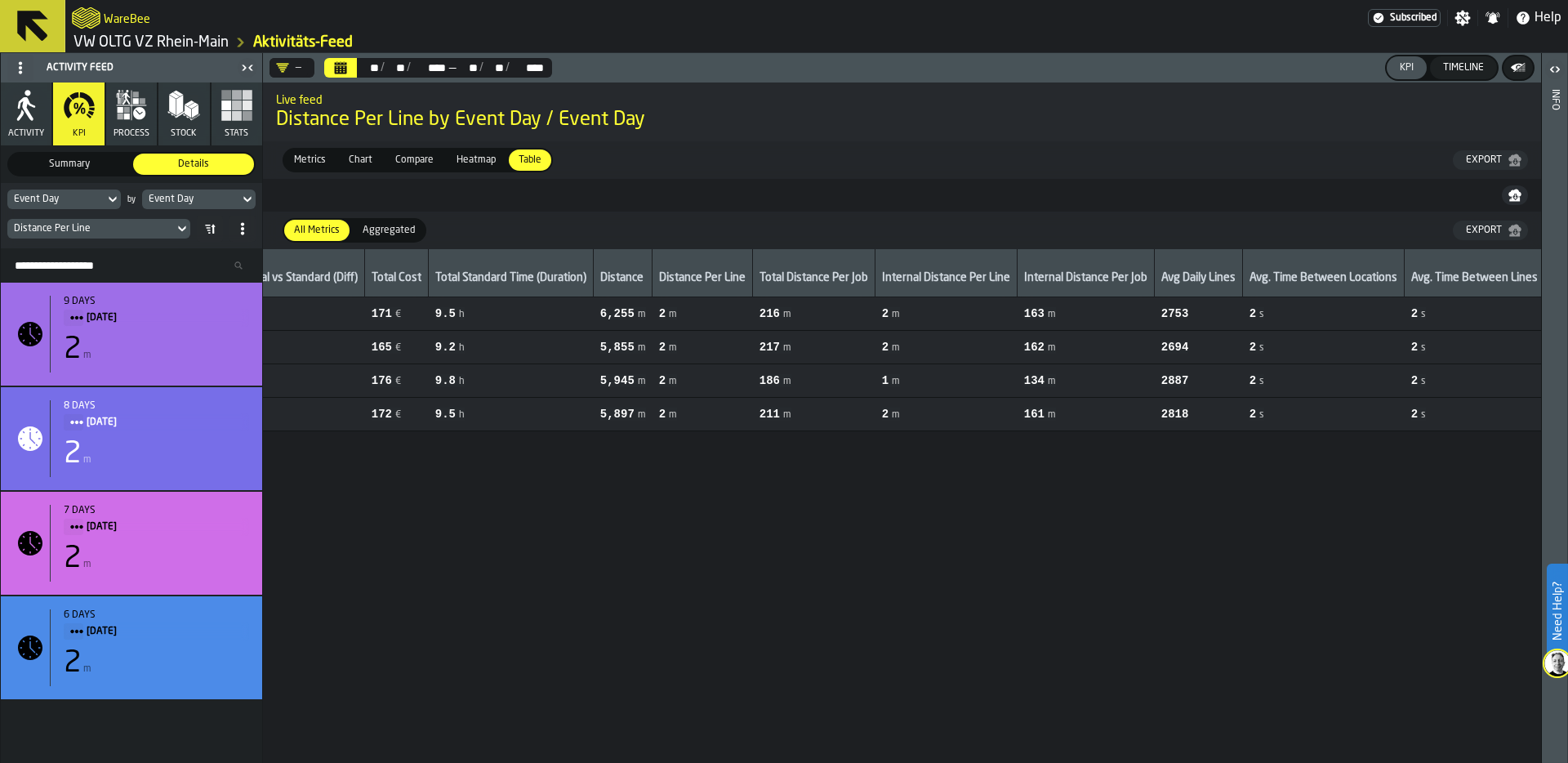
click at [343, 66] on icon "Calendar" at bounding box center [341, 68] width 13 height 13
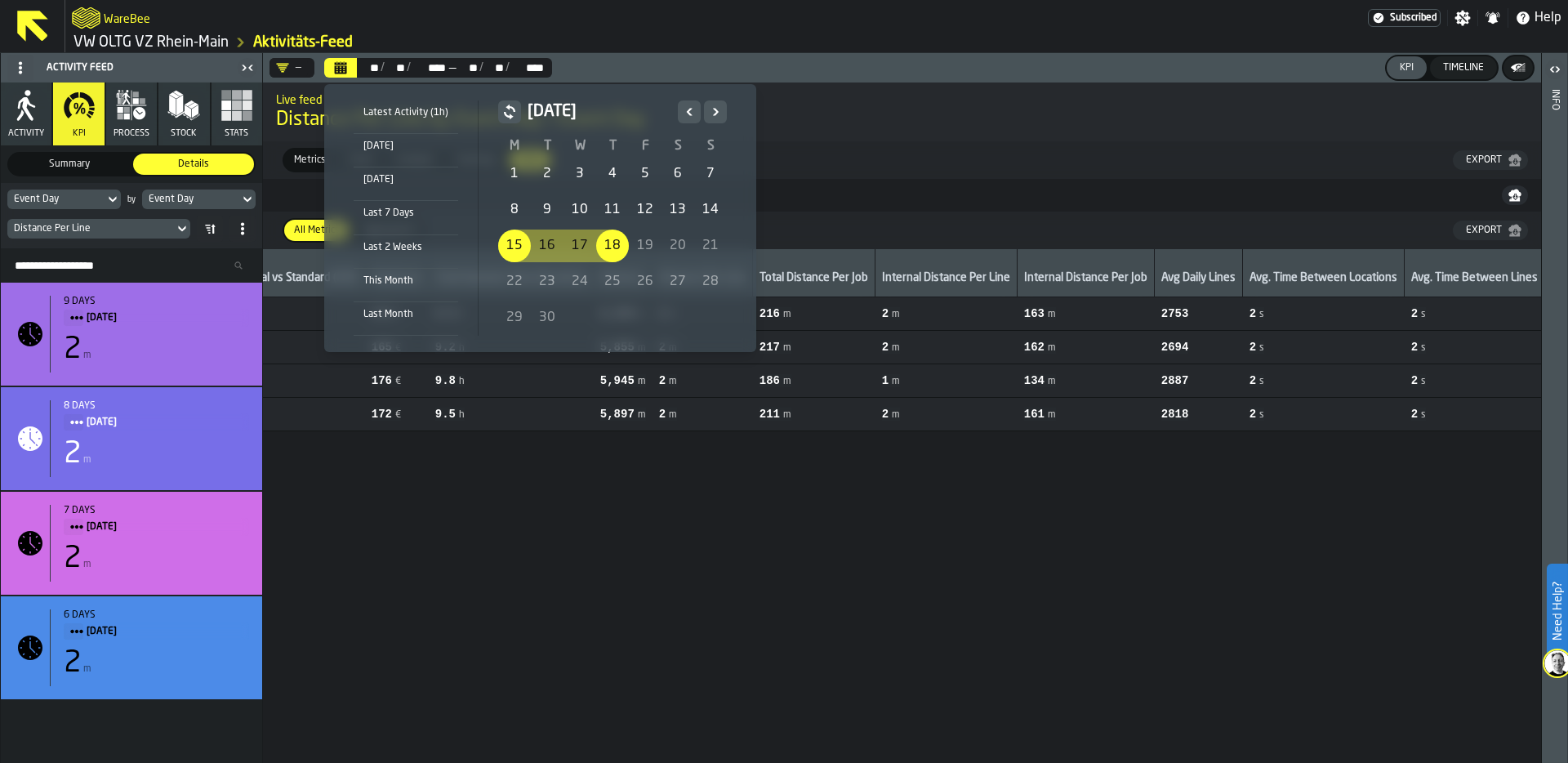
click at [518, 168] on div "1" at bounding box center [514, 174] width 33 height 33
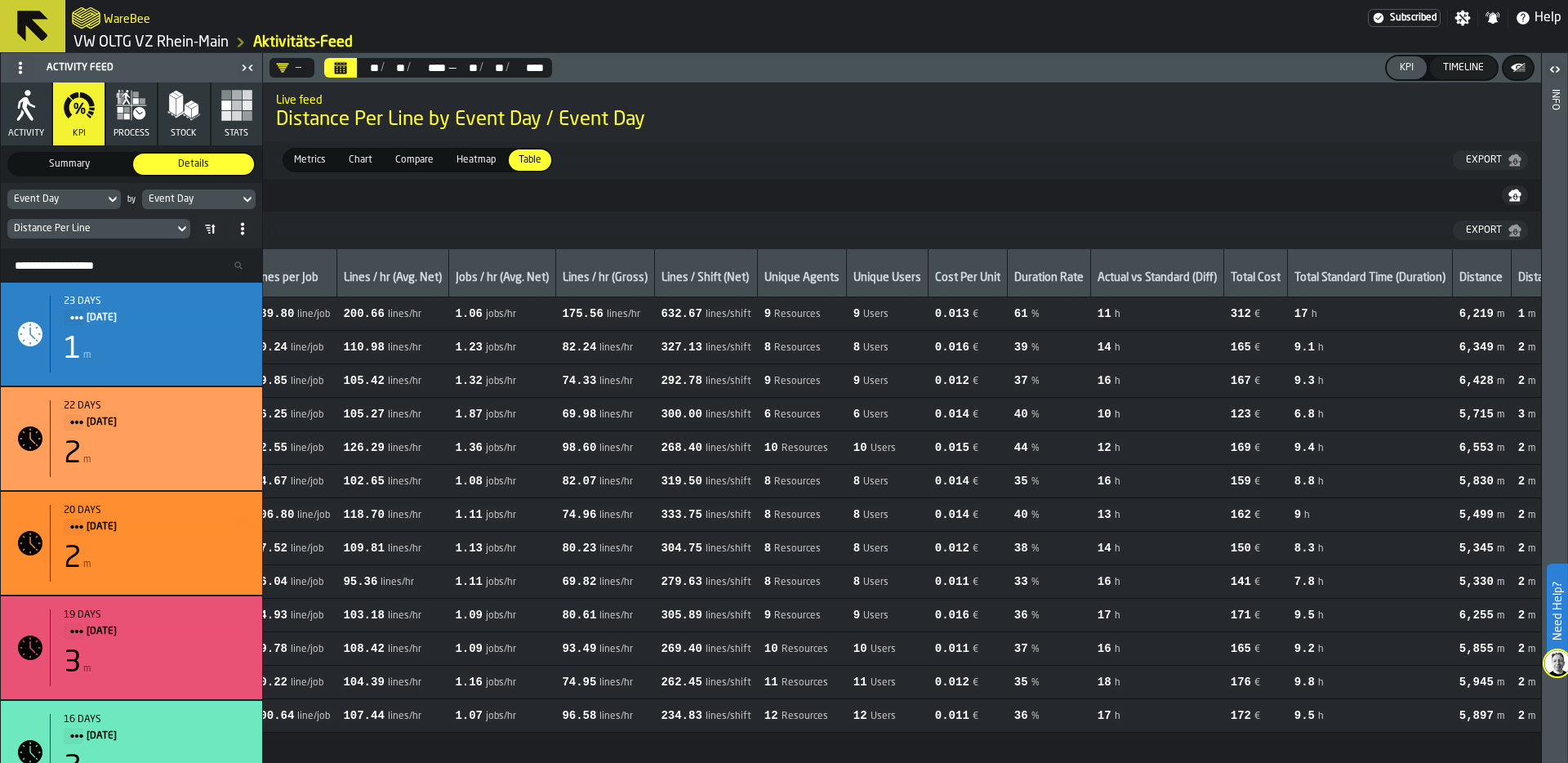
scroll to position [0, 776]
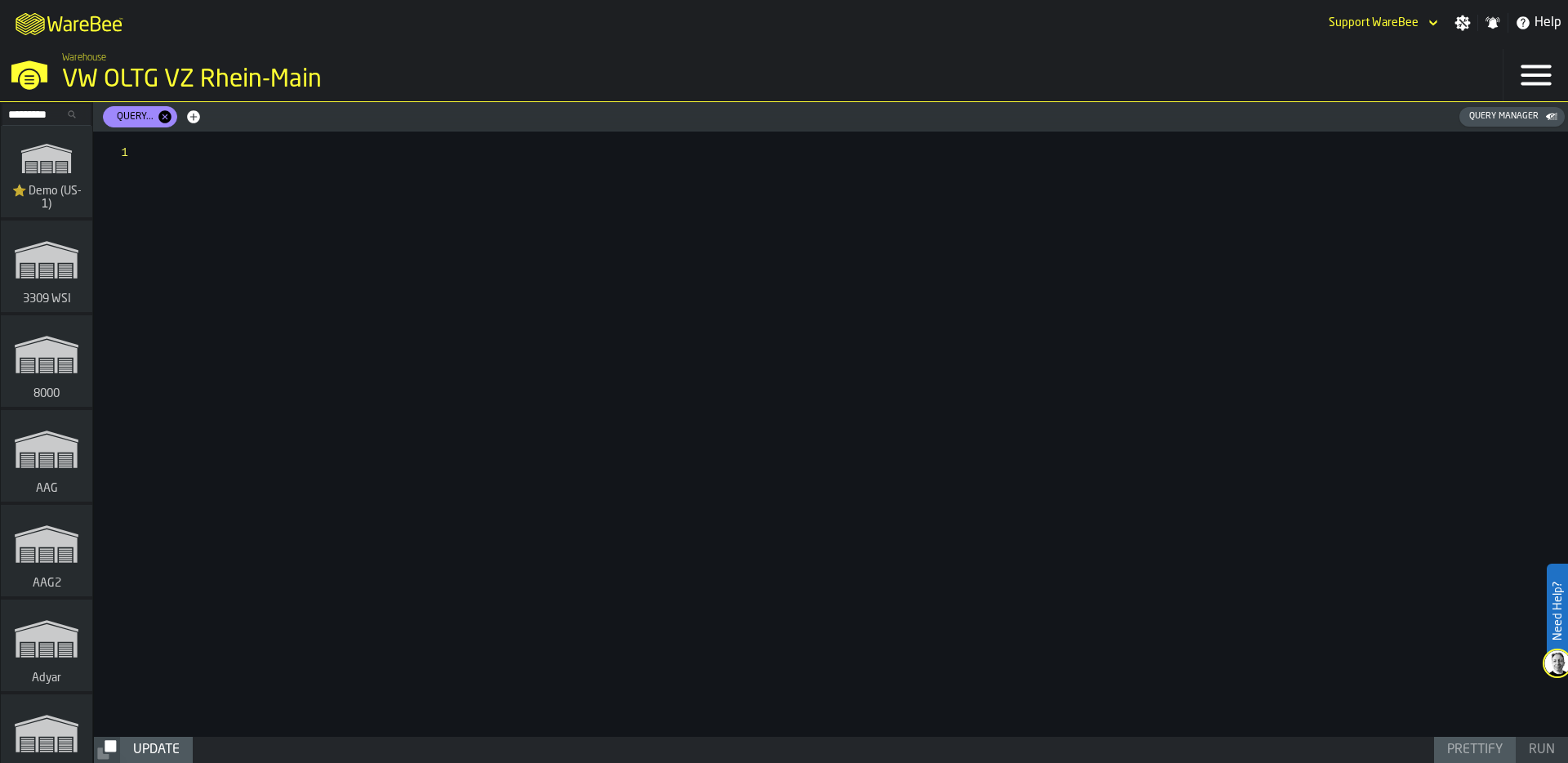
click at [1487, 118] on div "Query Manager" at bounding box center [1504, 116] width 83 height 10
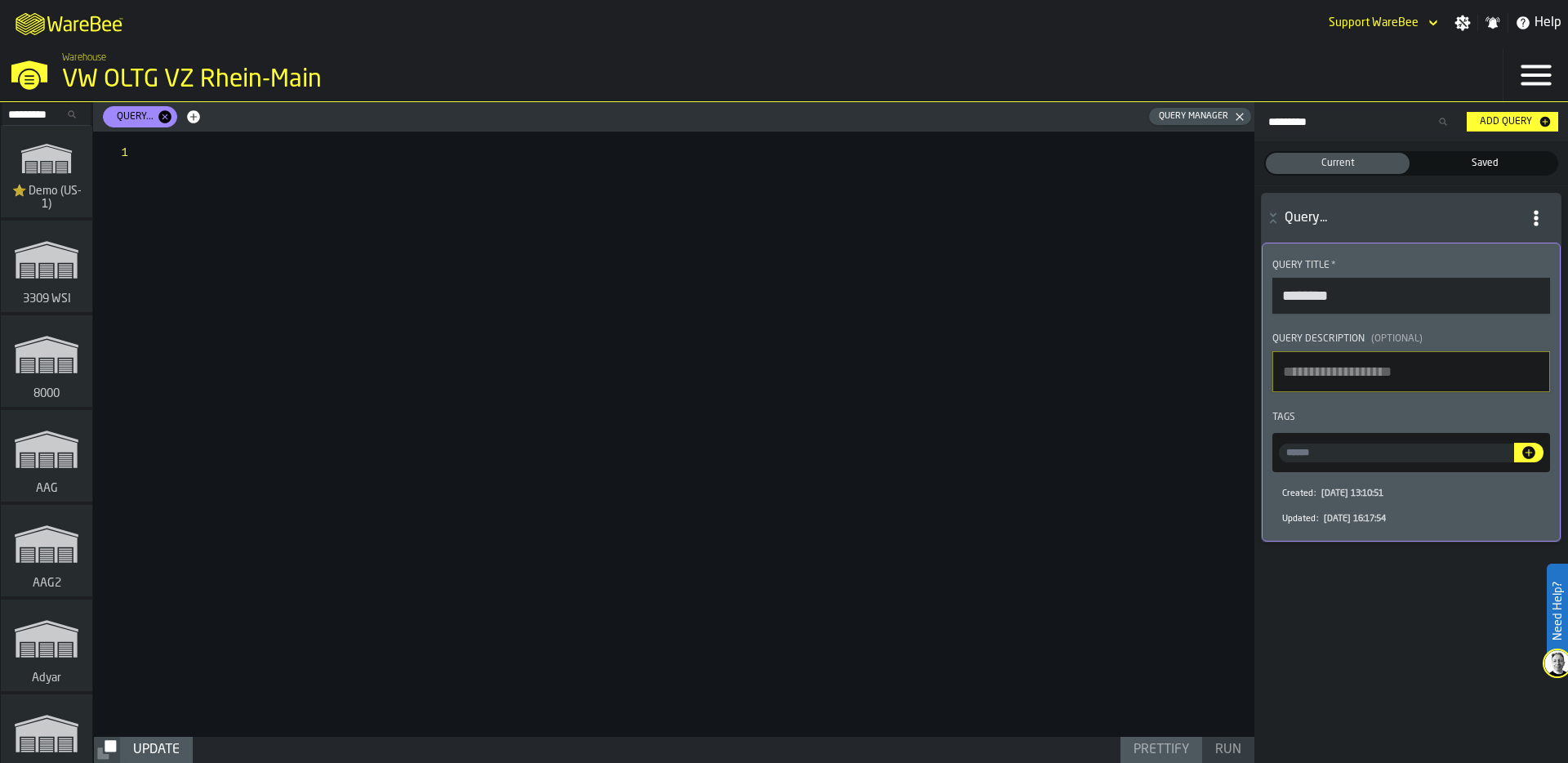
click at [62, 20] on icon "M A K I N G W A R E H O U S E S M O R E EF F I C I E N T" at bounding box center [71, 22] width 121 height 33
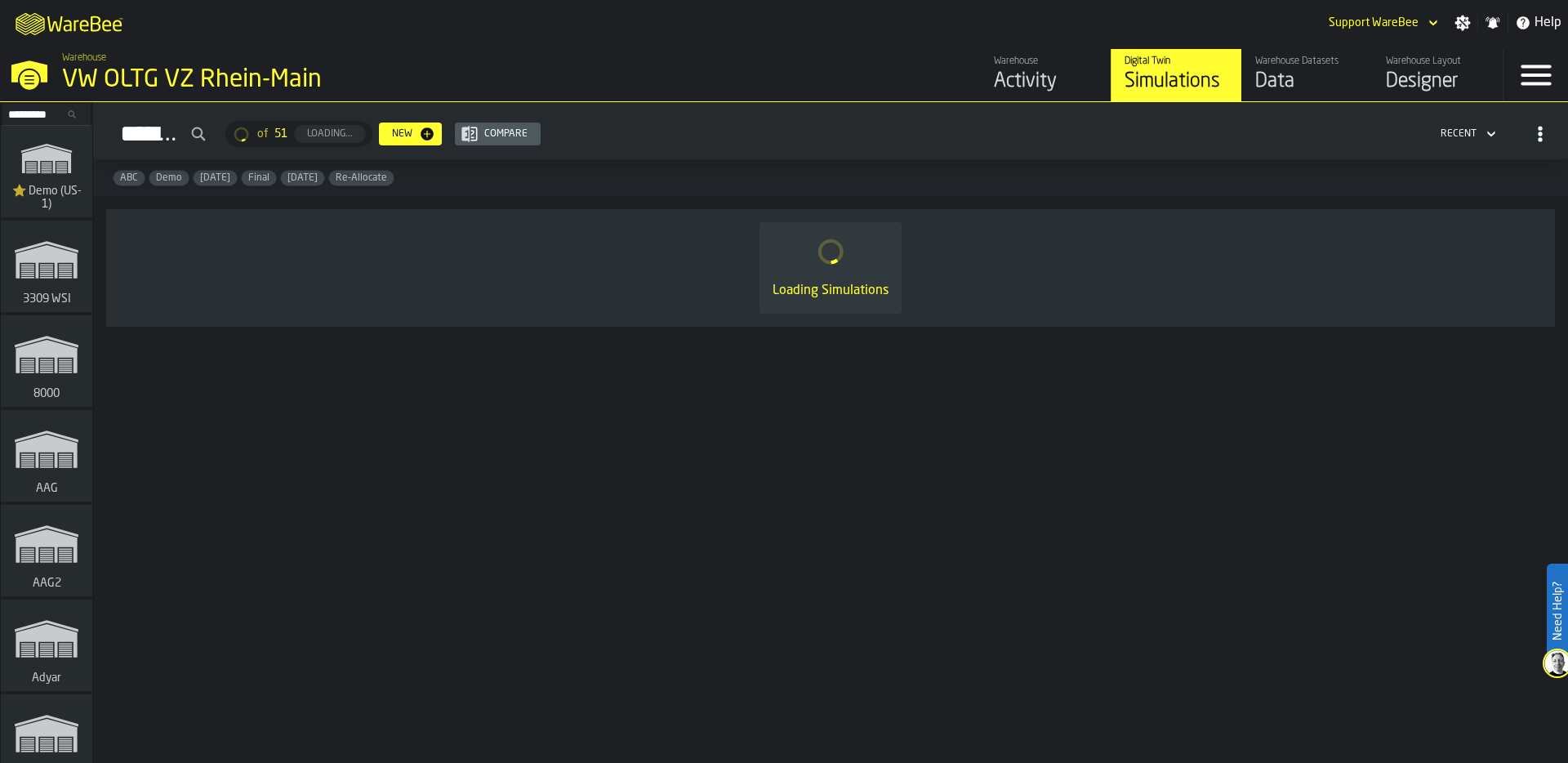
click at [213, 71] on div "VW OLTG VZ Rhein-Main" at bounding box center [282, 80] width 441 height 30
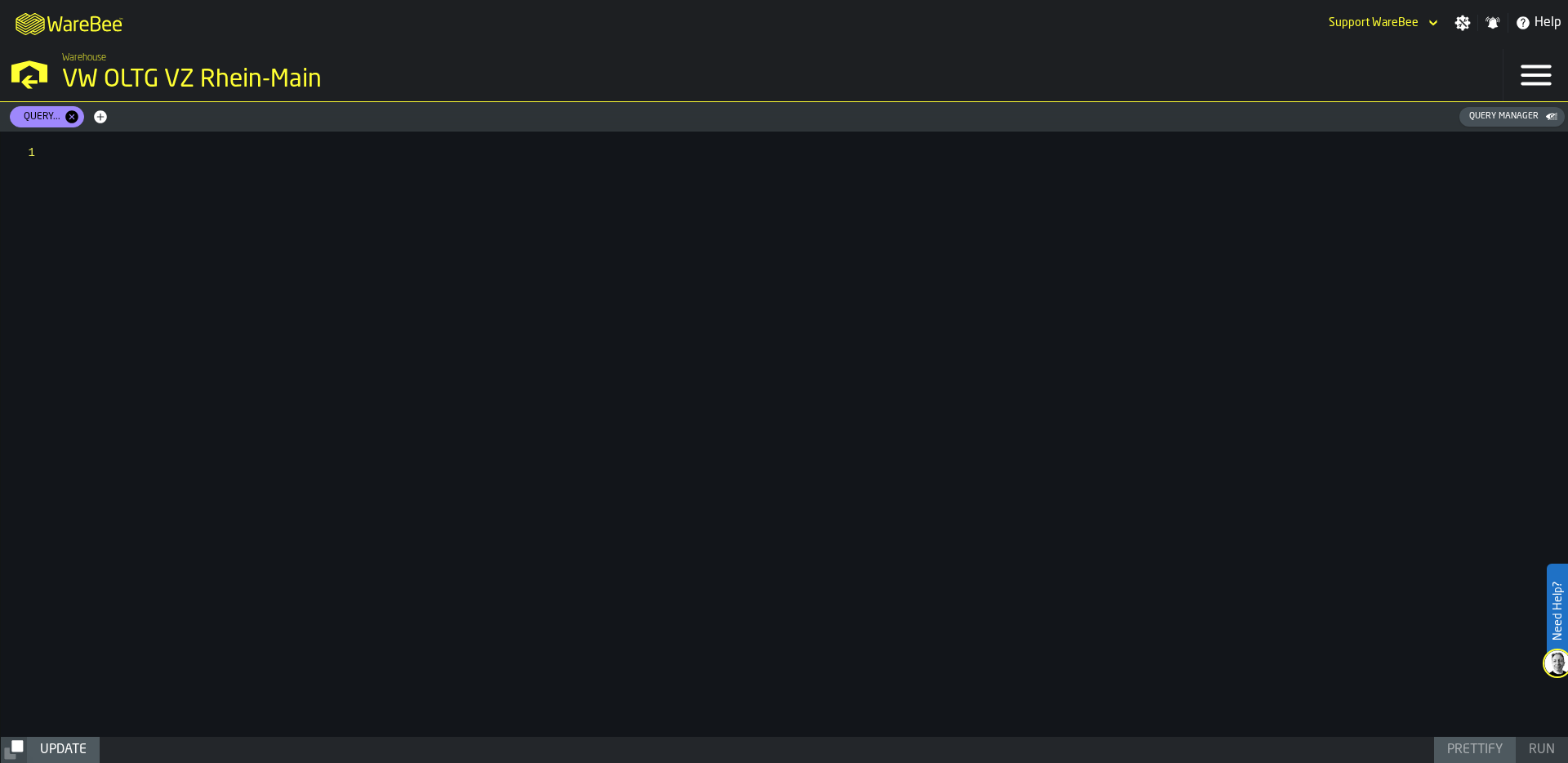
click at [1527, 125] on div "Query... Query Manager" at bounding box center [788, 116] width 1555 height 23
click at [1524, 118] on div "Query Manager" at bounding box center [1504, 116] width 83 height 10
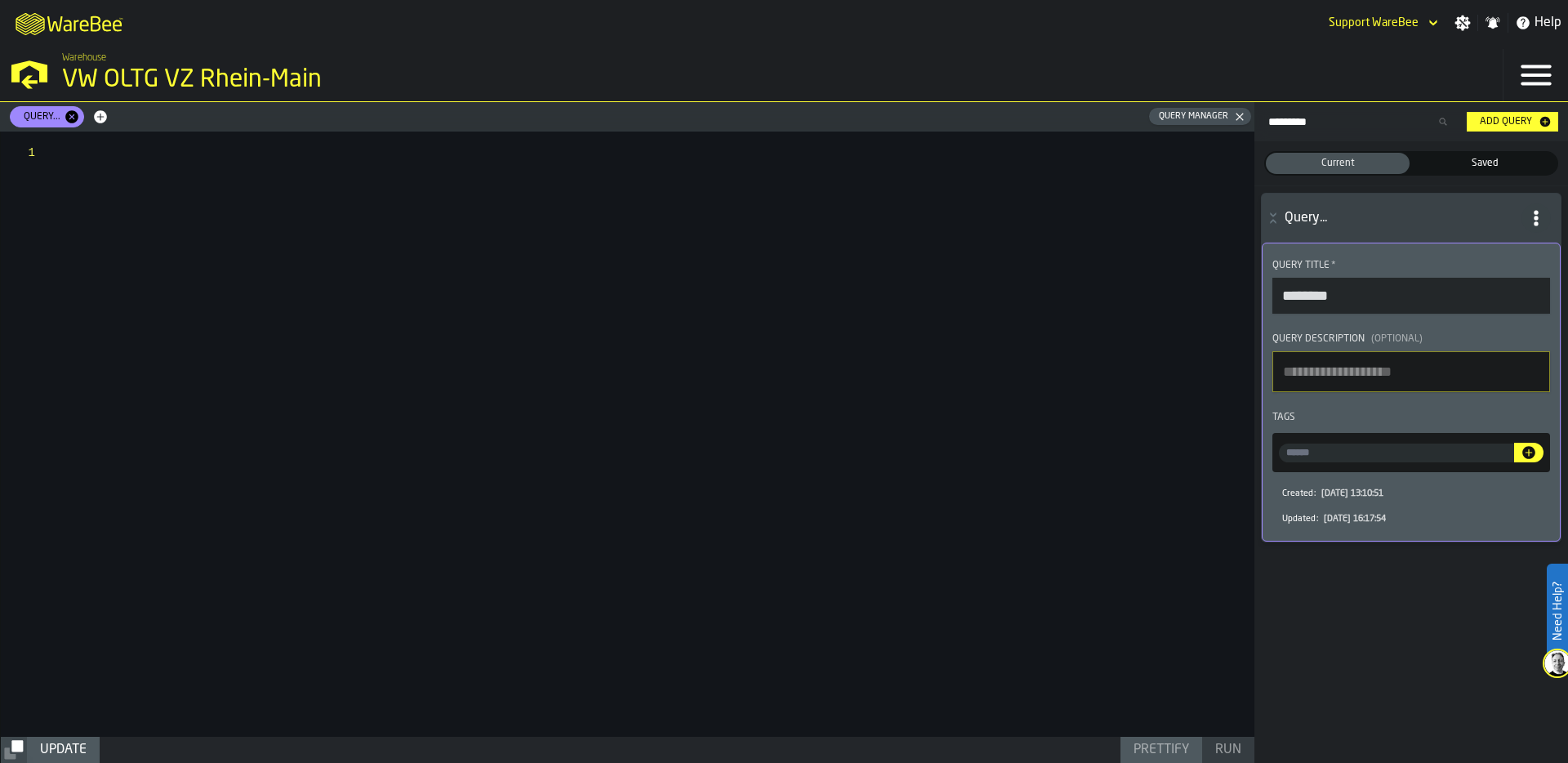
click at [1505, 165] on span "Saved" at bounding box center [1485, 164] width 137 height 15
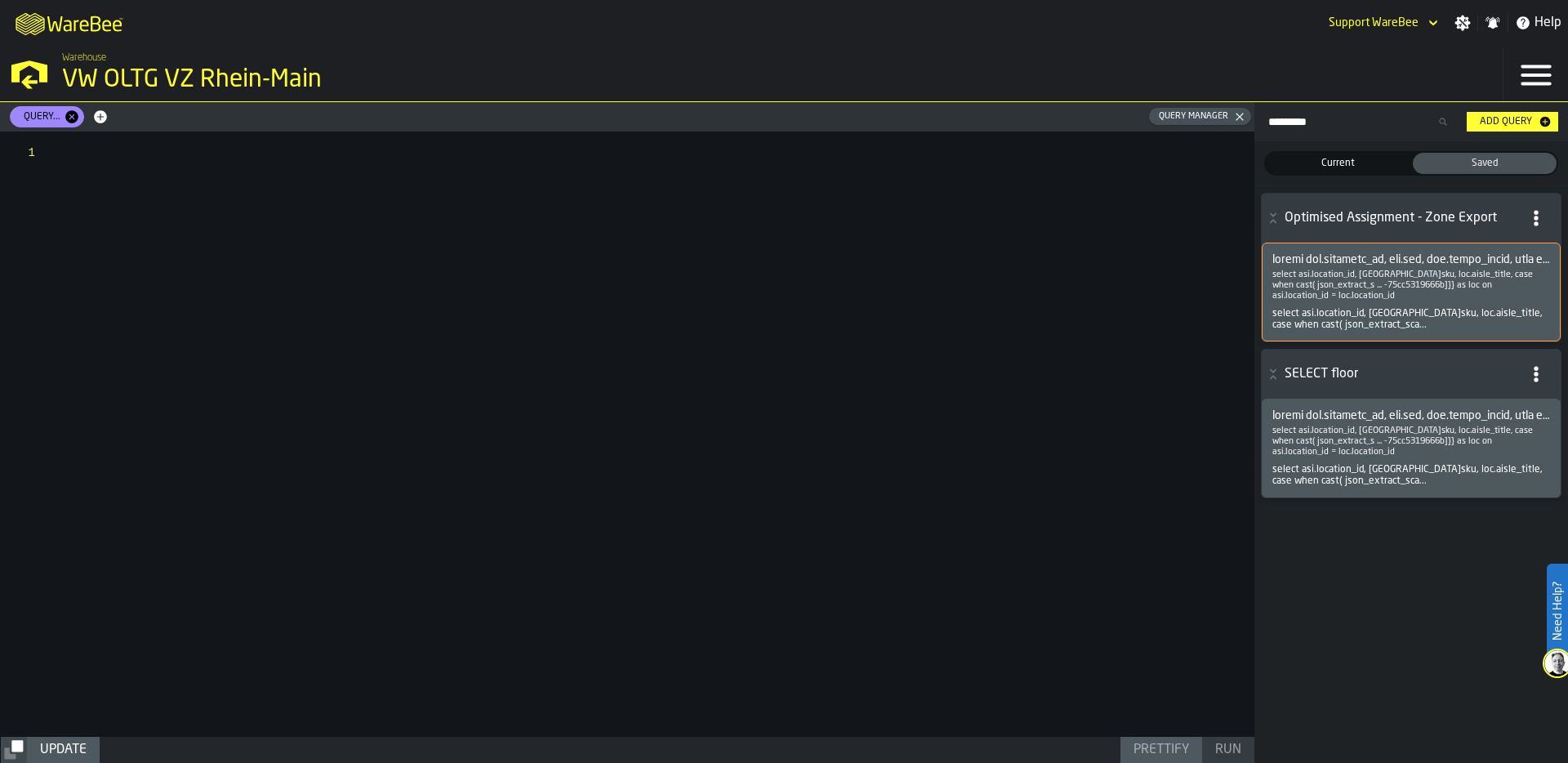
click at [1379, 257] on span at bounding box center [1411, 260] width 278 height 13
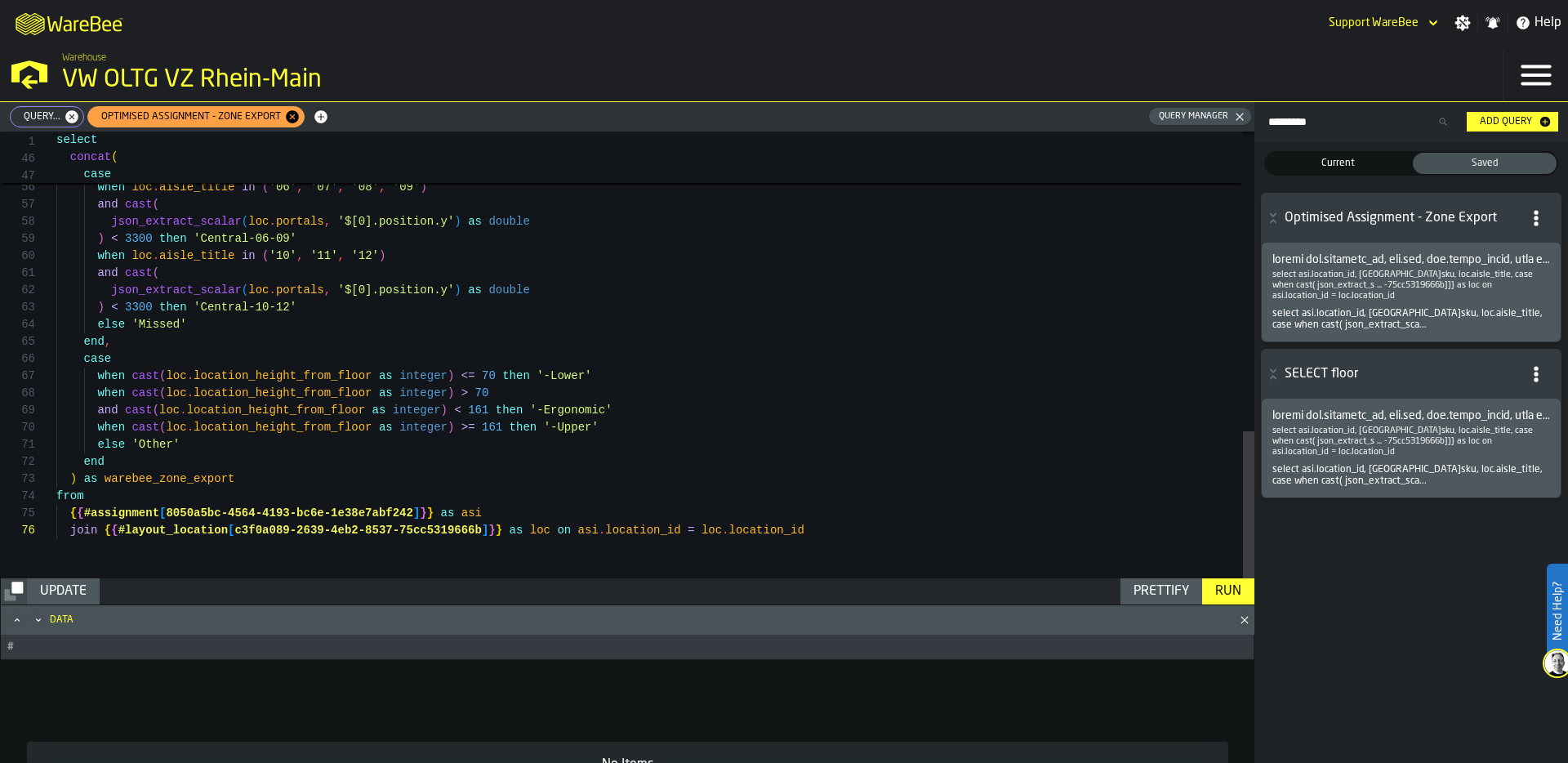
scroll to position [86, 0]
drag, startPoint x: 168, startPoint y: 512, endPoint x: 413, endPoint y: 514, distance: 245.0
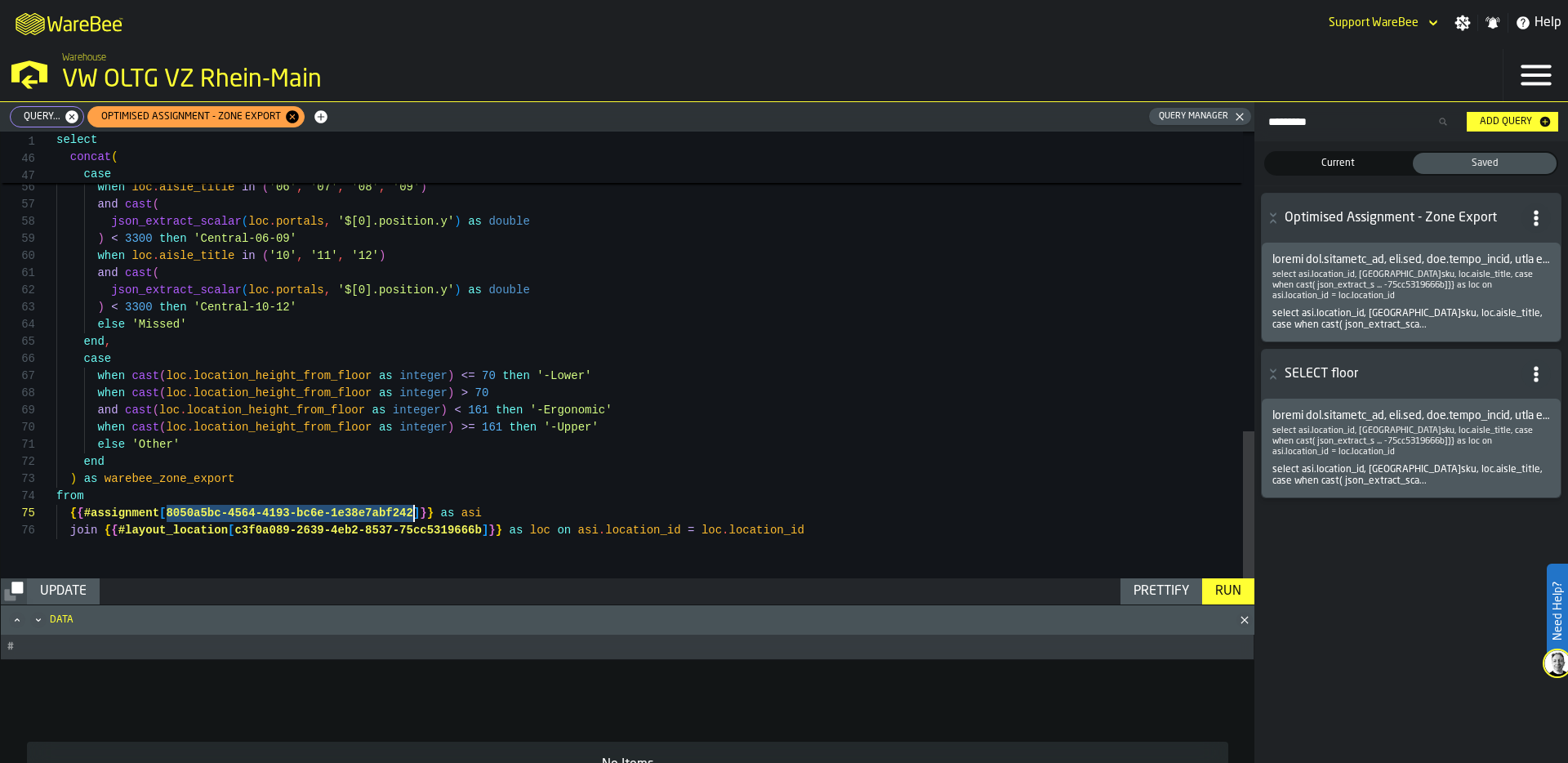
type textarea "**********"
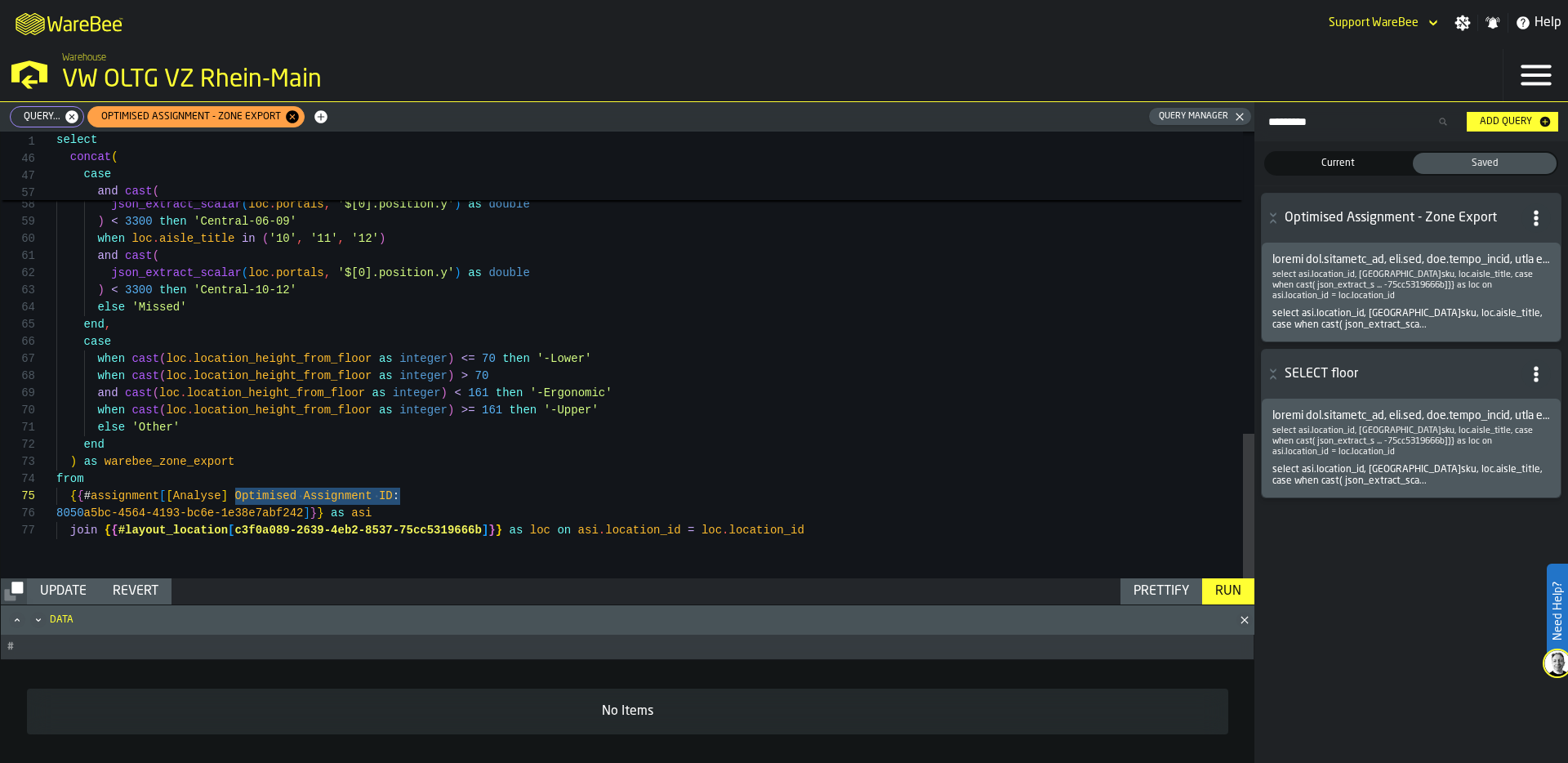
drag, startPoint x: 400, startPoint y: 497, endPoint x: 232, endPoint y: 490, distance: 168.1
click at [1352, 258] on span at bounding box center [1411, 260] width 278 height 13
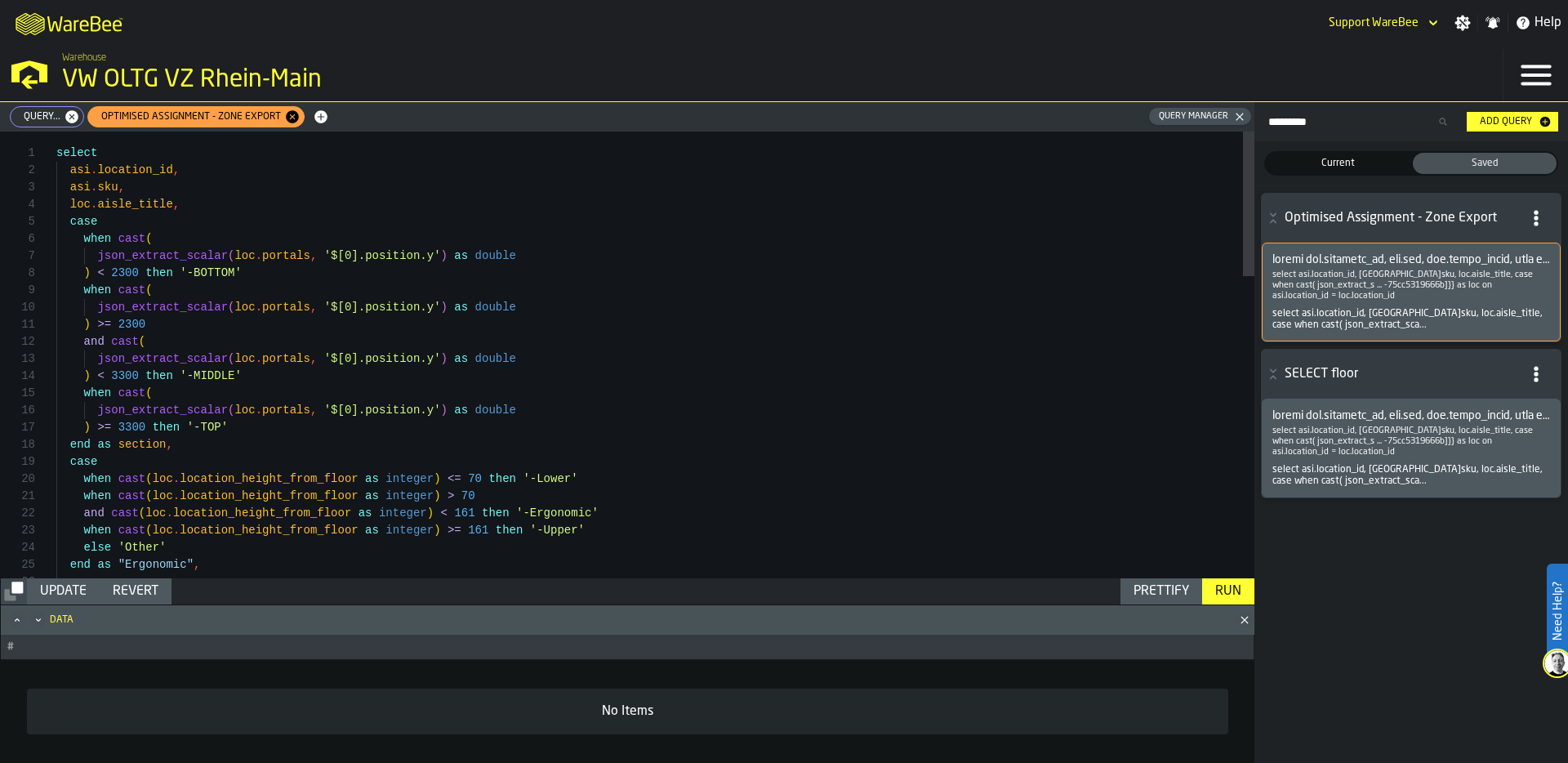
click at [1421, 283] on p "select asi.location_id, asi.sku, loc.aisle_title, case when cast( json_extract_…" at bounding box center [1411, 285] width 278 height 32
click at [1419, 256] on span at bounding box center [1411, 260] width 278 height 13
click at [1404, 416] on span at bounding box center [1411, 415] width 278 height 13
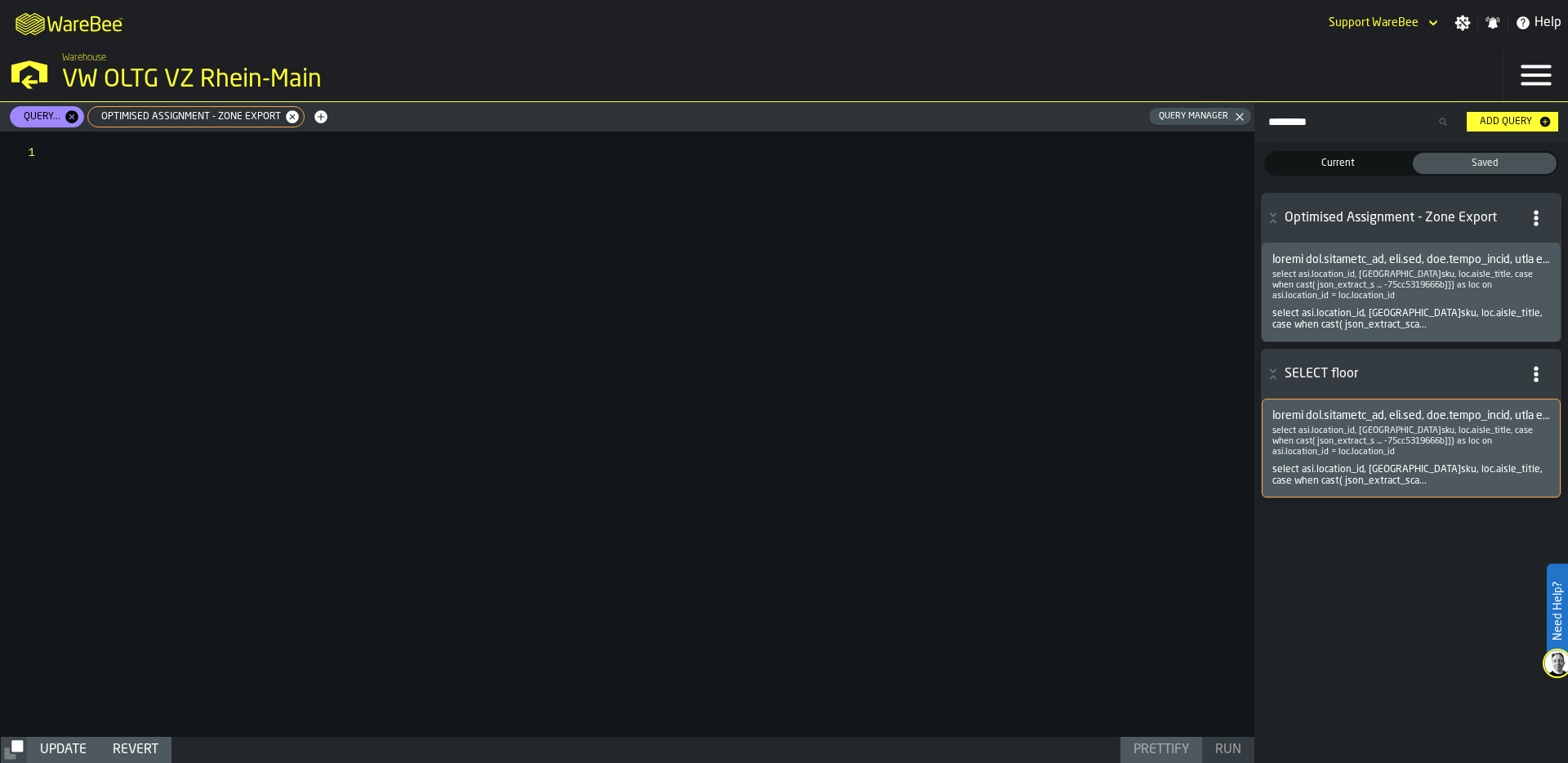
click at [1384, 414] on span at bounding box center [1411, 415] width 278 height 13
click at [229, 106] on div "Optimised Assignment - Zone Export" at bounding box center [196, 116] width 217 height 21
type textarea "**********"
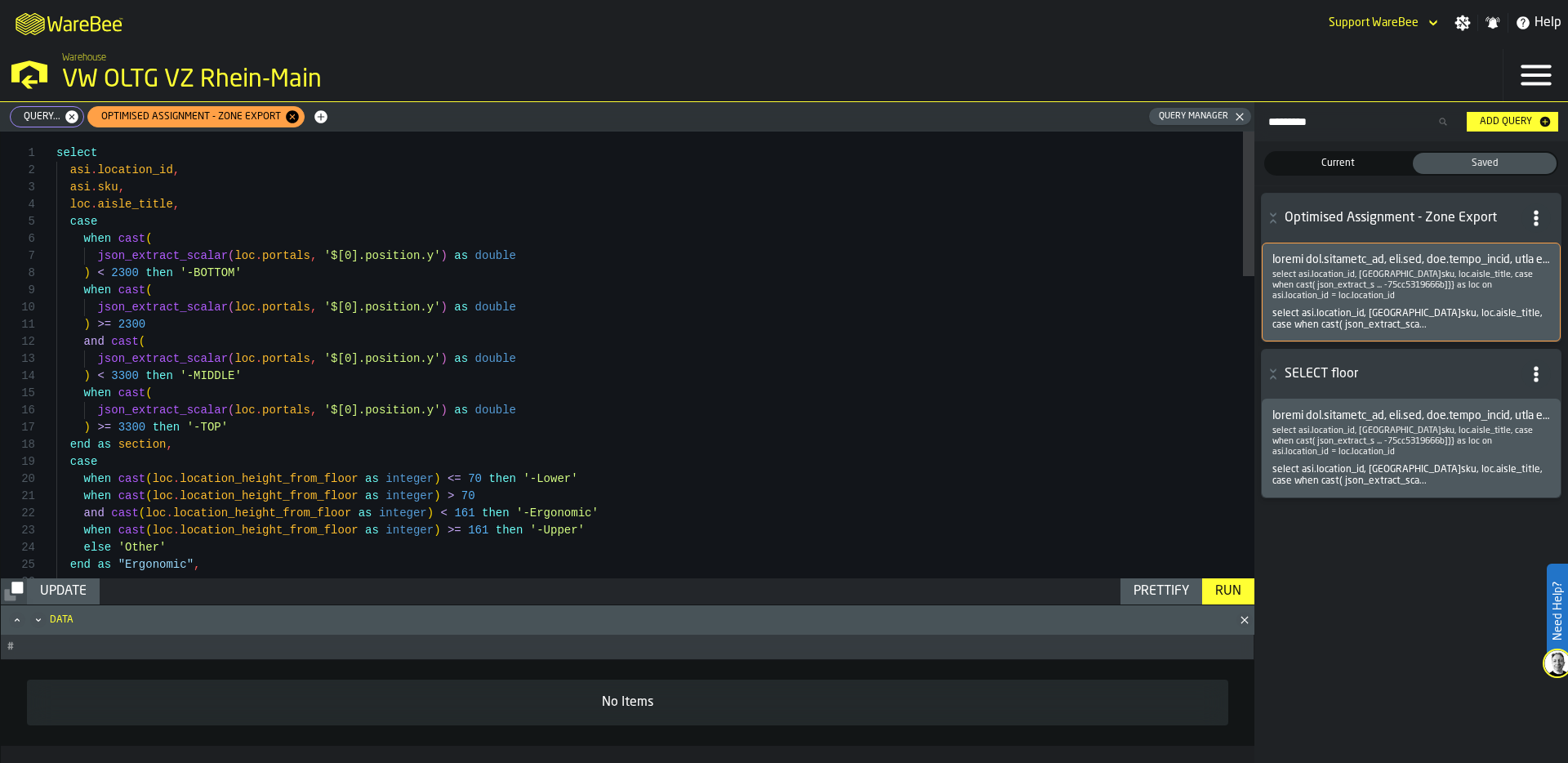
click at [1388, 260] on span at bounding box center [1411, 260] width 278 height 13
click at [1387, 288] on p "select asi.location_id, [GEOGRAPHIC_DATA]sku, loc.aisle_title, case when cast( …" at bounding box center [1411, 285] width 278 height 32
click at [1343, 412] on span at bounding box center [1411, 415] width 278 height 13
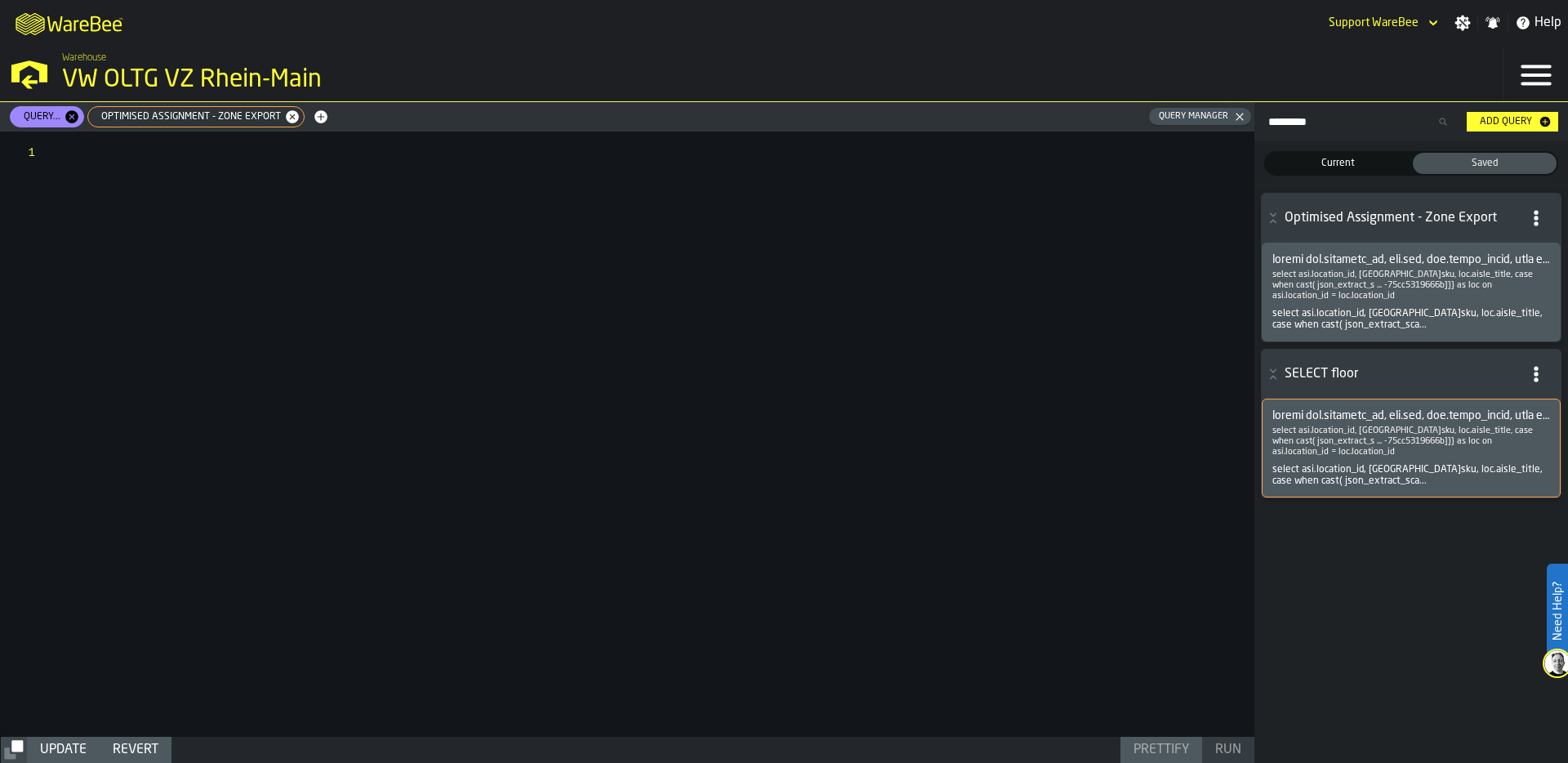
click at [1330, 422] on span at bounding box center [1411, 415] width 278 height 13
click at [423, 172] on div at bounding box center [656, 435] width 1198 height 606
click at [1432, 413] on span at bounding box center [1411, 415] width 278 height 13
click at [240, 112] on span "Optimised Assignment - Zone Export" at bounding box center [187, 117] width 192 height 11
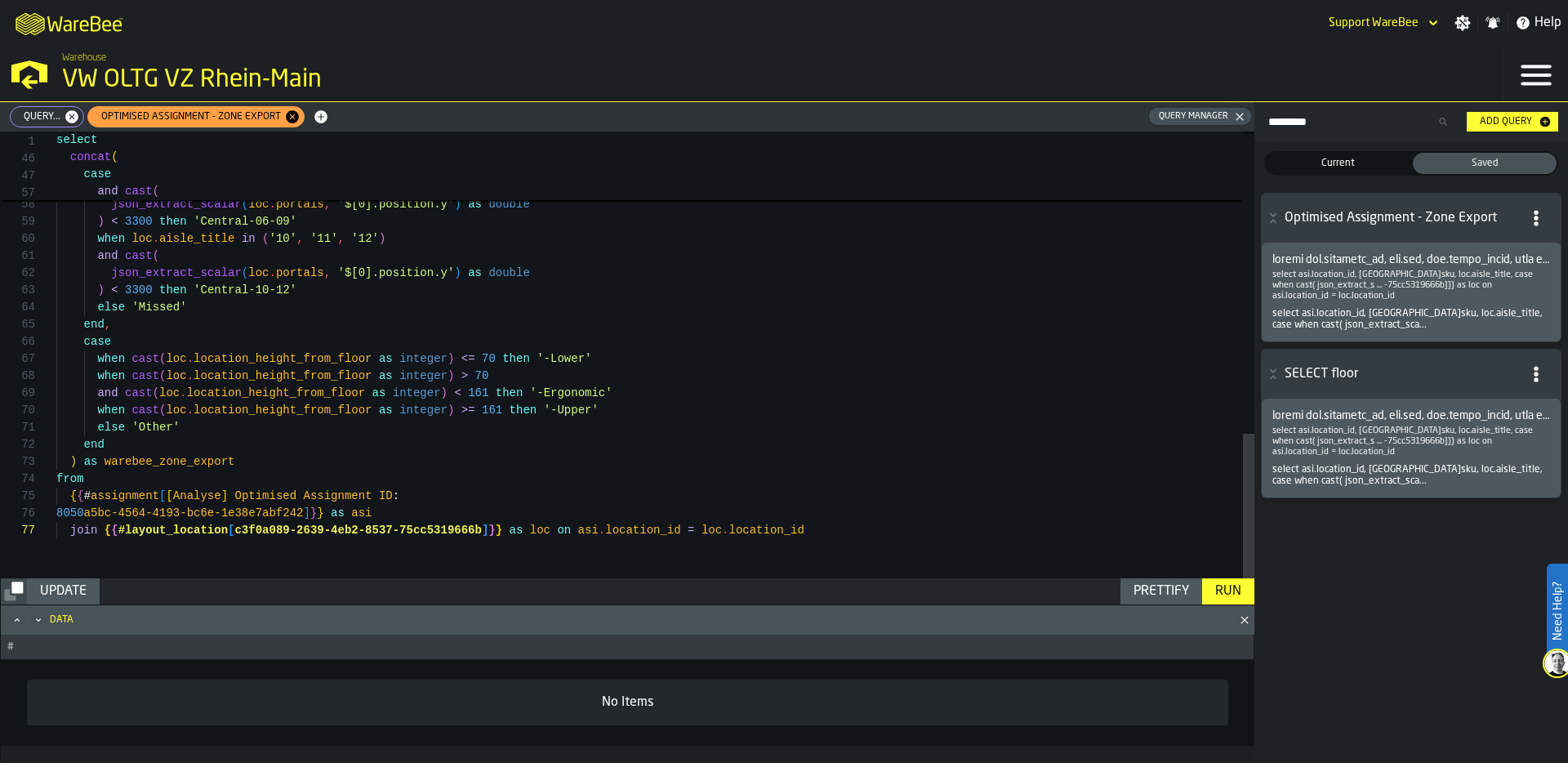
scroll to position [69, 0]
drag, startPoint x: 236, startPoint y: 495, endPoint x: 404, endPoint y: 497, distance: 168.0
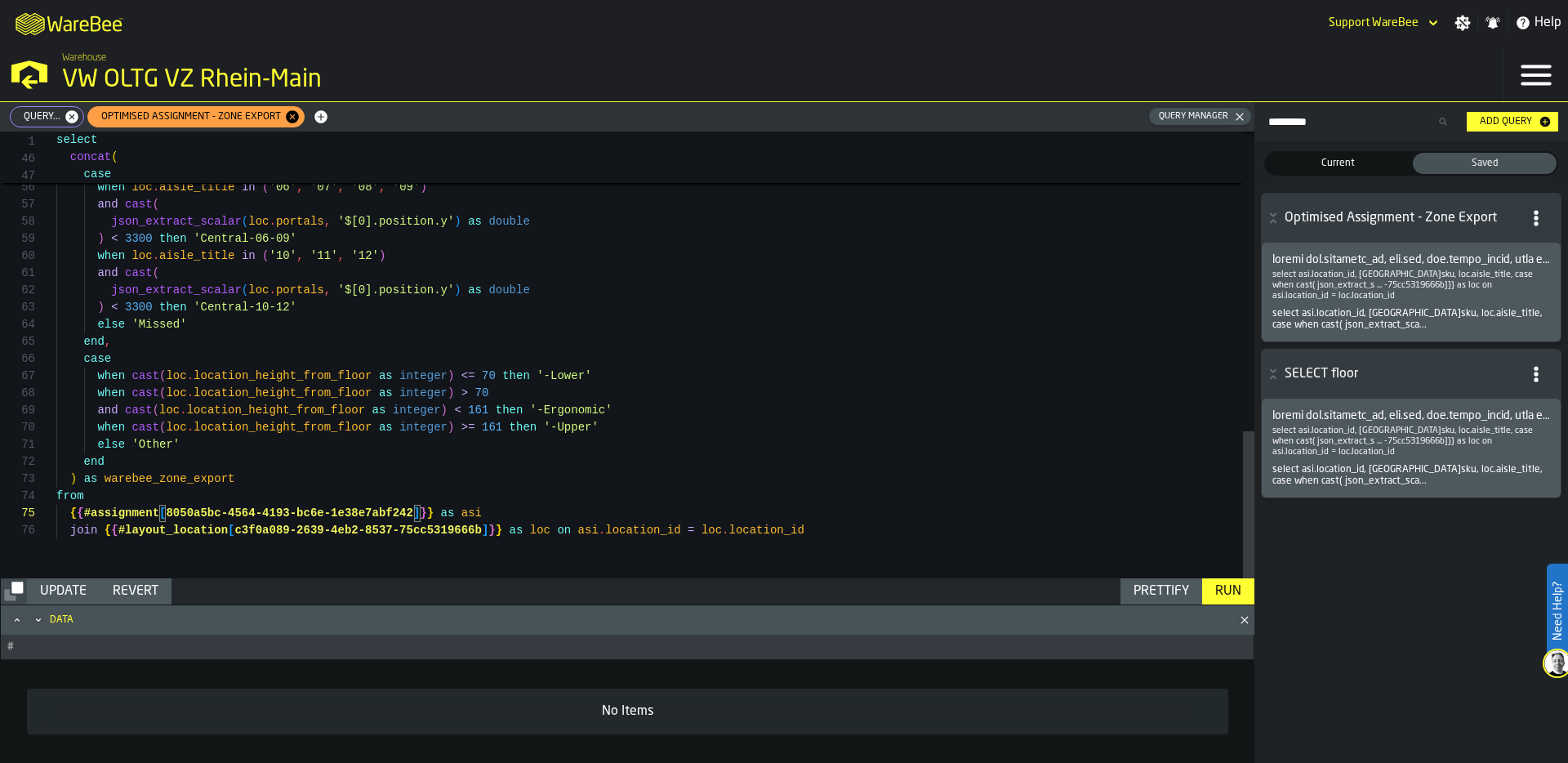
click at [1236, 592] on div "Run" at bounding box center [1228, 591] width 39 height 20
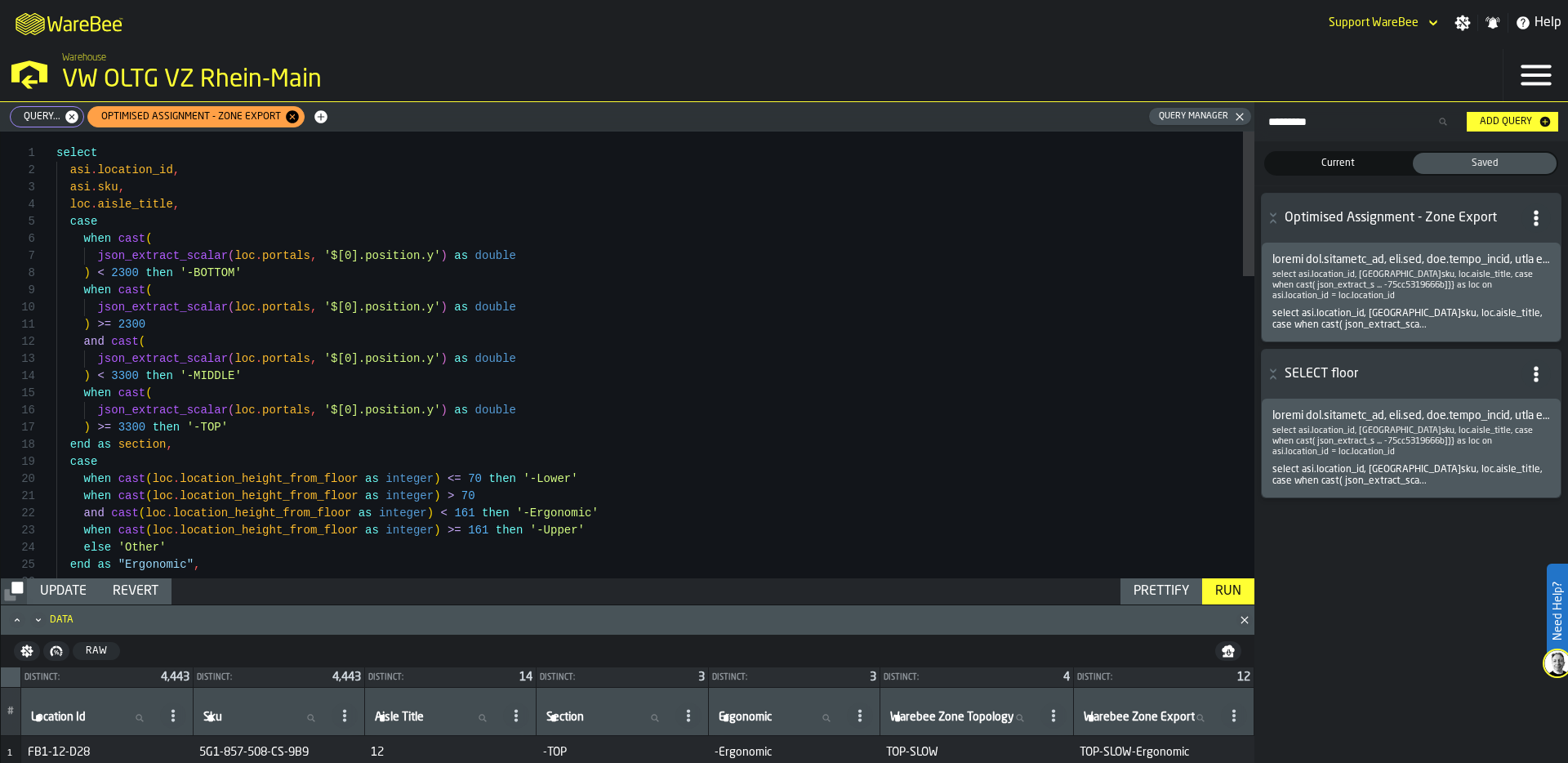
scroll to position [34, 0]
drag, startPoint x: 68, startPoint y: 186, endPoint x: 113, endPoint y: 184, distance: 45.0
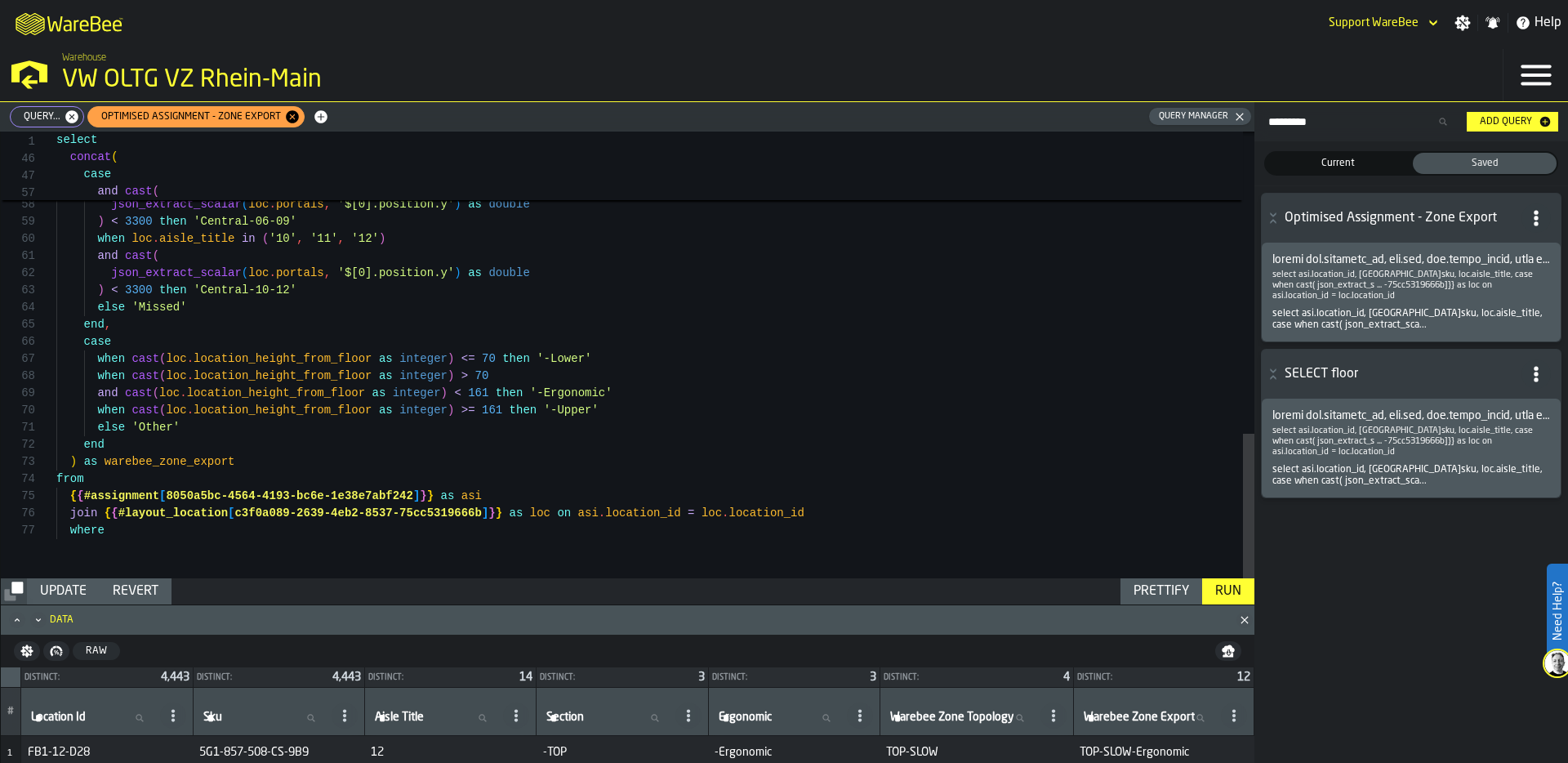
scroll to position [103, 0]
click at [1225, 590] on div "Run" at bounding box center [1228, 591] width 39 height 20
click at [20, 620] on icon "Maximize" at bounding box center [18, 621] width 17 height 17
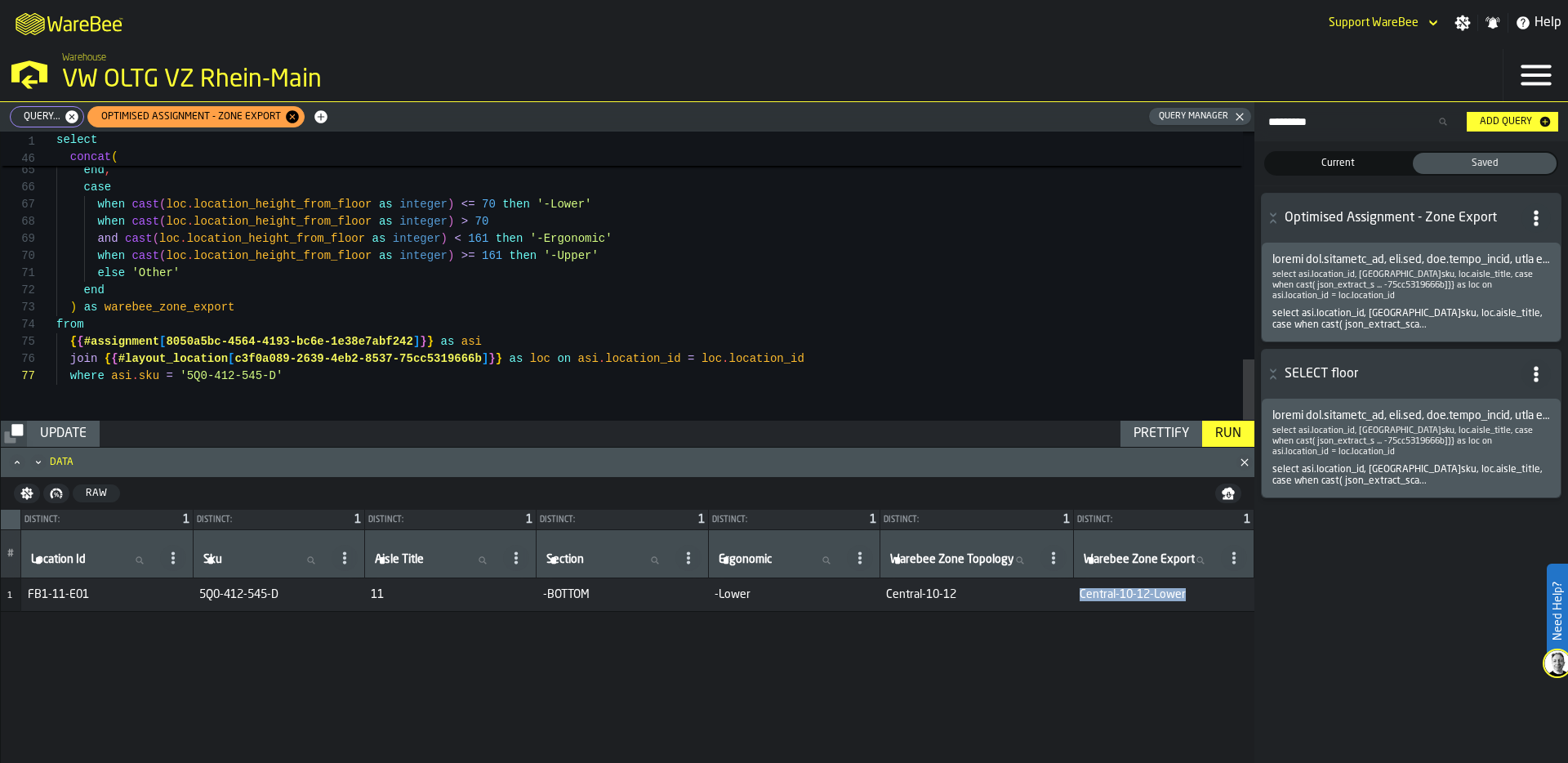
drag, startPoint x: 1180, startPoint y: 594, endPoint x: 1070, endPoint y: 594, distance: 110.0
click at [1079, 594] on span "Central-10-12-Lower" at bounding box center [1163, 595] width 167 height 13
drag, startPoint x: 166, startPoint y: 335, endPoint x: 411, endPoint y: 343, distance: 245.1
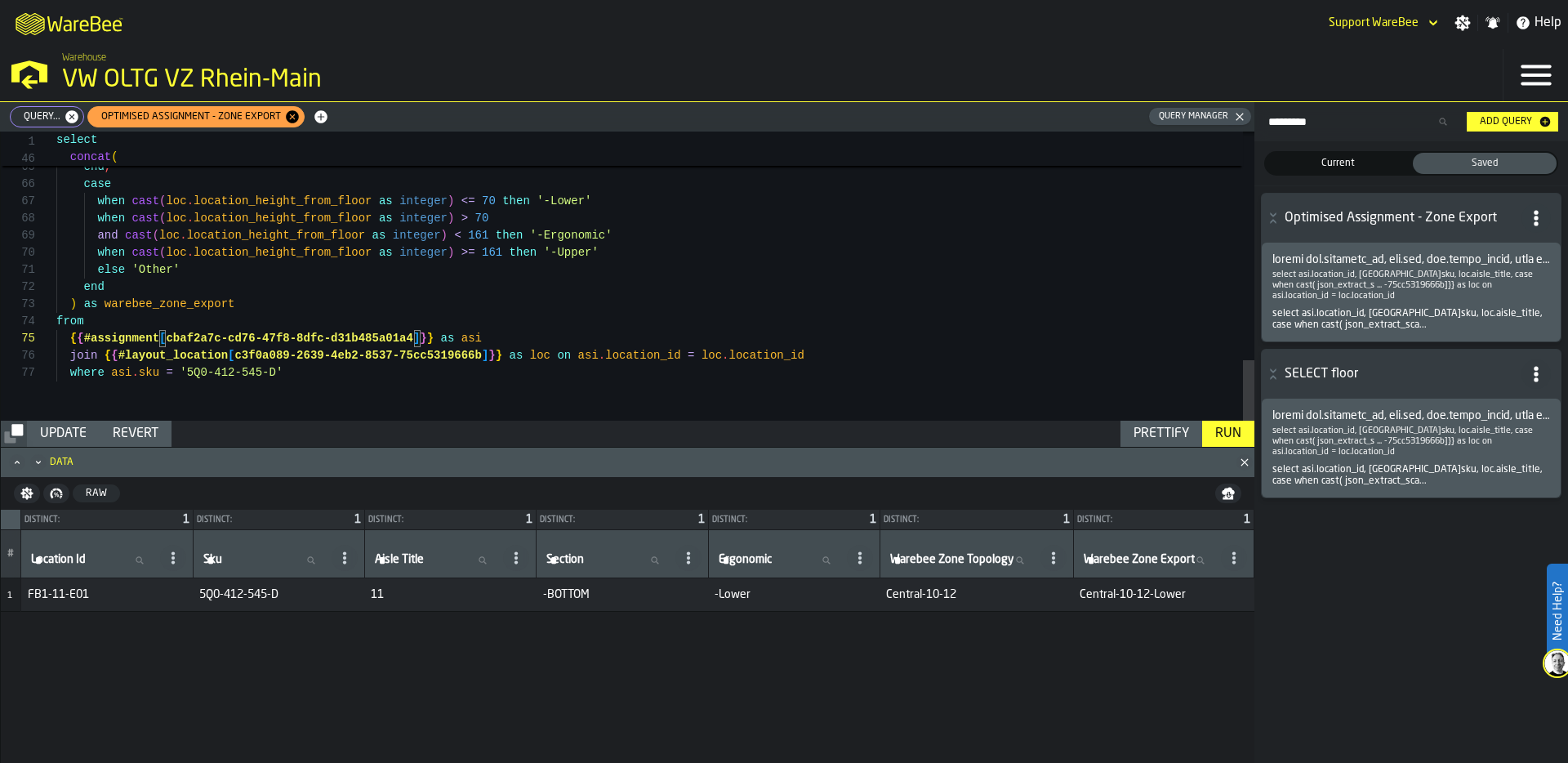
click at [1236, 428] on div "Run" at bounding box center [1228, 433] width 39 height 20
drag, startPoint x: 1070, startPoint y: 597, endPoint x: 1186, endPoint y: 597, distance: 116.0
click at [1186, 597] on span "Central-06-09-Lower" at bounding box center [1163, 595] width 167 height 13
drag, startPoint x: 170, startPoint y: 340, endPoint x: 380, endPoint y: 342, distance: 210.0
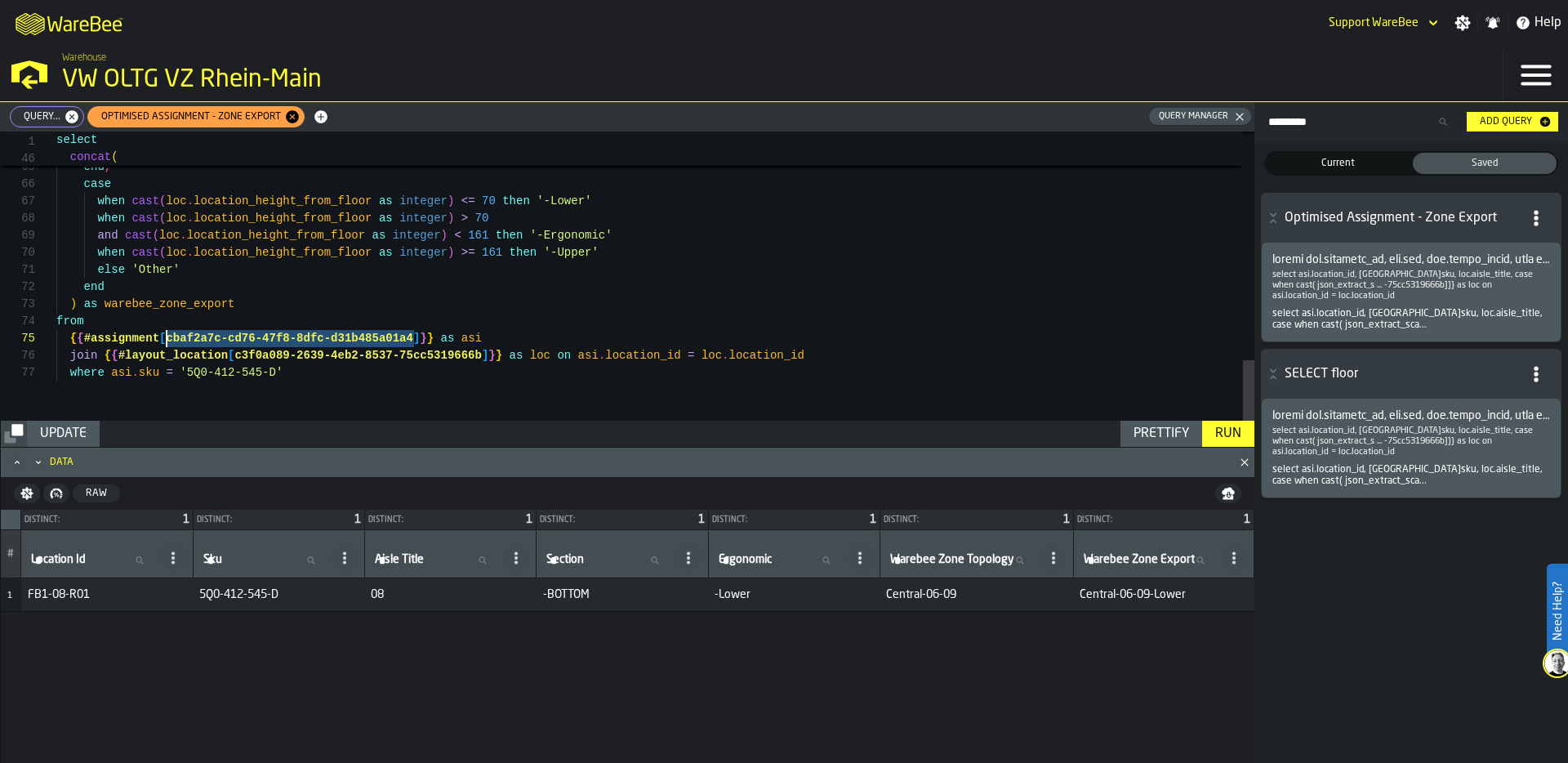
drag, startPoint x: 414, startPoint y: 335, endPoint x: 169, endPoint y: 336, distance: 245.0
click at [168, 336] on span "{ { #assignment [ cbaf2a7c-cd76-47f8-8dfc-d31b485a01a4 ] } } as asi" at bounding box center [269, 338] width 425 height 17
click at [1230, 431] on div "Run" at bounding box center [1228, 433] width 39 height 20
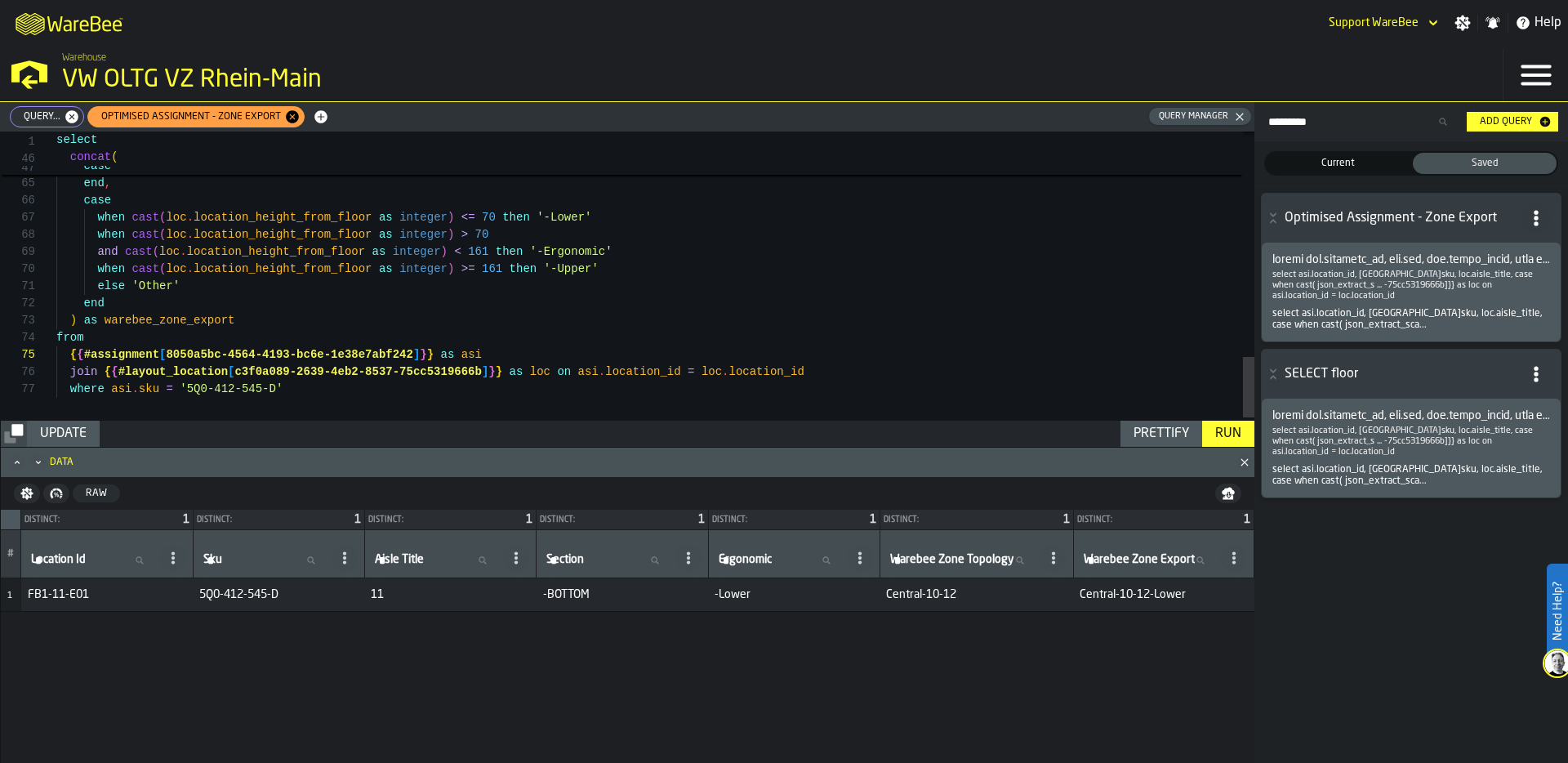
type textarea "**********"
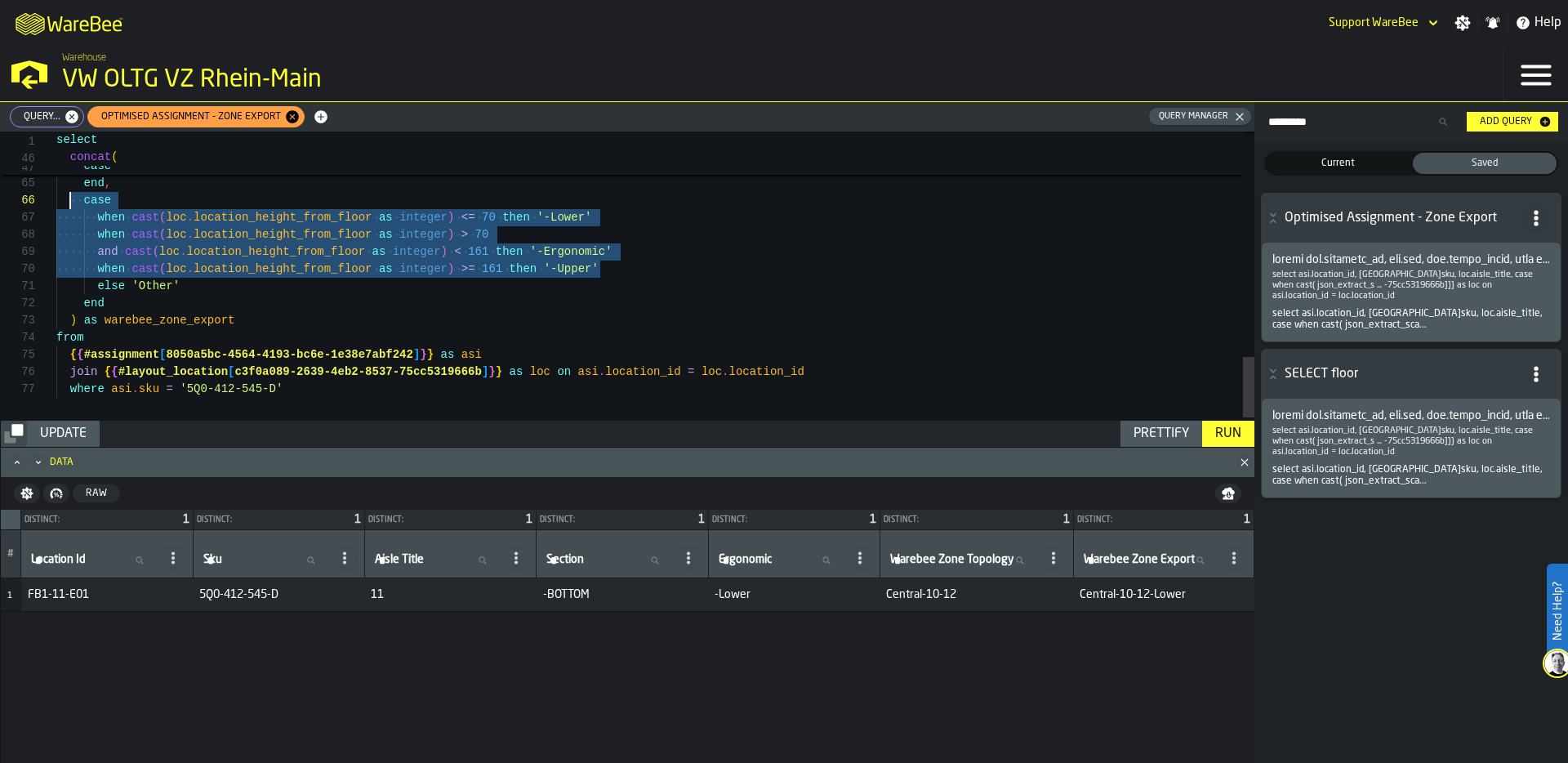
scroll to position [103, 0]
drag, startPoint x: 611, startPoint y: 270, endPoint x: 45, endPoint y: 213, distance: 568.9
click at [37, 112] on span "Query..." at bounding box center [39, 117] width 50 height 11
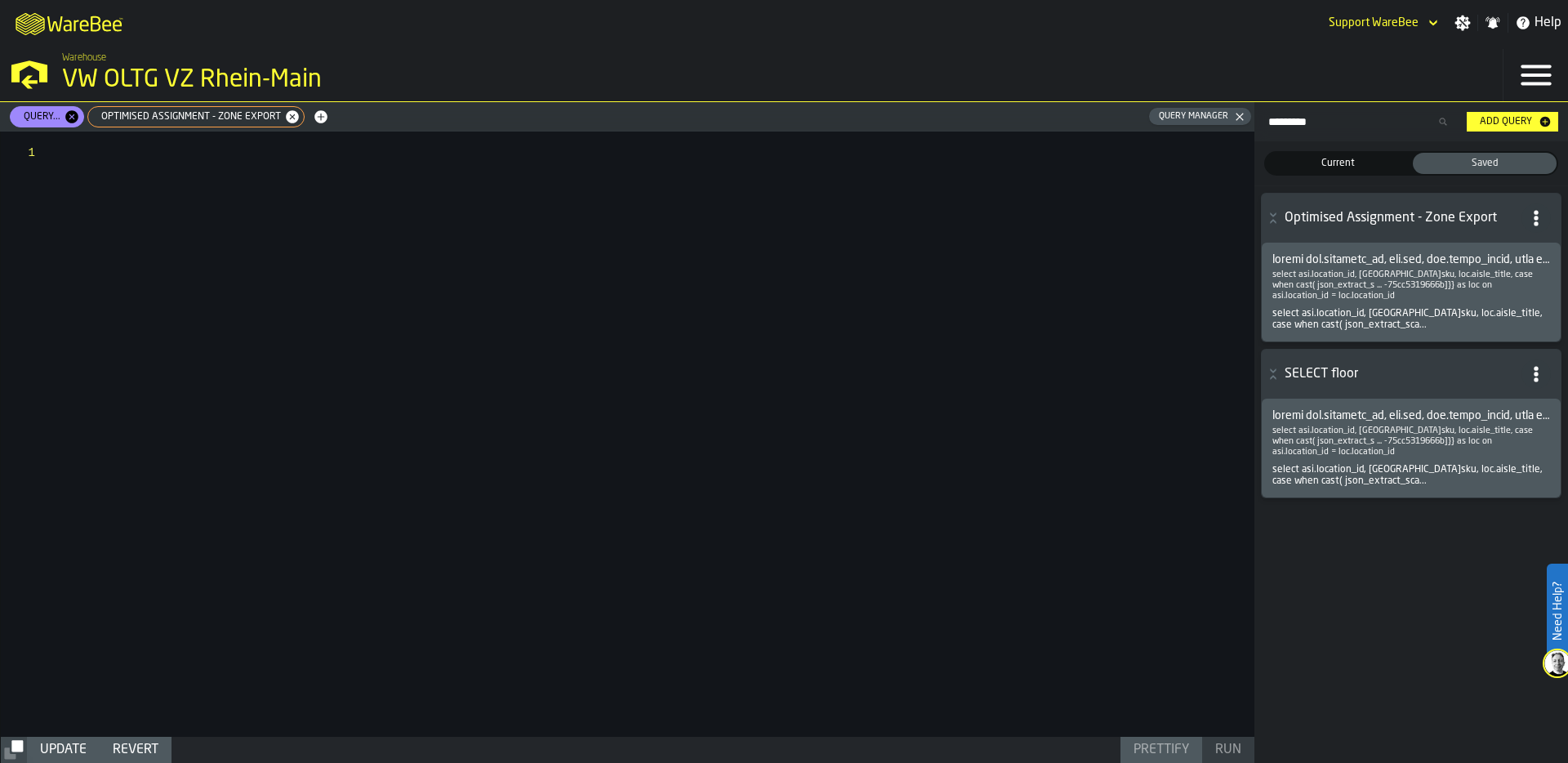
click at [187, 117] on span "Optimised Assignment - Zone Export" at bounding box center [187, 117] width 192 height 11
type textarea "**********"
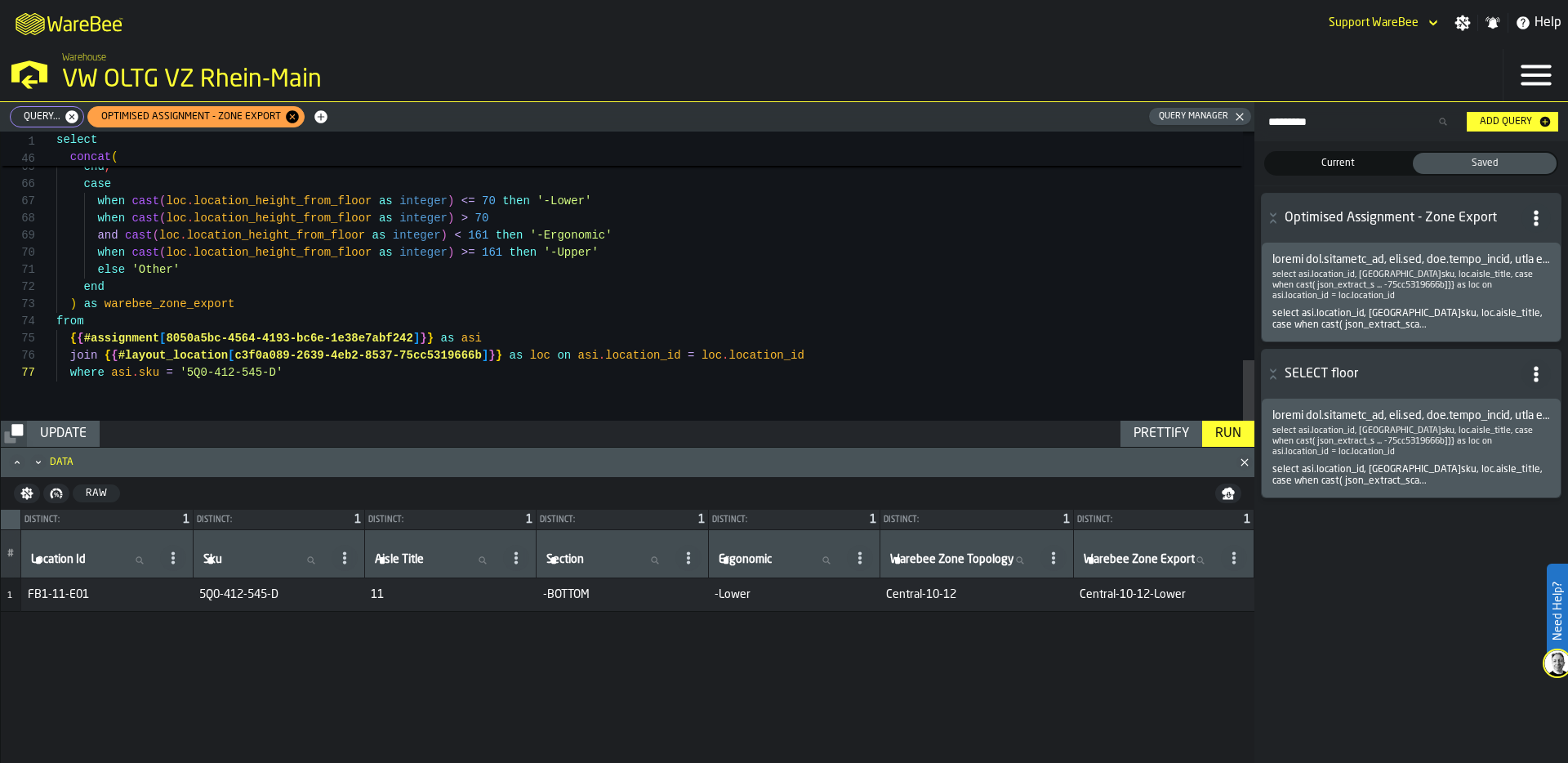
scroll to position [86, 0]
drag, startPoint x: 101, startPoint y: 355, endPoint x: 503, endPoint y: 354, distance: 402.0
click at [26, 113] on span "Query..." at bounding box center [39, 117] width 50 height 11
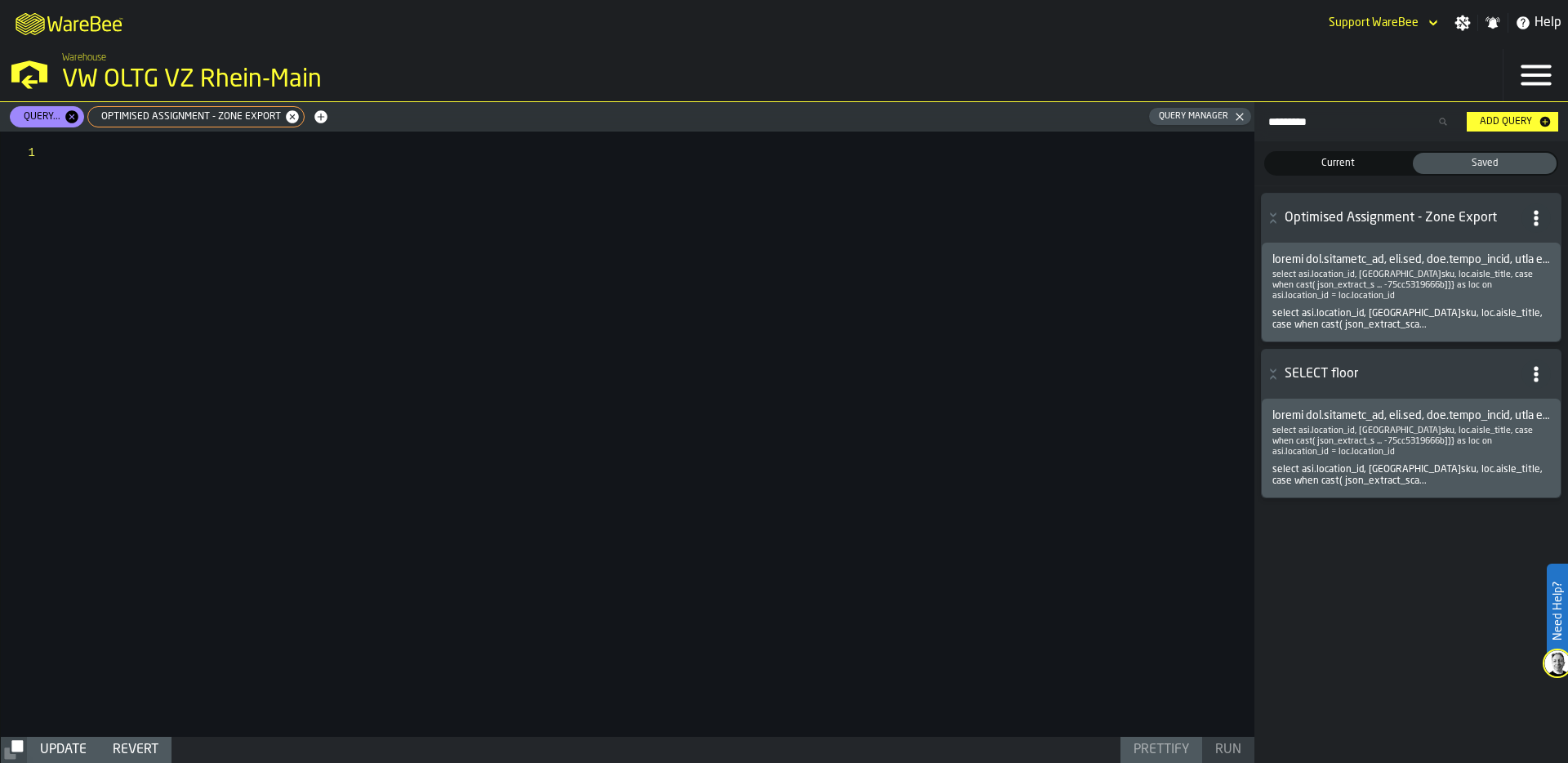
click at [156, 154] on div at bounding box center [656, 435] width 1198 height 606
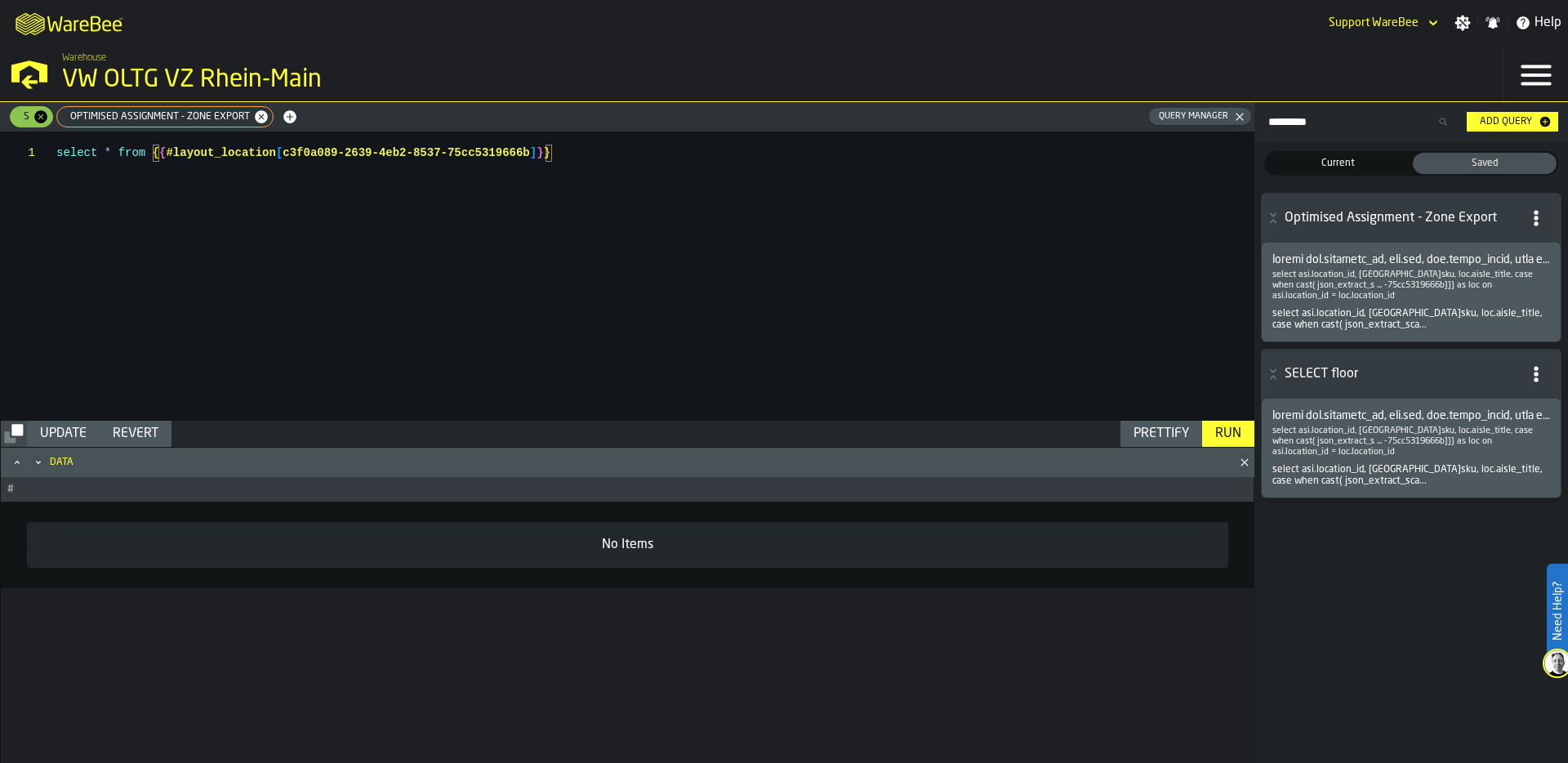
click at [1234, 435] on div "Run" at bounding box center [1228, 433] width 39 height 20
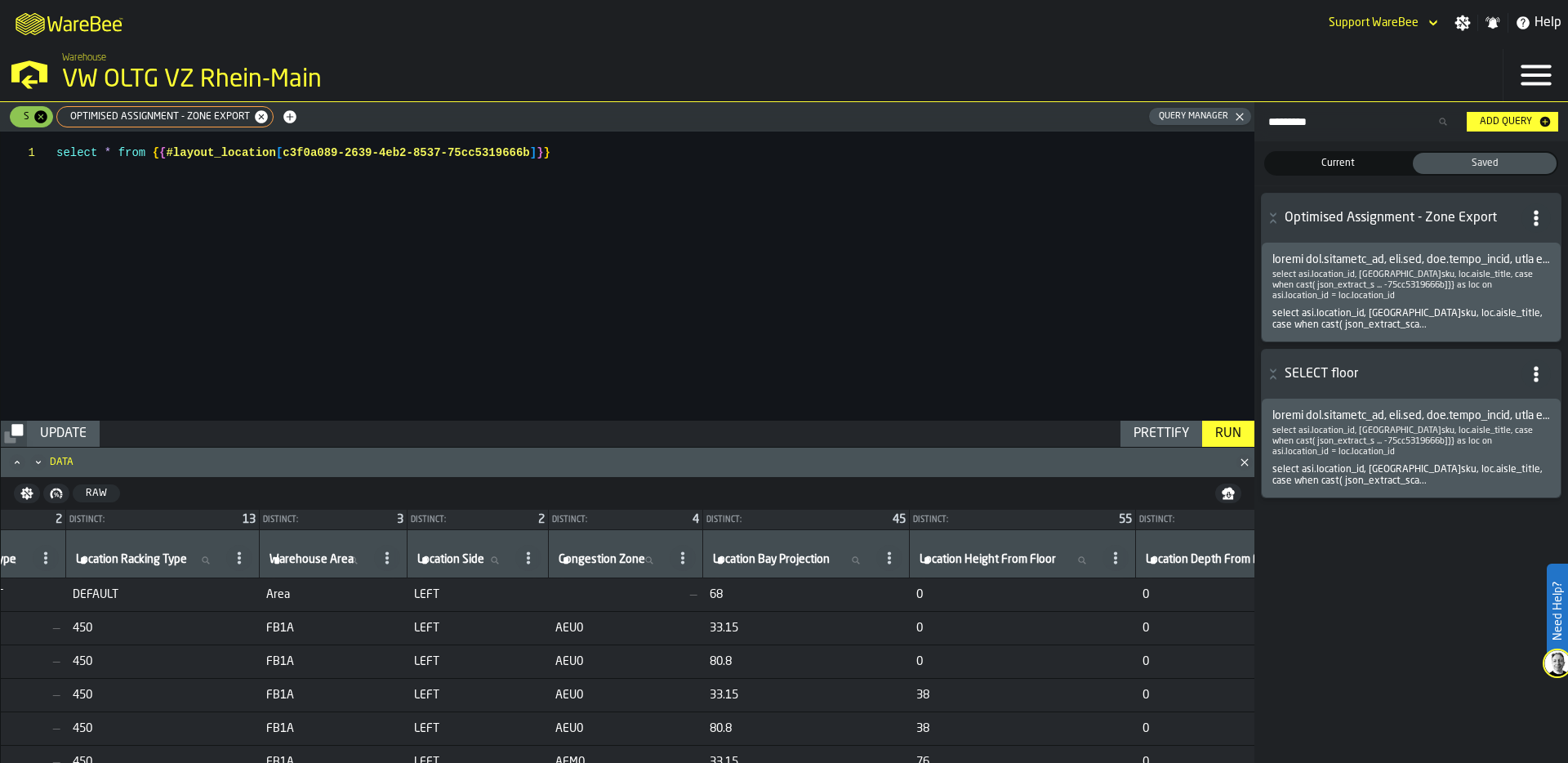
scroll to position [0, 2155]
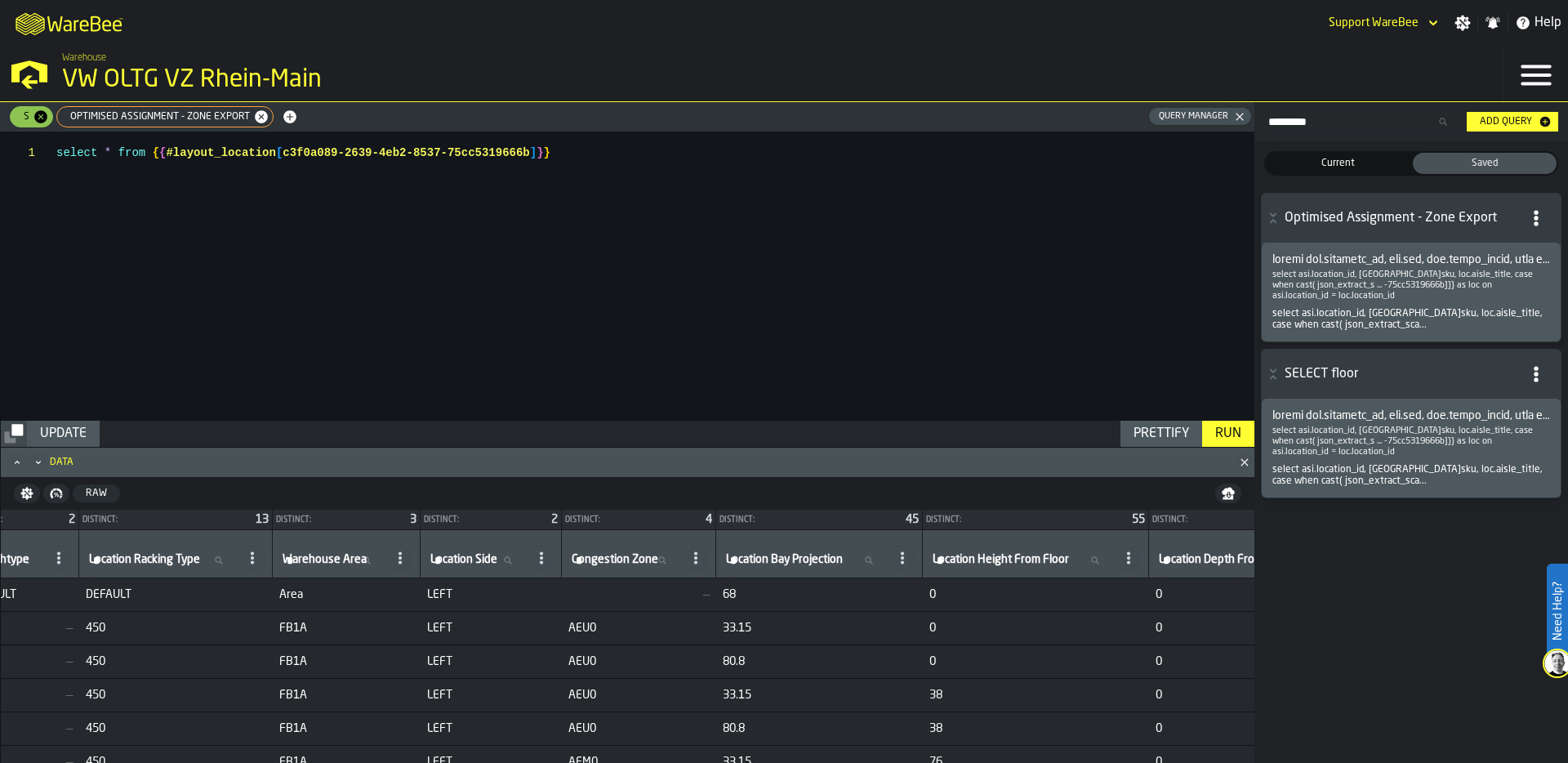
click at [96, 493] on div "Raw" at bounding box center [96, 493] width 34 height 11
click at [610, 167] on div "select * from { { #layout_location [ c3f0a089-2639-4eb2-8537-75cc5319666b ] } }" at bounding box center [656, 276] width 1198 height 289
click at [1243, 433] on div "Run" at bounding box center [1228, 433] width 39 height 20
click at [553, 722] on span "LEFT" at bounding box center [489, 729] width 128 height 13
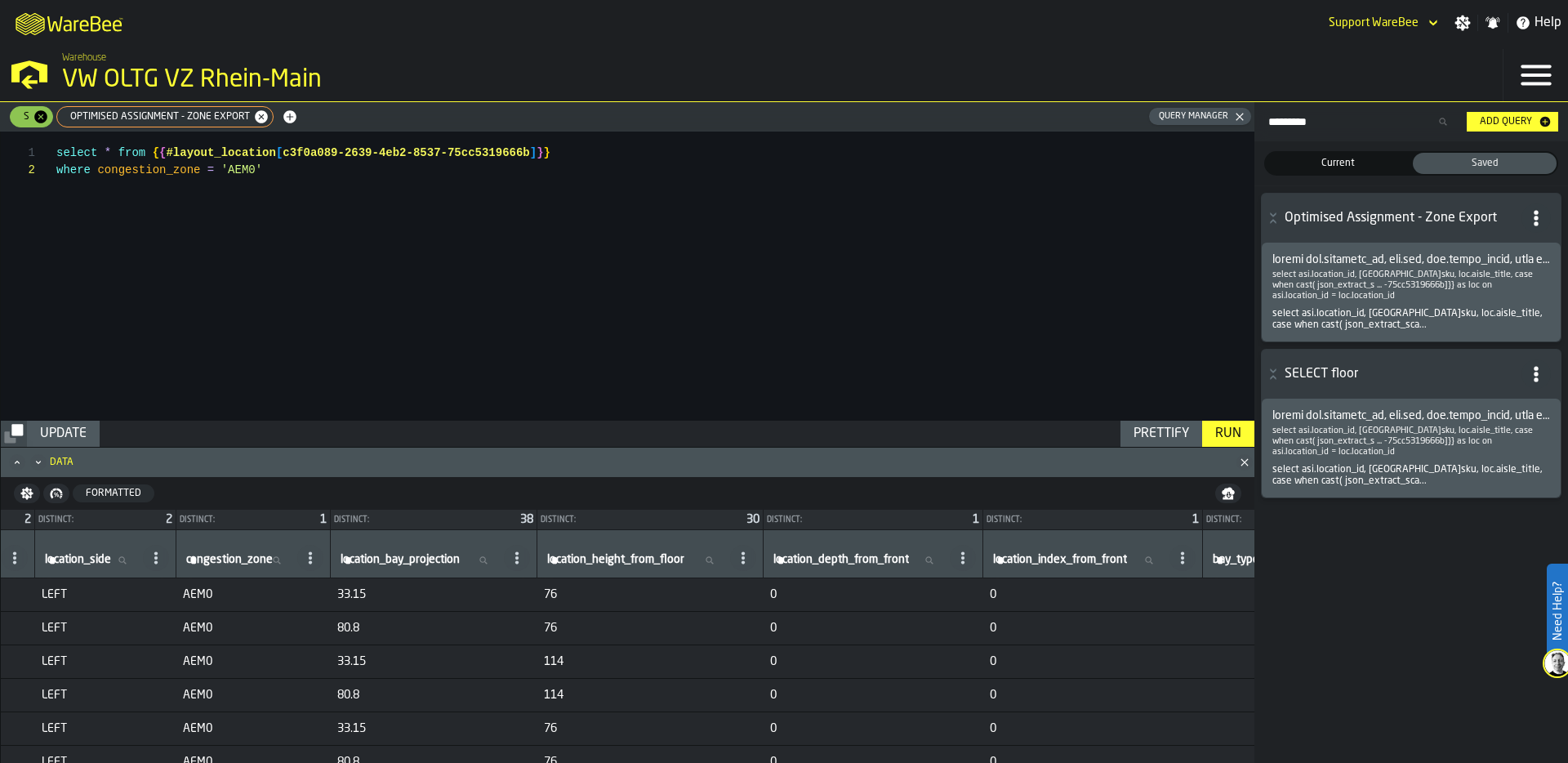
scroll to position [0, 0]
click at [98, 153] on div "select * from { { #layout_location [ c3f0a089-2639-4eb2-8537-75cc5319666b ] } }…" at bounding box center [656, 276] width 1198 height 289
click at [320, 151] on div "select min ( location_height_from_floor ) as min * from { { #layout_location [ …" at bounding box center [656, 276] width 1198 height 289
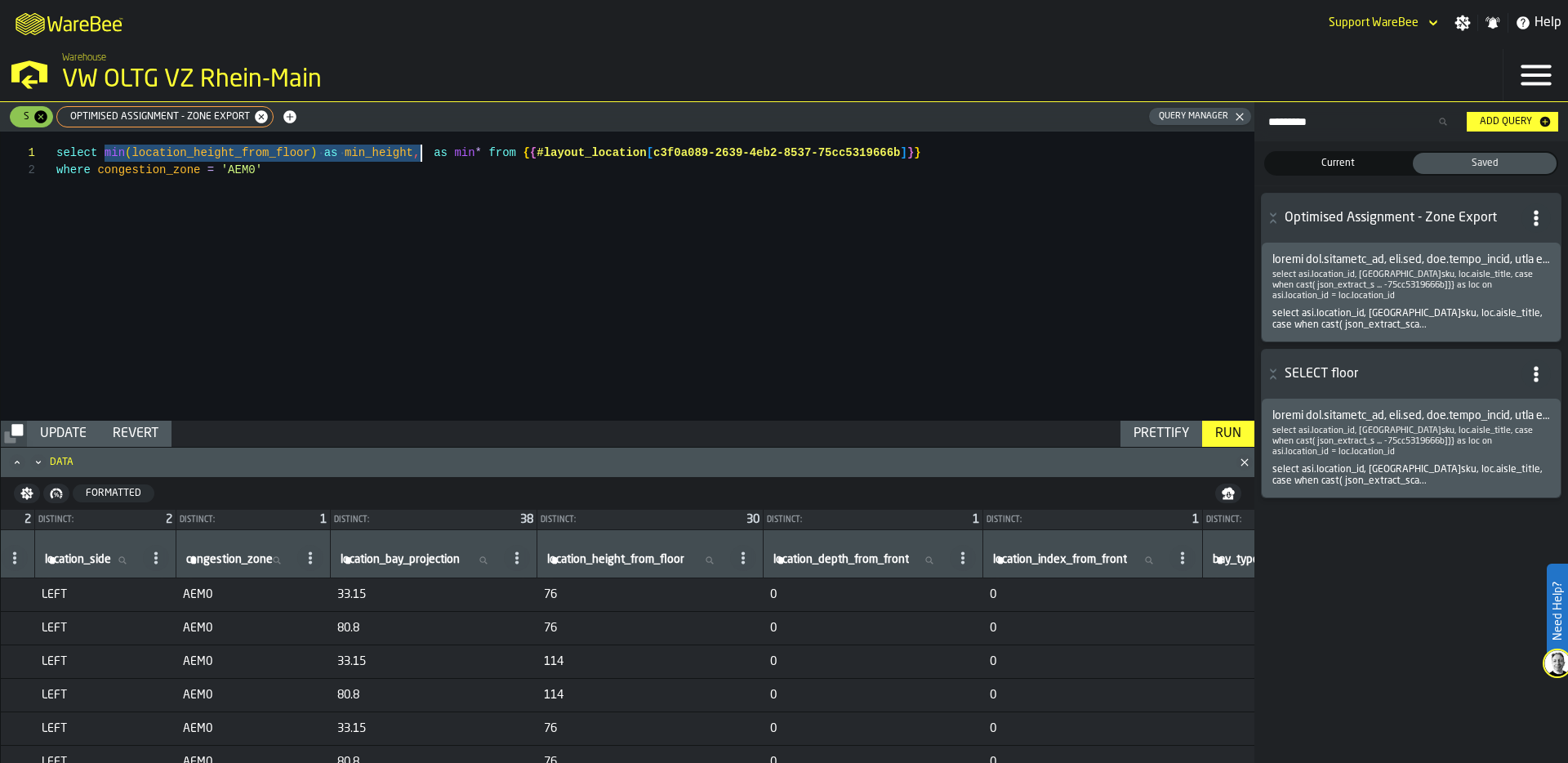
drag, startPoint x: 102, startPoint y: 153, endPoint x: 420, endPoint y: 157, distance: 318.0
click at [420, 155] on div "select min ( location_height_from_floor ) as min_height , as min * from { { #la…" at bounding box center [656, 276] width 1198 height 289
click at [427, 152] on div "select min ( location_height_from_floor ) as min_height , as min * from { { #la…" at bounding box center [656, 276] width 1198 height 289
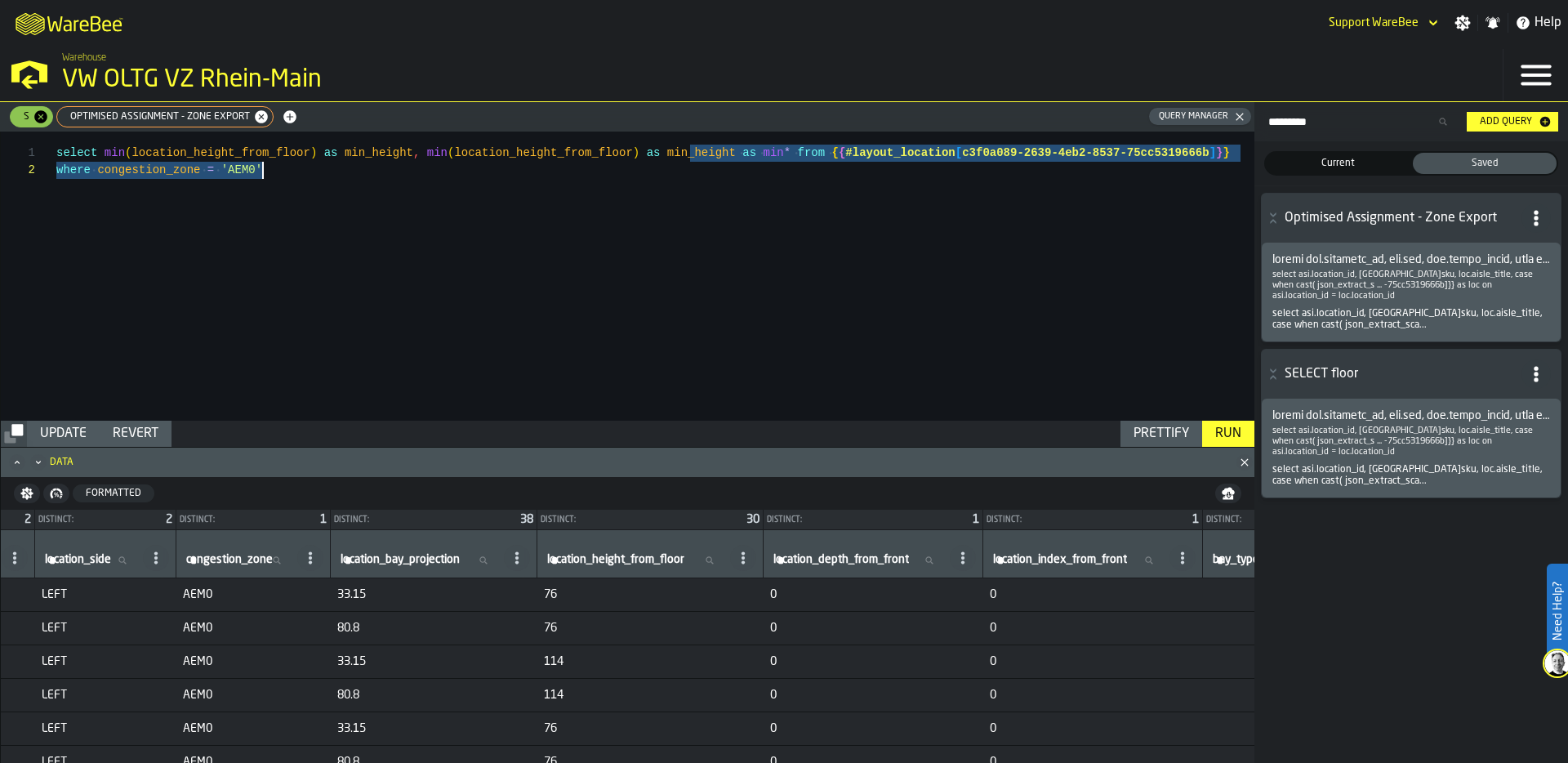
drag, startPoint x: 689, startPoint y: 155, endPoint x: 668, endPoint y: 162, distance: 22.1
click at [668, 162] on div "select min ( location_height_from_floor ) as min_height , min ( location_height…" at bounding box center [656, 276] width 1198 height 289
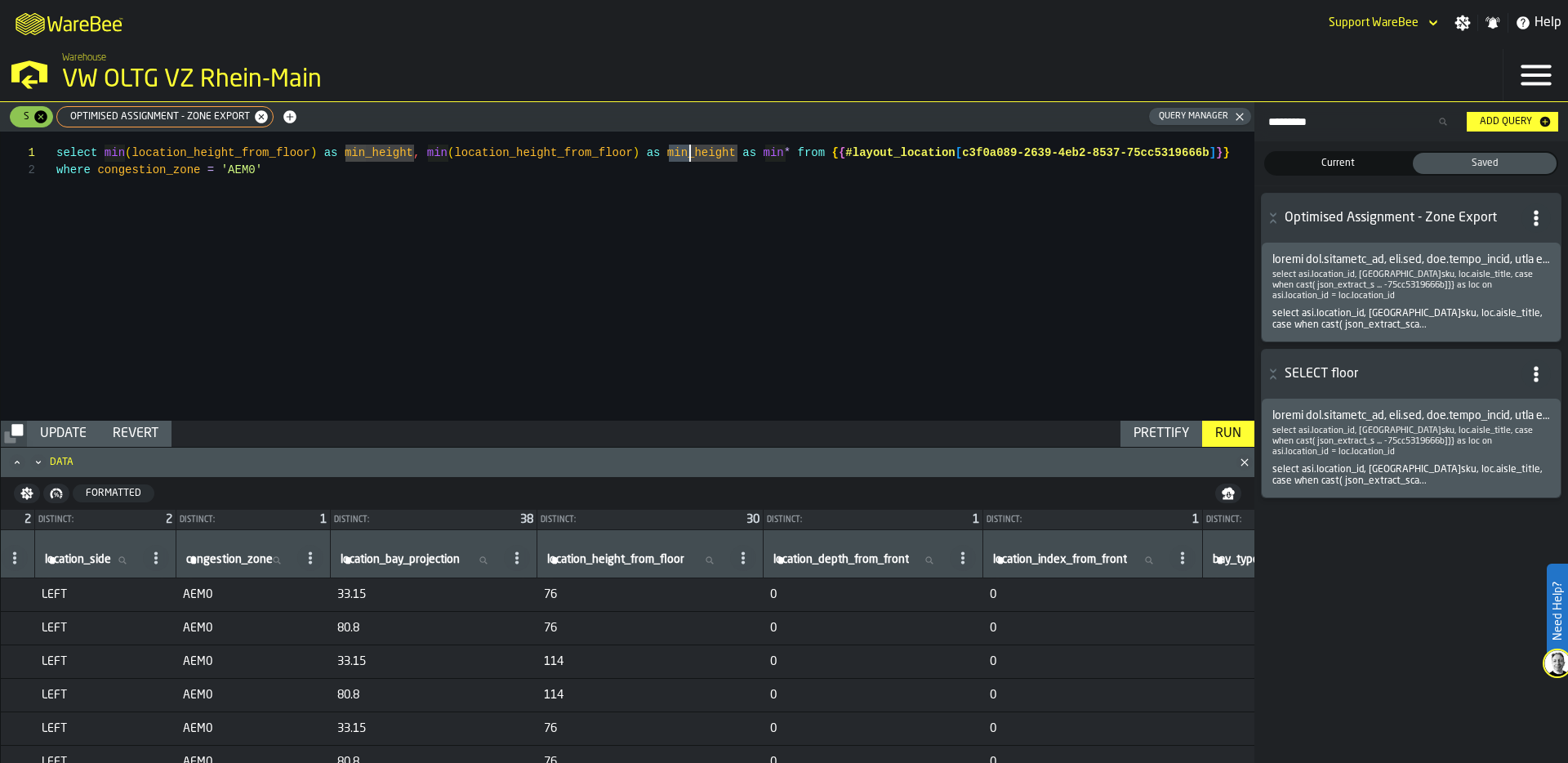
drag, startPoint x: 667, startPoint y: 156, endPoint x: 691, endPoint y: 152, distance: 24.3
click at [691, 152] on div "select min ( location_height_from_floor ) as min_height , min ( location_height…" at bounding box center [656, 276] width 1198 height 289
drag, startPoint x: 426, startPoint y: 153, endPoint x: 449, endPoint y: 153, distance: 23.0
click at [449, 153] on div "select min ( location_height_from_floor ) as min_height , min ( location_height…" at bounding box center [656, 276] width 1198 height 289
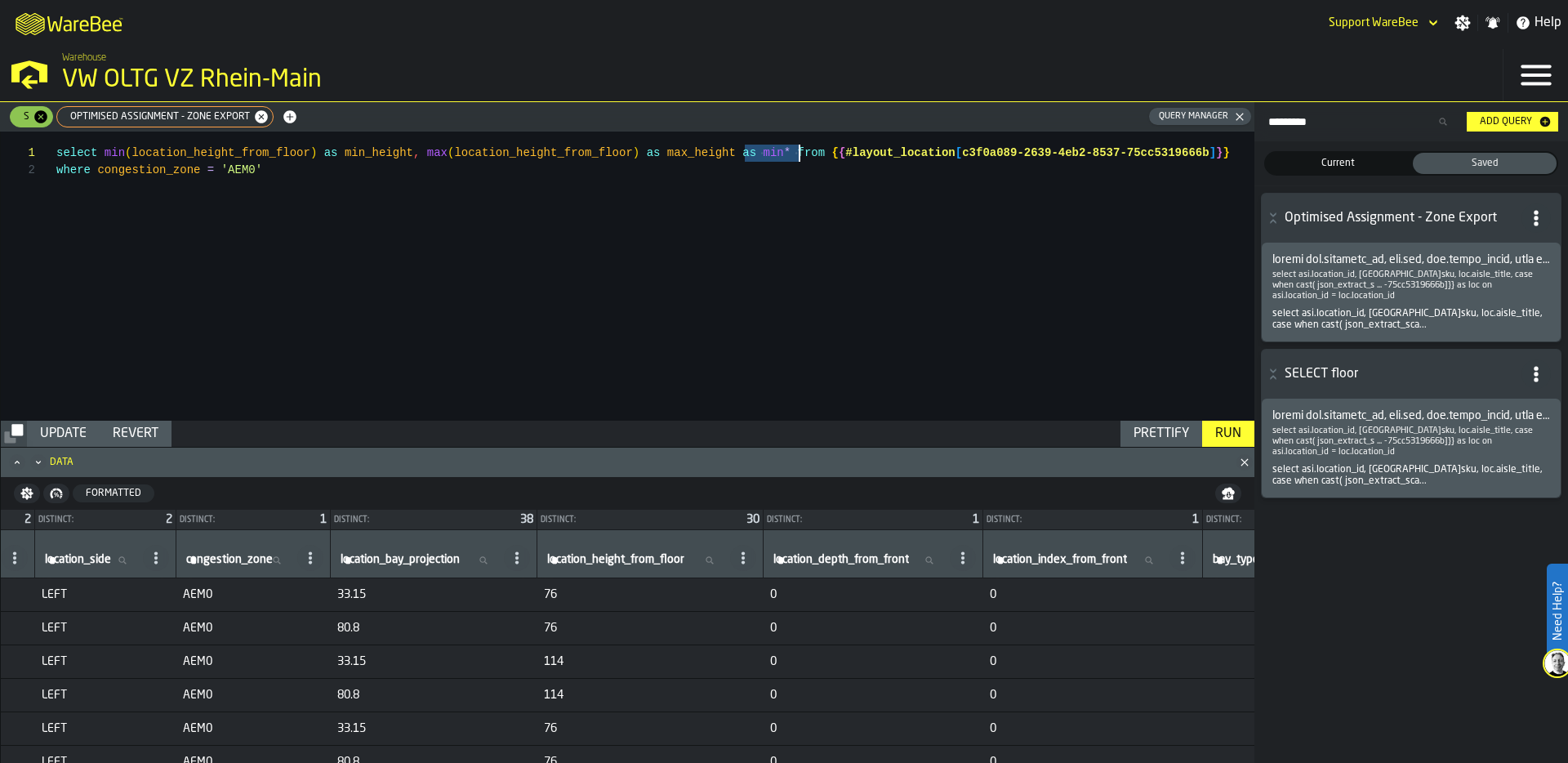
drag, startPoint x: 744, startPoint y: 149, endPoint x: 797, endPoint y: 145, distance: 53.2
click at [797, 145] on div "select min ( location_height_from_floor ) as min_height , max ( location_height…" at bounding box center [656, 276] width 1198 height 289
click at [379, 176] on div "select min ( location_height_from_floor ) as min_height , max ( location_height…" at bounding box center [656, 276] width 1198 height 289
drag, startPoint x: 97, startPoint y: 173, endPoint x: 203, endPoint y: 167, distance: 106.2
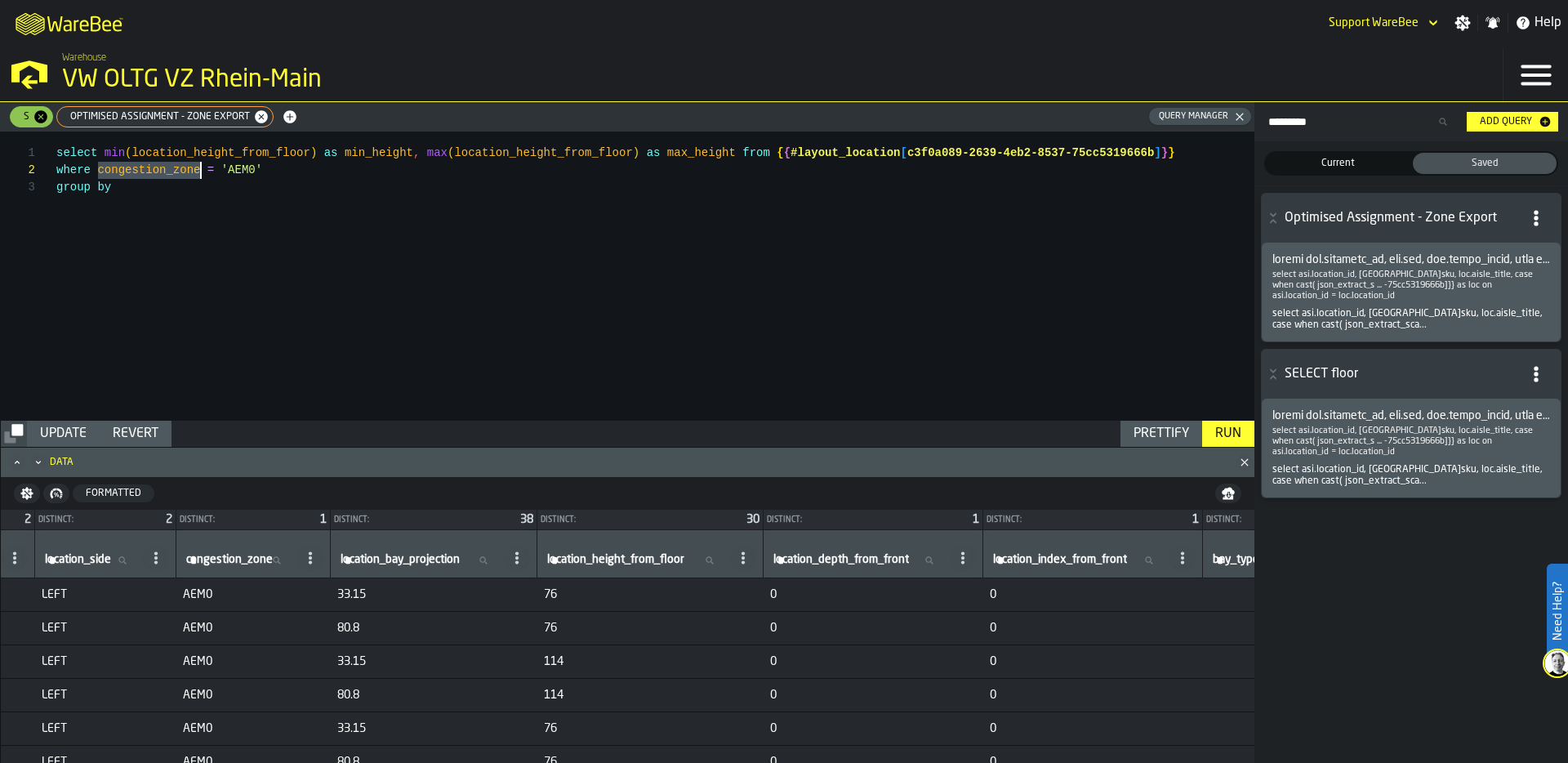
click at [203, 167] on div "select min ( location_height_from_floor ) as min_height , max ( location_height…" at bounding box center [656, 276] width 1198 height 289
click at [174, 189] on div "select min ( location_height_from_floor ) as min_height , max ( location_height…" at bounding box center [656, 276] width 1198 height 289
click at [1235, 440] on div "Run" at bounding box center [1228, 433] width 39 height 20
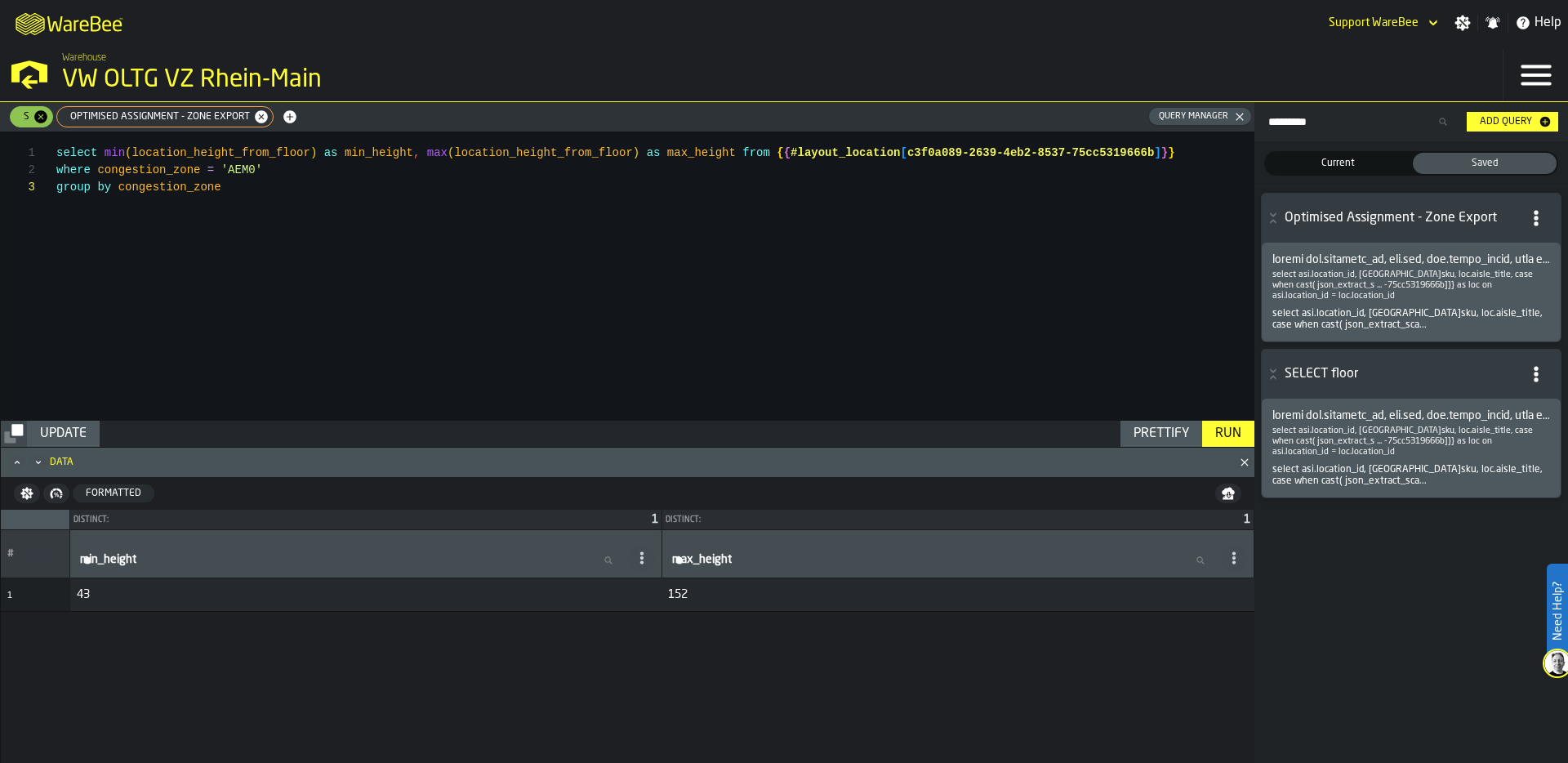
scroll to position [0, 0]
click at [142, 114] on span "Optimised Assignment - Zone Export" at bounding box center [156, 117] width 192 height 11
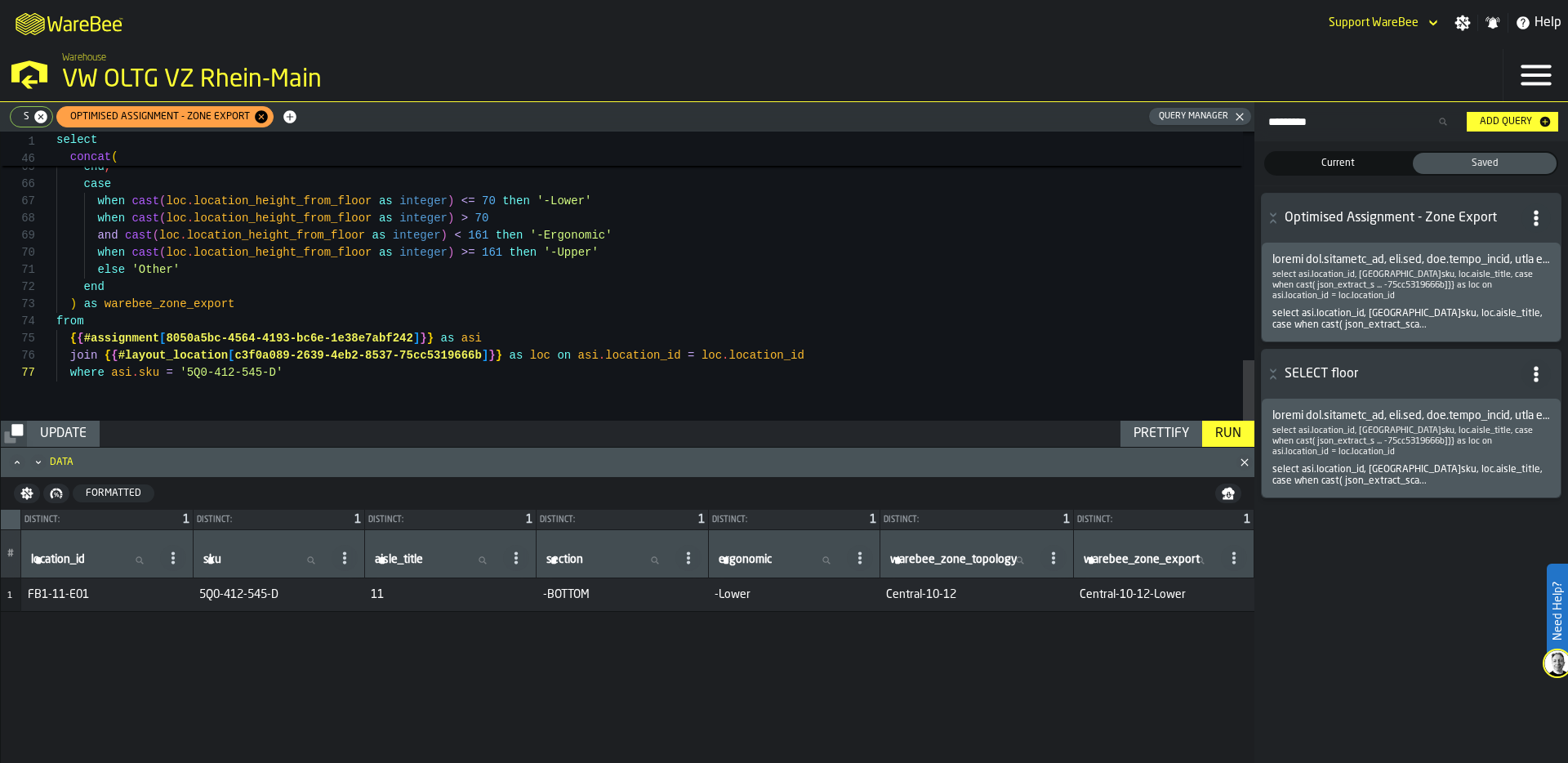
scroll to position [103, 0]
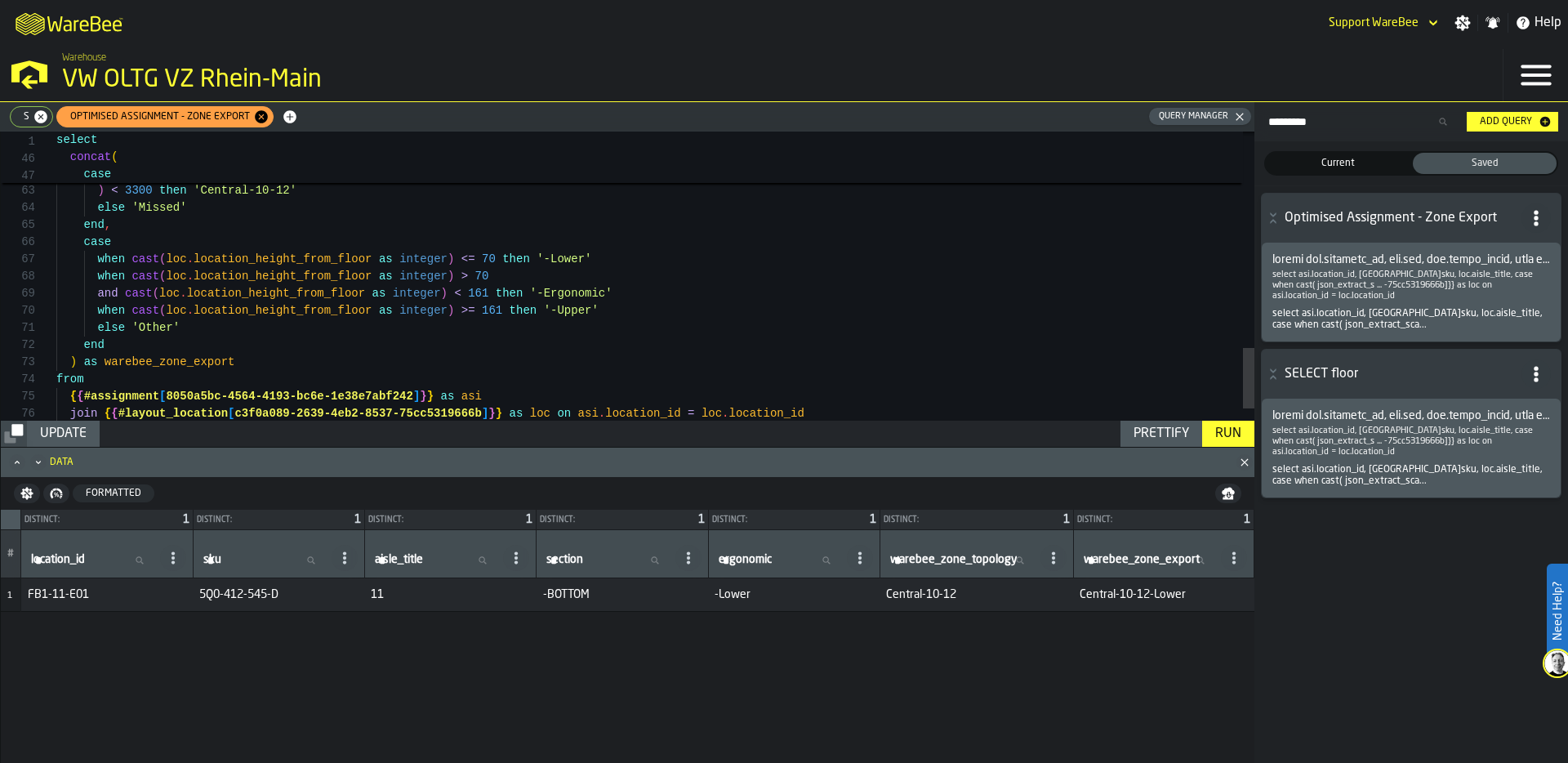
click at [20, 113] on span "s" at bounding box center [23, 117] width 19 height 11
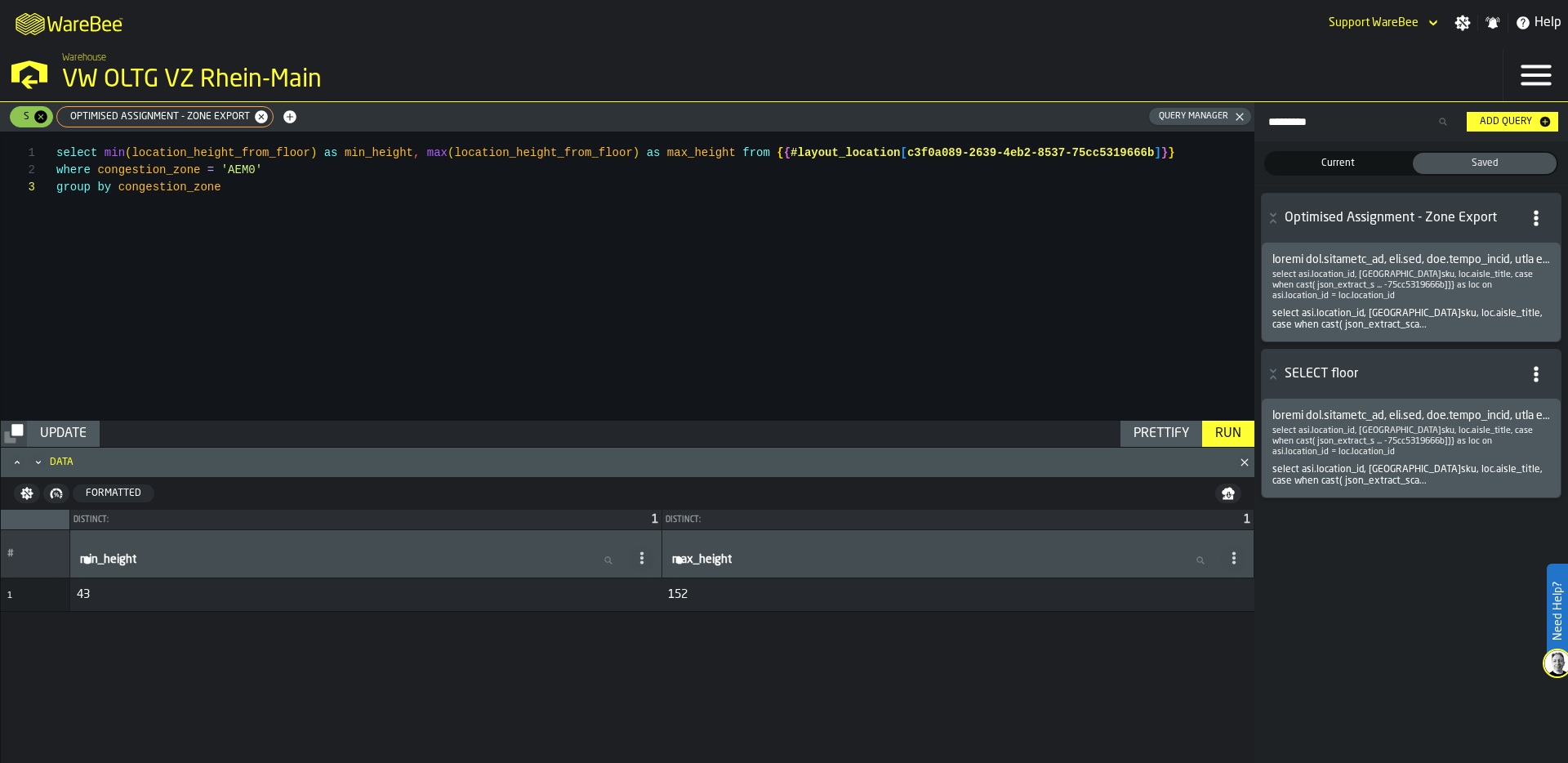
click at [154, 112] on span "Optimised Assignment - Zone Export" at bounding box center [156, 117] width 192 height 11
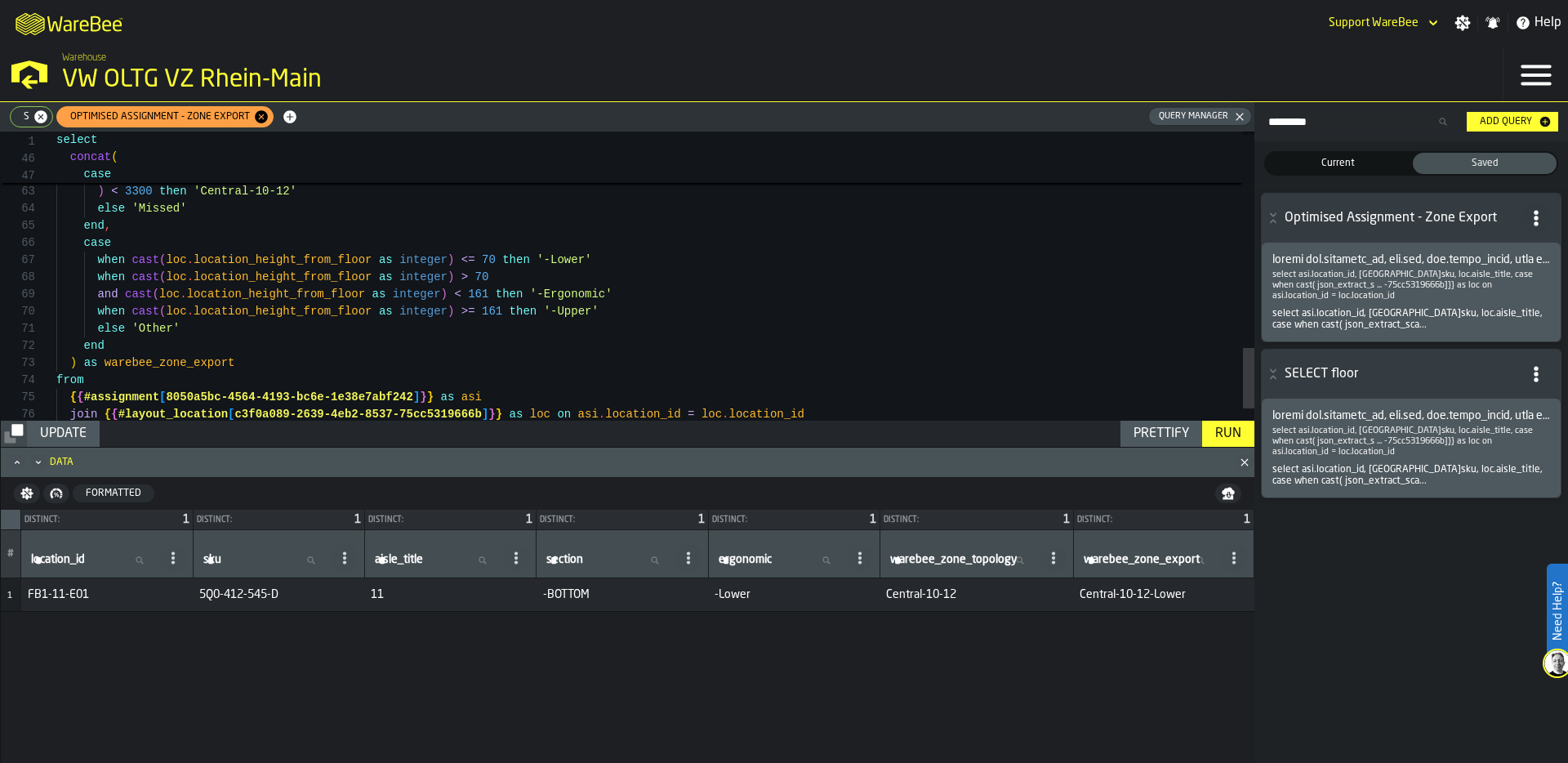
scroll to position [103, 0]
drag, startPoint x: 129, startPoint y: 258, endPoint x: 495, endPoint y: 255, distance: 366.0
drag, startPoint x: 96, startPoint y: 260, endPoint x: 322, endPoint y: 264, distance: 226.0
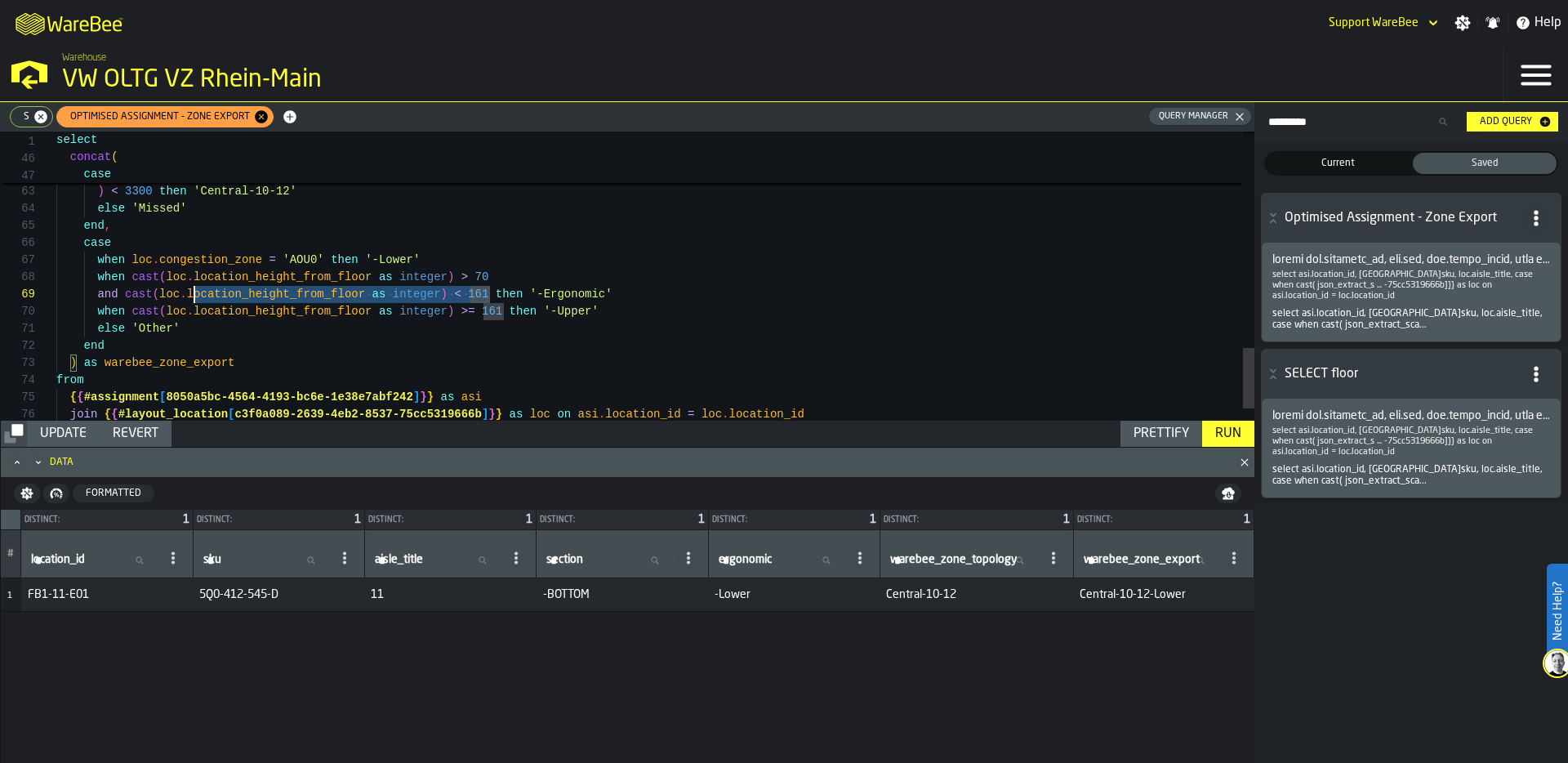
scroll to position [120, 0]
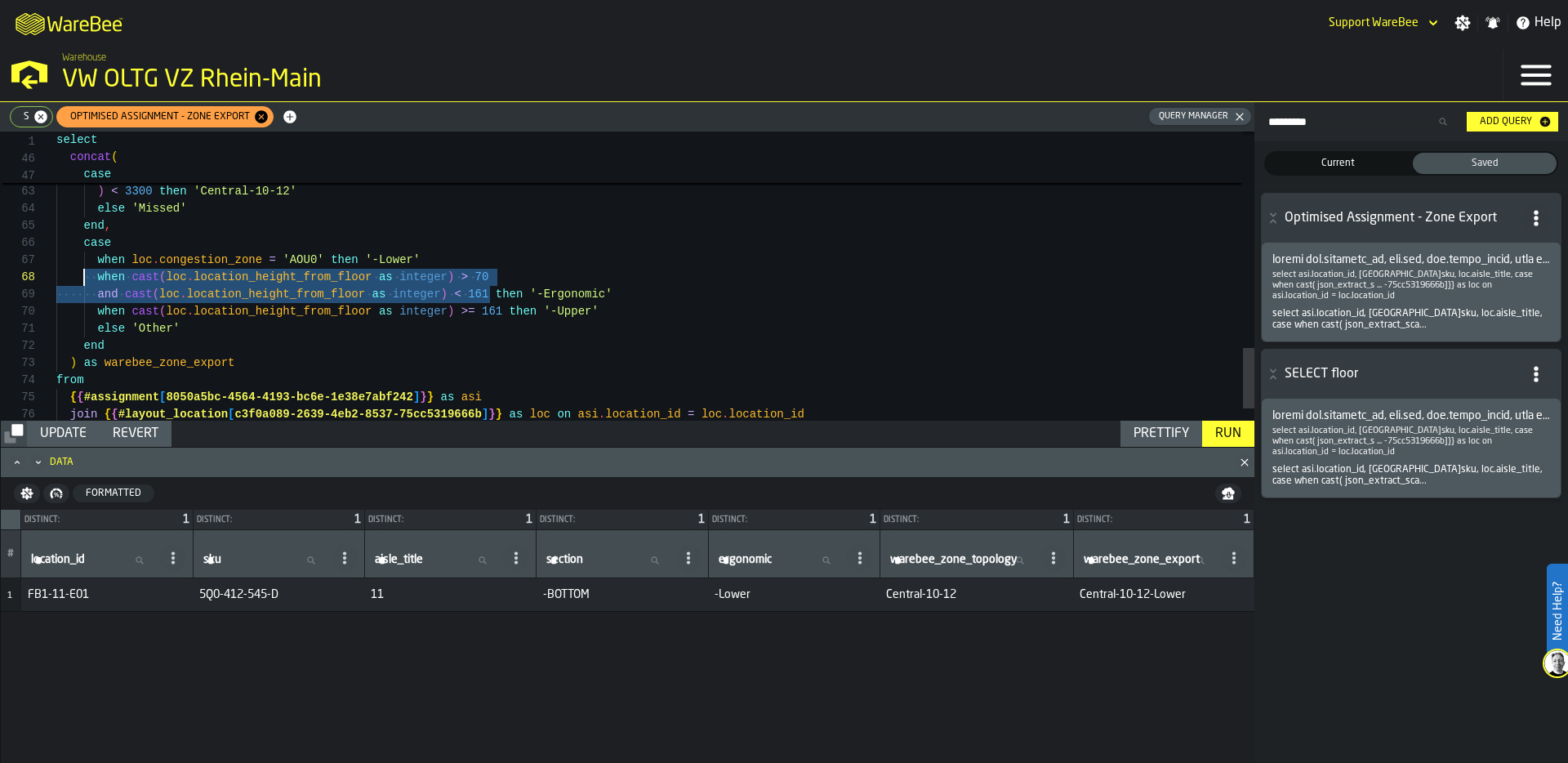
drag, startPoint x: 490, startPoint y: 292, endPoint x: 86, endPoint y: 275, distance: 404.4
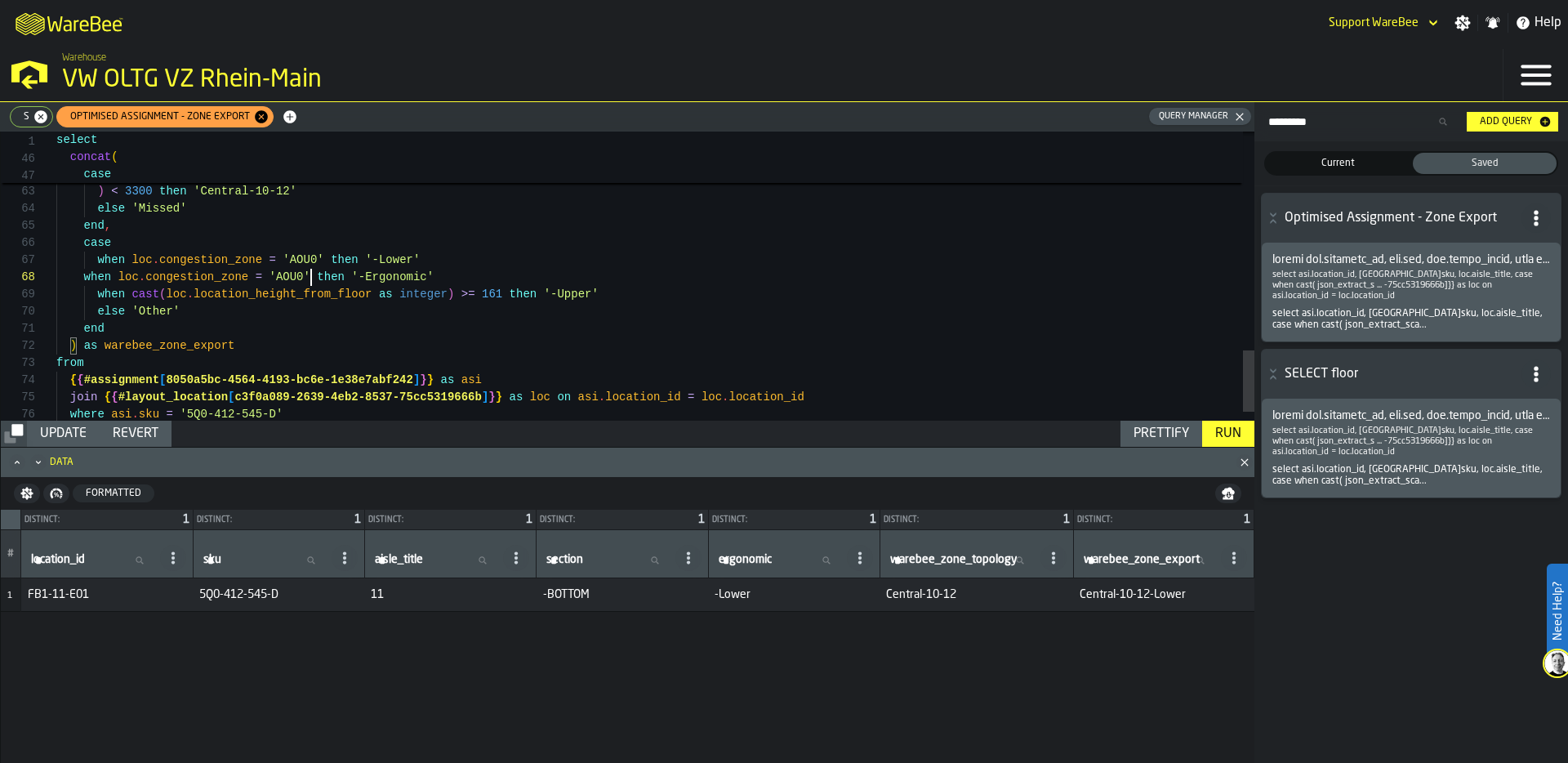
scroll to position [103, 0]
drag, startPoint x: 380, startPoint y: 259, endPoint x: 393, endPoint y: 259, distance: 13.0
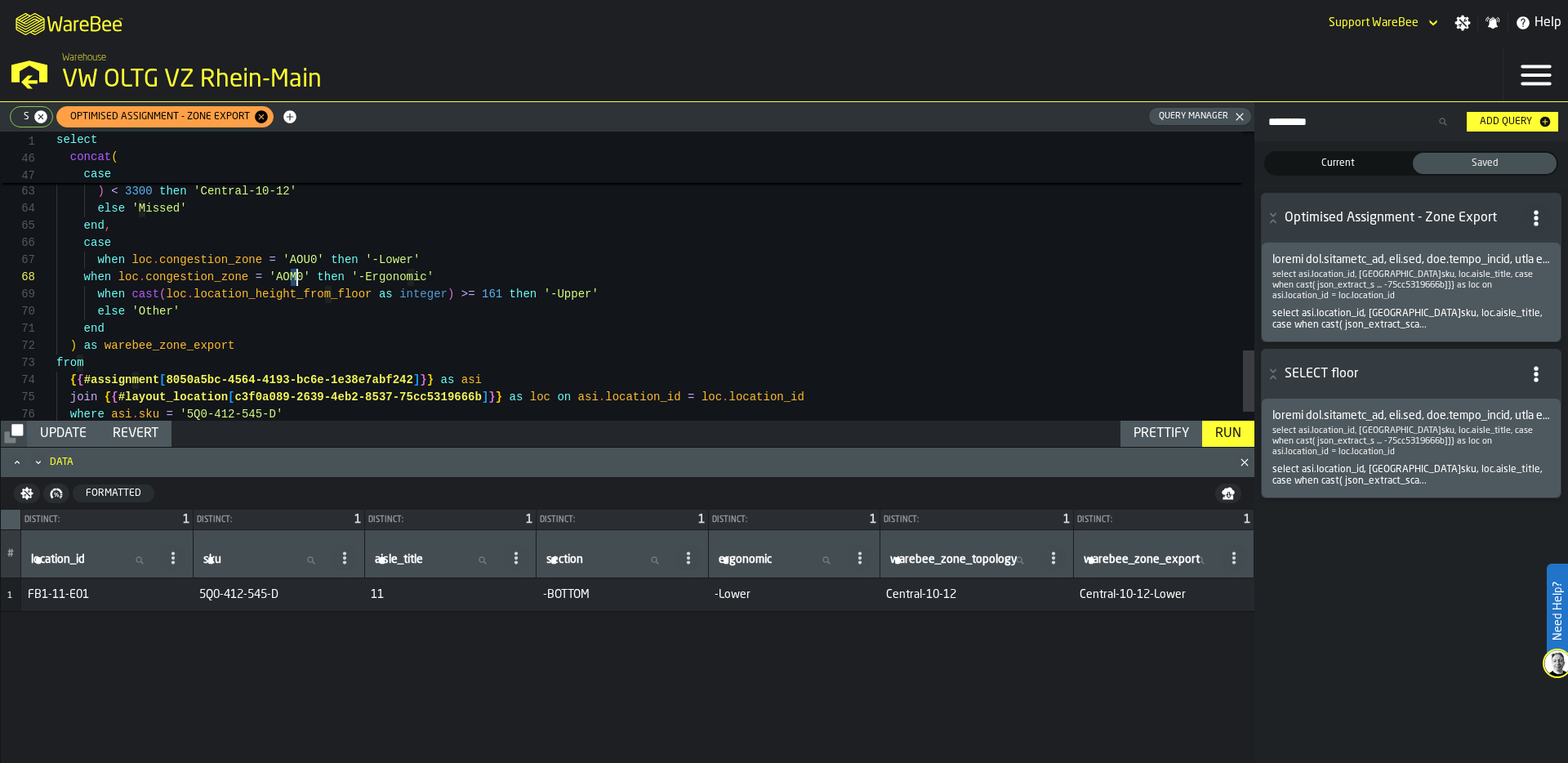
drag, startPoint x: 97, startPoint y: 296, endPoint x: 503, endPoint y: 291, distance: 406.0
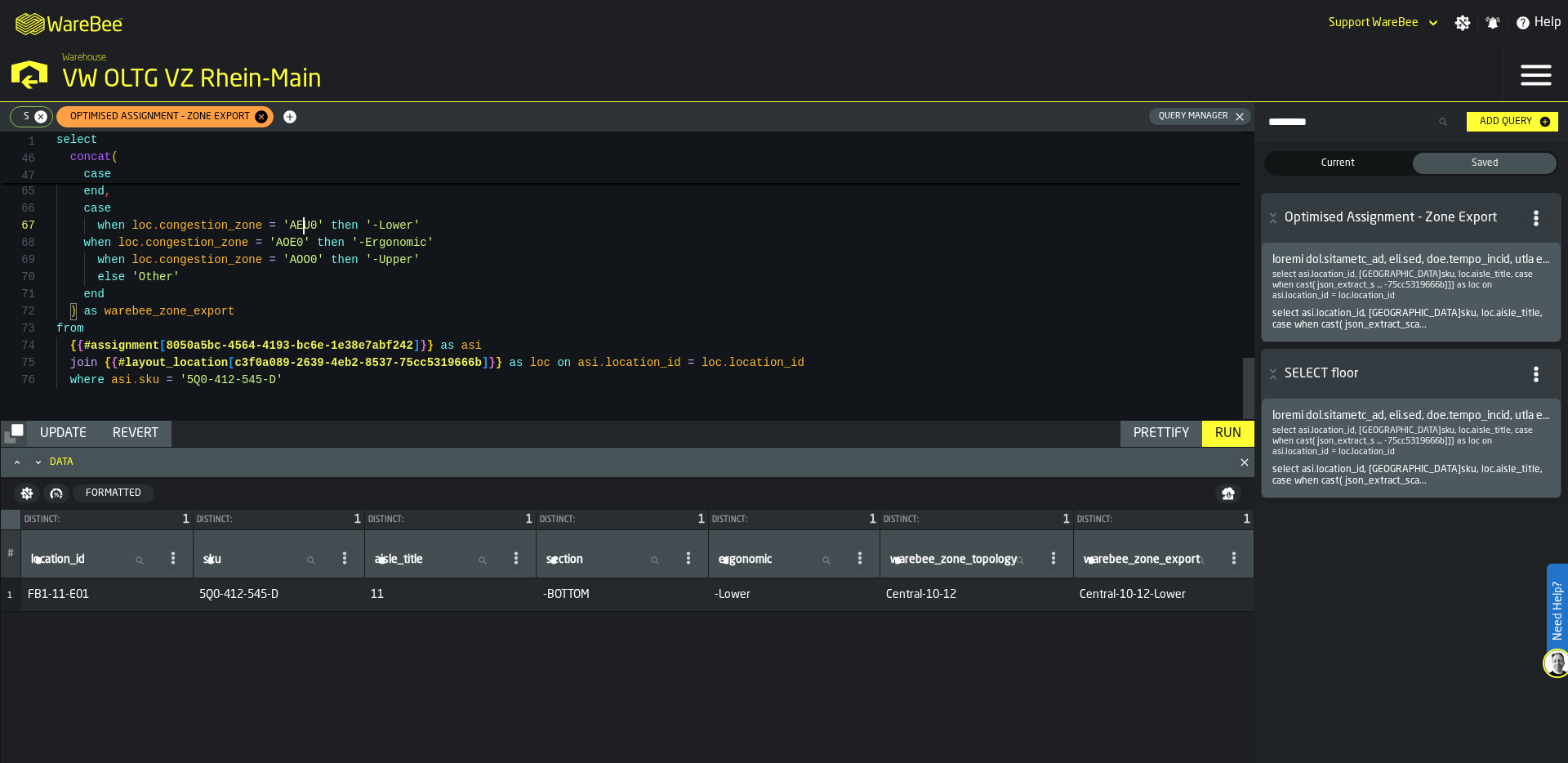
scroll to position [86, 0]
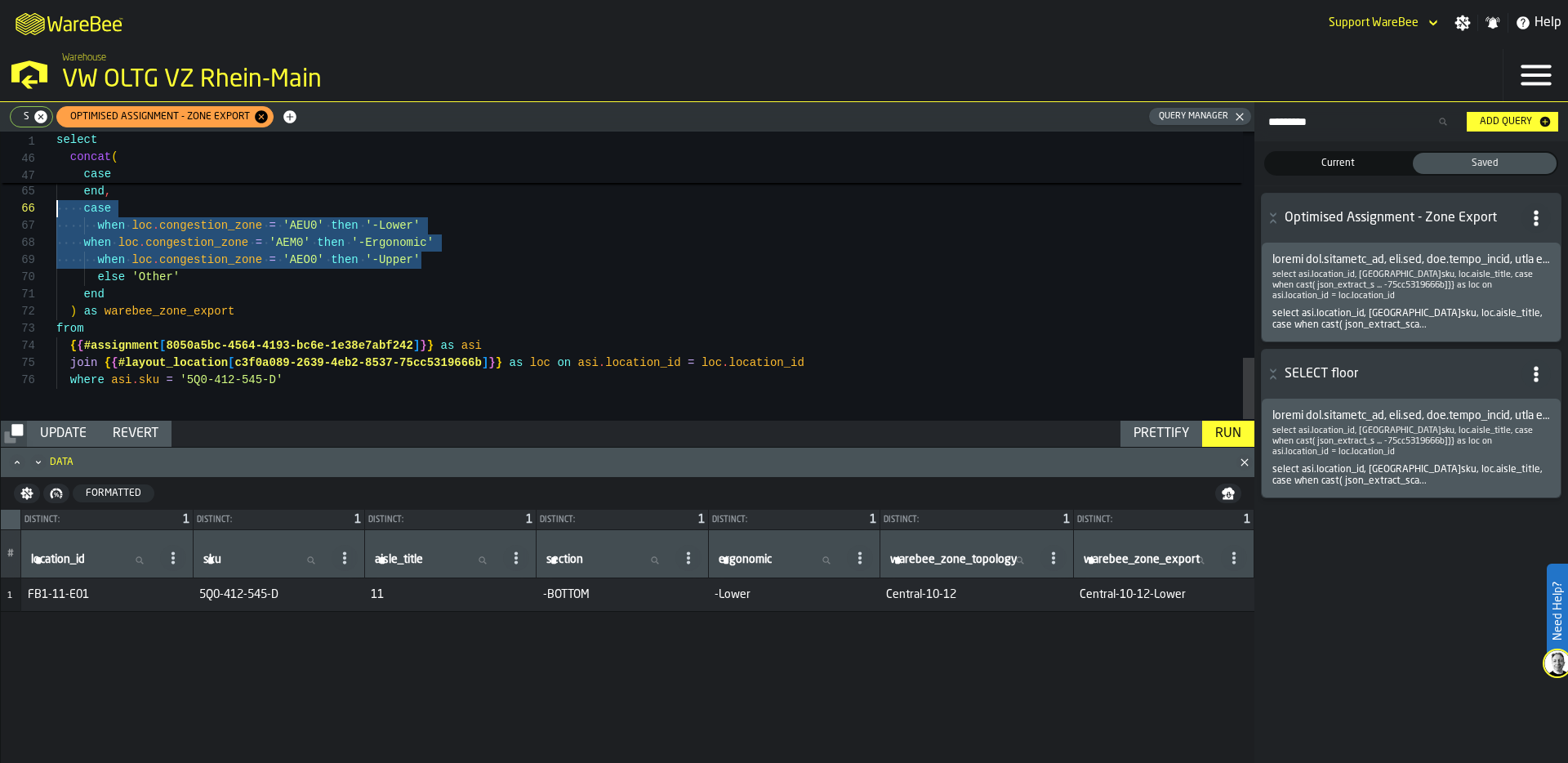
scroll to position [103, 0]
drag, startPoint x: 440, startPoint y: 255, endPoint x: 43, endPoint y: 227, distance: 398.0
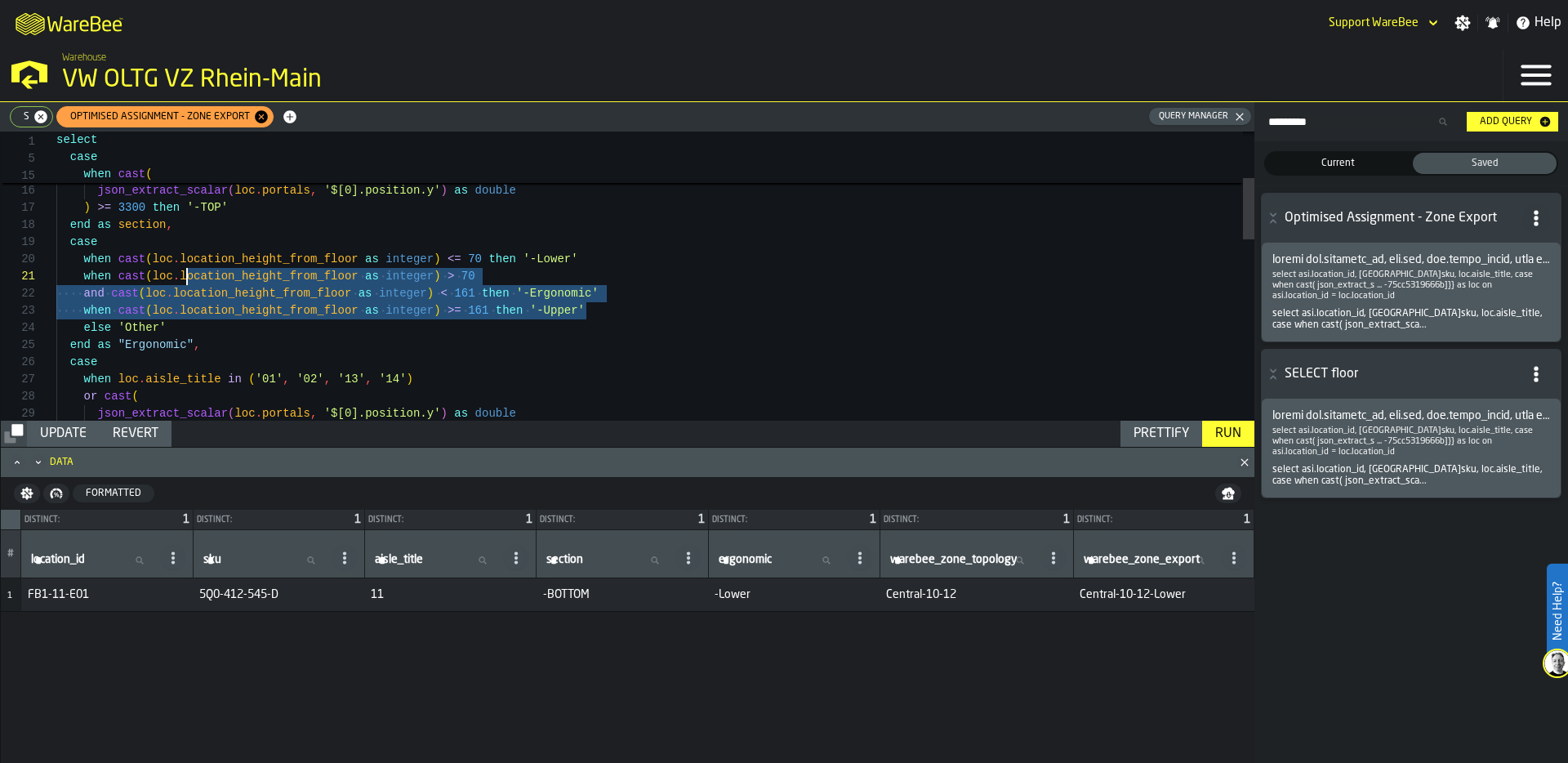
scroll to position [154, 0]
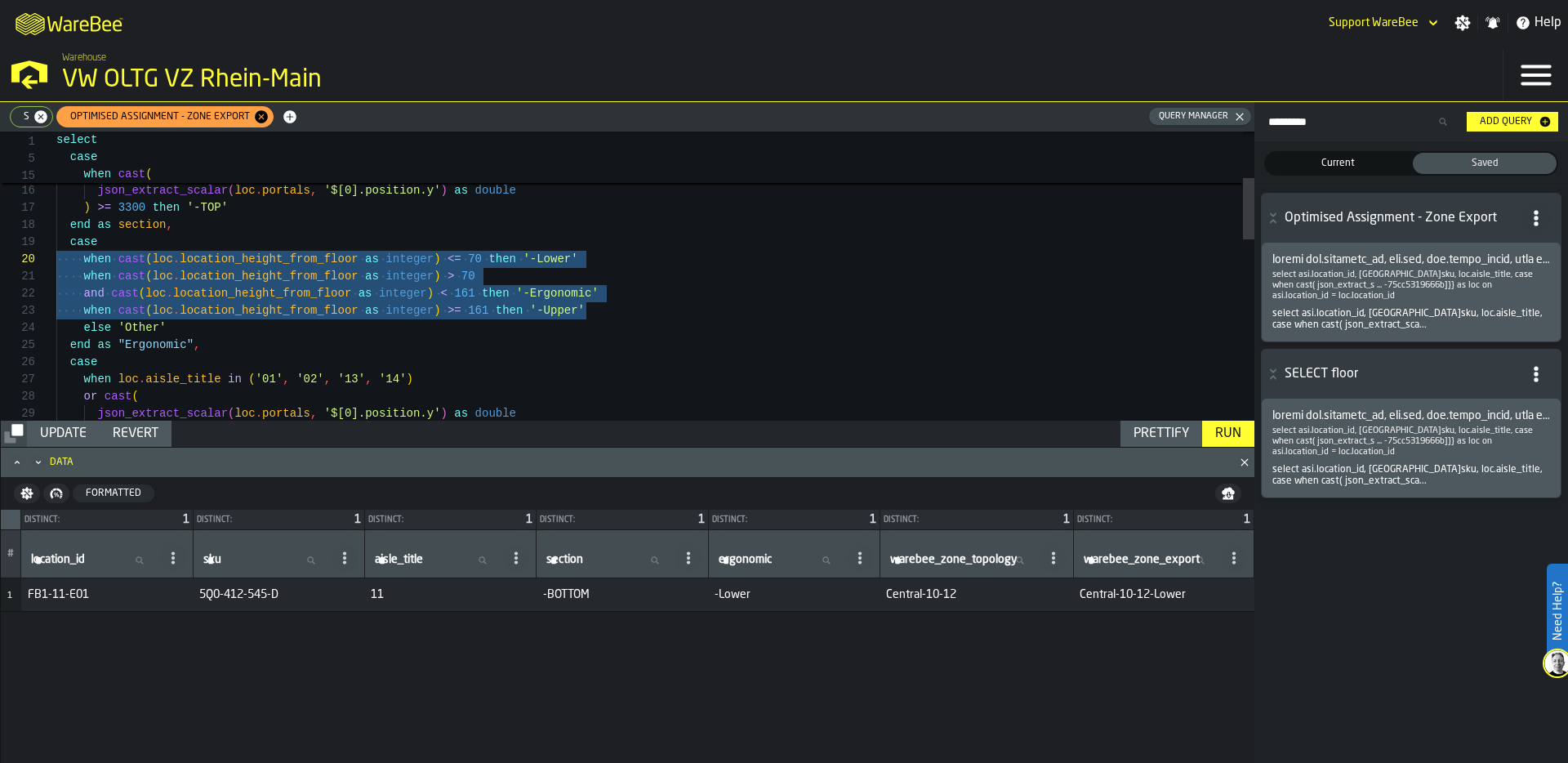
drag, startPoint x: 605, startPoint y: 306, endPoint x: 10, endPoint y: 263, distance: 596.6
click at [57, 263] on div "else 'Other' when cast ( loc . location_height_from_floor as integer ) >= 161 t…" at bounding box center [656, 590] width 1198 height 1357
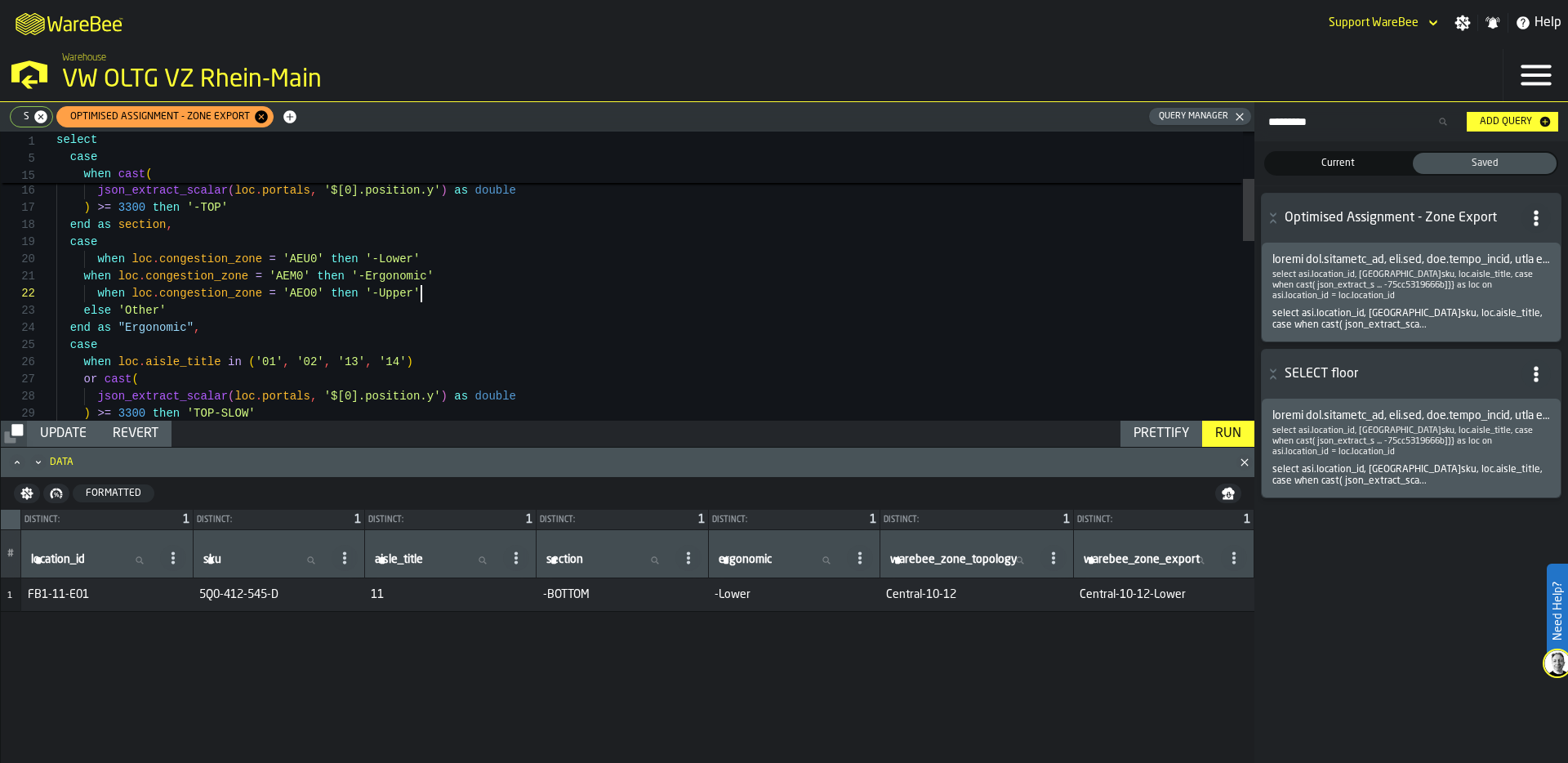
scroll to position [17, 0]
click at [1229, 436] on div "Run" at bounding box center [1228, 433] width 39 height 20
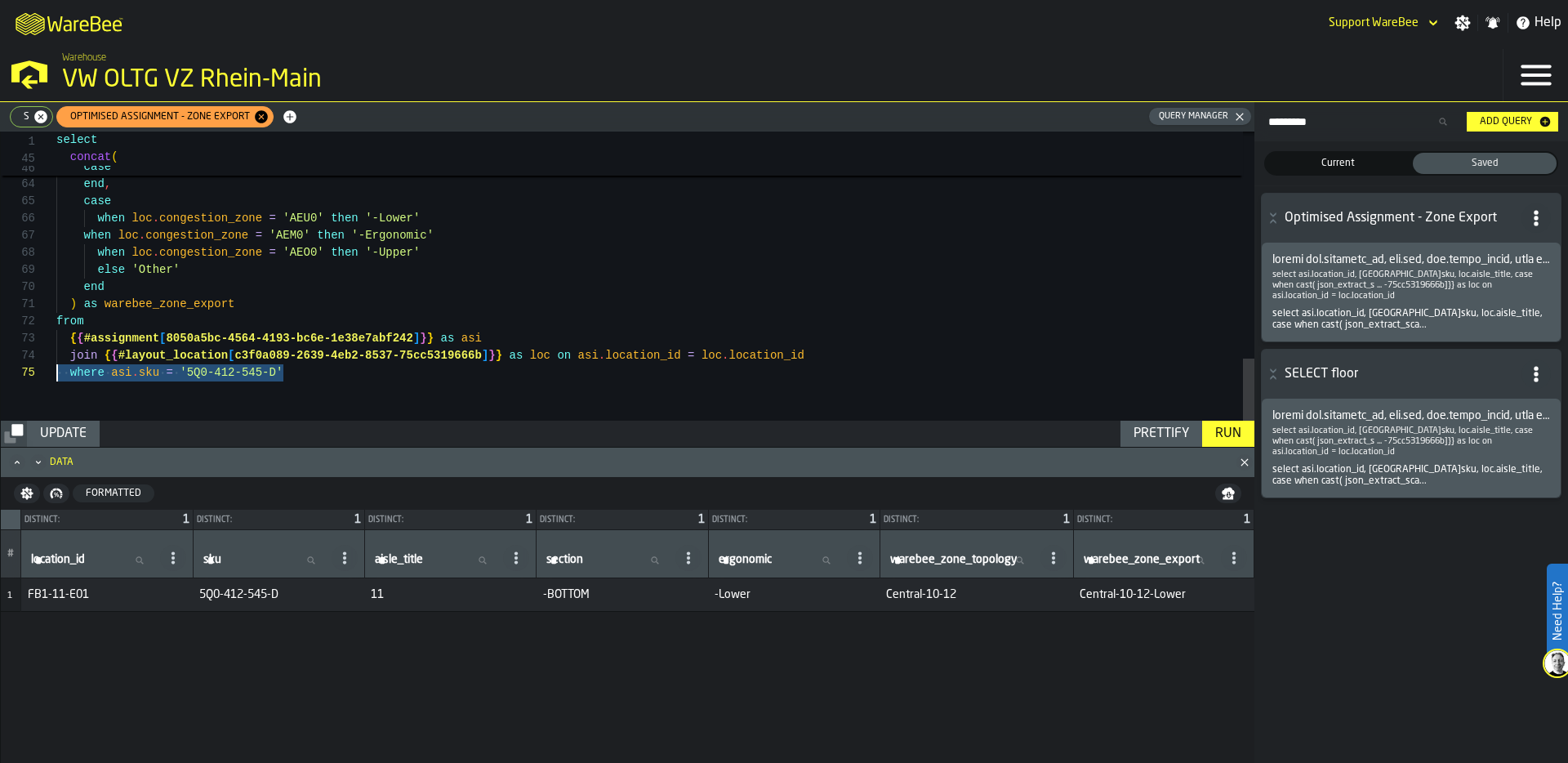
scroll to position [69, 0]
drag, startPoint x: 299, startPoint y: 375, endPoint x: 51, endPoint y: 374, distance: 248.0
click at [51, 374] on div at bounding box center [29, 373] width 56 height 17
click at [1235, 426] on div "Run" at bounding box center [1228, 433] width 39 height 20
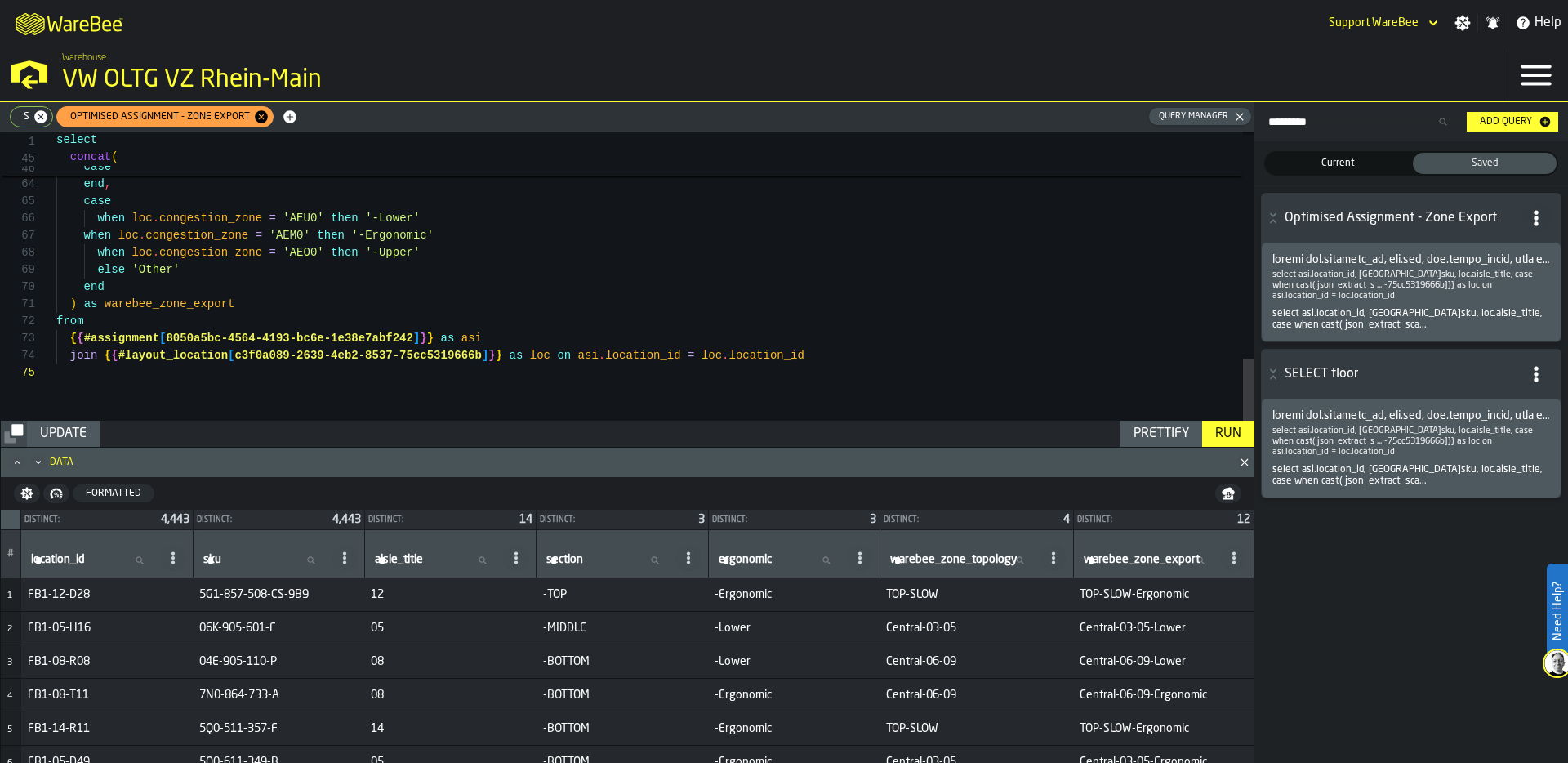
click at [1140, 428] on div "Prettify" at bounding box center [1161, 433] width 69 height 20
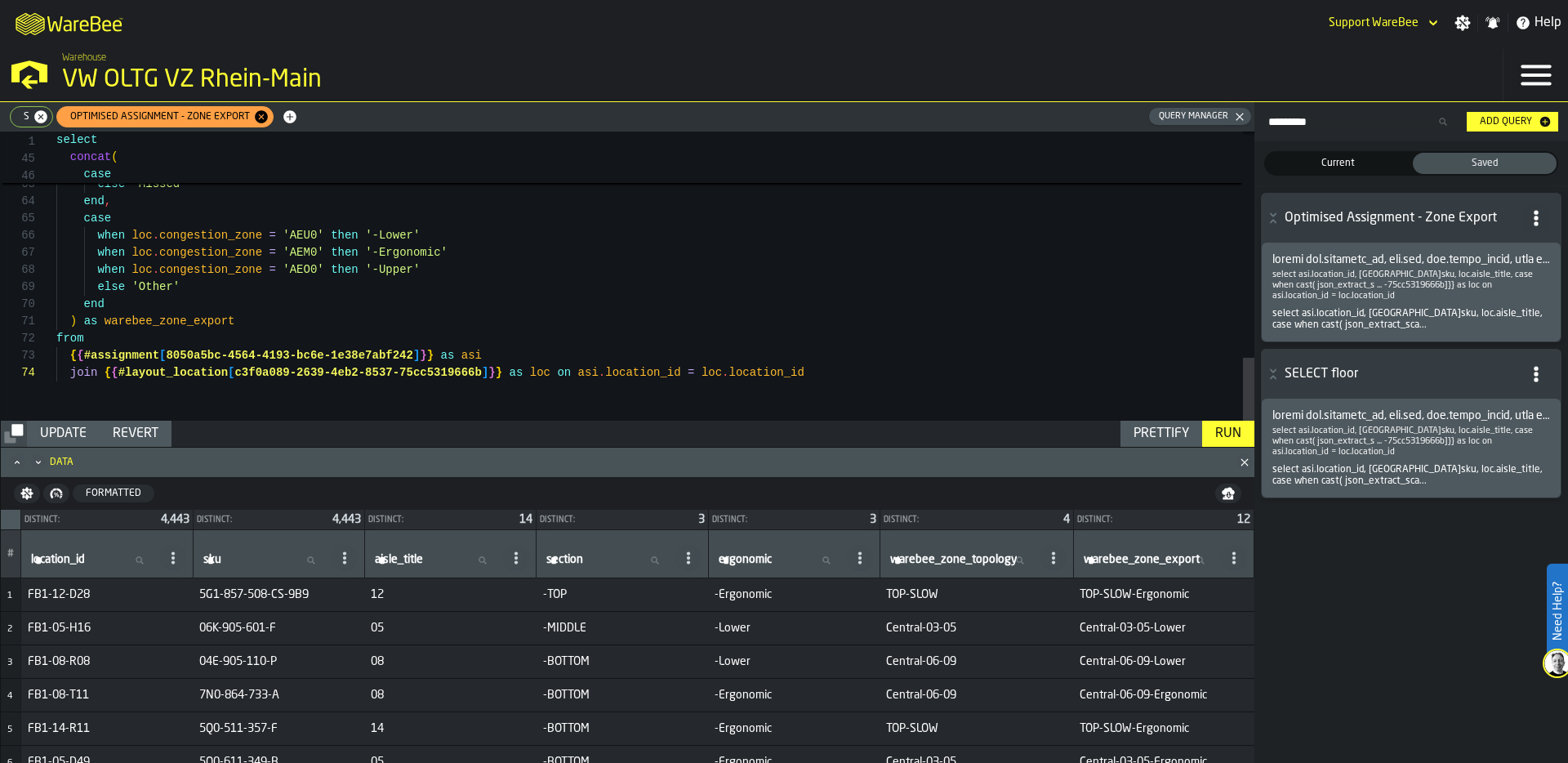
click at [59, 429] on div "Update" at bounding box center [63, 433] width 59 height 20
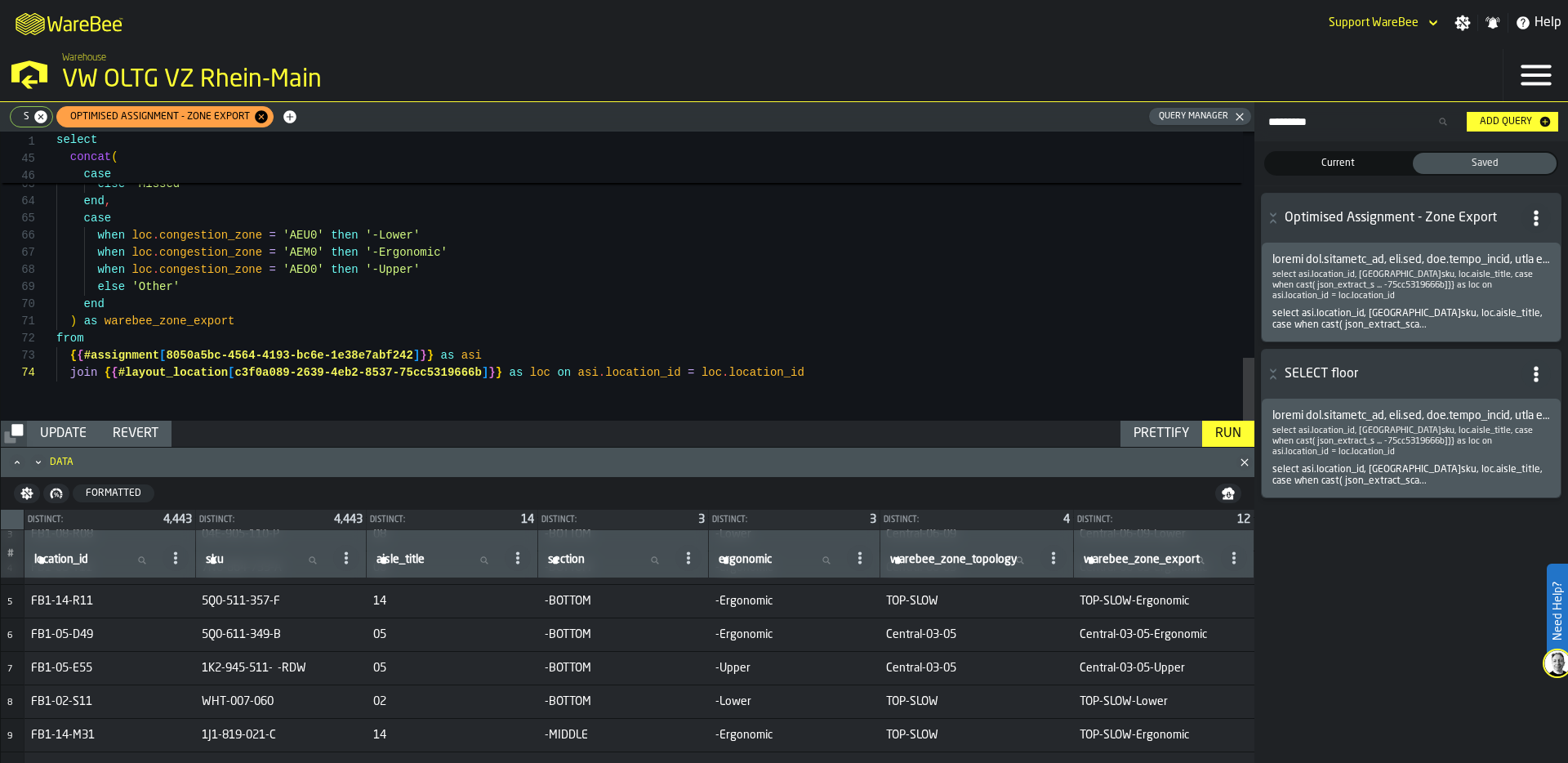
scroll to position [125, 0]
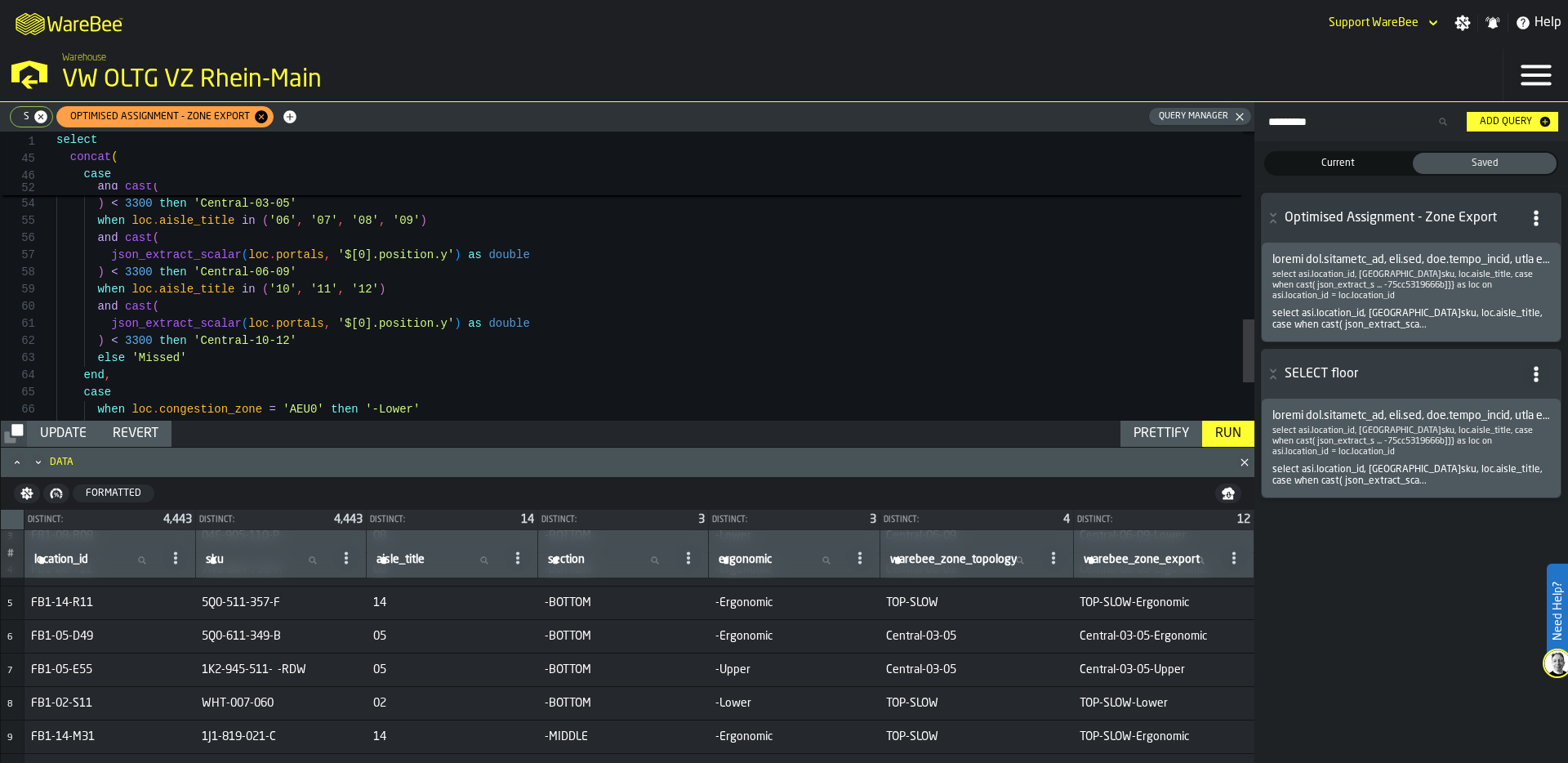
click at [60, 431] on div "Update" at bounding box center [63, 433] width 59 height 20
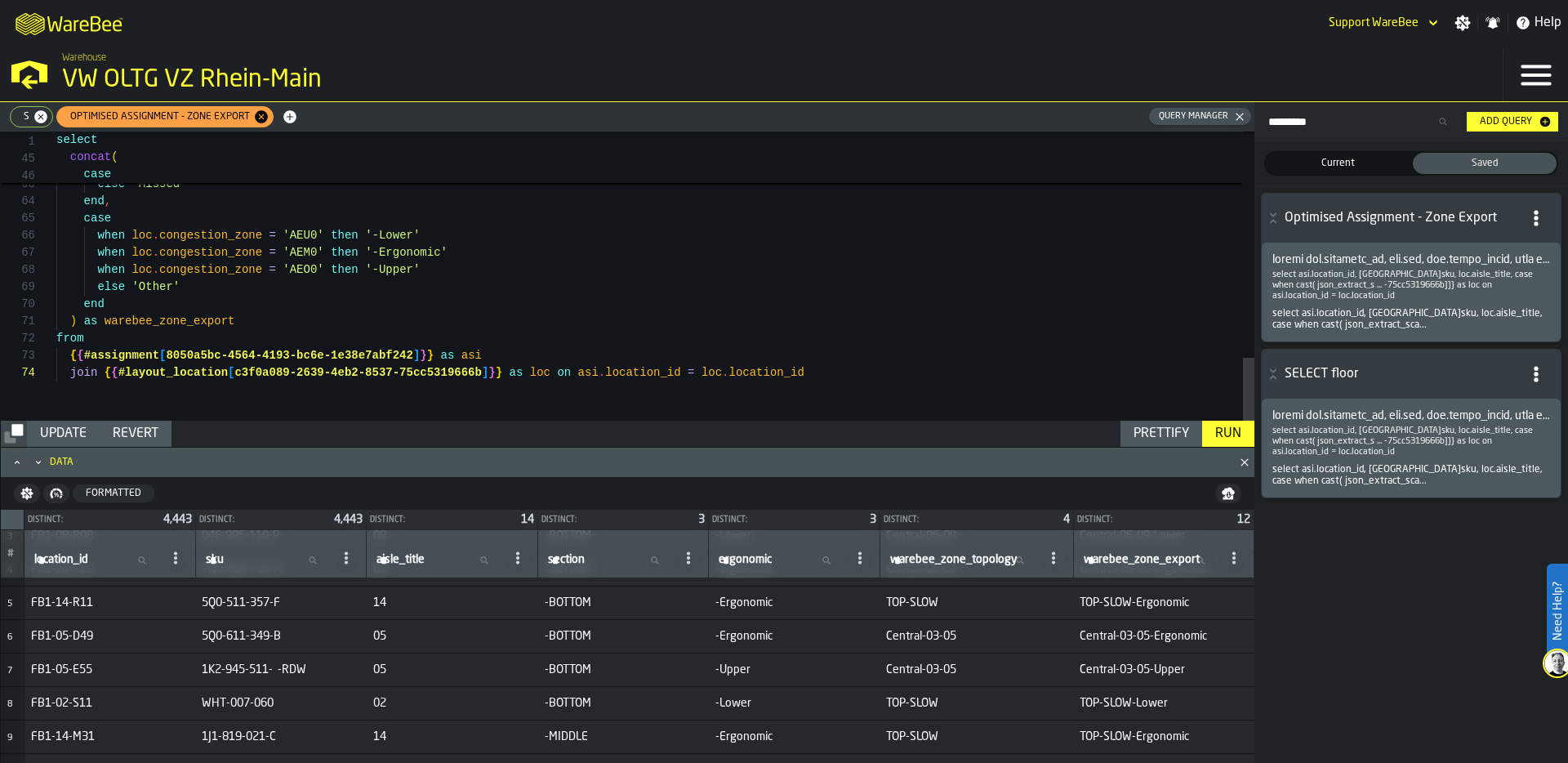
scroll to position [86, 0]
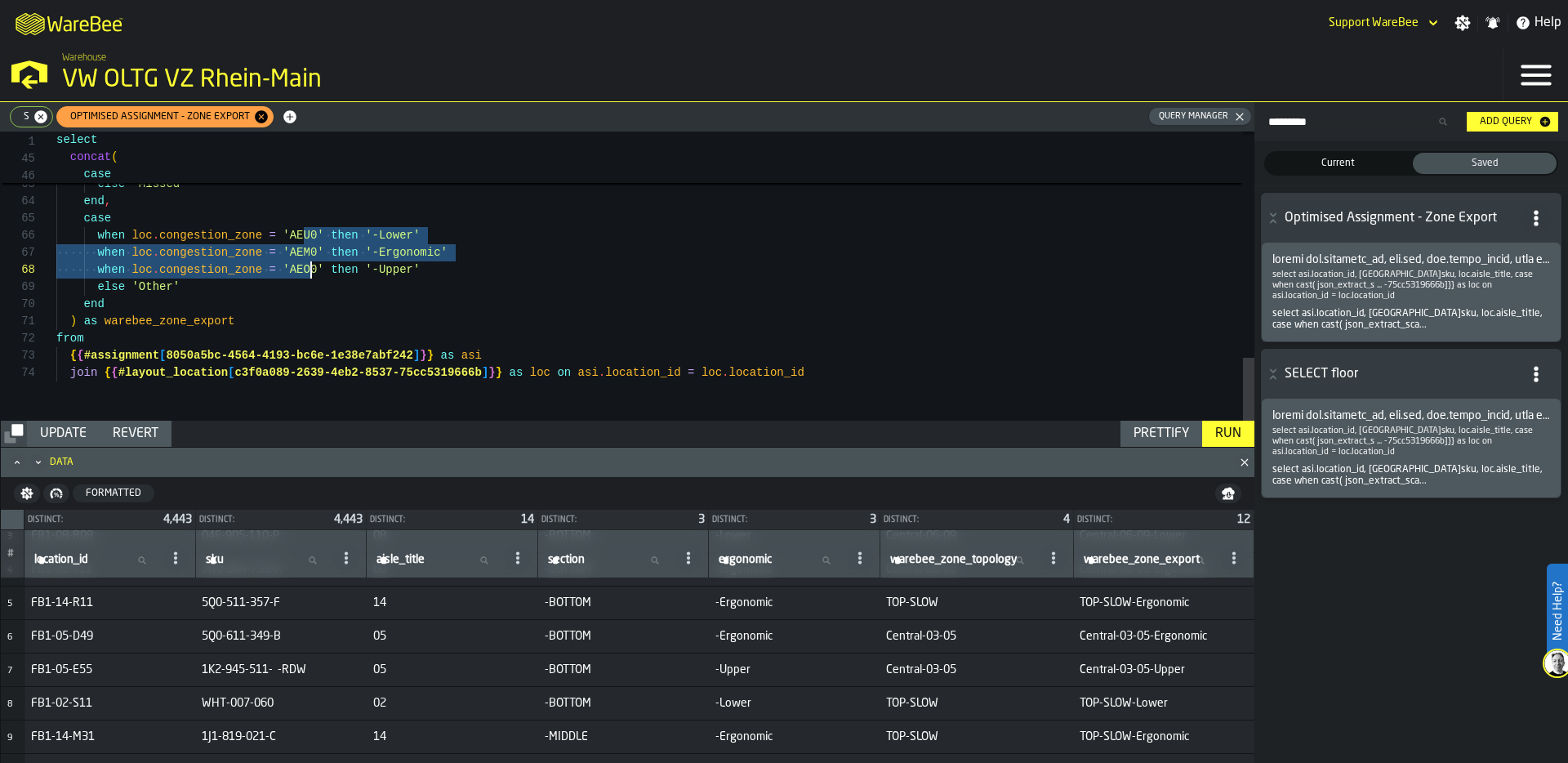
drag, startPoint x: 302, startPoint y: 234, endPoint x: 307, endPoint y: 268, distance: 34.4
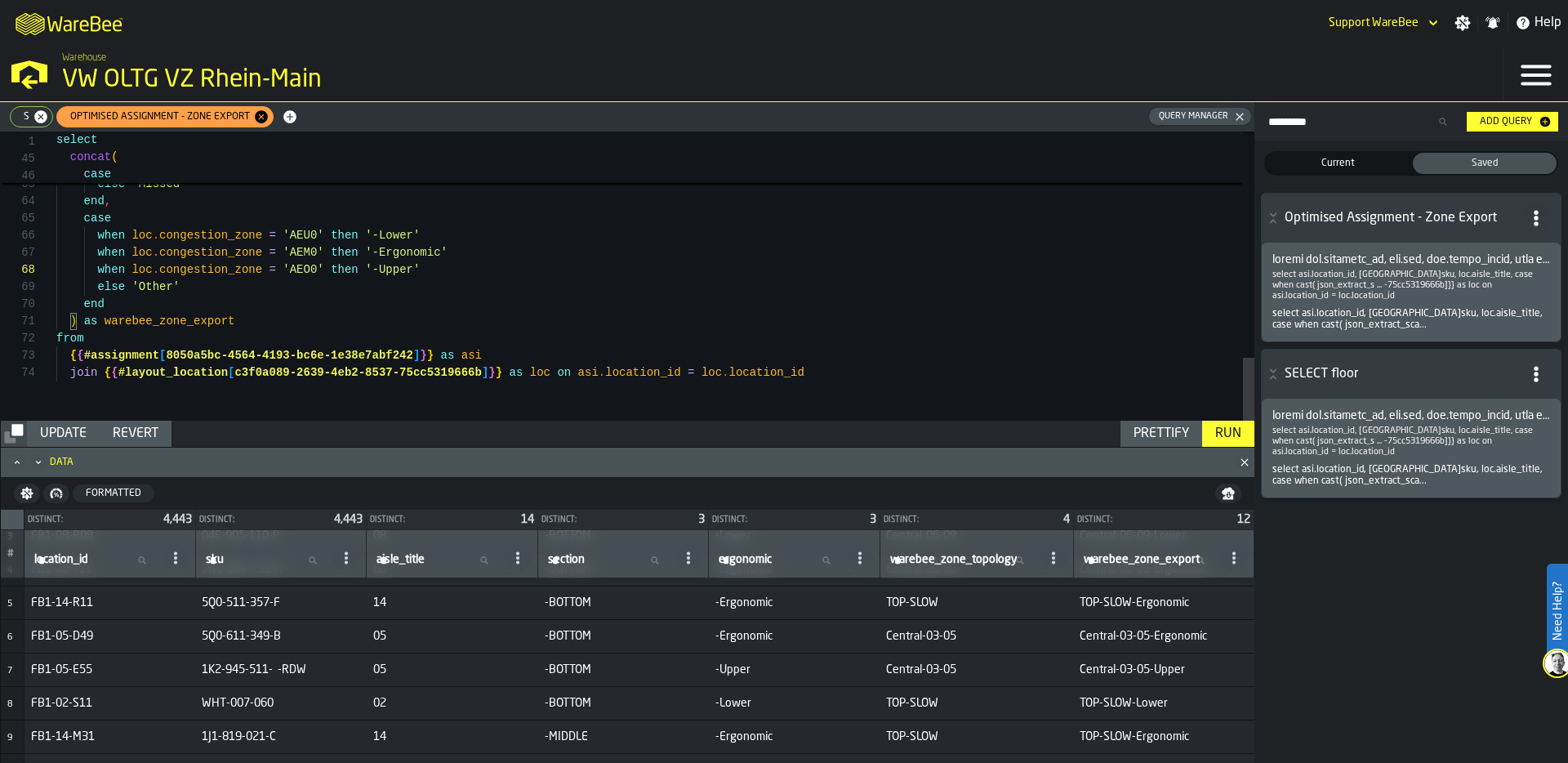
click at [18, 117] on span "s" at bounding box center [23, 117] width 19 height 11
type textarea "**********"
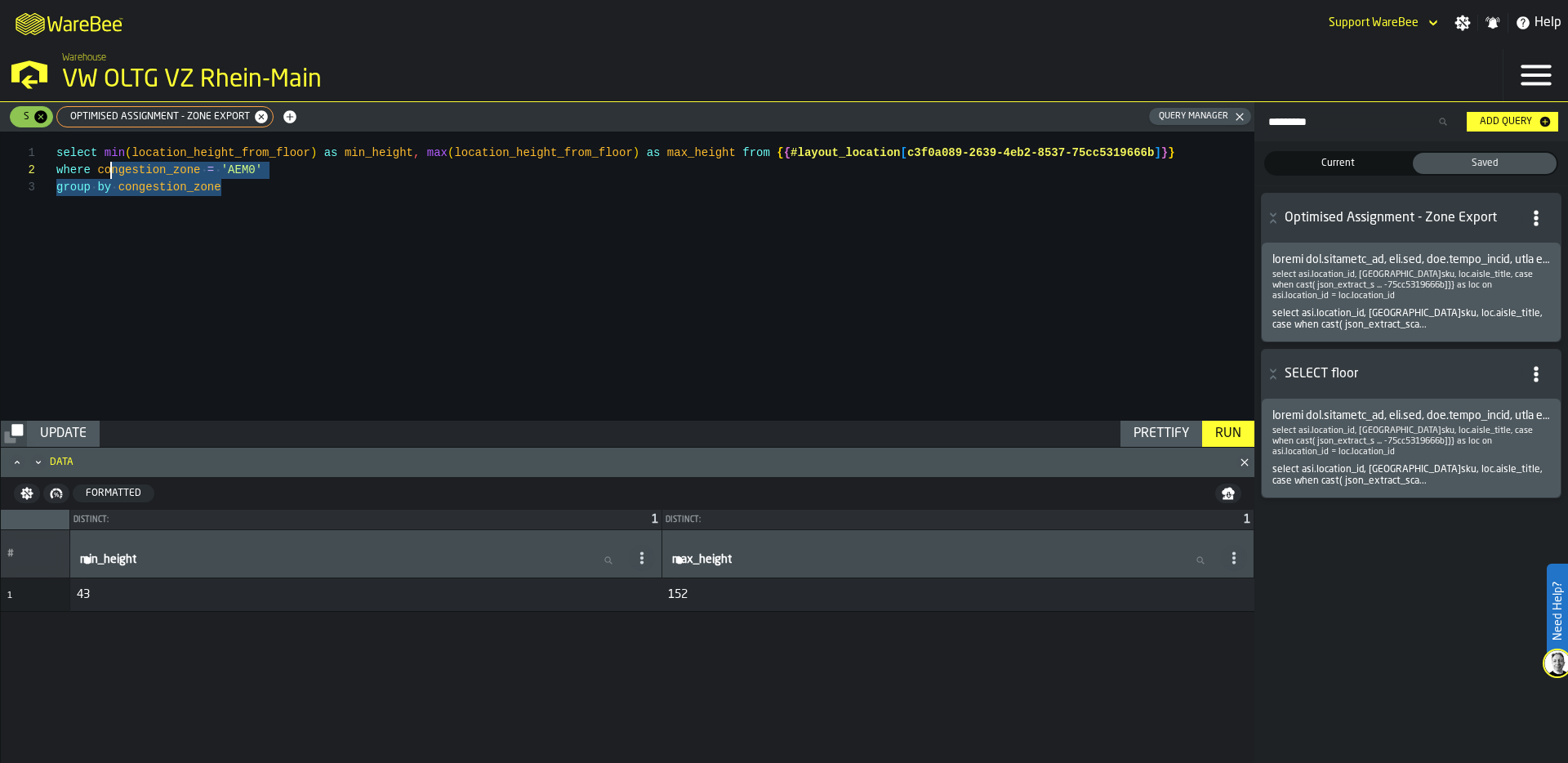
scroll to position [0, 0]
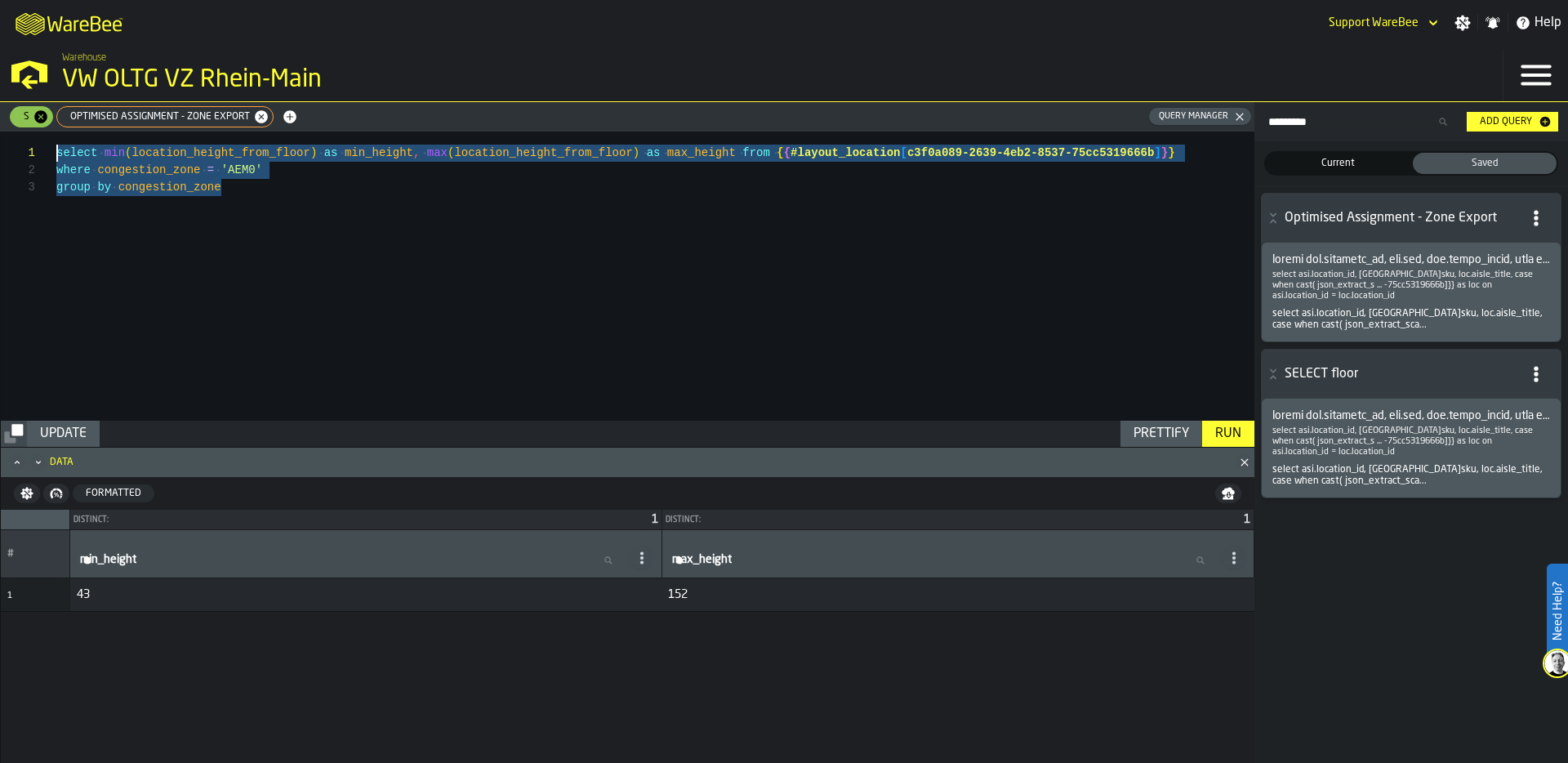
drag, startPoint x: 255, startPoint y: 192, endPoint x: 20, endPoint y: 134, distance: 242.1
click at [57, 134] on div "select min ( location_height_from_floor ) as min_height , max ( location_height…" at bounding box center [656, 276] width 1198 height 289
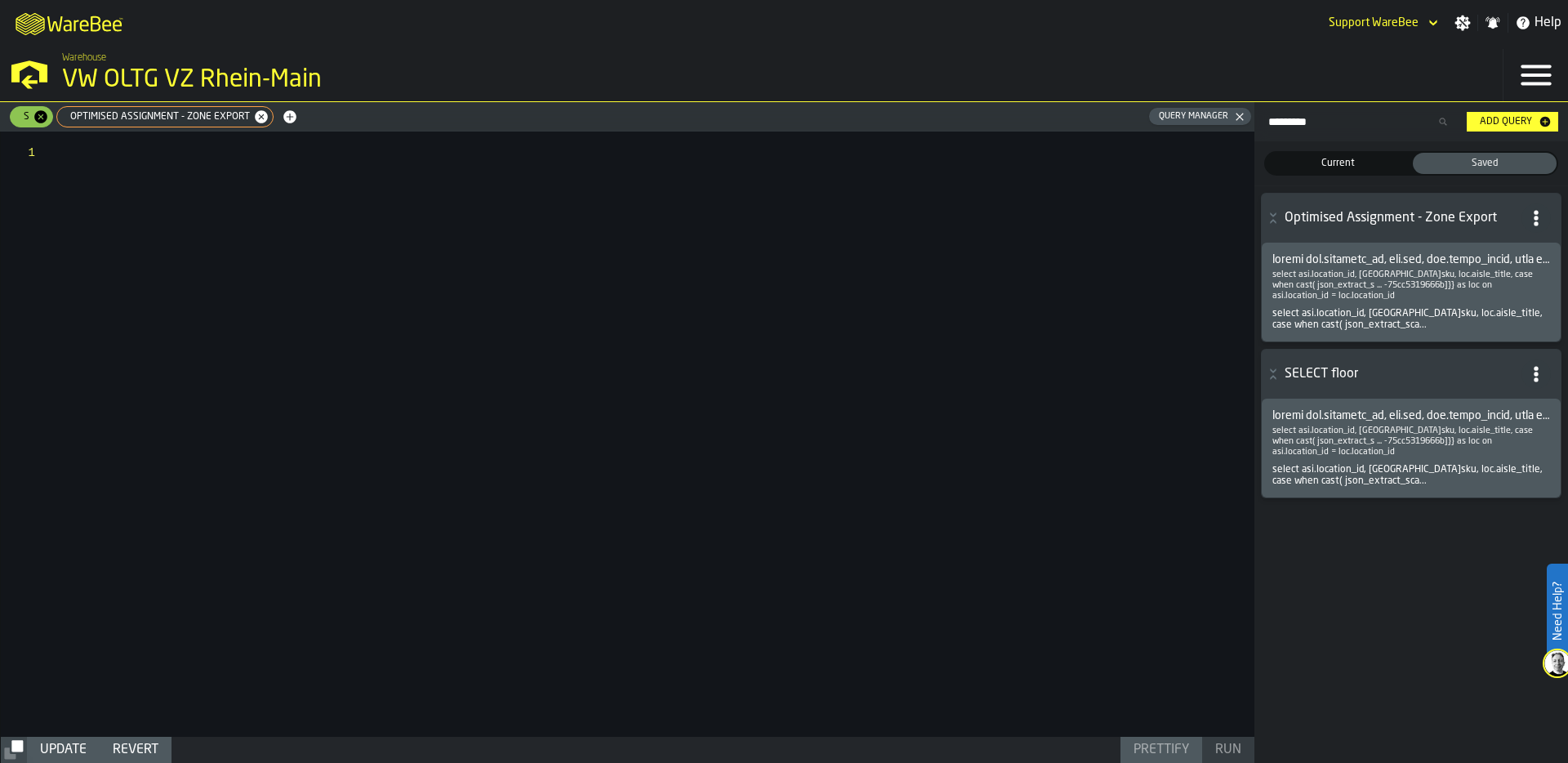
click at [139, 112] on span "Optimised Assignment - Zone Export" at bounding box center [156, 117] width 192 height 11
type textarea "**********"
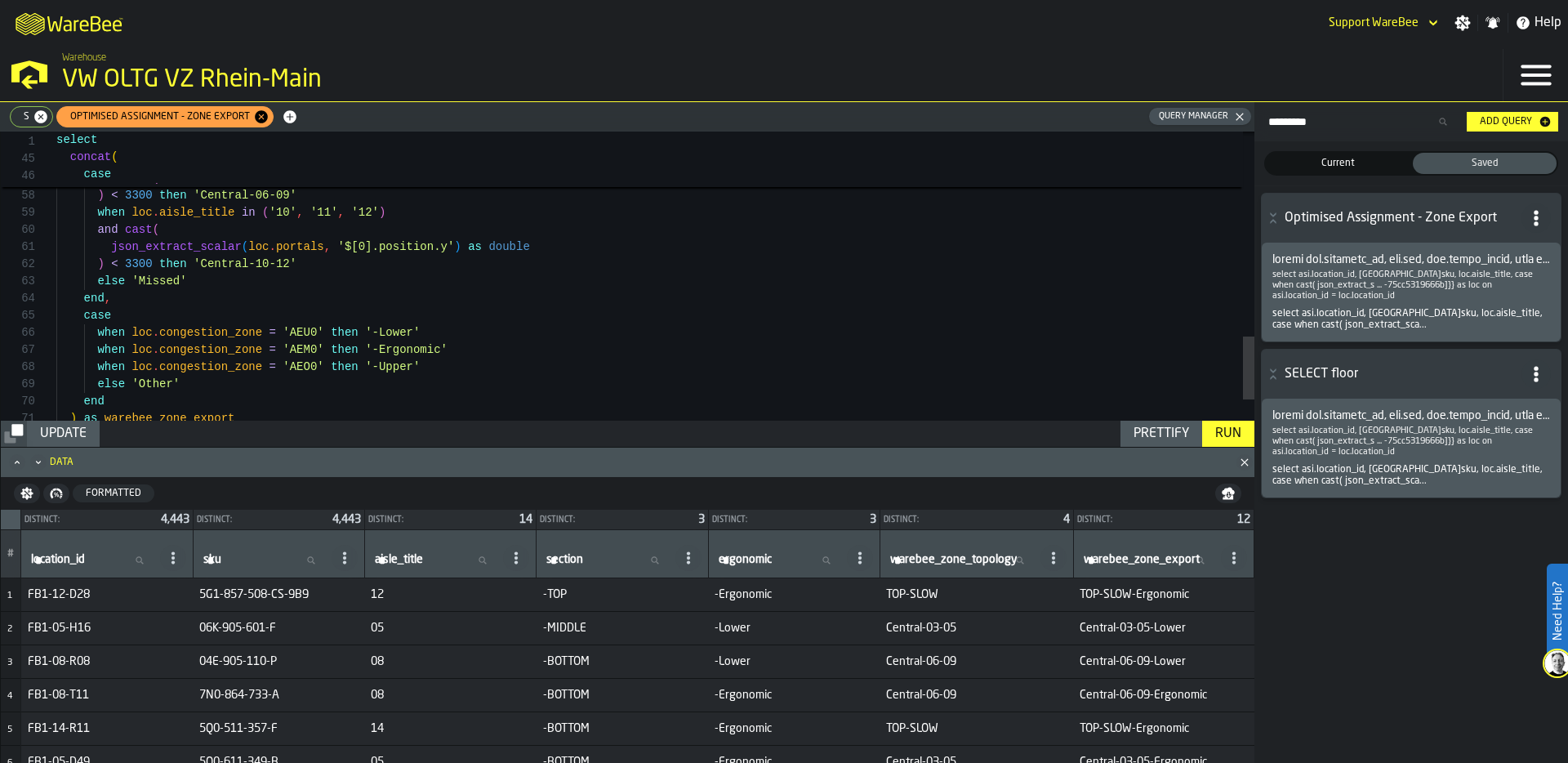
scroll to position [51, 0]
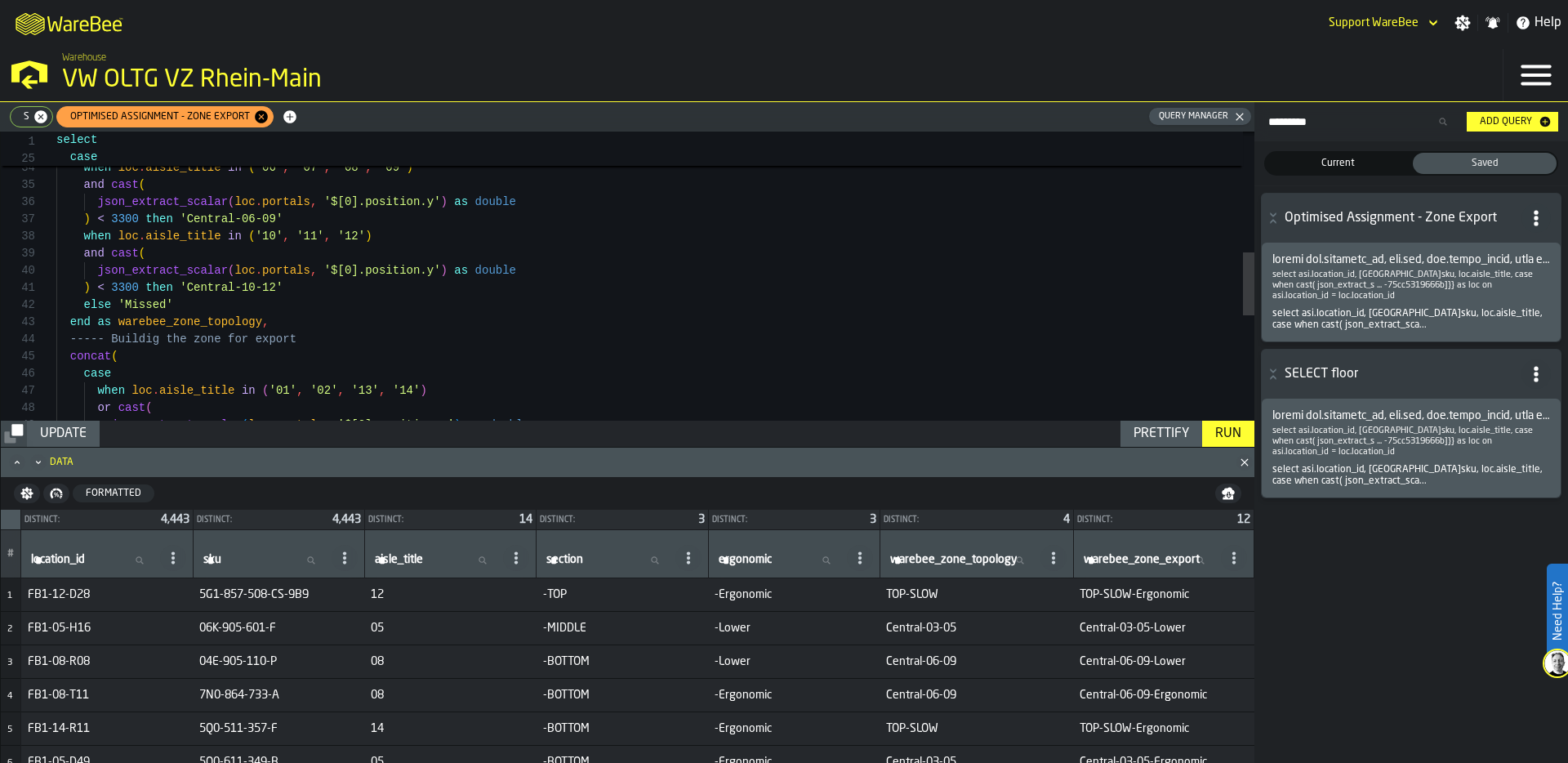
click at [22, 113] on span "s" at bounding box center [23, 117] width 19 height 11
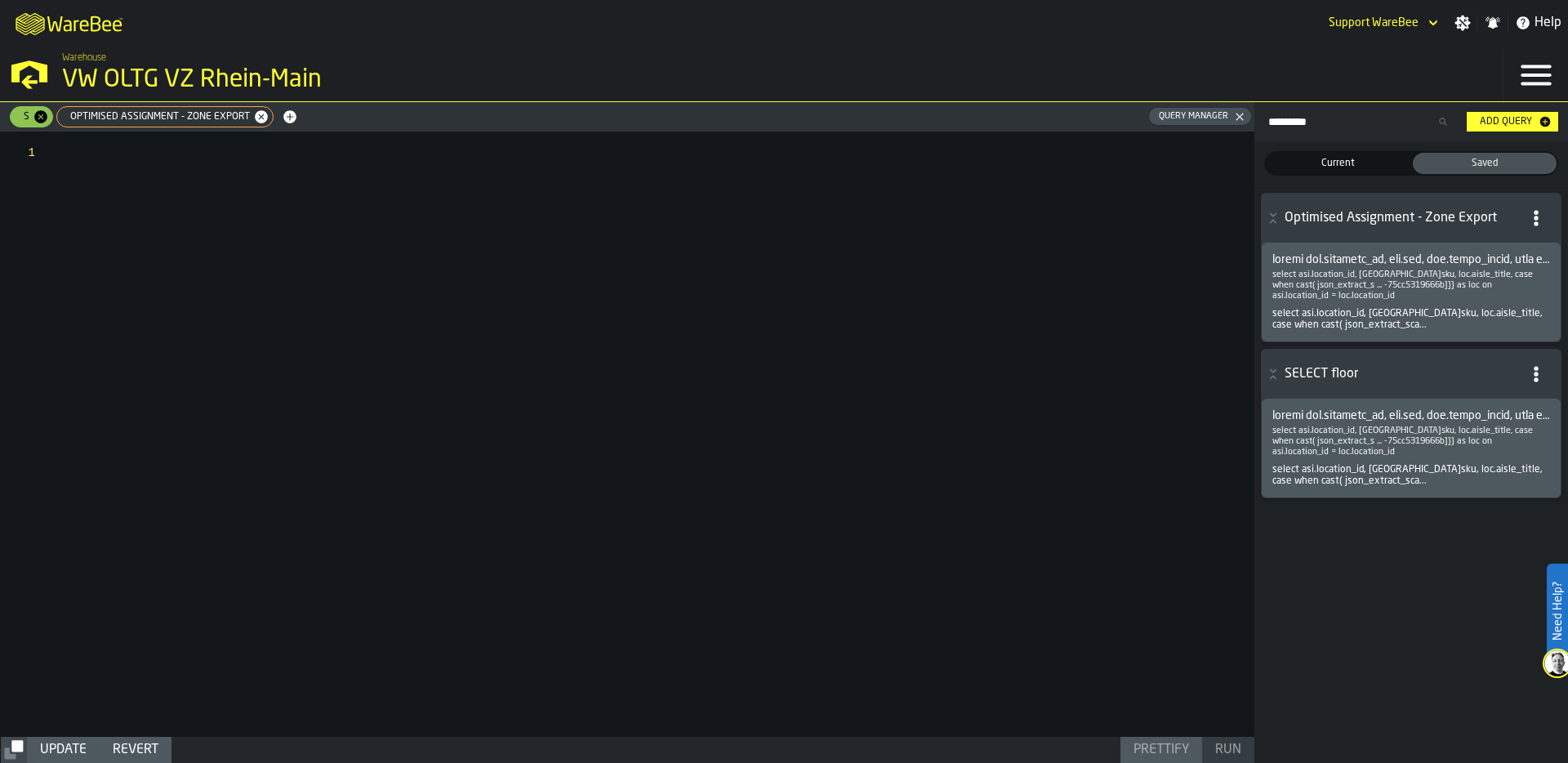
click at [167, 152] on div at bounding box center [656, 435] width 1198 height 606
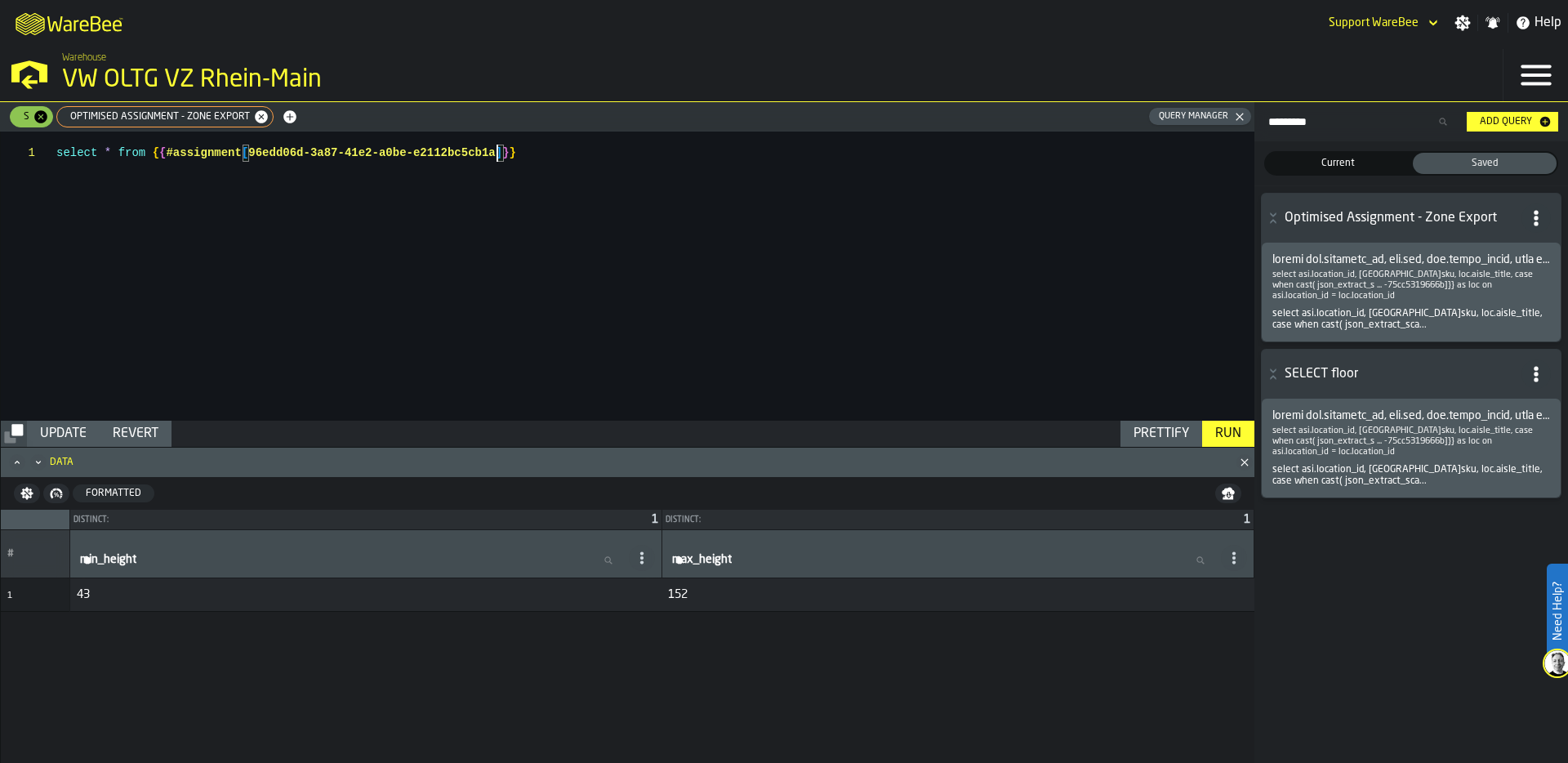
click at [1226, 431] on div "Run" at bounding box center [1228, 433] width 39 height 20
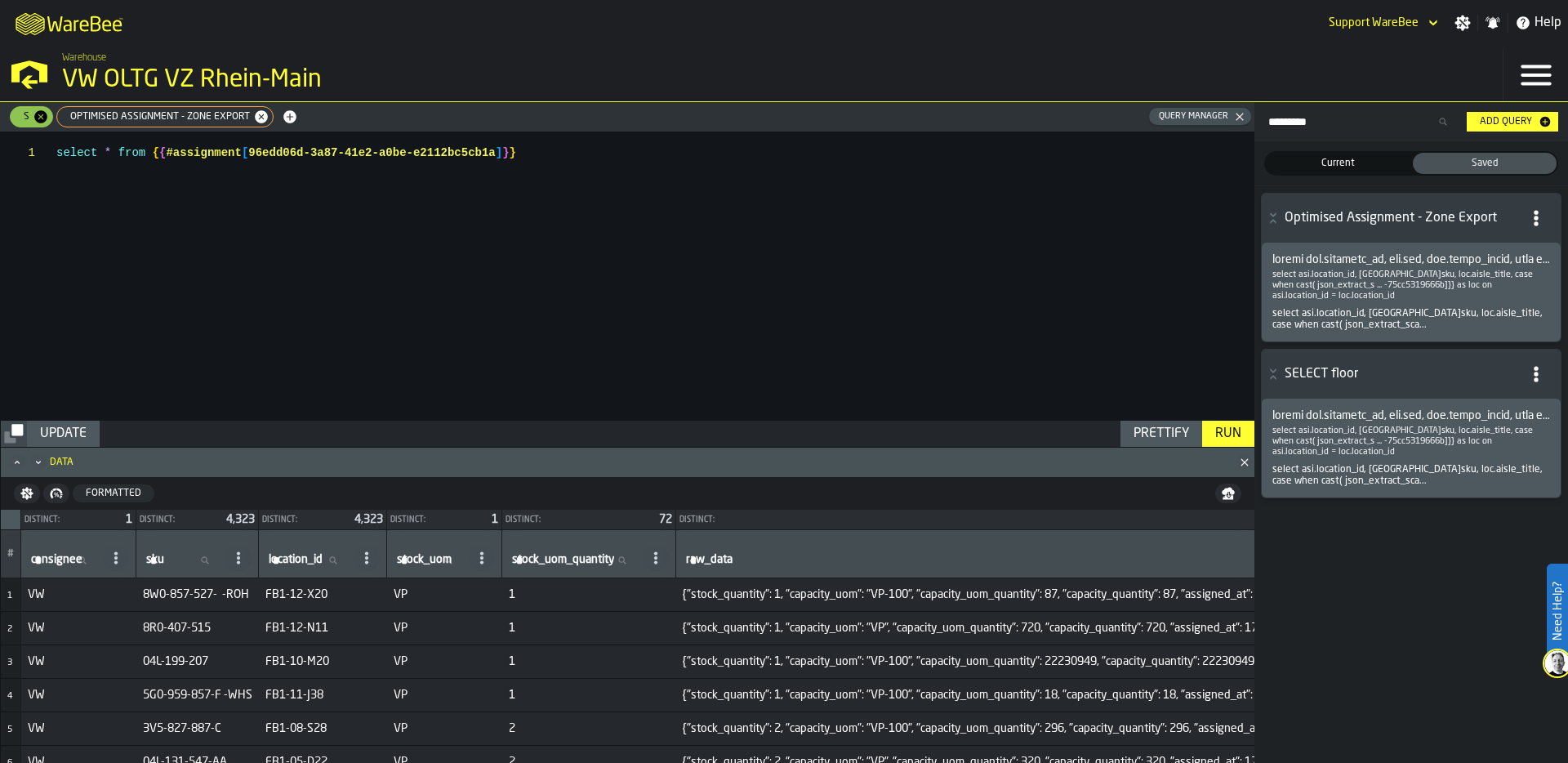
click at [544, 153] on div "select * from { { #assignment [ 96edd06d-3a87-41e2-a0be-e2112bc5cb1a ] } }" at bounding box center [656, 276] width 1198 height 289
drag, startPoint x: 248, startPoint y: 155, endPoint x: 497, endPoint y: 154, distance: 249.0
click at [497, 154] on div "select * from { { #assignment [ 96edd06d-3a87-41e2-a0be-e2112bc5cb1a ] } }" at bounding box center [656, 276] width 1198 height 289
click at [59, 152] on div "select * from { { #assignment [ 96edd06d-3a87-41e2-a0be-e2112bc5cb1a ] } }" at bounding box center [656, 276] width 1198 height 289
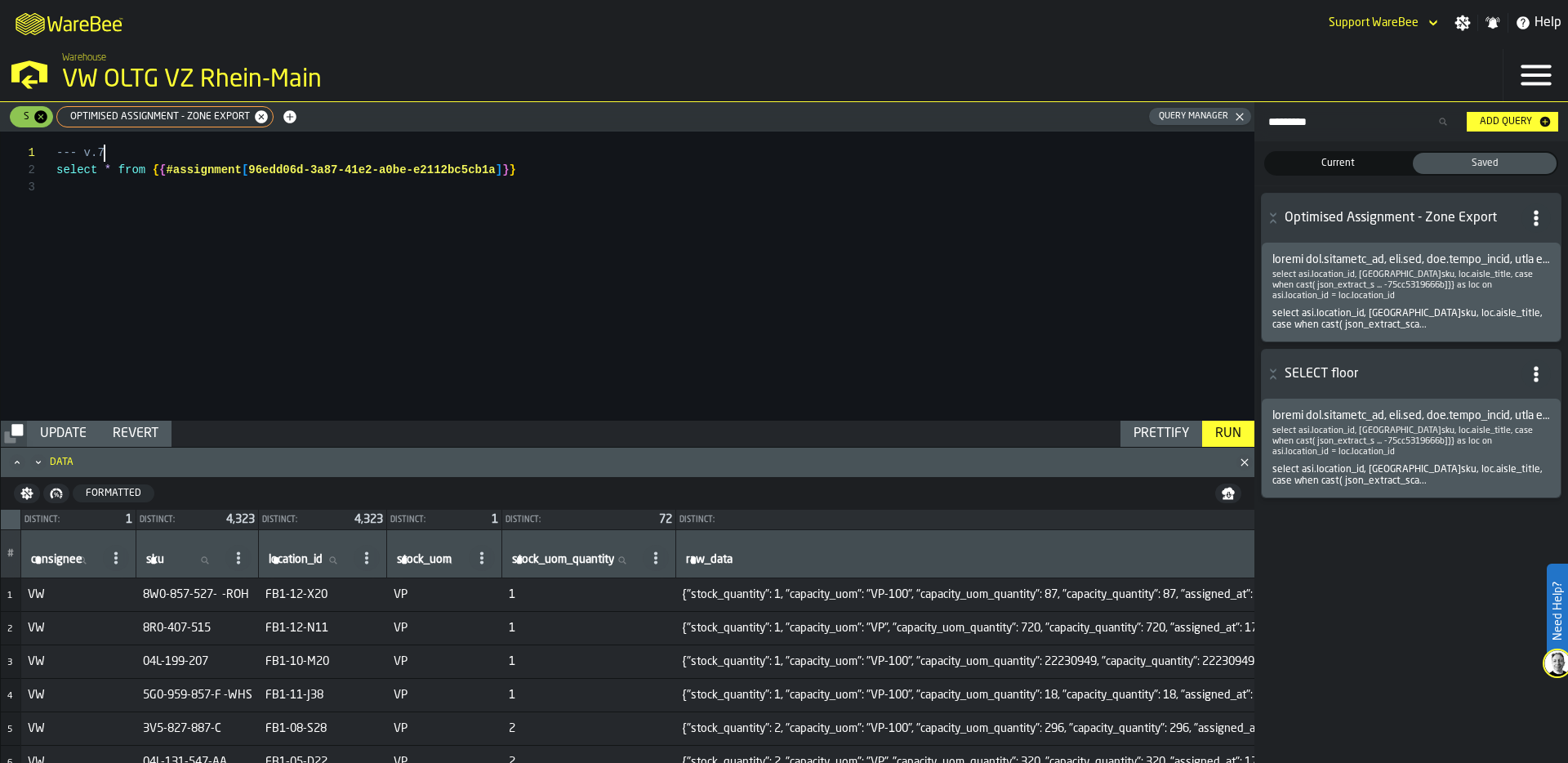
click at [1235, 432] on div "Run" at bounding box center [1228, 433] width 39 height 20
click at [540, 171] on div "--- v.7 select * from { { #assignment [ 96edd06d-3a87-41e2-a0be-e2112bc5cb1a ] …" at bounding box center [656, 276] width 1198 height 289
drag, startPoint x: 55, startPoint y: 166, endPoint x: 385, endPoint y: 173, distance: 330.1
click at [385, 173] on div "**********" at bounding box center [628, 276] width 1254 height 289
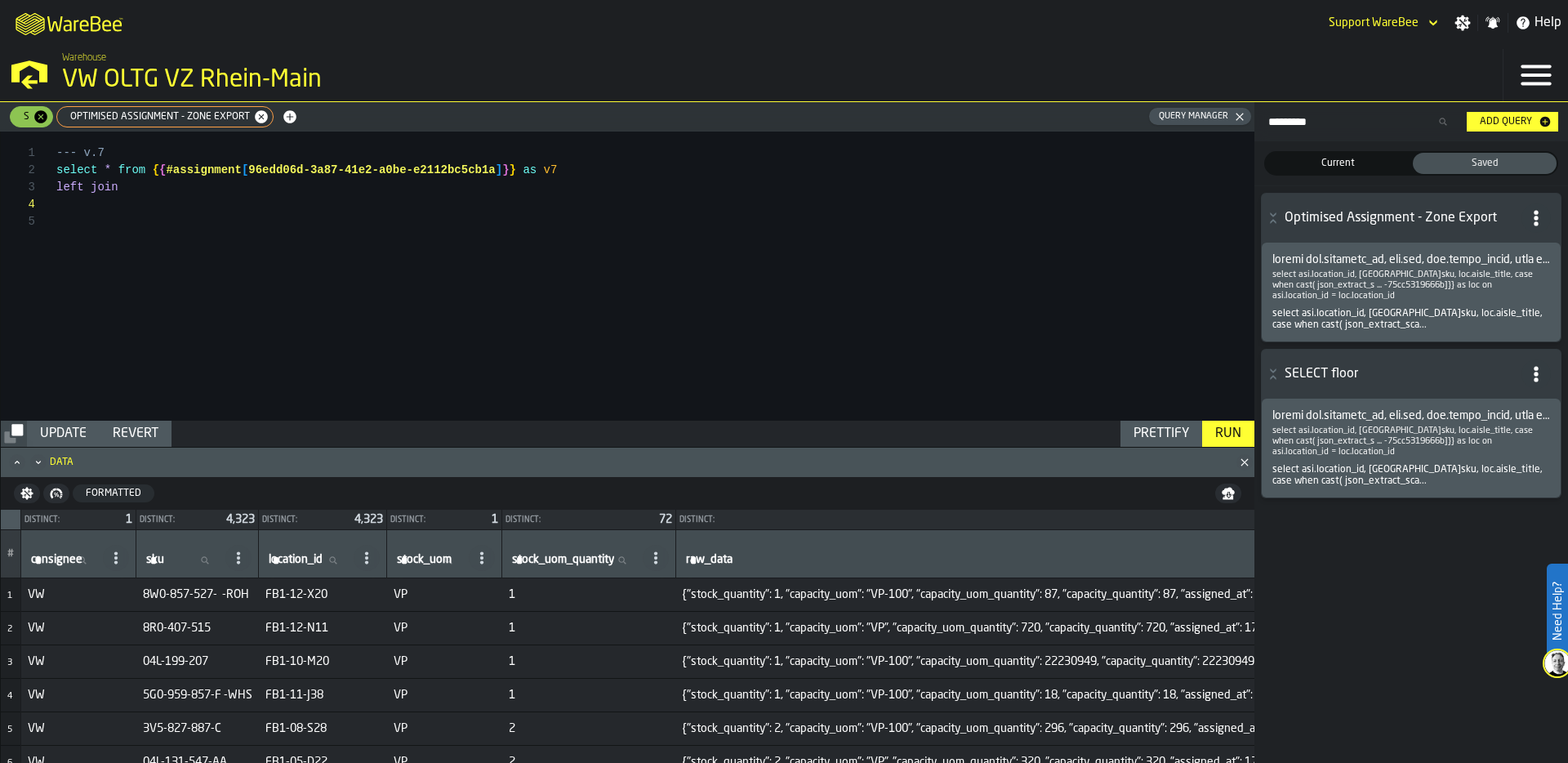
scroll to position [17, 0]
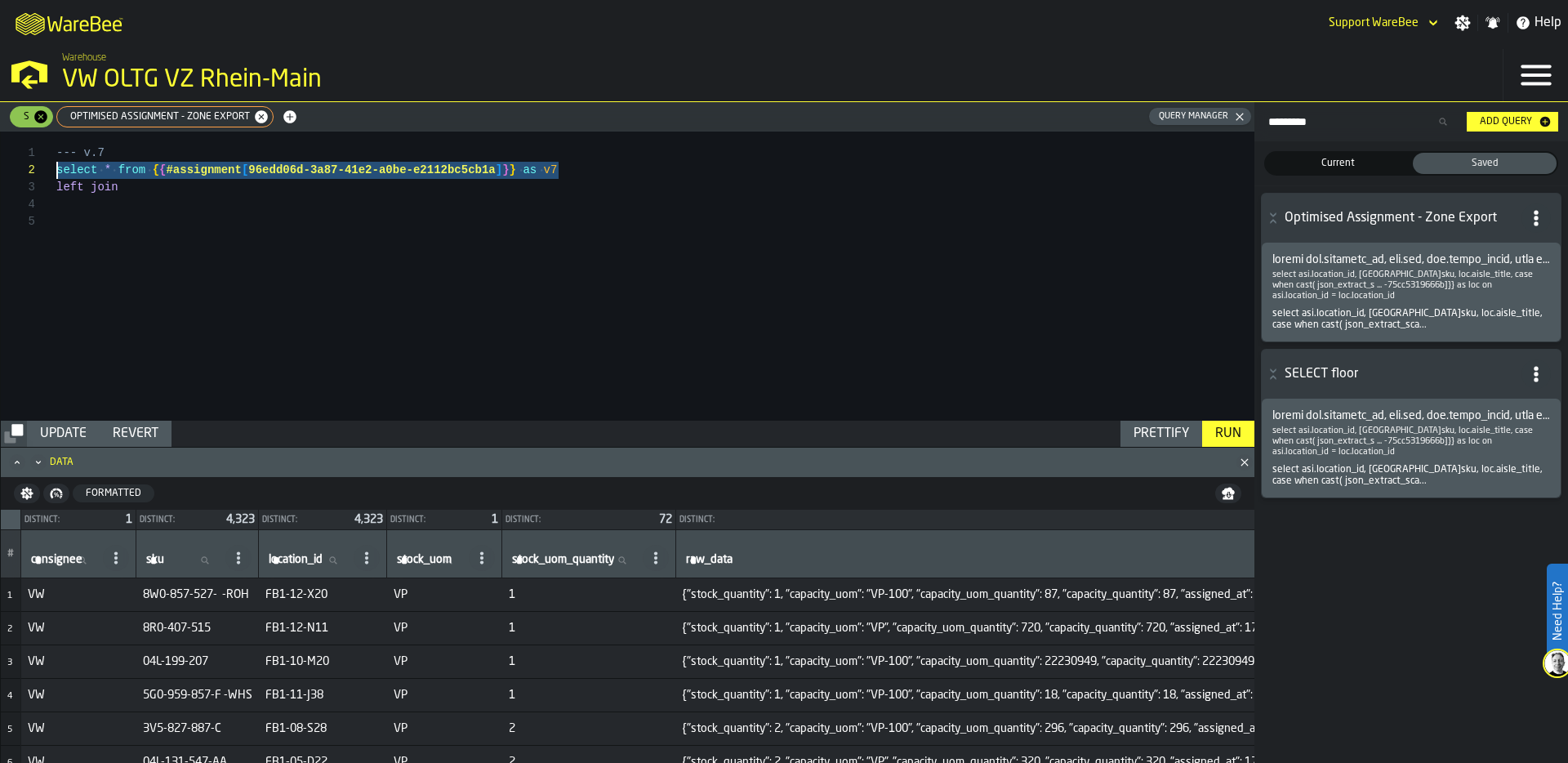
drag, startPoint x: 568, startPoint y: 172, endPoint x: 51, endPoint y: 170, distance: 517.0
click at [57, 169] on div "--- v.7 select * from { { #assignment [ 96edd06d-3a87-41e2-a0be-e2112bc5cb1a ] …" at bounding box center [656, 276] width 1198 height 289
click at [71, 200] on div "--- v.7 select * from { { #assignment [ 96edd06d-3a87-41e2-a0be-e2112bc5cb1a ] …" at bounding box center [656, 276] width 1198 height 289
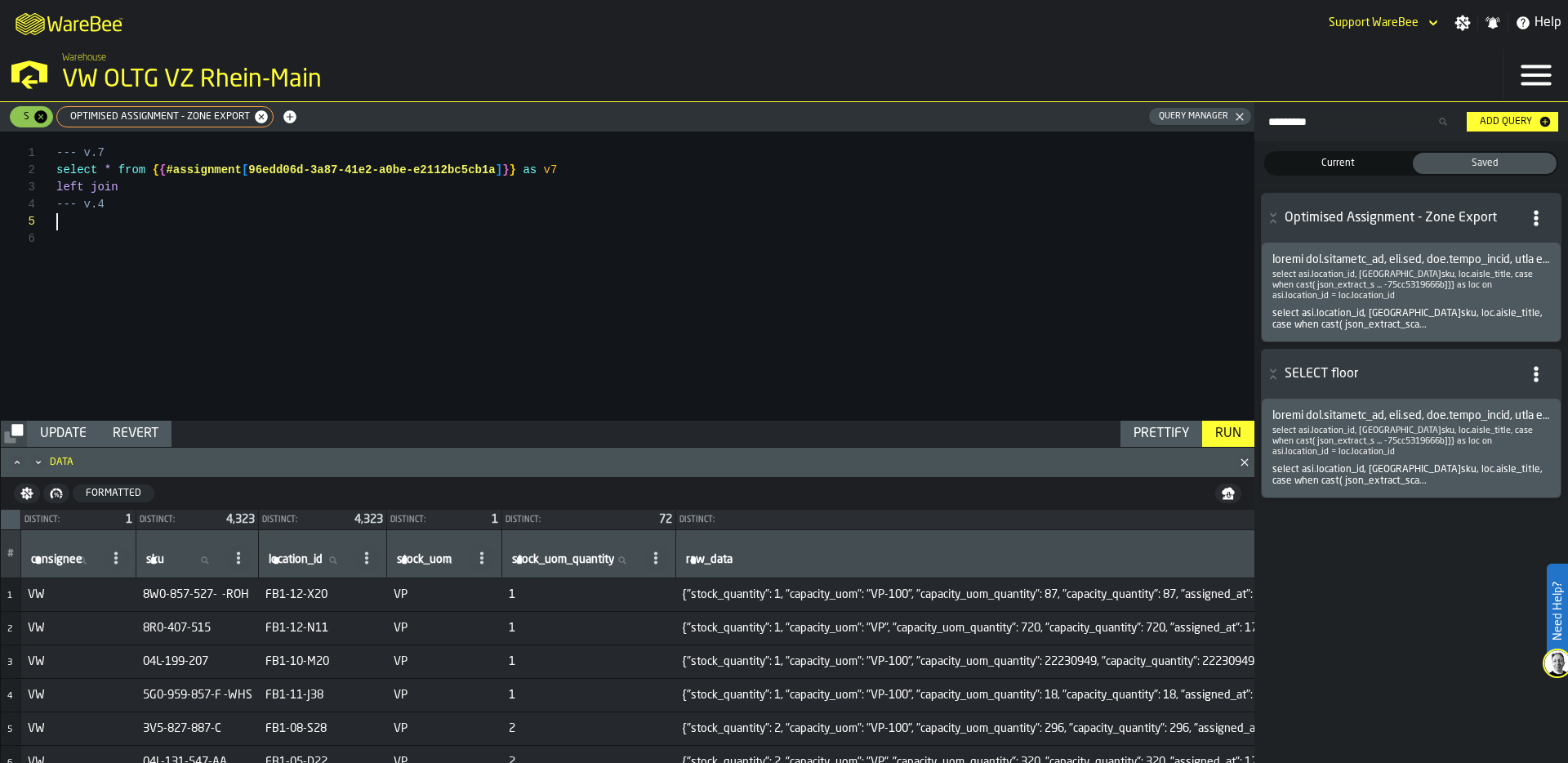
scroll to position [69, 0]
drag, startPoint x: 249, startPoint y: 220, endPoint x: 495, endPoint y: 219, distance: 246.0
click at [495, 219] on div "--- v.7 select * from { { #assignment [ 96edd06d-3a87-41e2-a0be-e2112bc5cb1a ] …" at bounding box center [656, 276] width 1198 height 289
click at [551, 218] on div "--- v.7 select * from { { #assignment [ 96edd06d-3a87-41e2-a0be-e2112bc5cb1a ] …" at bounding box center [656, 276] width 1198 height 289
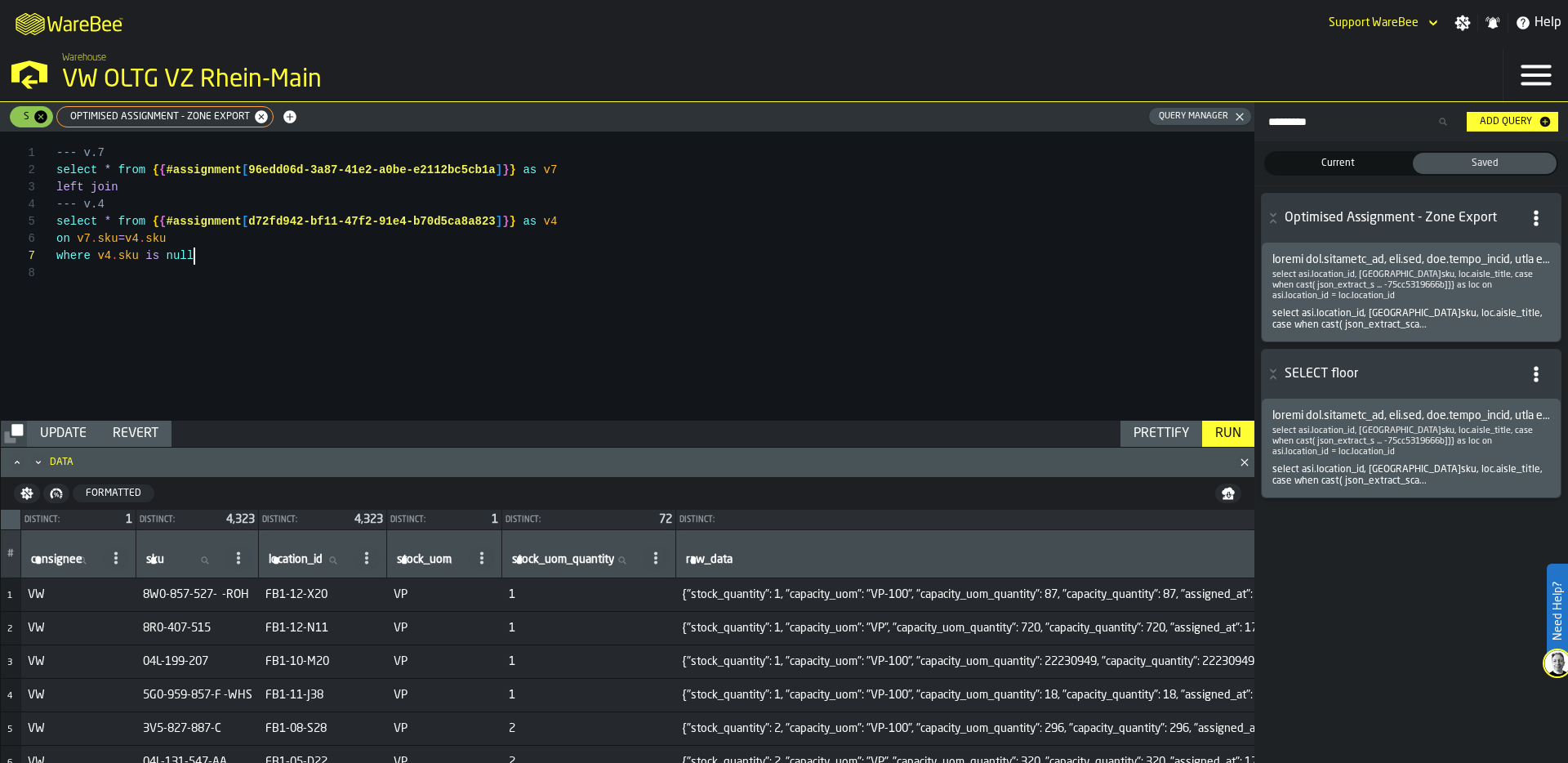
type textarea "**********"
click at [1231, 430] on div "Run" at bounding box center [1228, 433] width 39 height 20
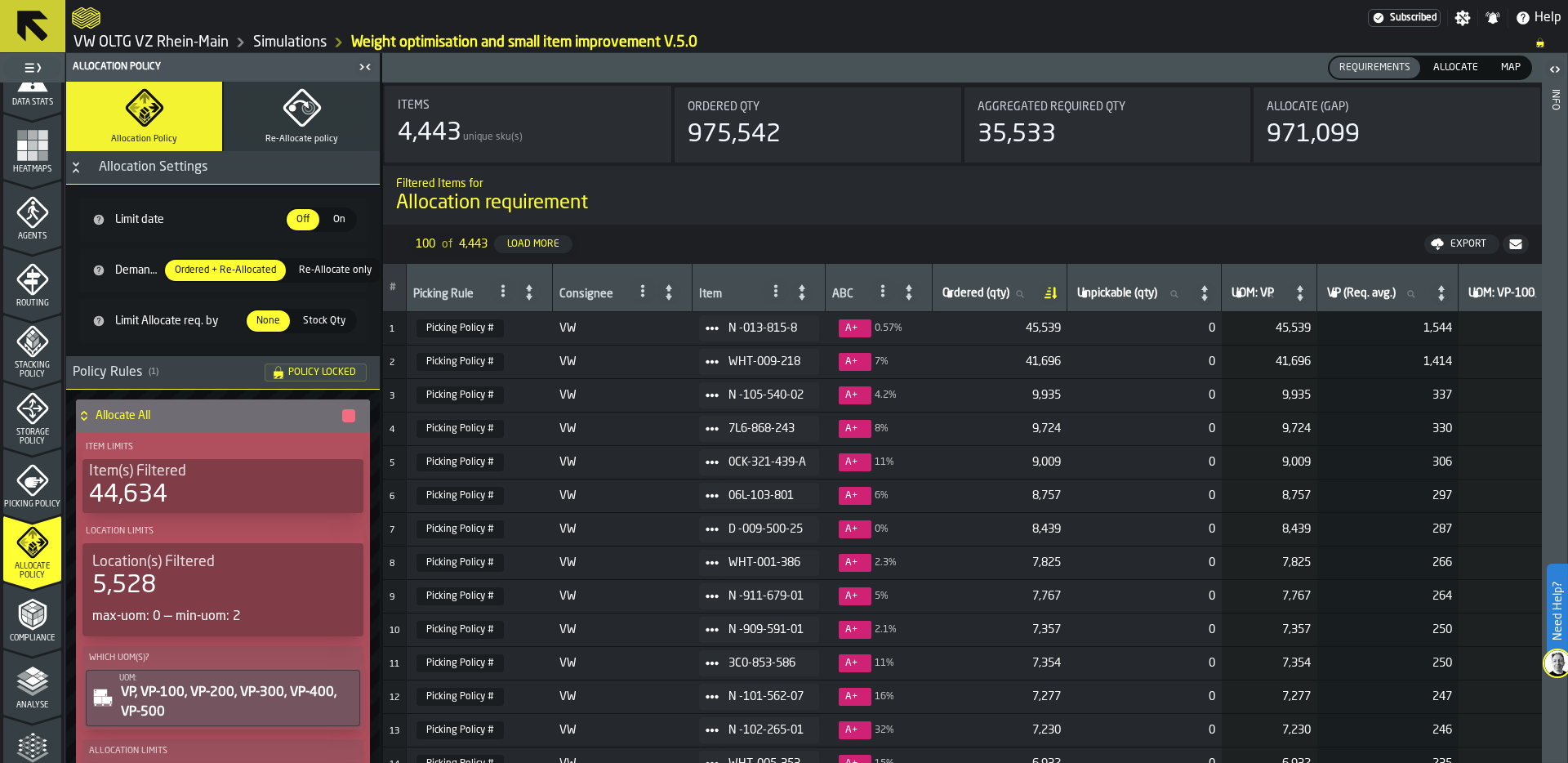
scroll to position [525, 0]
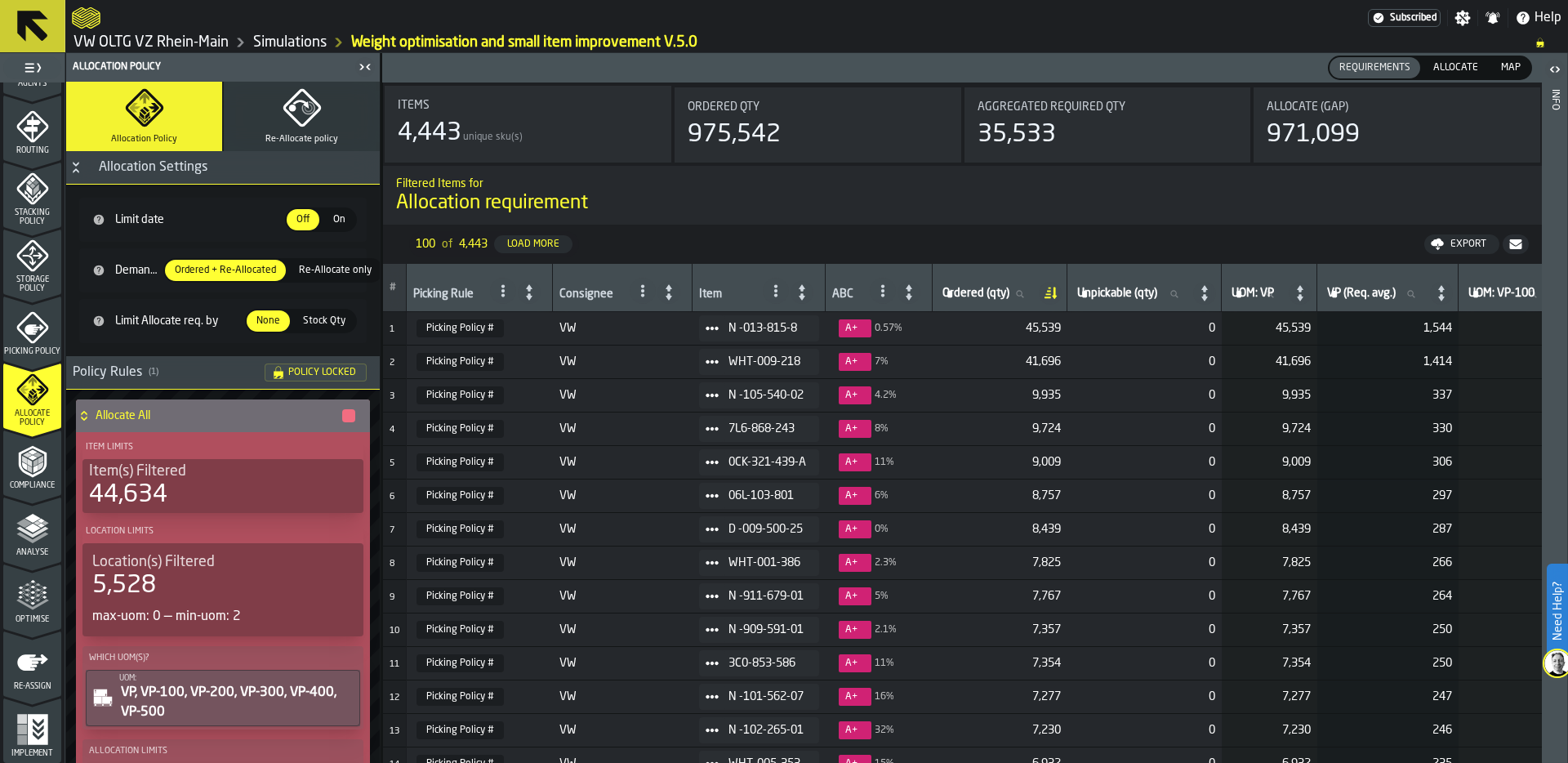
click at [24, 589] on polygon "menu Optimise" at bounding box center [26, 590] width 4 height 4
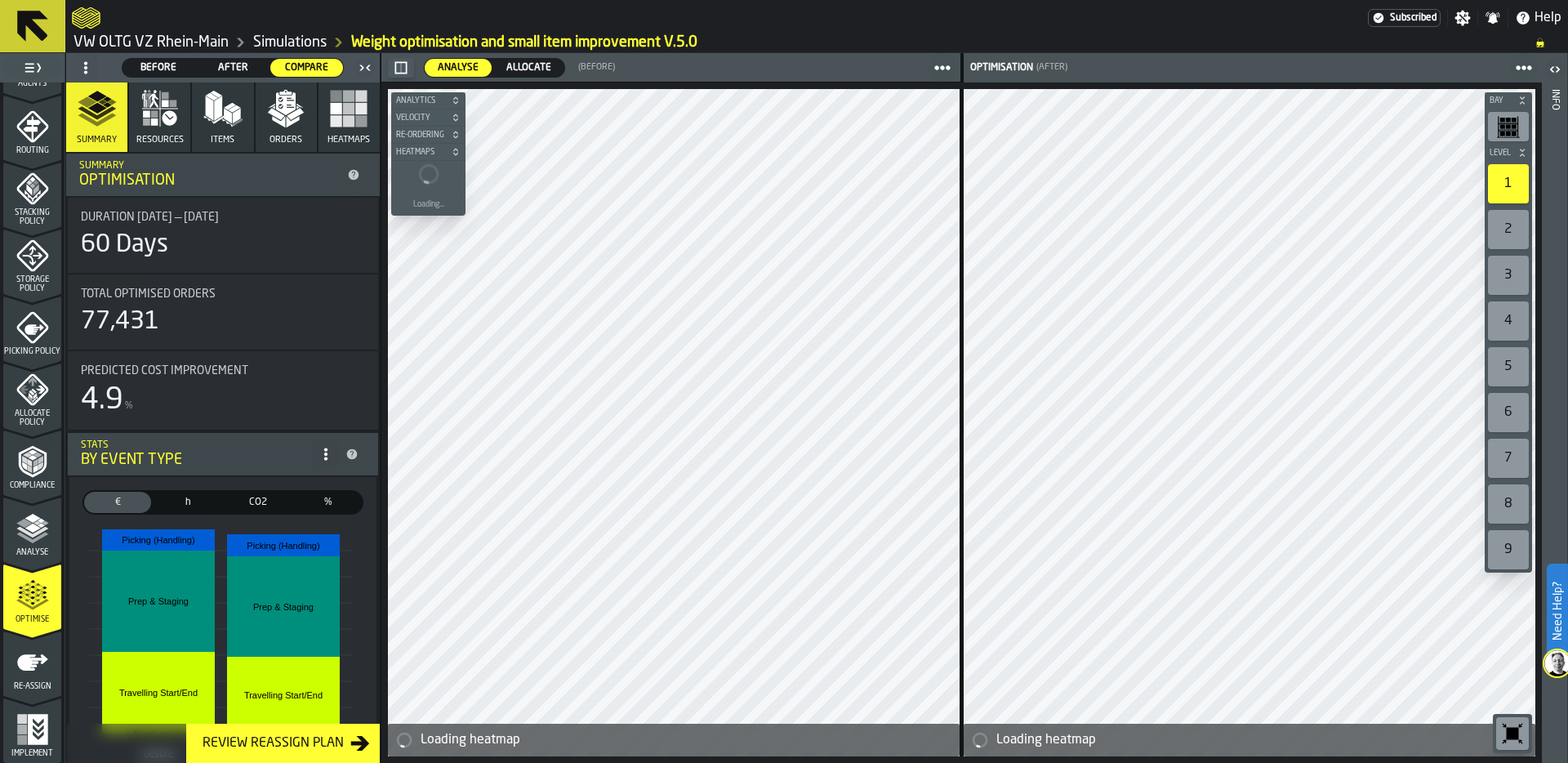
click at [236, 61] on span "After" at bounding box center [233, 68] width 59 height 15
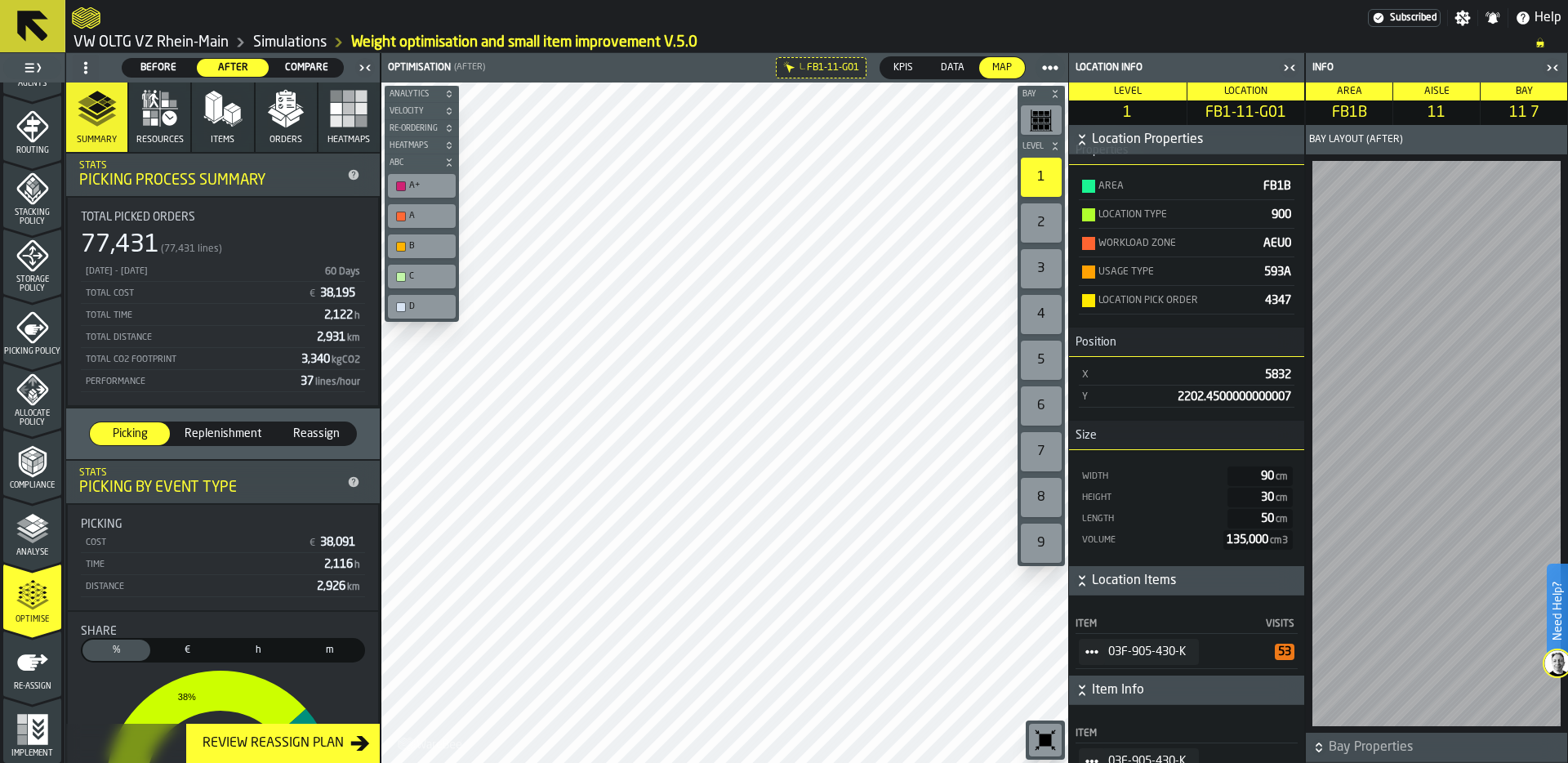
scroll to position [112, 0]
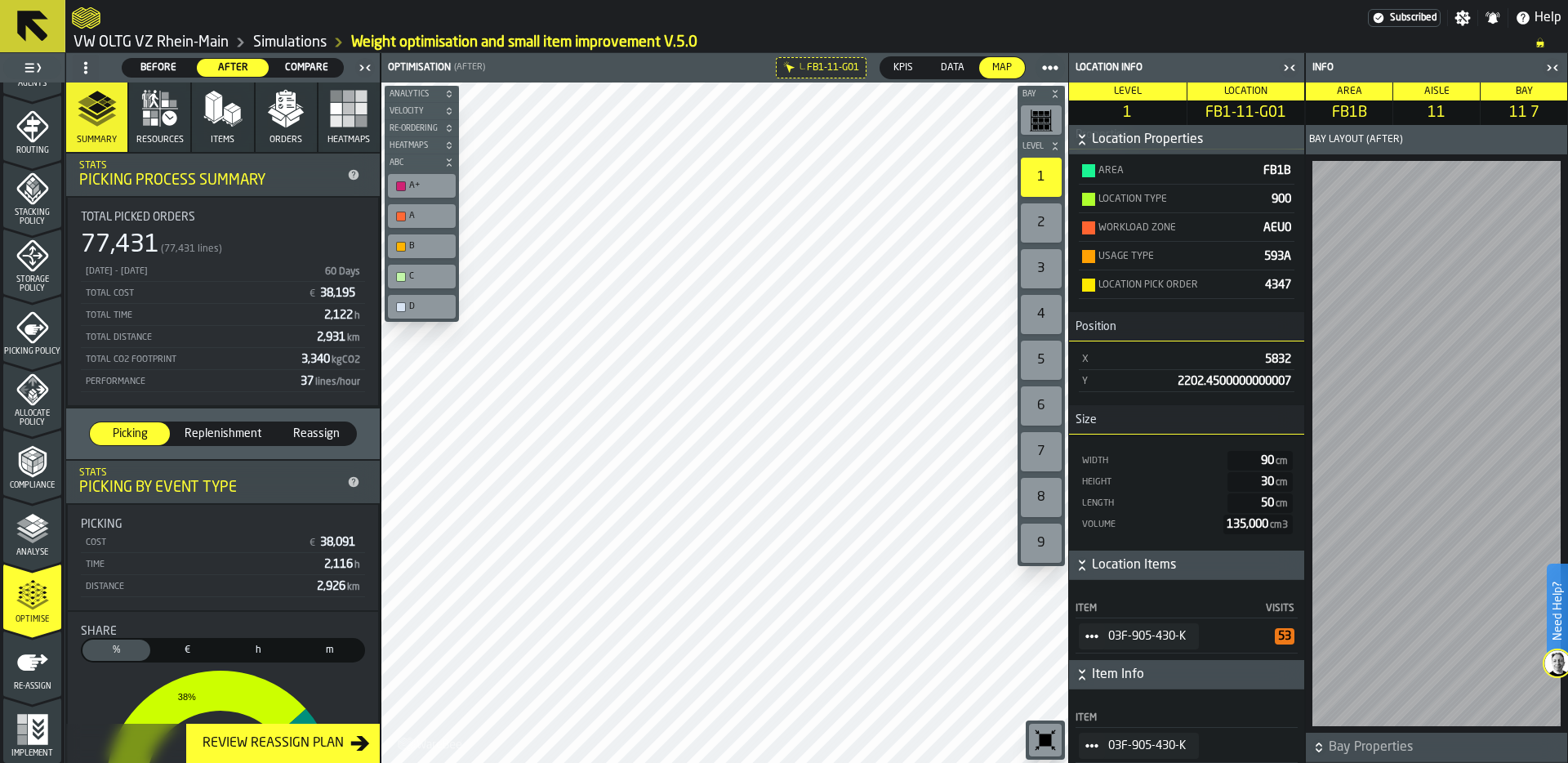
click at [1086, 628] on span "StatList-item-03F-905-430-K" at bounding box center [1091, 637] width 26 height 26
click at [1154, 664] on div "Show Assignment" at bounding box center [1139, 664] width 100 height 10
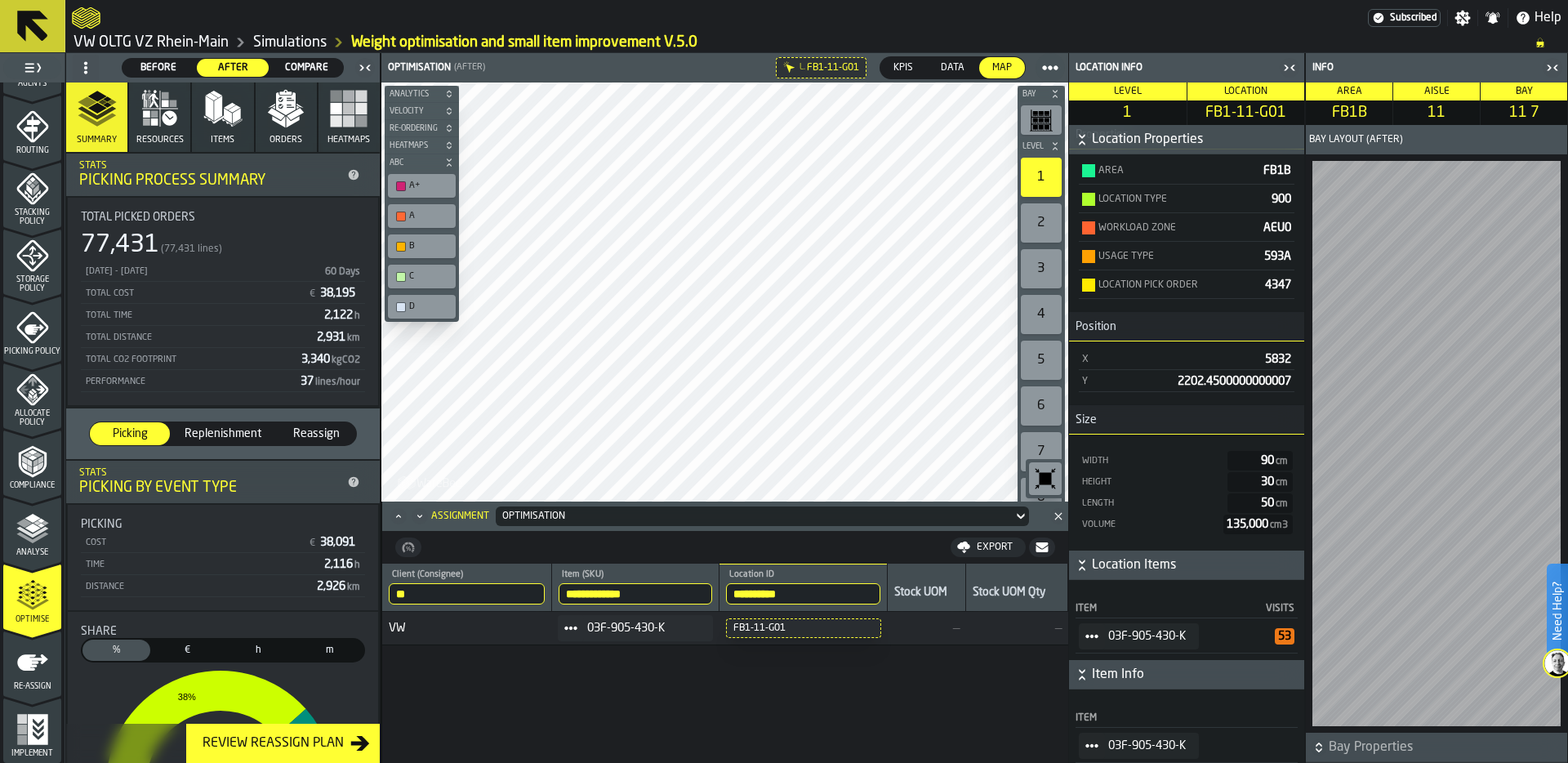
drag, startPoint x: 837, startPoint y: 594, endPoint x: 678, endPoint y: 589, distance: 159.1
click at [681, 590] on tr "**********" at bounding box center [725, 588] width 686 height 48
click at [876, 593] on input "**********" at bounding box center [804, 594] width 154 height 21
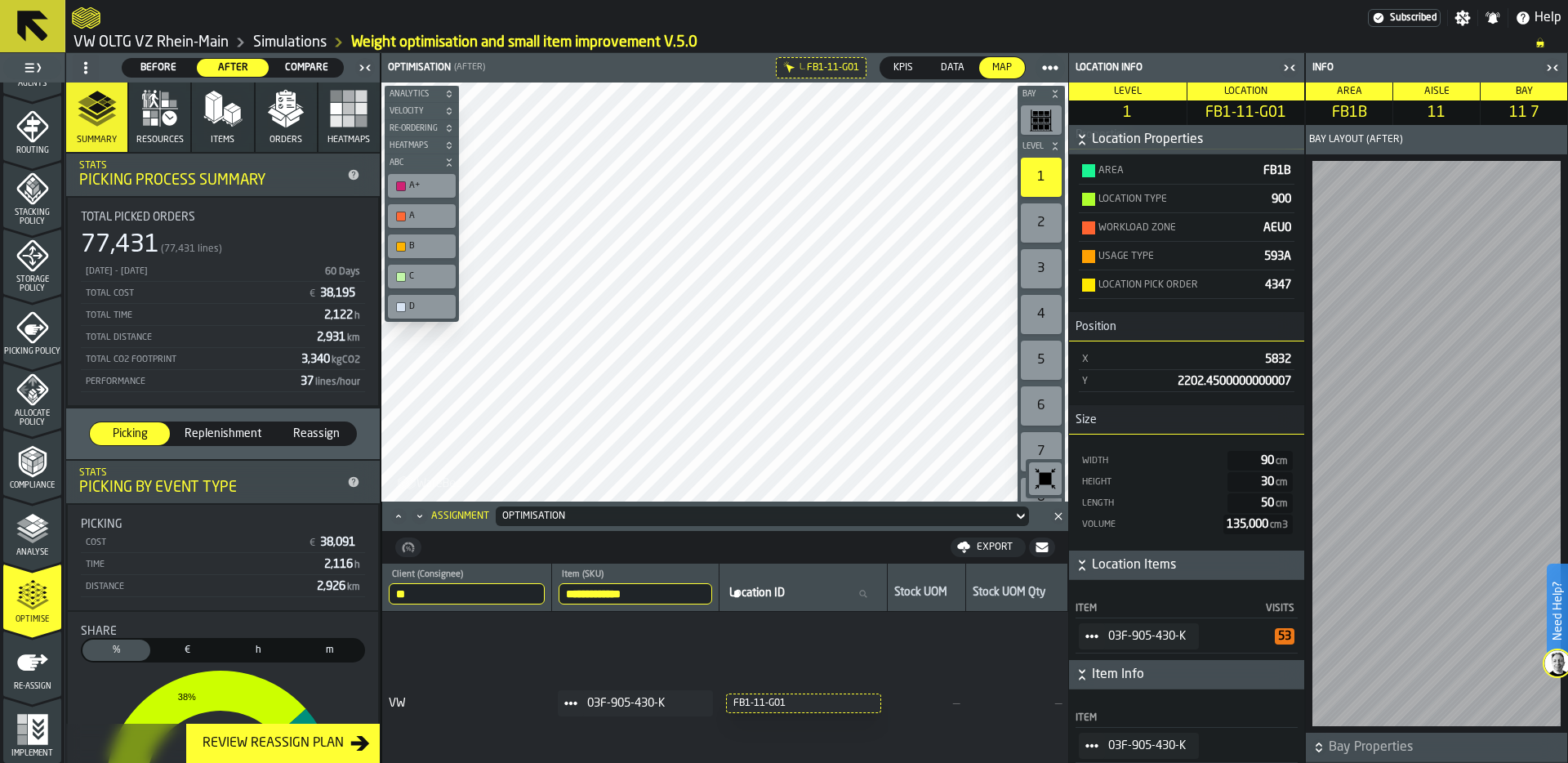
drag, startPoint x: 660, startPoint y: 599, endPoint x: 550, endPoint y: 599, distance: 110.0
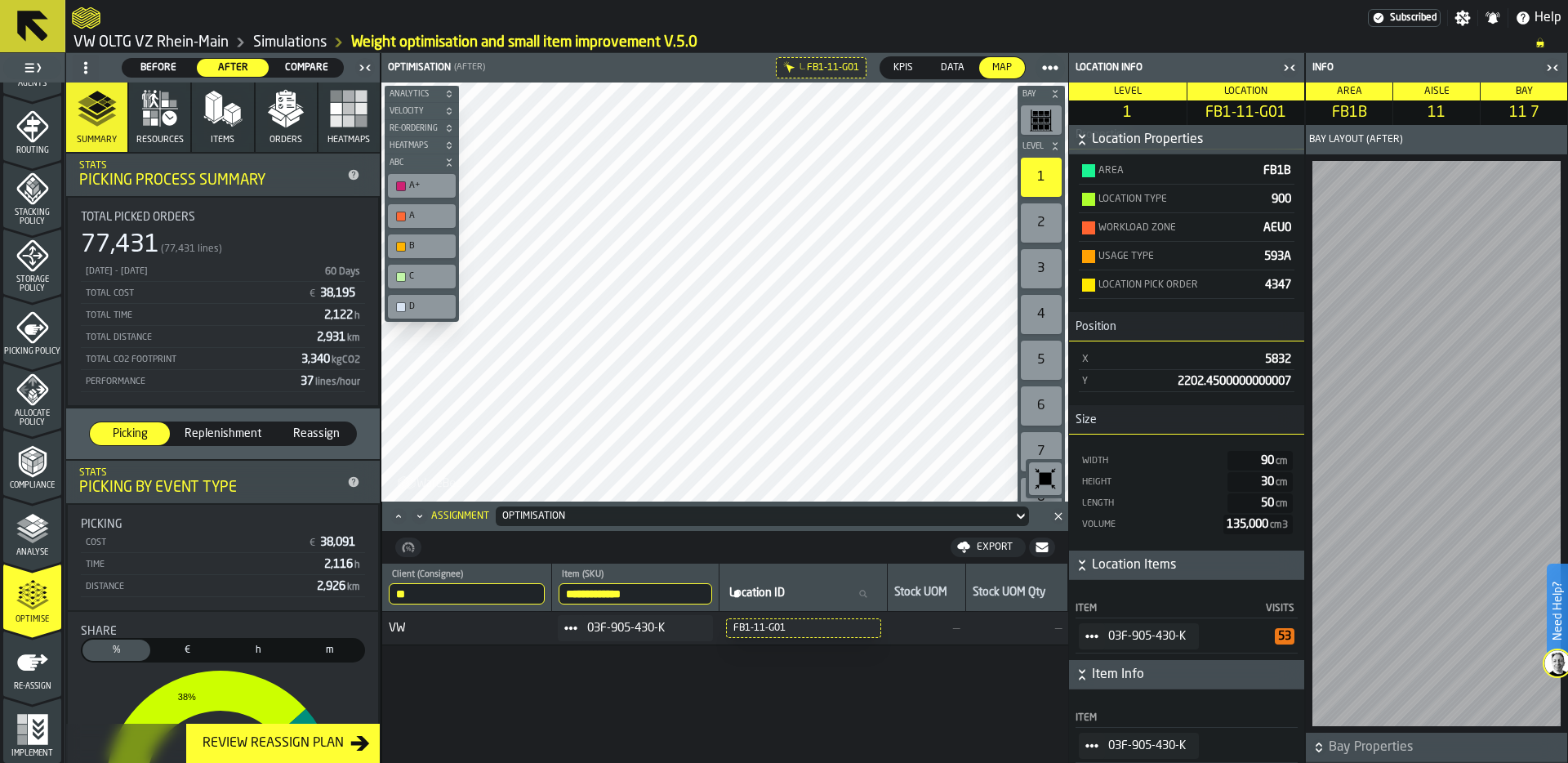
drag, startPoint x: 666, startPoint y: 592, endPoint x: 551, endPoint y: 589, distance: 115.0
click at [551, 589] on tr "**********" at bounding box center [725, 588] width 686 height 48
paste input "**********"
type input "**********"
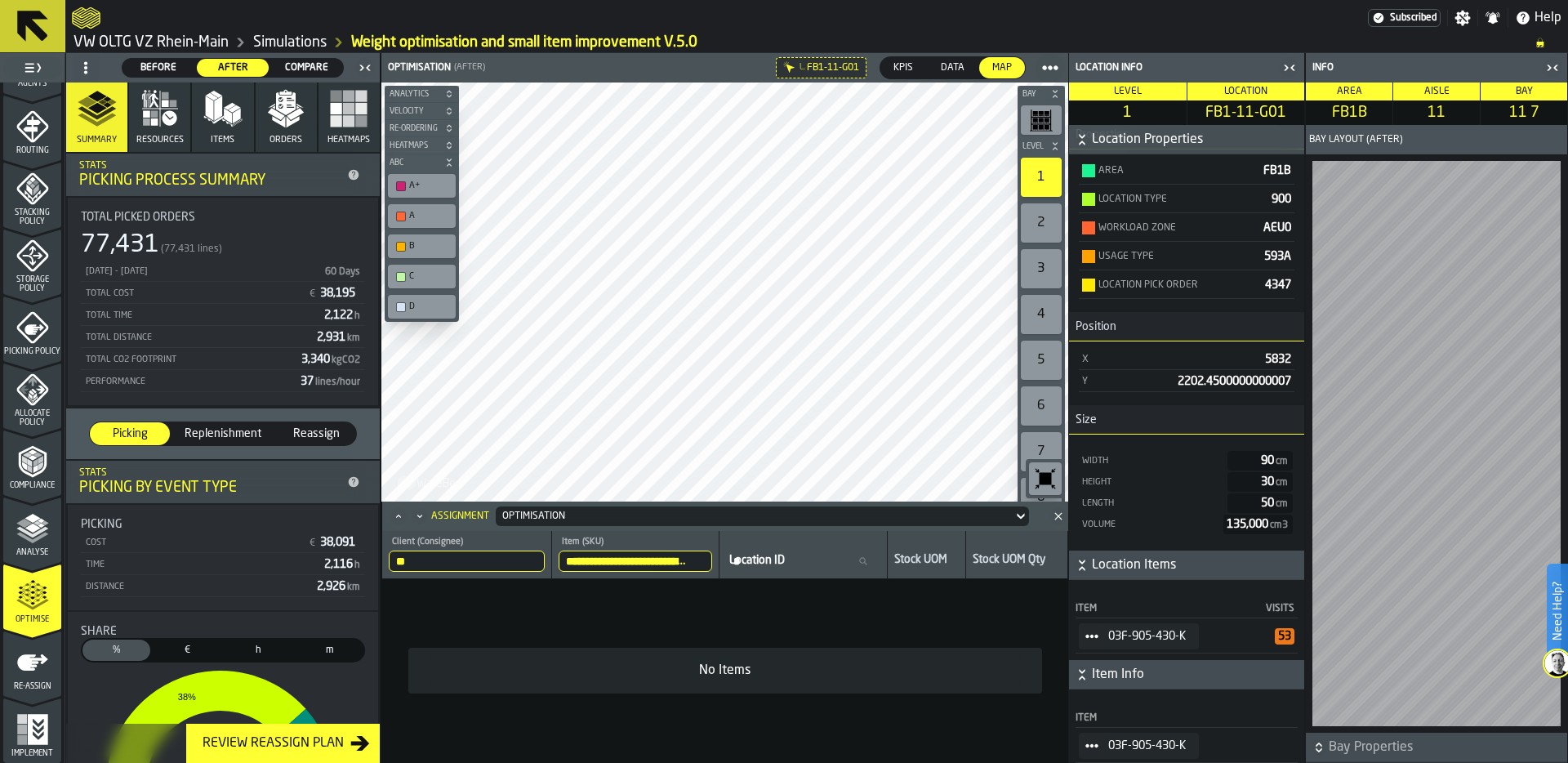
click at [605, 559] on input "**********" at bounding box center [635, 561] width 154 height 21
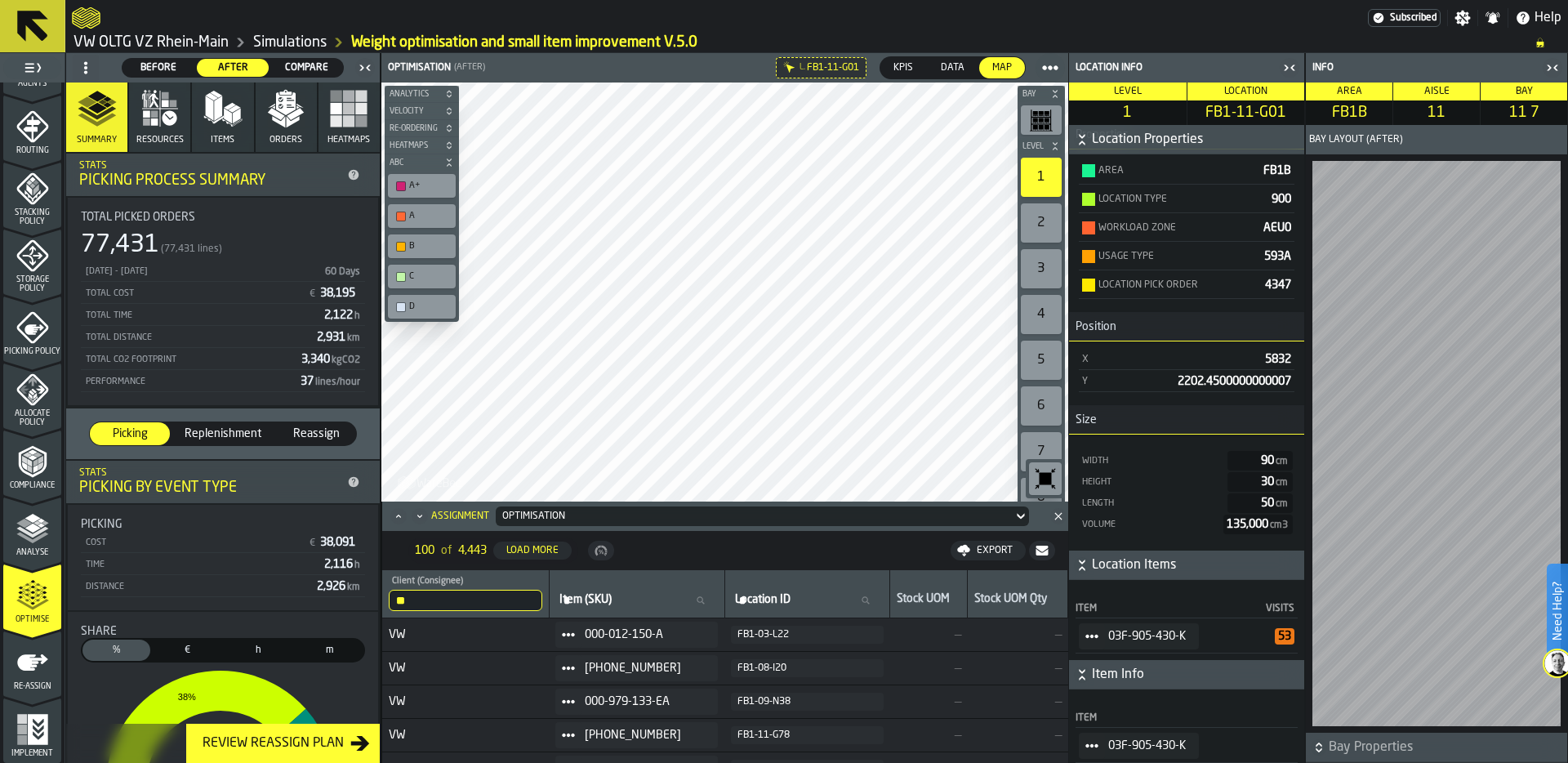
click at [598, 581] on div "Item (SKU) Item (SKU)" at bounding box center [637, 594] width 162 height 34
click at [597, 595] on span "Item (SKU)" at bounding box center [585, 599] width 52 height 13
click at [597, 595] on input "Item (SKU) Item (SKU)" at bounding box center [637, 600] width 162 height 21
paste input "**********"
type input "**********"
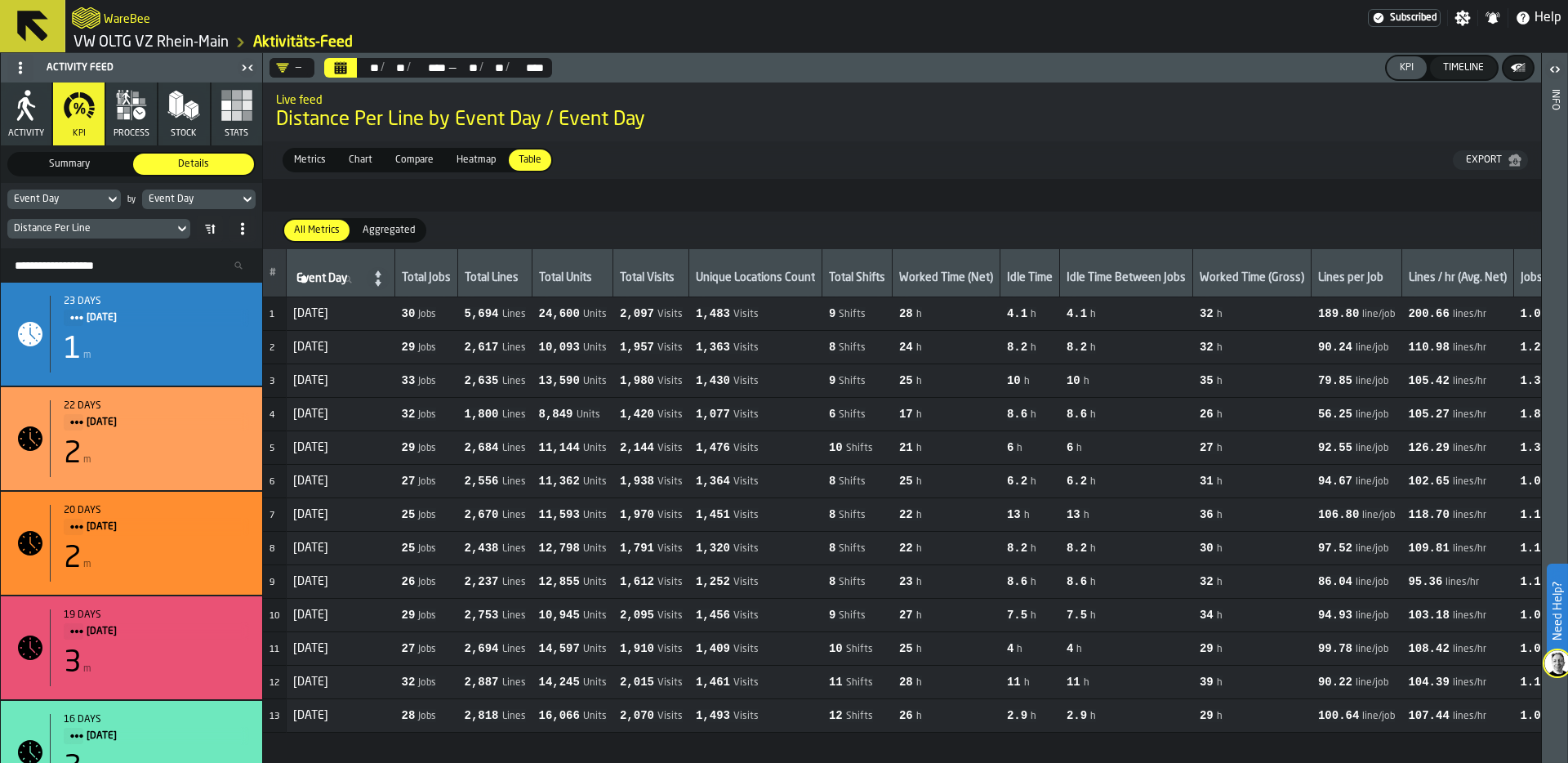
scroll to position [0, 776]
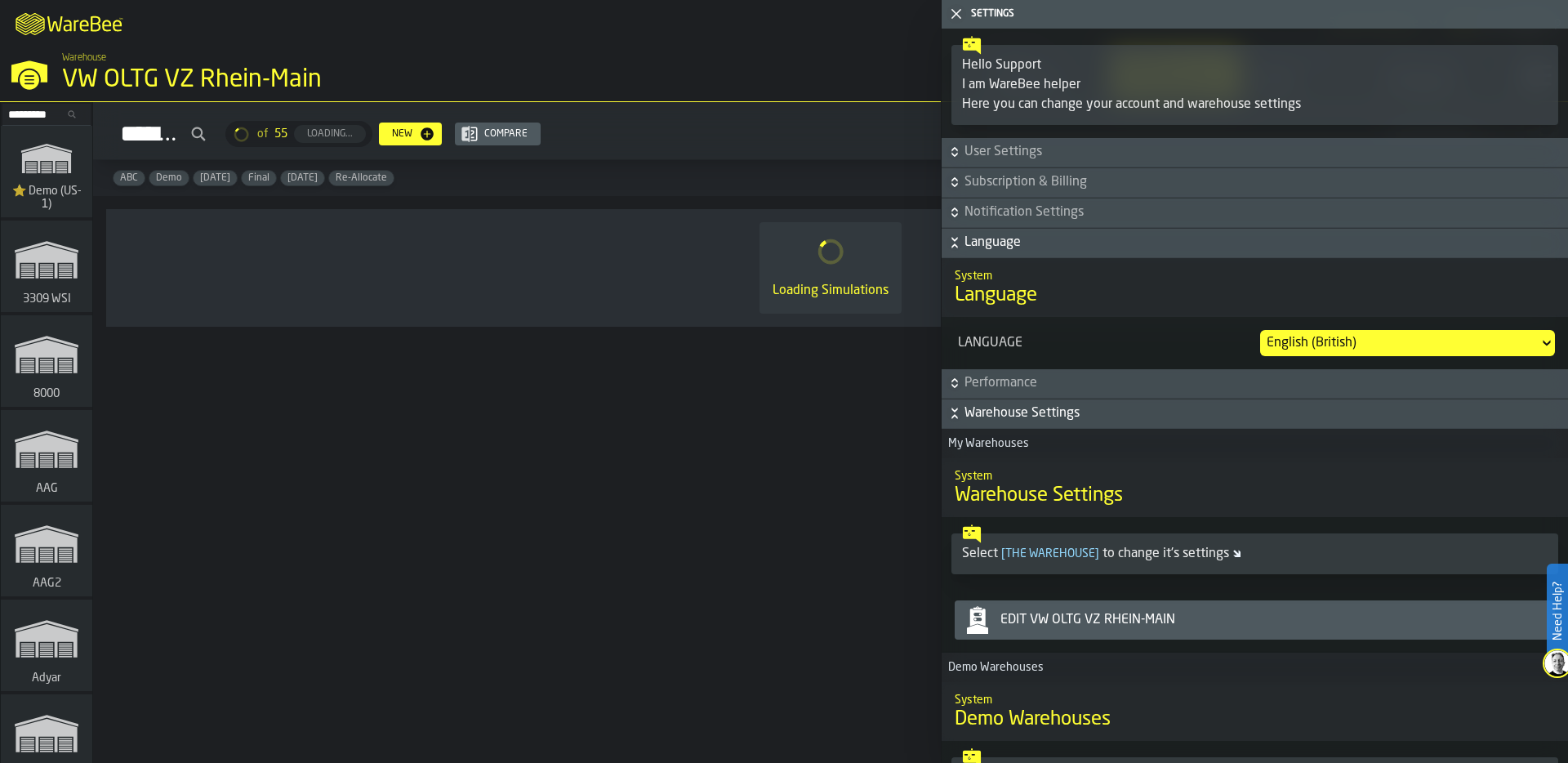
click at [953, 13] on icon "button-toggle-Close me" at bounding box center [956, 13] width 20 height 20
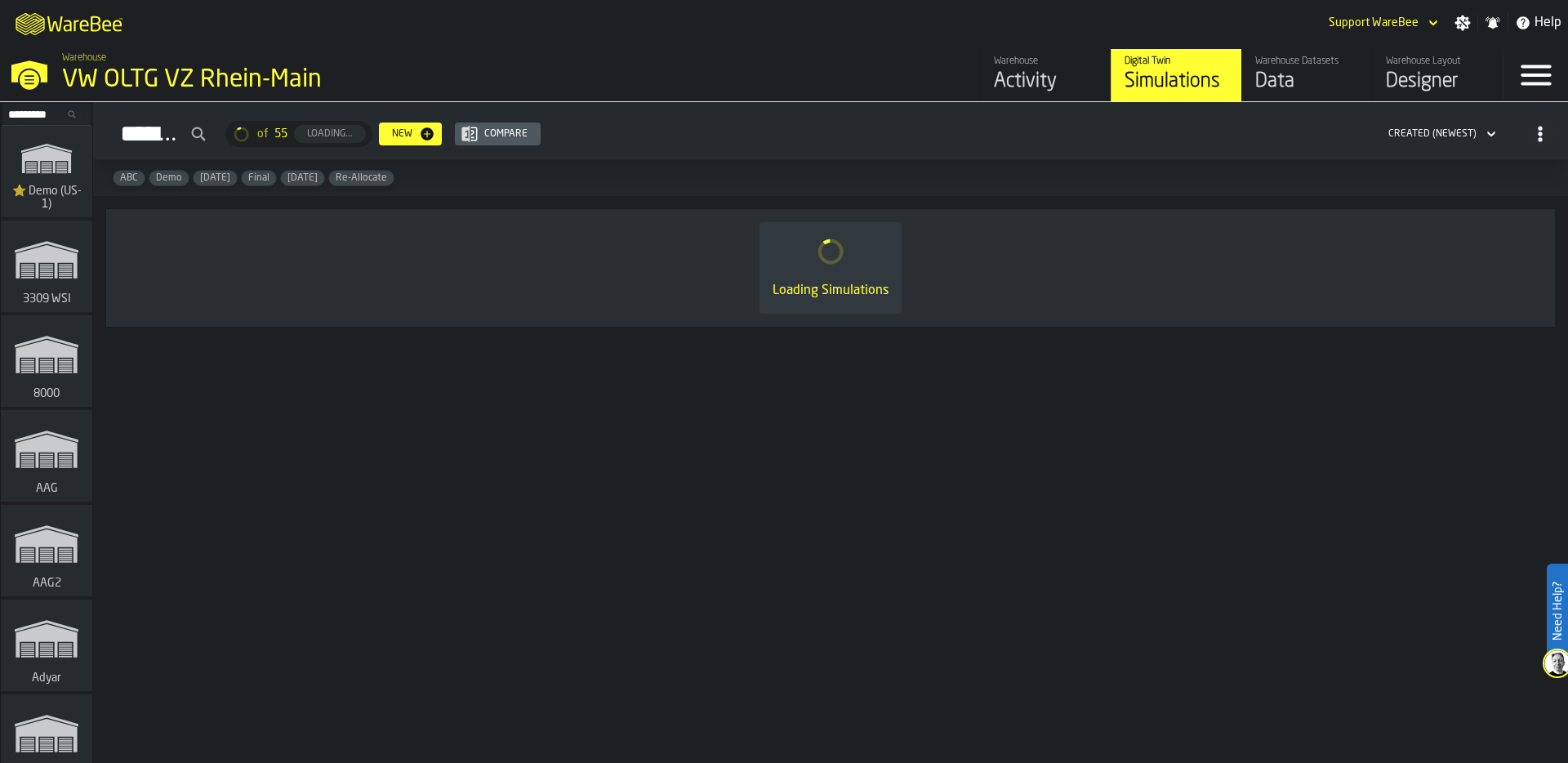
click at [1540, 131] on icon "button-Simulations" at bounding box center [1540, 134] width 17 height 17
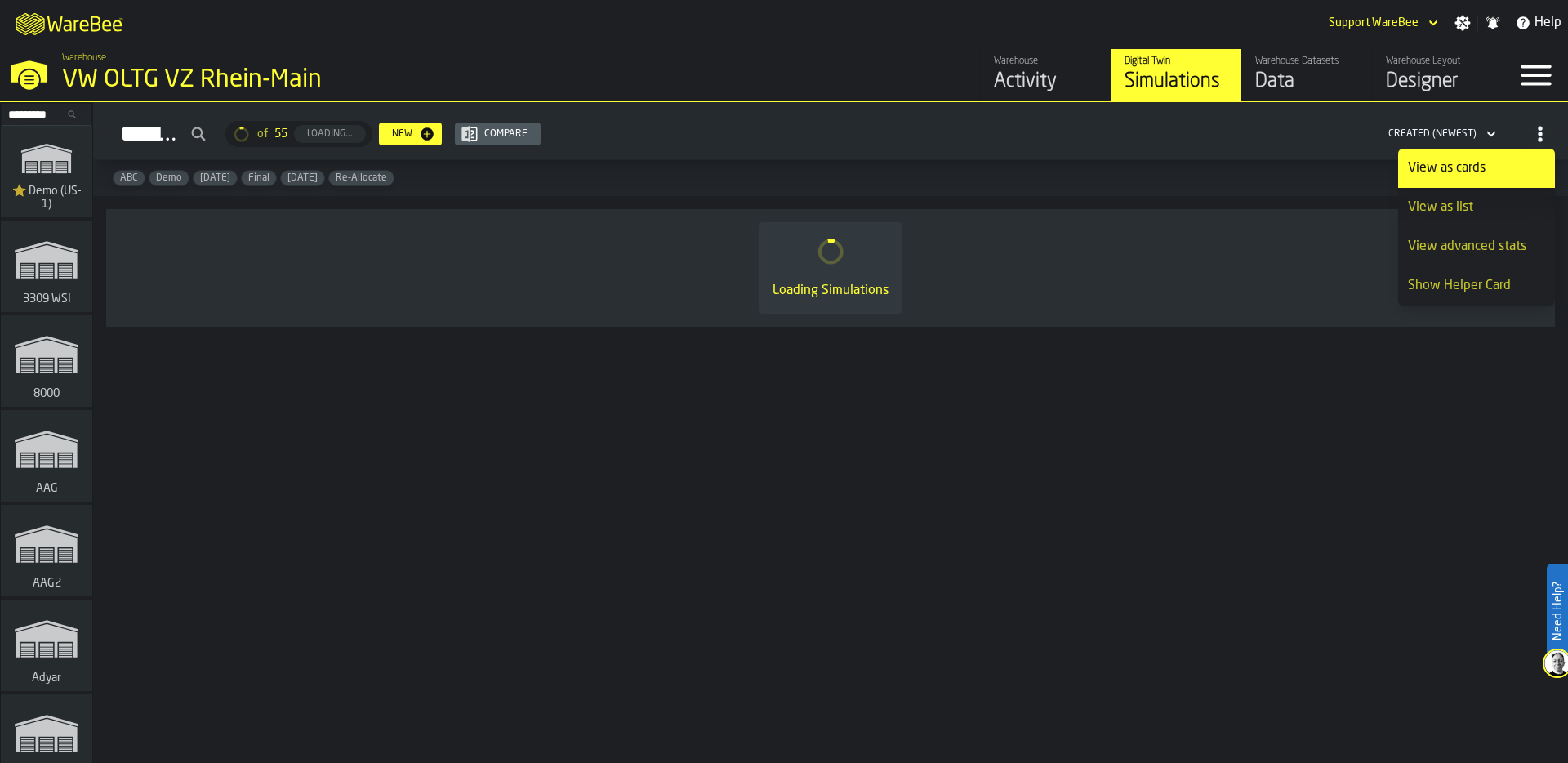
click at [1458, 284] on div "Show Helper Card" at bounding box center [1477, 285] width 137 height 20
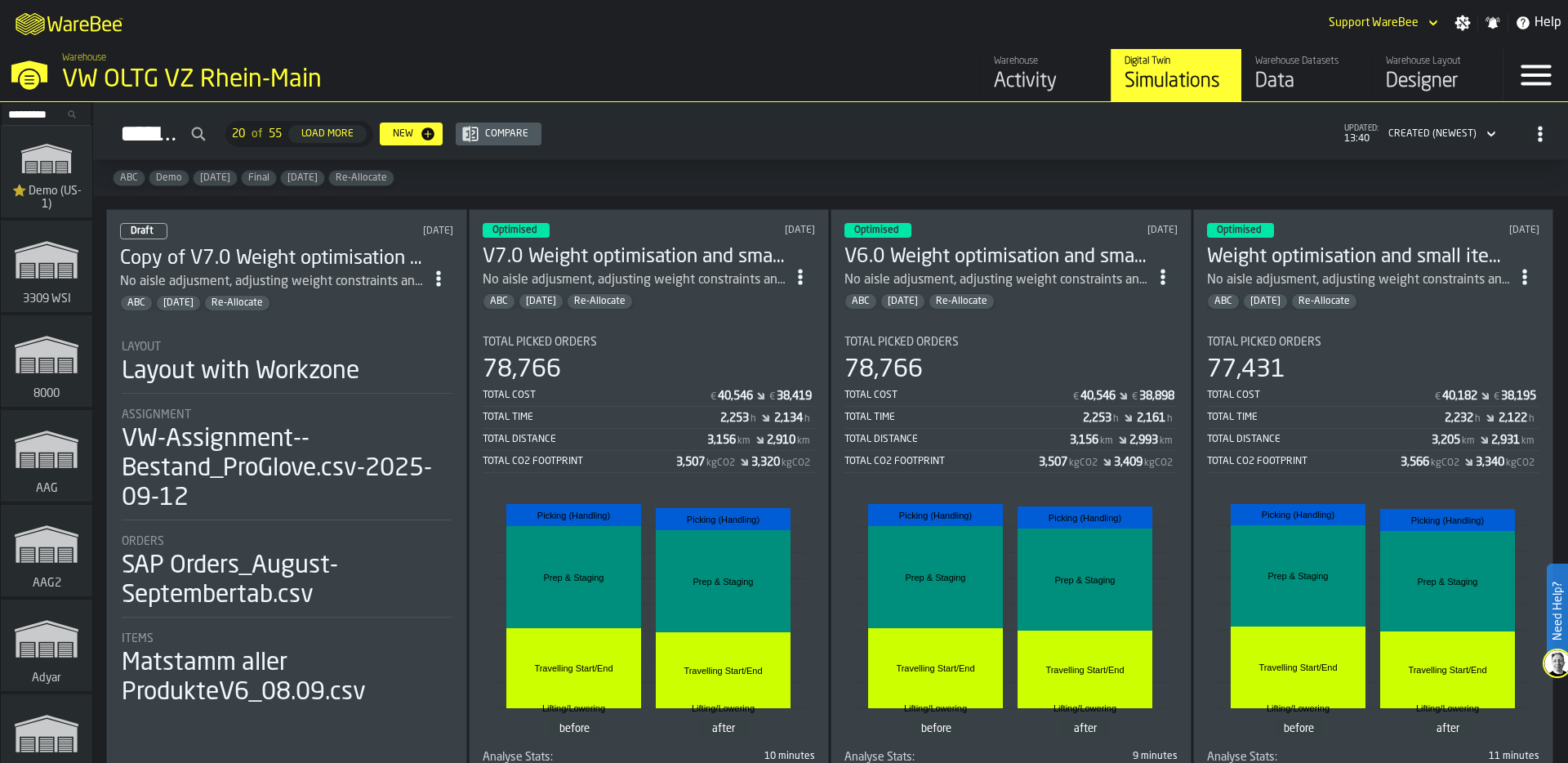
click at [1532, 137] on icon "button-Simulations" at bounding box center [1540, 134] width 17 height 17
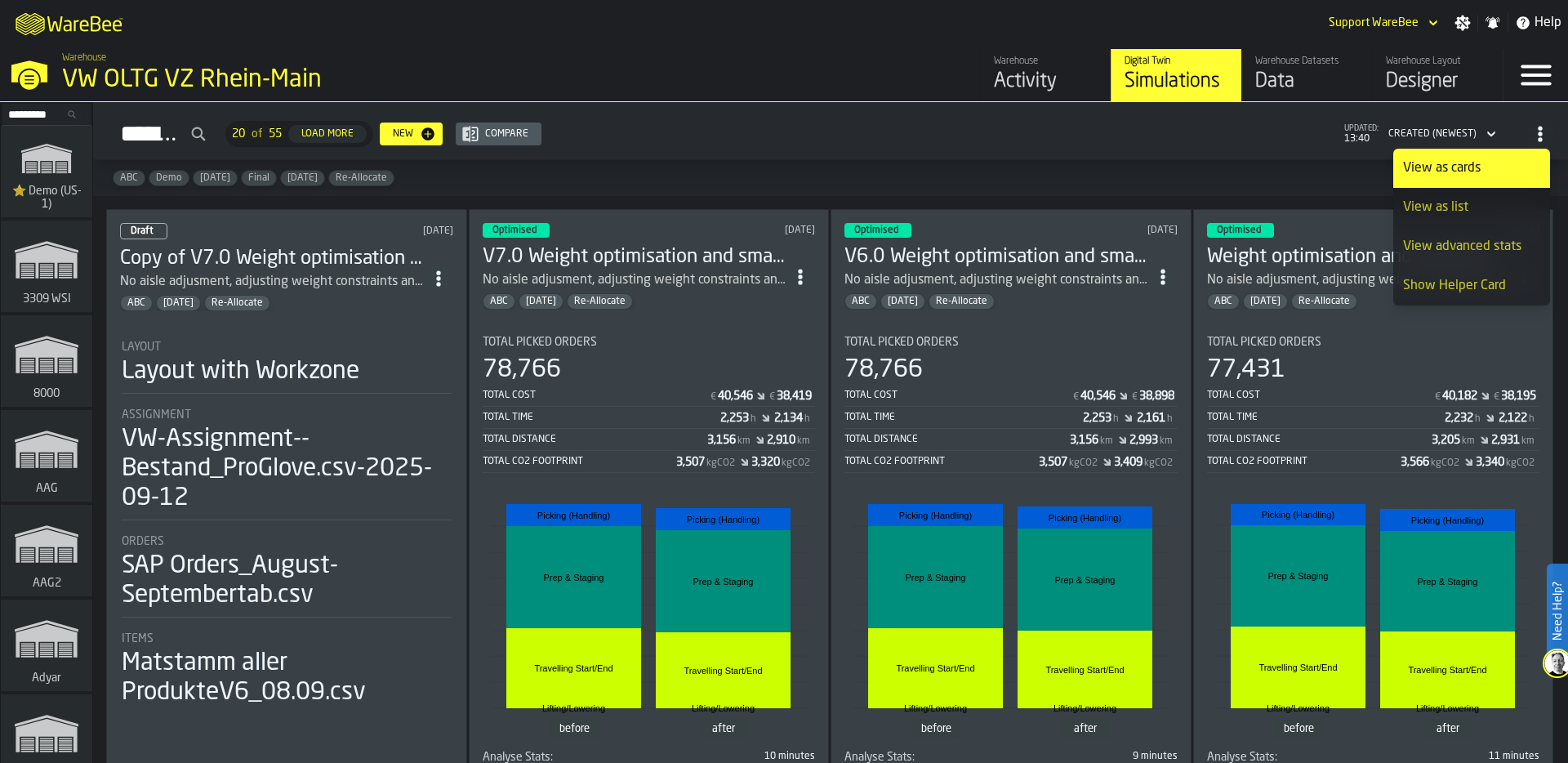
click at [1494, 198] on div "View as list" at bounding box center [1472, 207] width 137 height 20
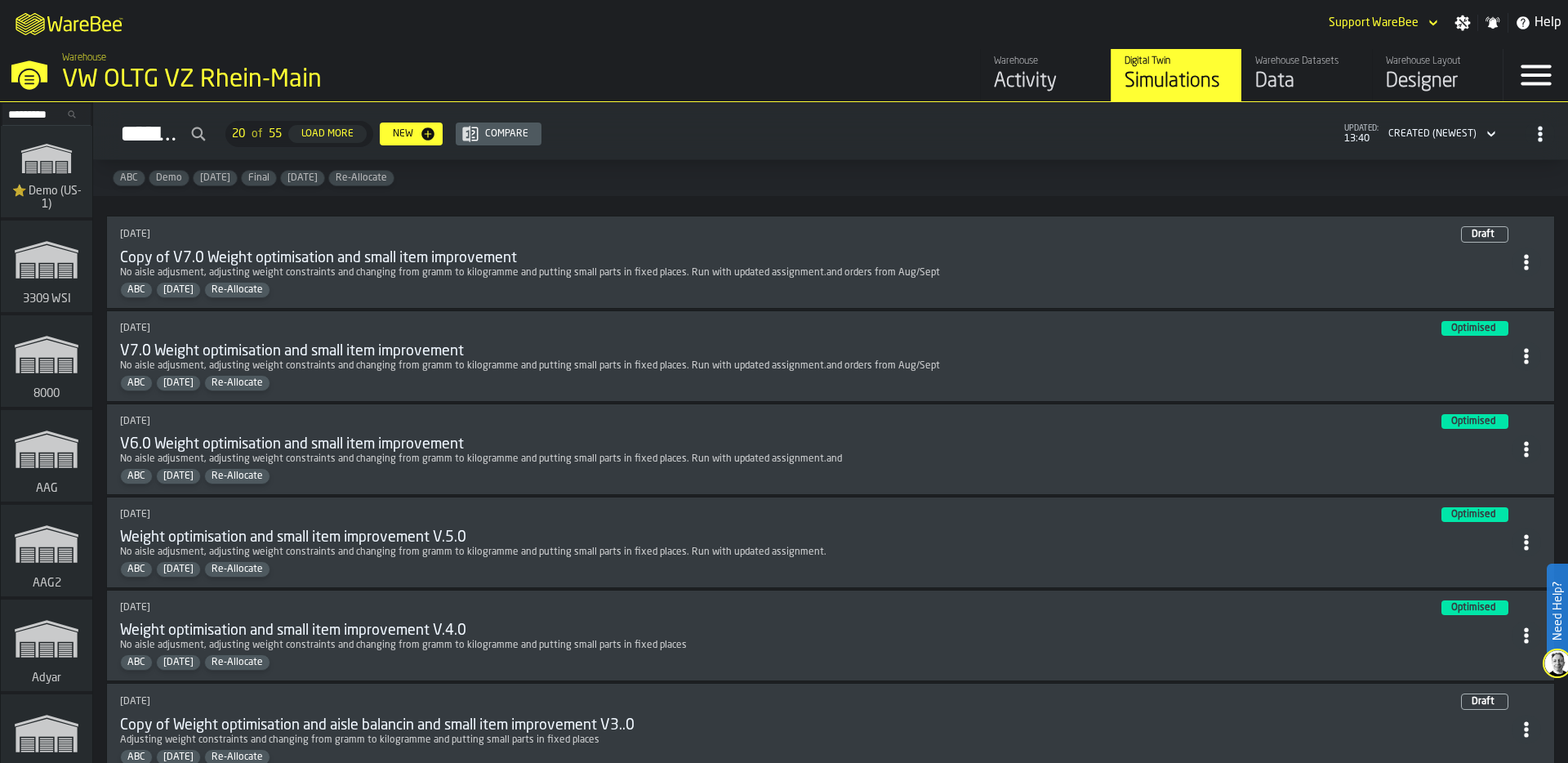
click at [1519, 274] on span at bounding box center [1526, 262] width 30 height 30
click at [1532, 130] on icon "button-Simulations" at bounding box center [1540, 134] width 17 height 17
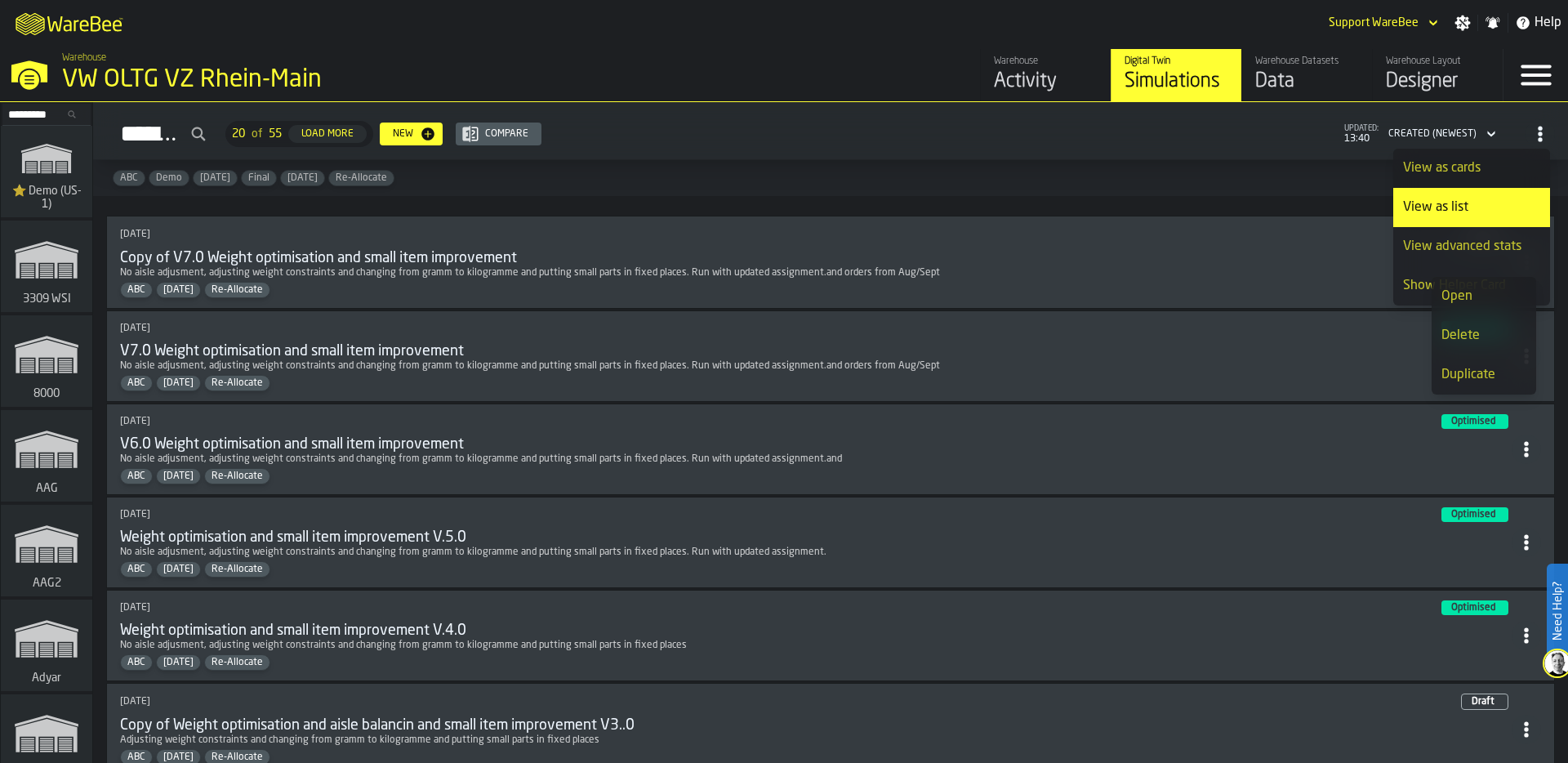
click at [1447, 242] on div "View advanced stats" at bounding box center [1472, 246] width 137 height 20
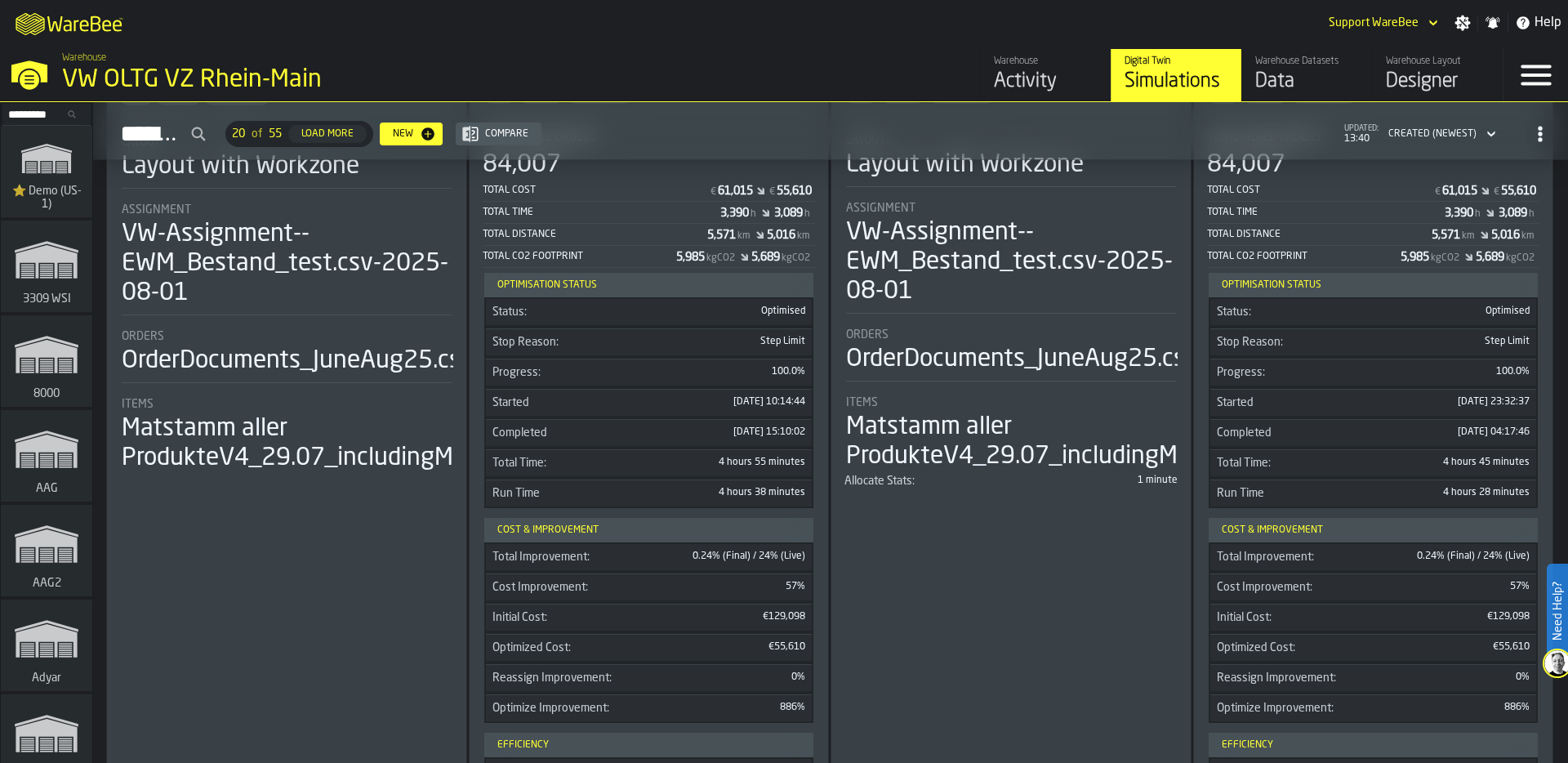
scroll to position [7084, 0]
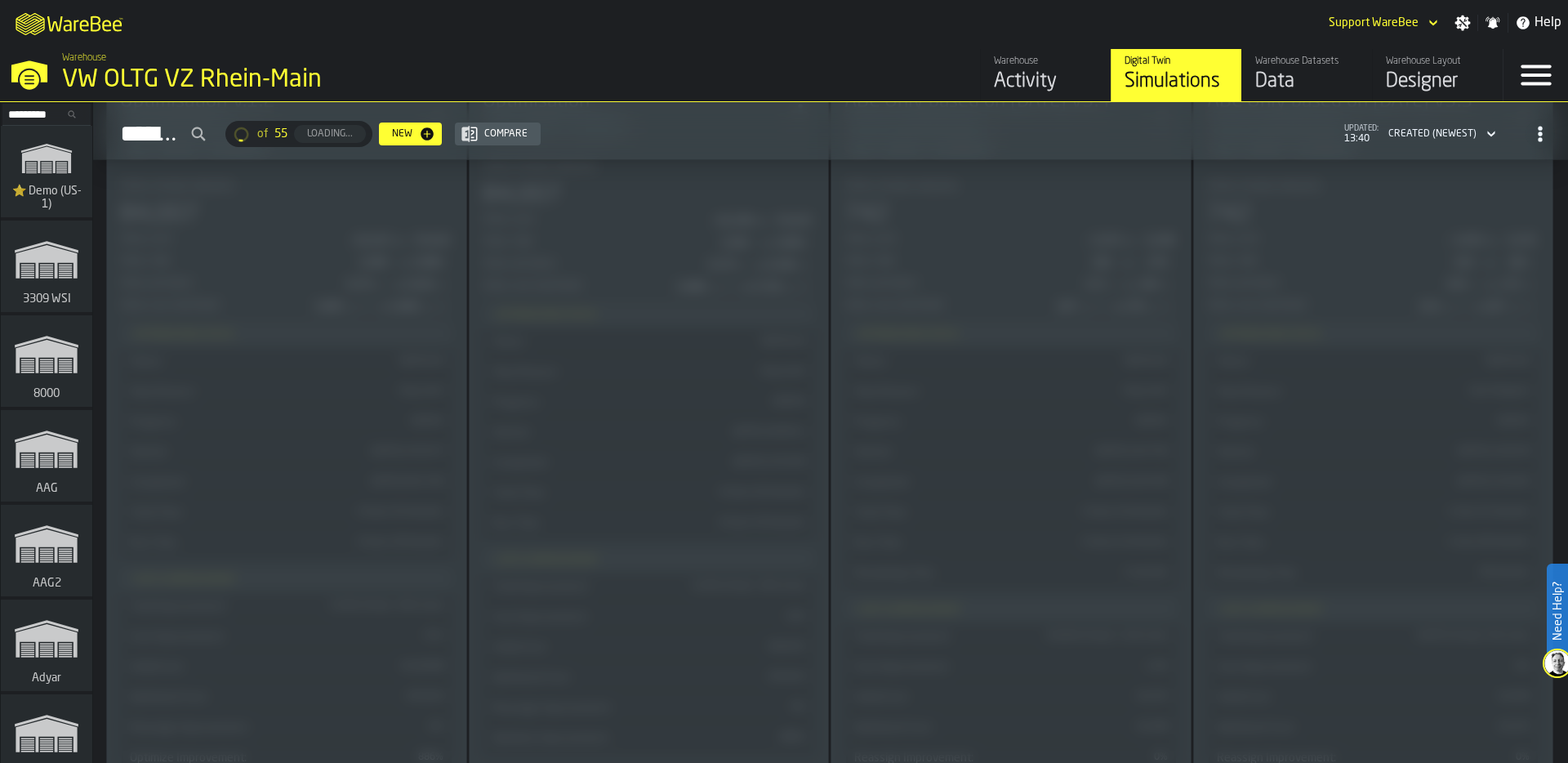
click at [1538, 126] on circle "button-Simulations" at bounding box center [1540, 127] width 4 height 4
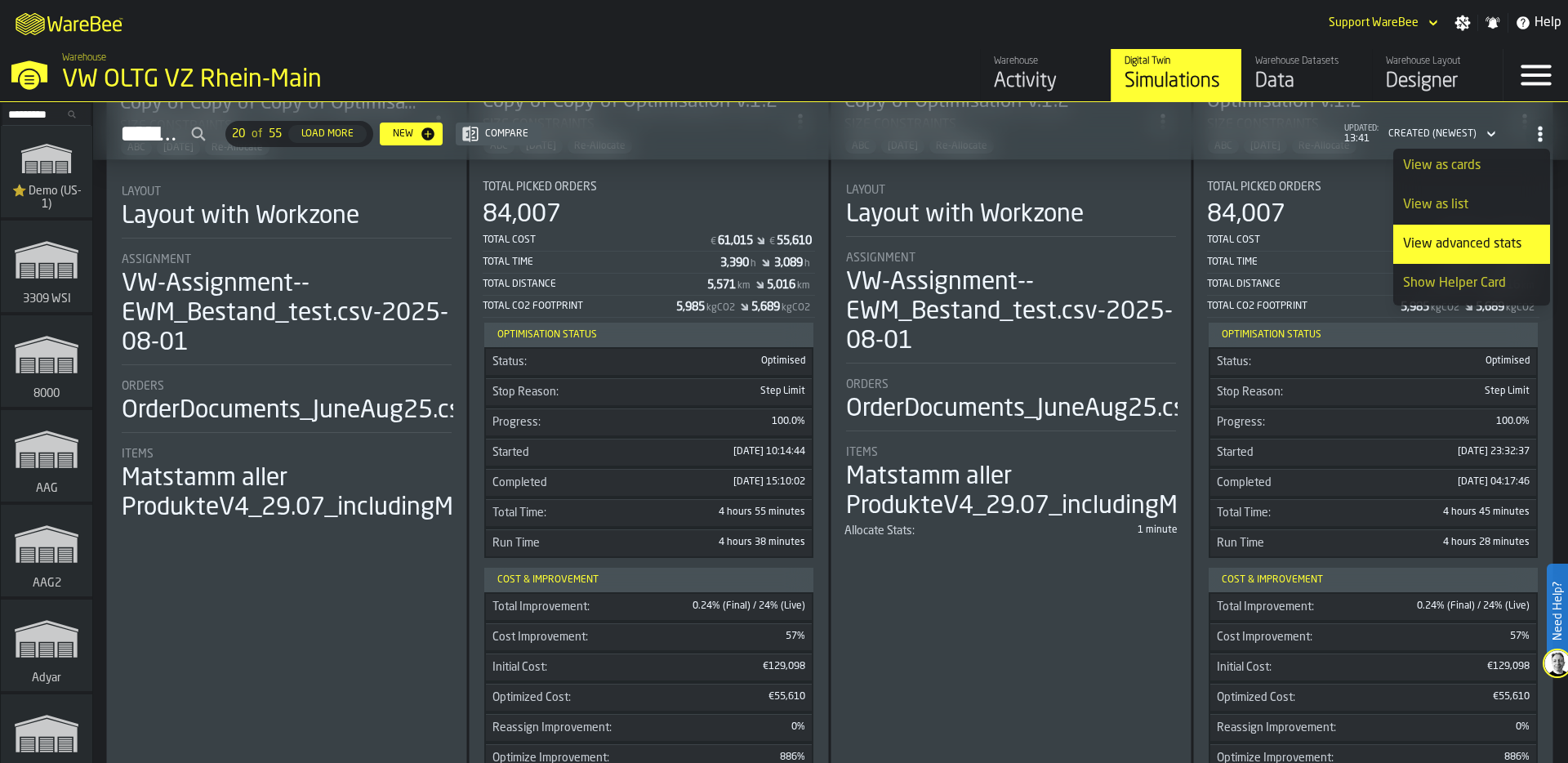
scroll to position [0, 0]
click at [1193, 122] on div "Simulations 20 of 55 Load More New Compare updated: 13:41 Created (Newest)" at bounding box center [830, 134] width 1449 height 37
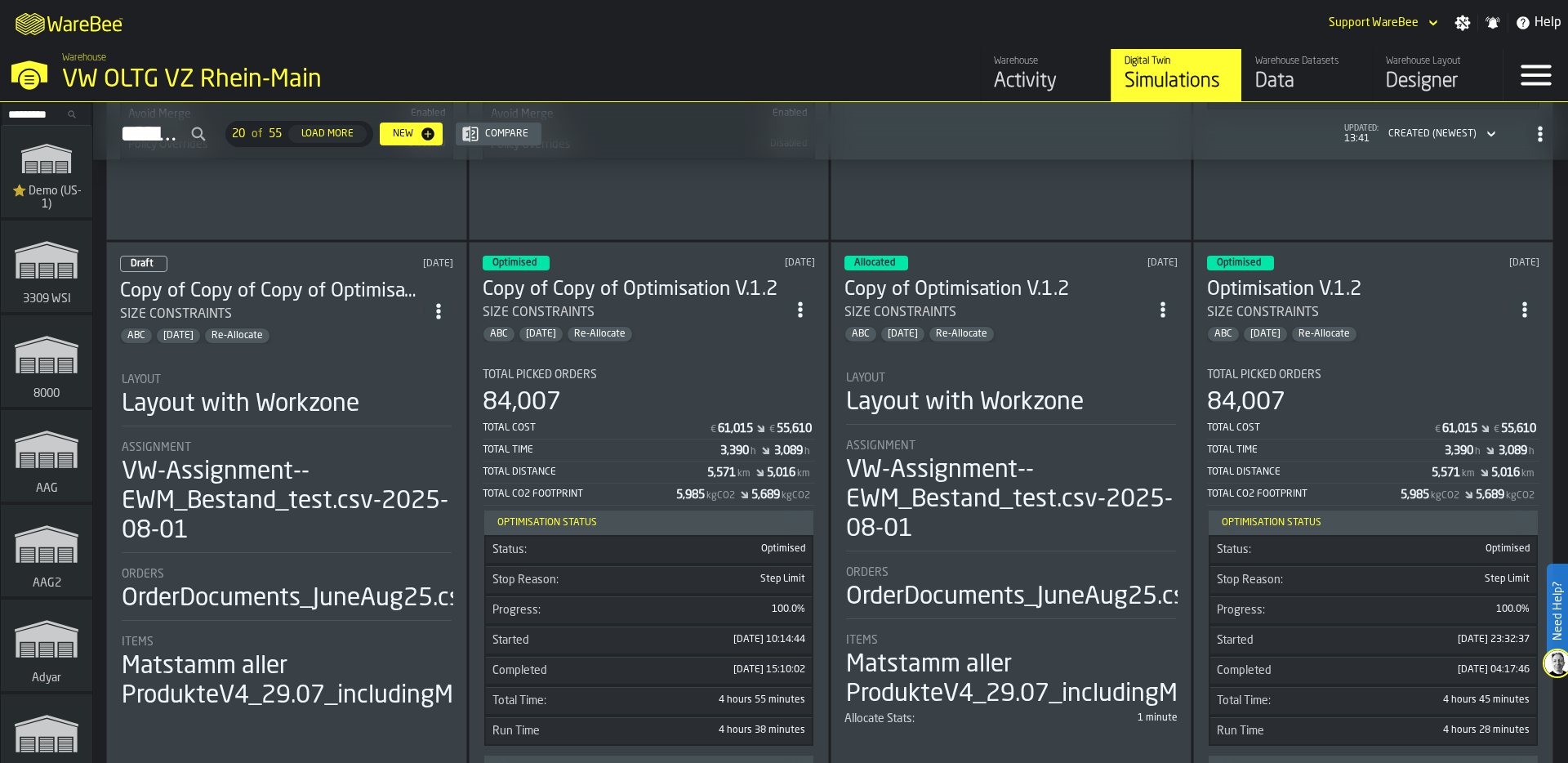
scroll to position [5196, 0]
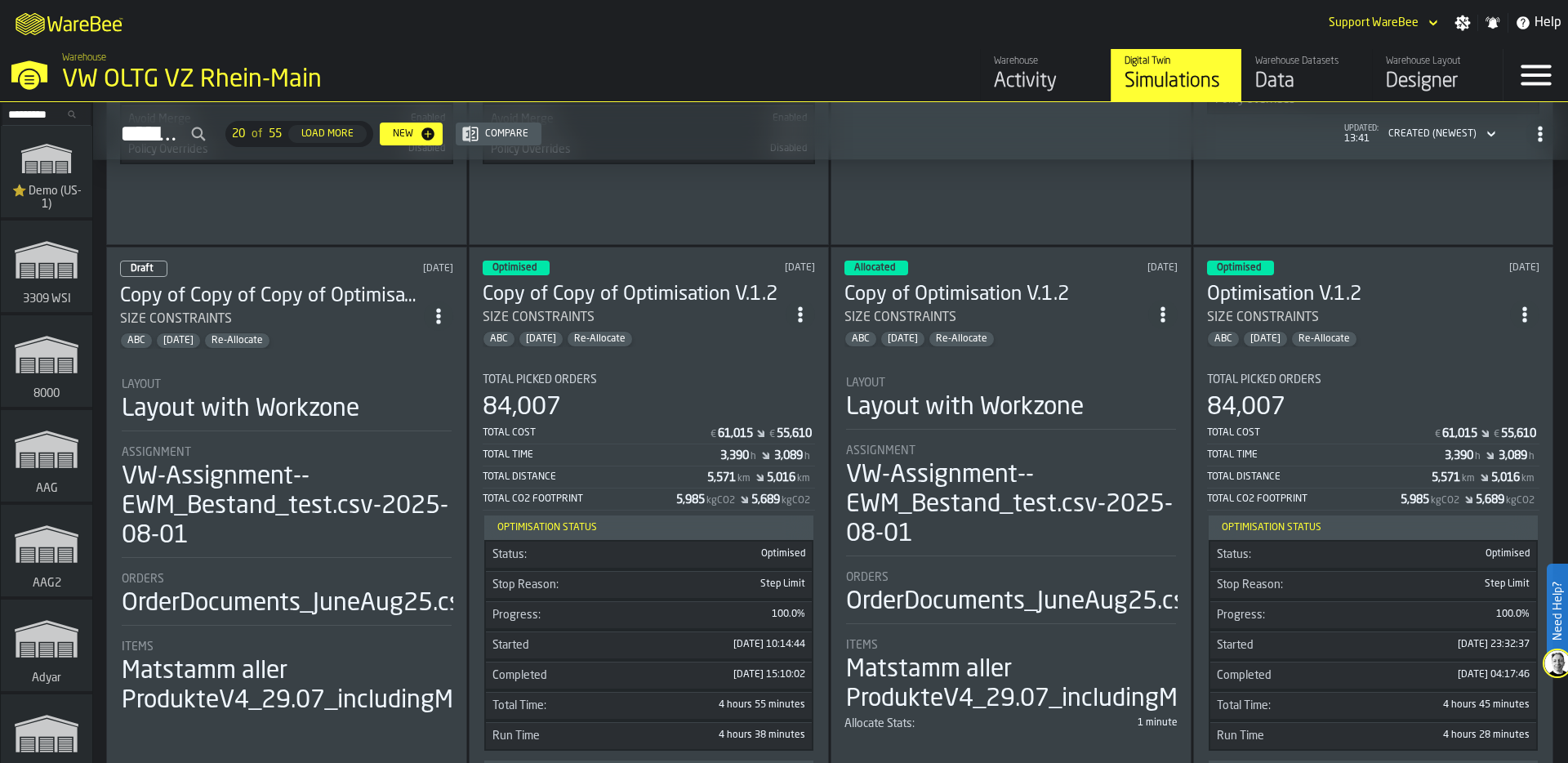
click at [1400, 308] on div "SIZE CONSTRAINTS" at bounding box center [1358, 317] width 304 height 20
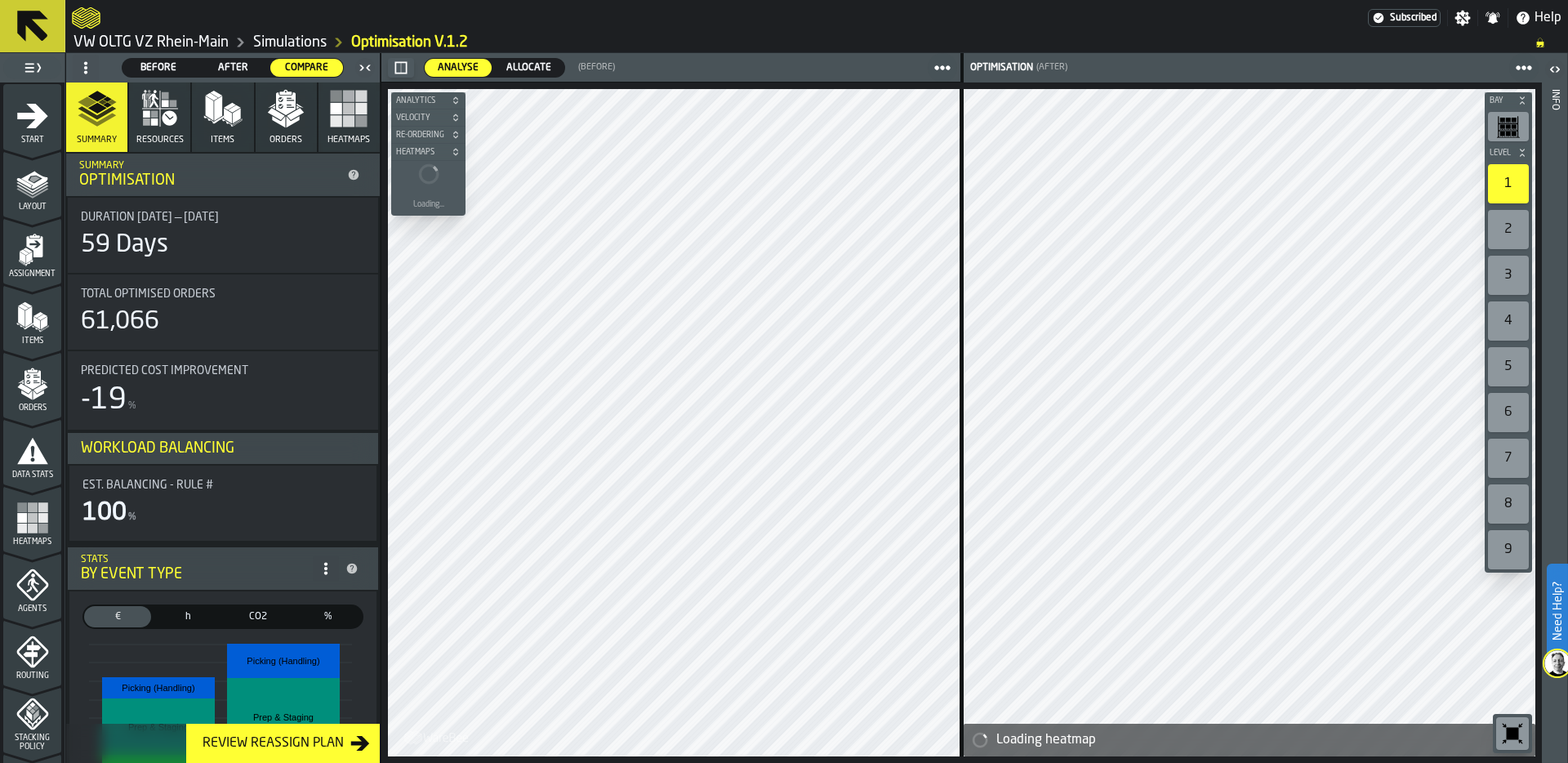
click at [530, 66] on span "Allocate" at bounding box center [529, 68] width 58 height 15
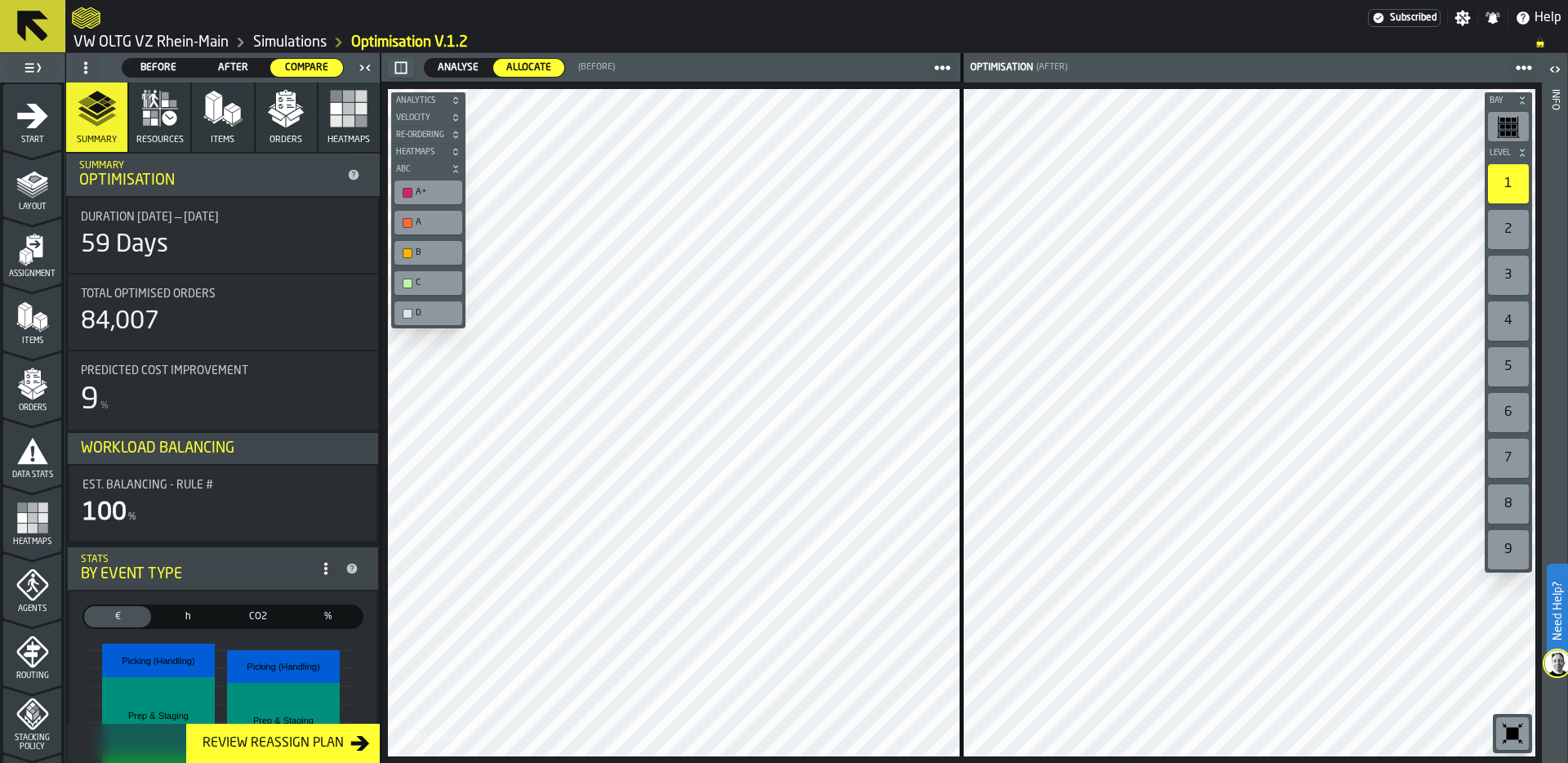
scroll to position [10, 0]
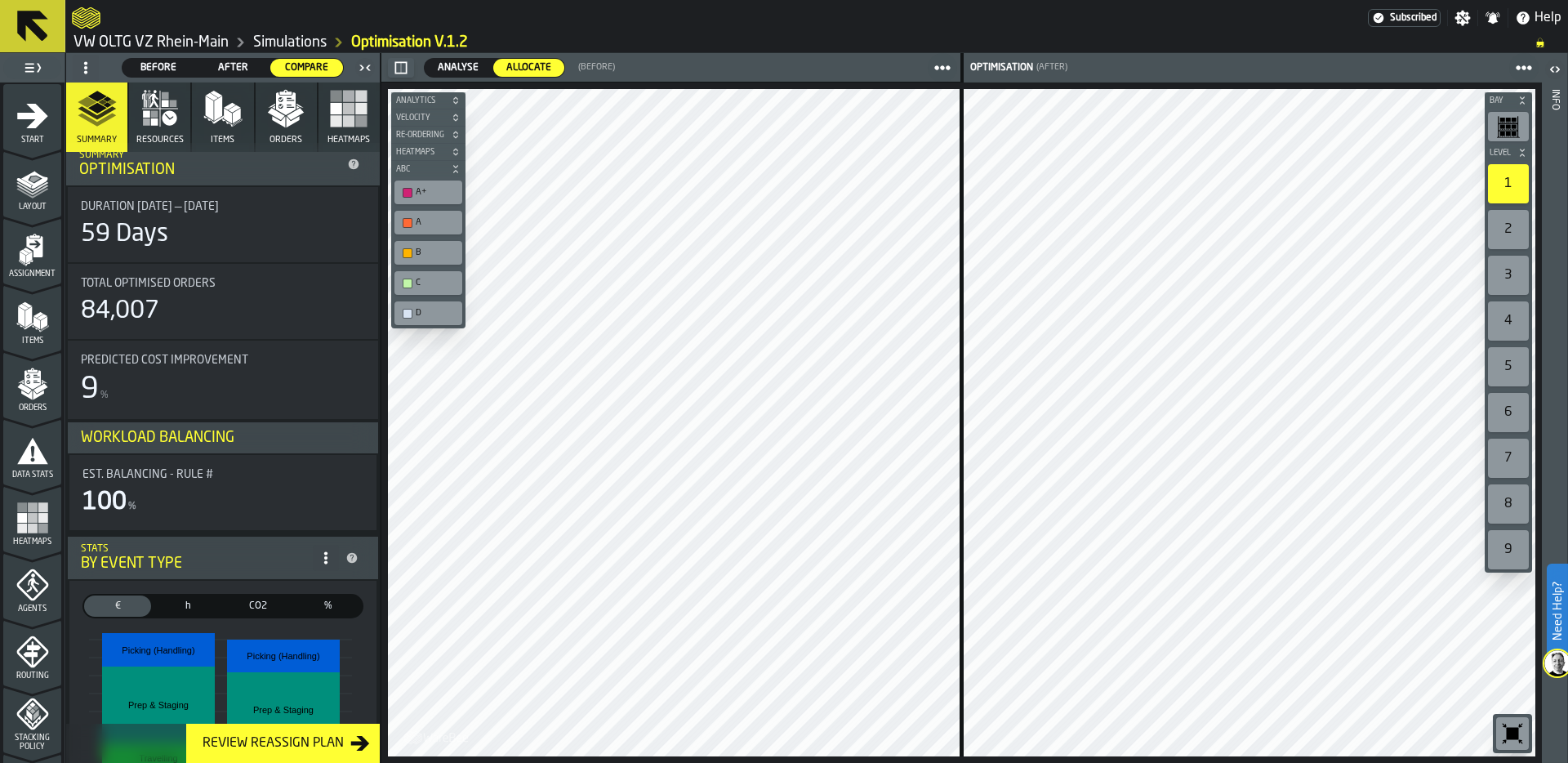
click at [242, 66] on span "After" at bounding box center [233, 68] width 59 height 15
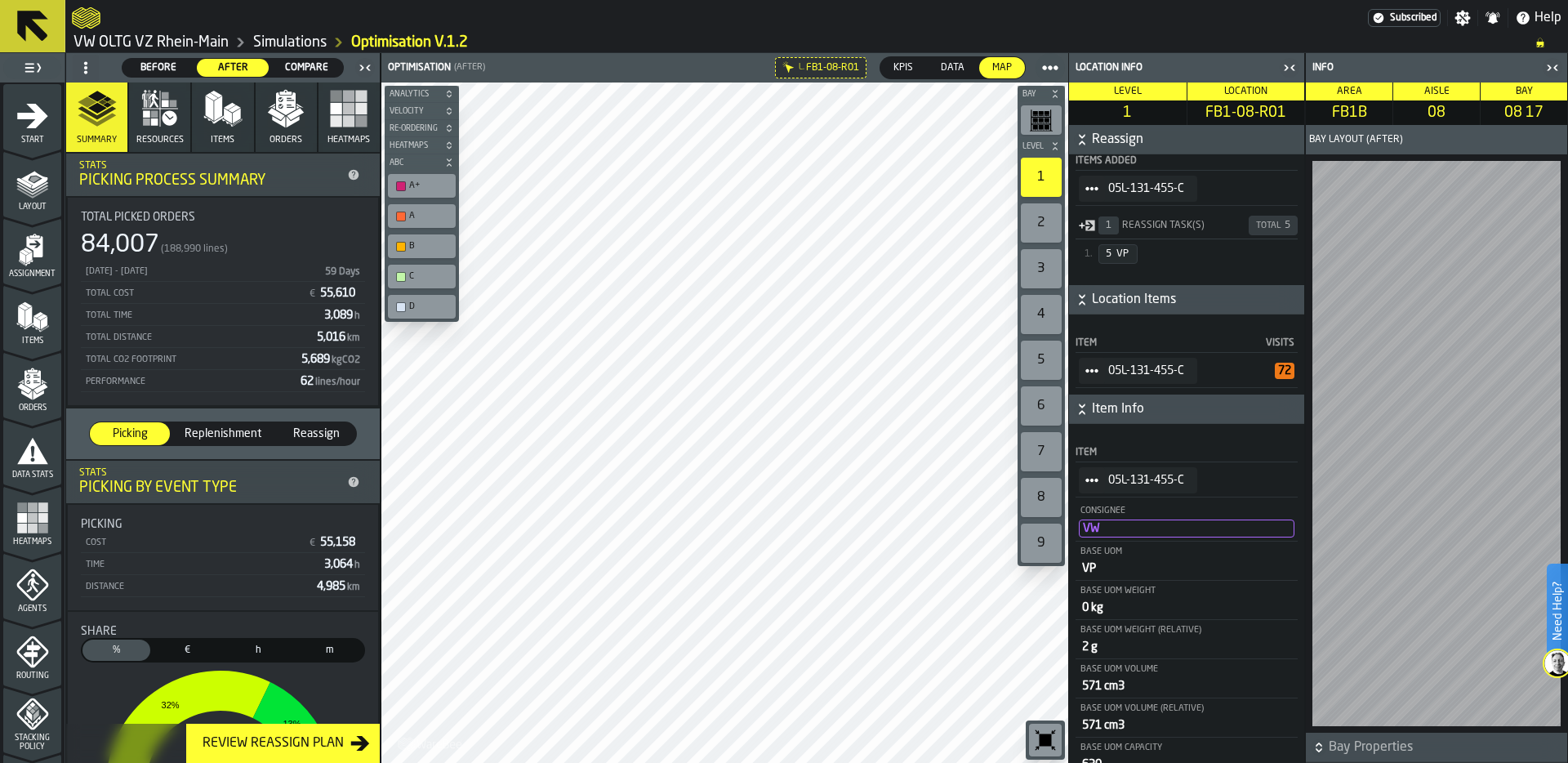
scroll to position [574, 0]
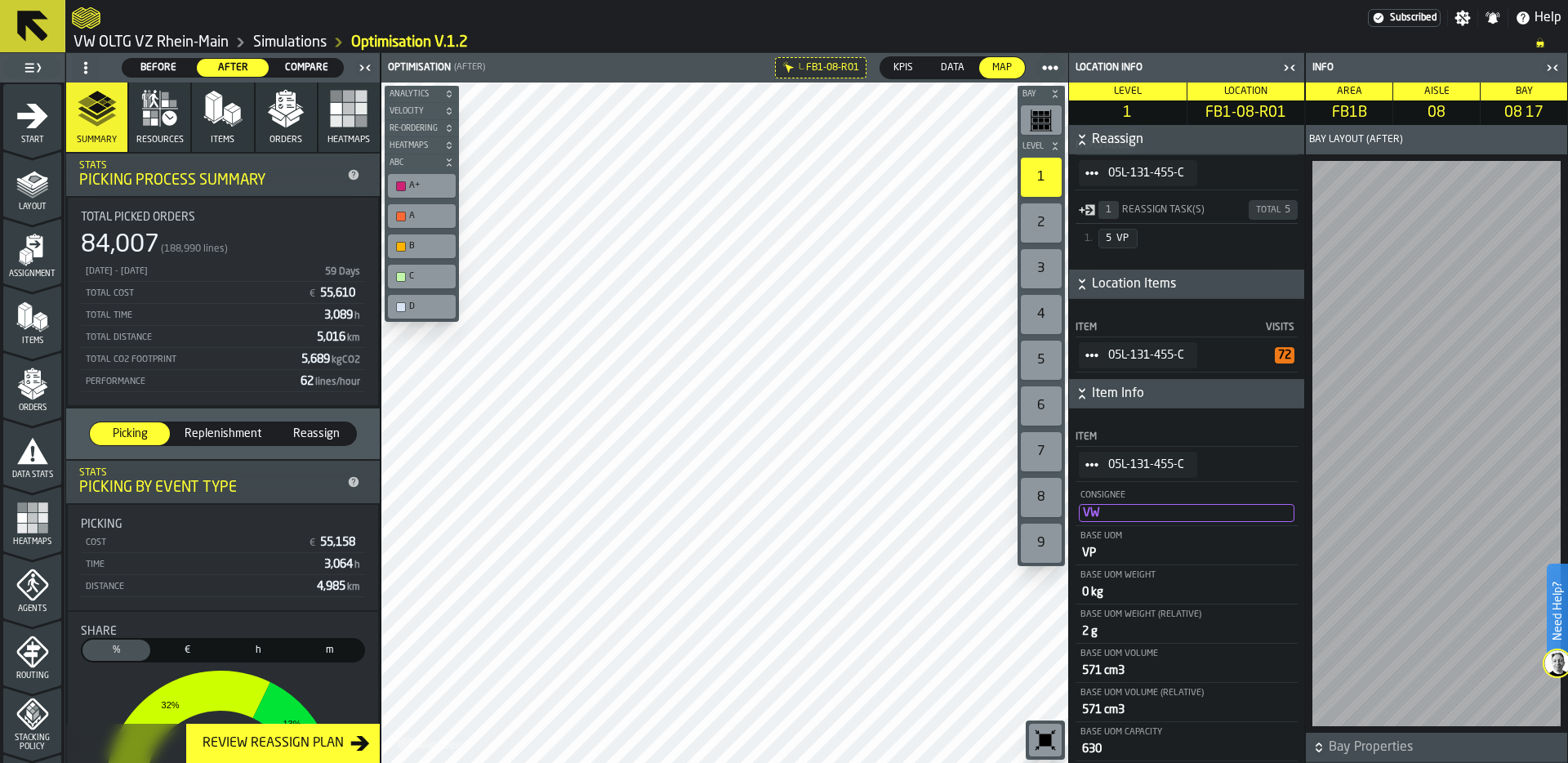
click at [1095, 358] on icon "StatList-item-05L-131-455-C" at bounding box center [1091, 355] width 13 height 13
click at [1146, 384] on div "Show Assignment" at bounding box center [1139, 383] width 100 height 10
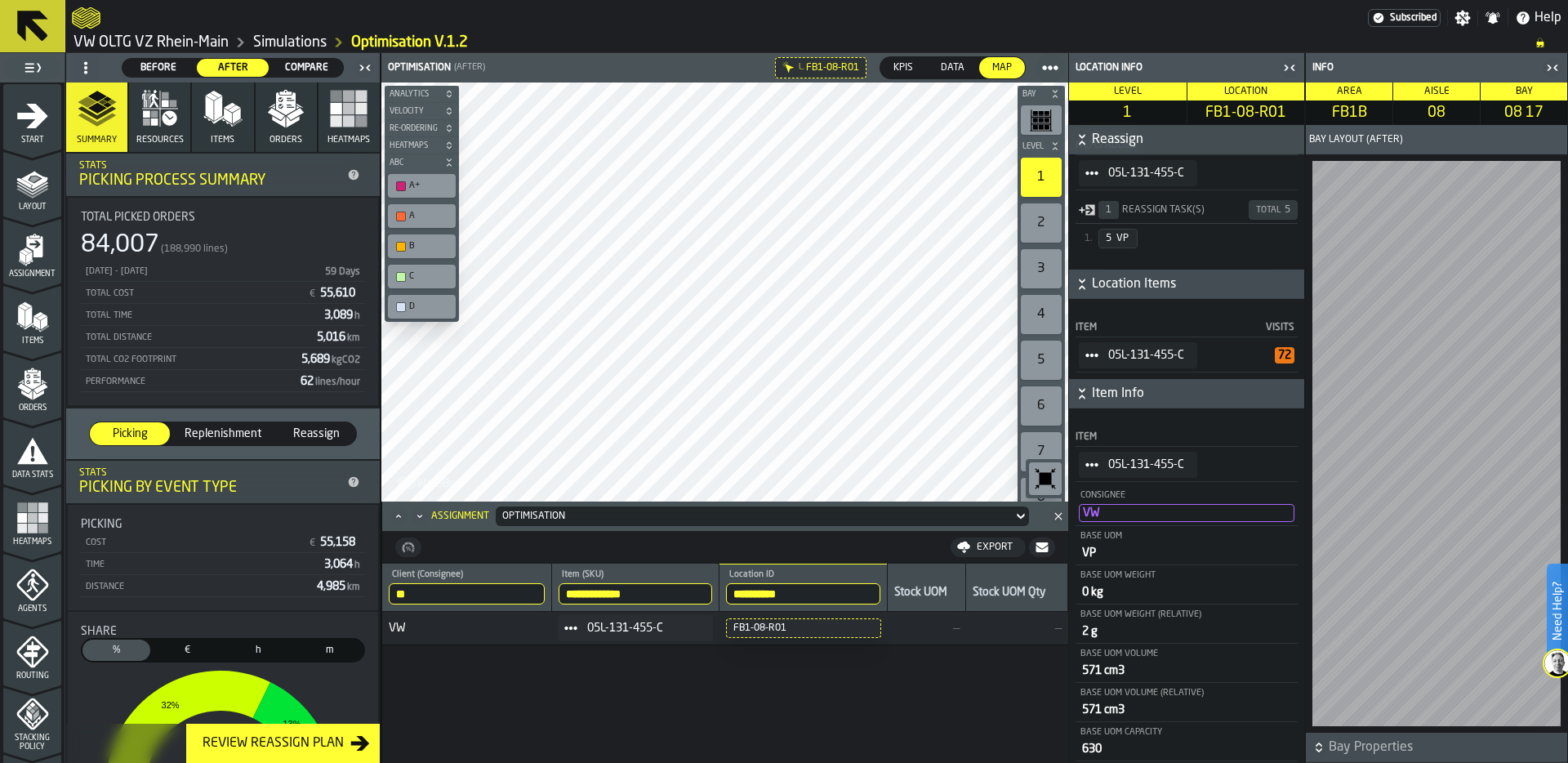
click at [772, 592] on input "**********" at bounding box center [804, 594] width 154 height 21
click at [879, 592] on input "**********" at bounding box center [804, 594] width 154 height 21
click at [644, 592] on input "**********" at bounding box center [635, 594] width 154 height 21
click at [669, 589] on input "**********" at bounding box center [635, 594] width 154 height 21
drag, startPoint x: 669, startPoint y: 589, endPoint x: 557, endPoint y: 590, distance: 112.0
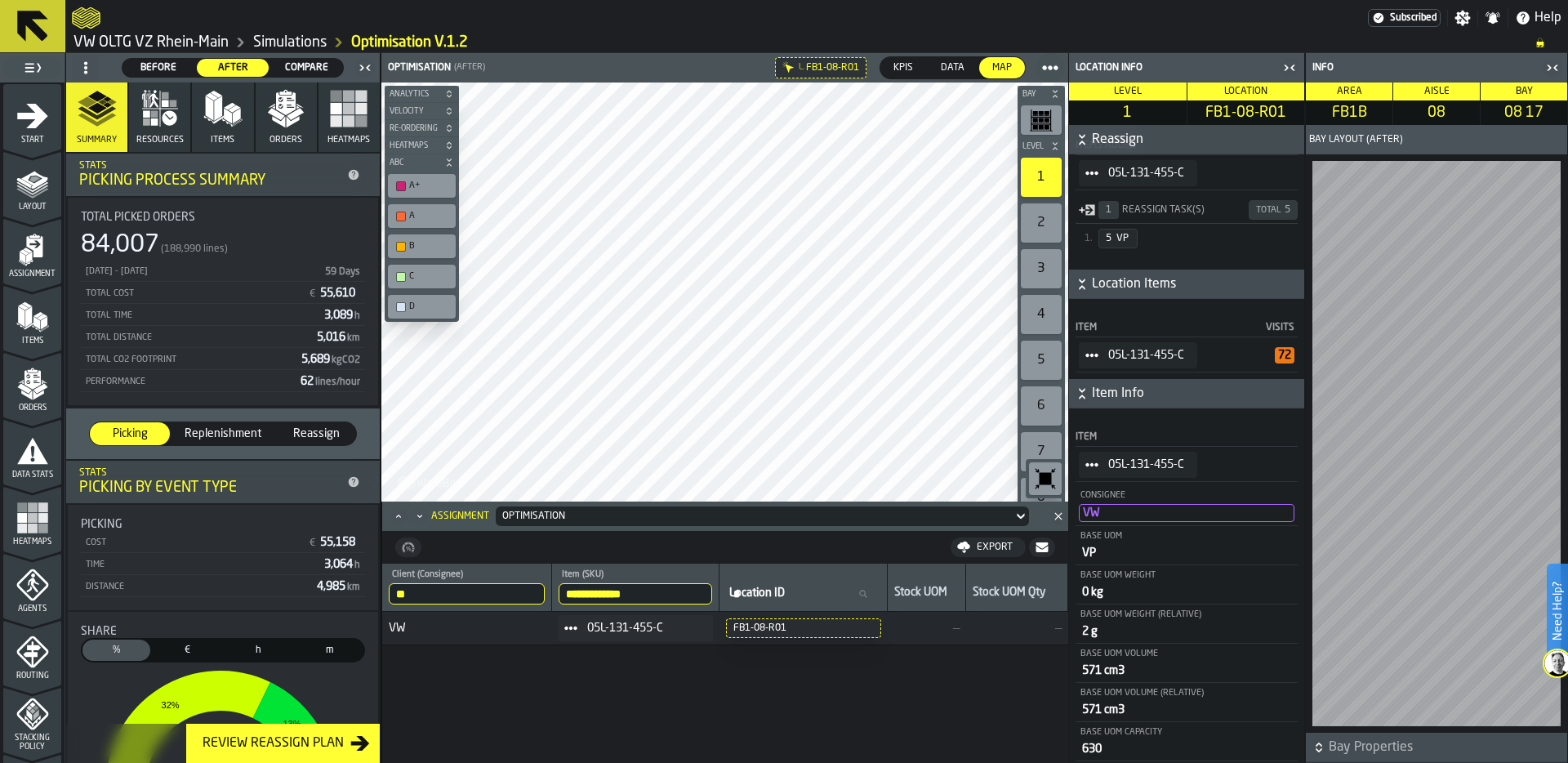
click at [557, 590] on th "**********" at bounding box center [634, 588] width 168 height 48
paste input "search"
type input "**********"
click at [774, 628] on div "FB1-08-R40" at bounding box center [804, 628] width 142 height 11
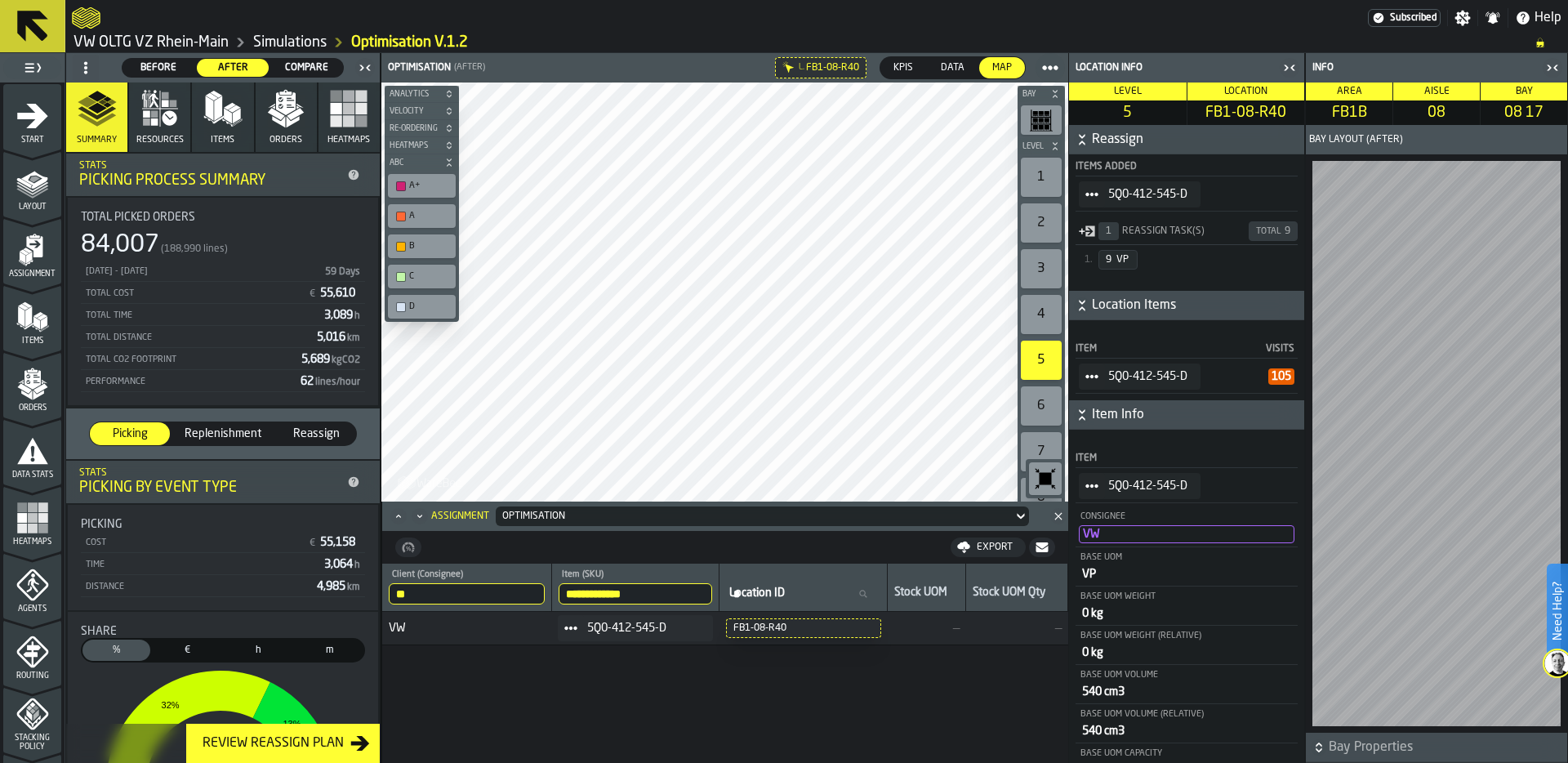
drag, startPoint x: 653, startPoint y: 589, endPoint x: 525, endPoint y: 590, distance: 128.0
click at [525, 589] on tr "**********" at bounding box center [725, 588] width 686 height 48
paste input "search"
type input "**********"
click at [1040, 179] on div "1" at bounding box center [1041, 178] width 41 height 39
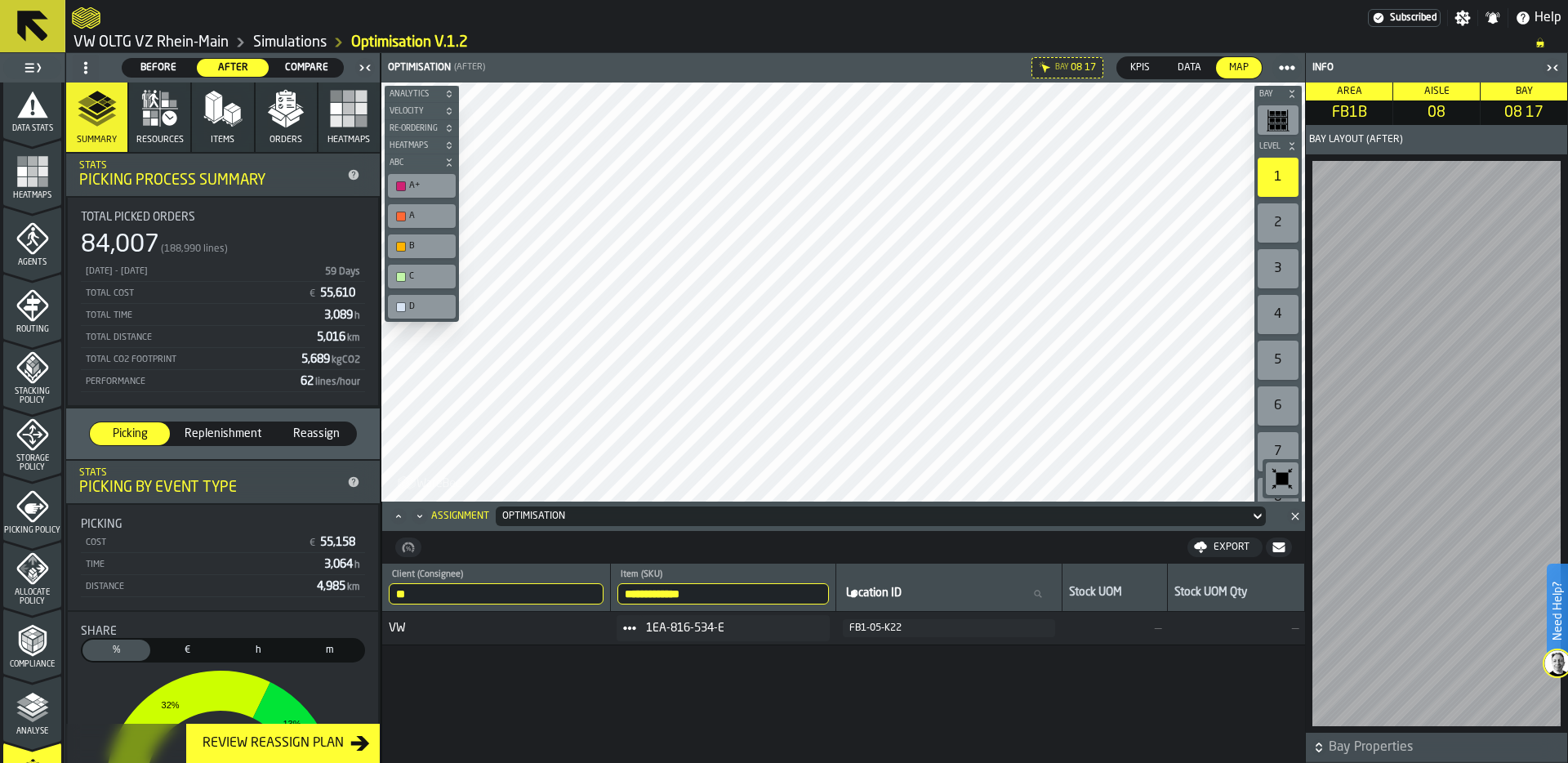
scroll to position [525, 0]
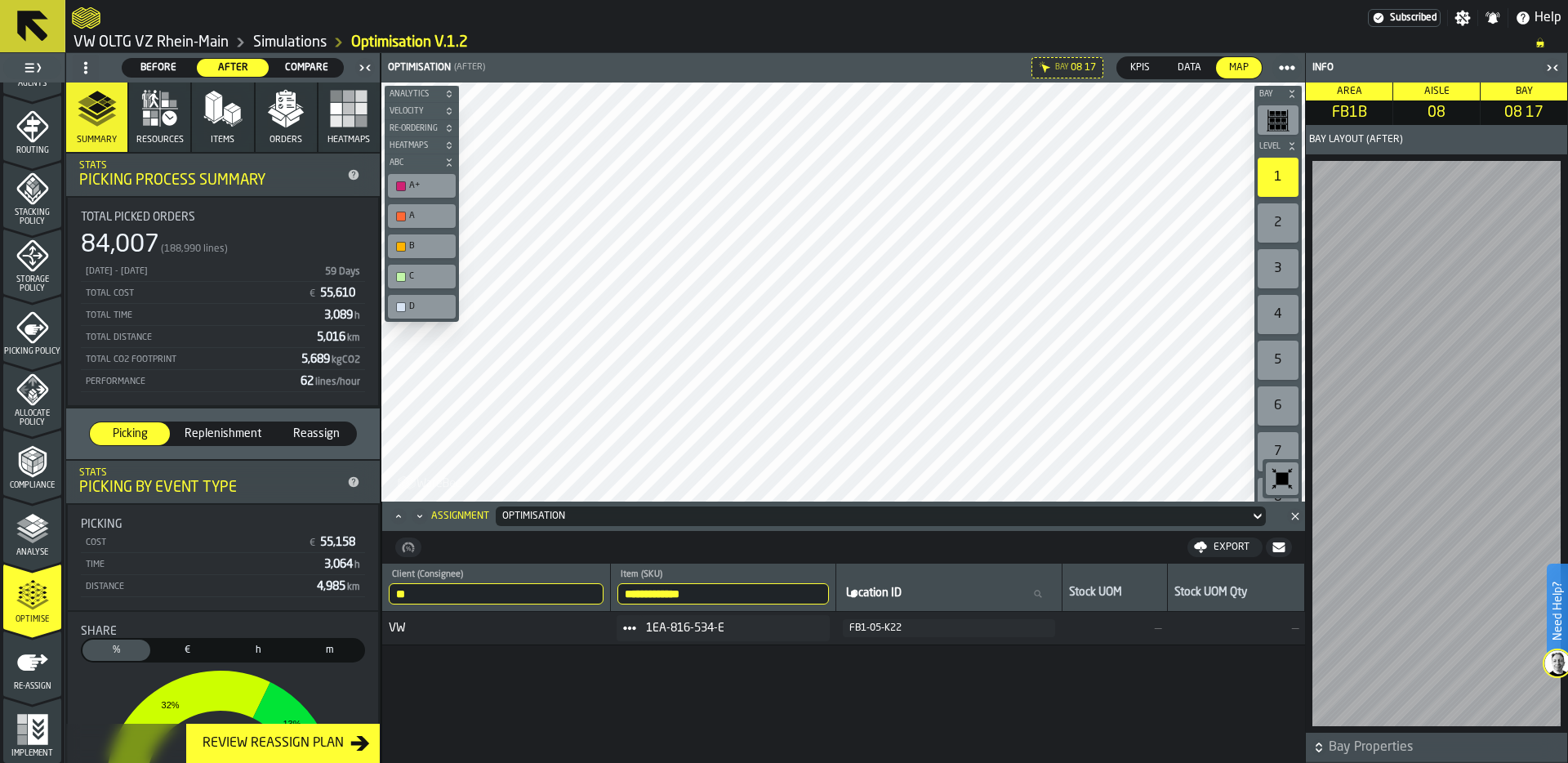
click at [319, 60] on span "Compare" at bounding box center [307, 68] width 59 height 15
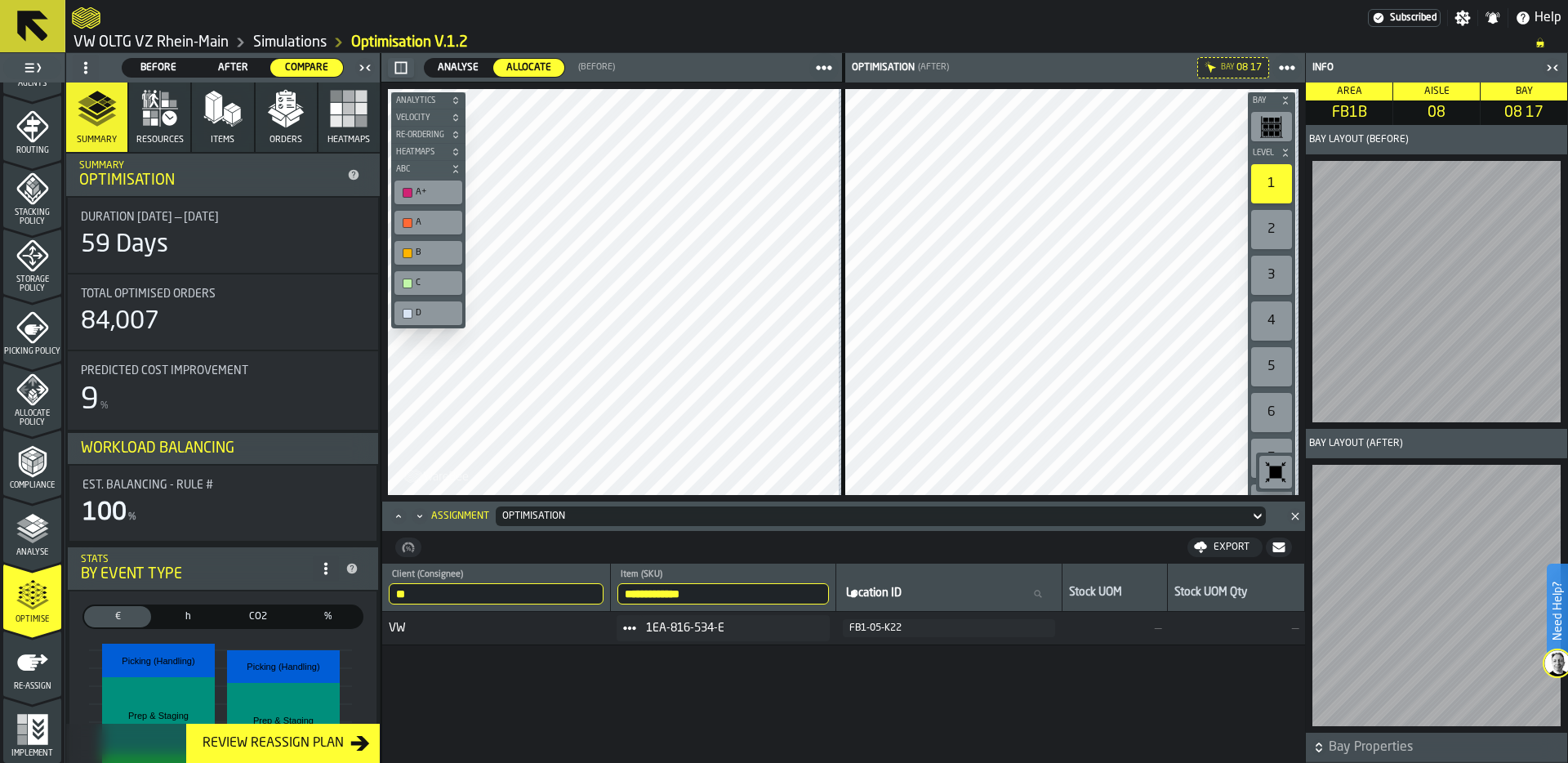
click at [31, 274] on div "Storage Policy" at bounding box center [33, 267] width 58 height 54
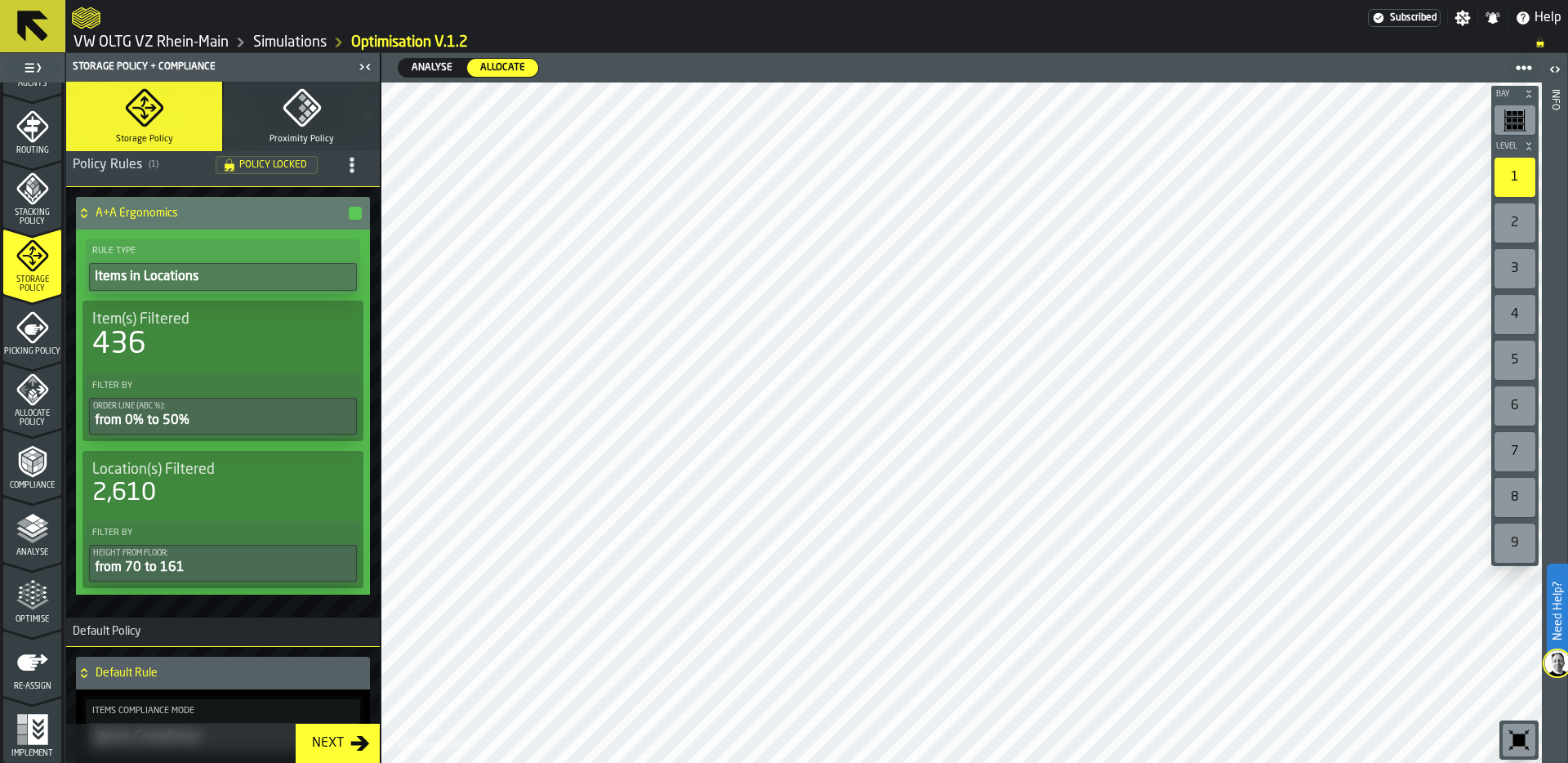
scroll to position [151, 0]
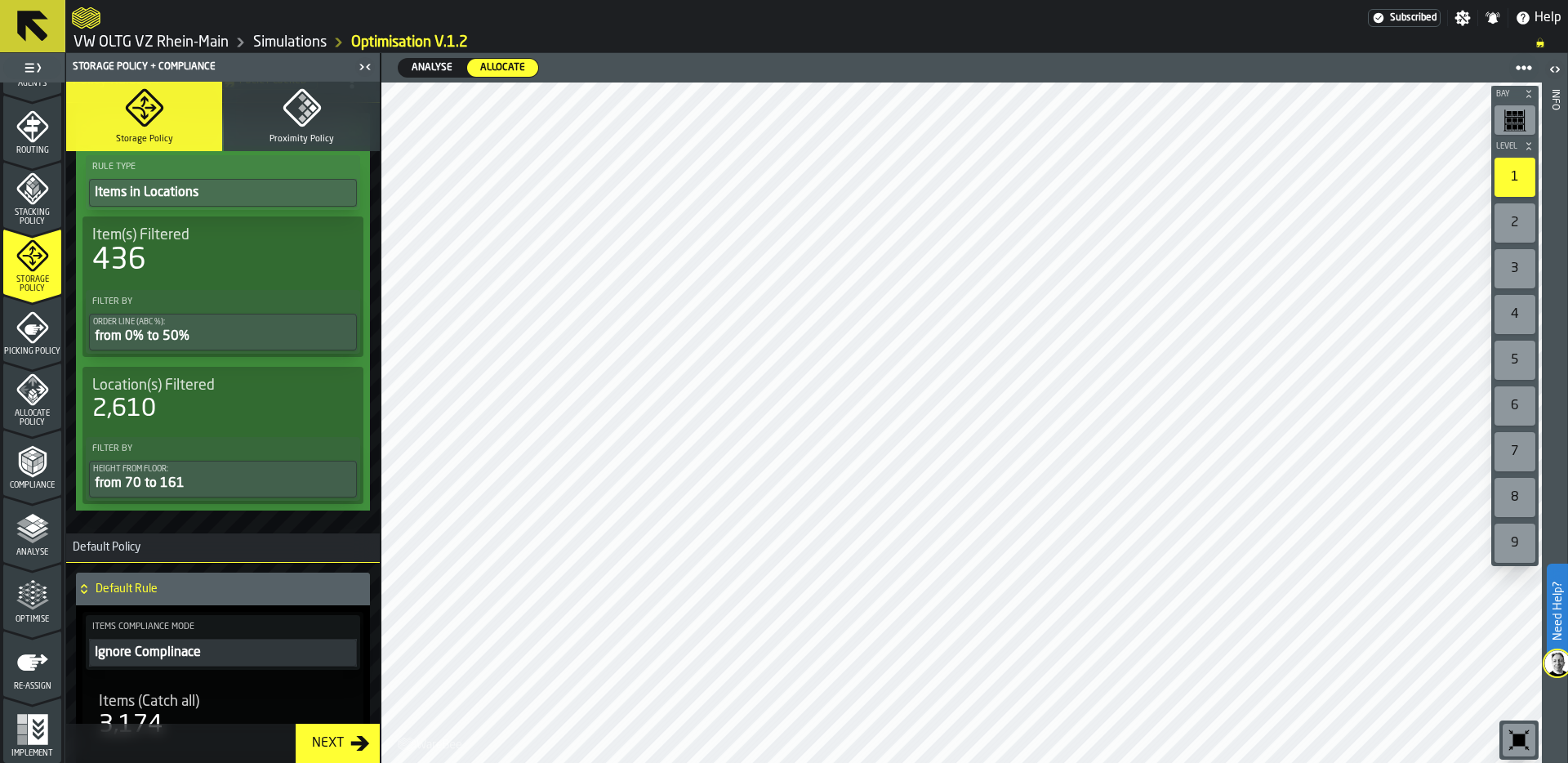
click at [286, 44] on link "Simulations" at bounding box center [290, 42] width 73 height 18
click at [287, 44] on link "Simulations" at bounding box center [290, 42] width 73 height 18
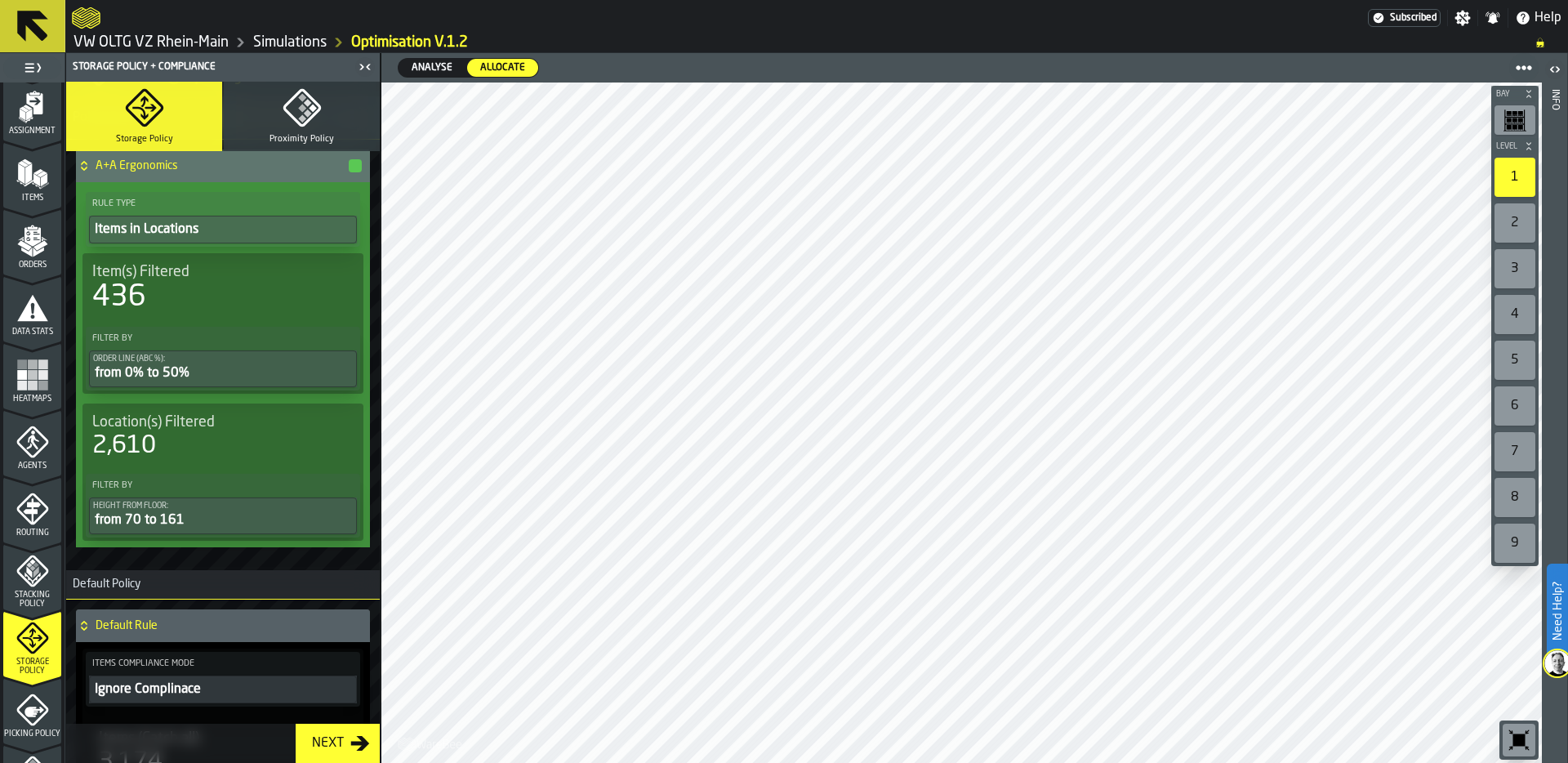
scroll to position [125, 0]
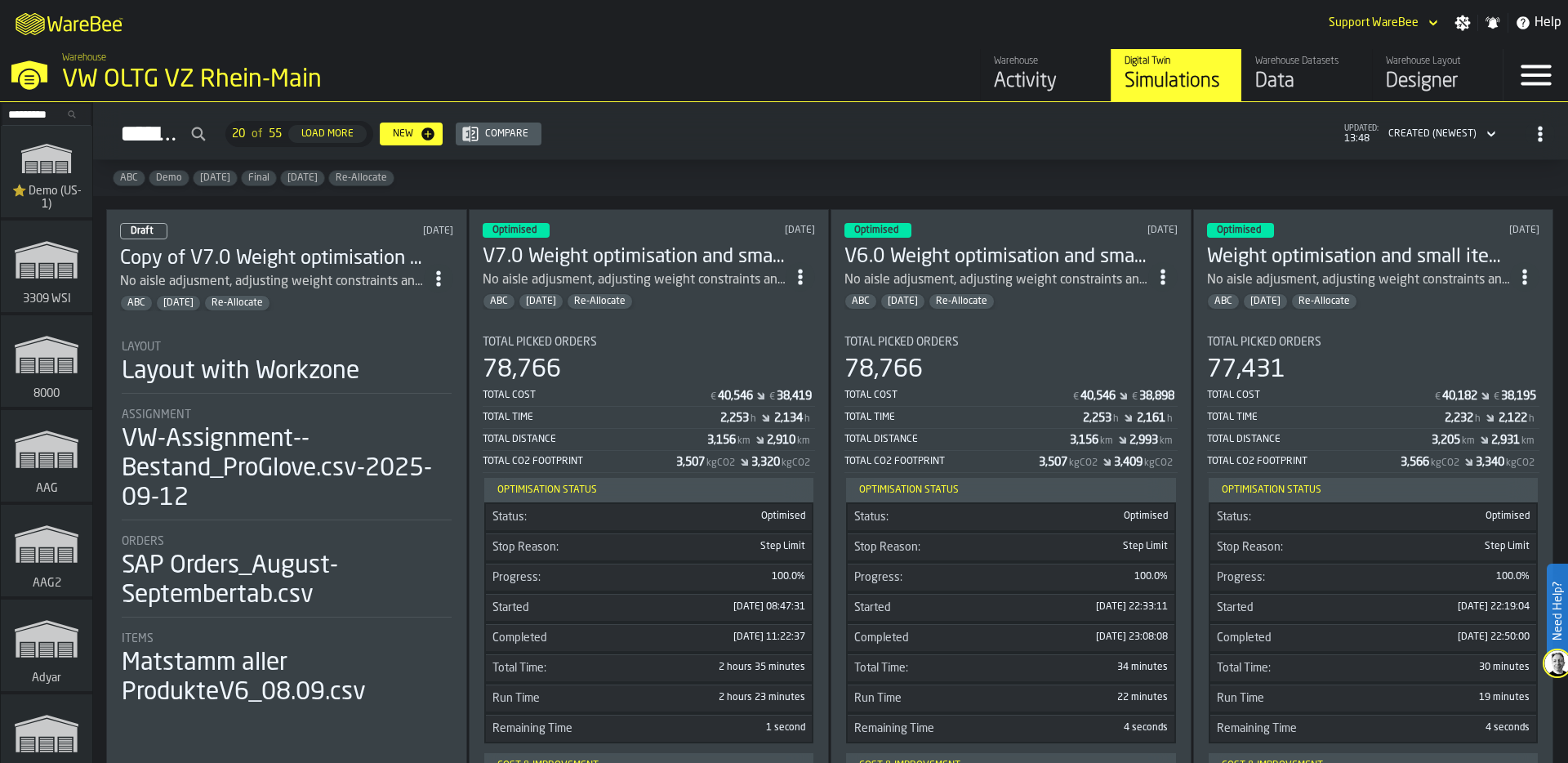
click at [1543, 133] on icon "button-Simulations" at bounding box center [1540, 134] width 17 height 17
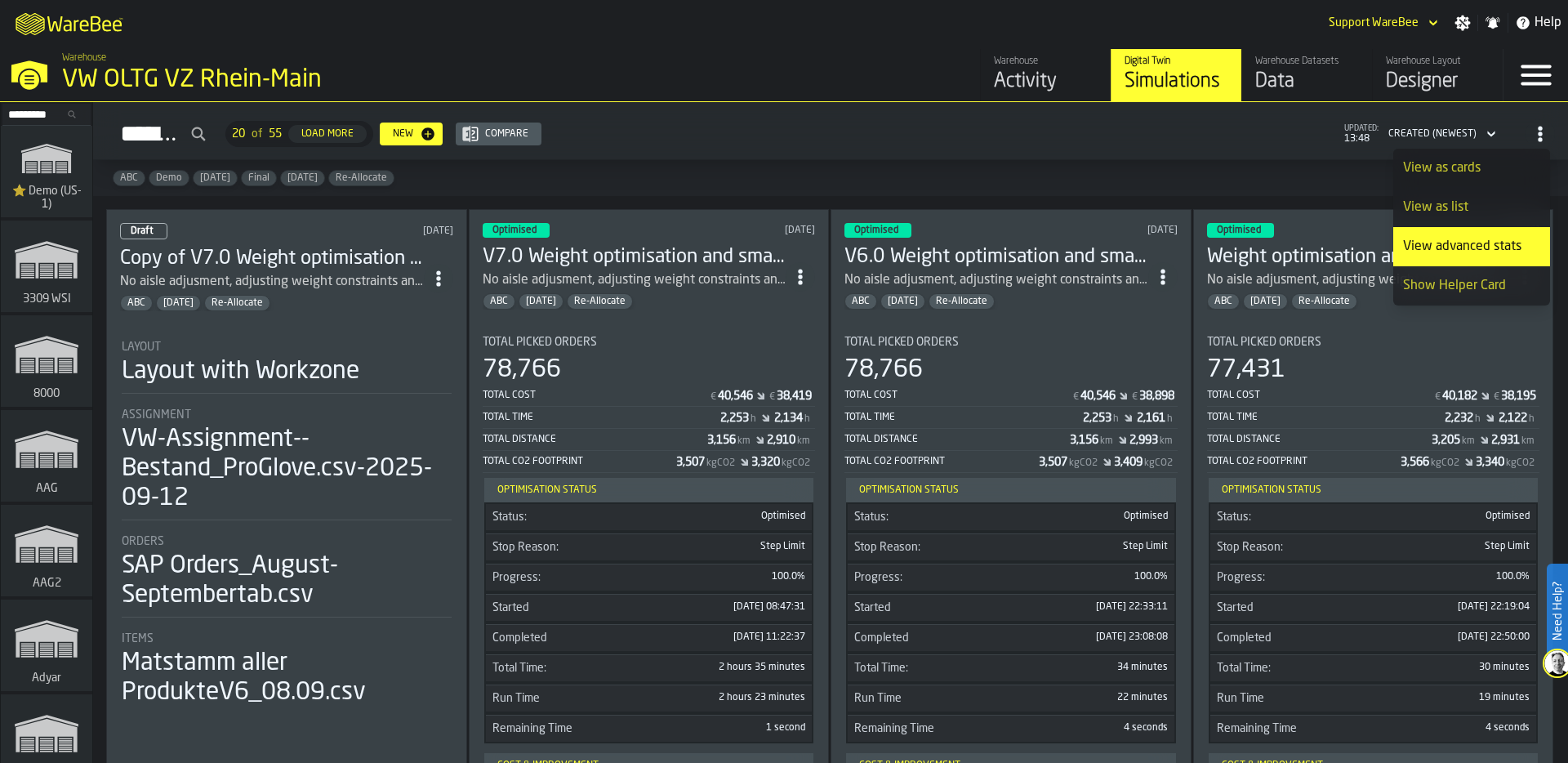
click at [1478, 170] on div "View as cards" at bounding box center [1472, 168] width 137 height 20
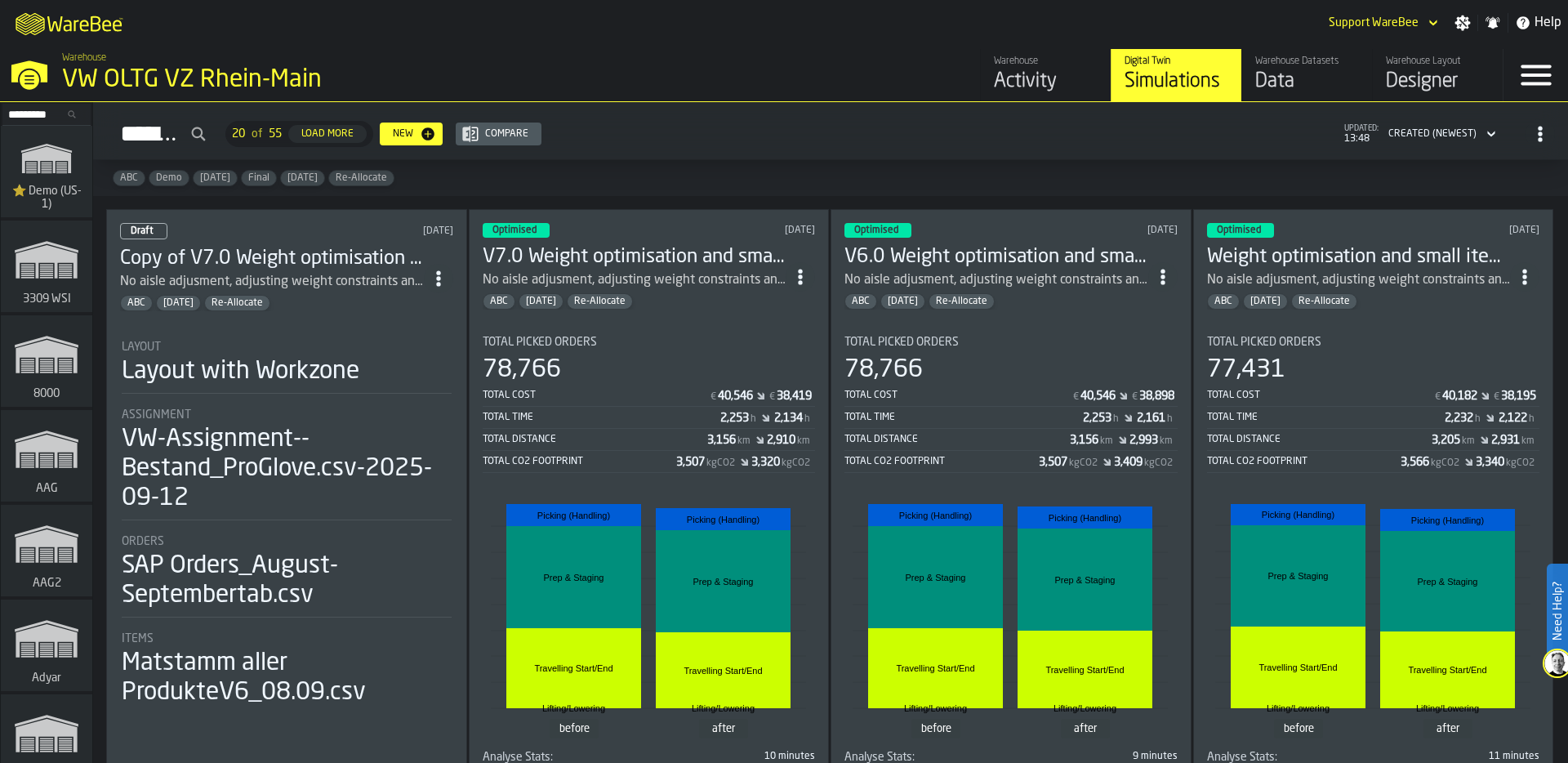
click at [135, 78] on div "VW OLTG VZ Rhein-Main" at bounding box center [282, 80] width 441 height 30
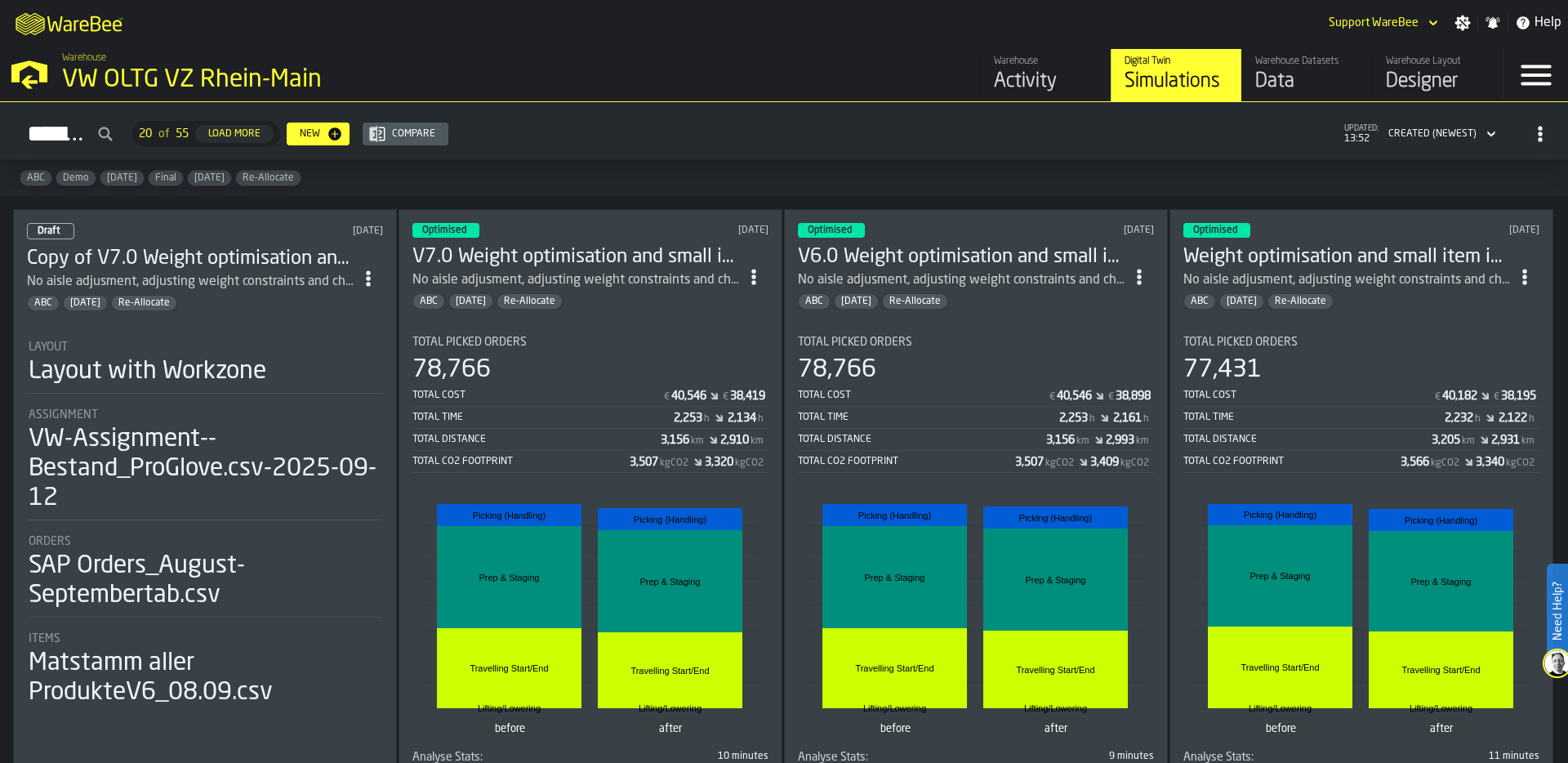
click at [669, 38] on div "M A K I N G W A R E H O U S E S M O R E EF F I C I E N T Support WareBee Settin…" at bounding box center [784, 22] width 1568 height 46
click at [1326, 355] on div "77,431" at bounding box center [1361, 370] width 356 height 30
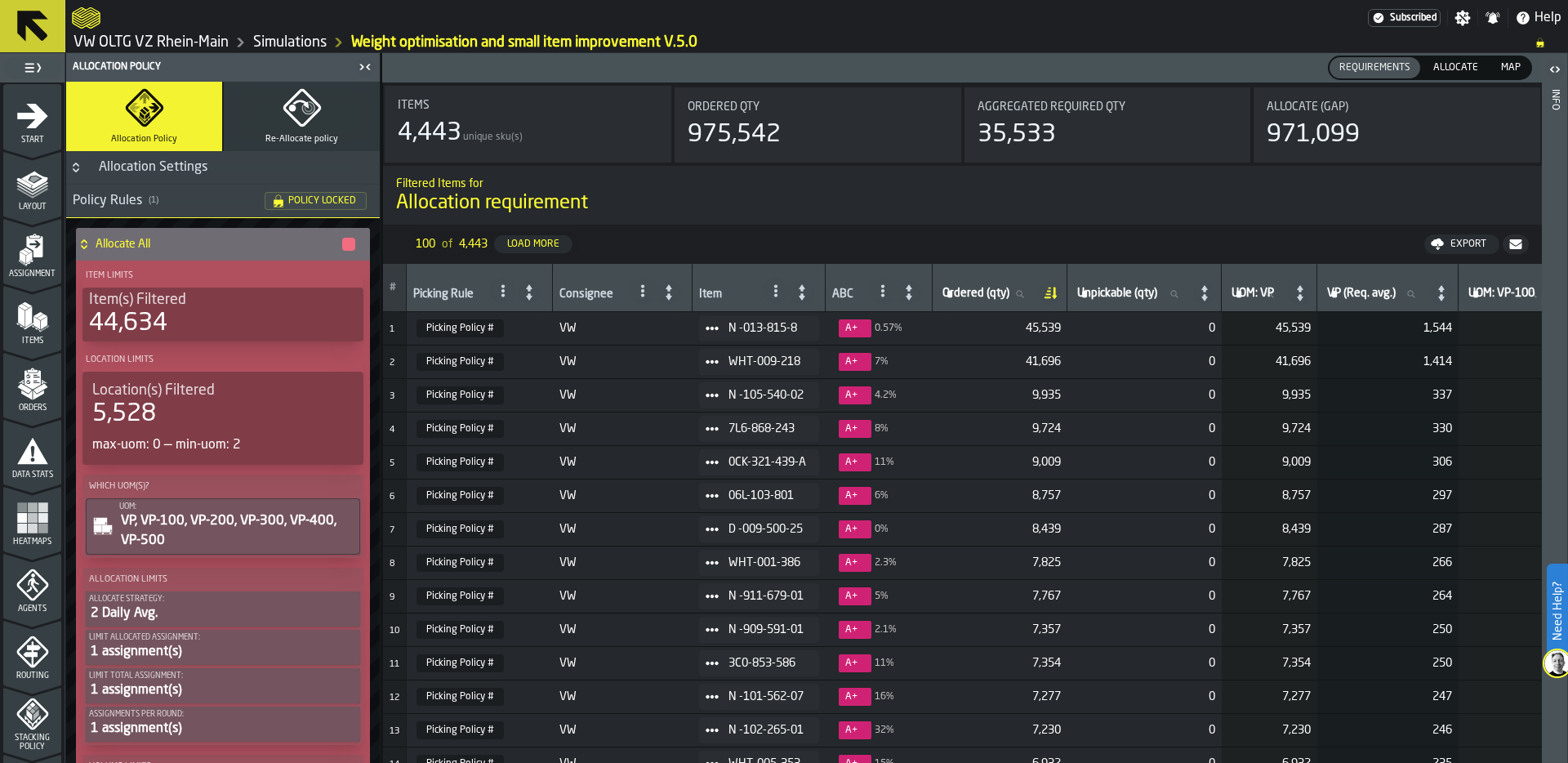
scroll to position [525, 0]
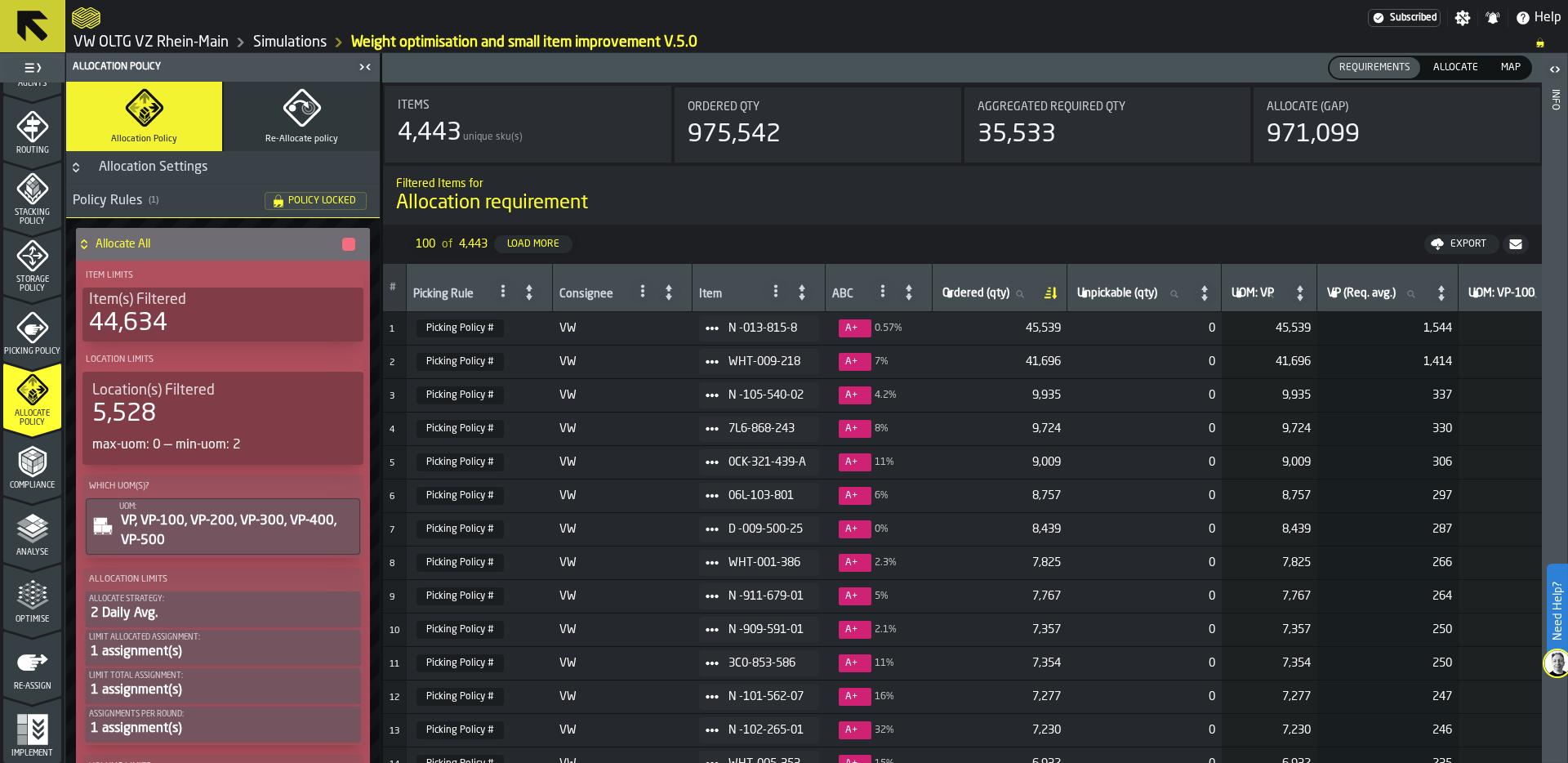
click at [32, 610] on icon "menu Optimise" at bounding box center [33, 595] width 33 height 33
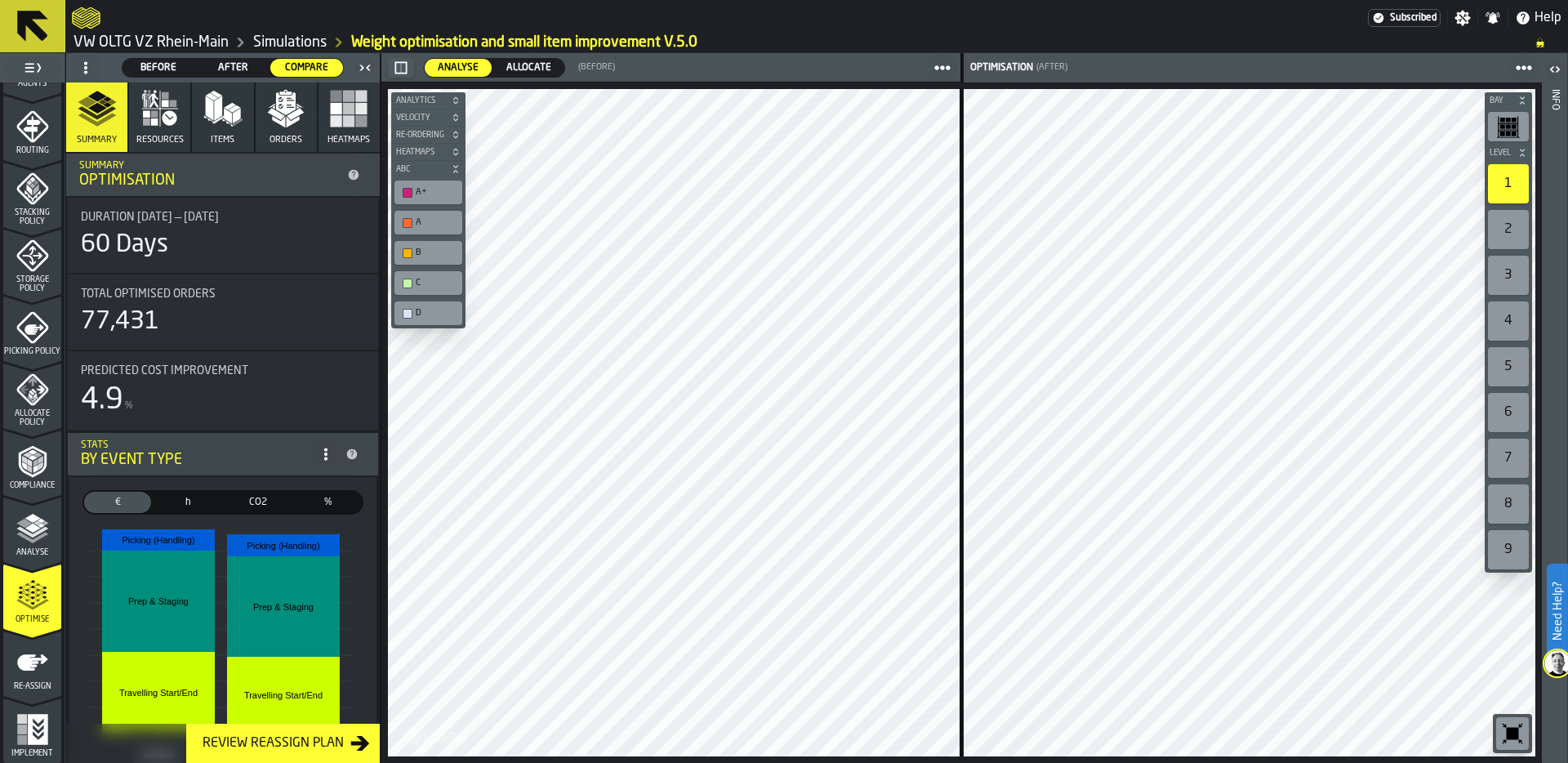
click at [539, 65] on span "Allocate" at bounding box center [529, 68] width 58 height 15
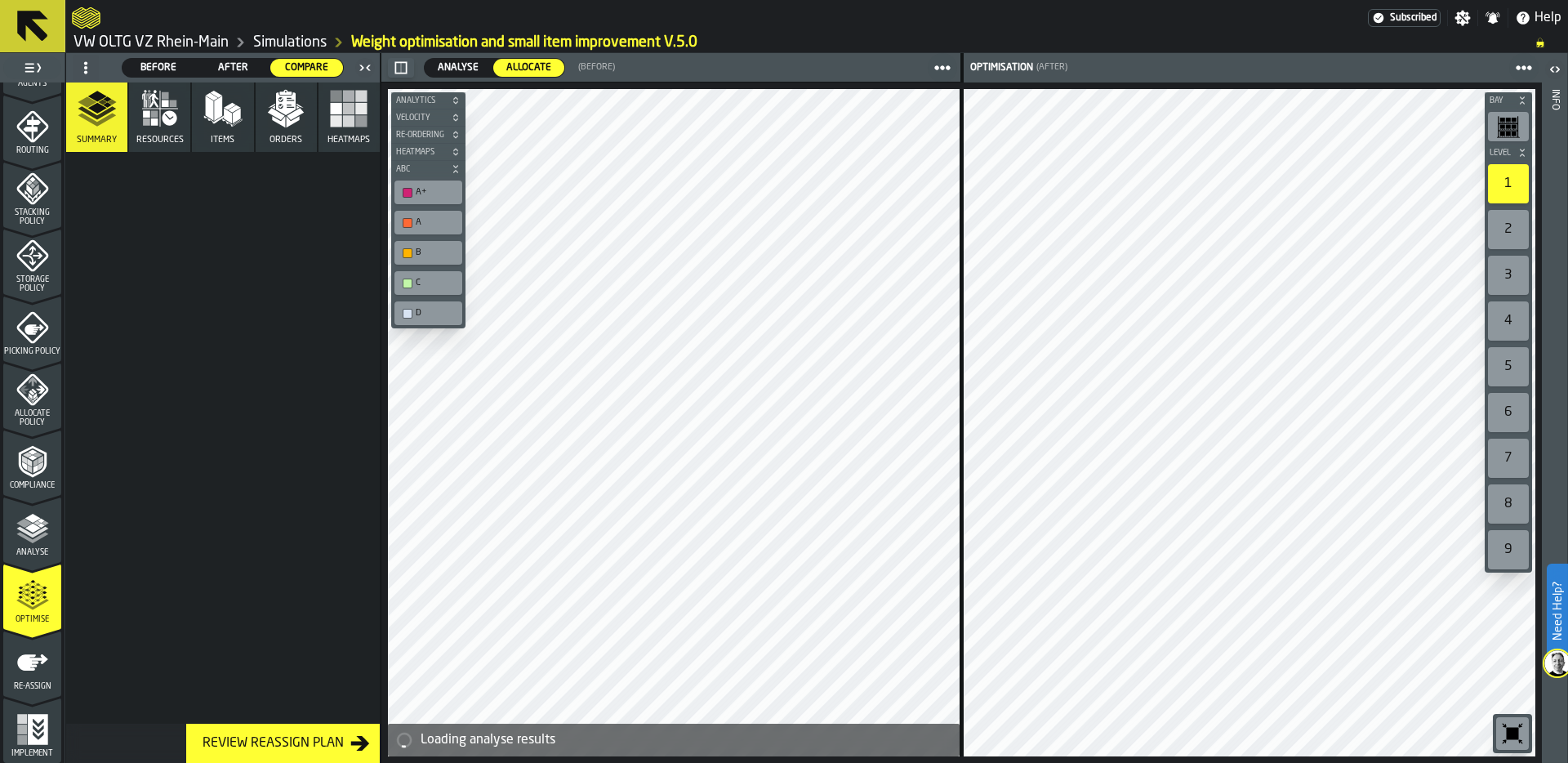
click at [166, 349] on div at bounding box center [223, 438] width 314 height 572
click at [24, 401] on icon "menu Allocate Policy" at bounding box center [33, 390] width 32 height 32
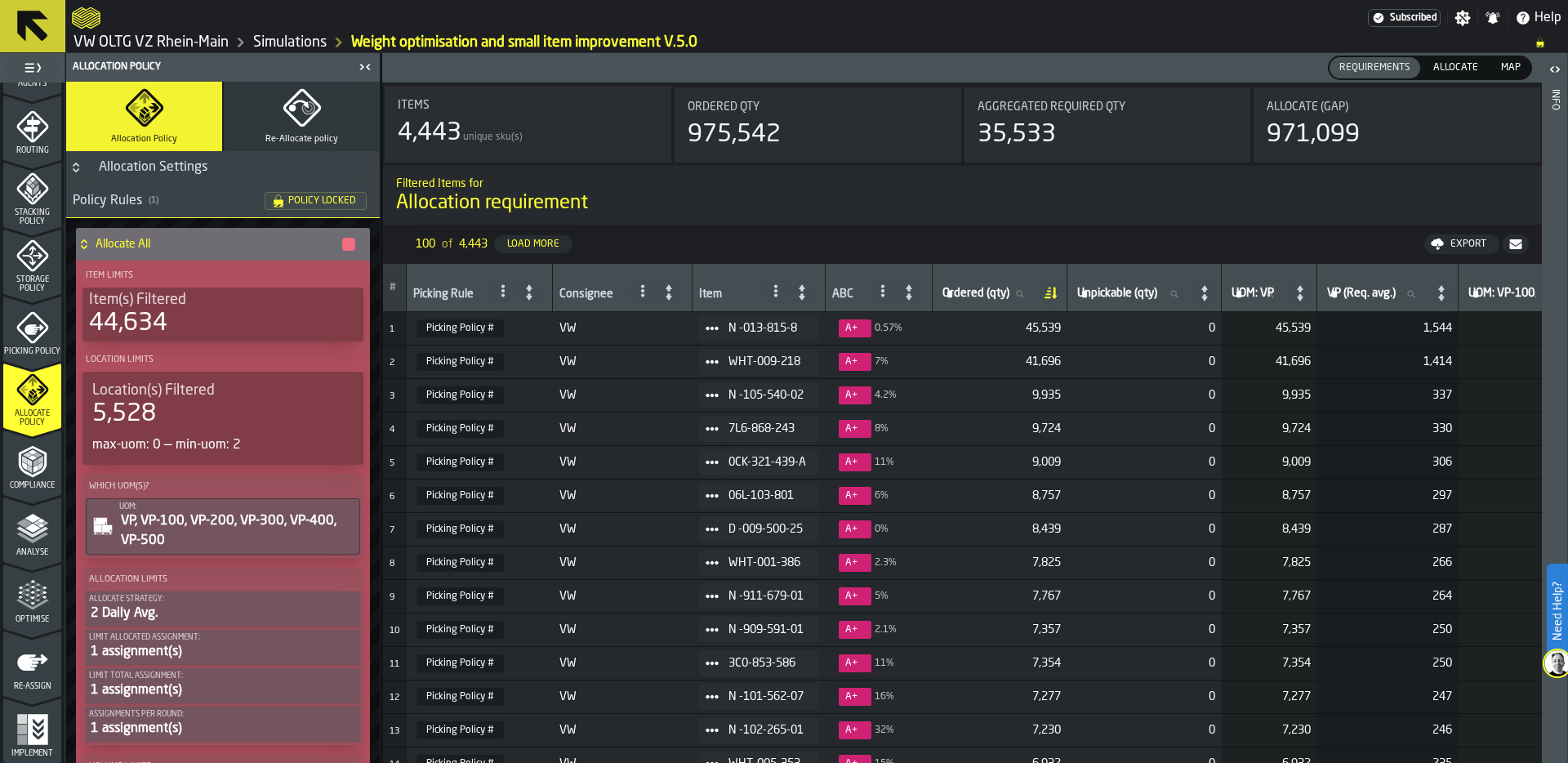
click at [31, 273] on div "Storage Policy" at bounding box center [33, 267] width 58 height 54
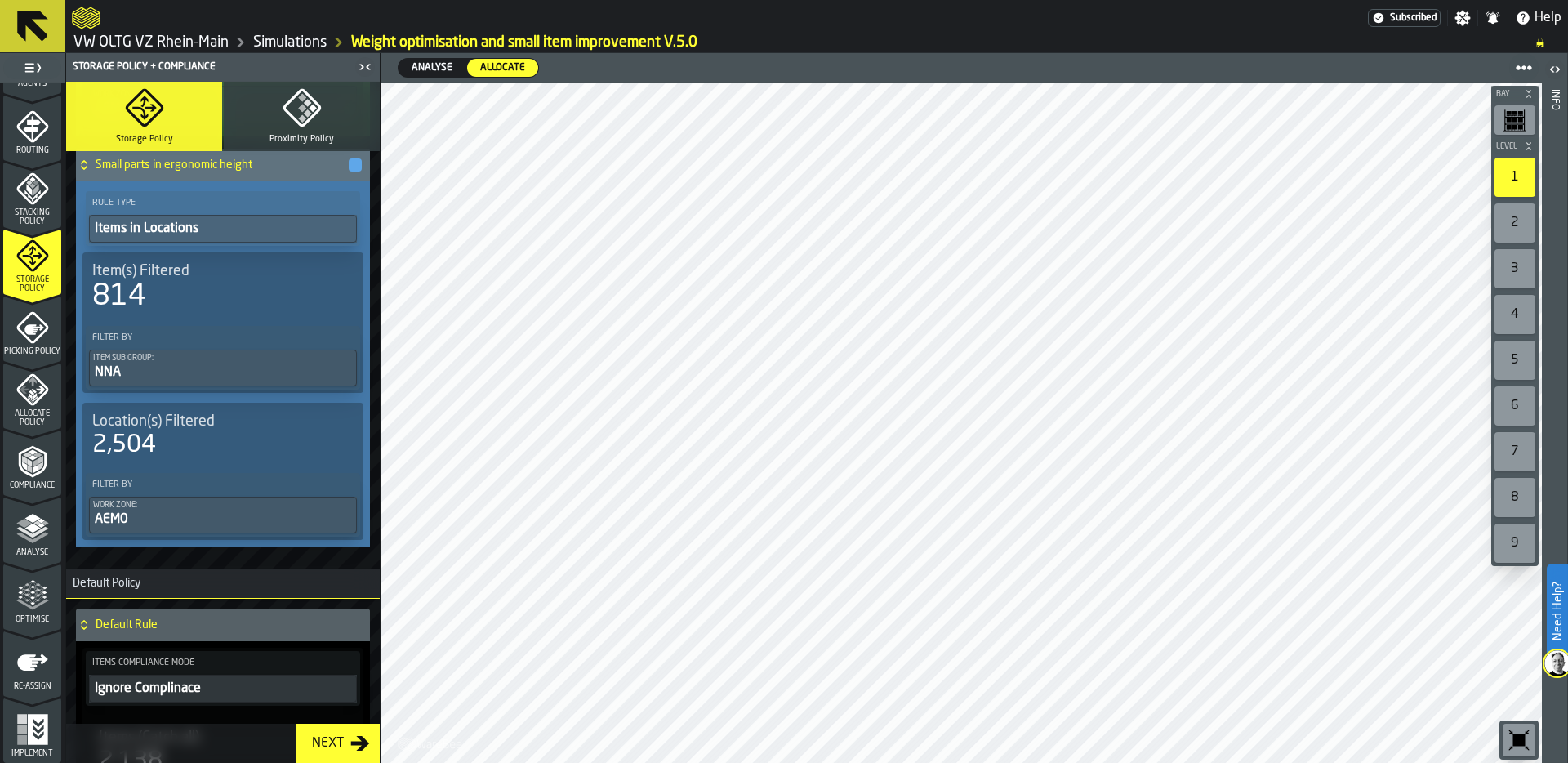
scroll to position [590, 0]
click at [24, 597] on icon "menu Optimise" at bounding box center [33, 595] width 33 height 33
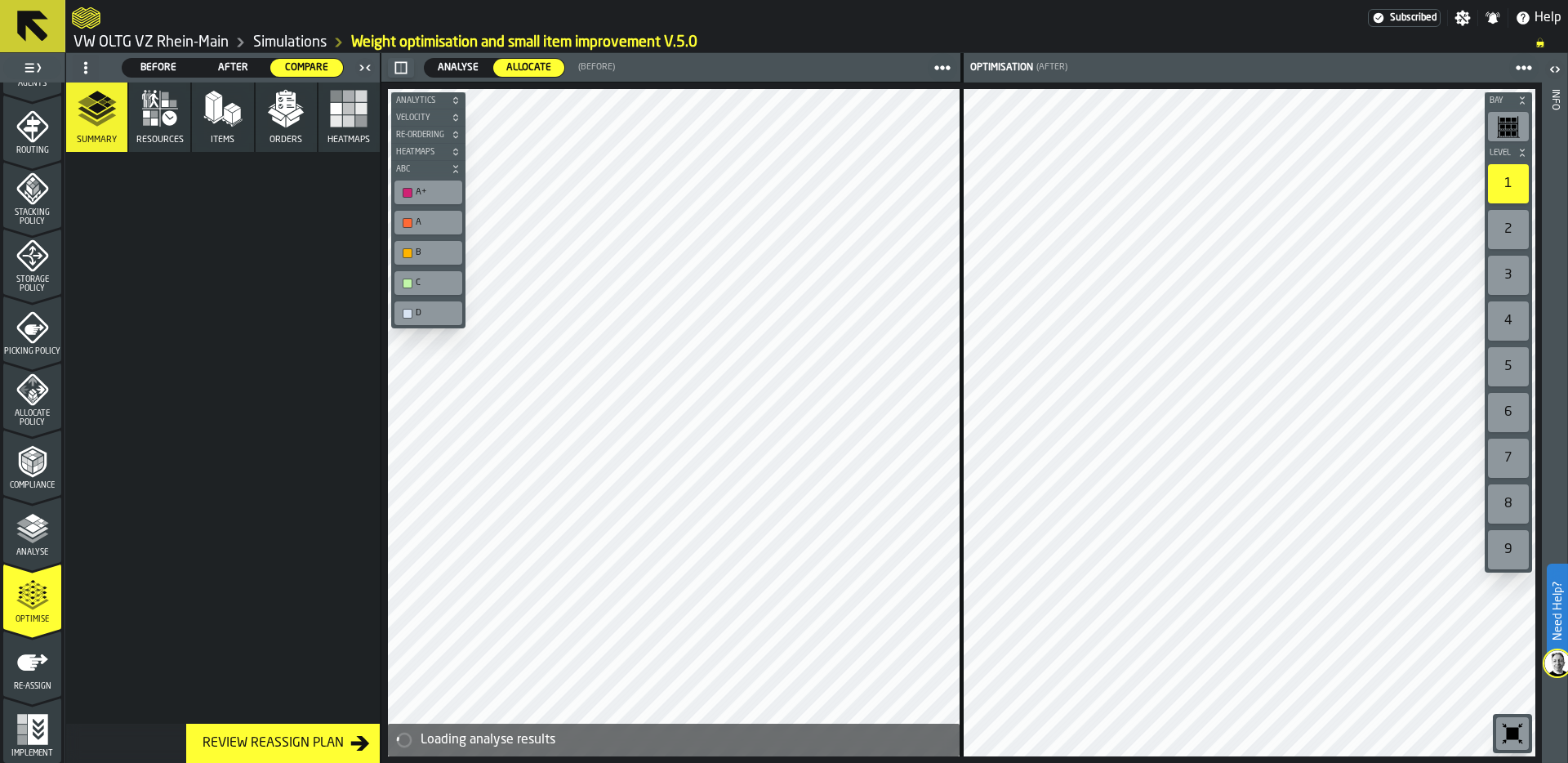
click at [164, 65] on span "Before" at bounding box center [159, 68] width 59 height 15
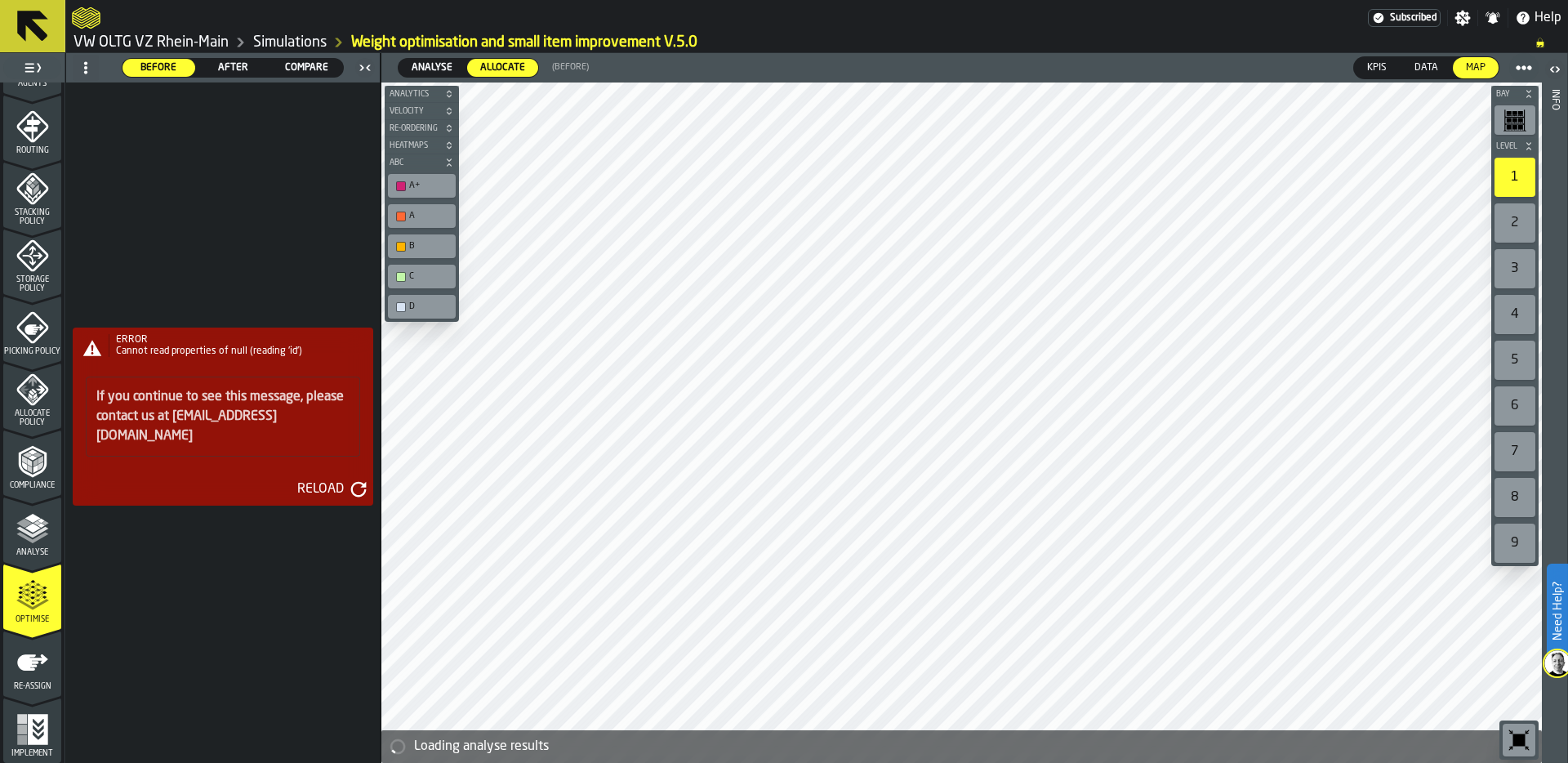
click at [351, 485] on icon "button-Reload" at bounding box center [359, 490] width 17 height 17
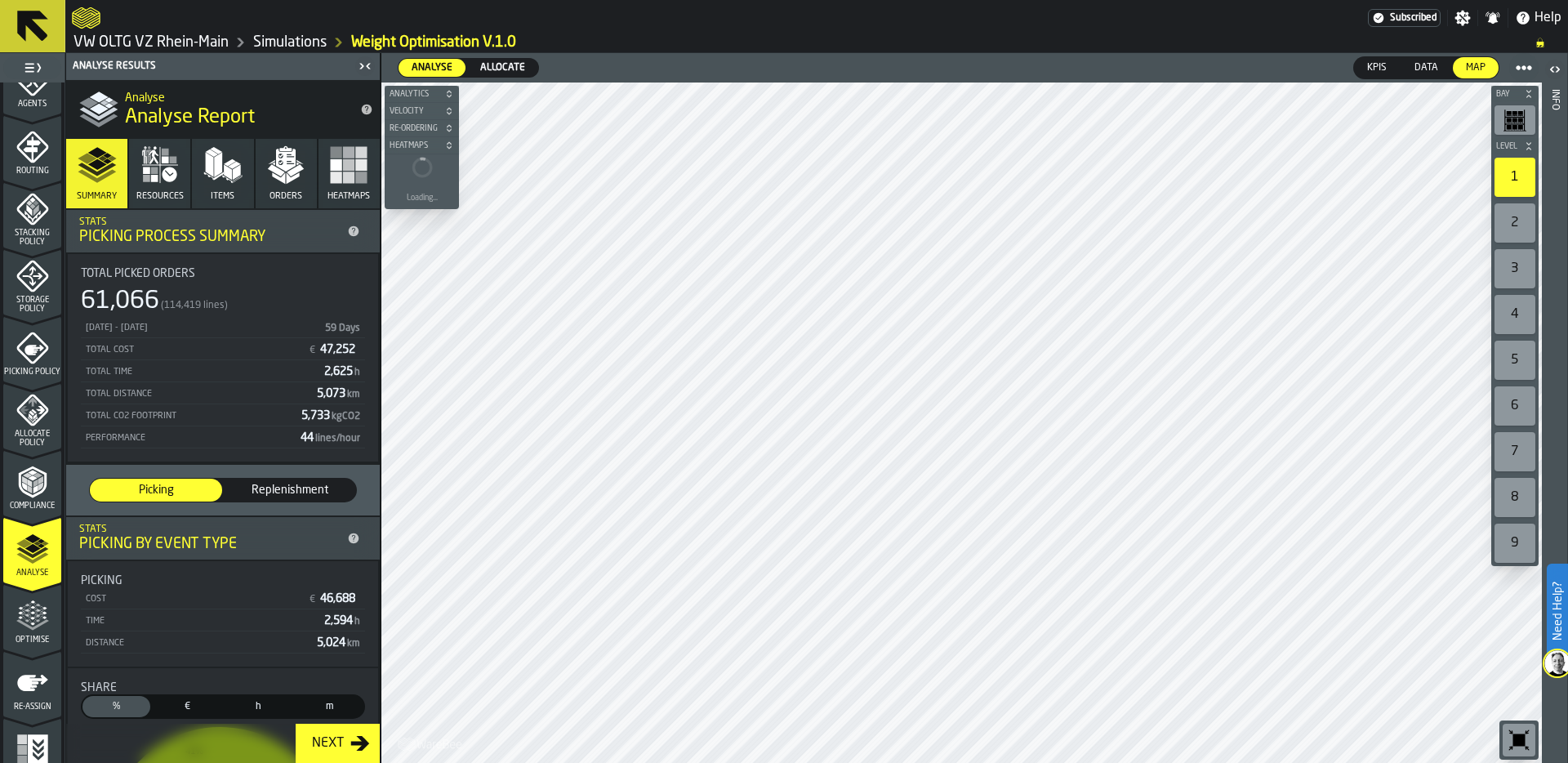
scroll to position [525, 0]
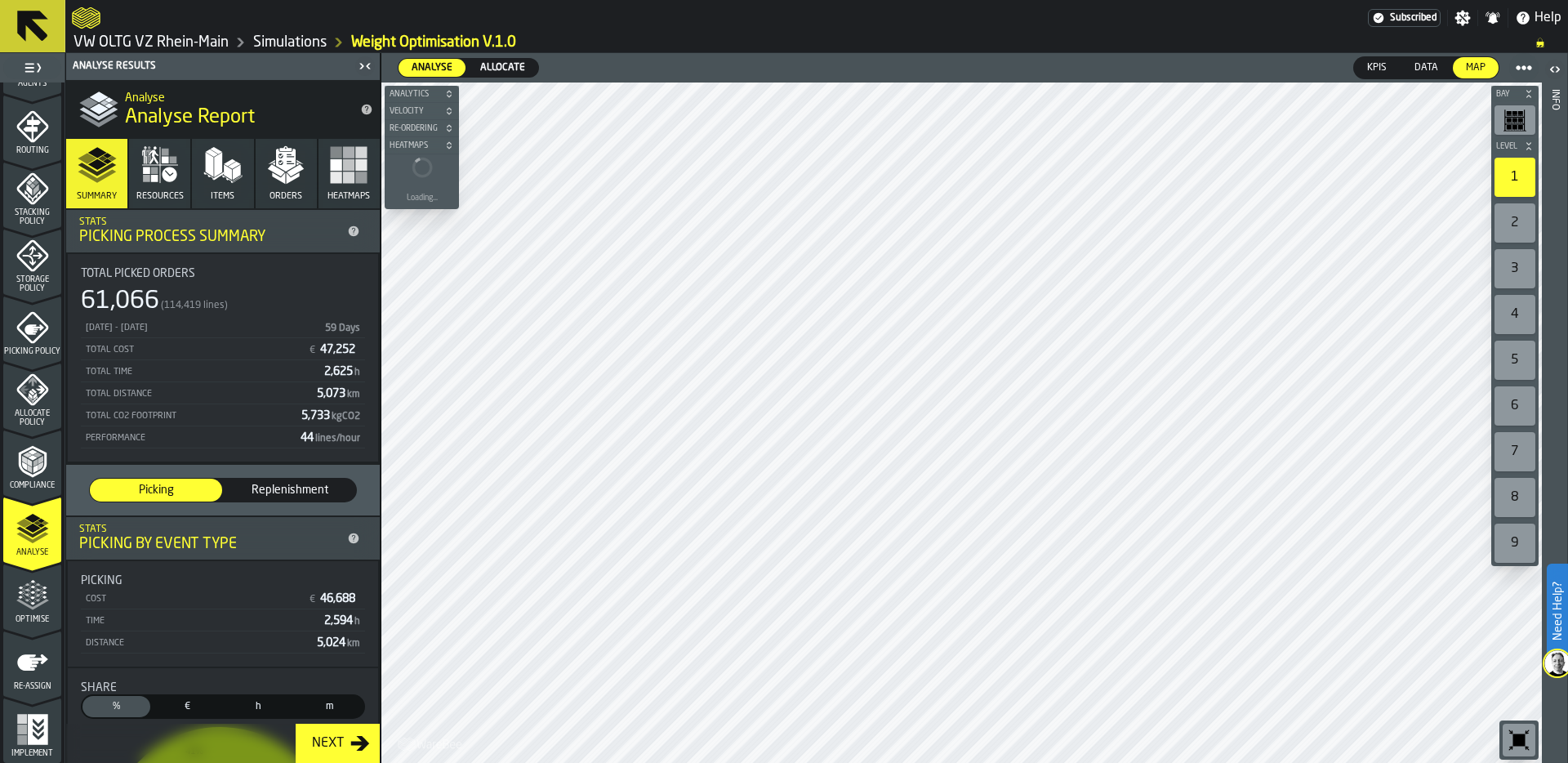
click at [26, 606] on icon "menu Optimise" at bounding box center [33, 603] width 33 height 10
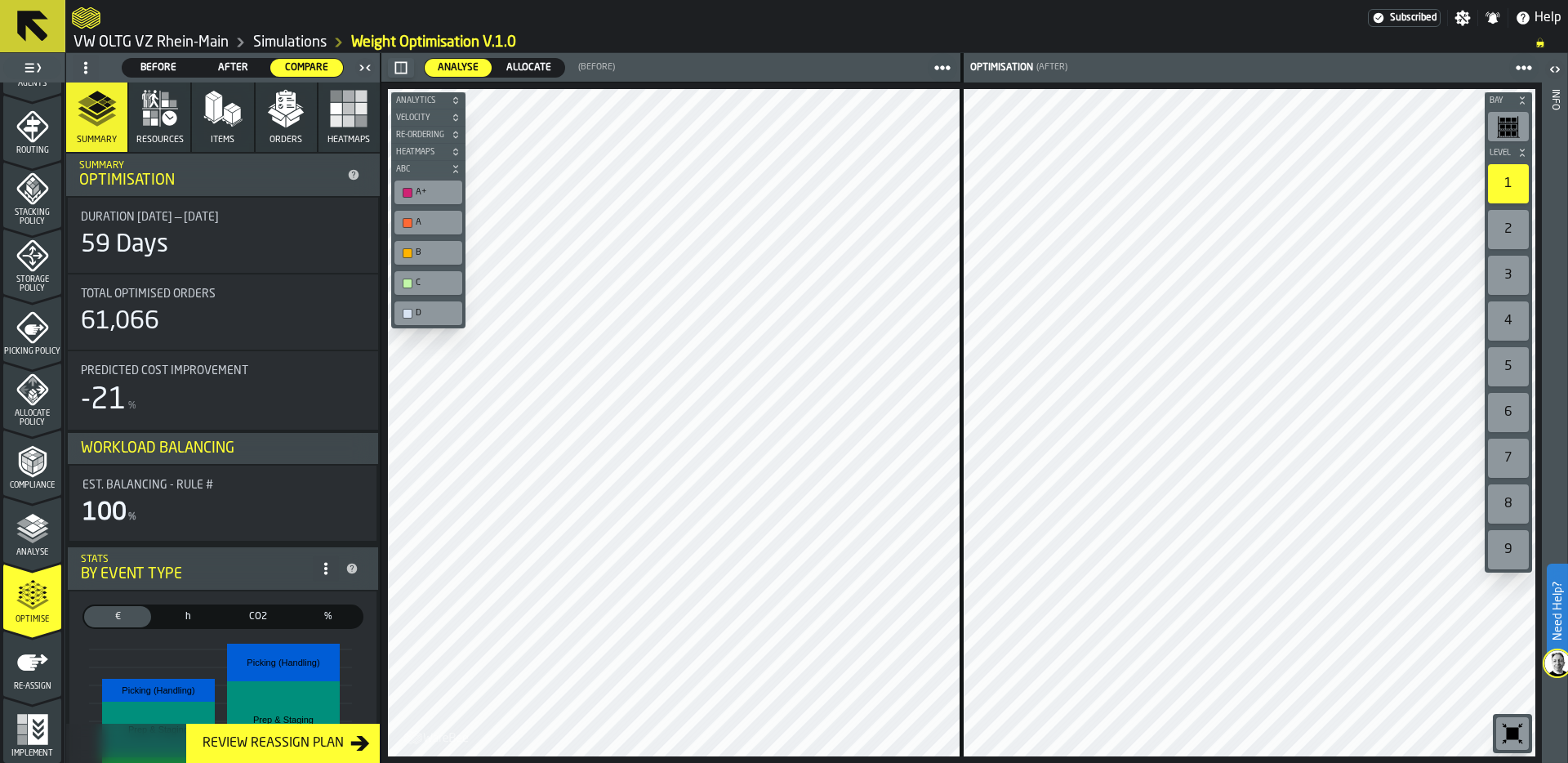
click at [541, 64] on span "Allocate" at bounding box center [529, 68] width 58 height 15
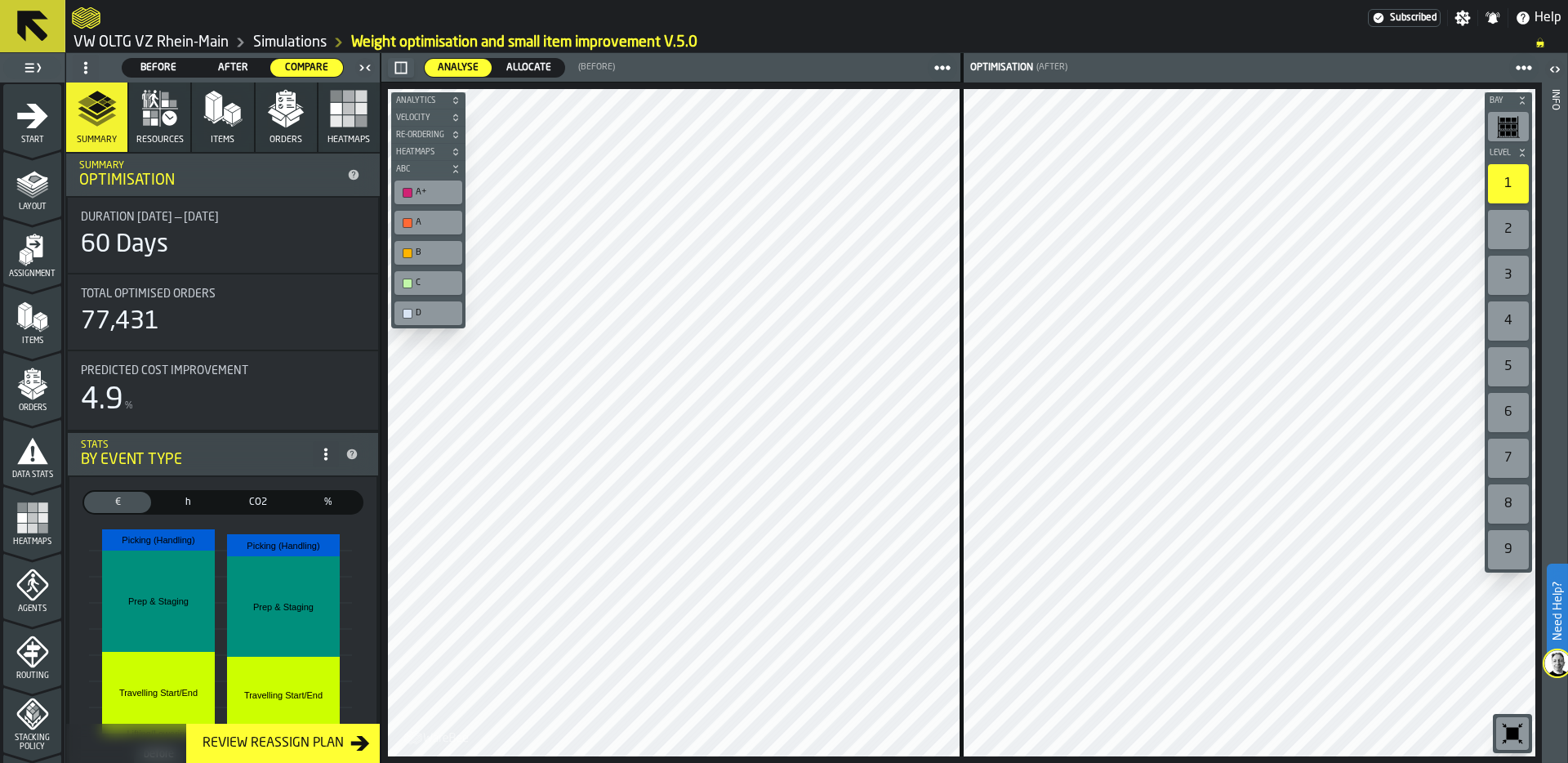
click at [165, 62] on span "Before" at bounding box center [159, 68] width 59 height 15
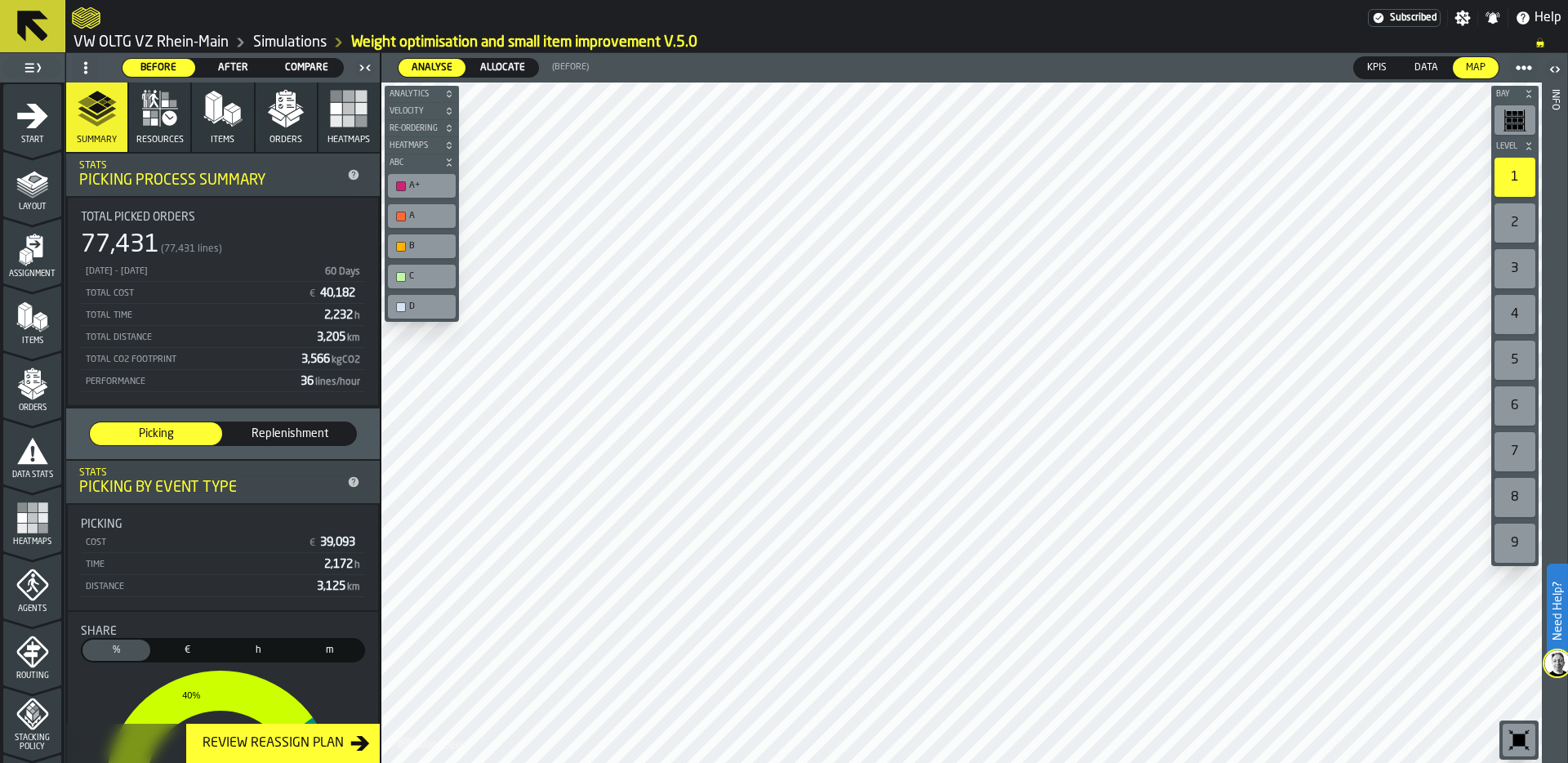
click at [294, 39] on link "Simulations" at bounding box center [290, 42] width 73 height 18
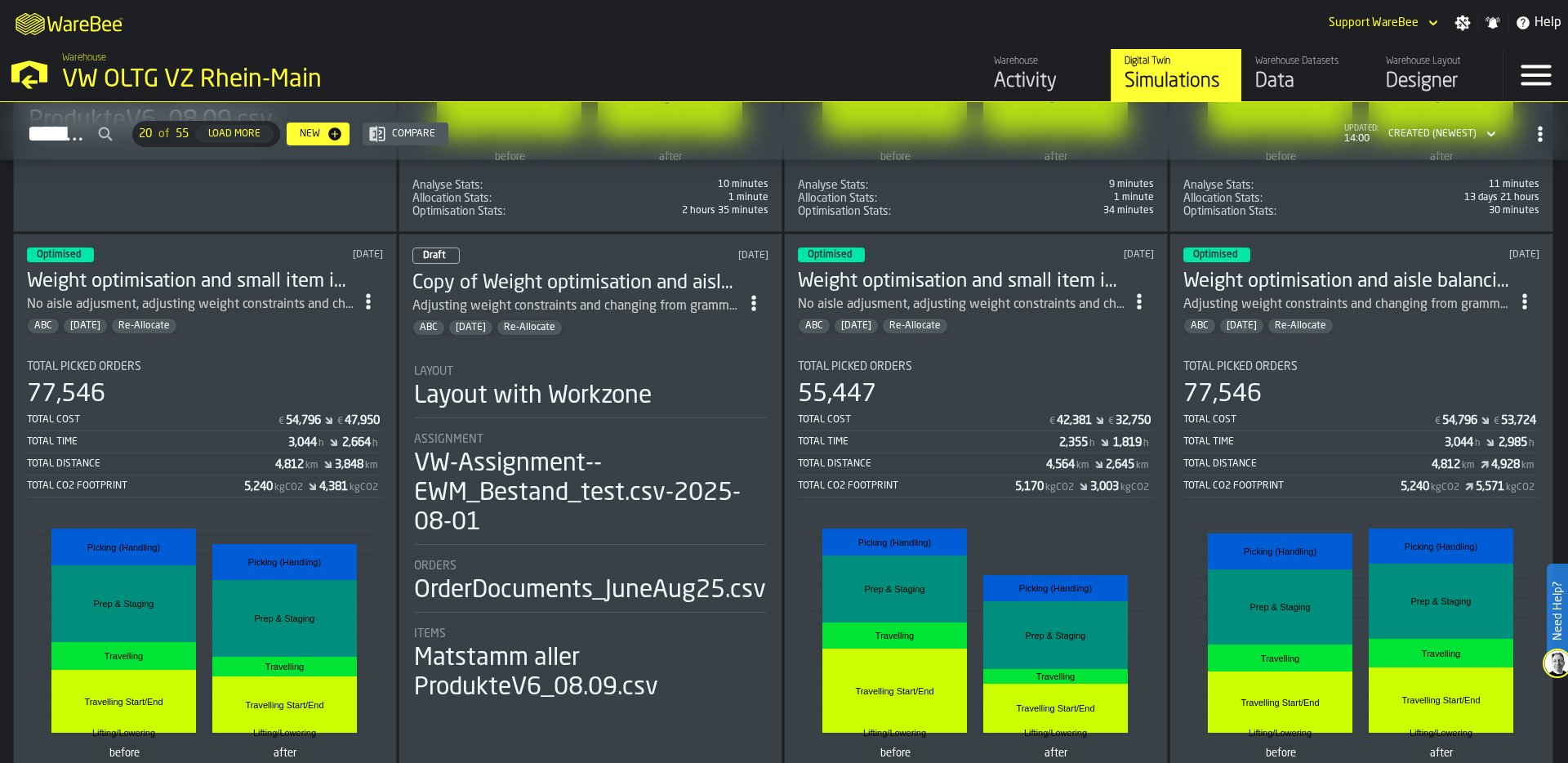
scroll to position [575, 0]
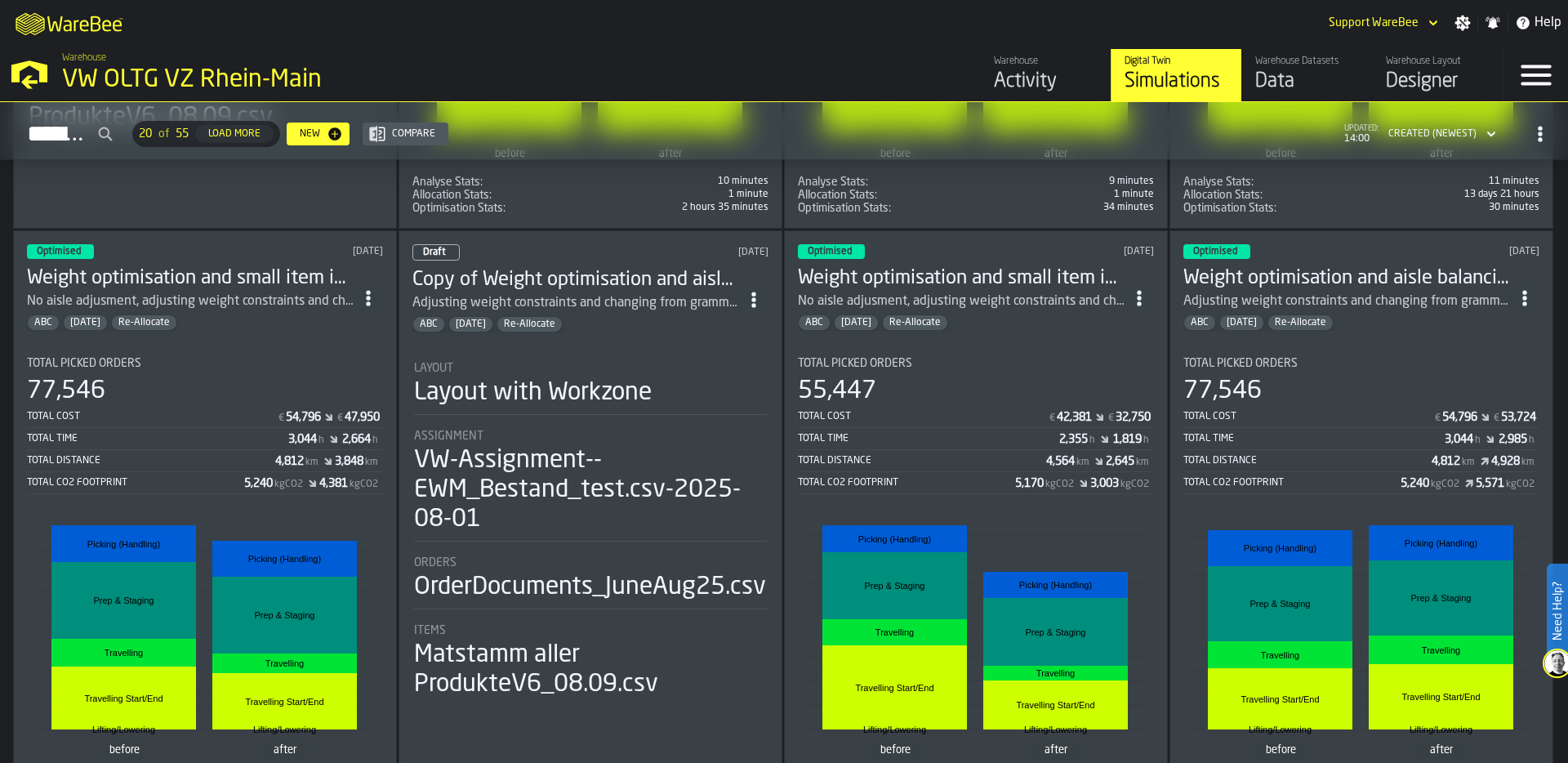
click at [205, 357] on div "Total Picked Orders" at bounding box center [204, 363] width 356 height 13
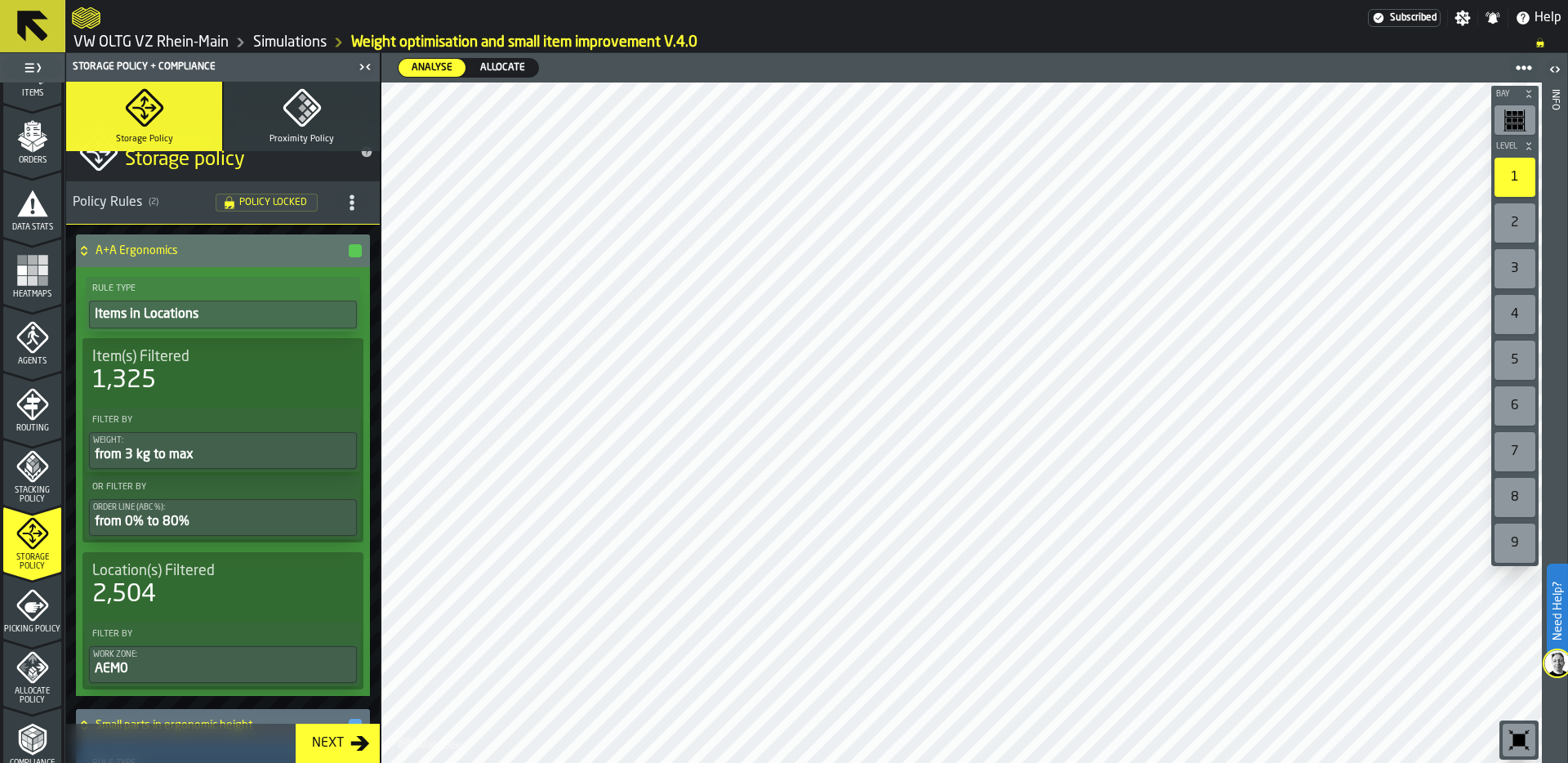
scroll to position [525, 0]
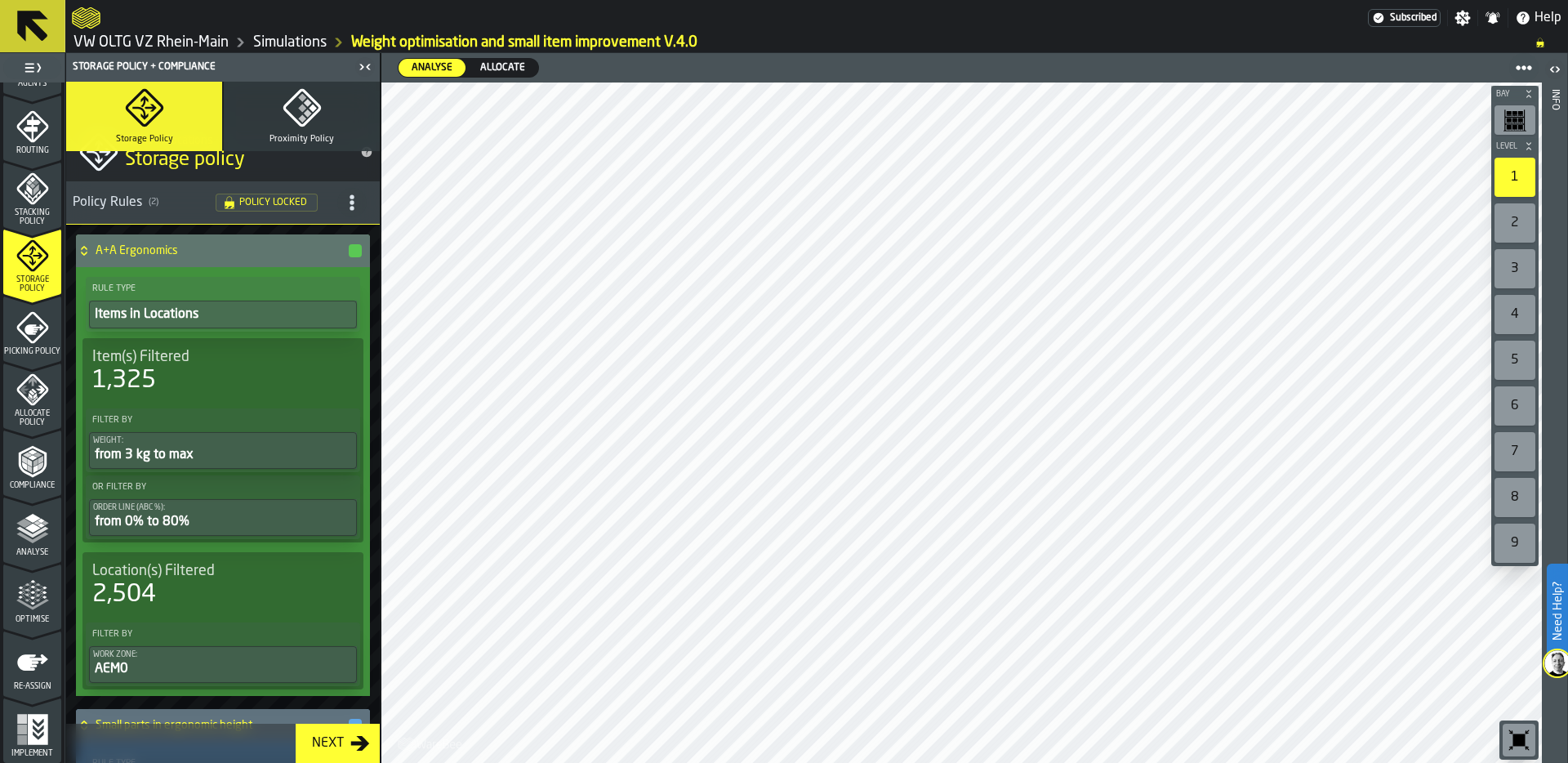
click at [23, 581] on icon "menu Optimise" at bounding box center [33, 595] width 33 height 33
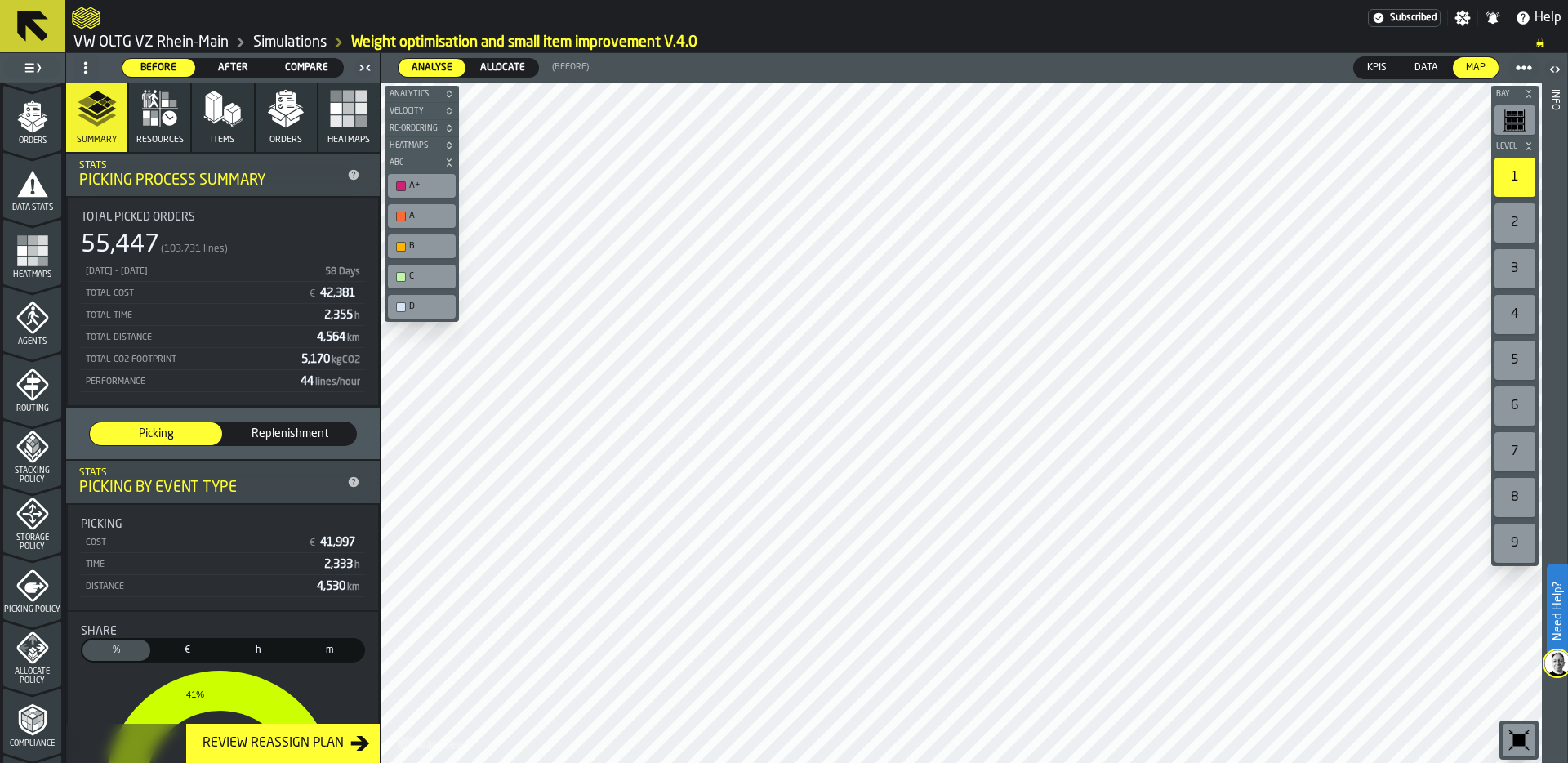
scroll to position [0, 0]
click at [31, 248] on icon "menu Assignment" at bounding box center [34, 246] width 17 height 21
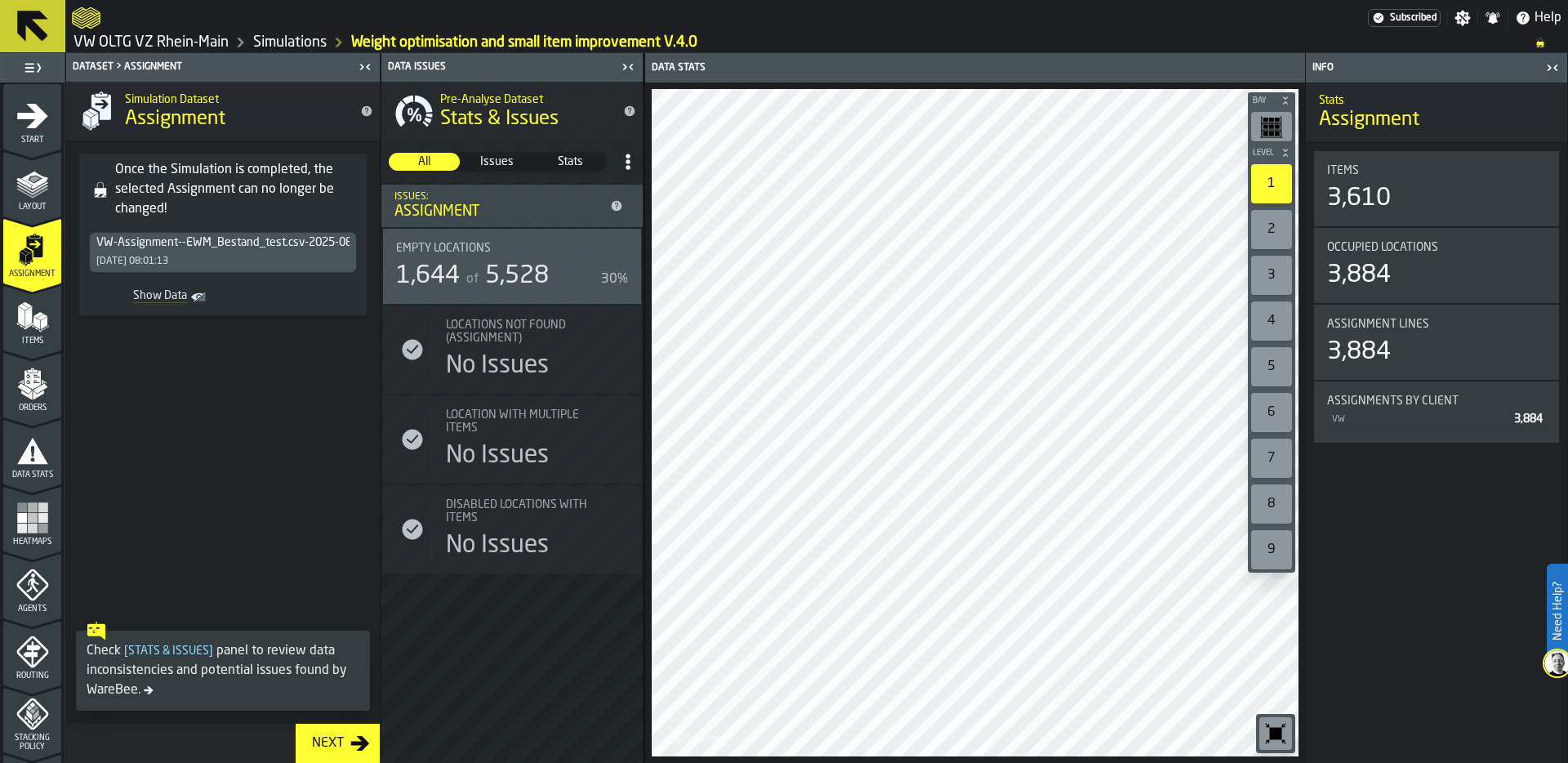
click at [36, 330] on icon "menu Items" at bounding box center [33, 317] width 33 height 33
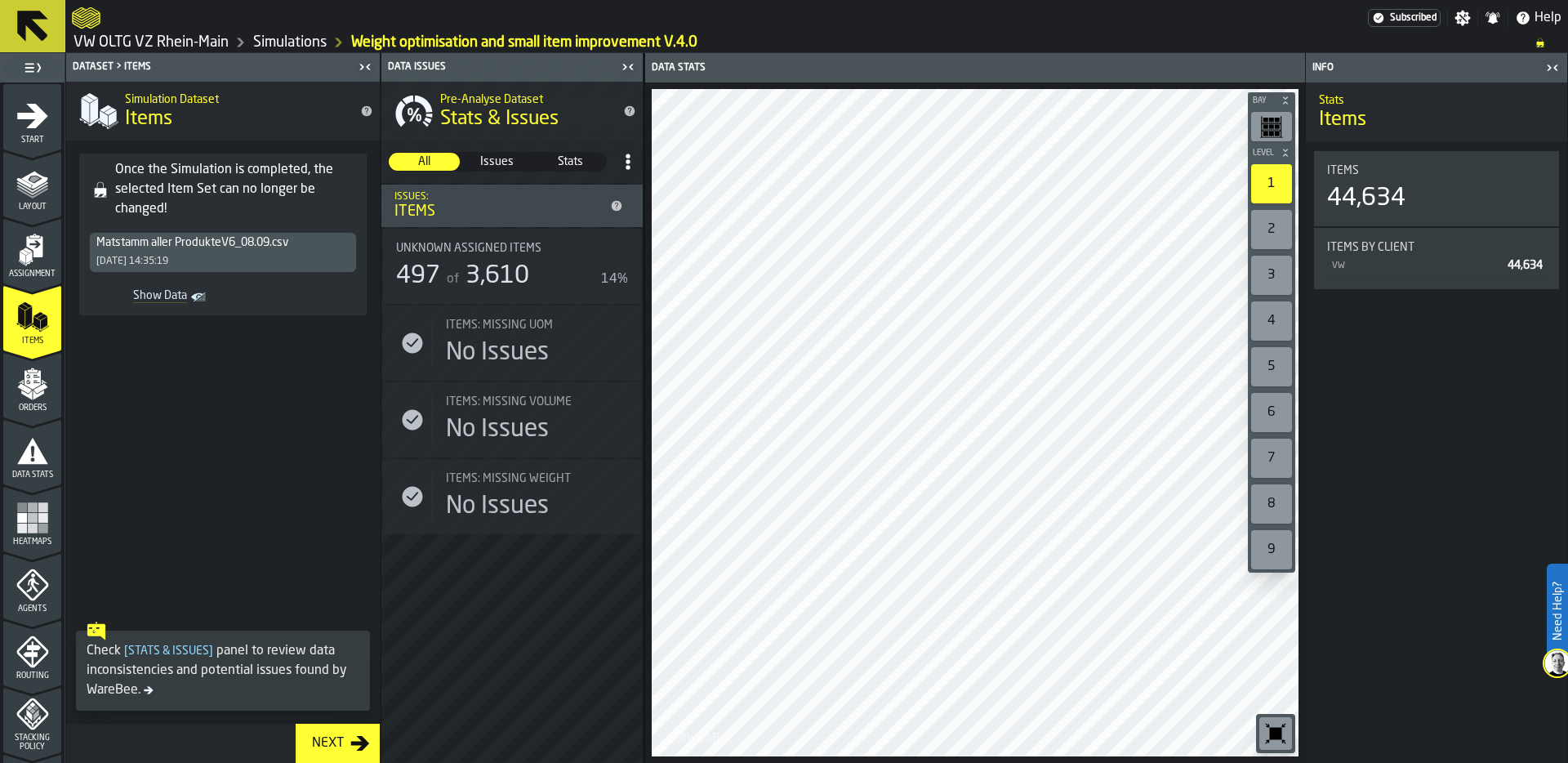
click at [31, 182] on icon "menu Layout" at bounding box center [33, 182] width 33 height 33
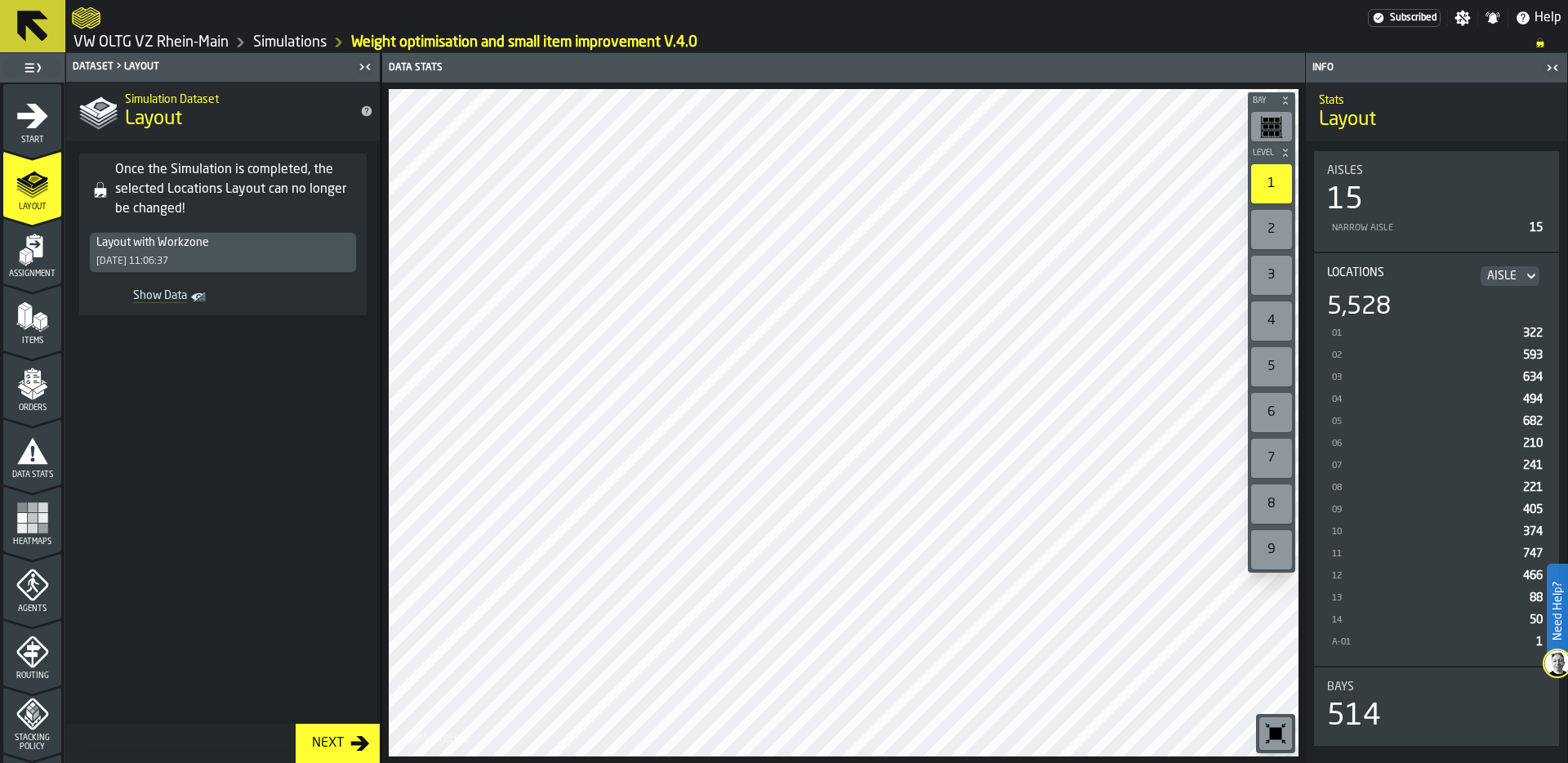
click at [33, 317] on polygon "menu Items" at bounding box center [35, 322] width 7 height 13
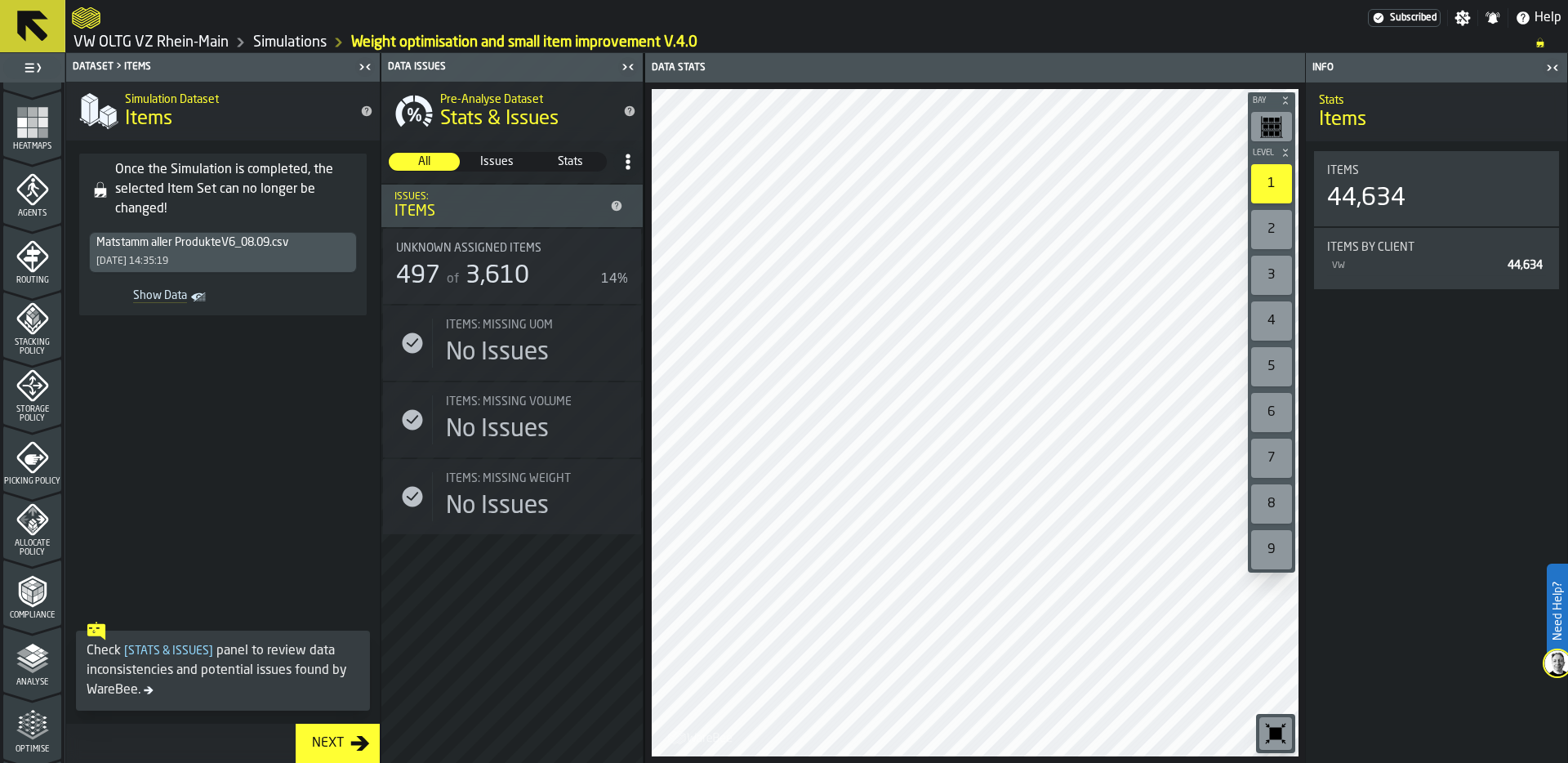
scroll to position [440, 0]
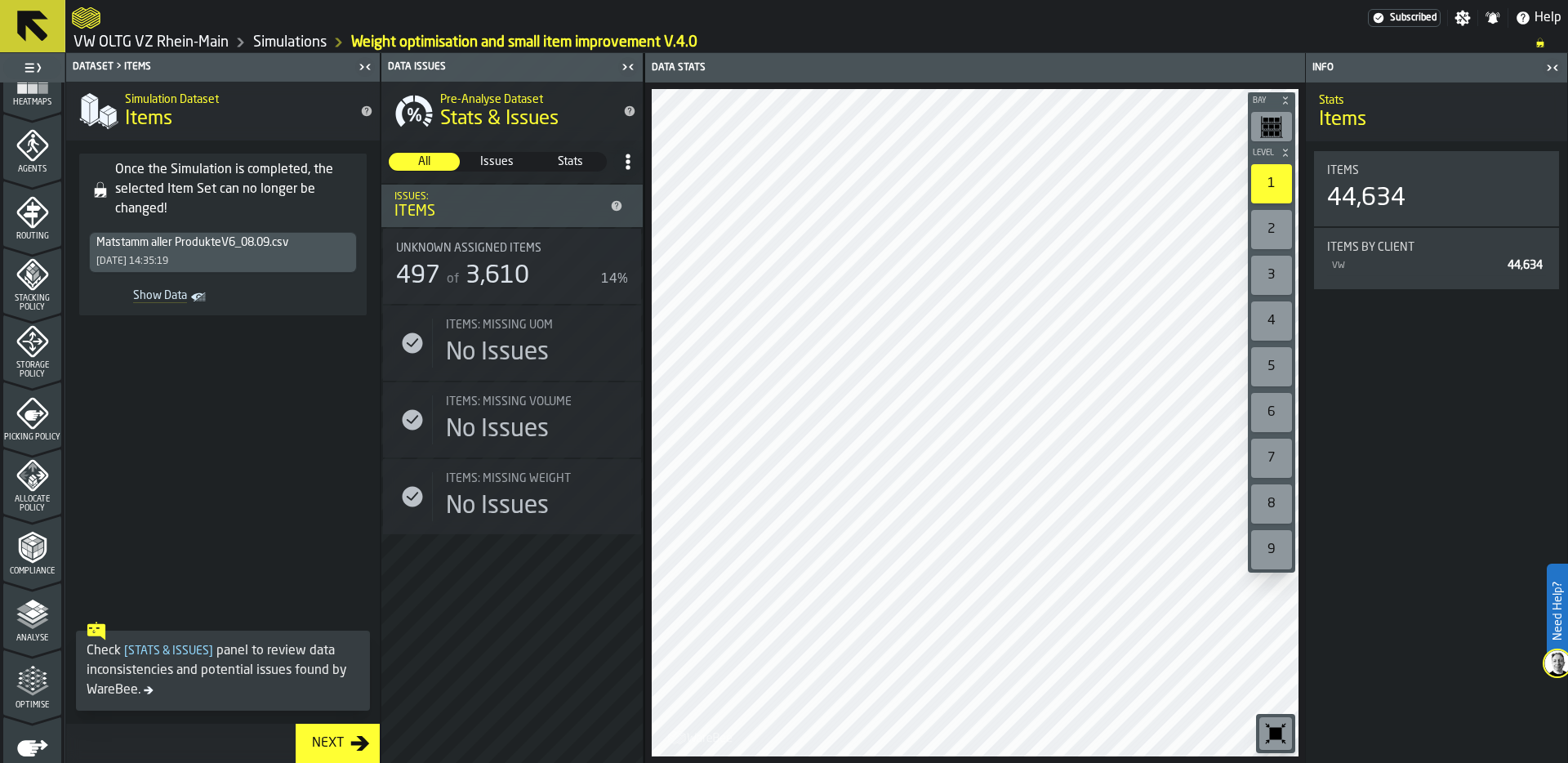
click at [26, 673] on icon "menu Optimise" at bounding box center [33, 681] width 33 height 33
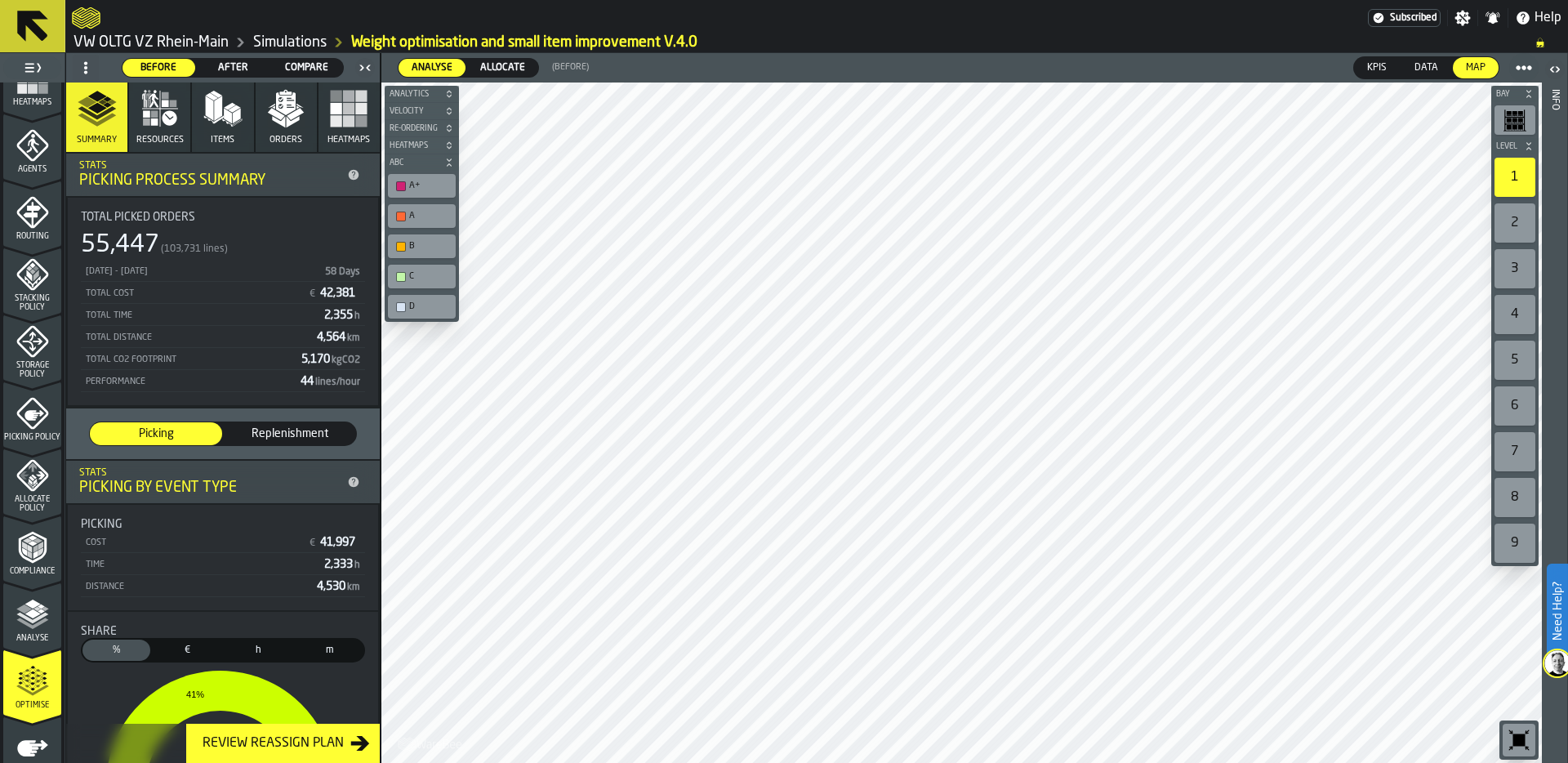
click at [240, 59] on div "After" at bounding box center [233, 67] width 72 height 18
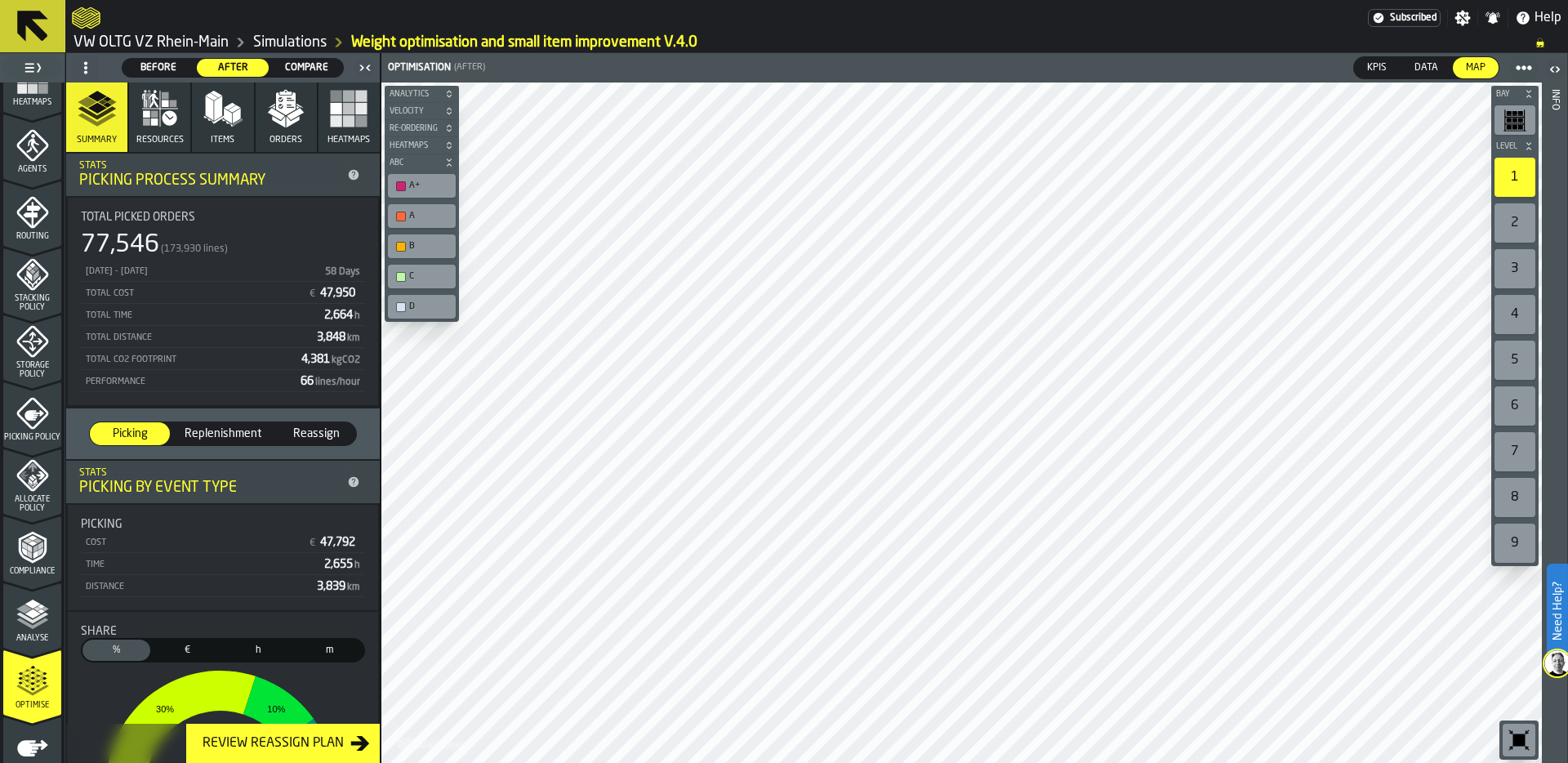
click at [85, 72] on icon at bounding box center [85, 68] width 13 height 13
click at [104, 98] on div "Show Setup" at bounding box center [124, 100] width 85 height 20
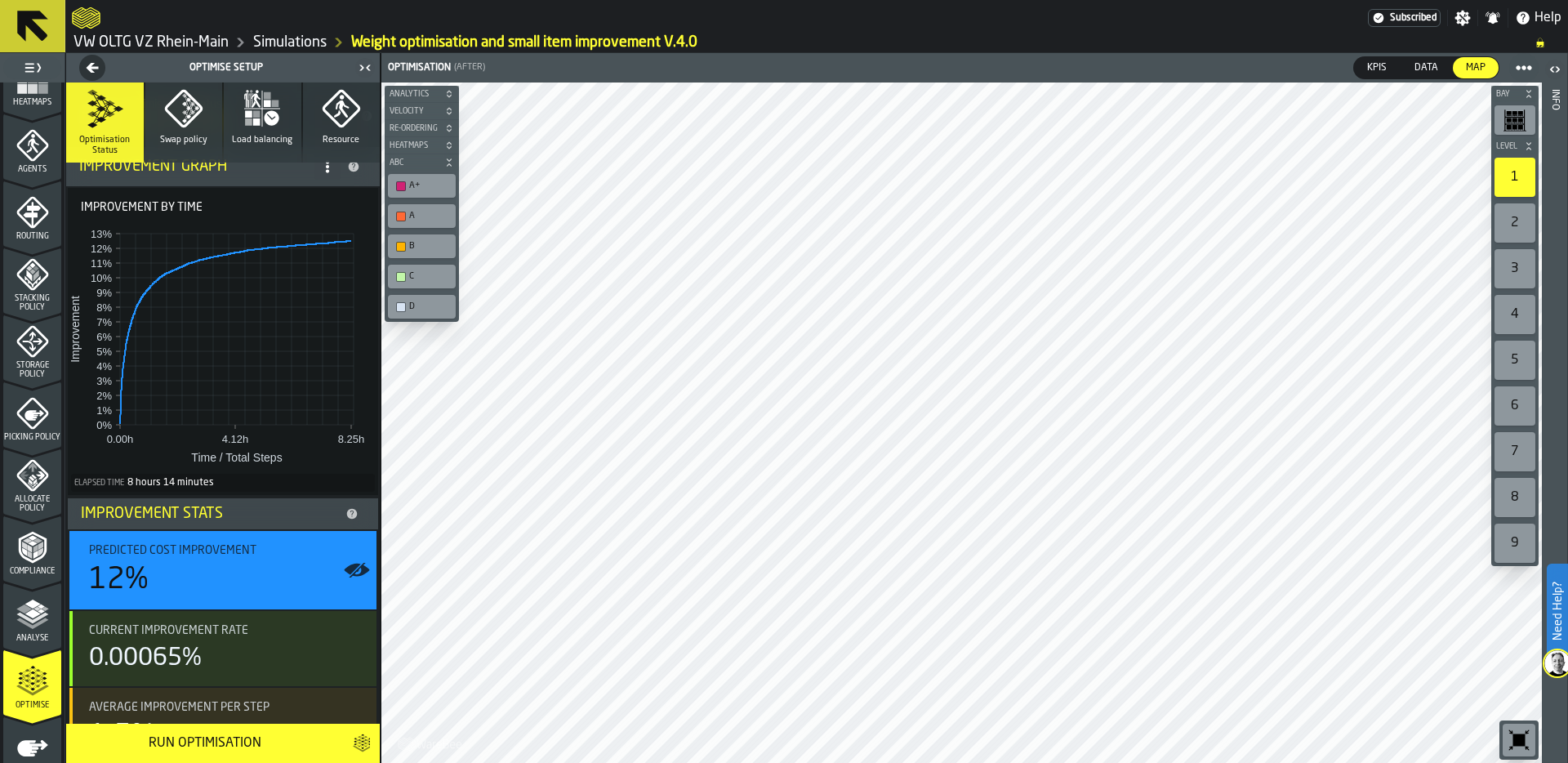
scroll to position [0, 0]
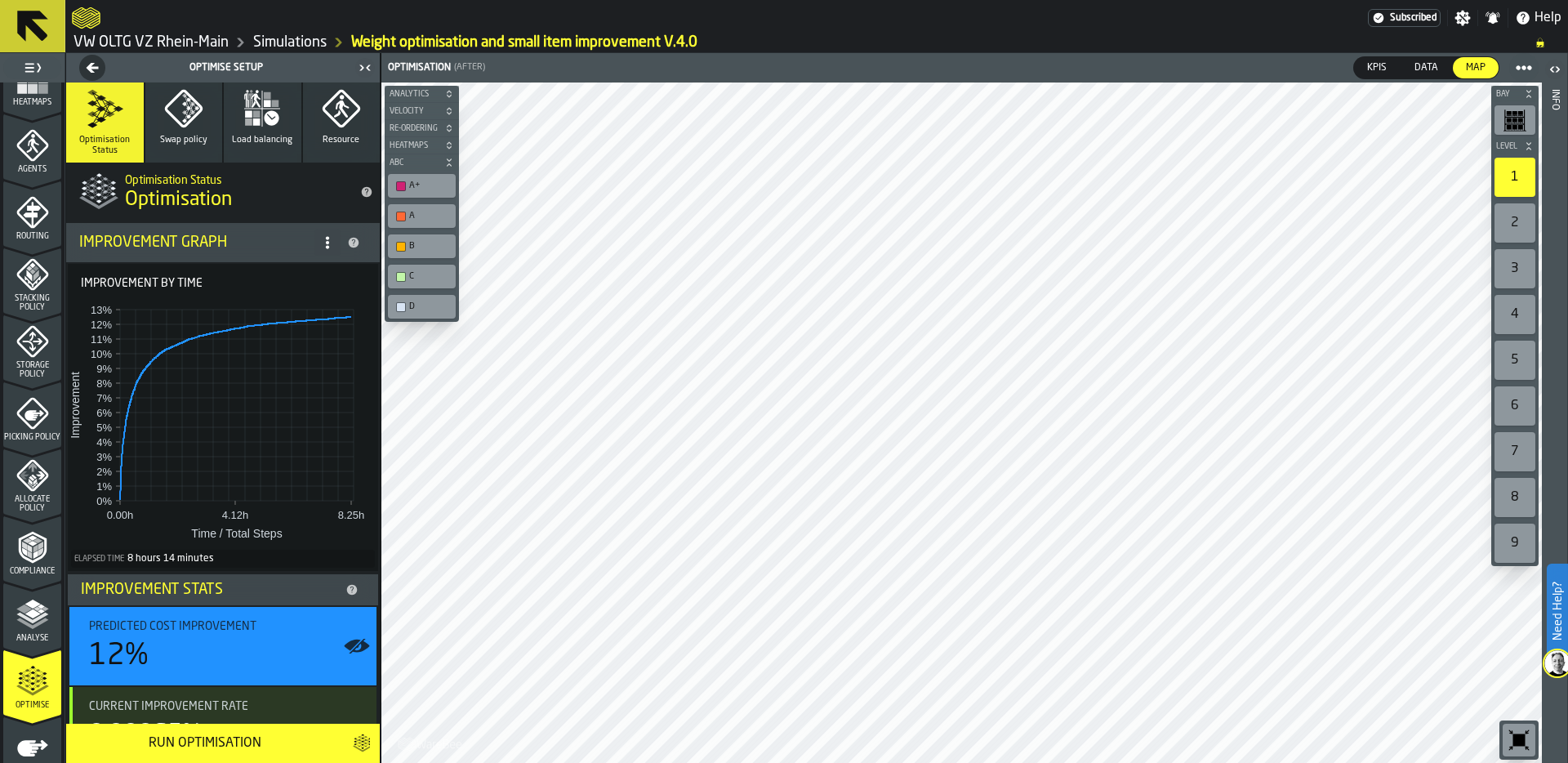
click at [191, 117] on icon "button" at bounding box center [183, 109] width 37 height 37
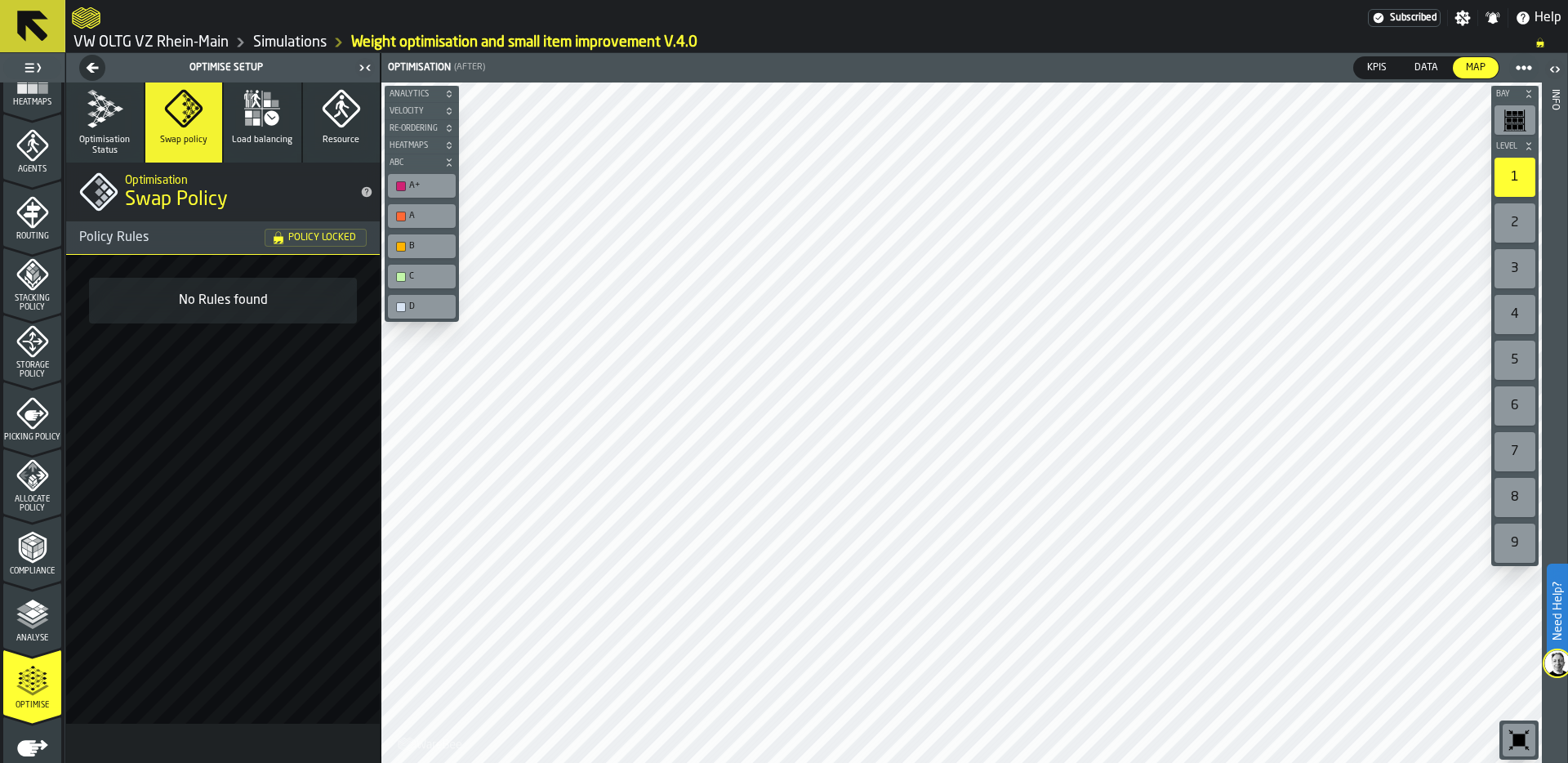
click at [242, 118] on icon "button" at bounding box center [262, 109] width 39 height 39
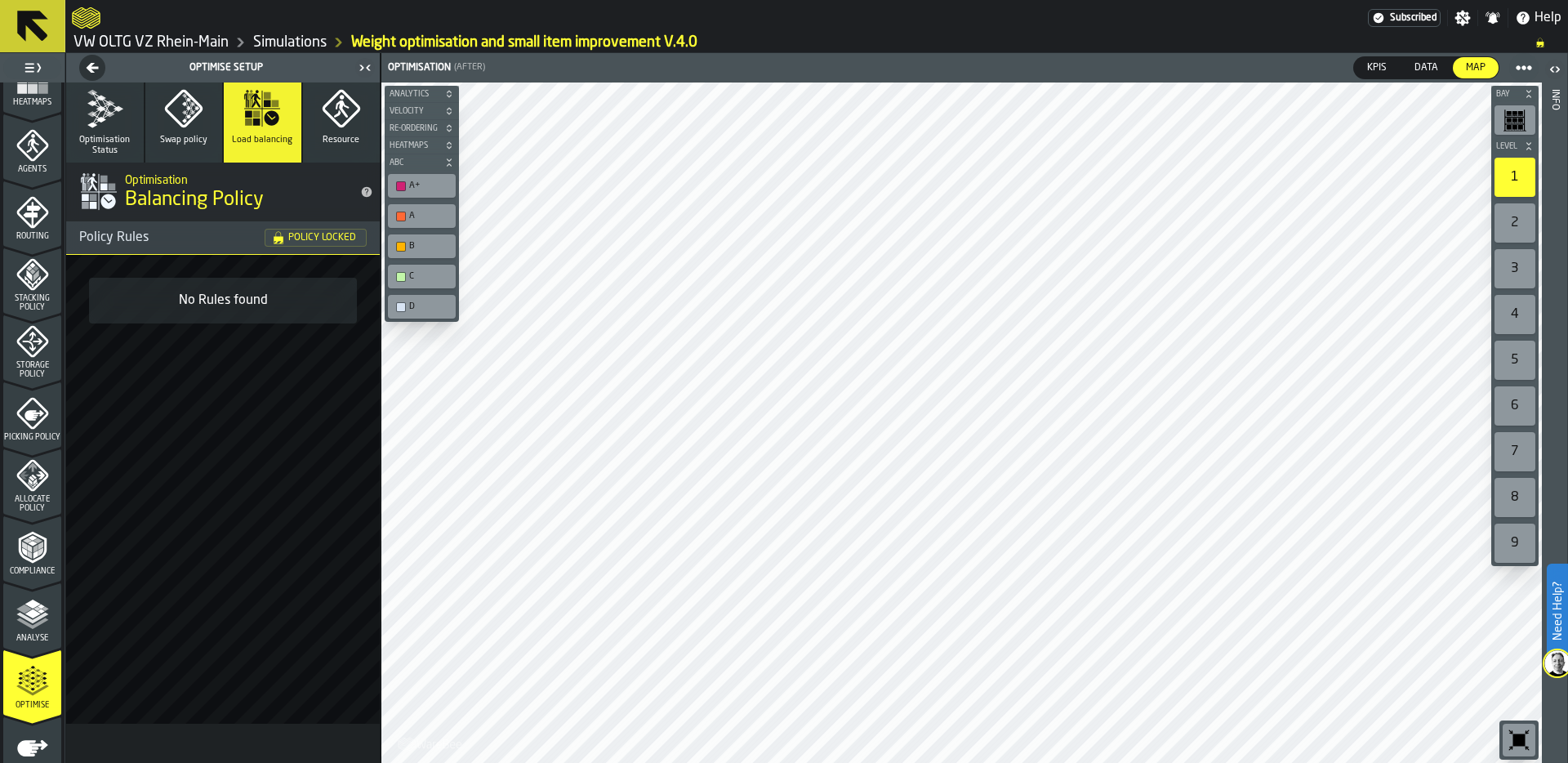
click at [203, 121] on icon "button" at bounding box center [184, 109] width 39 height 39
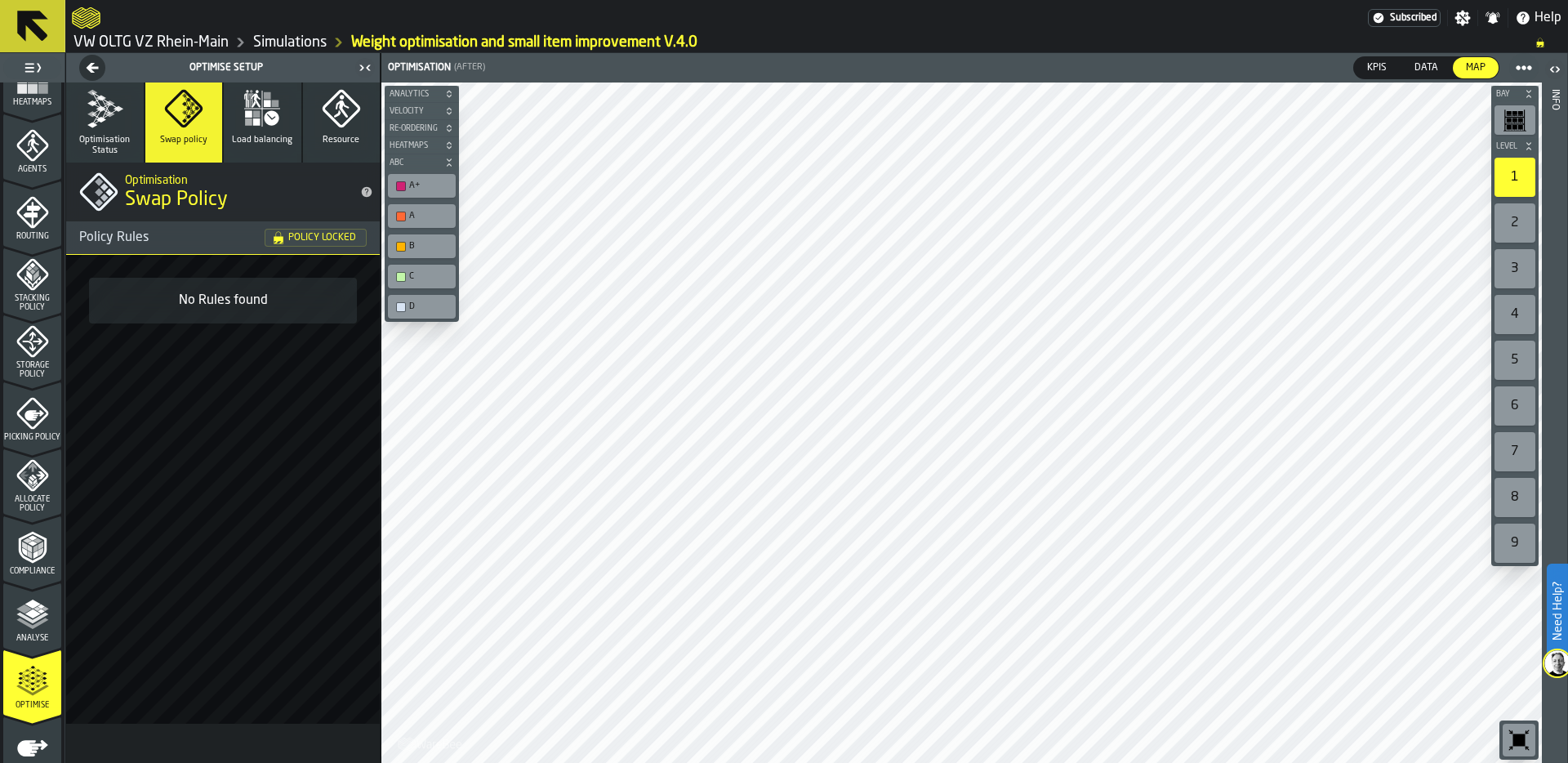
click at [111, 117] on icon "button" at bounding box center [104, 109] width 39 height 39
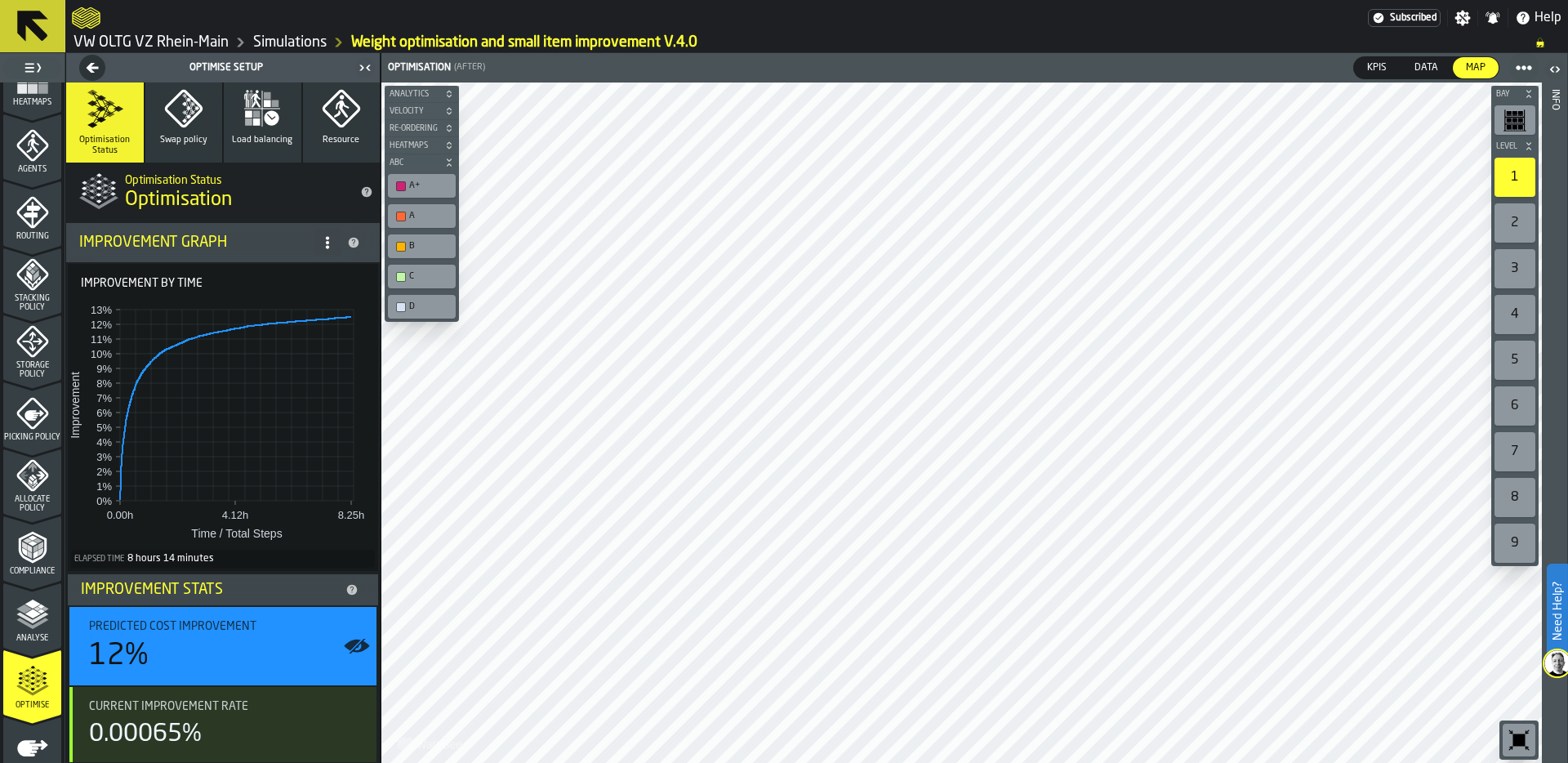
click at [92, 59] on span "button-Optimise Setup" at bounding box center [92, 68] width 26 height 26
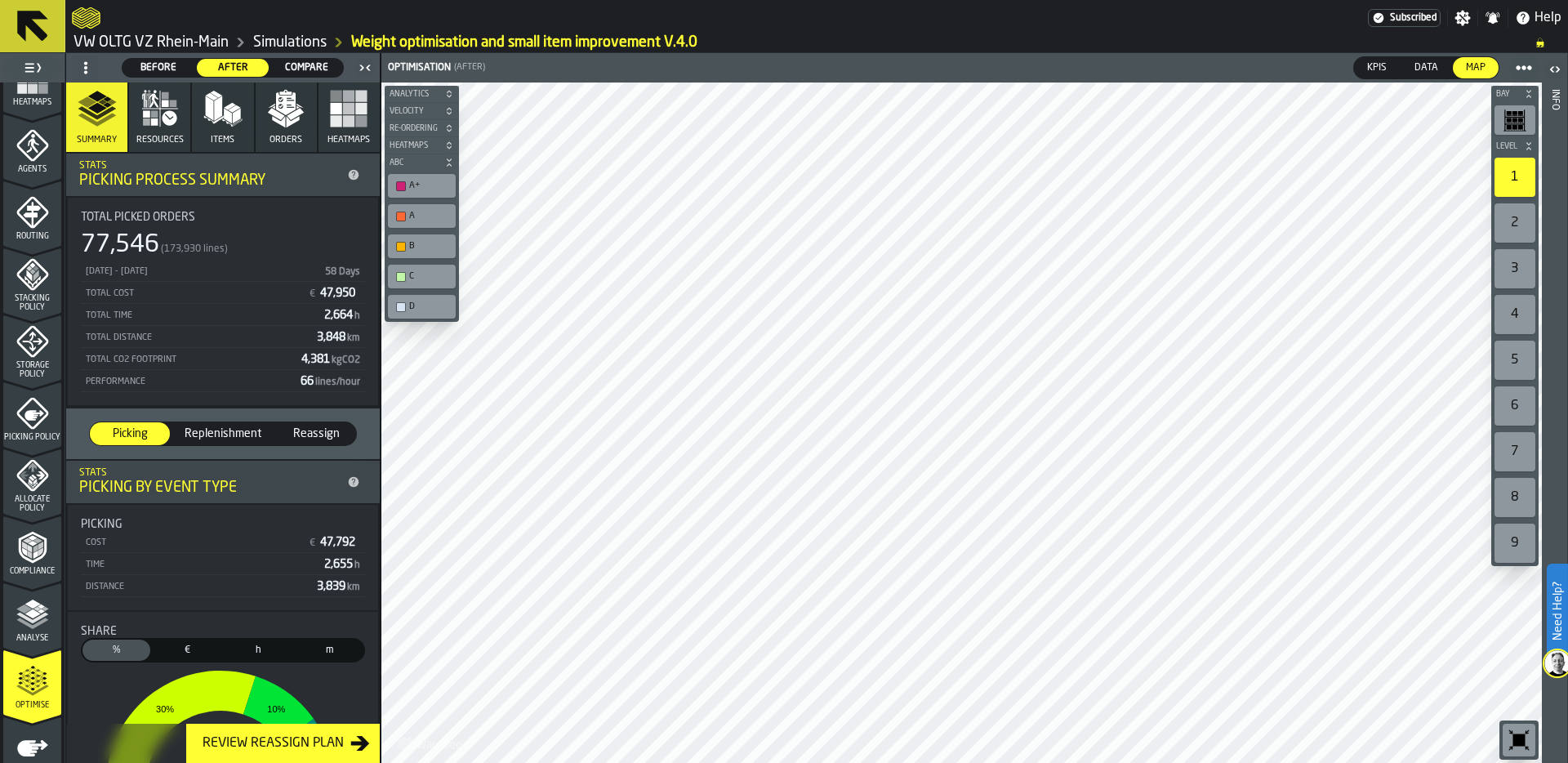
click at [165, 65] on span "Before" at bounding box center [159, 68] width 59 height 15
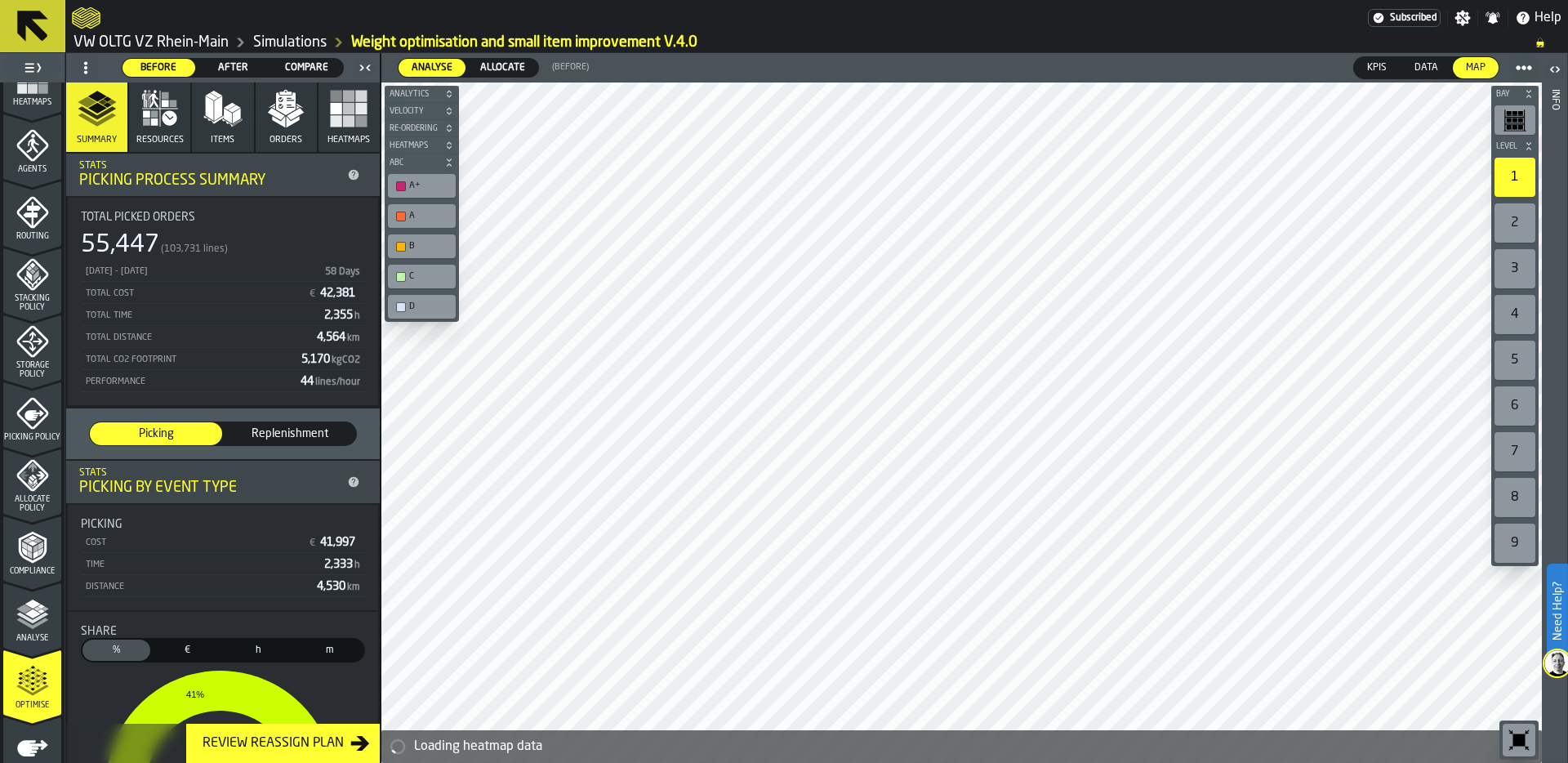
click at [505, 66] on span "Allocate" at bounding box center [503, 68] width 58 height 15
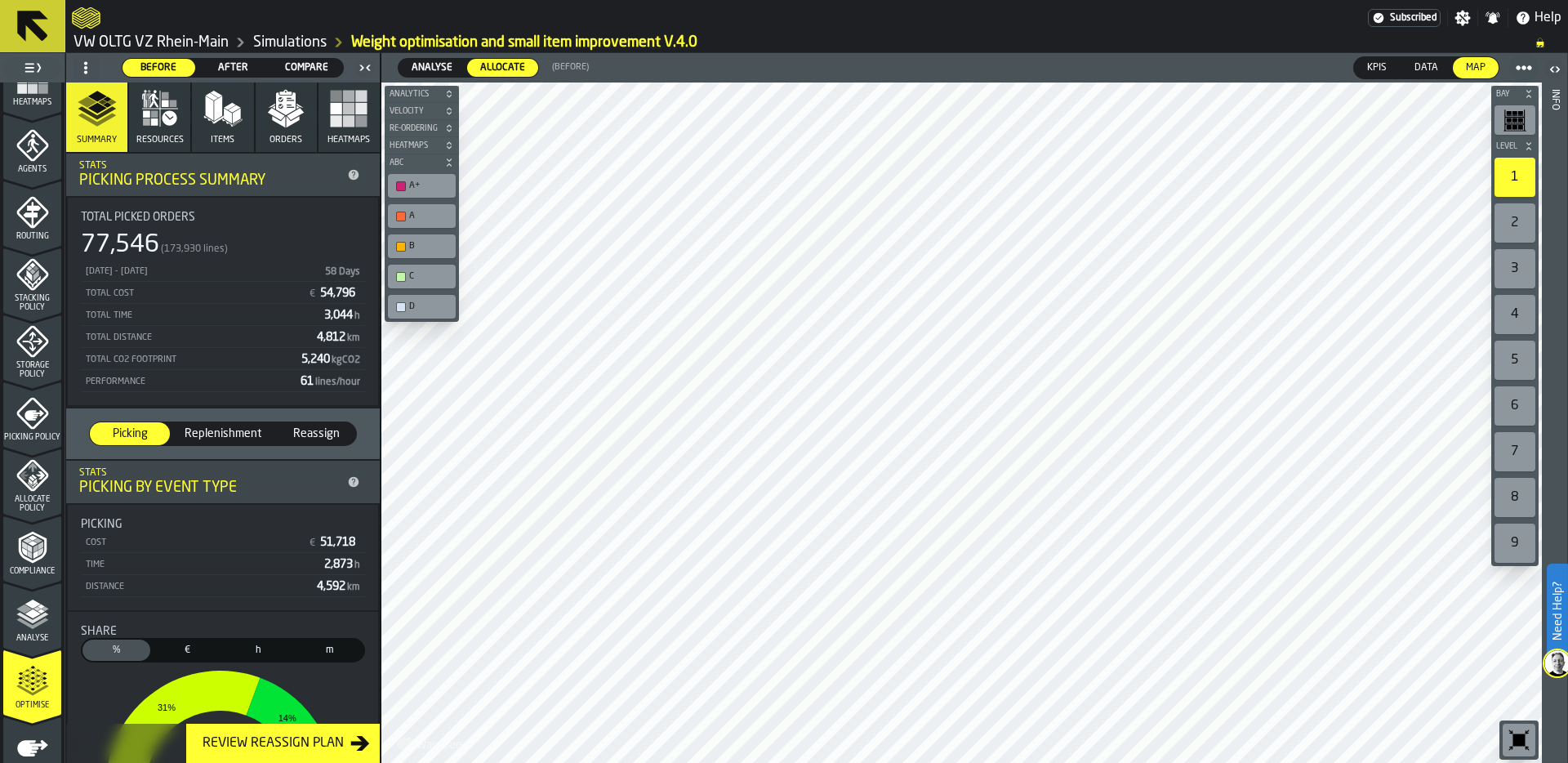
click at [242, 68] on span "After" at bounding box center [233, 68] width 59 height 15
click at [1464, 17] on icon "button-toggle-Settings" at bounding box center [1463, 19] width 17 height 17
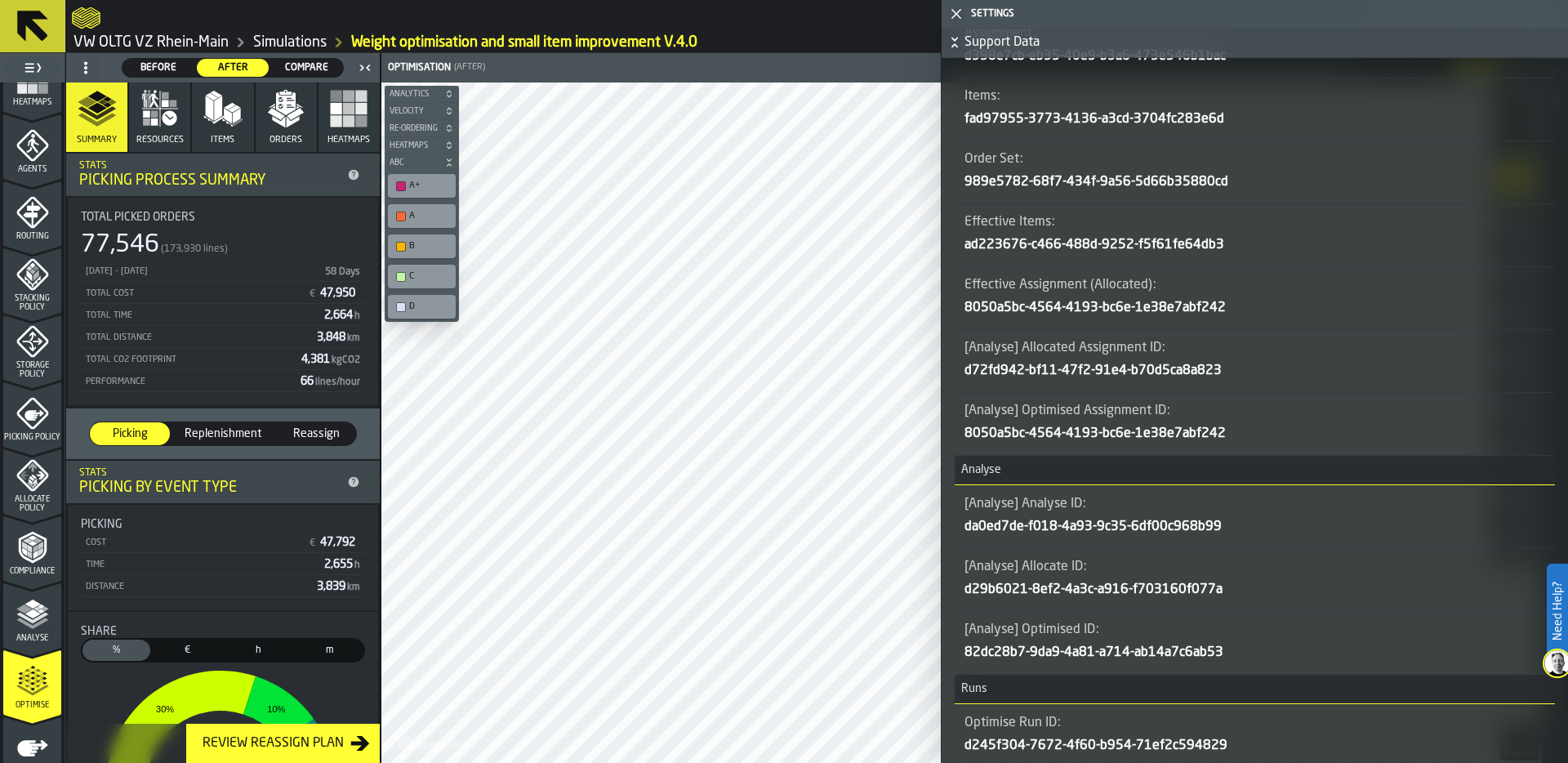
scroll to position [1313, 0]
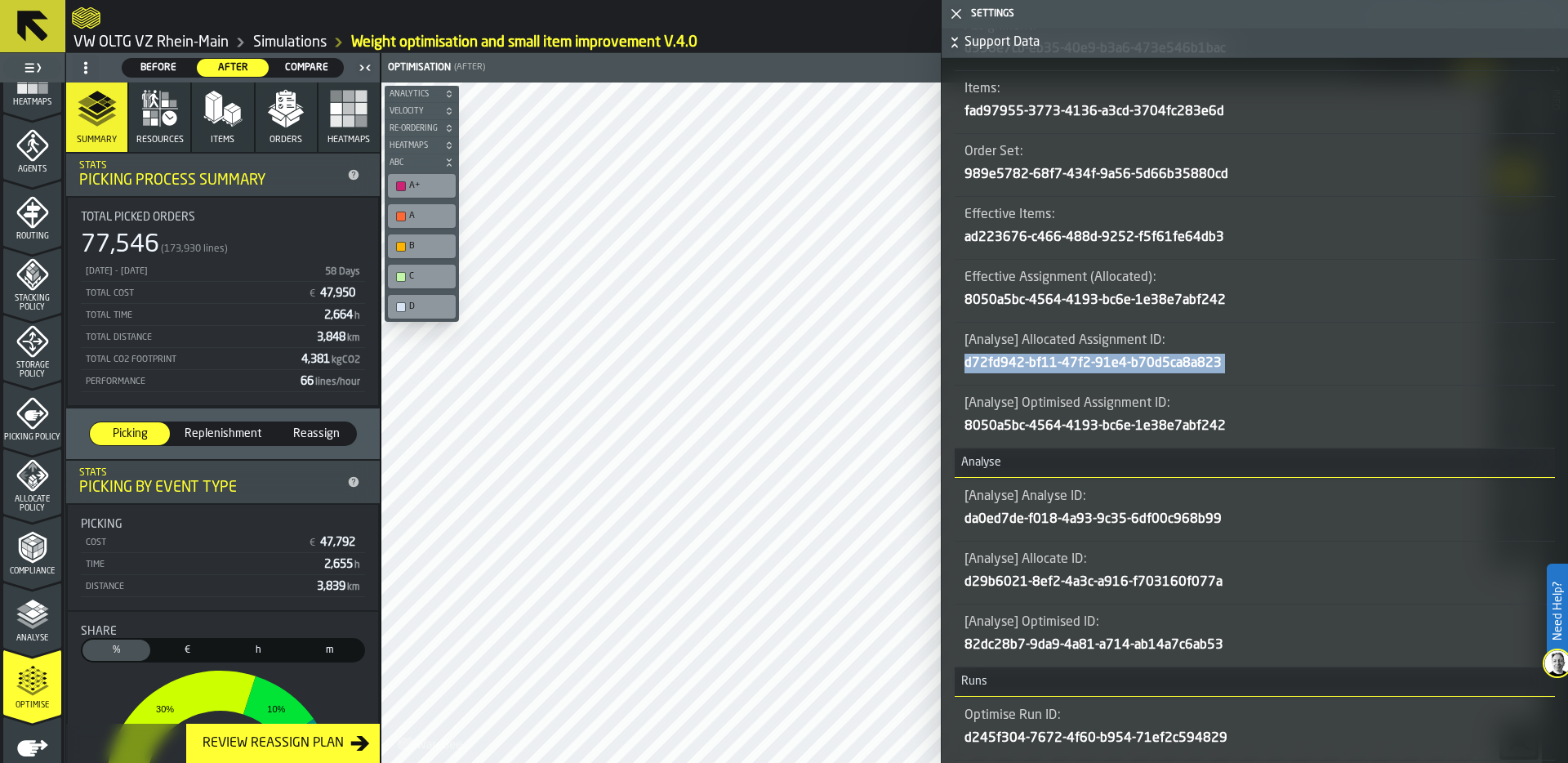
click at [956, 19] on icon "button-toggle-Close me" at bounding box center [956, 13] width 20 height 20
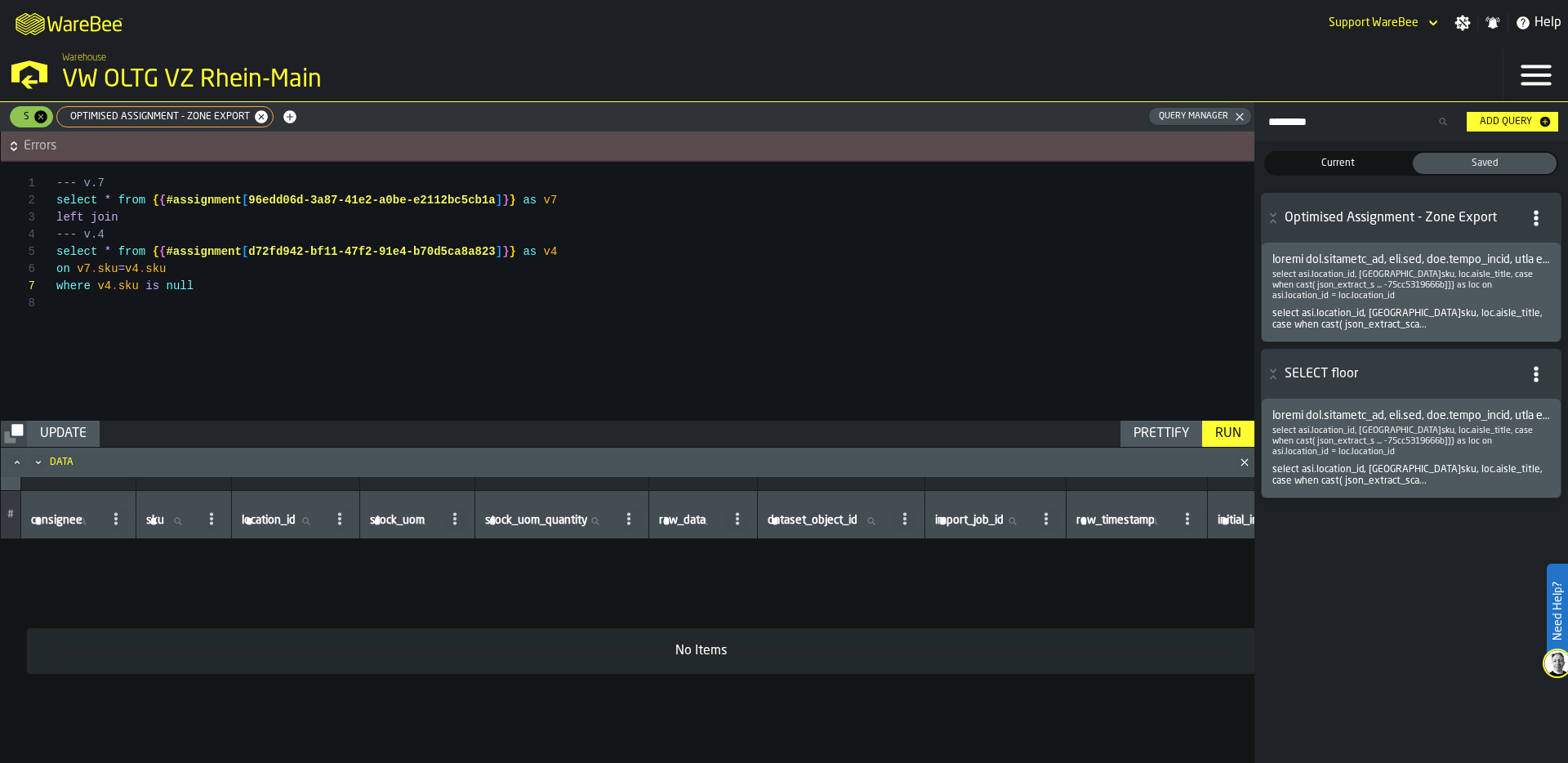
scroll to position [103, 0]
click at [14, 147] on icon "button-" at bounding box center [14, 147] width 17 height 17
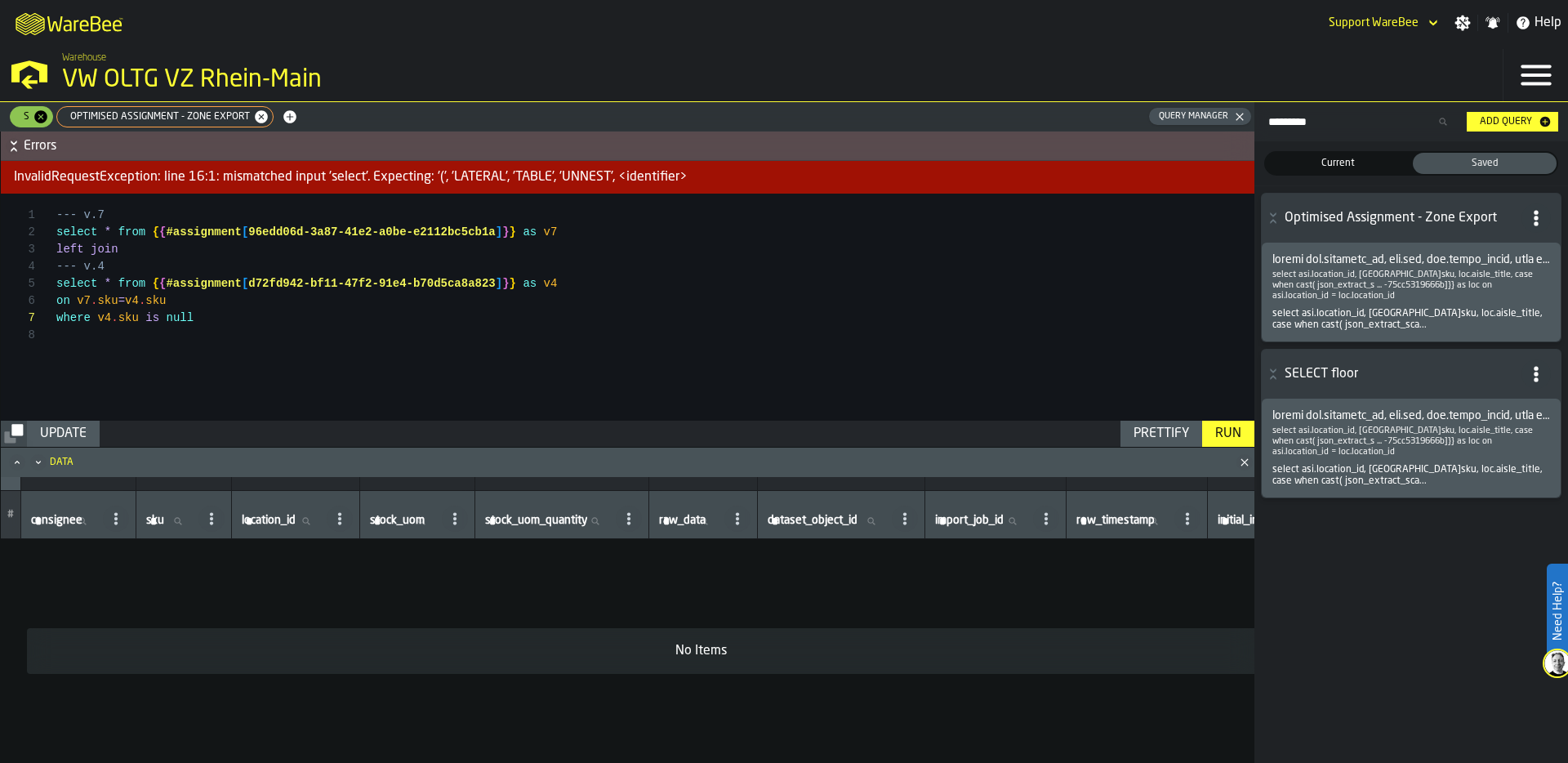
scroll to position [34, 0]
click at [125, 249] on div "--- v.7 select * from { { #assignment [ 96edd06d-3a87-41e2-a0be-e2112bc5cb1a ] …" at bounding box center [656, 307] width 1198 height 227
click at [71, 432] on div "Update" at bounding box center [63, 433] width 59 height 20
click at [1496, 117] on div "Add Query" at bounding box center [1506, 122] width 65 height 11
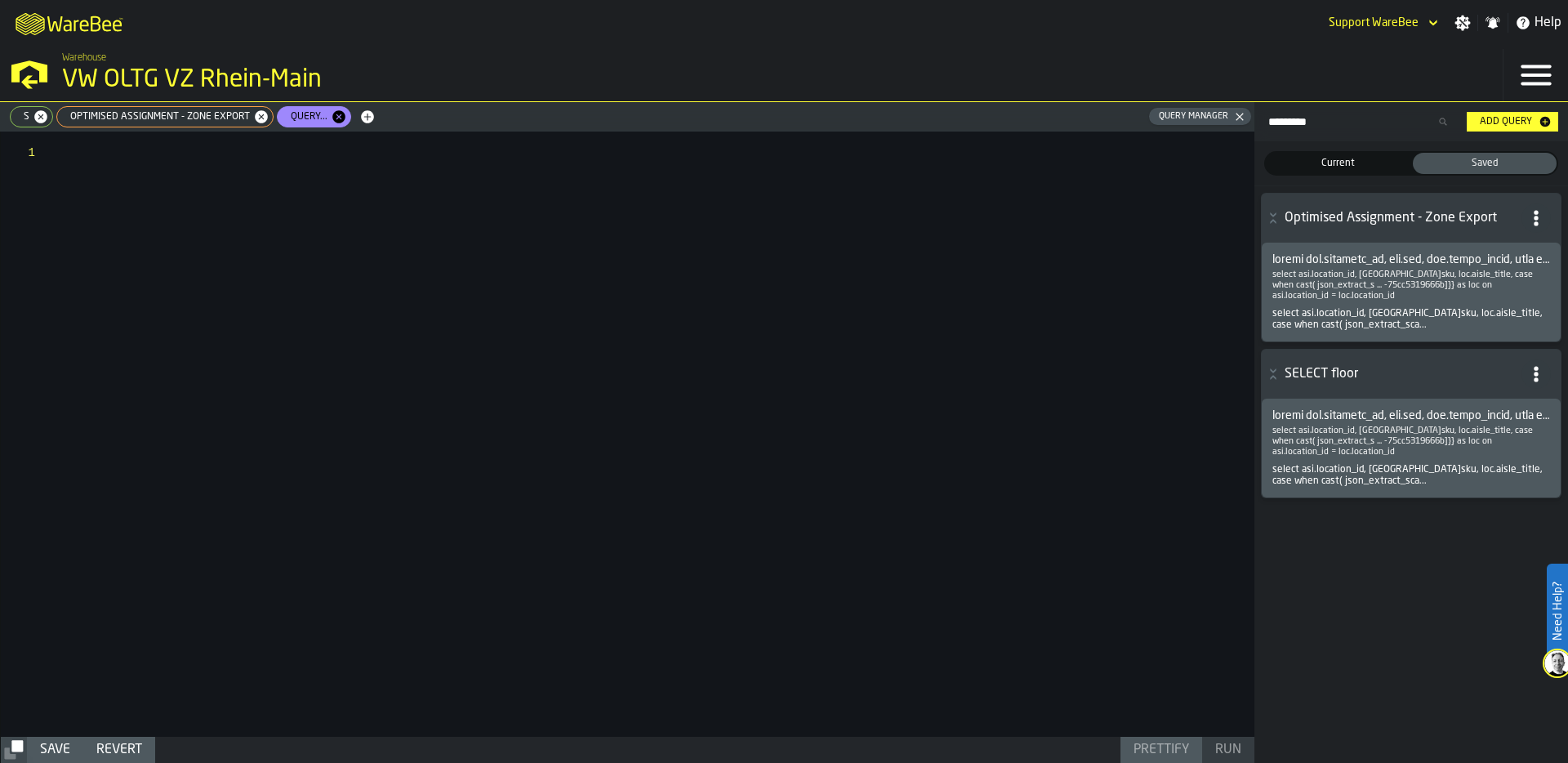
click at [1334, 161] on span "Current" at bounding box center [1338, 164] width 137 height 15
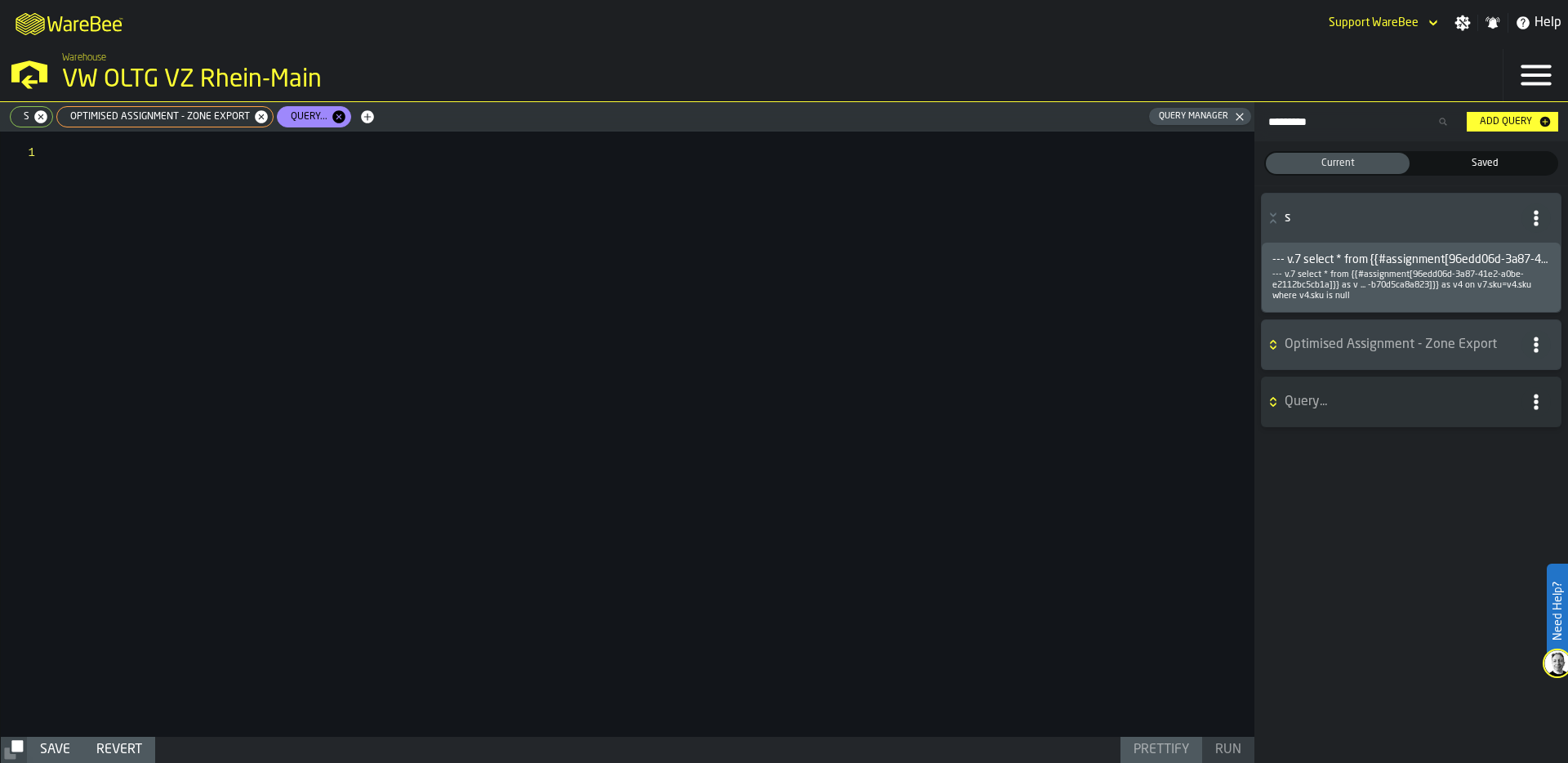
click at [1274, 345] on icon "button-" at bounding box center [1274, 345] width 17 height 13
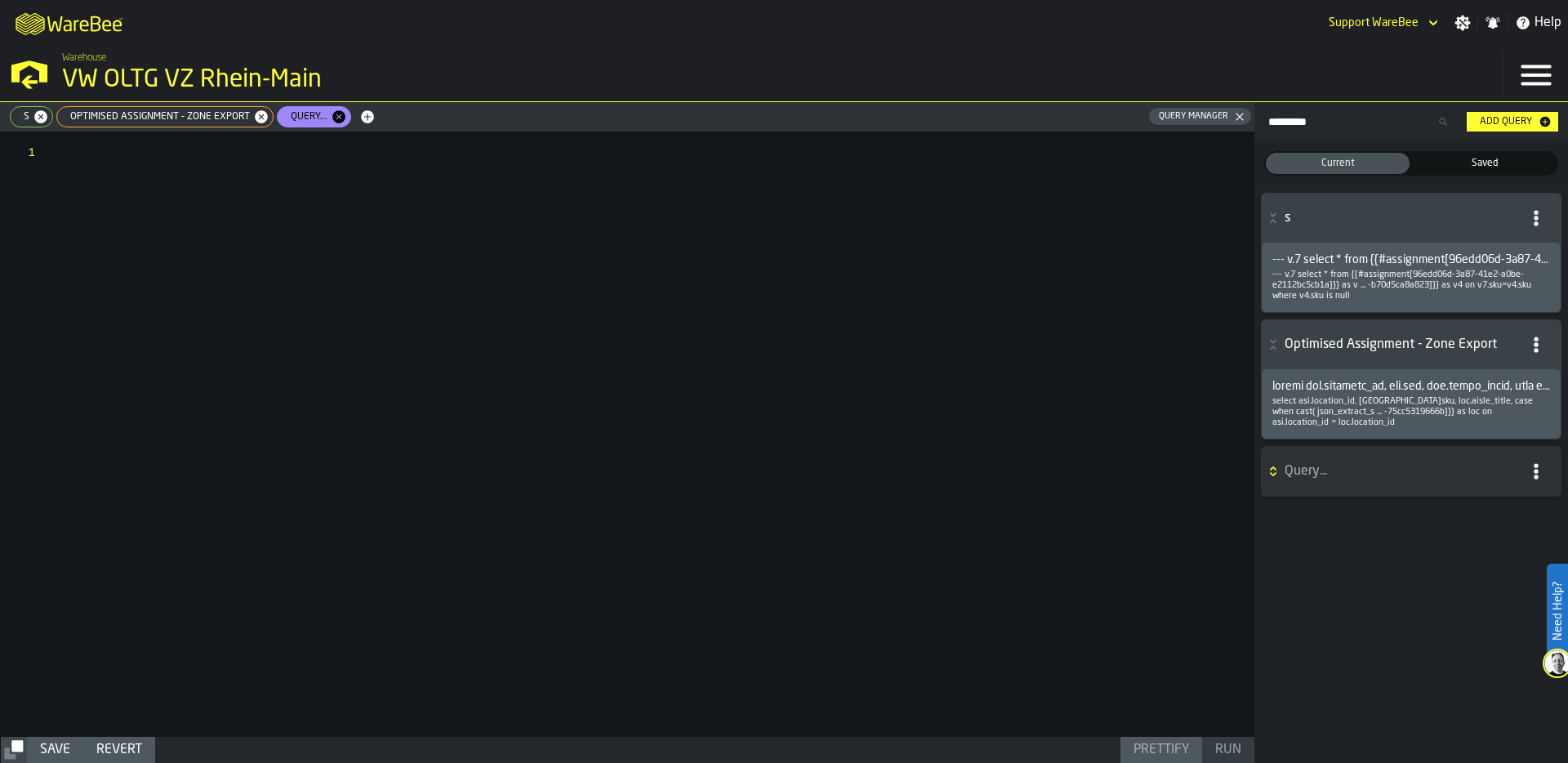
click at [1266, 463] on h6 "Query..." at bounding box center [1411, 471] width 293 height 30
click at [1535, 216] on icon "button-" at bounding box center [1536, 218] width 17 height 17
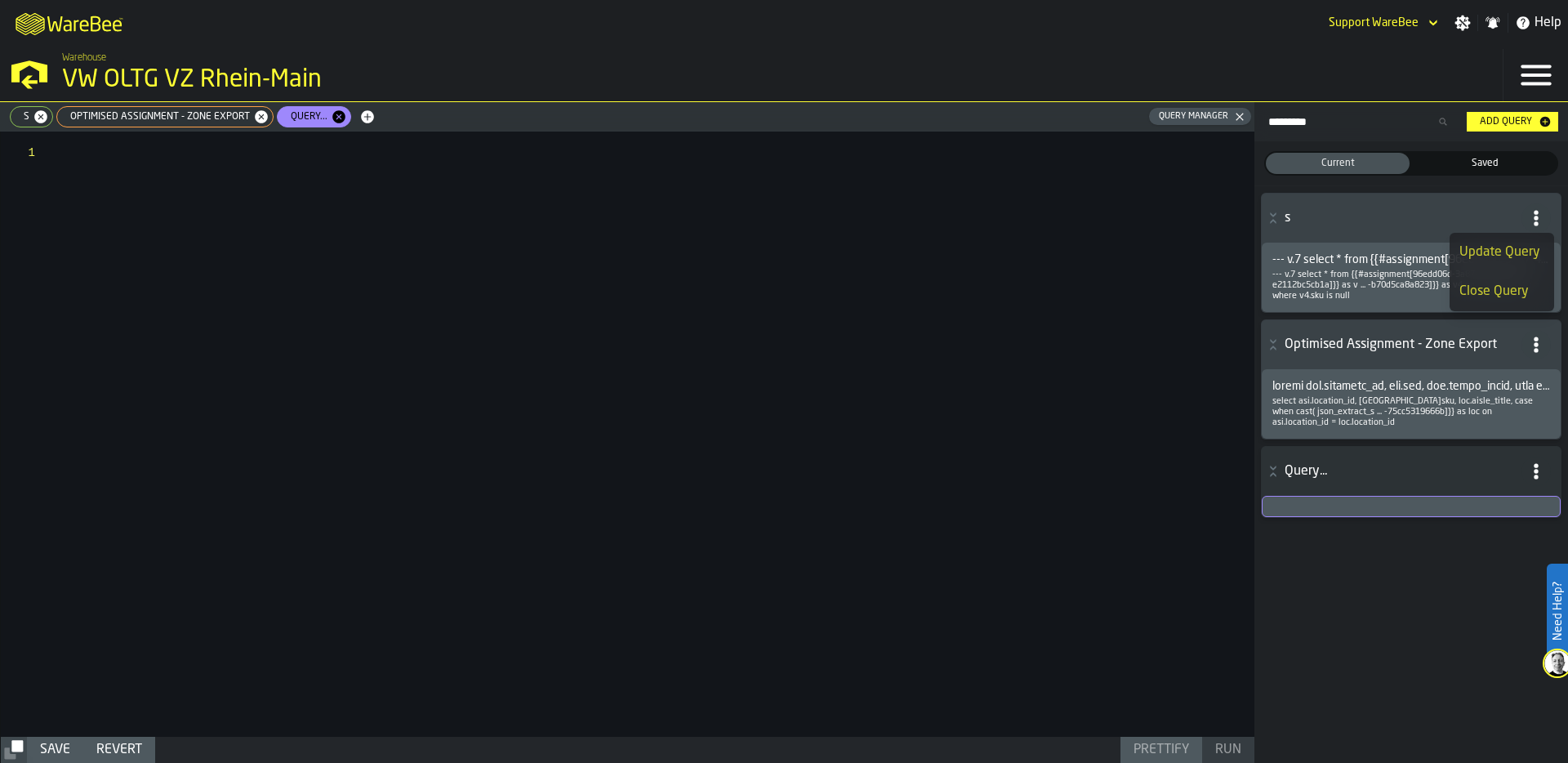
click at [1511, 253] on div "Update Query" at bounding box center [1501, 252] width 85 height 20
click at [1298, 214] on span "s" at bounding box center [1400, 217] width 230 height 20
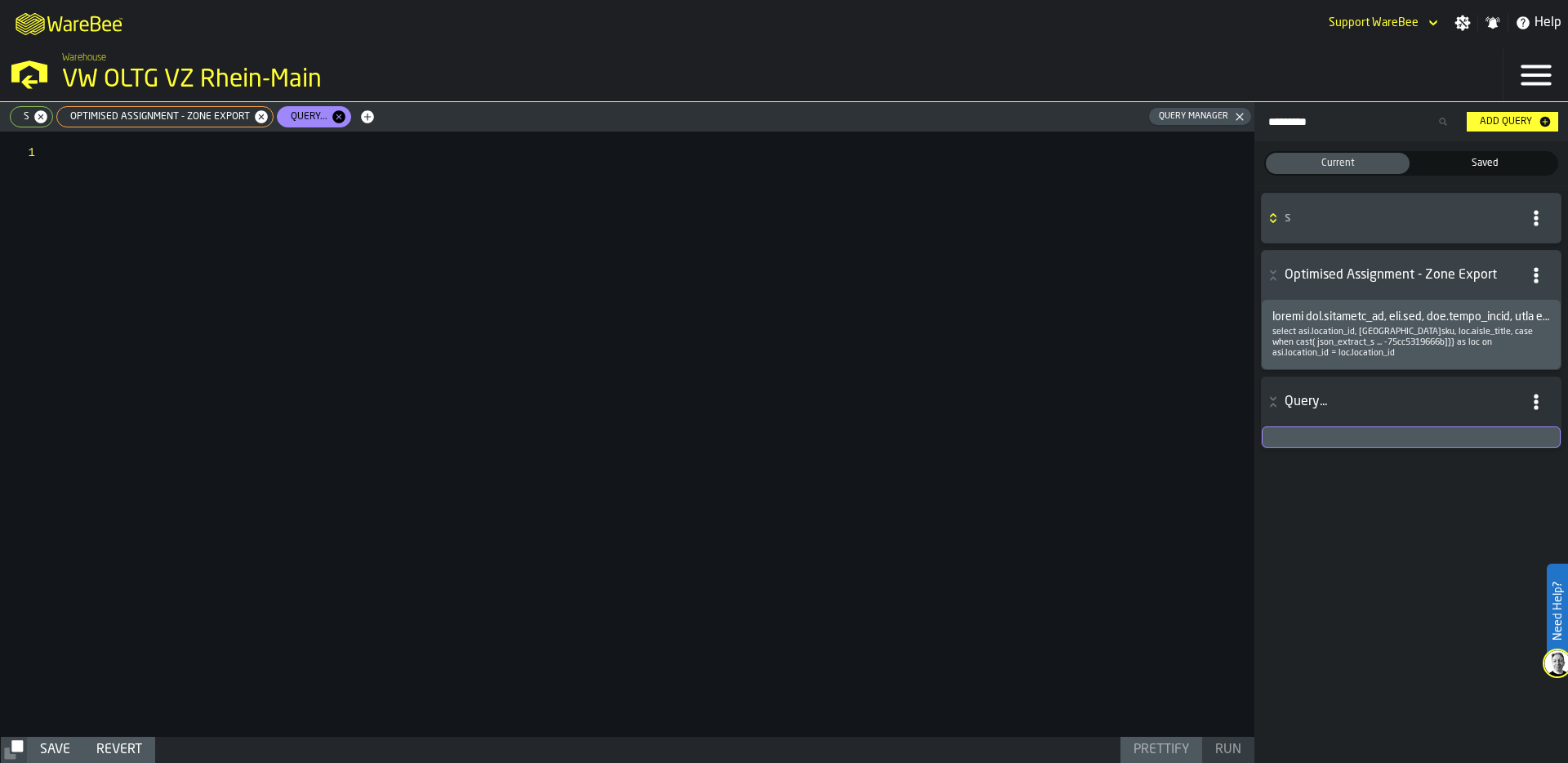
click at [1298, 214] on span "s" at bounding box center [1400, 217] width 230 height 20
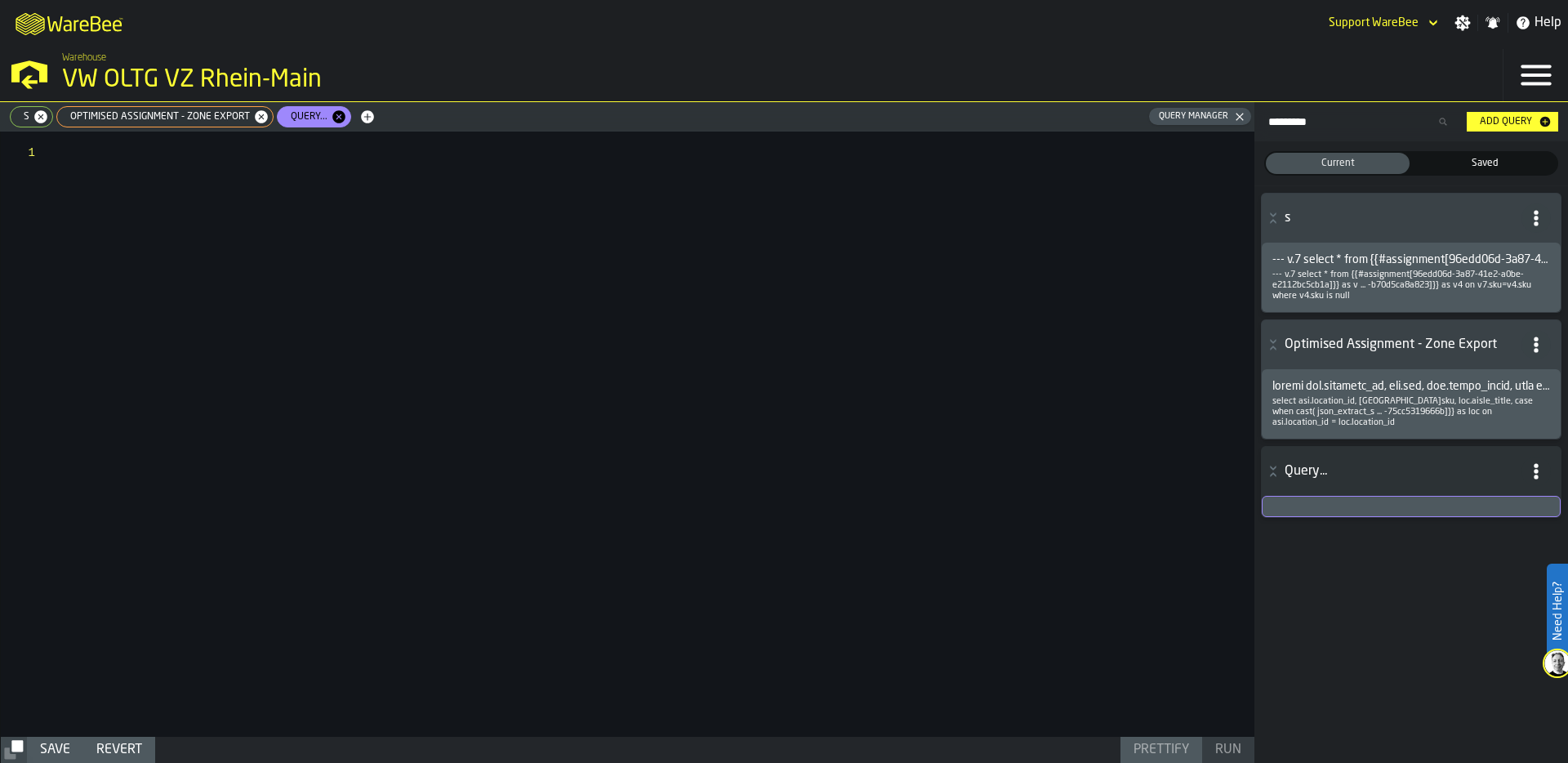
click at [1538, 213] on circle "button-" at bounding box center [1535, 212] width 4 height 4
click at [1379, 224] on span "s" at bounding box center [1400, 217] width 230 height 20
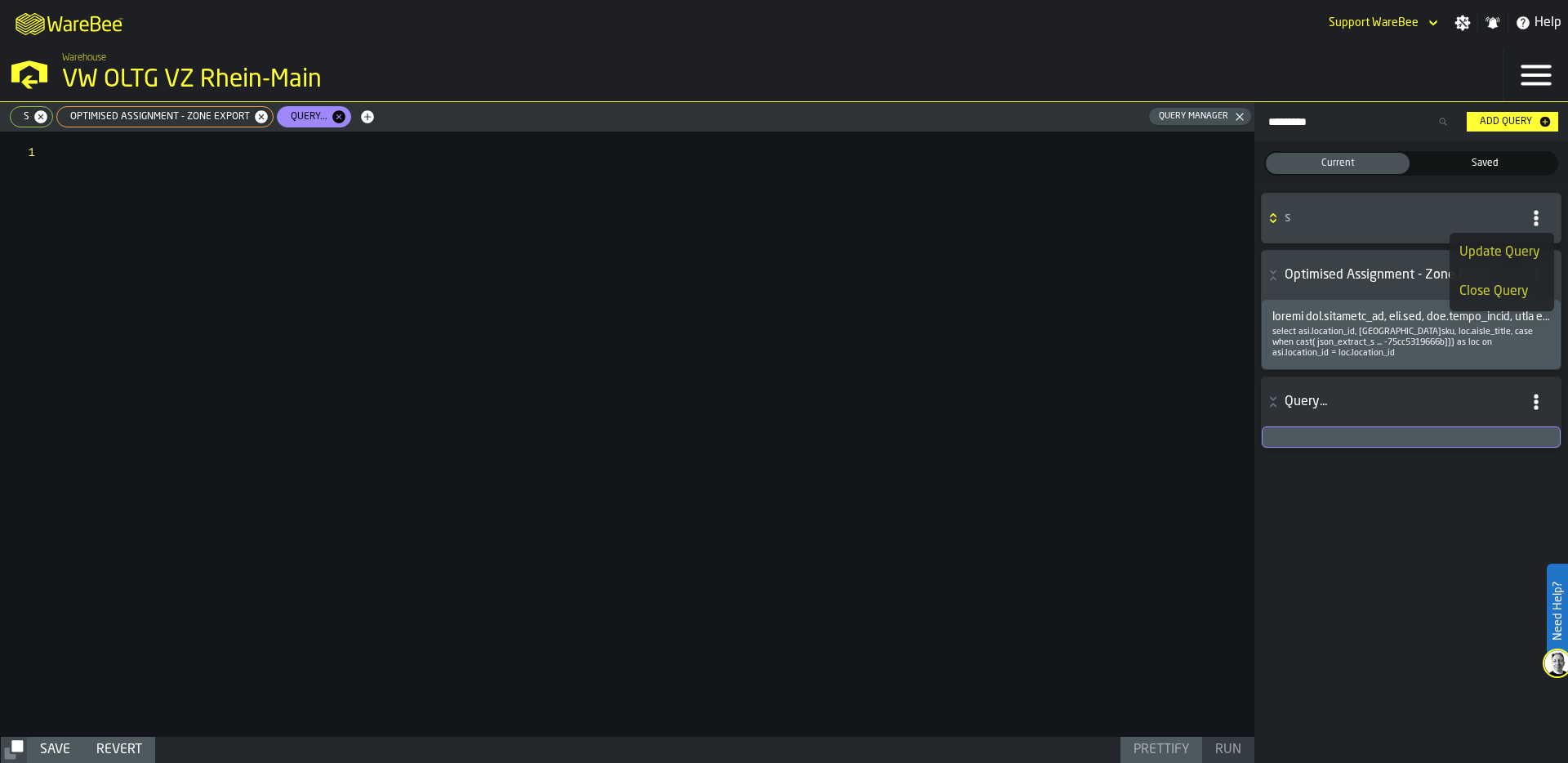
click at [335, 114] on icon "button-" at bounding box center [339, 117] width 17 height 17
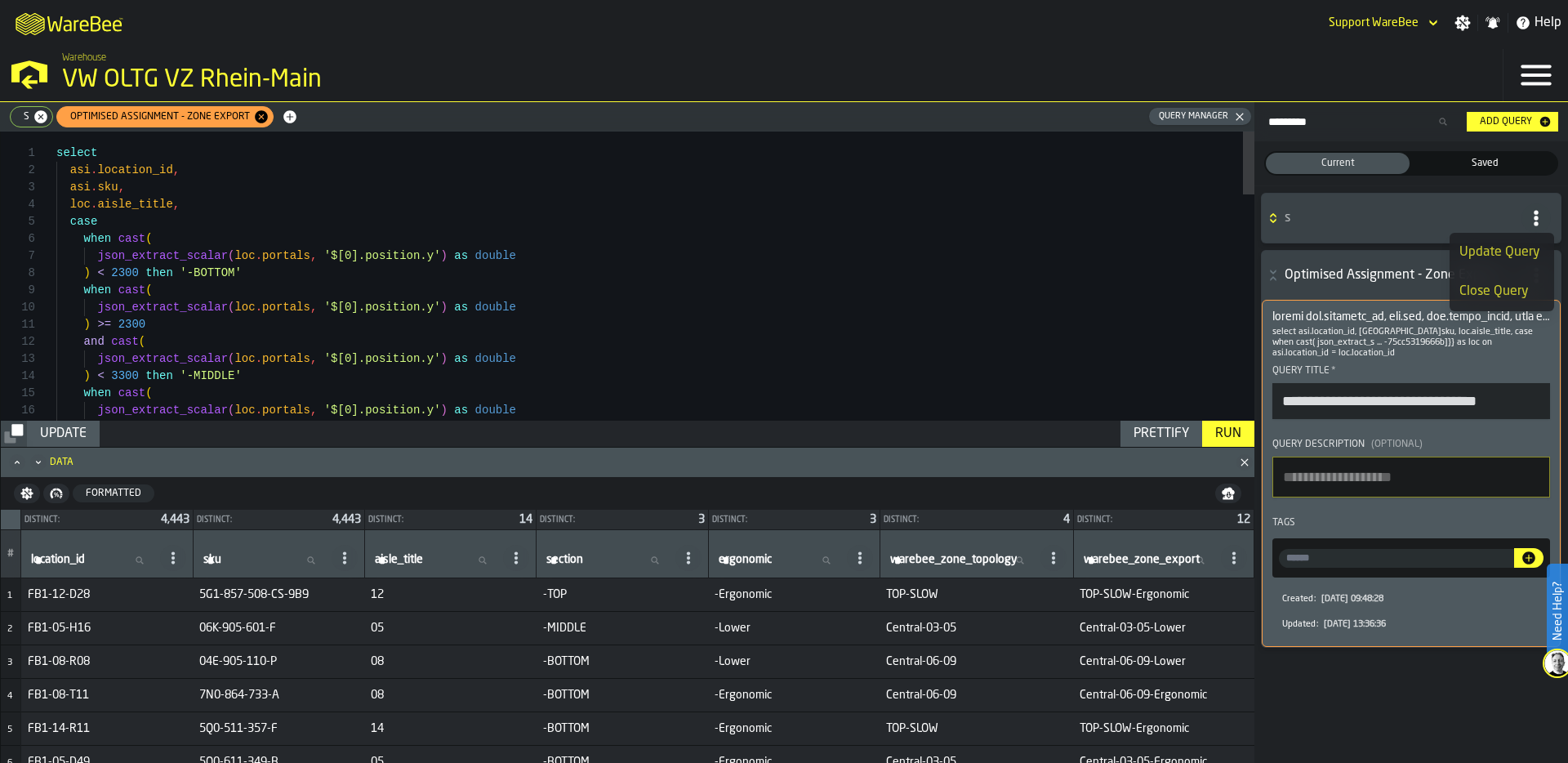
click at [25, 114] on span "s" at bounding box center [23, 117] width 19 height 11
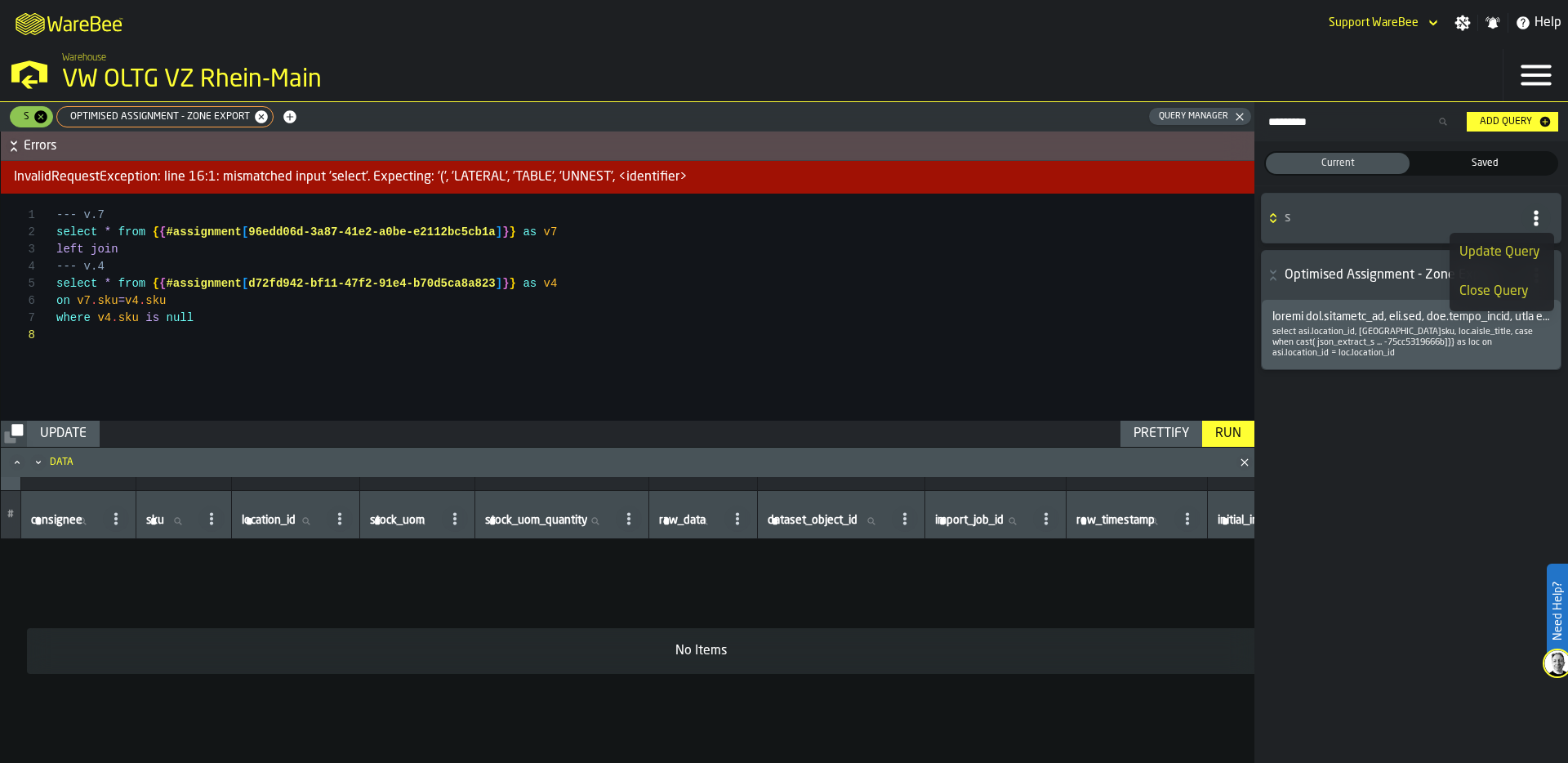
scroll to position [120, 0]
click at [264, 281] on div "--- v.7 select * from { { #assignment [ 96edd06d-3a87-41e2-a0be-e2112bc5cb1a ] …" at bounding box center [656, 307] width 1198 height 227
click at [177, 116] on span "Optimised Assignment - Zone Export" at bounding box center [156, 117] width 192 height 11
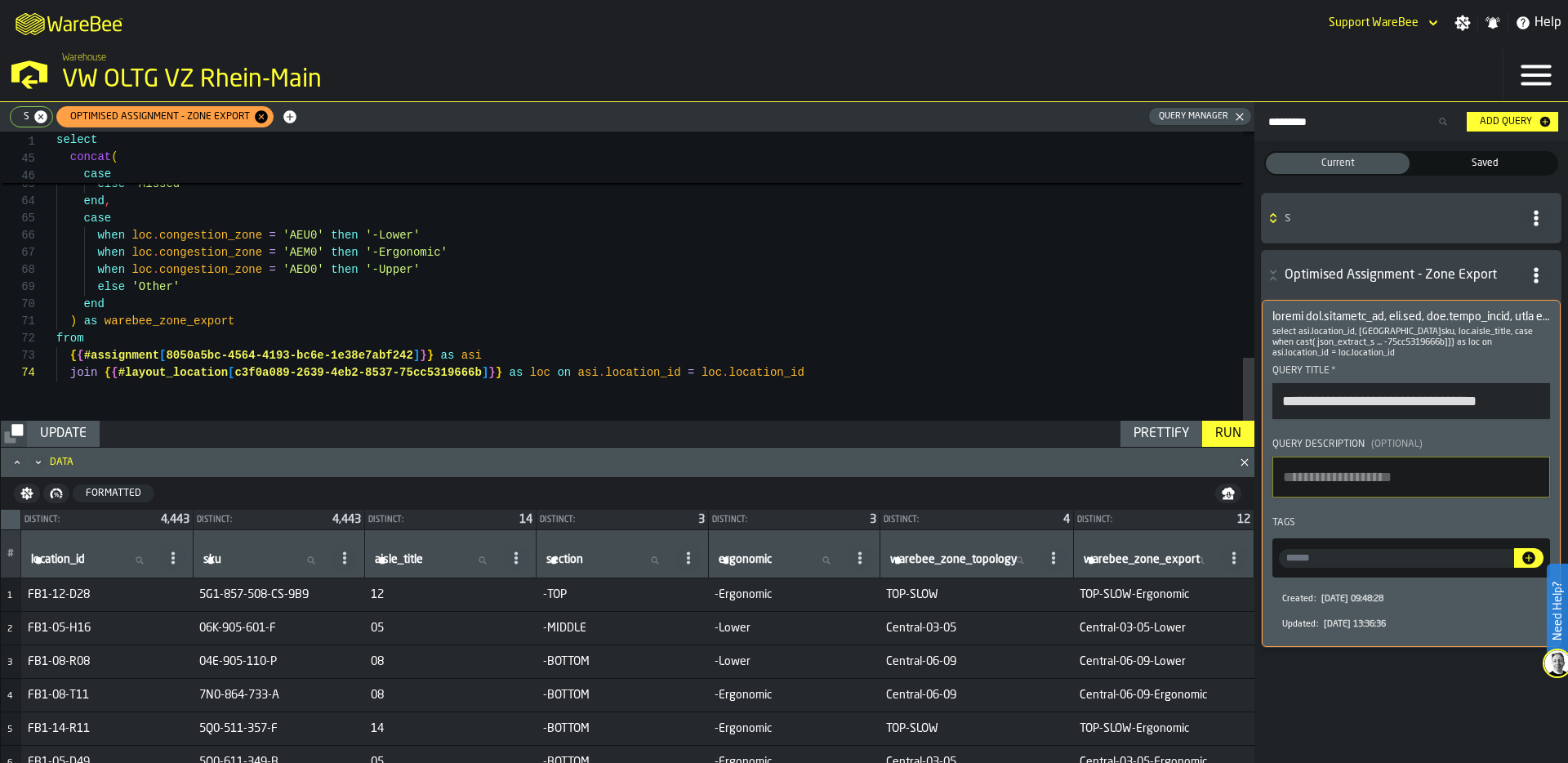
click at [20, 120] on span "s" at bounding box center [23, 117] width 19 height 11
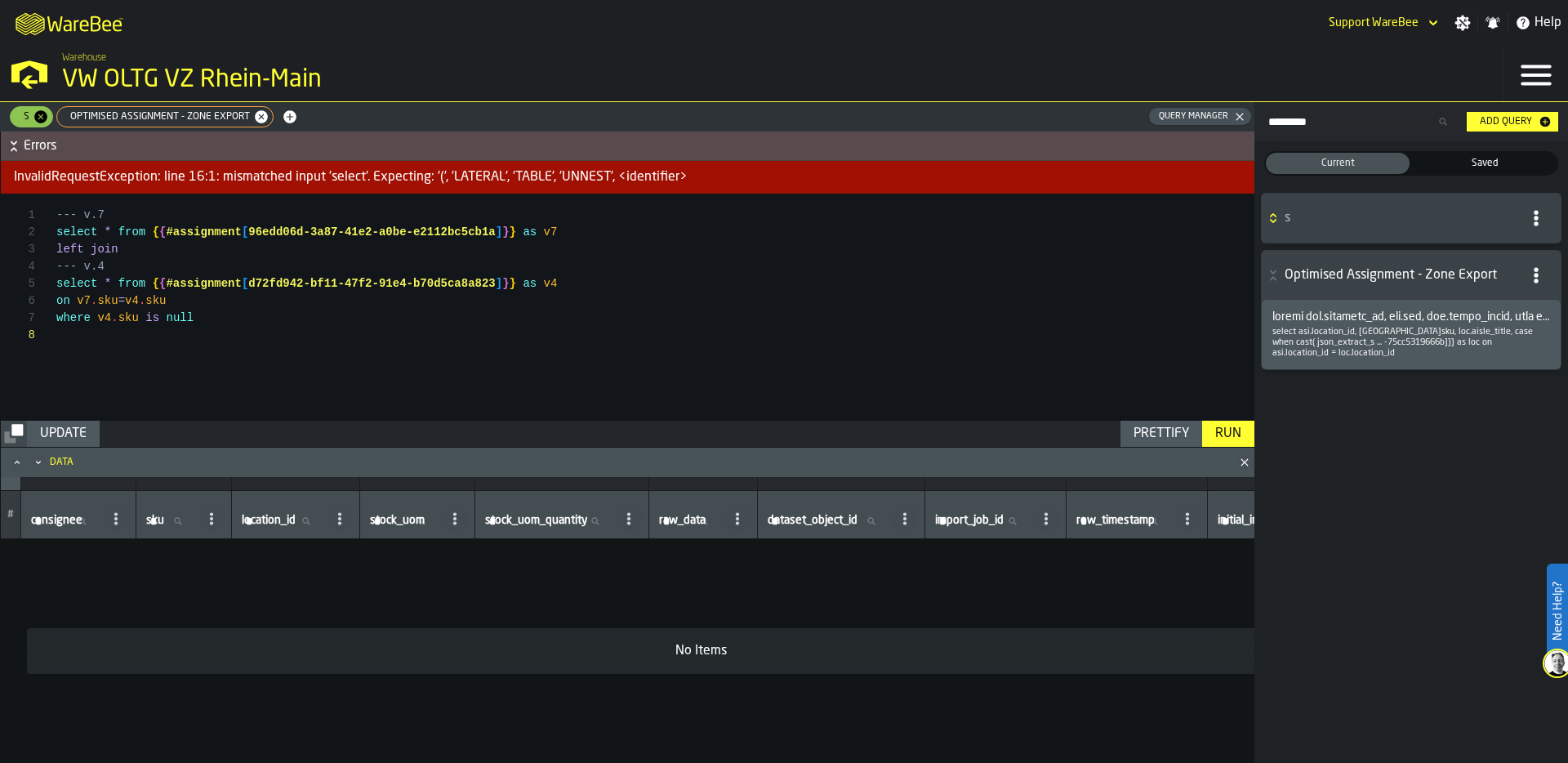
scroll to position [69, 0]
drag, startPoint x: 114, startPoint y: 281, endPoint x: 32, endPoint y: 280, distance: 82.0
click at [57, 280] on div "--- v.7 select * from { { #assignment [ 96edd06d-3a87-41e2-a0be-e2112bc5cb1a ] …" at bounding box center [656, 307] width 1198 height 227
click at [1178, 430] on div "Prettify" at bounding box center [1161, 433] width 69 height 20
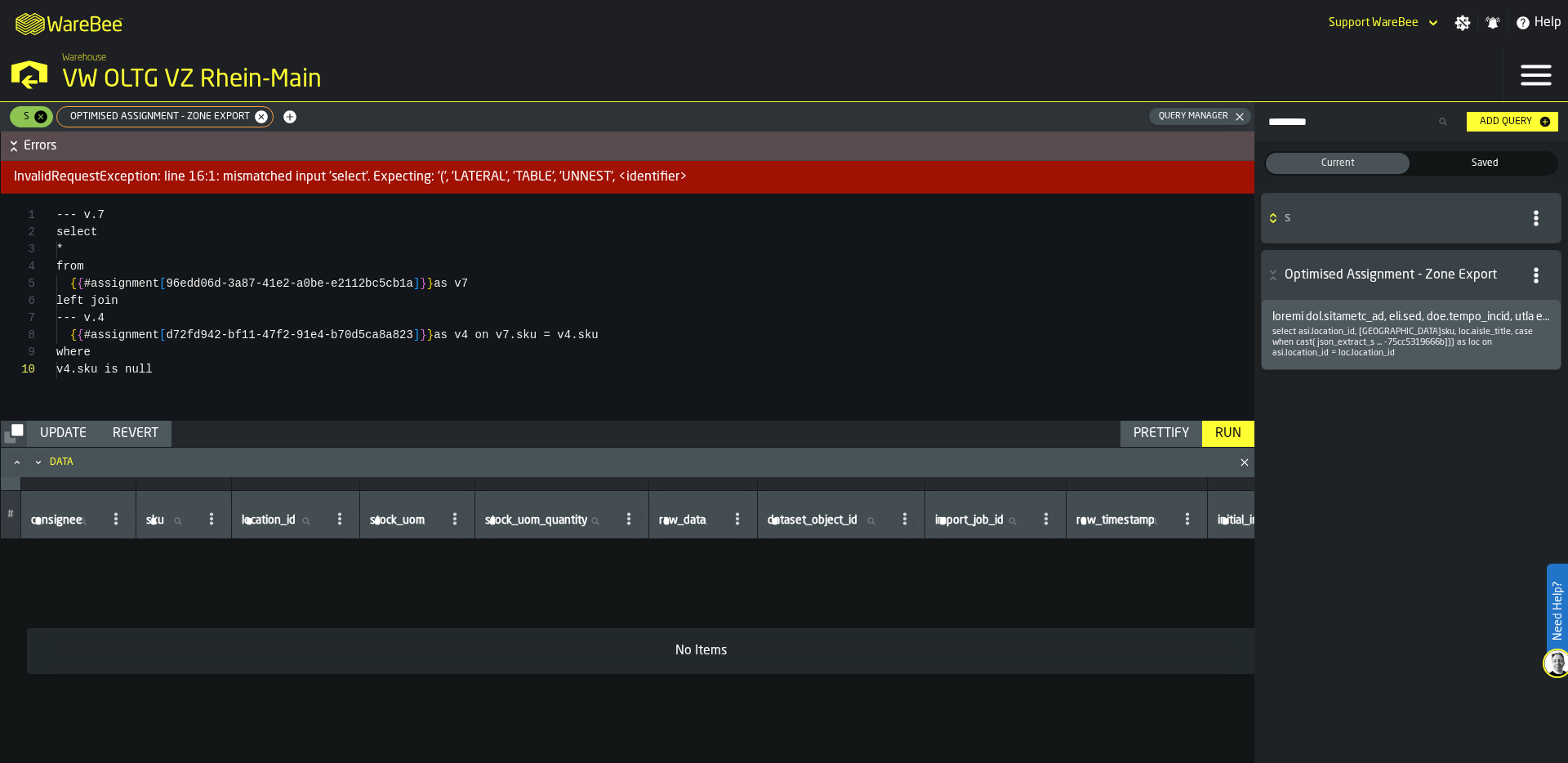
scroll to position [154, 0]
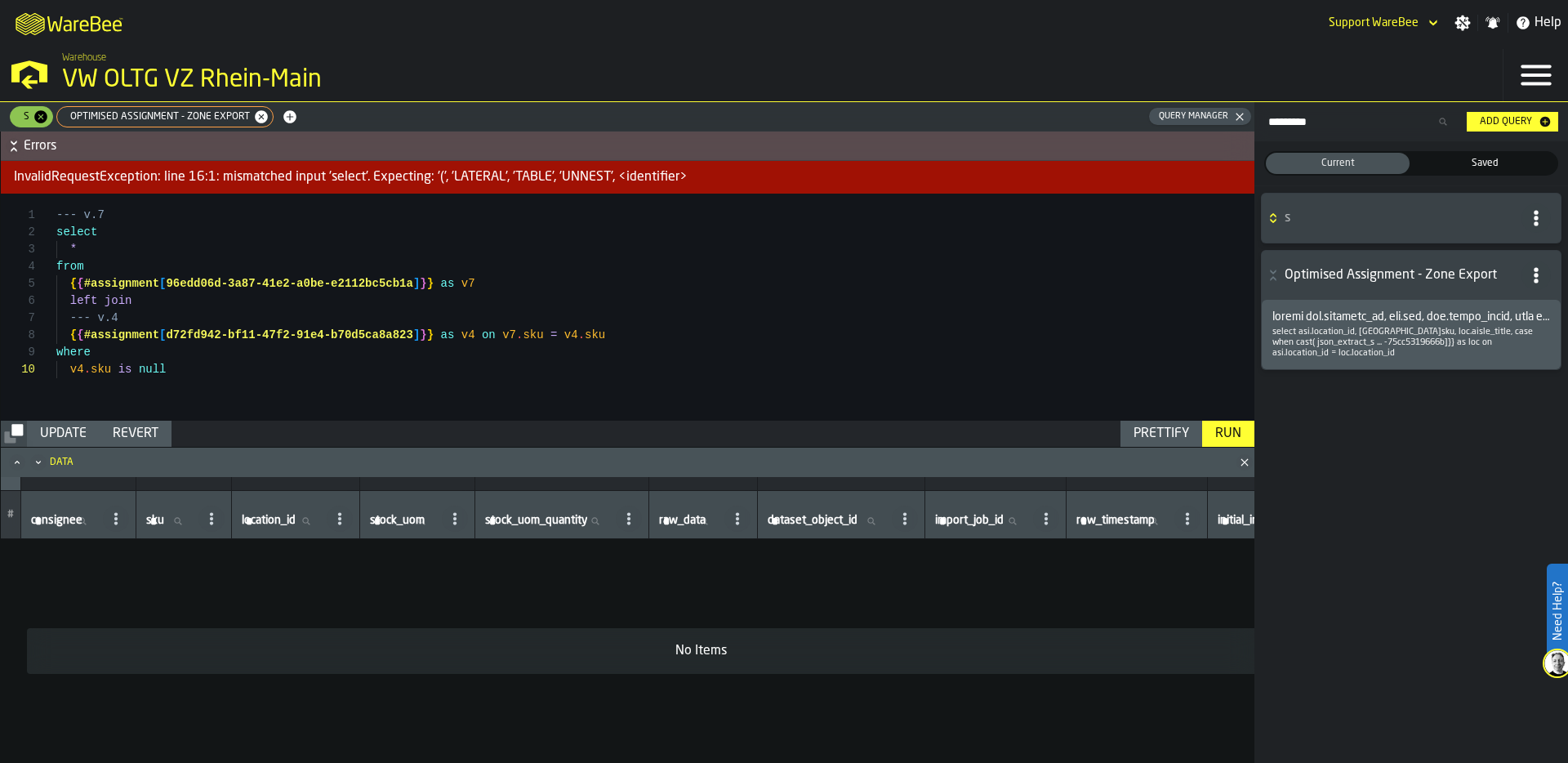
click at [1233, 431] on div "Run" at bounding box center [1228, 433] width 39 height 20
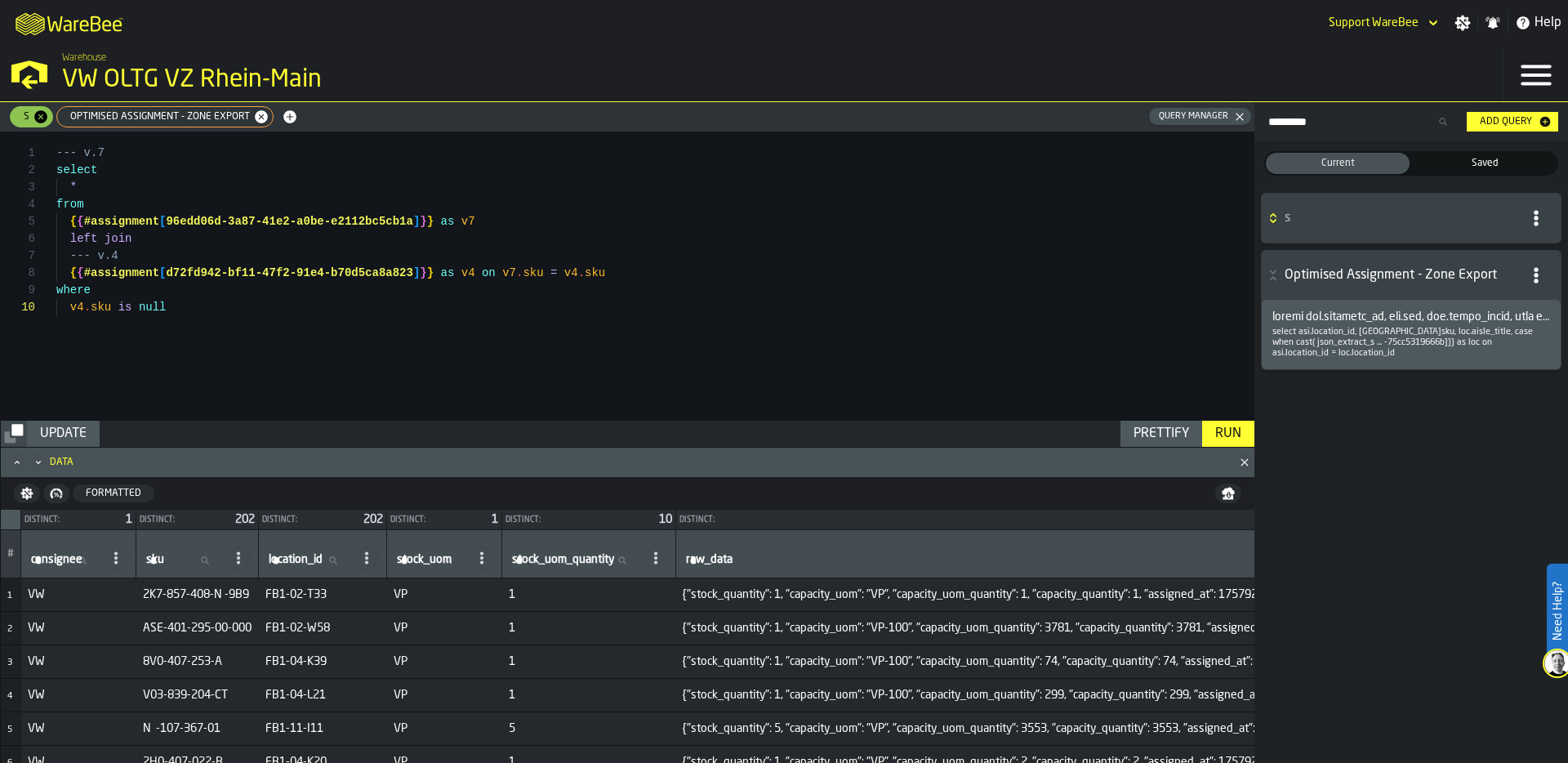
click at [62, 426] on div "Update" at bounding box center [63, 433] width 59 height 20
click at [83, 235] on div "--- v.7 select * from { { #assignment [ 96edd06d-3a87-41e2-a0be-e2112bc5cb1a ] …" at bounding box center [656, 276] width 1198 height 289
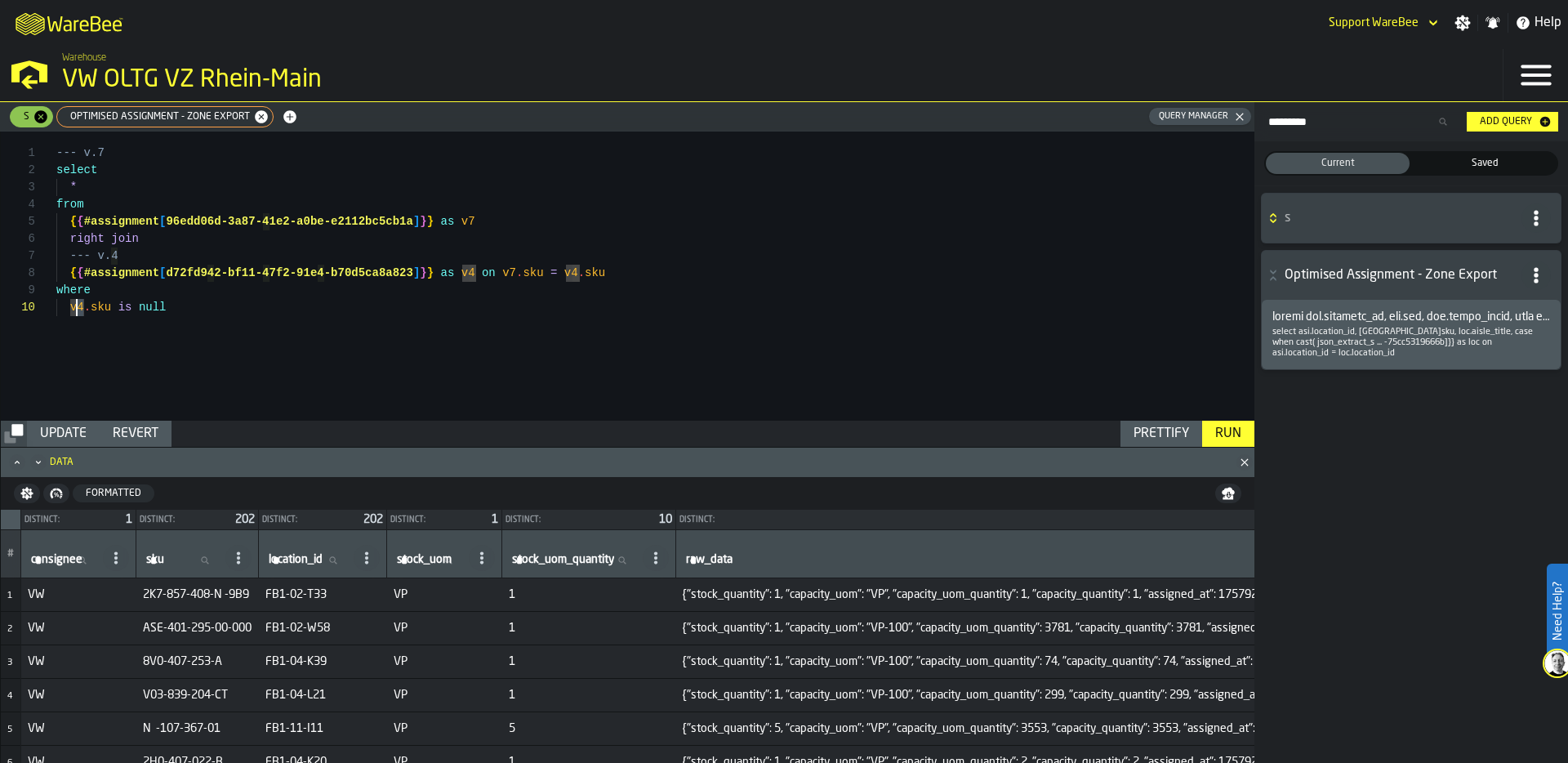
click at [77, 307] on div "--- v.7 select * from { { #assignment [ 96edd06d-3a87-41e2-a0be-e2112bc5cb1a ] …" at bounding box center [656, 276] width 1198 height 289
click at [1235, 433] on div "Run" at bounding box center [1228, 433] width 39 height 20
click at [437, 220] on div "--- v.7 select * from { { #assignment [ 96edd06d-3a87-41e2-a0be-e2112bc5cb1a ] …" at bounding box center [656, 276] width 1198 height 289
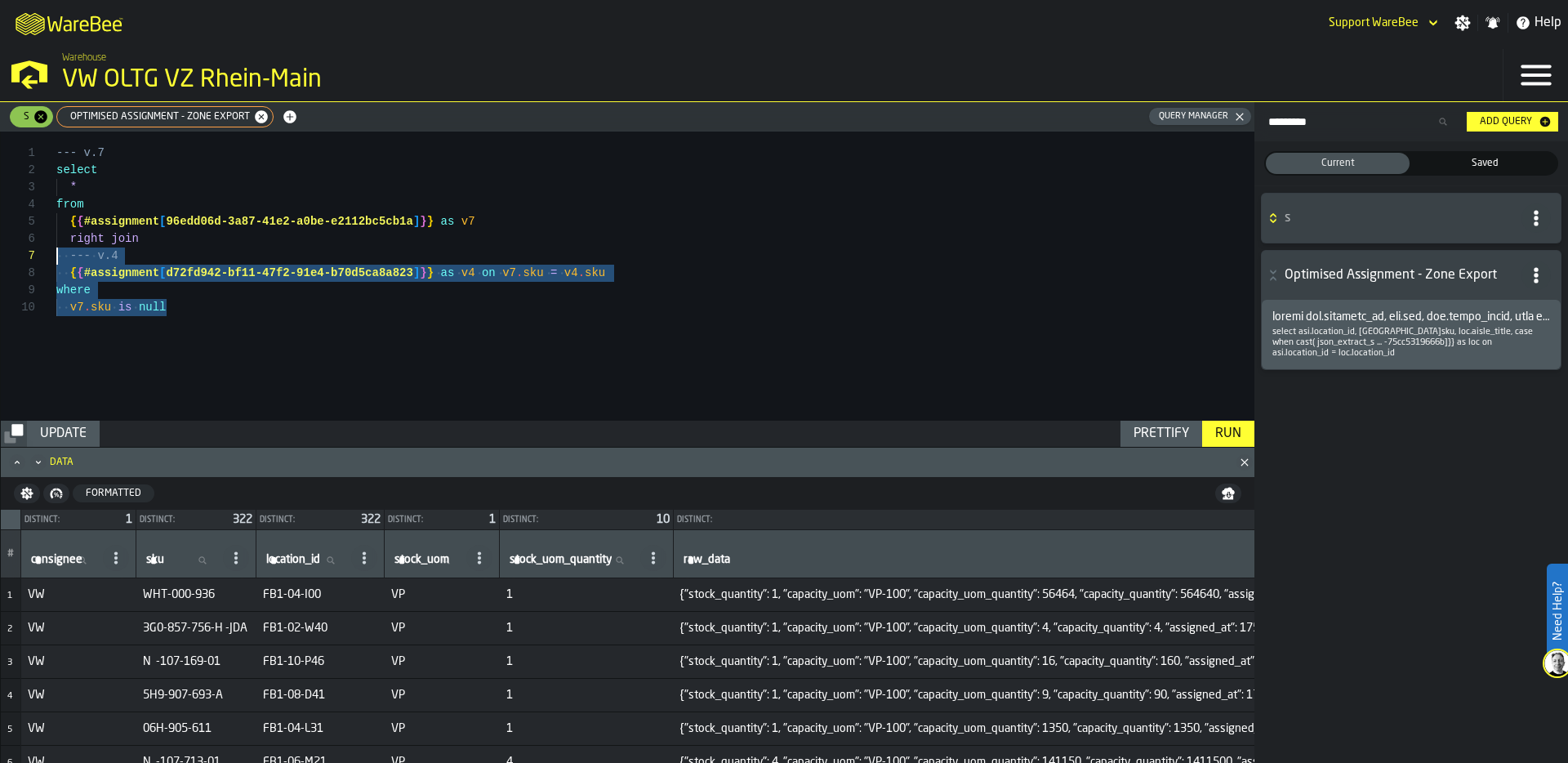
scroll to position [86, 0]
drag, startPoint x: 180, startPoint y: 309, endPoint x: 21, endPoint y: 247, distance: 170.7
click at [21, 247] on div "**********" at bounding box center [628, 276] width 1254 height 289
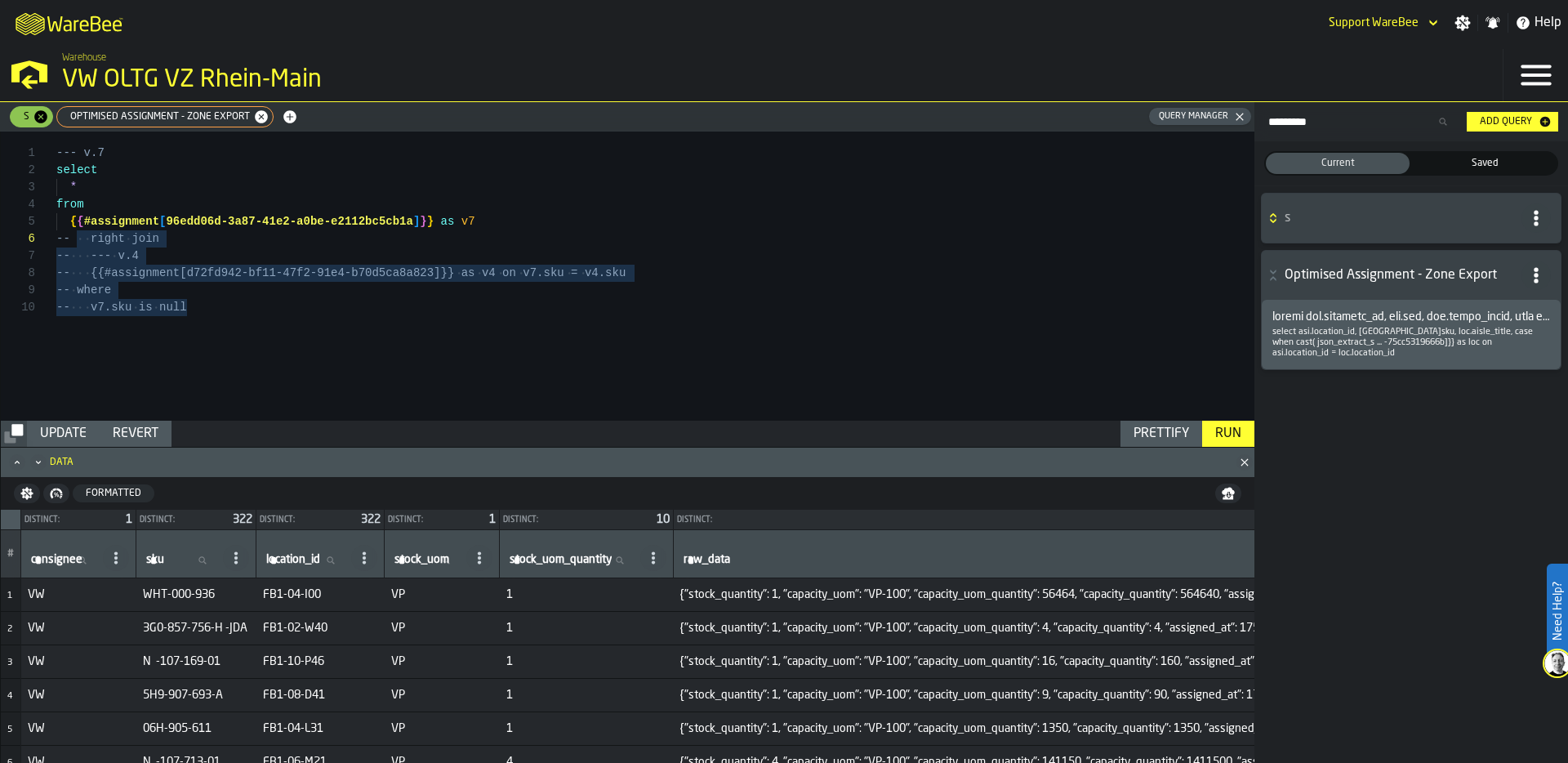
click at [1224, 435] on div "Run" at bounding box center [1228, 433] width 39 height 20
click at [173, 237] on div "--- v.7 select * from { { #assignment [ 96edd06d-3a87-41e2-a0be-e2112bc5cb1a ] …" at bounding box center [656, 276] width 1198 height 289
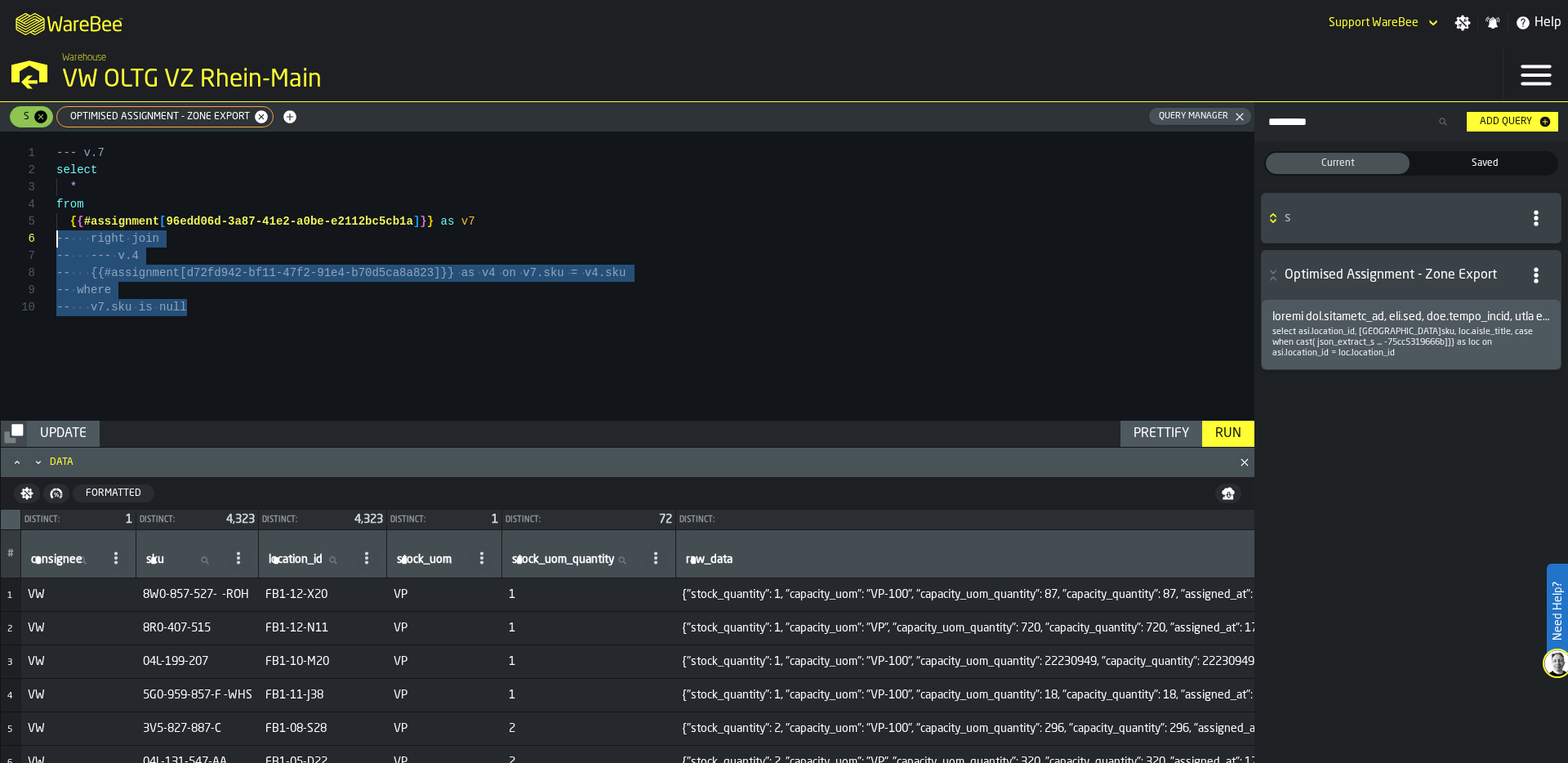
drag, startPoint x: 195, startPoint y: 309, endPoint x: 42, endPoint y: 243, distance: 166.6
click at [41, 243] on div "**********" at bounding box center [628, 276] width 1254 height 289
click at [236, 330] on div "--- v.7 select * from { { #assignment [ 96edd06d-3a87-41e2-a0be-e2112bc5cb1a ] …" at bounding box center [656, 276] width 1198 height 289
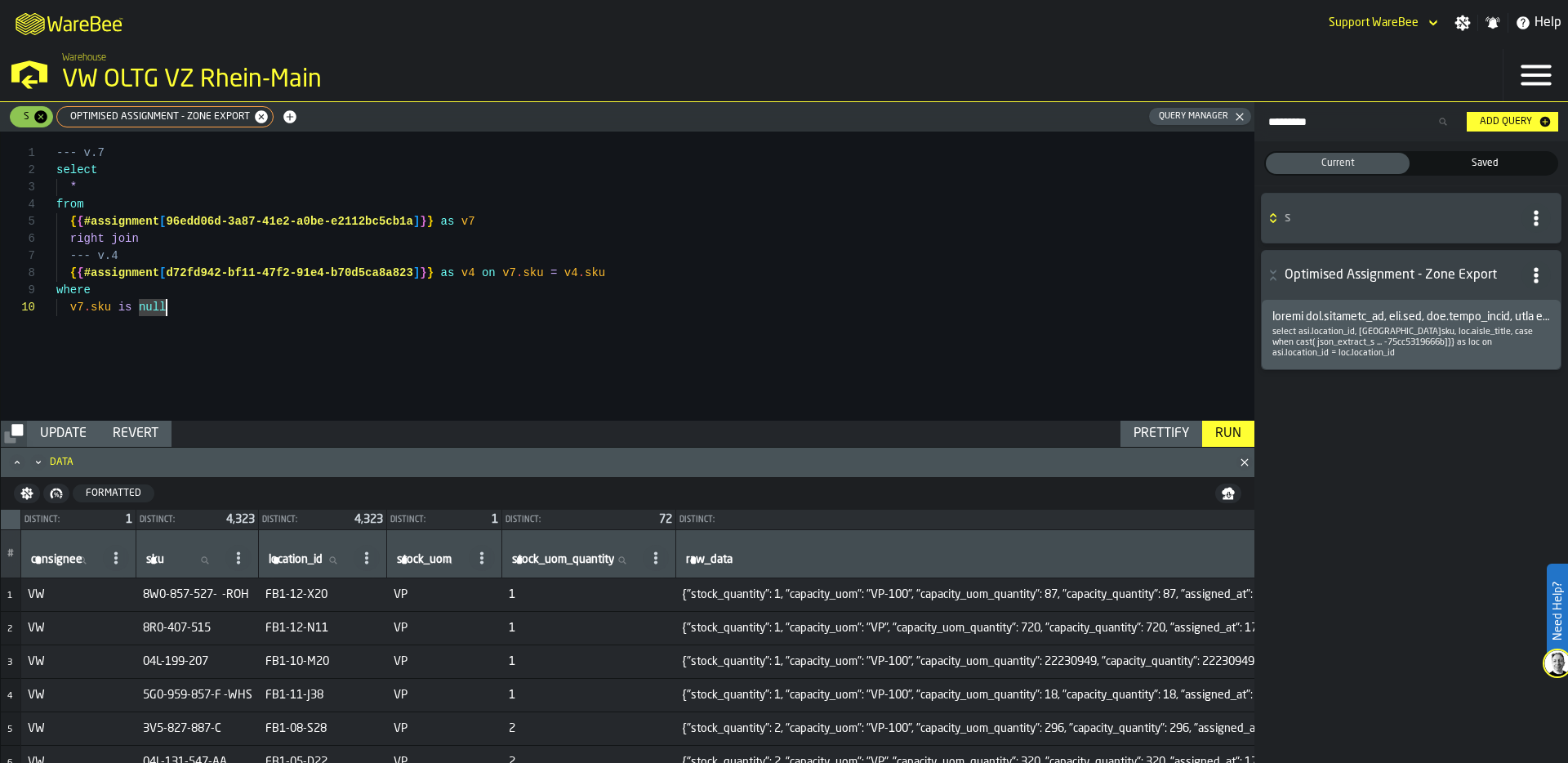
click at [165, 254] on div "--- v.7 select * from { { #assignment [ 96edd06d-3a87-41e2-a0be-e2112bc5cb1a ] …" at bounding box center [656, 276] width 1198 height 289
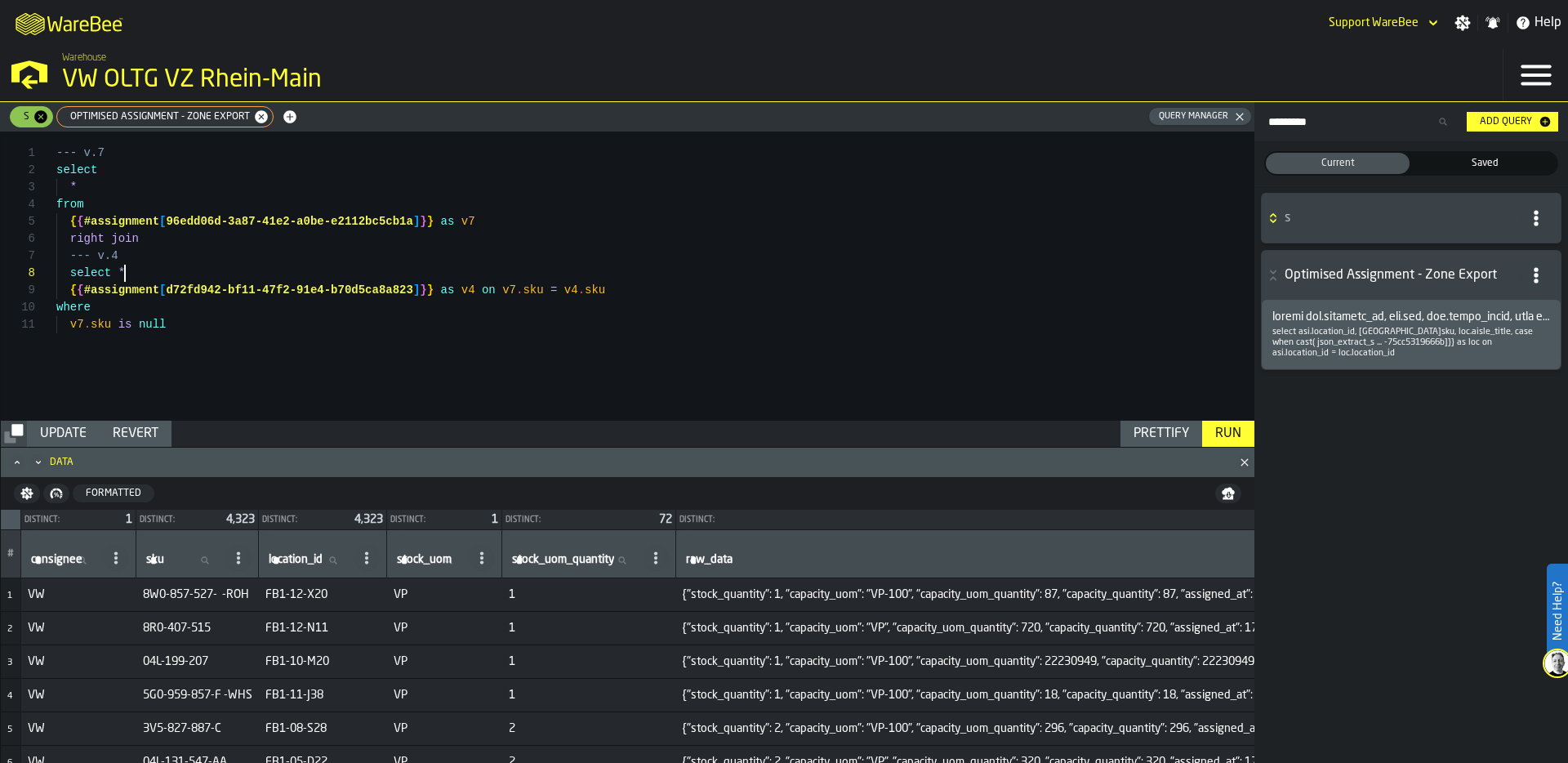
scroll to position [138, 0]
click at [439, 289] on div "--- v.7 select * from { { #assignment [ 96edd06d-3a87-41e2-a0be-e2112bc5cb1a ] …" at bounding box center [656, 276] width 1198 height 289
click at [485, 287] on div "--- v.7 select * from { { #assignment [ 96edd06d-3a87-41e2-a0be-e2112bc5cb1a ] …" at bounding box center [656, 276] width 1198 height 289
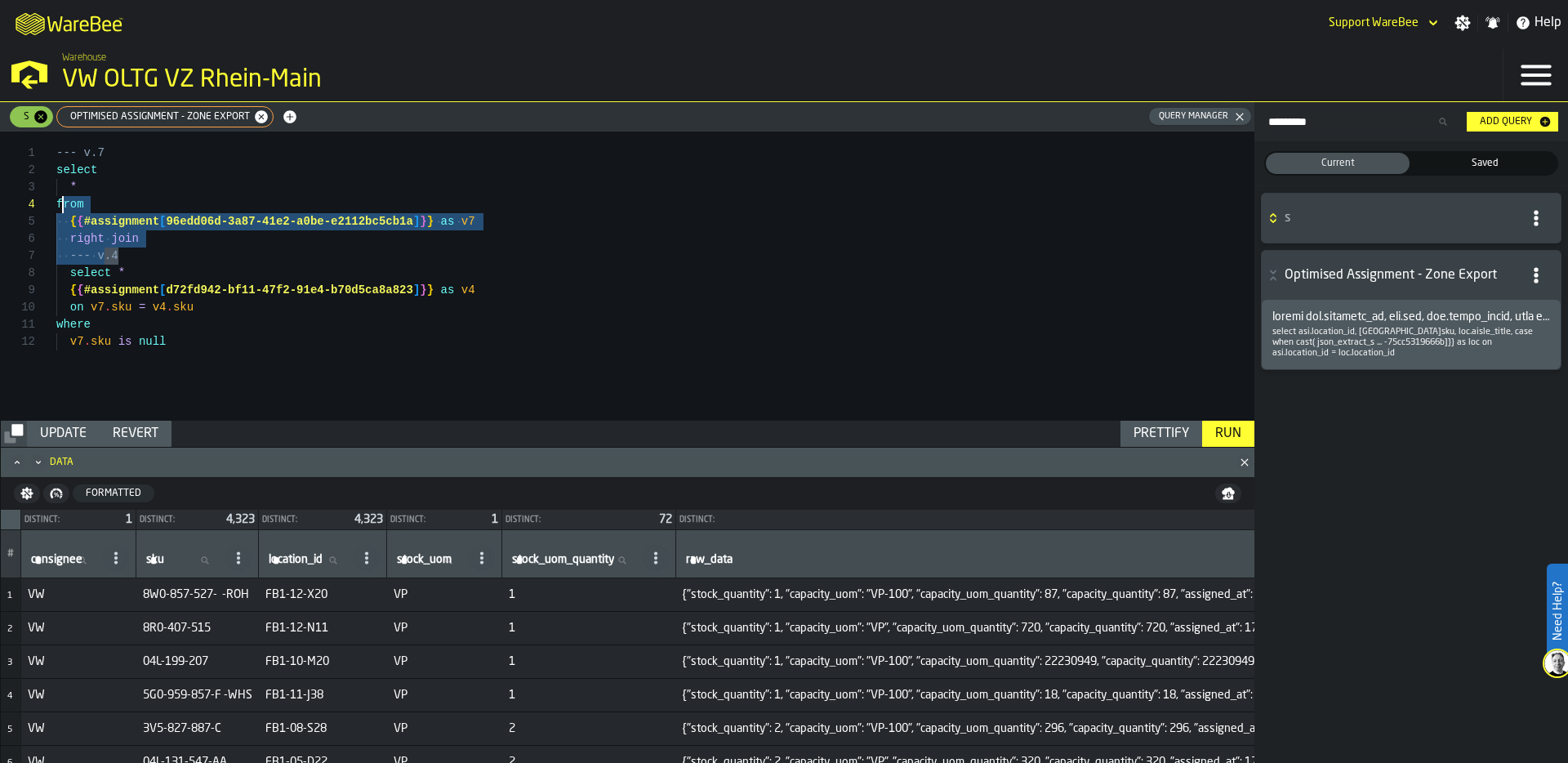
scroll to position [0, 0]
drag, startPoint x: 153, startPoint y: 254, endPoint x: 5, endPoint y: 156, distance: 177.5
click at [57, 156] on div "--- v.7 select * from { { #assignment [ 96edd06d-3a87-41e2-a0be-e2112bc5cb1a ] …" at bounding box center [656, 276] width 1198 height 289
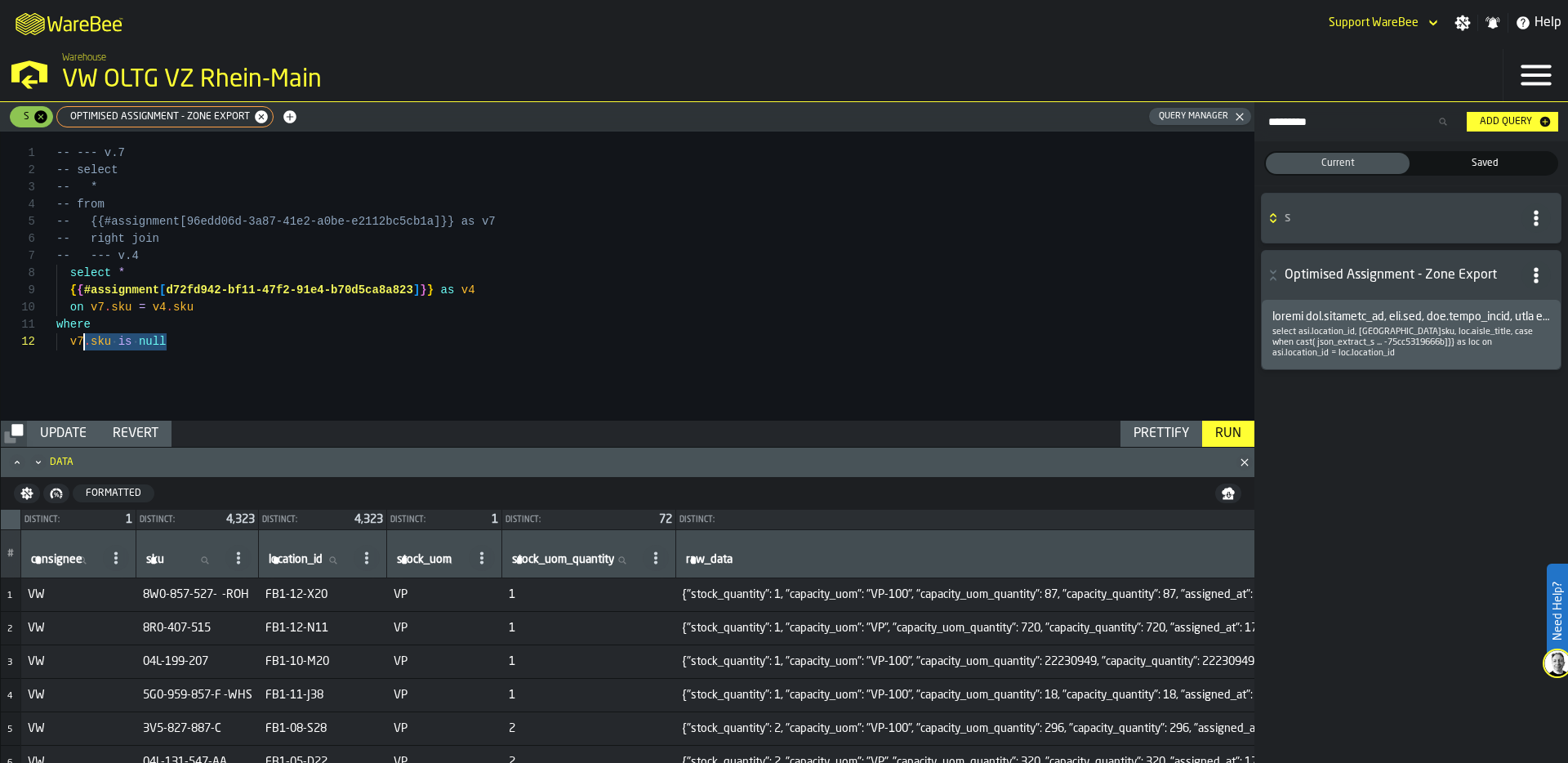
scroll to position [154, 0]
drag, startPoint x: 186, startPoint y: 345, endPoint x: -17, endPoint y: 307, distance: 206.5
click at [57, 307] on div "-- --- v.7 -- select -- * -- from -- {{#assignment[96edd06d-3a87-41e2-a0be-e211…" at bounding box center [656, 276] width 1198 height 289
click at [1235, 434] on div "Run" at bounding box center [1228, 433] width 39 height 20
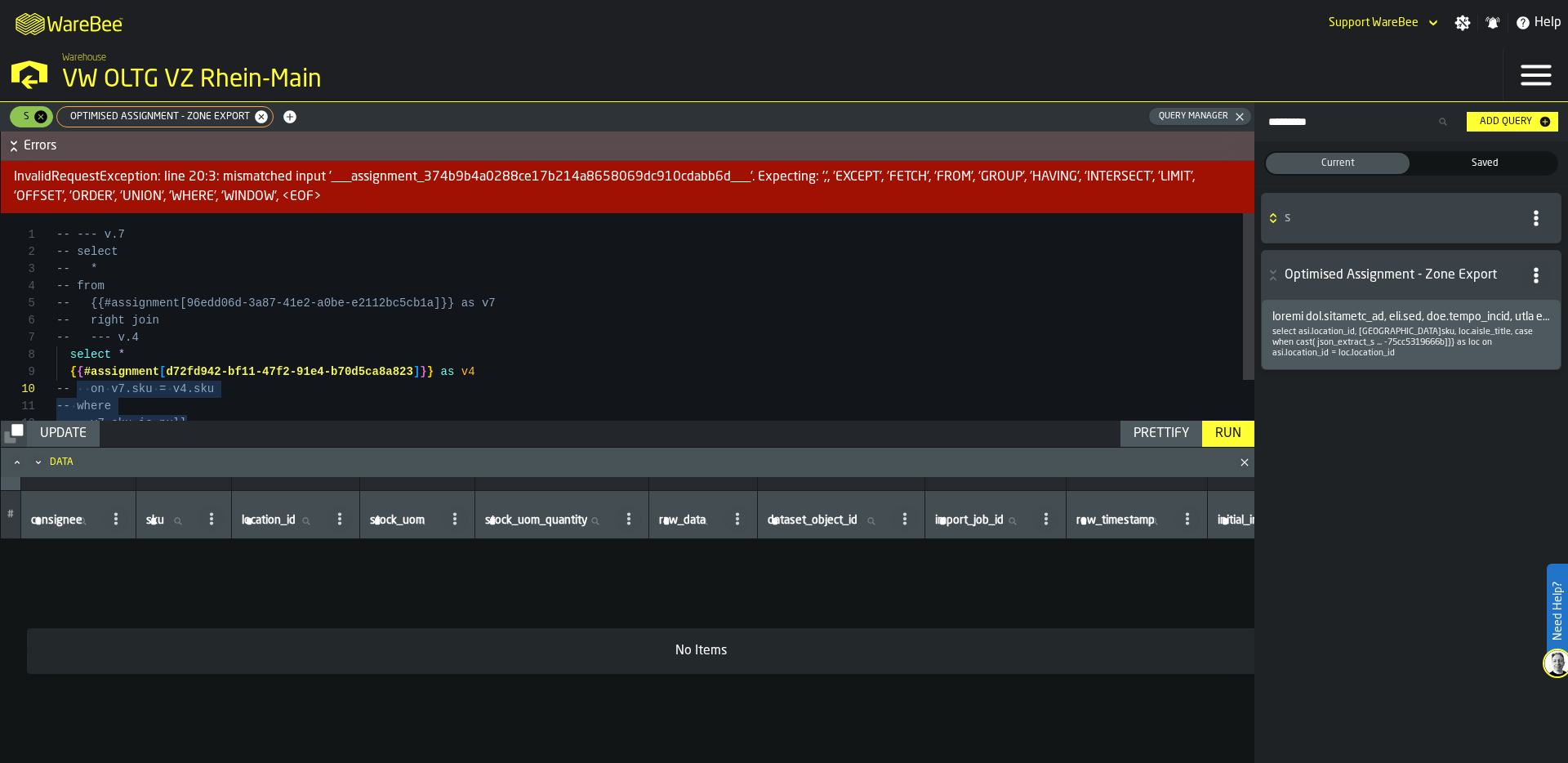
scroll to position [120, 0]
click at [152, 362] on div "-- --- v.7 -- select -- * -- from -- {{#assignment[96edd06d-3a87-41e2-a0be-e211…" at bounding box center [656, 342] width 1198 height 258
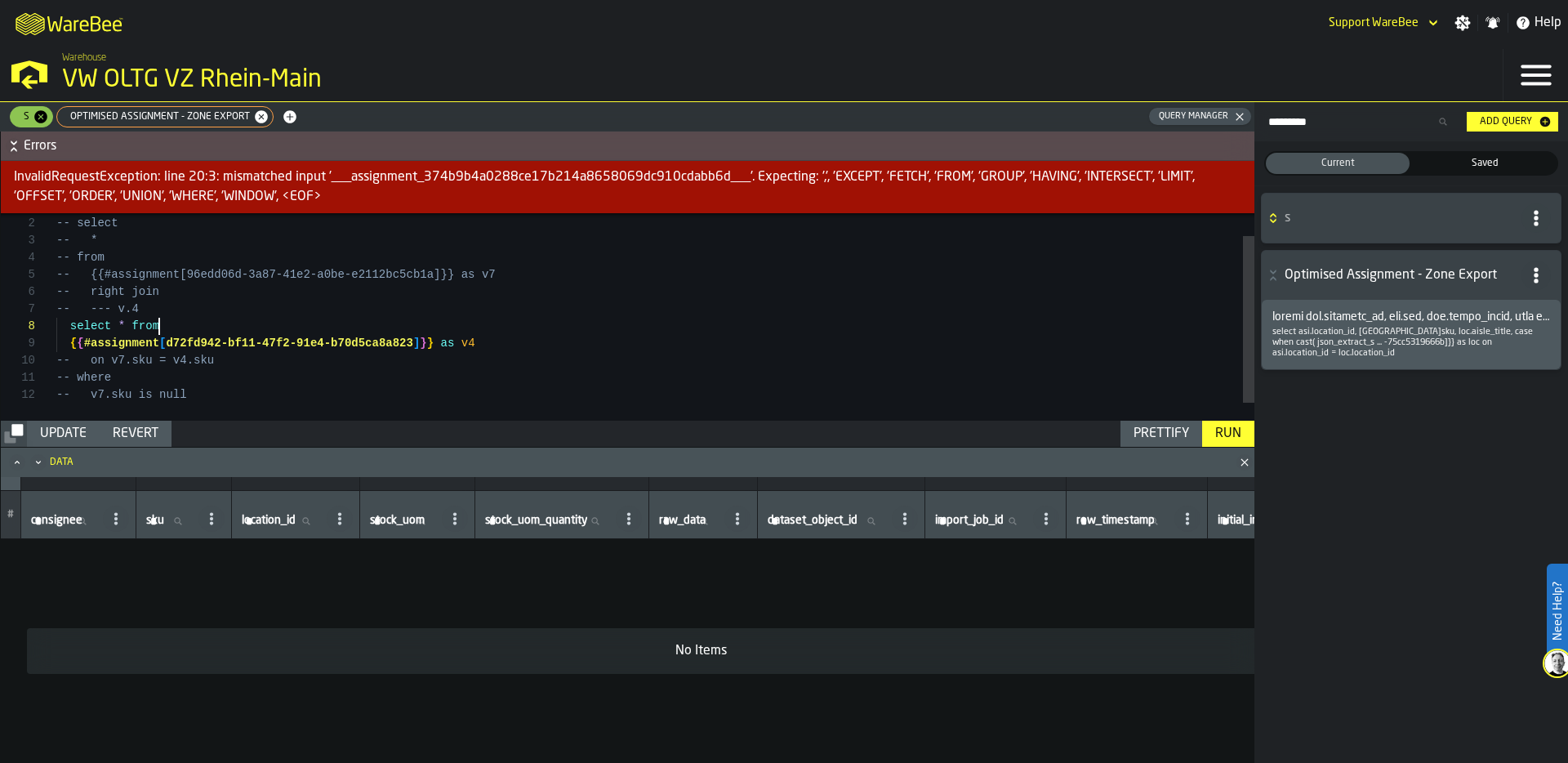
click at [1227, 429] on div "Run" at bounding box center [1228, 433] width 39 height 20
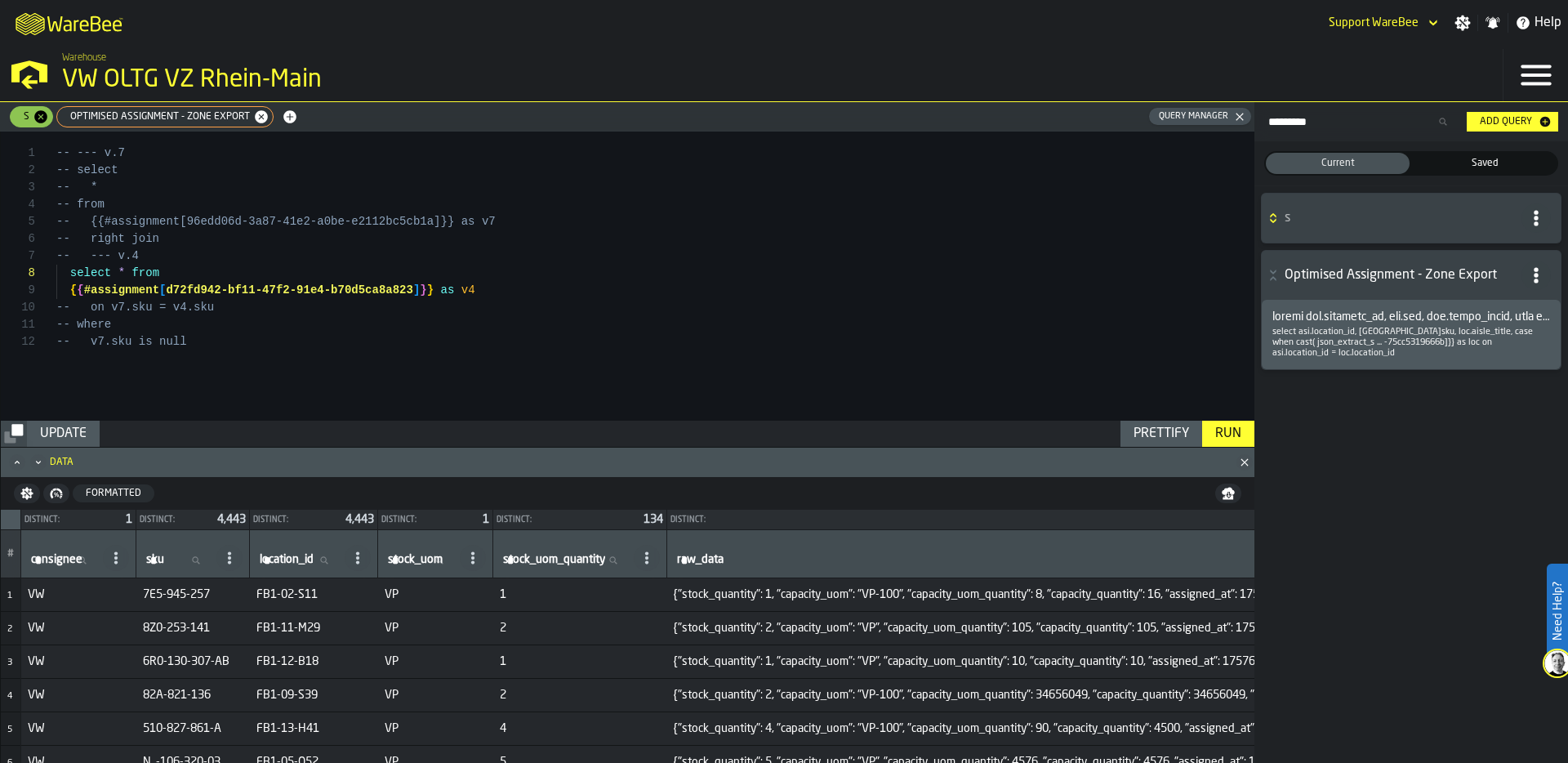
click at [69, 277] on div "-- --- v.7 -- select -- * -- from -- {{#assignment[96edd06d-3a87-41e2-a0be-e211…" at bounding box center [656, 276] width 1198 height 289
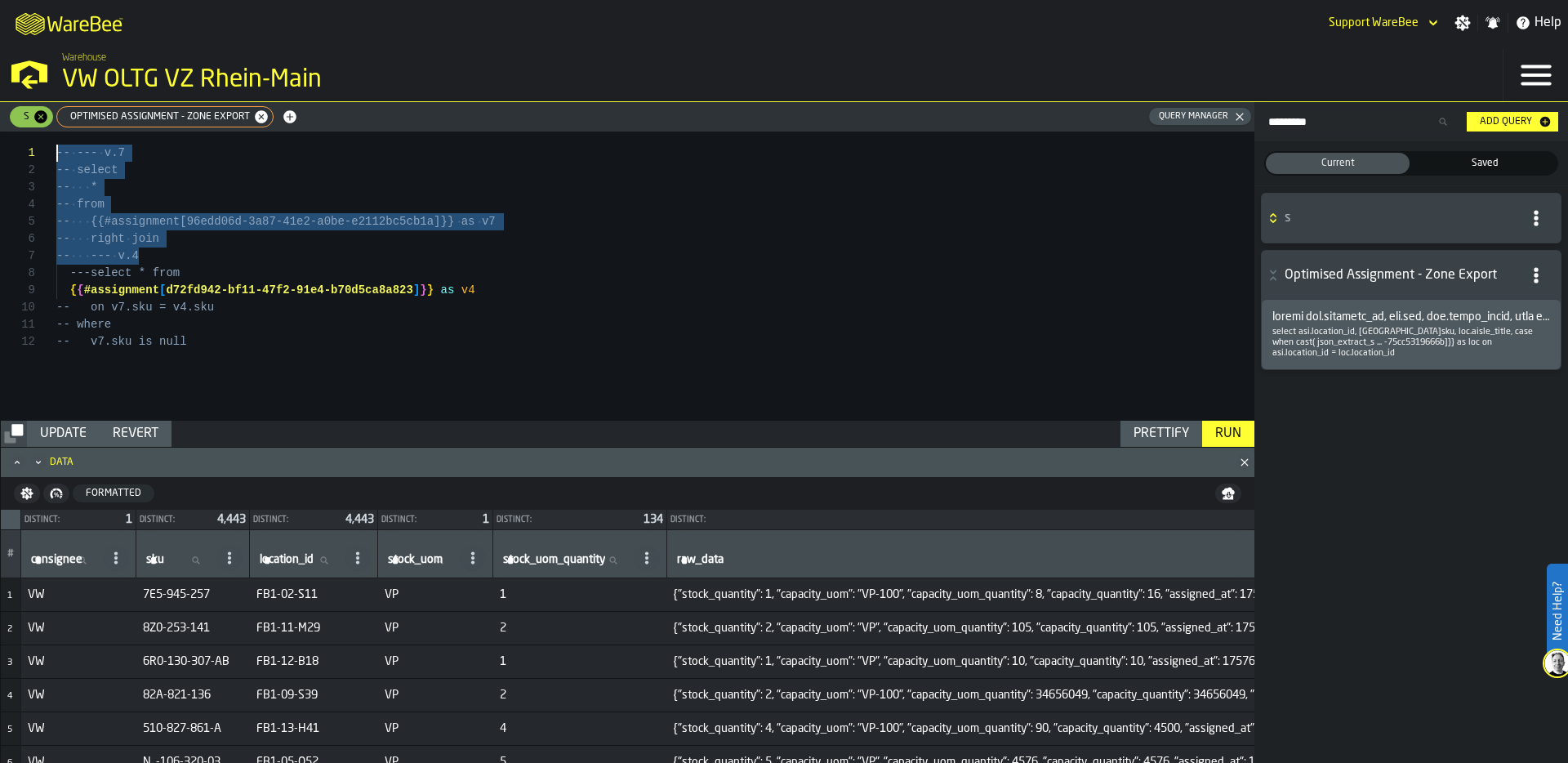
drag, startPoint x: 176, startPoint y: 260, endPoint x: 10, endPoint y: 130, distance: 210.8
click at [57, 132] on div "-- --- v.7 -- select -- * -- from -- {{#assignment[96edd06d-3a87-41e2-a0be-e211…" at bounding box center [656, 276] width 1198 height 289
click at [253, 345] on div "--- v.7 select * from { { #assignment [ 96edd06d-3a87-41e2-a0be-e2112bc5cb1a ] …" at bounding box center [656, 276] width 1198 height 289
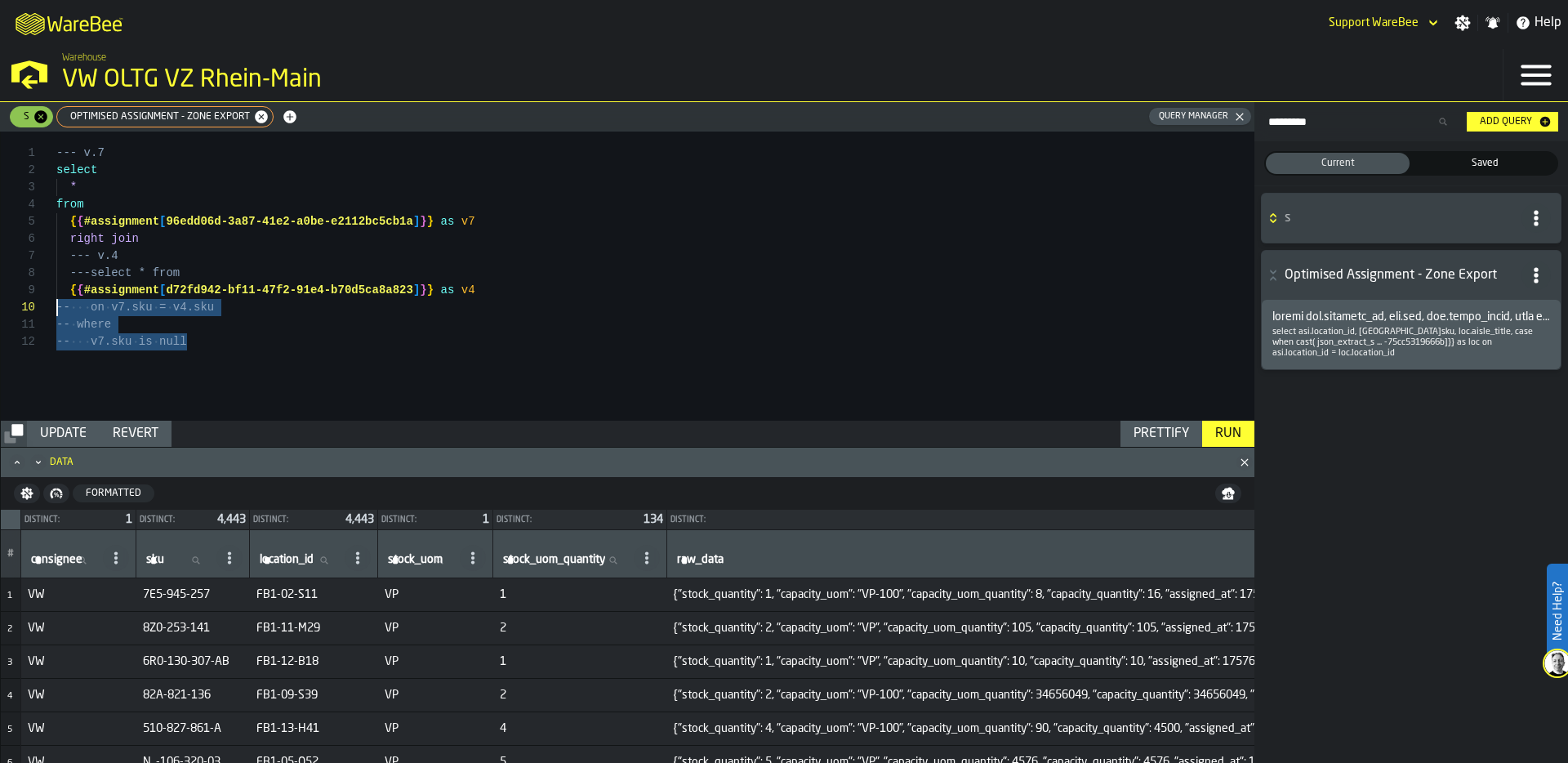
scroll to position [154, 0]
drag, startPoint x: 202, startPoint y: 344, endPoint x: 29, endPoint y: 309, distance: 176.5
click at [57, 309] on div "--- v.7 select * from { { #assignment [ 96edd06d-3a87-41e2-a0be-e2112bc5cb1a ] …" at bounding box center [656, 276] width 1198 height 289
click at [1229, 429] on div "Run" at bounding box center [1228, 433] width 39 height 20
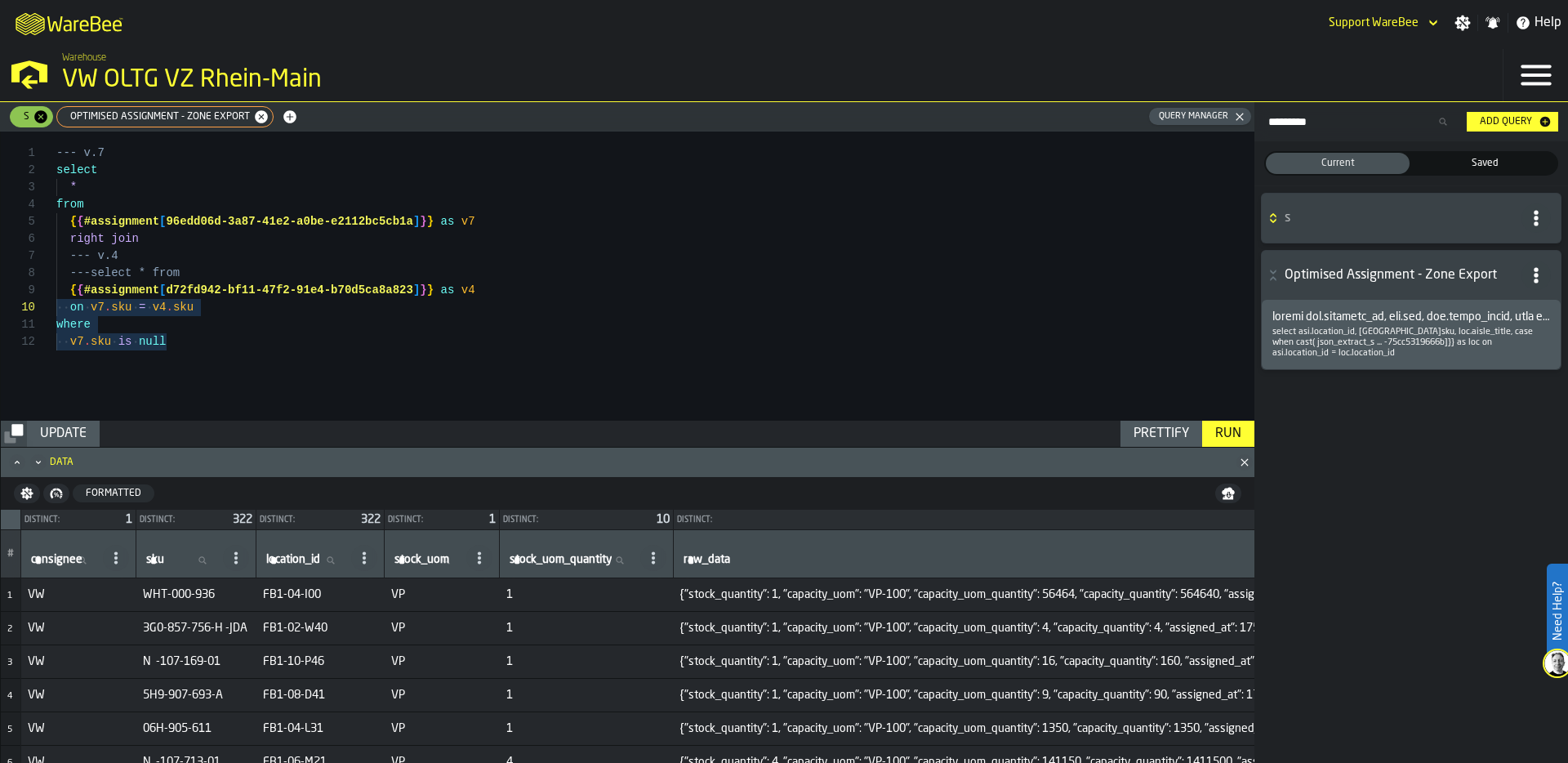
type textarea "**********"
click at [270, 340] on div "--- v.7 select * from { { #assignment [ 96edd06d-3a87-41e2-a0be-e2112bc5cb1a ] …" at bounding box center [656, 276] width 1198 height 289
click at [83, 429] on div "Update" at bounding box center [63, 433] width 59 height 20
click at [1271, 218] on icon "button-" at bounding box center [1274, 218] width 17 height 13
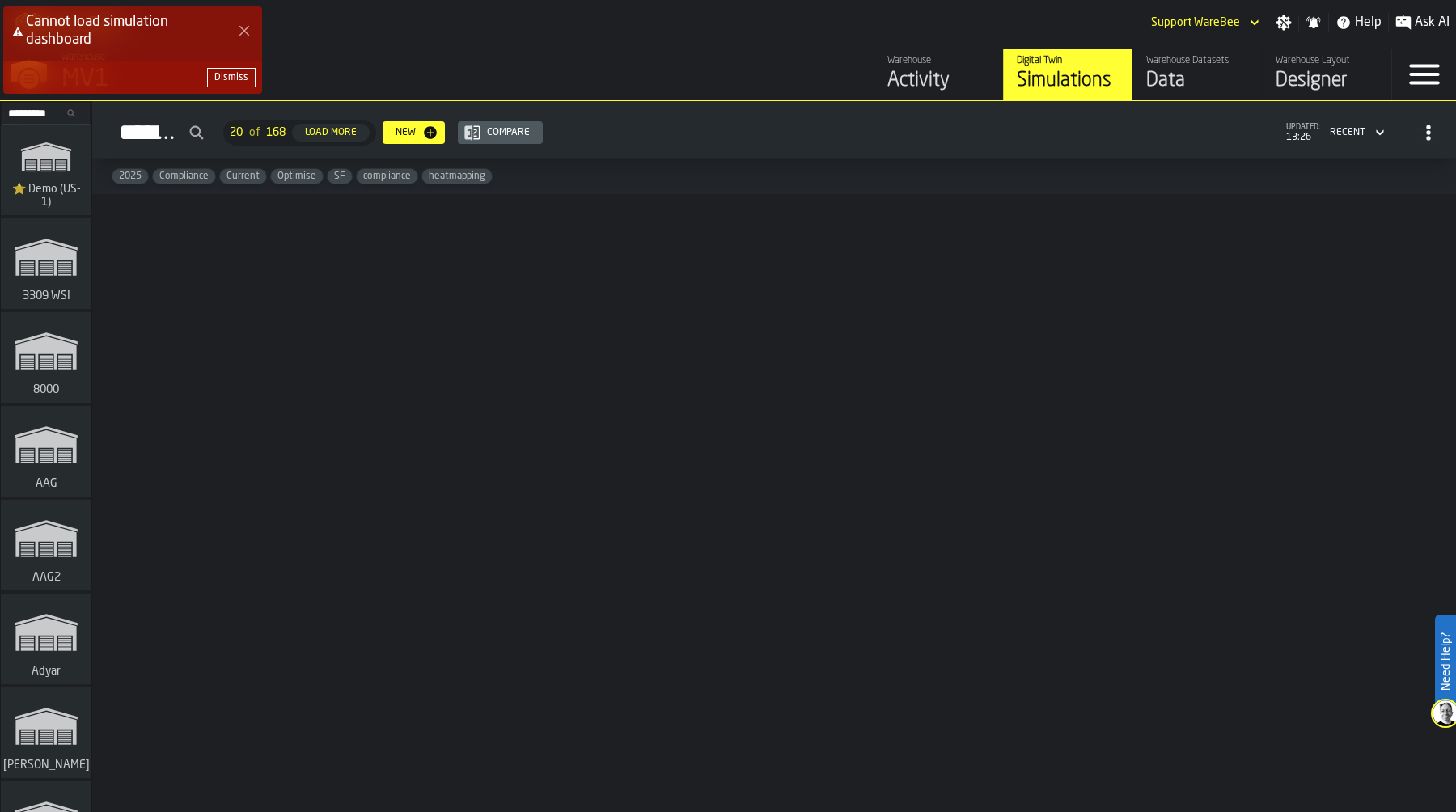
click at [242, 73] on div "Dismiss" at bounding box center [231, 77] width 34 height 11
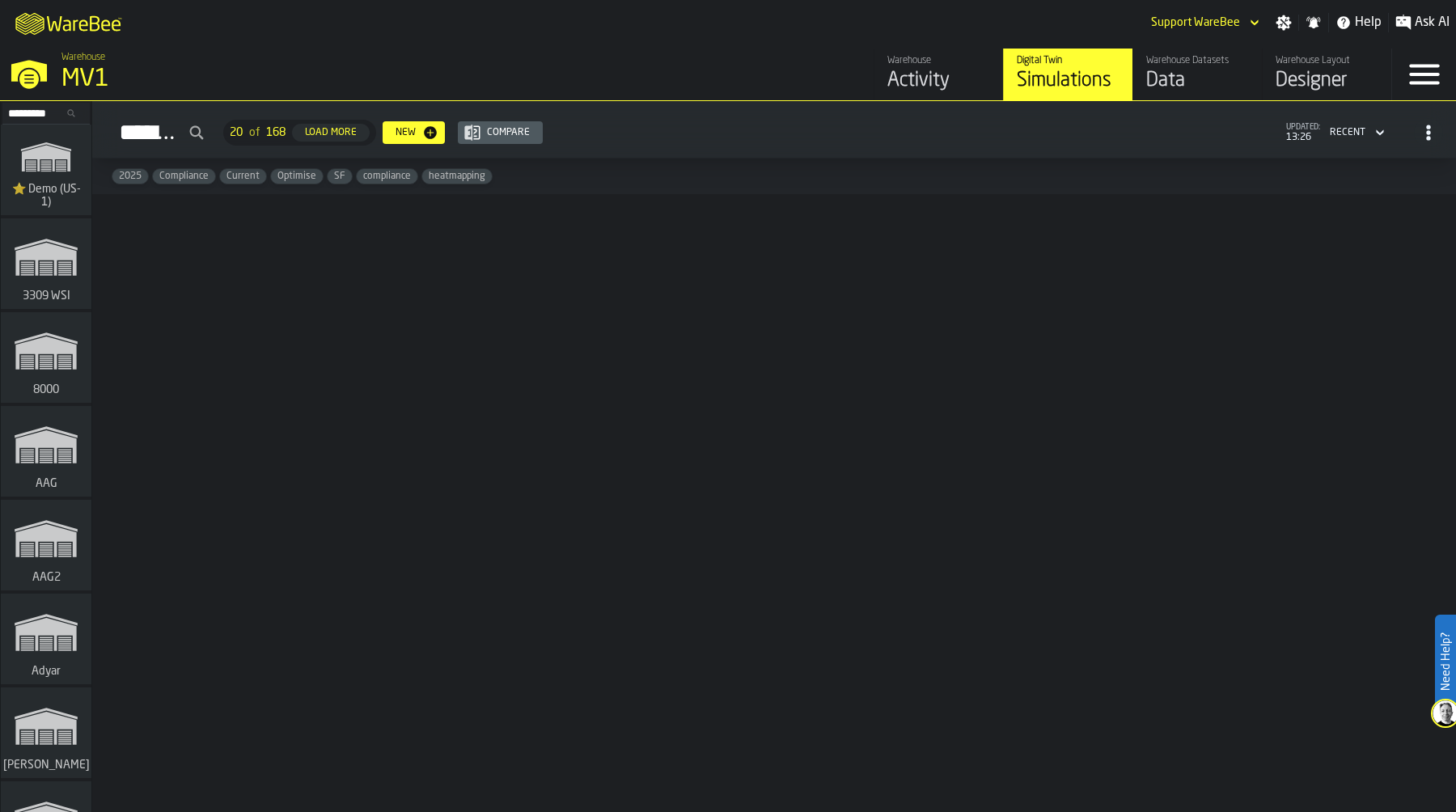
click at [459, 20] on div "M A K I N G W A R E H O U S E S M O R E EF F I C I E N T Support WareBee Settin…" at bounding box center [728, 22] width 1456 height 45
